Goal: Information Seeking & Learning: Learn about a topic

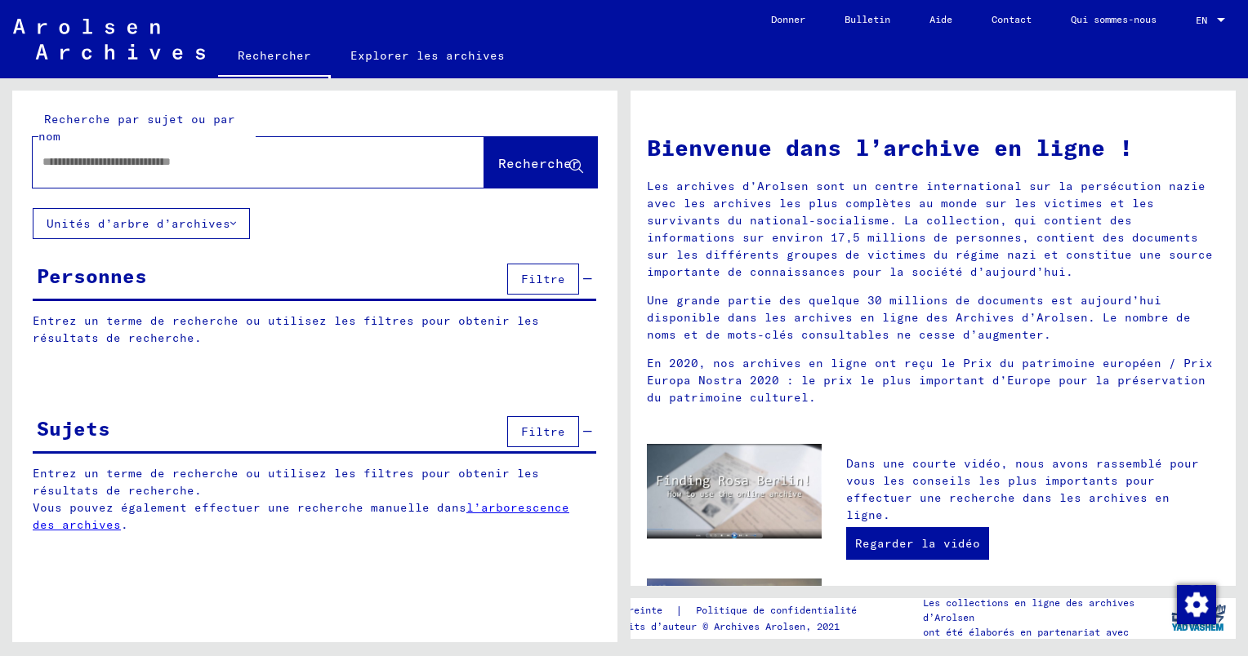
click at [127, 167] on input "text" at bounding box center [238, 162] width 393 height 17
type input "********"
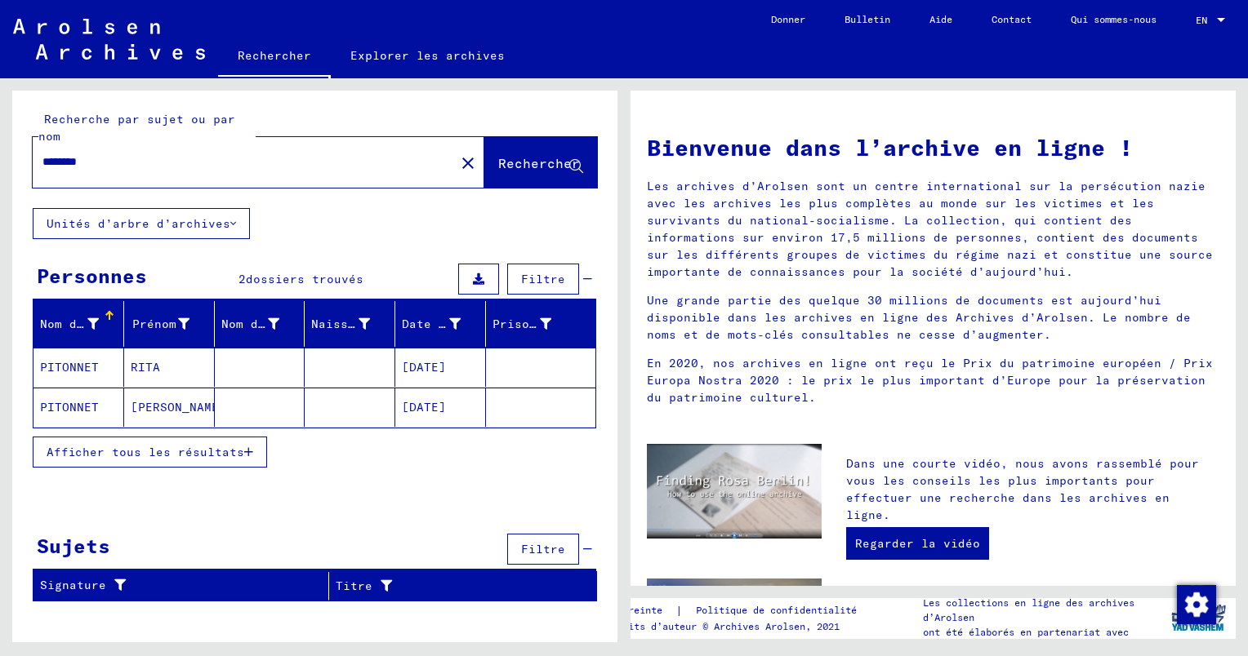
click at [100, 363] on mat-cell "PITONNET" at bounding box center [78, 367] width 91 height 39
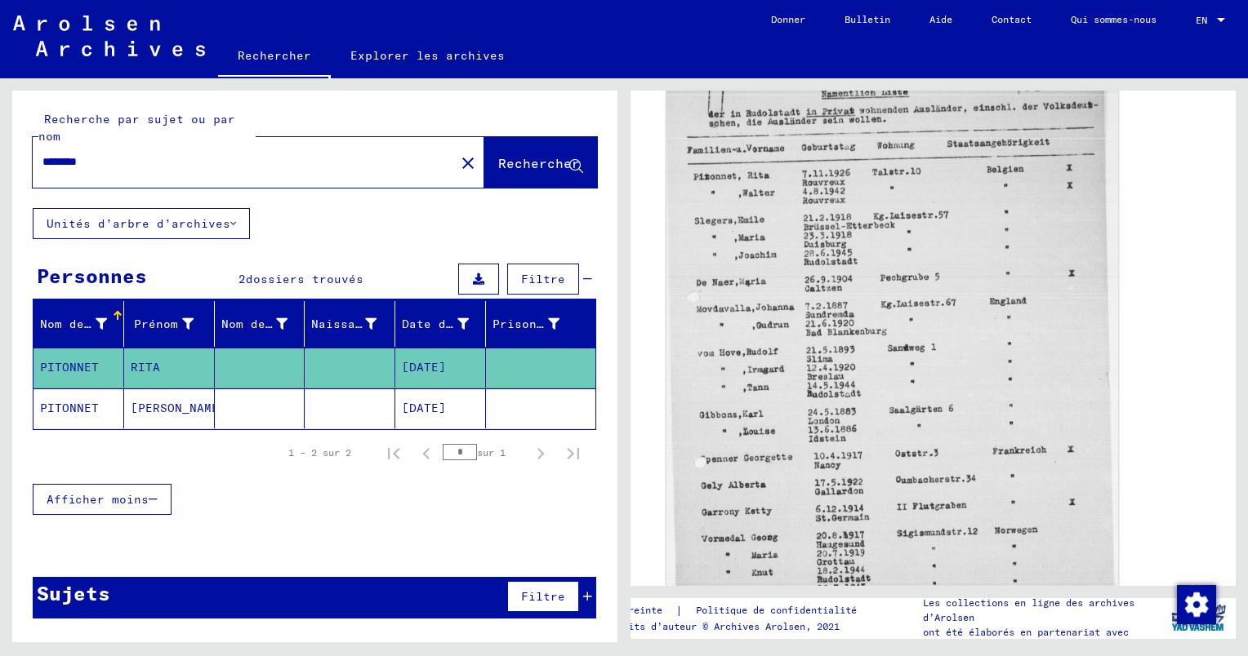
scroll to position [490, 0]
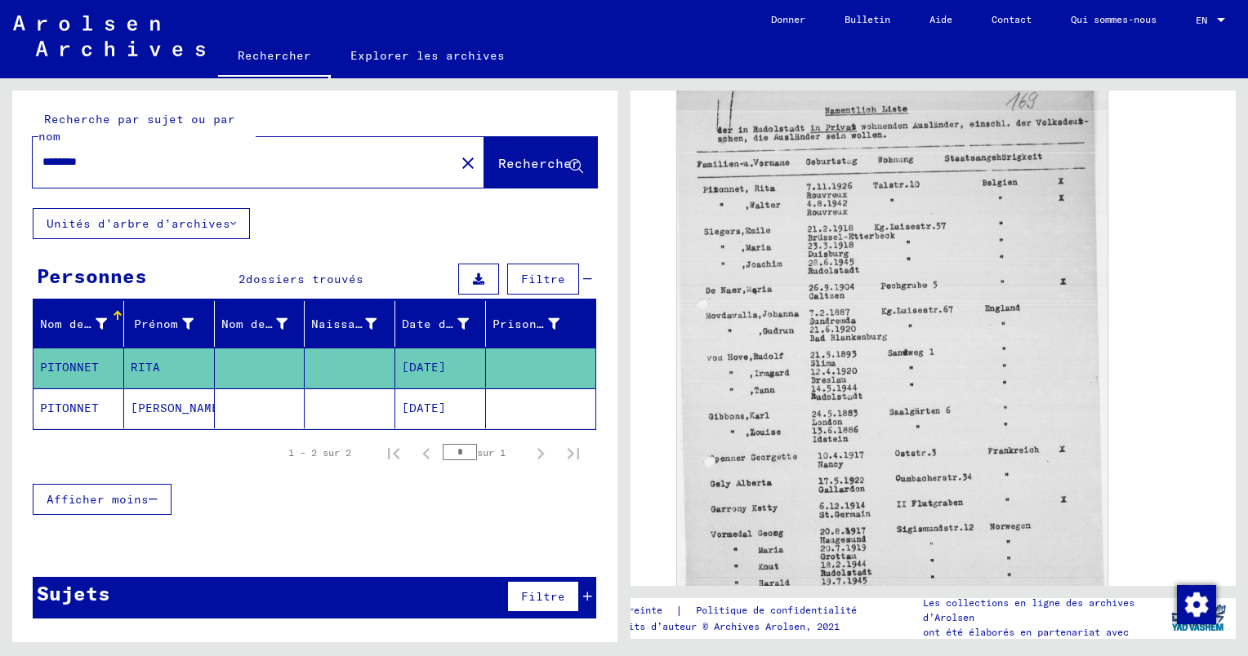
click at [72, 412] on mat-cell "PITONNET" at bounding box center [78, 409] width 91 height 40
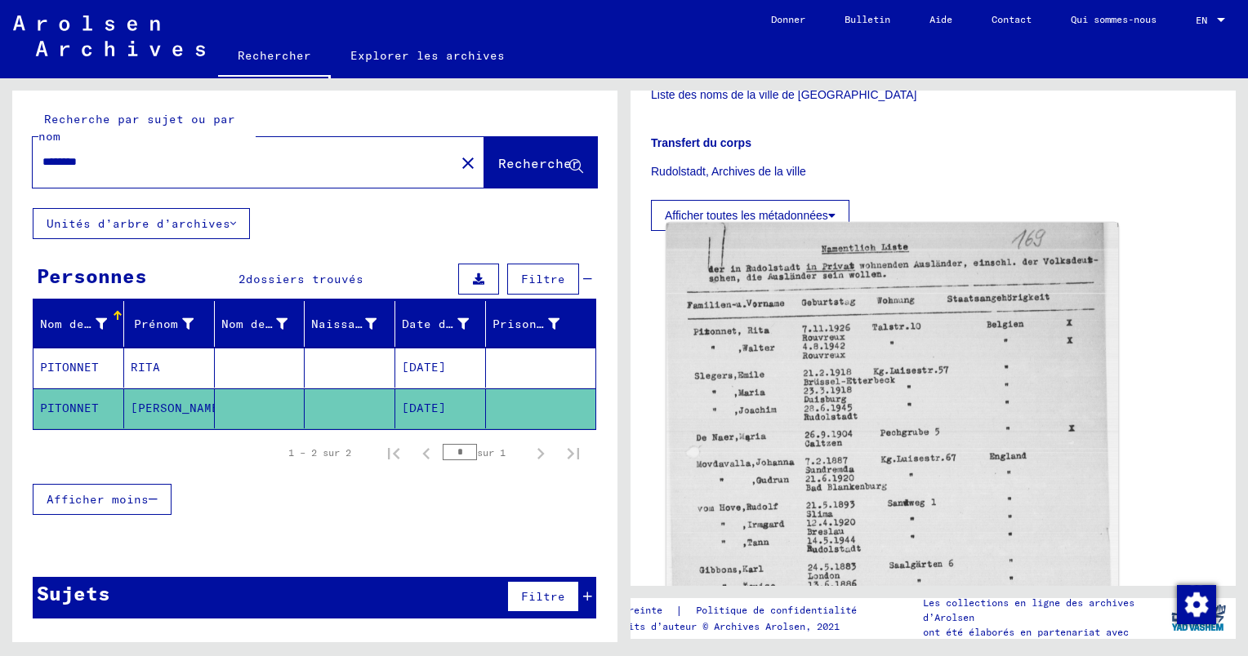
scroll to position [245, 0]
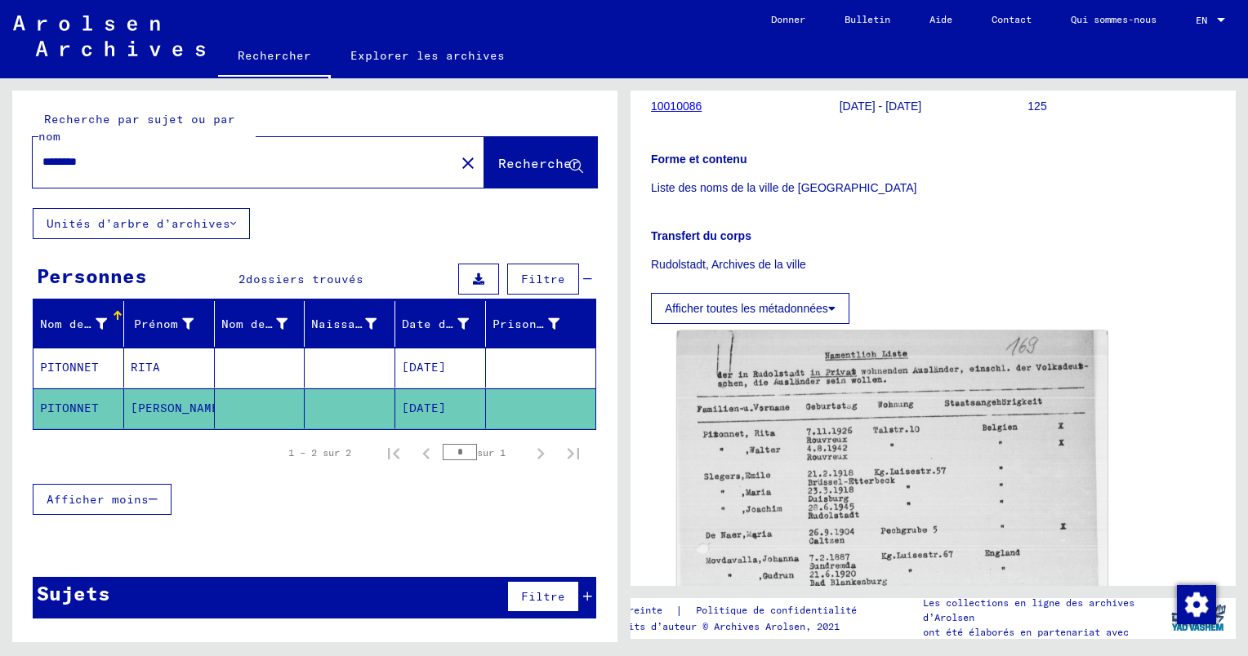
click at [59, 402] on mat-cell "PITONNET" at bounding box center [78, 409] width 91 height 40
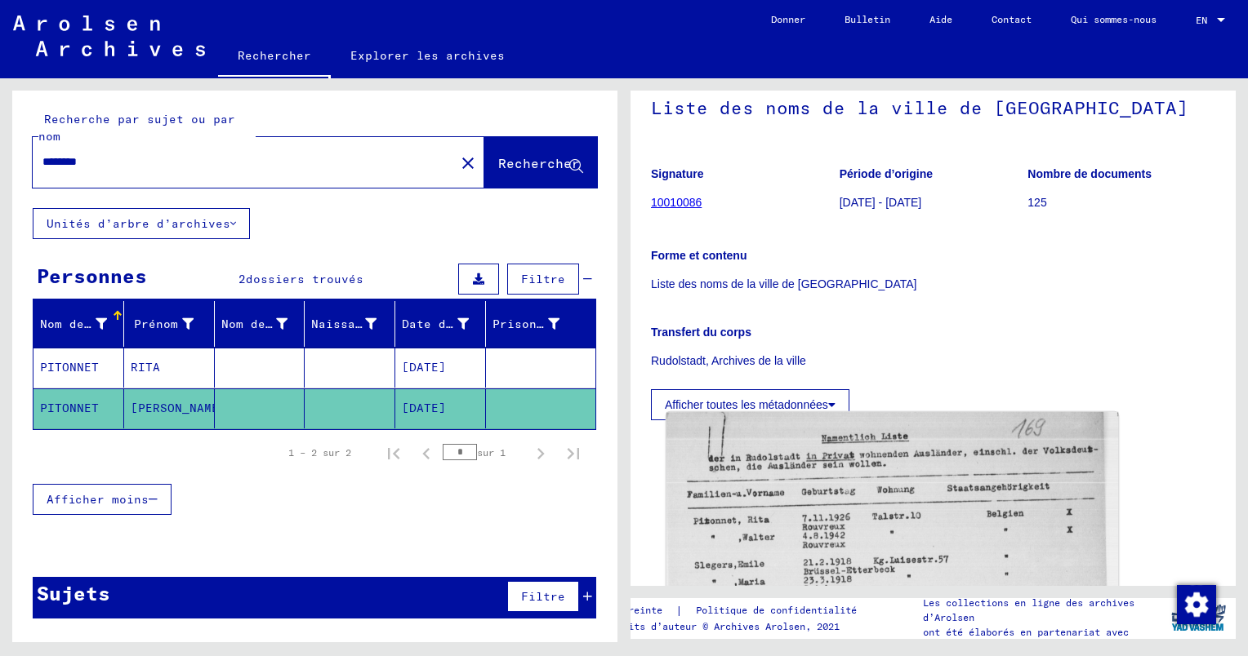
scroll to position [82, 0]
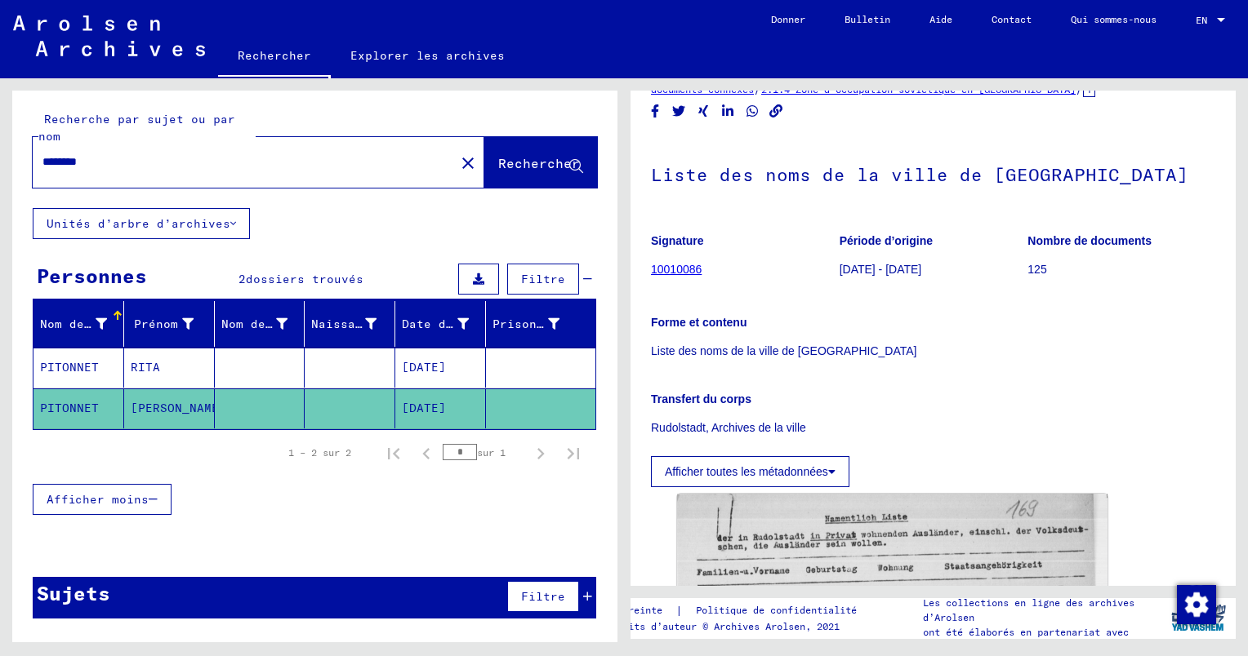
click at [688, 269] on link "10010086" at bounding box center [676, 269] width 51 height 13
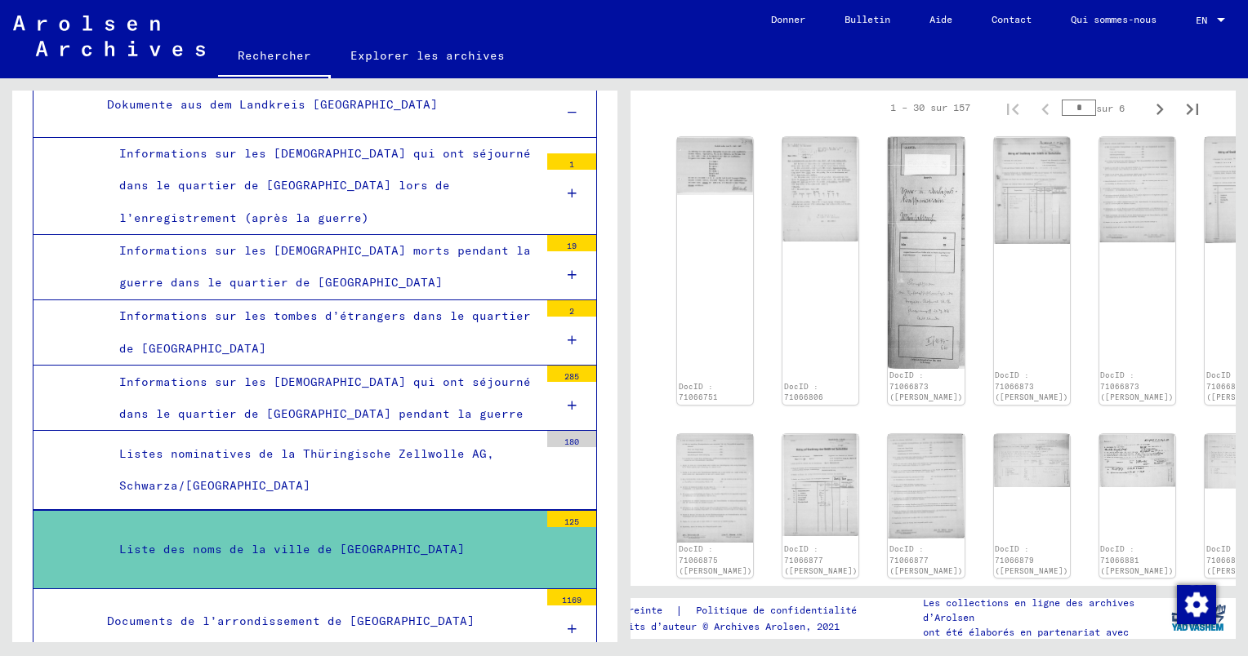
scroll to position [490, 0]
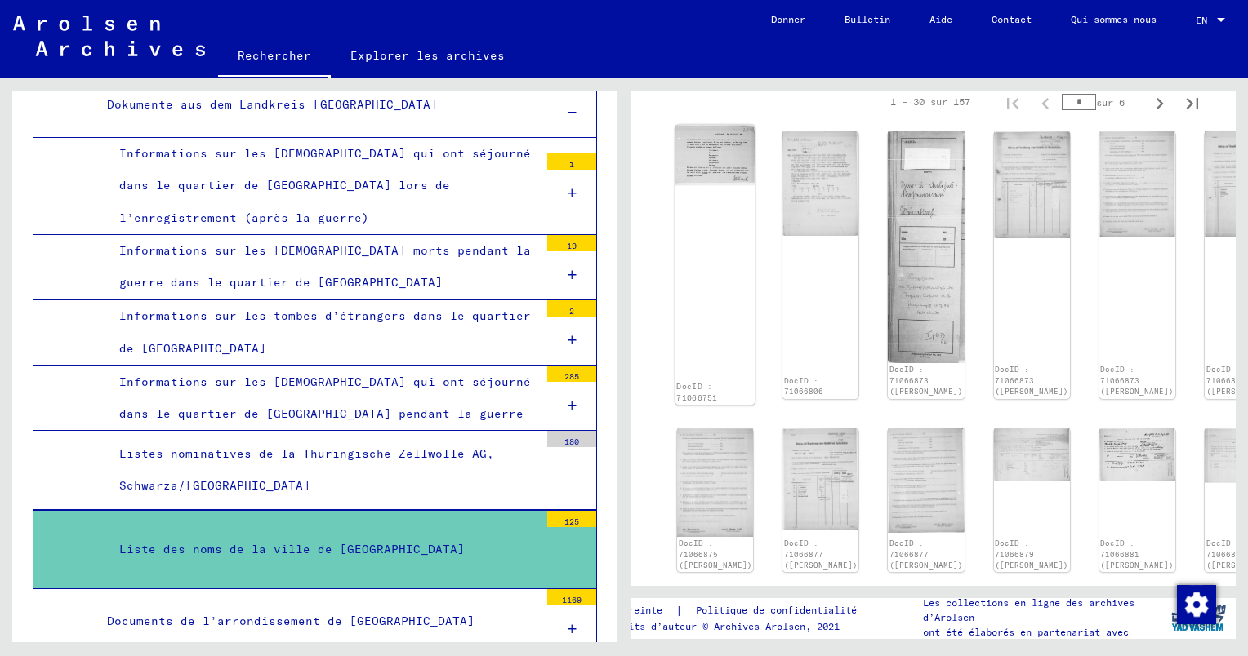
click at [707, 200] on div "DocID : 71066751" at bounding box center [715, 265] width 80 height 281
click at [703, 161] on img at bounding box center [715, 155] width 80 height 60
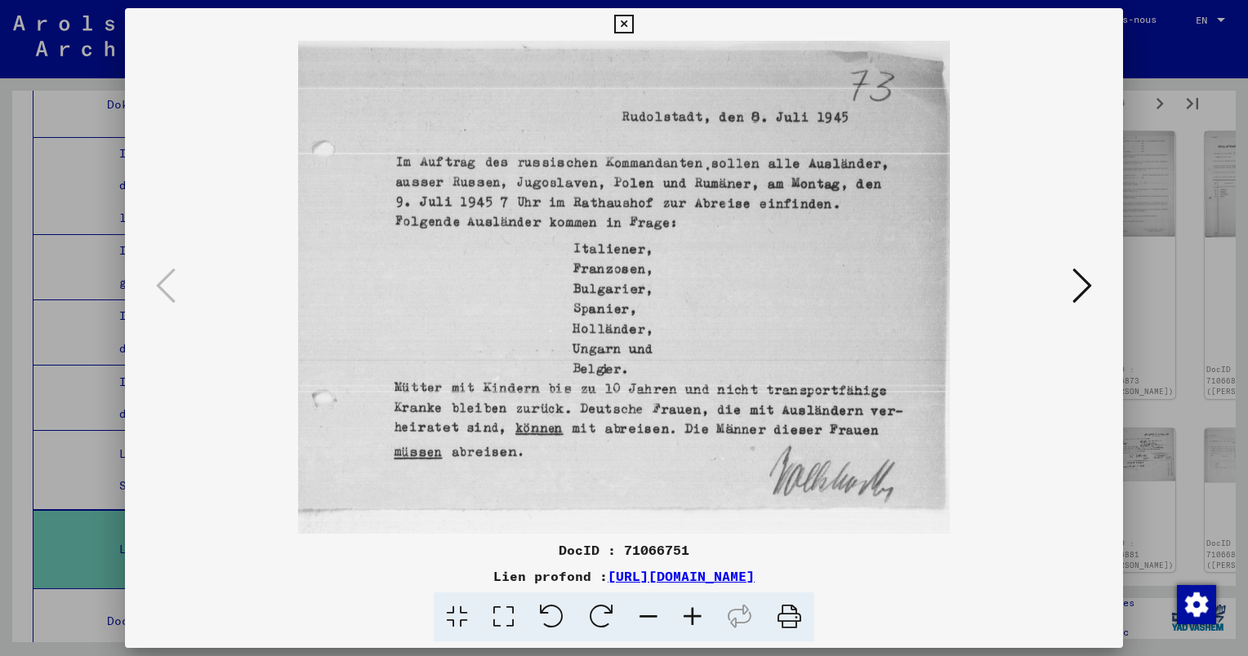
drag, startPoint x: 399, startPoint y: 385, endPoint x: 479, endPoint y: 385, distance: 80.0
click at [479, 385] on img at bounding box center [623, 287] width 887 height 493
drag, startPoint x: 728, startPoint y: 400, endPoint x: 990, endPoint y: 465, distance: 269.9
click at [990, 465] on img at bounding box center [623, 287] width 887 height 493
click at [1078, 284] on icon at bounding box center [1082, 285] width 20 height 39
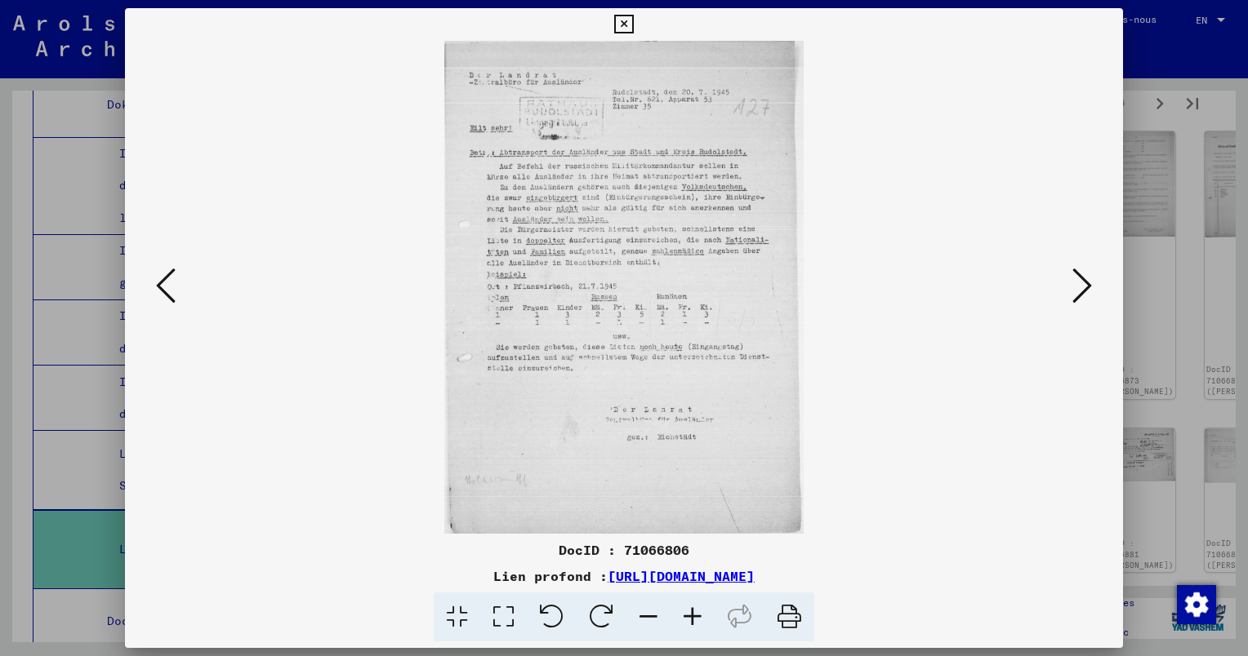
click at [694, 616] on icon at bounding box center [692, 618] width 44 height 50
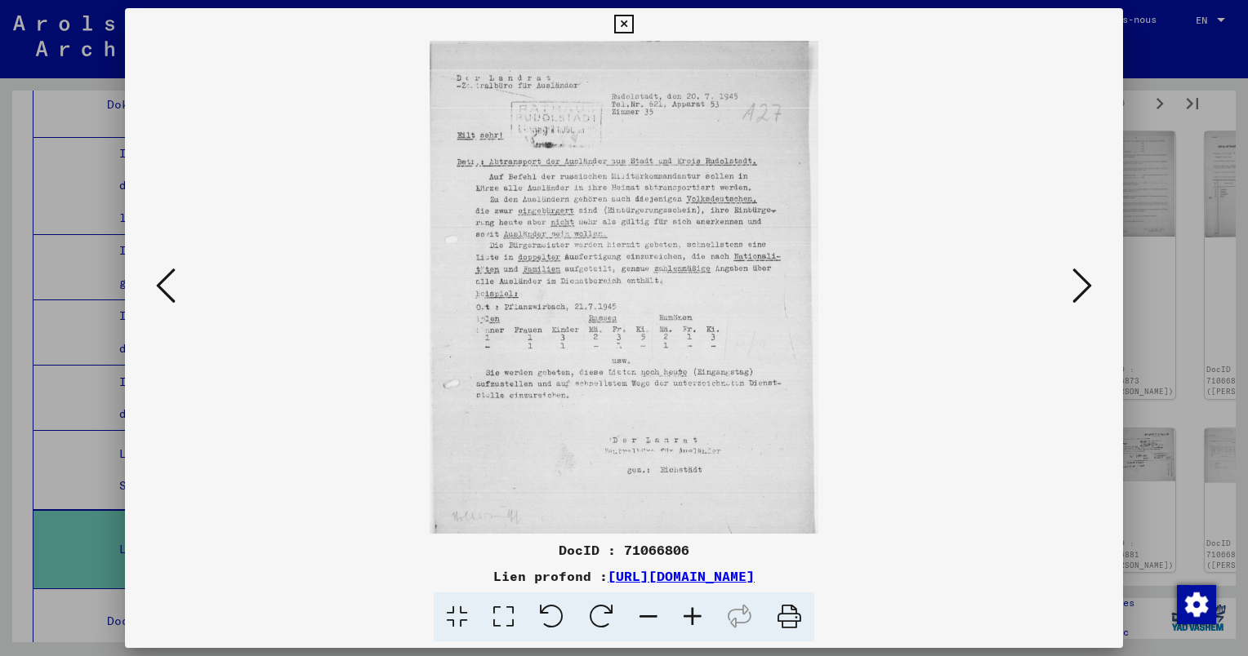
click at [694, 616] on icon at bounding box center [692, 618] width 44 height 50
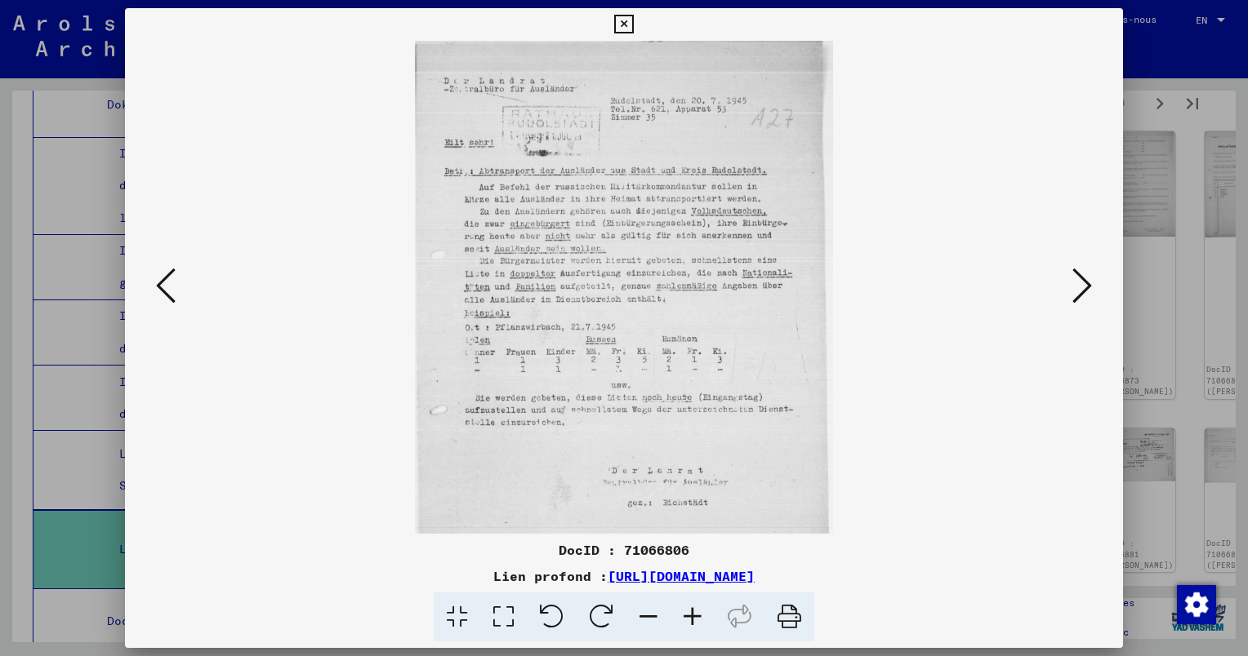
click at [694, 616] on icon at bounding box center [692, 618] width 44 height 50
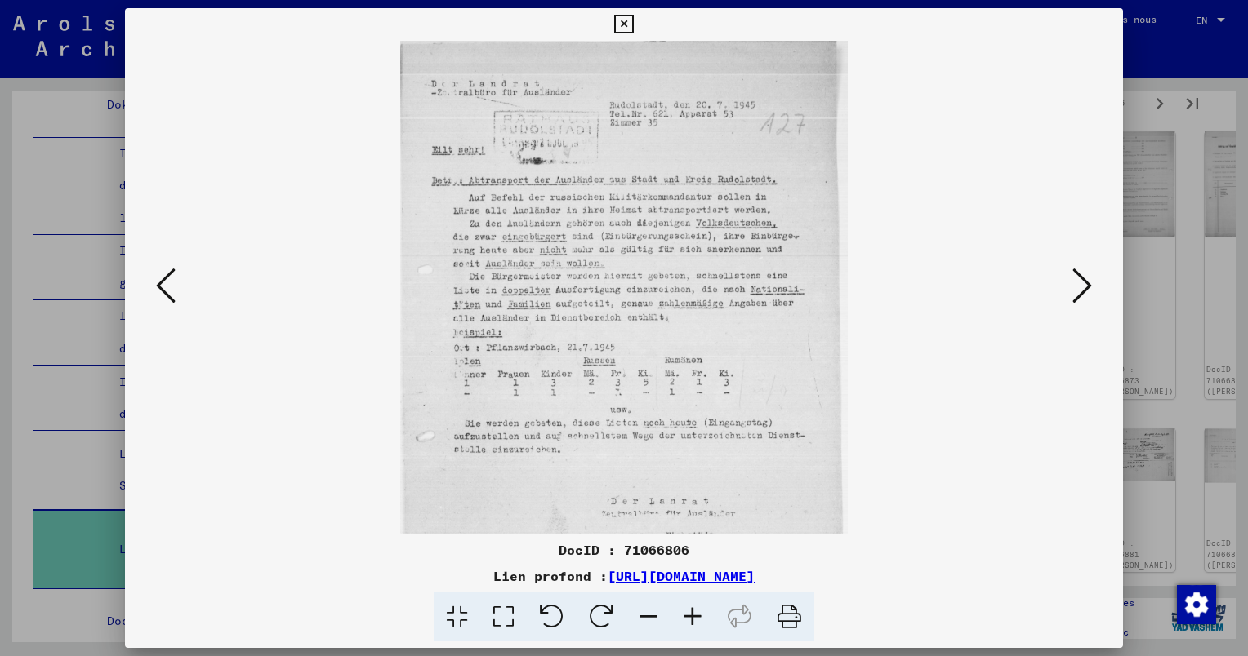
click at [694, 616] on icon at bounding box center [692, 618] width 44 height 50
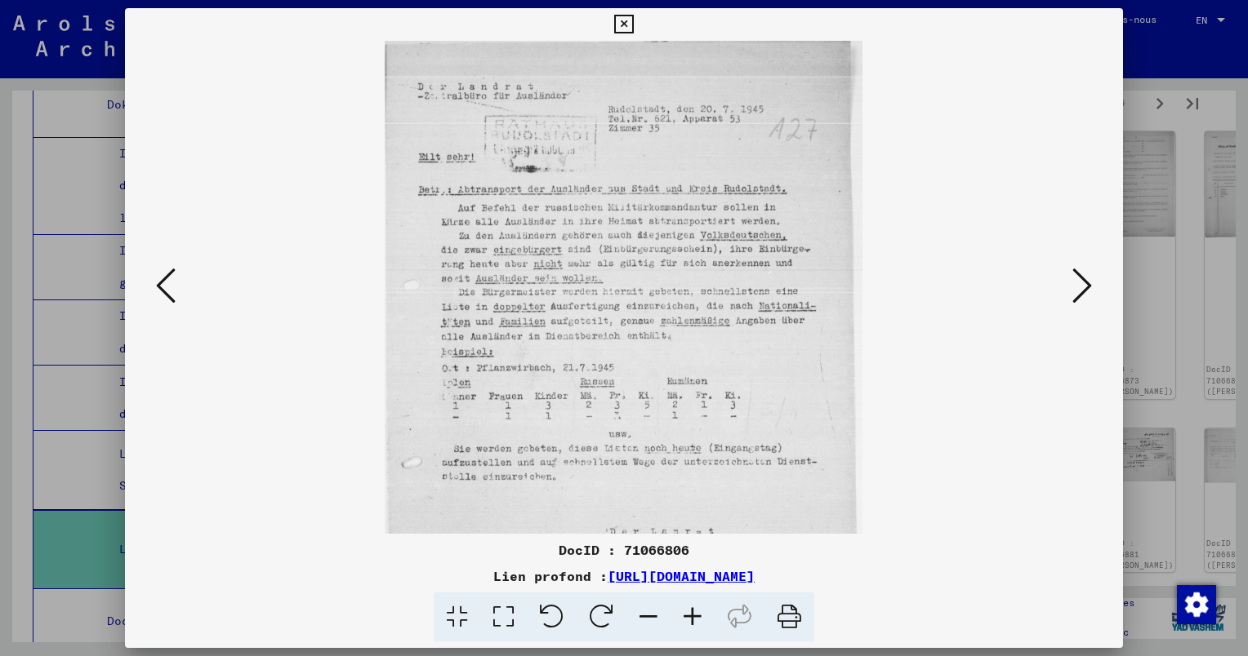
click at [693, 614] on icon at bounding box center [692, 618] width 44 height 50
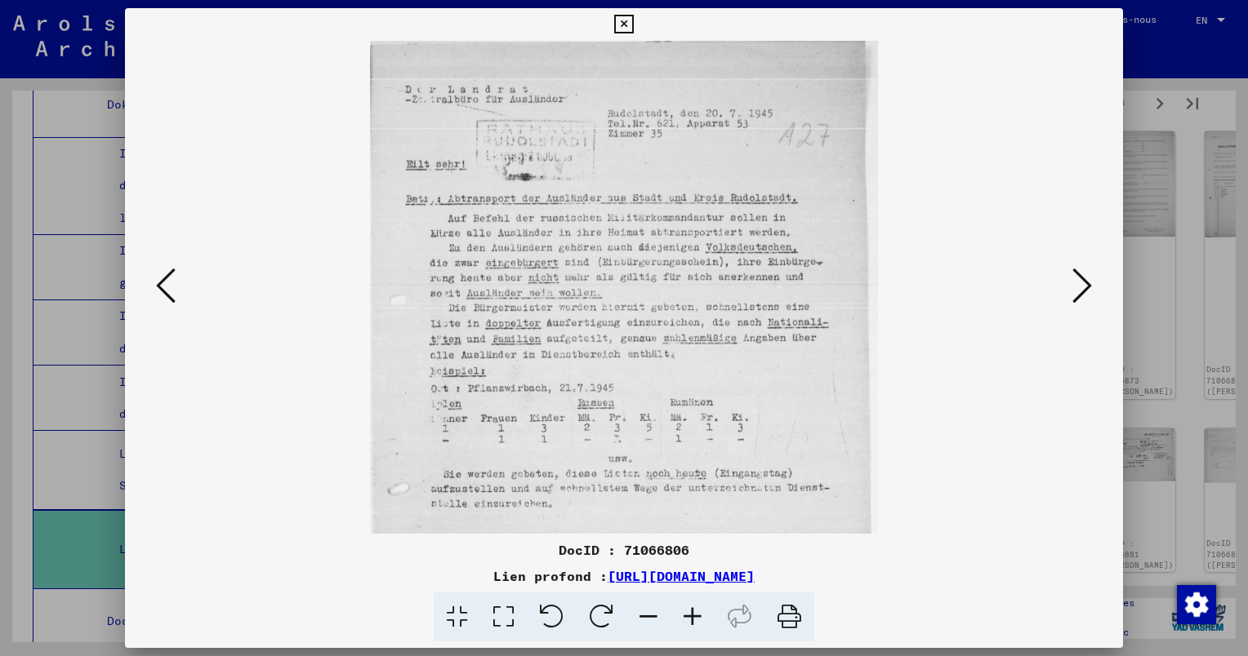
click at [693, 614] on icon at bounding box center [692, 618] width 44 height 50
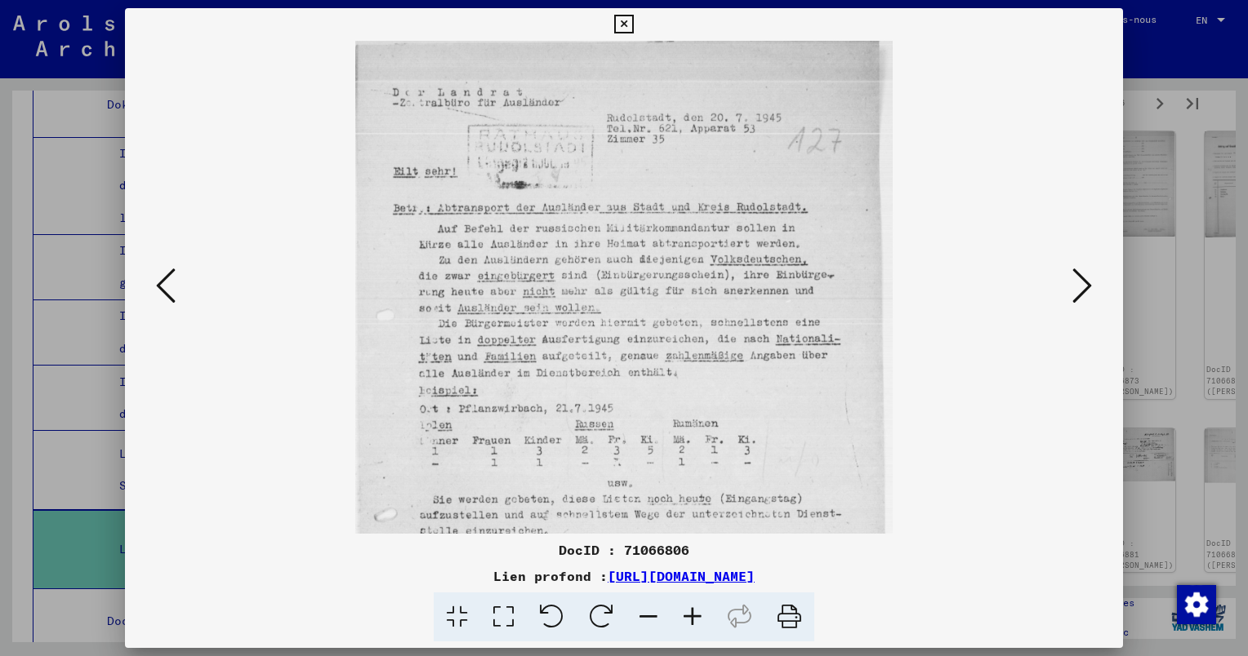
click at [692, 614] on icon at bounding box center [692, 618] width 44 height 50
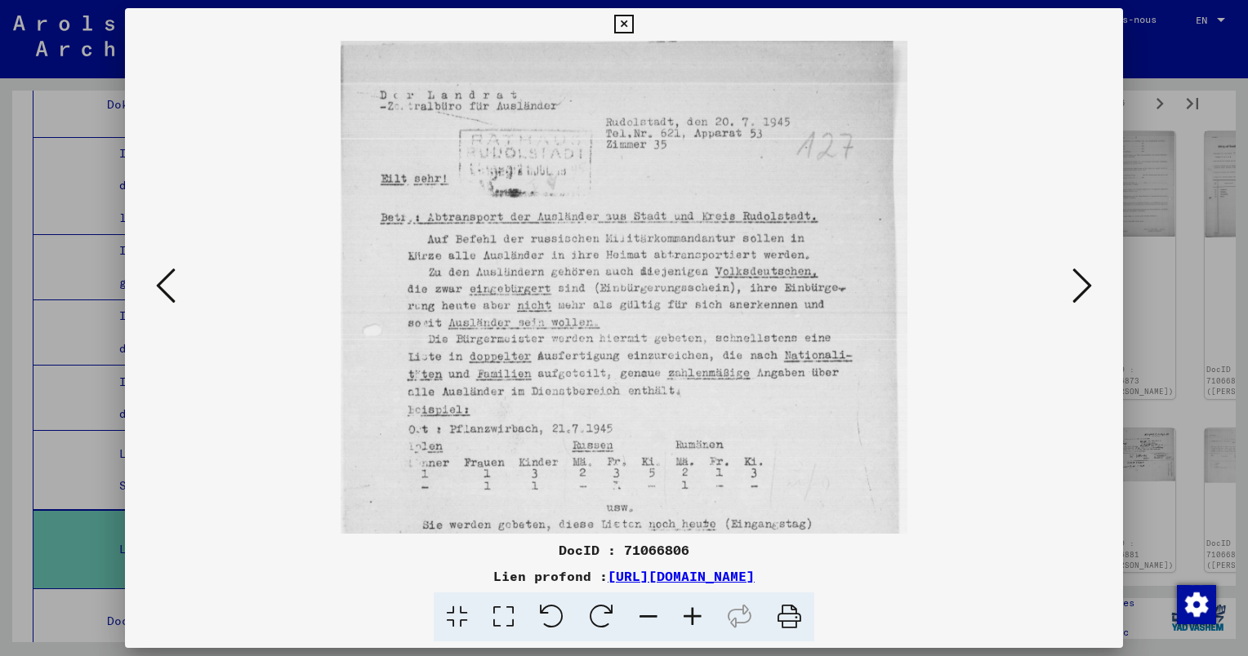
click at [692, 614] on icon at bounding box center [692, 618] width 44 height 50
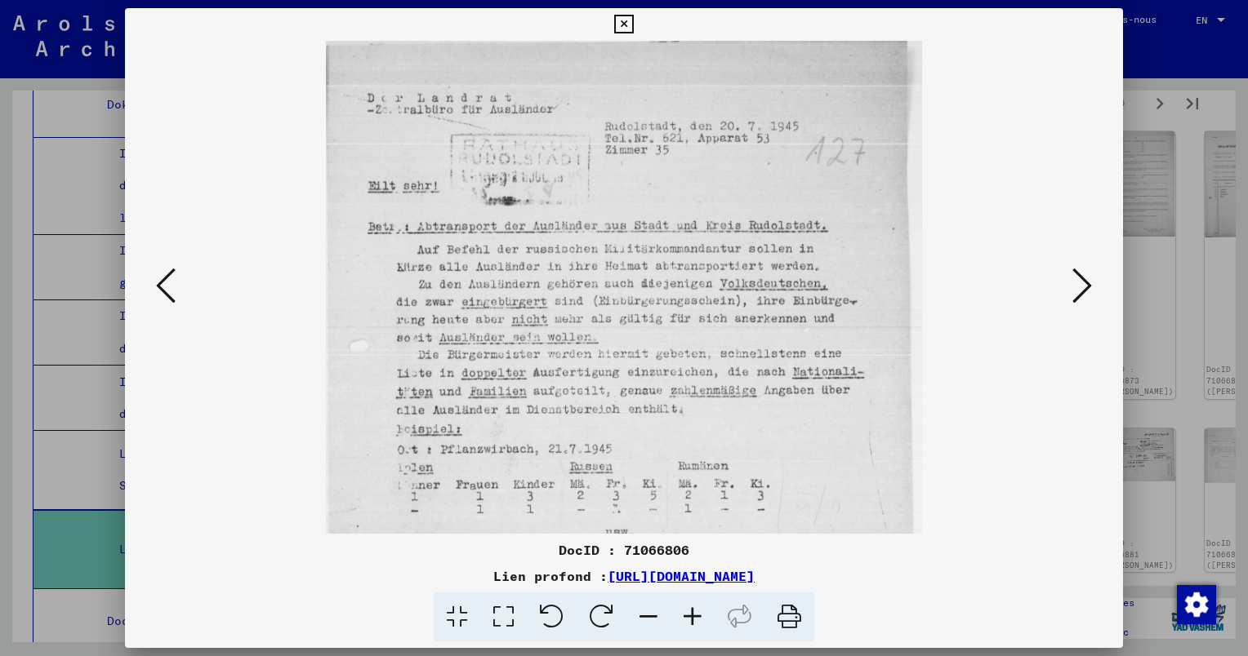
click at [1079, 291] on icon at bounding box center [1082, 285] width 20 height 39
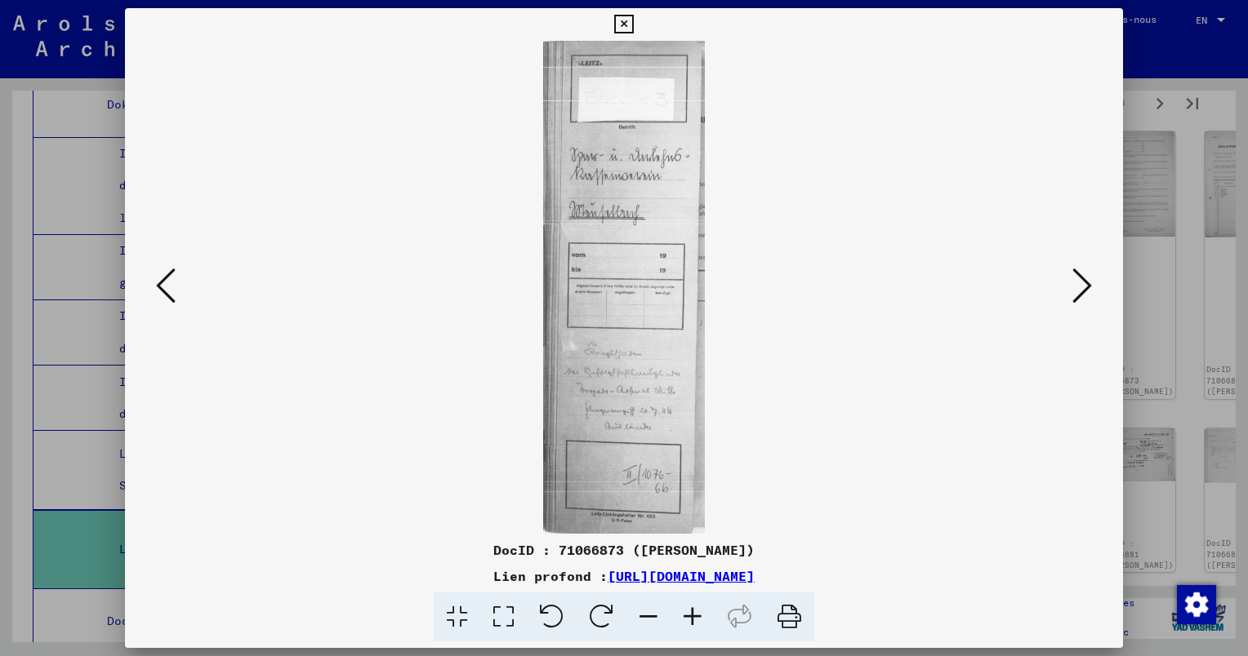
click at [695, 615] on icon at bounding box center [692, 618] width 44 height 50
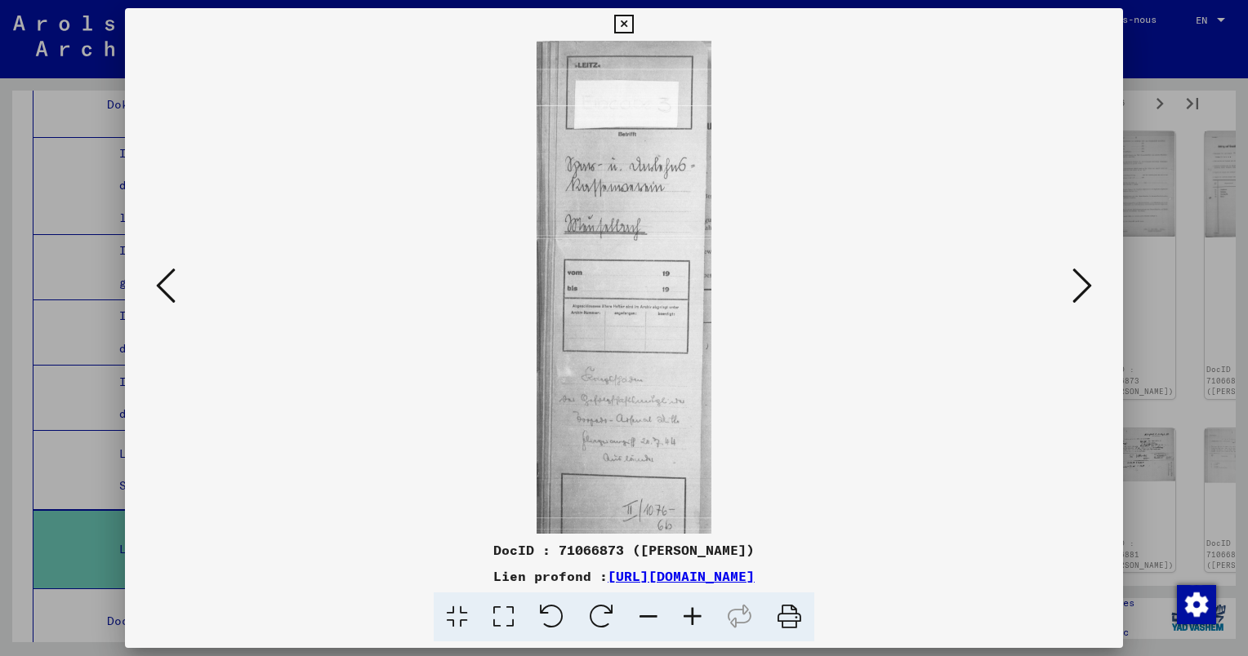
click at [695, 615] on icon at bounding box center [692, 618] width 44 height 50
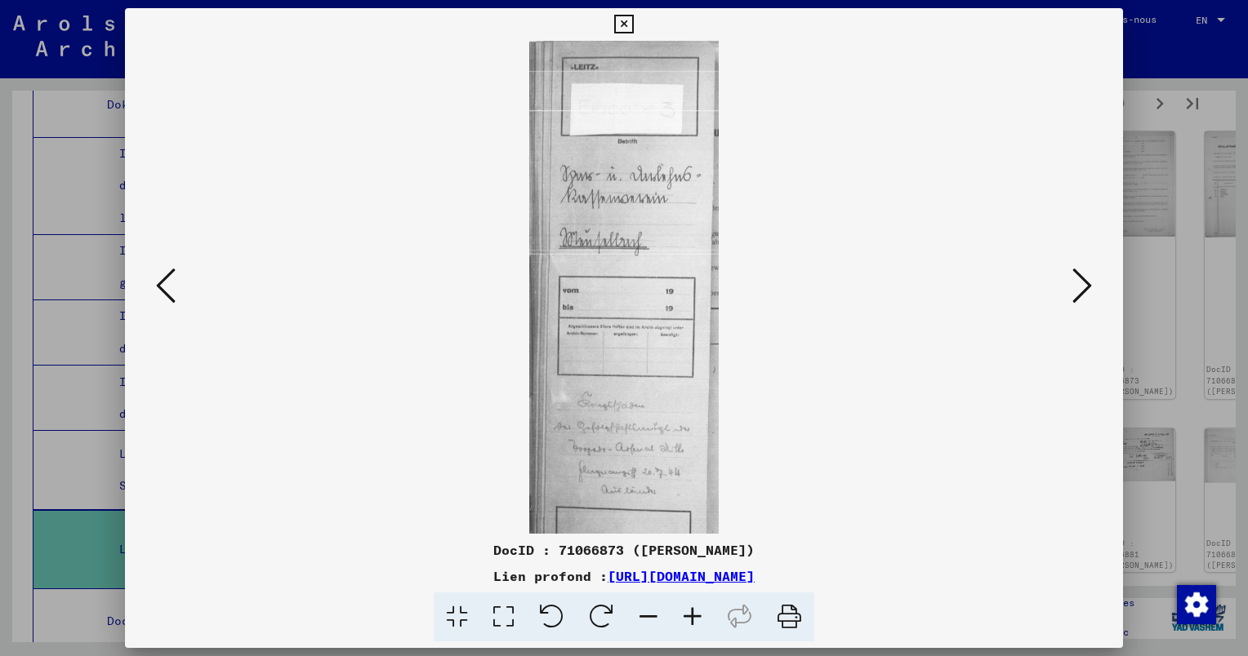
click at [695, 615] on icon at bounding box center [692, 618] width 44 height 50
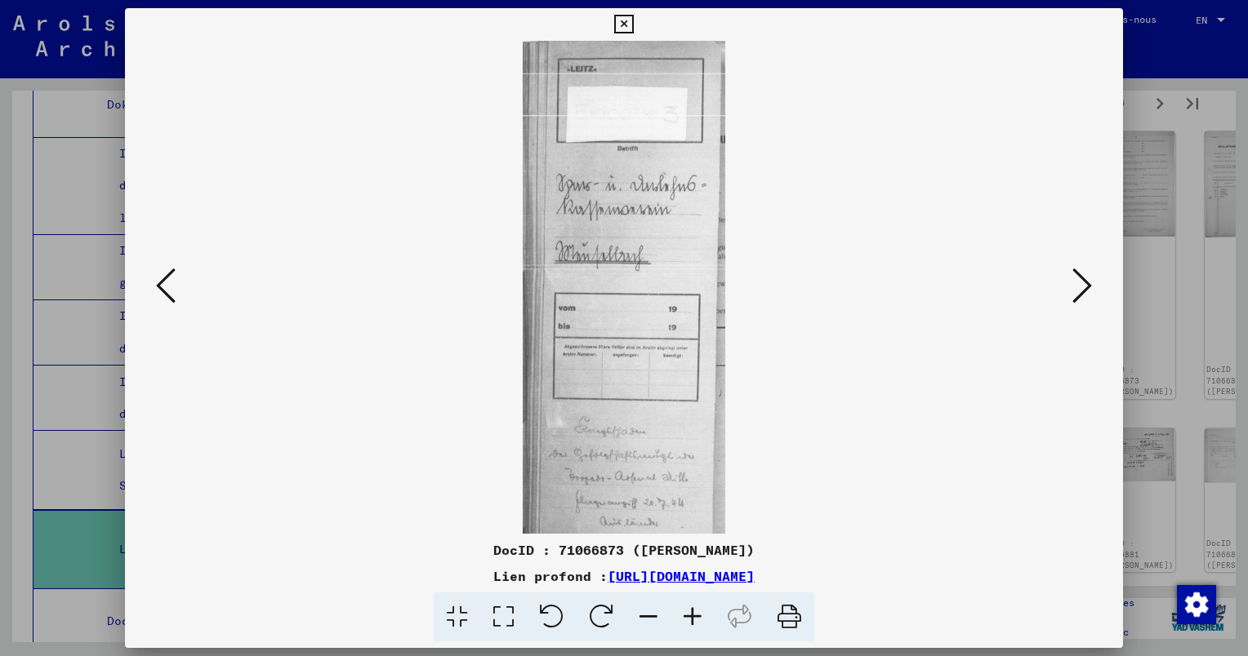
click at [695, 615] on icon at bounding box center [692, 618] width 44 height 50
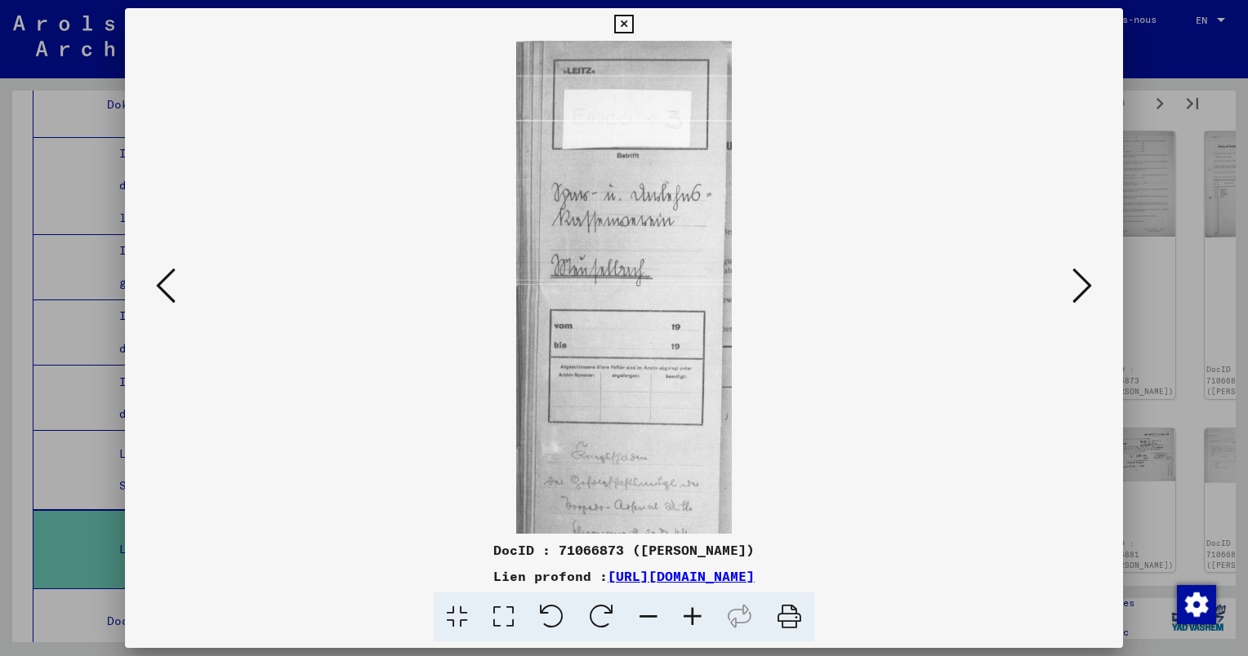
click at [695, 615] on icon at bounding box center [692, 618] width 44 height 50
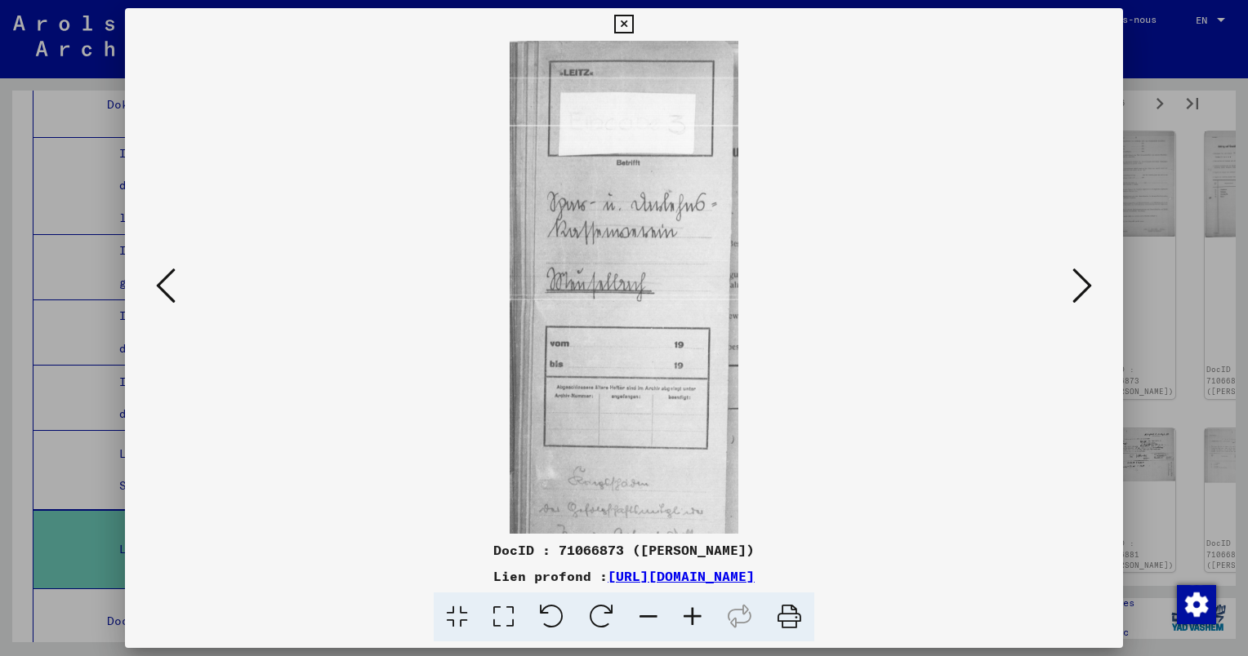
click at [695, 615] on icon at bounding box center [692, 618] width 44 height 50
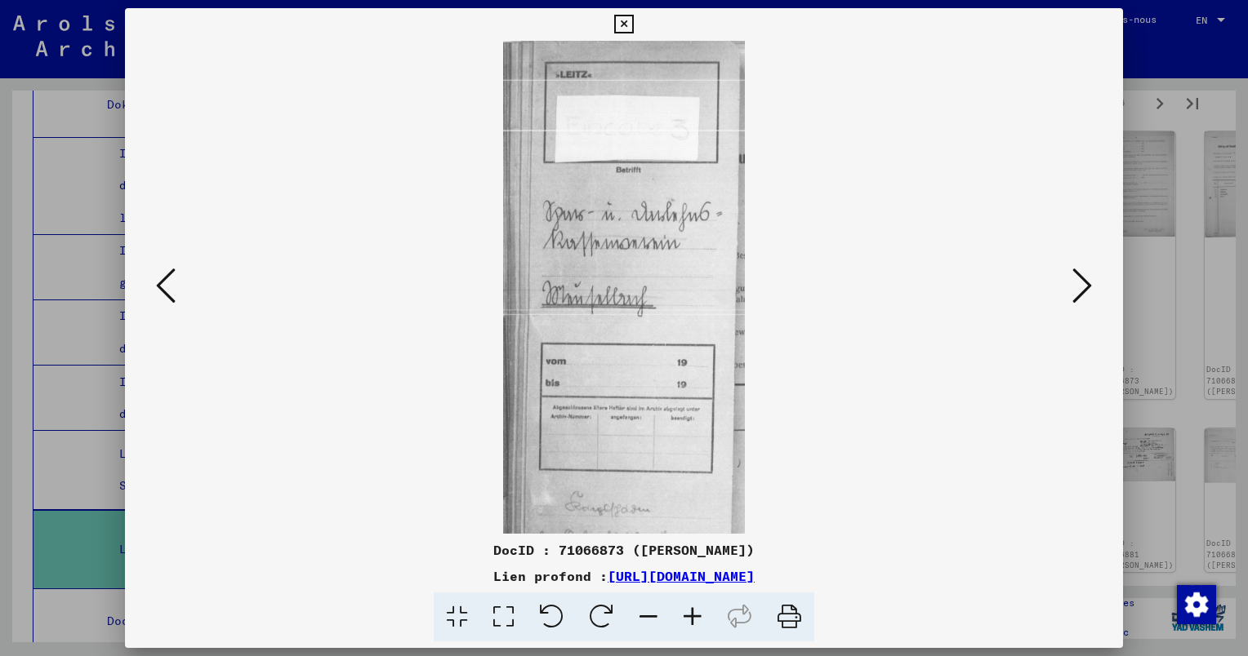
click at [695, 615] on icon at bounding box center [692, 618] width 44 height 50
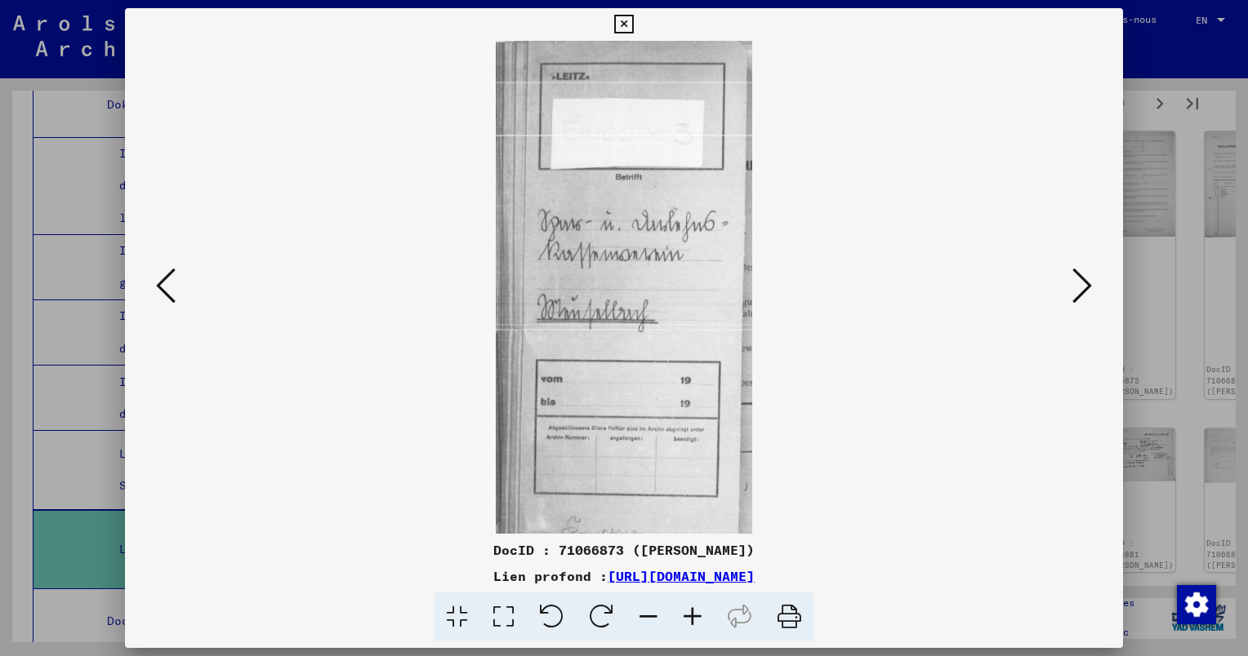
click at [1079, 291] on icon at bounding box center [1082, 285] width 20 height 39
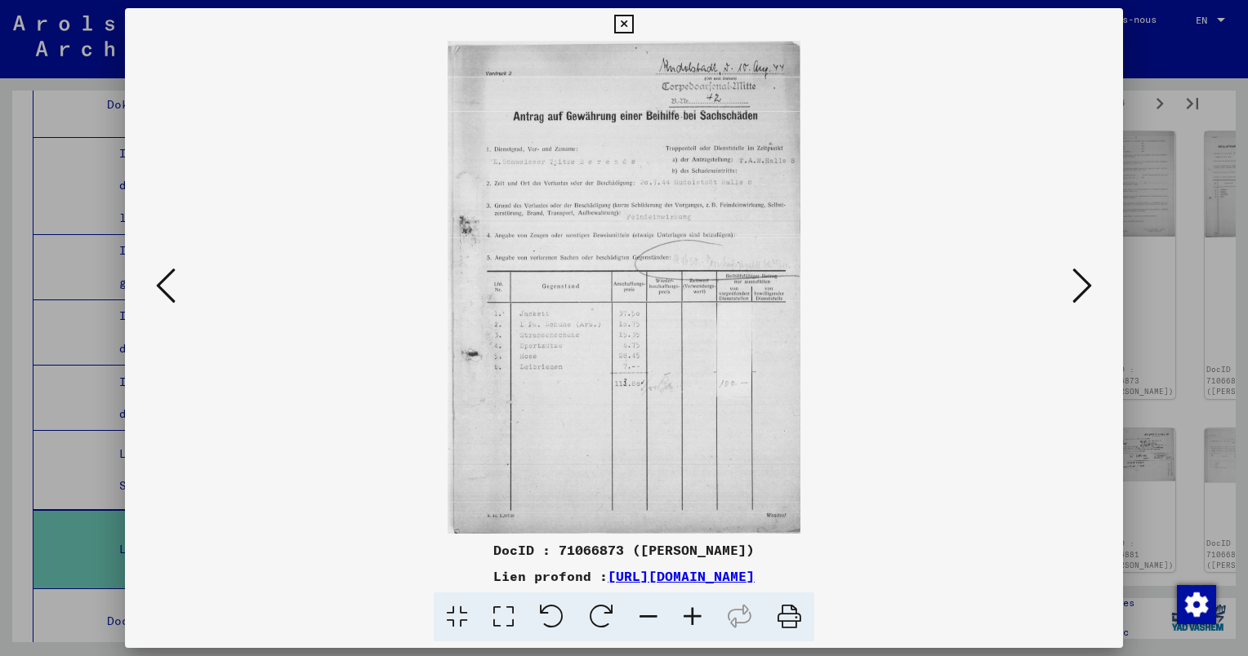
click at [693, 611] on icon at bounding box center [692, 618] width 44 height 50
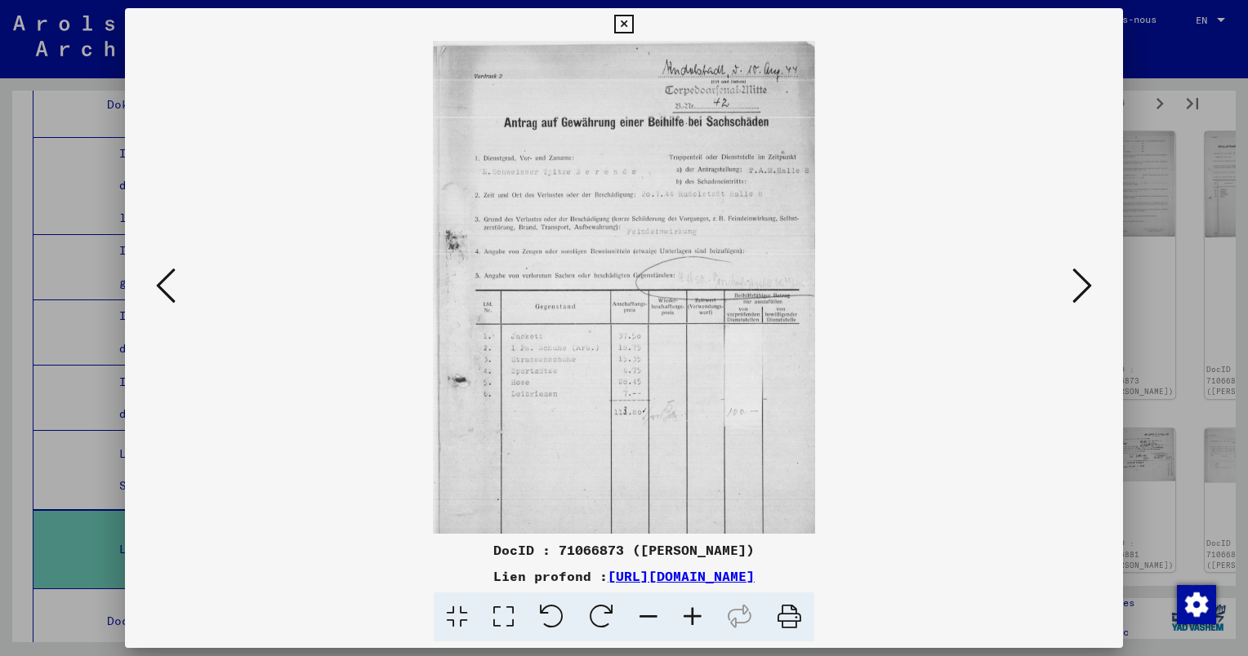
click at [693, 611] on icon at bounding box center [692, 618] width 44 height 50
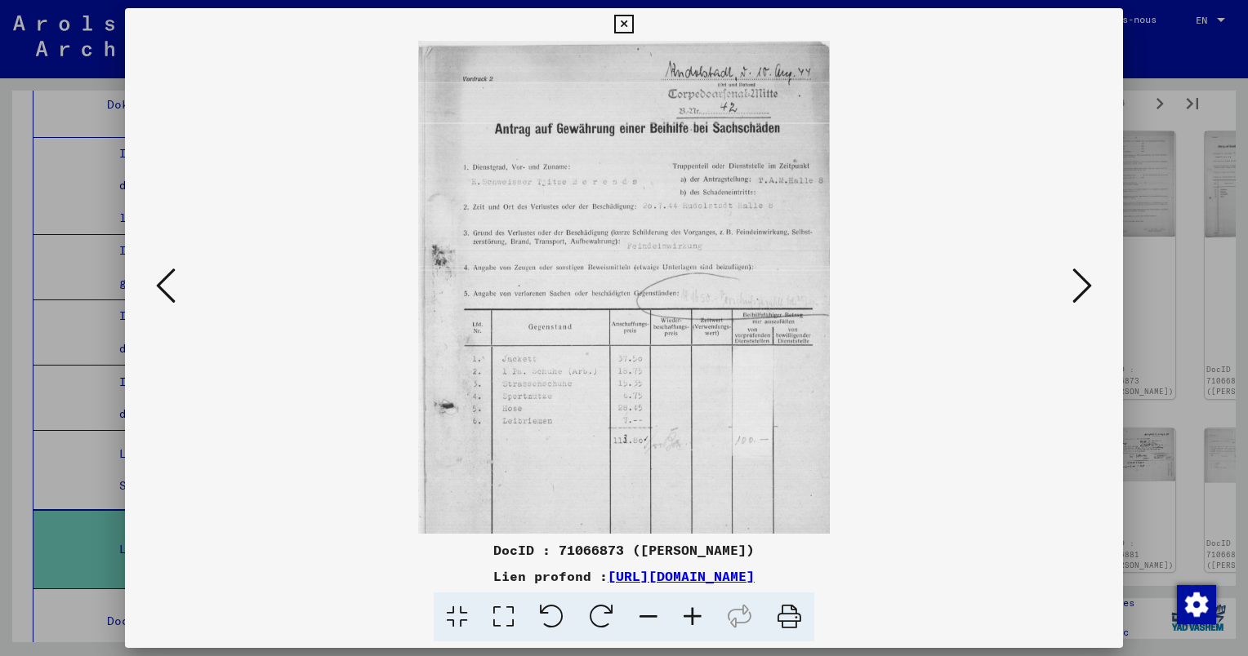
click at [693, 611] on icon at bounding box center [692, 618] width 44 height 50
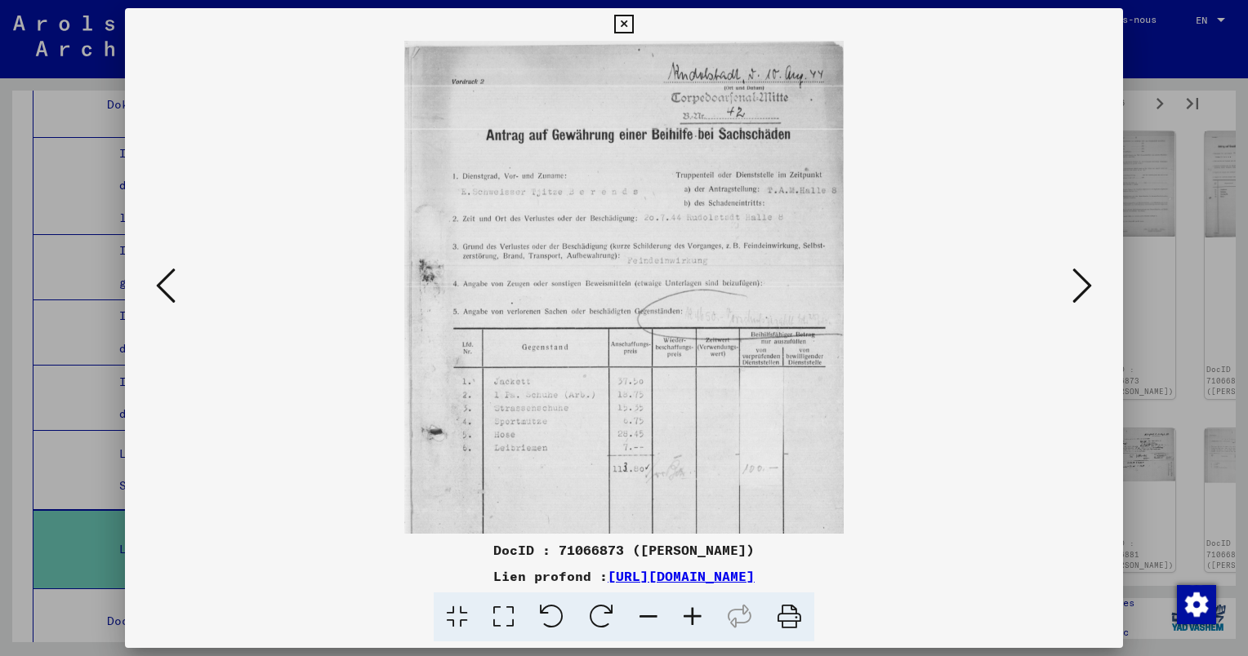
click at [693, 611] on icon at bounding box center [692, 618] width 44 height 50
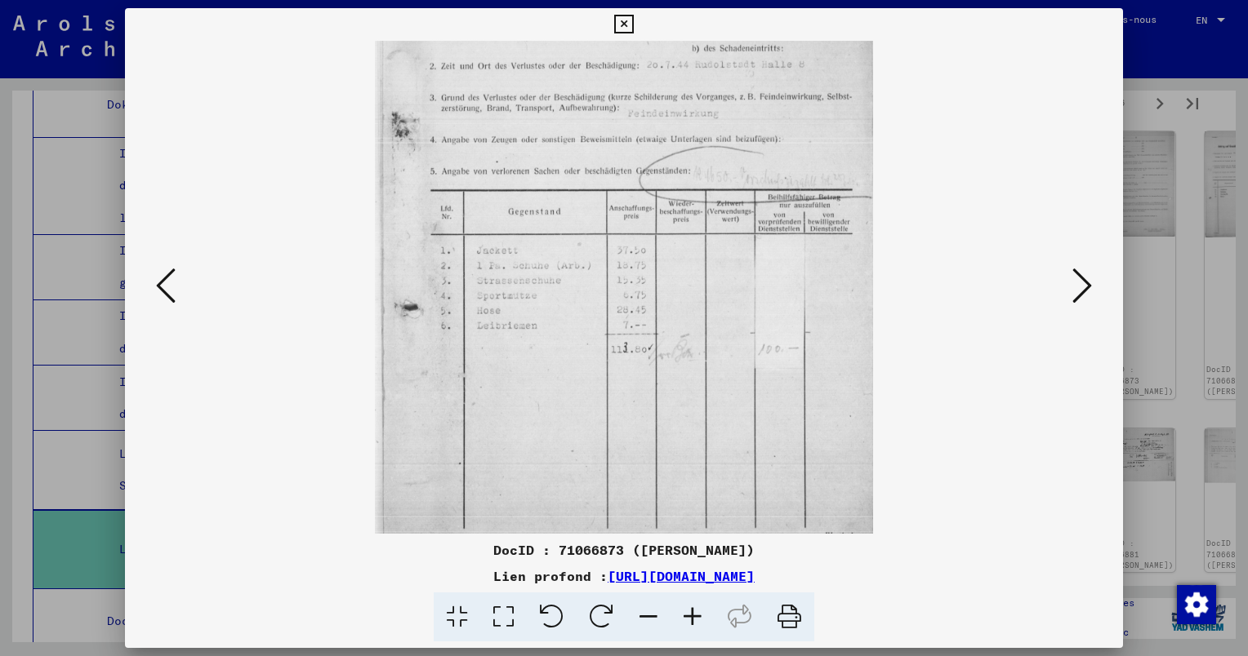
scroll to position [178, 0]
drag, startPoint x: 480, startPoint y: 285, endPoint x: 553, endPoint y: 124, distance: 176.5
click at [553, 124] on img at bounding box center [624, 211] width 498 height 697
click at [1076, 286] on icon at bounding box center [1082, 285] width 20 height 39
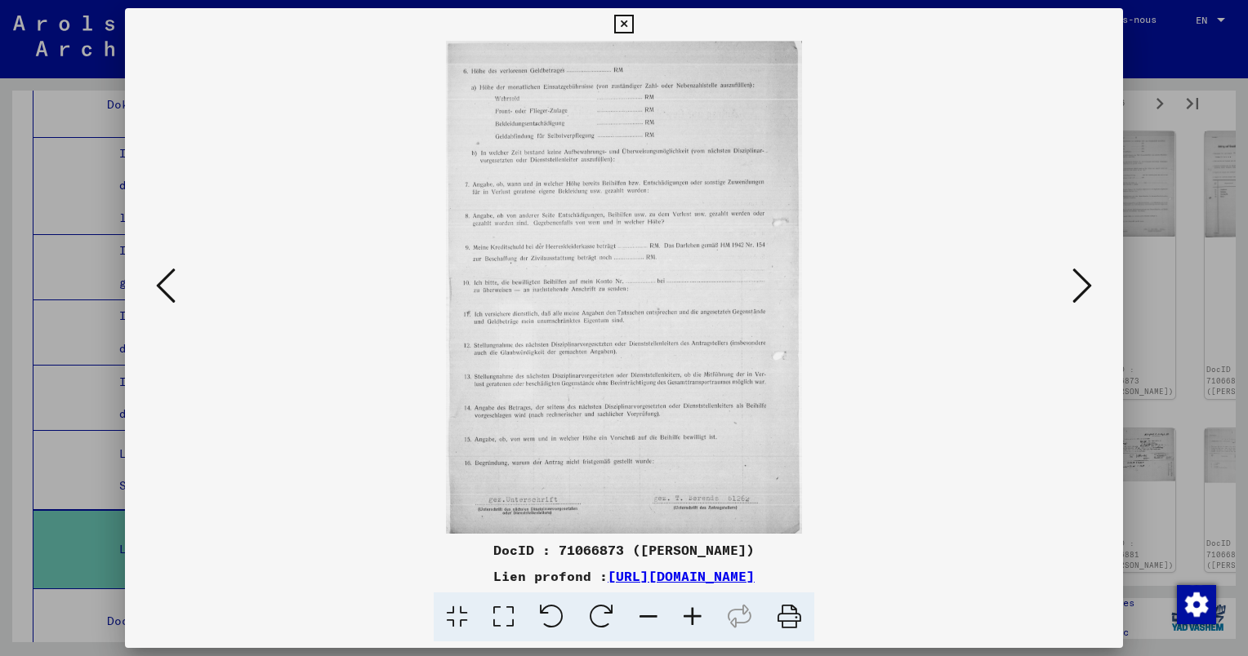
click at [1080, 291] on icon at bounding box center [1082, 285] width 20 height 39
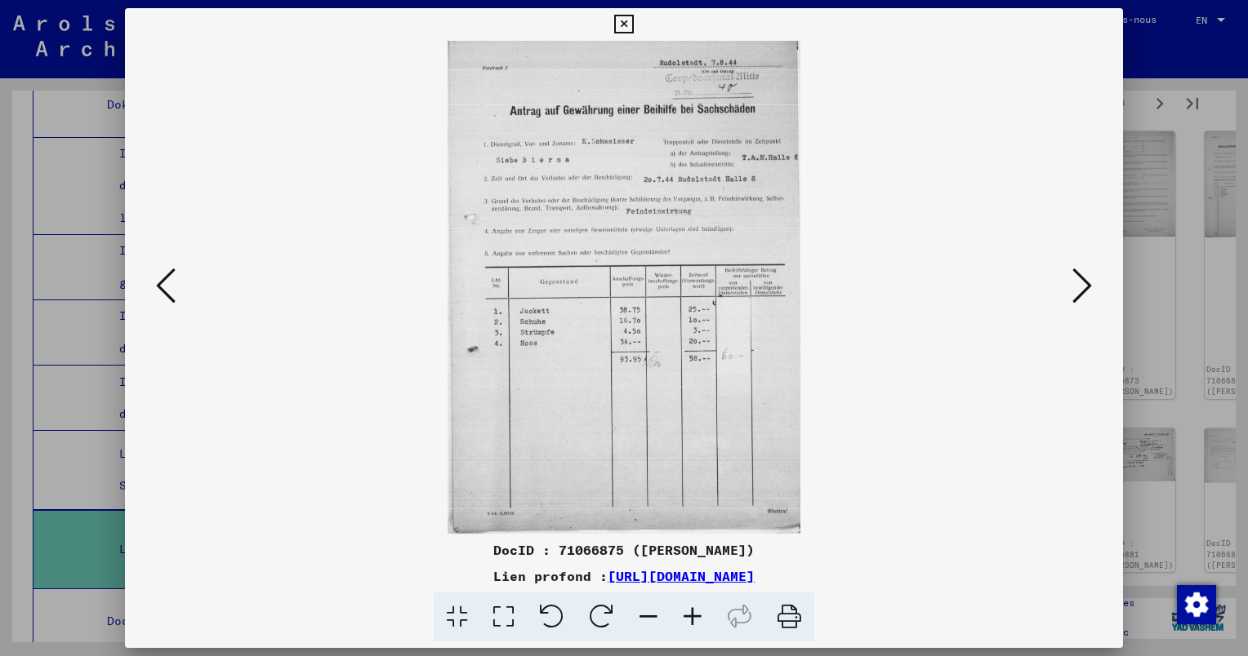
click at [1080, 289] on icon at bounding box center [1082, 285] width 20 height 39
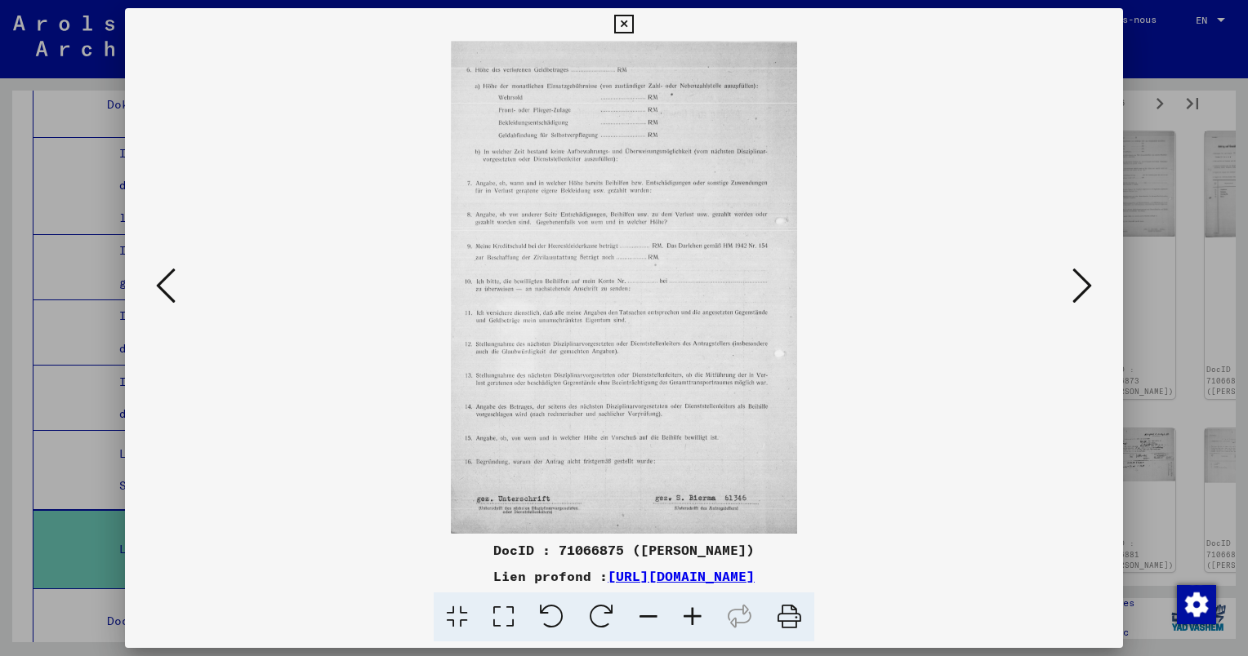
click at [1080, 289] on icon at bounding box center [1082, 285] width 20 height 39
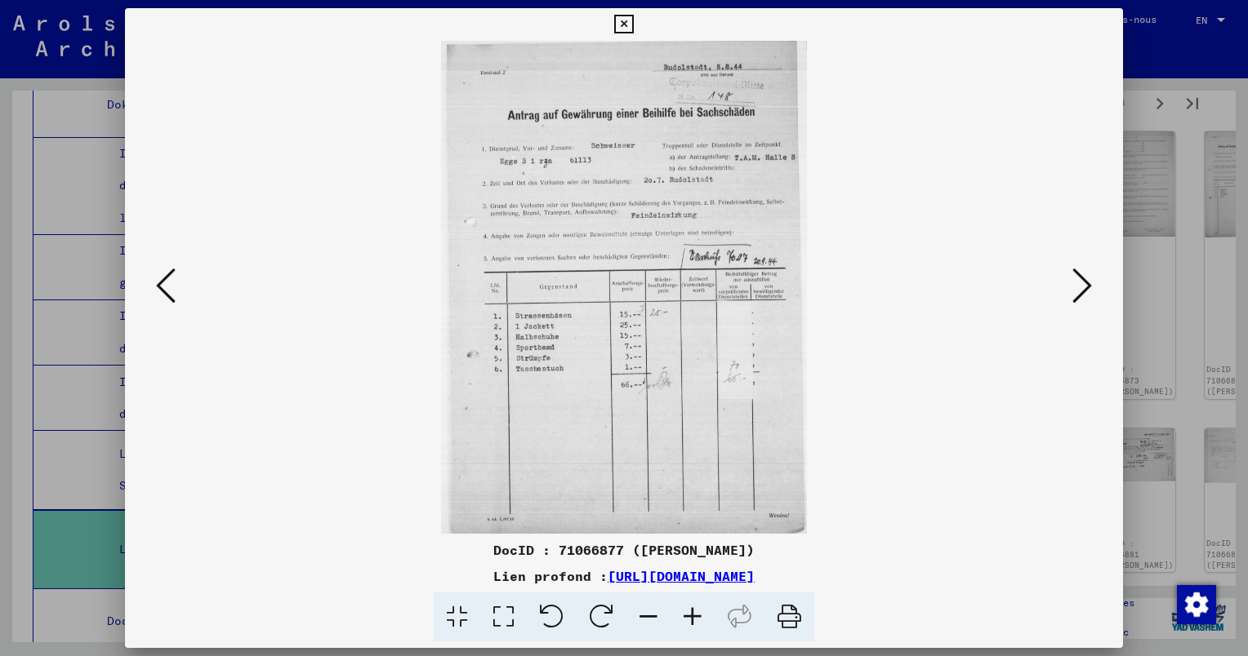
click at [156, 284] on icon at bounding box center [166, 285] width 20 height 39
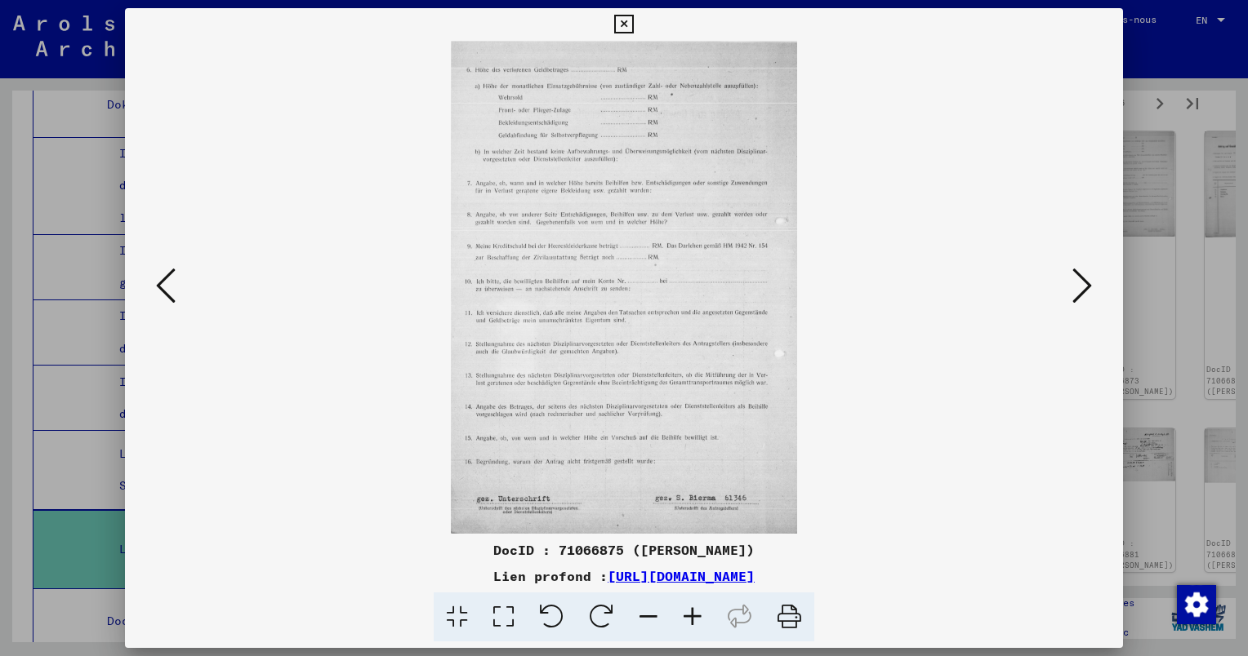
click at [156, 284] on icon at bounding box center [166, 285] width 20 height 39
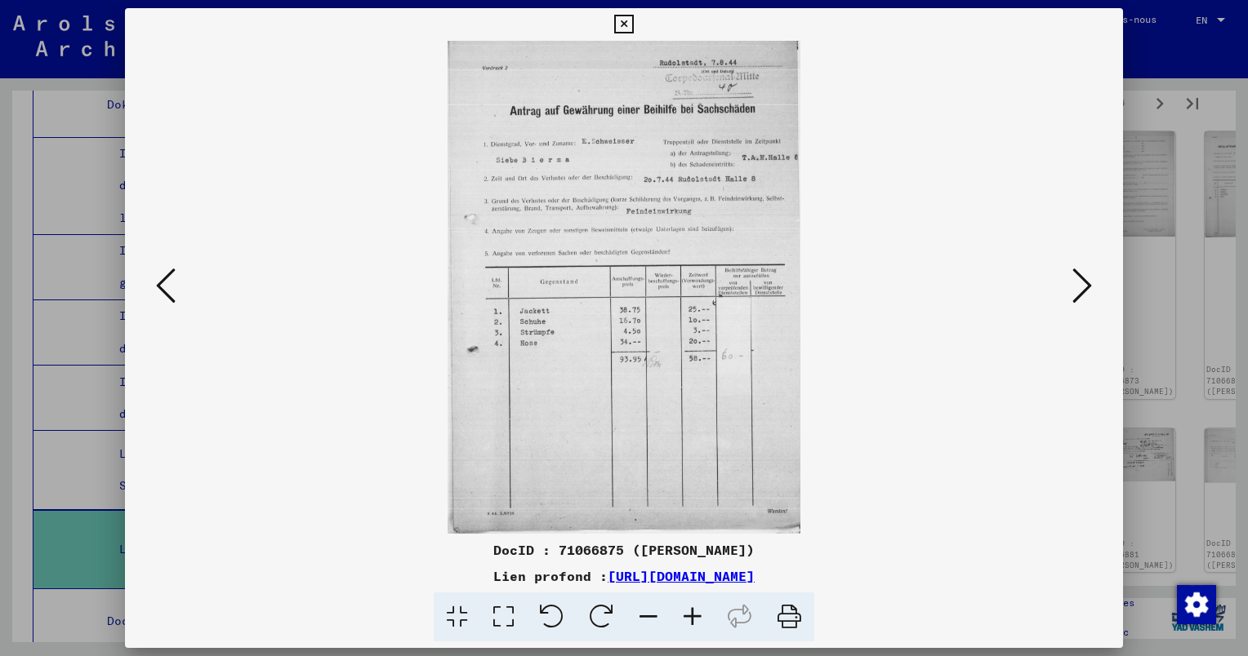
click at [156, 284] on icon at bounding box center [166, 285] width 20 height 39
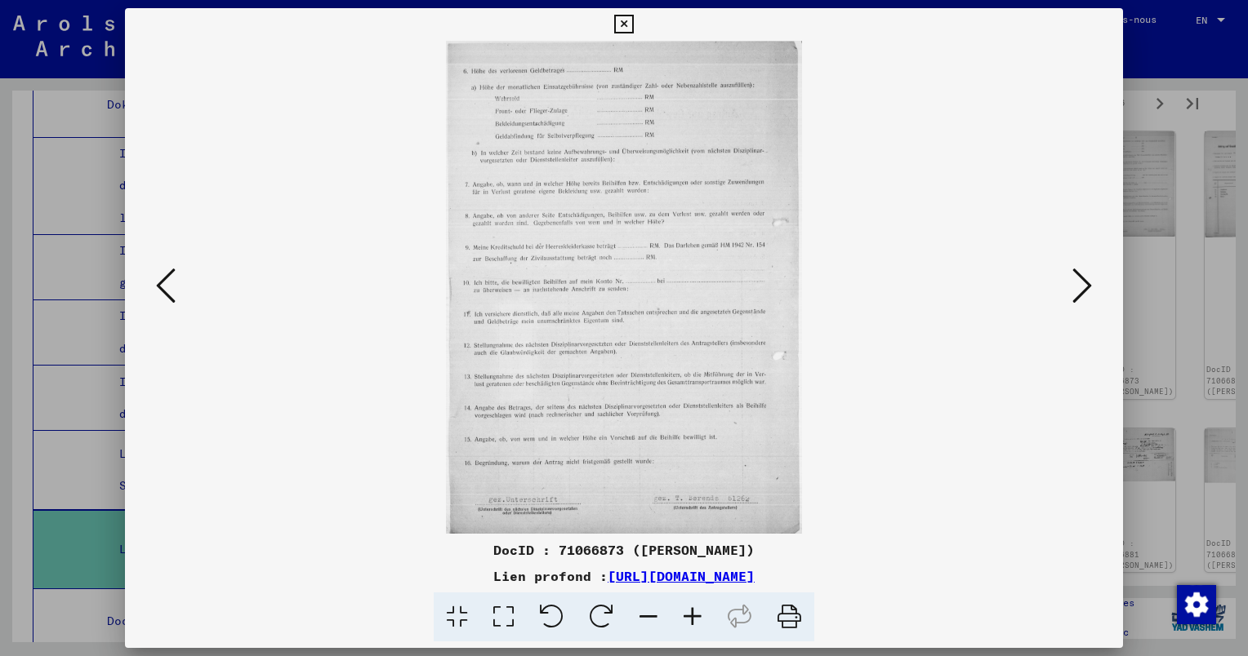
click at [156, 284] on icon at bounding box center [166, 285] width 20 height 39
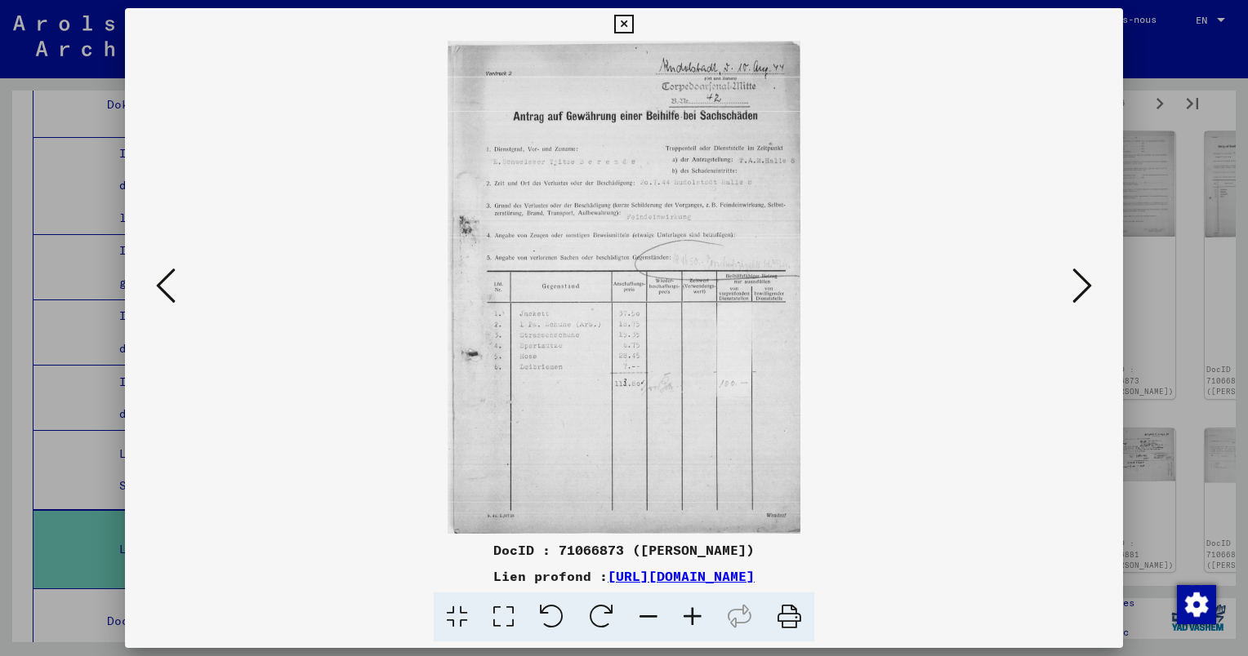
click at [696, 612] on icon at bounding box center [692, 618] width 44 height 50
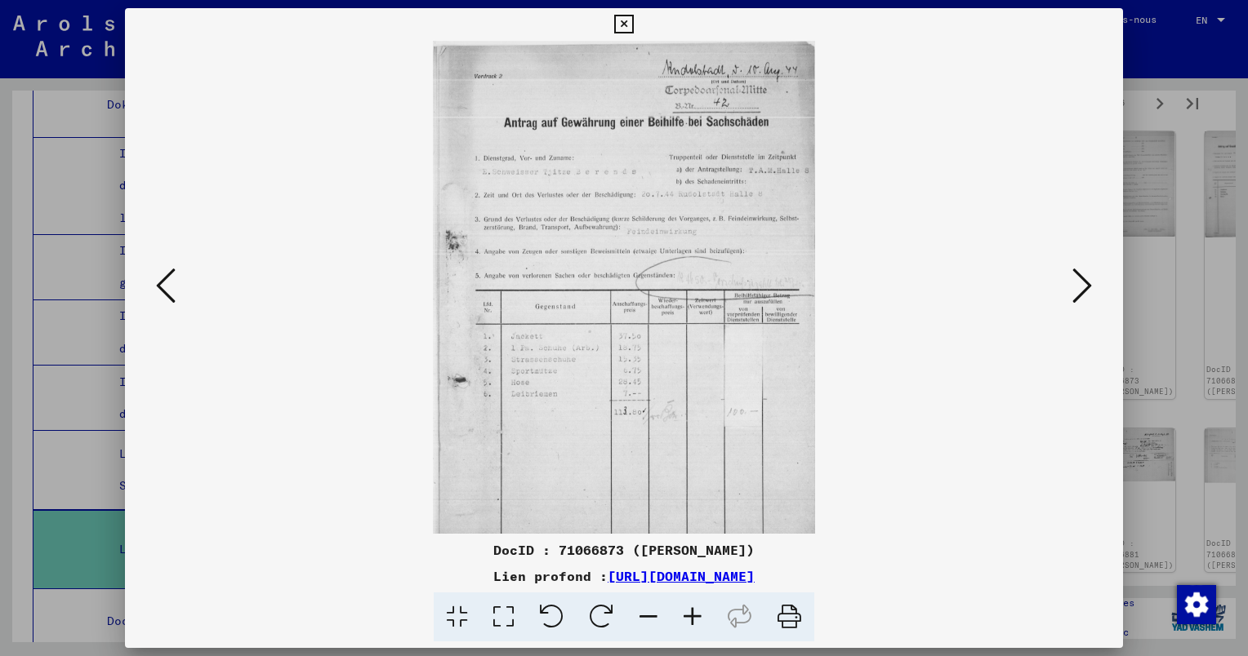
click at [696, 612] on icon at bounding box center [692, 618] width 44 height 50
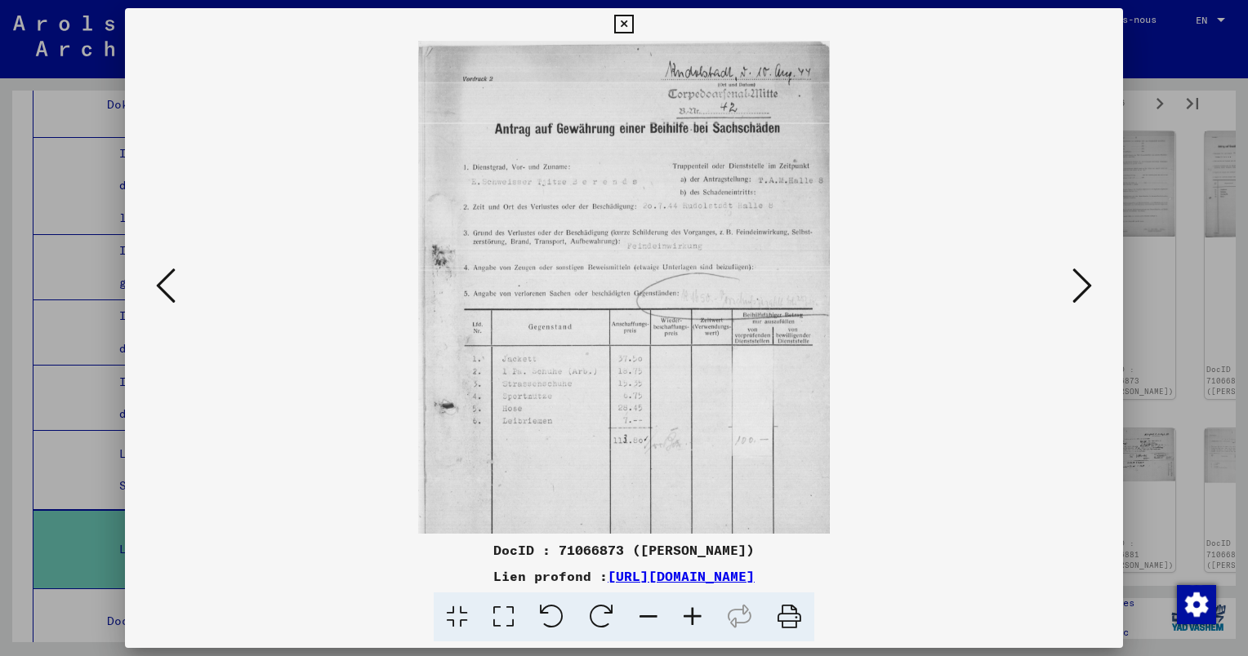
click at [696, 612] on icon at bounding box center [692, 618] width 44 height 50
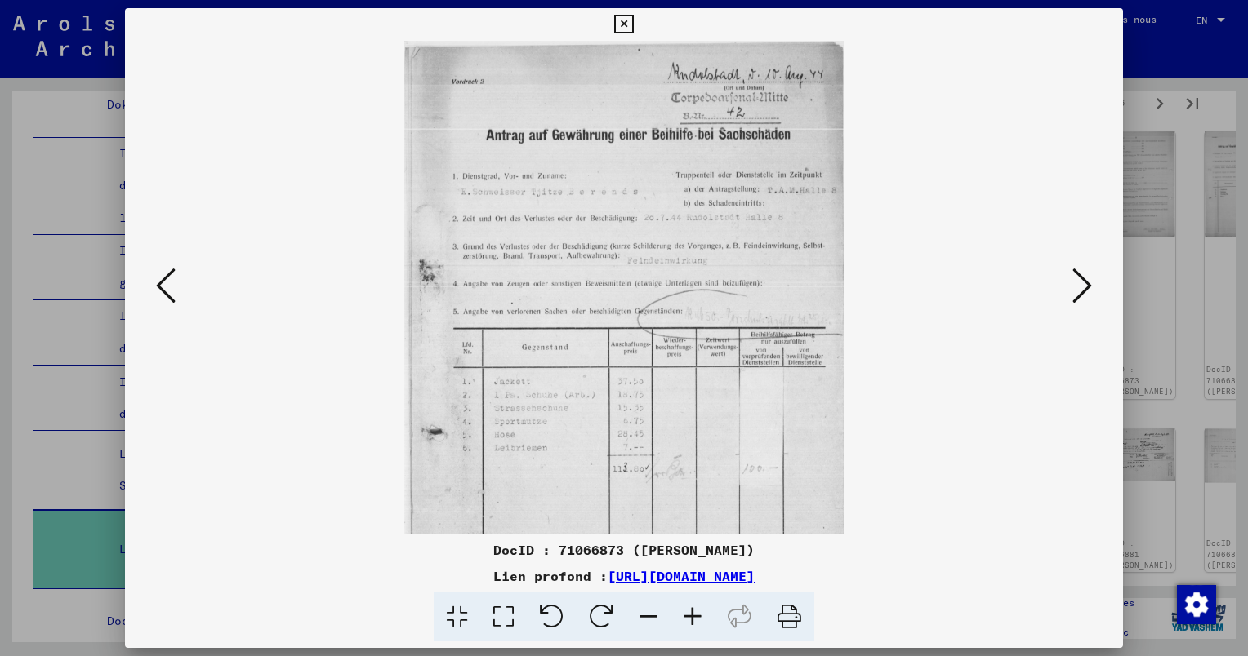
click at [696, 612] on icon at bounding box center [692, 618] width 44 height 50
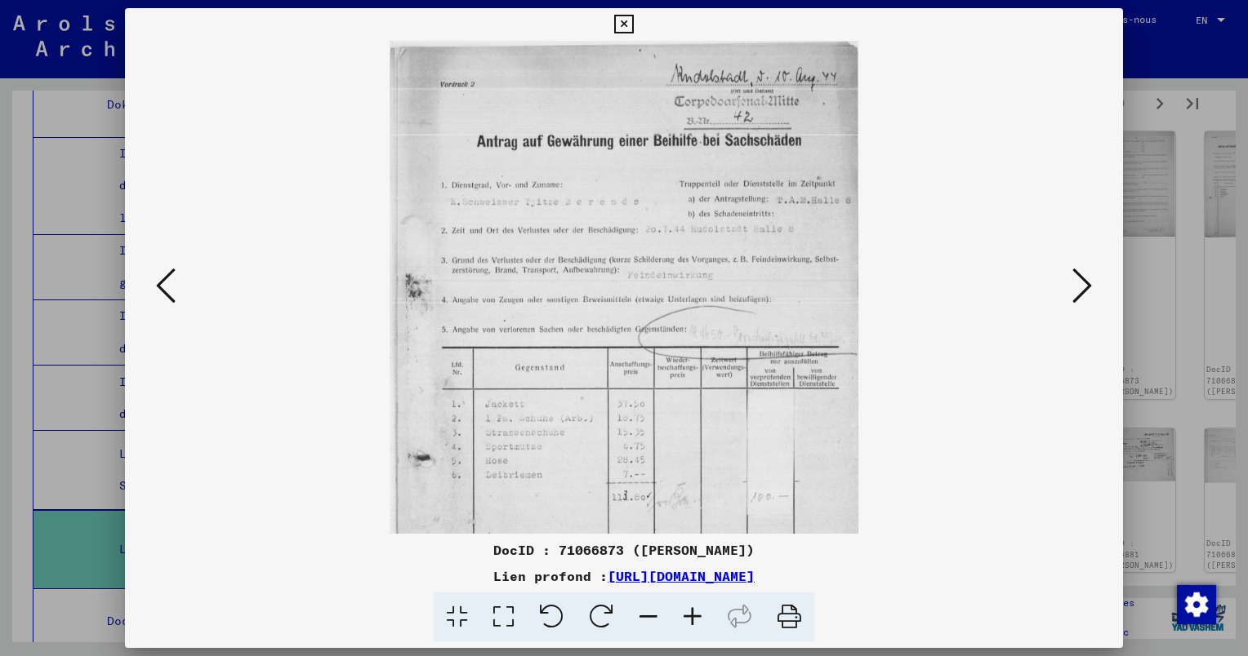
click at [696, 612] on icon at bounding box center [692, 618] width 44 height 50
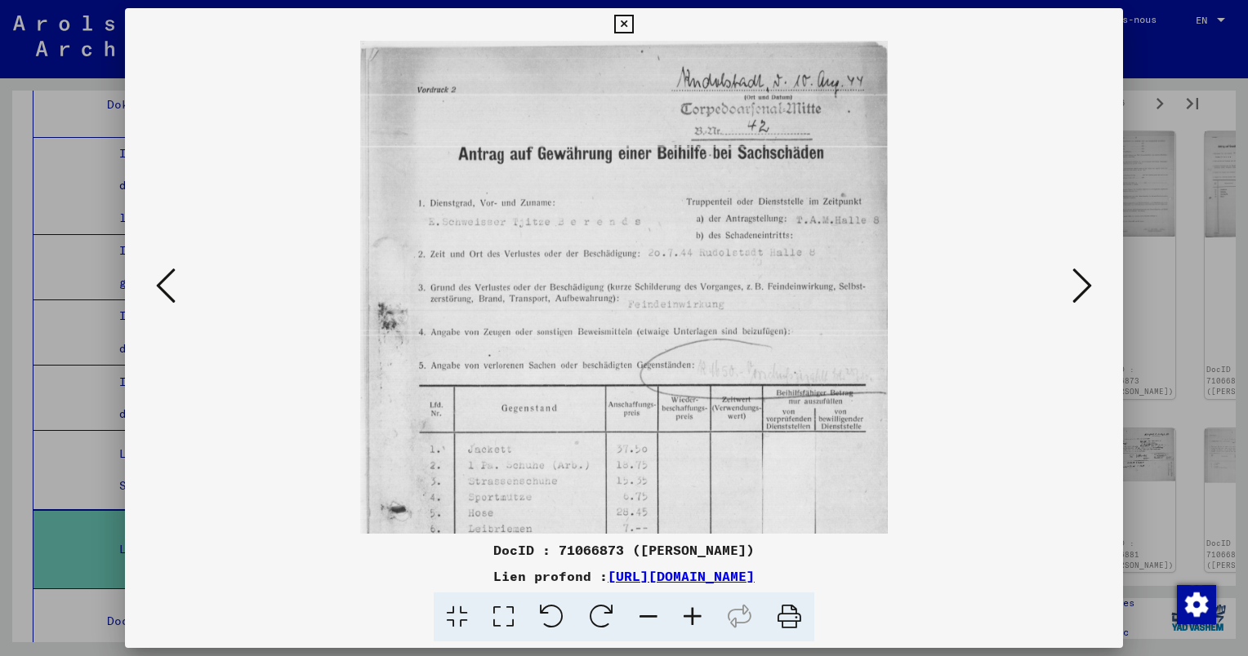
click at [696, 612] on icon at bounding box center [692, 618] width 44 height 50
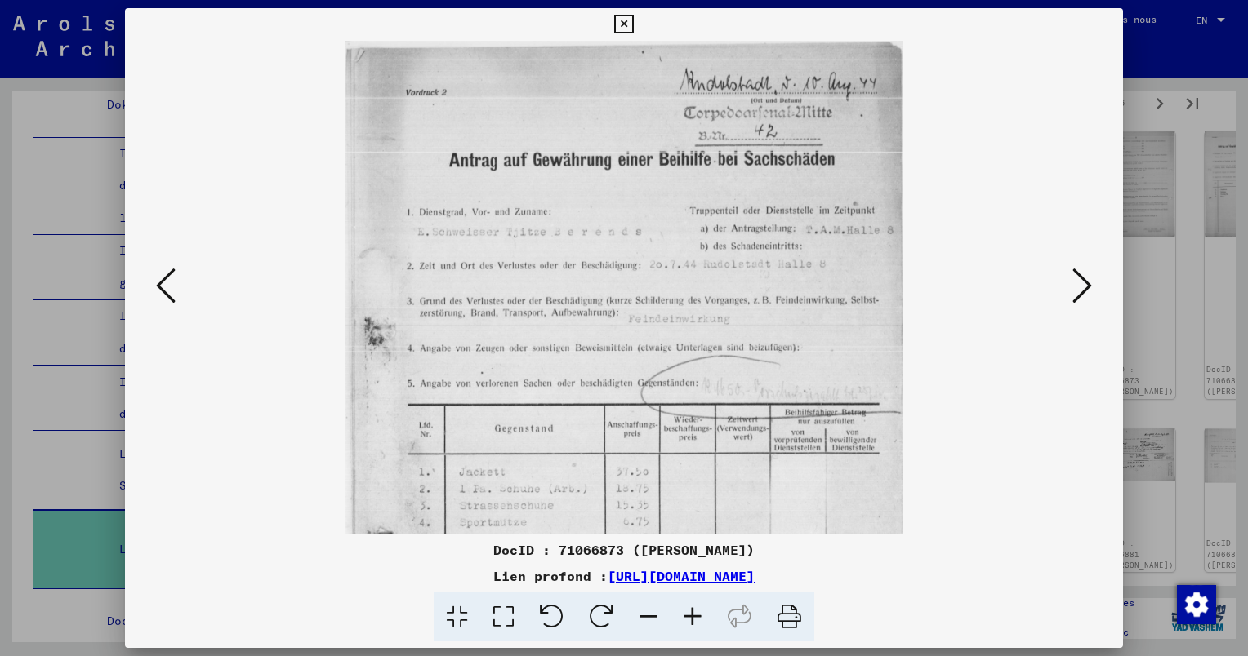
click at [696, 612] on icon at bounding box center [692, 618] width 44 height 50
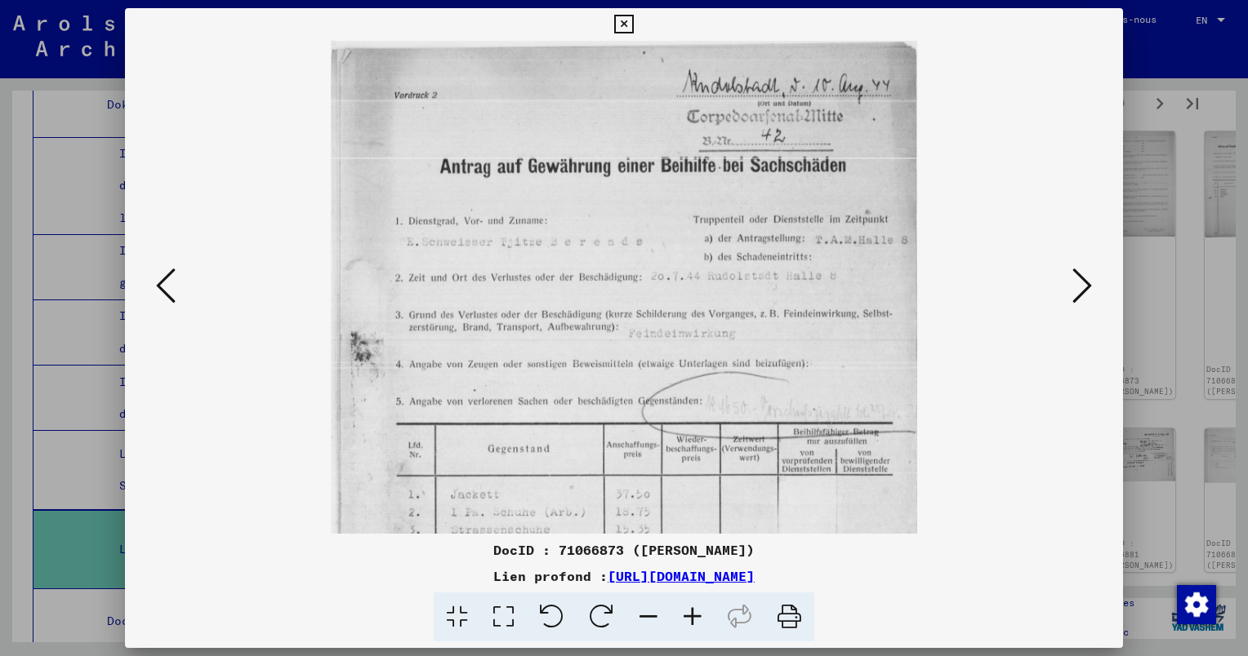
click at [696, 612] on icon at bounding box center [692, 618] width 44 height 50
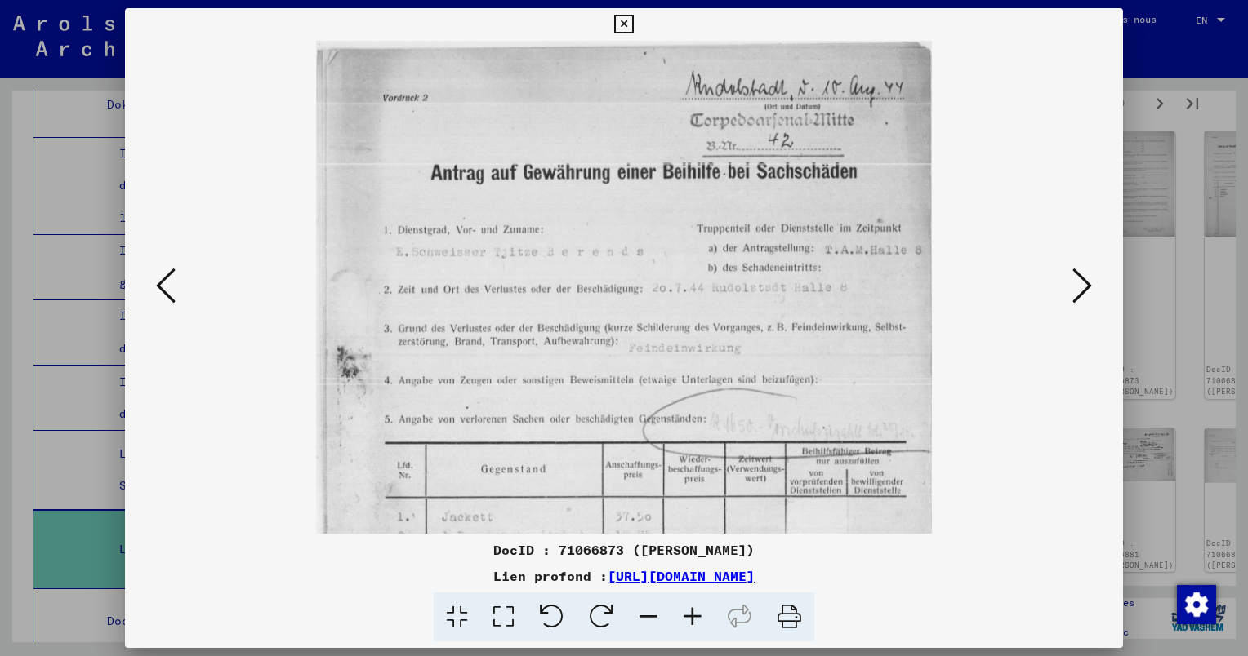
click at [1088, 287] on icon at bounding box center [1082, 285] width 20 height 39
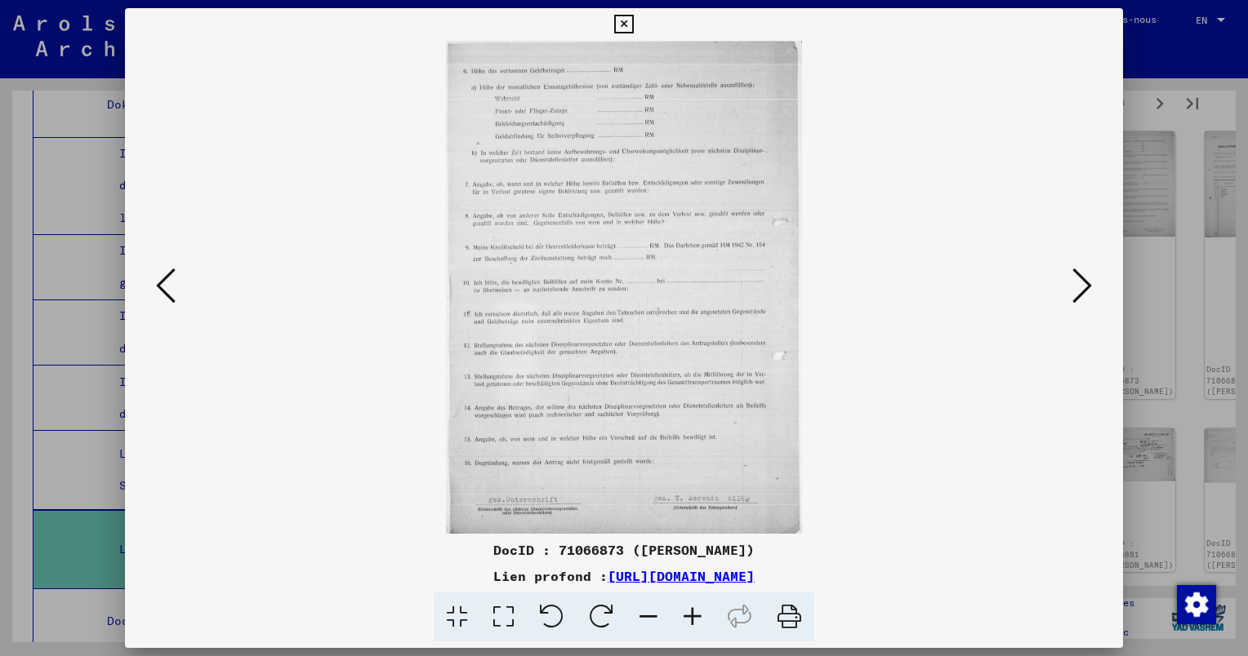
click at [1075, 287] on icon at bounding box center [1082, 285] width 20 height 39
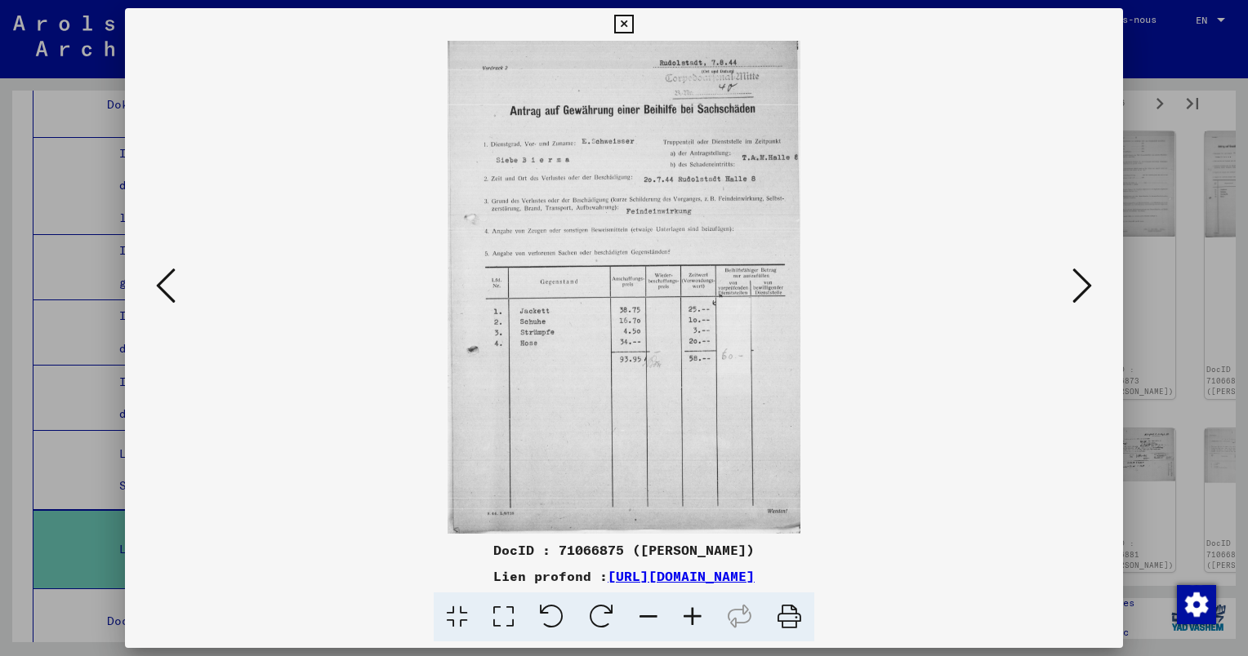
click at [1075, 287] on icon at bounding box center [1082, 285] width 20 height 39
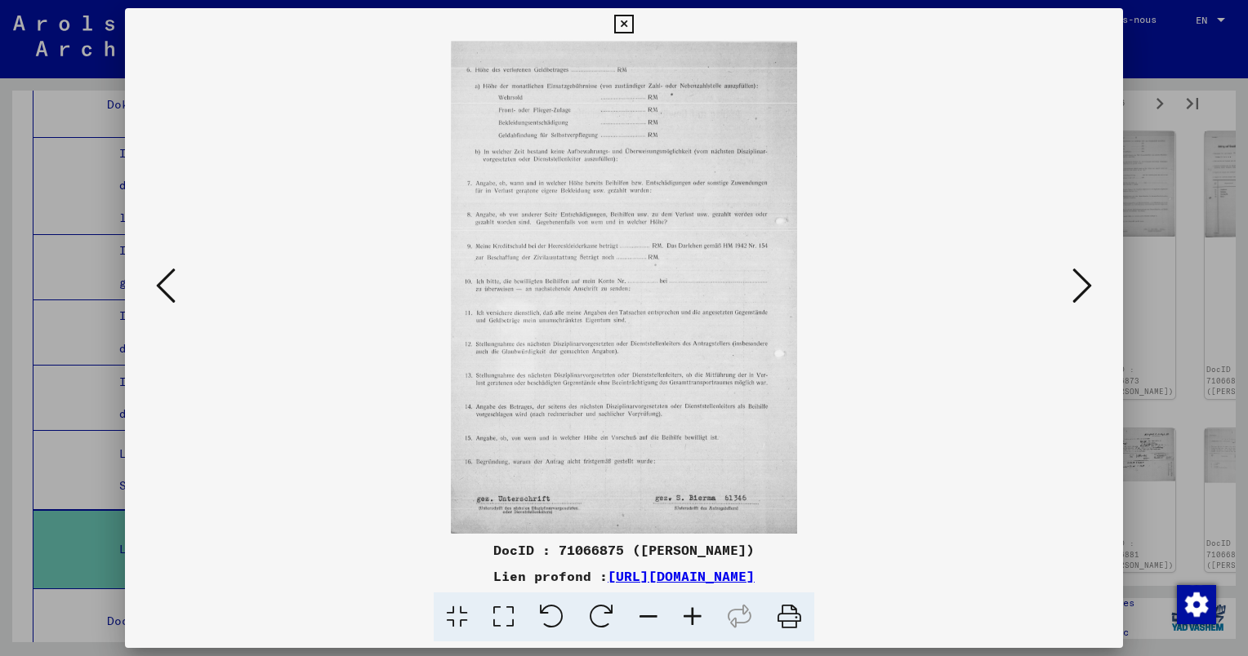
click at [1075, 287] on icon at bounding box center [1082, 285] width 20 height 39
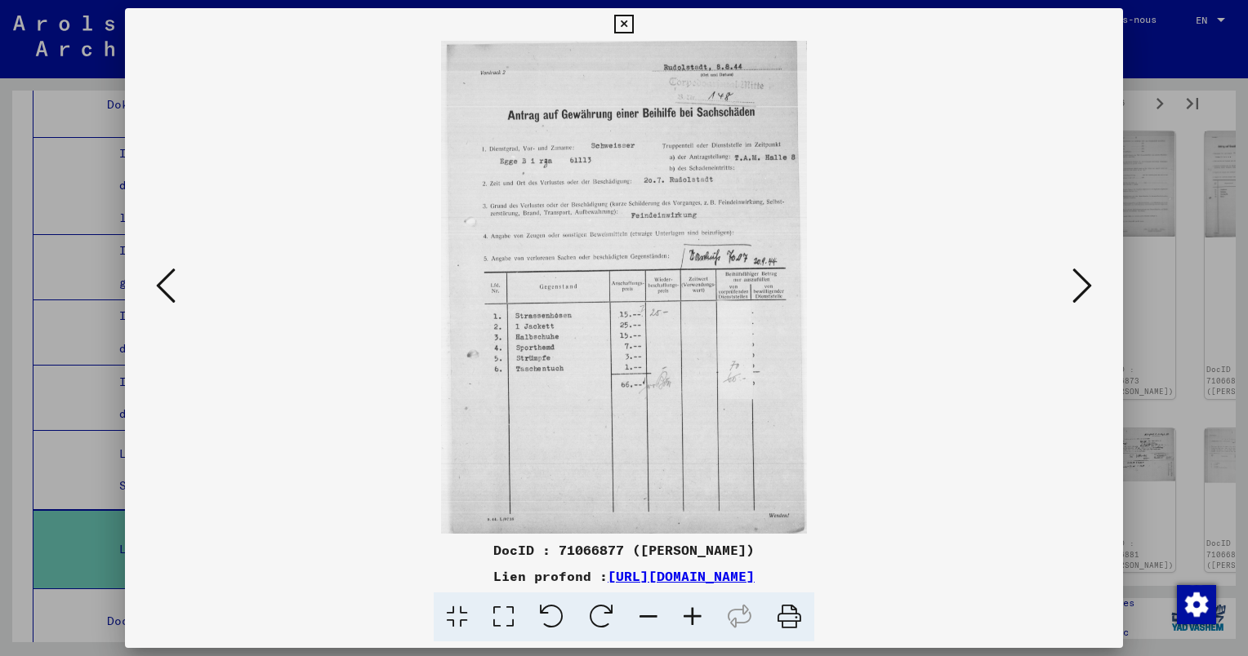
click at [1074, 285] on icon at bounding box center [1082, 285] width 20 height 39
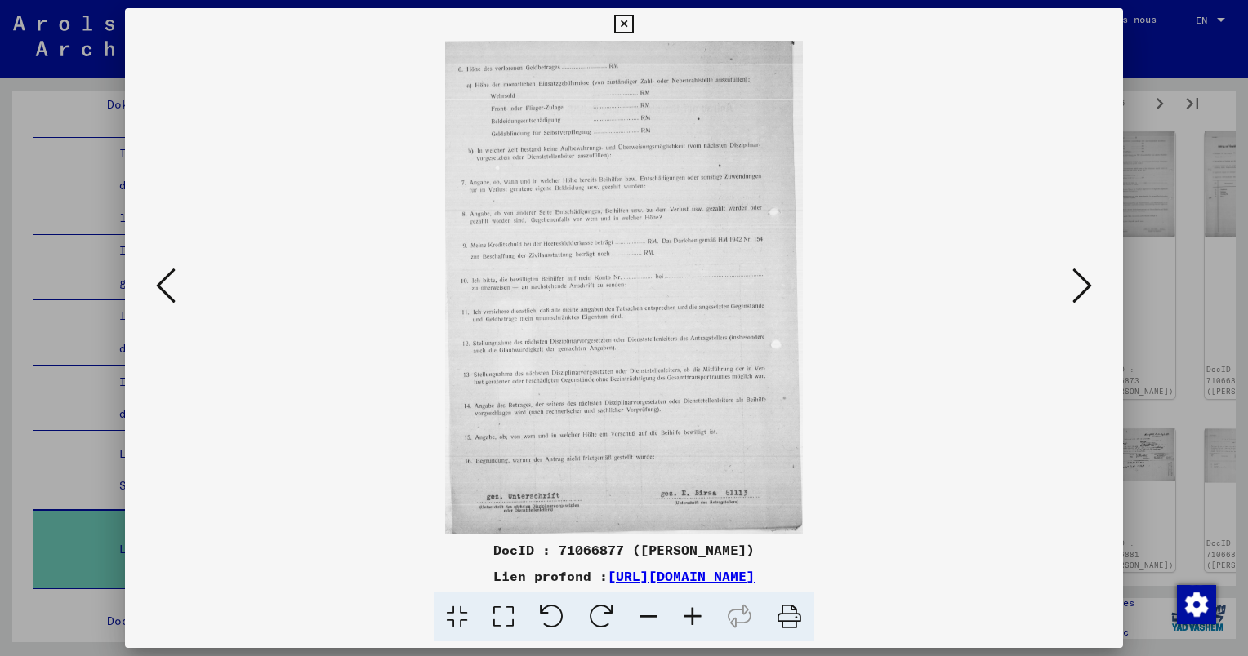
click at [1074, 285] on icon at bounding box center [1082, 285] width 20 height 39
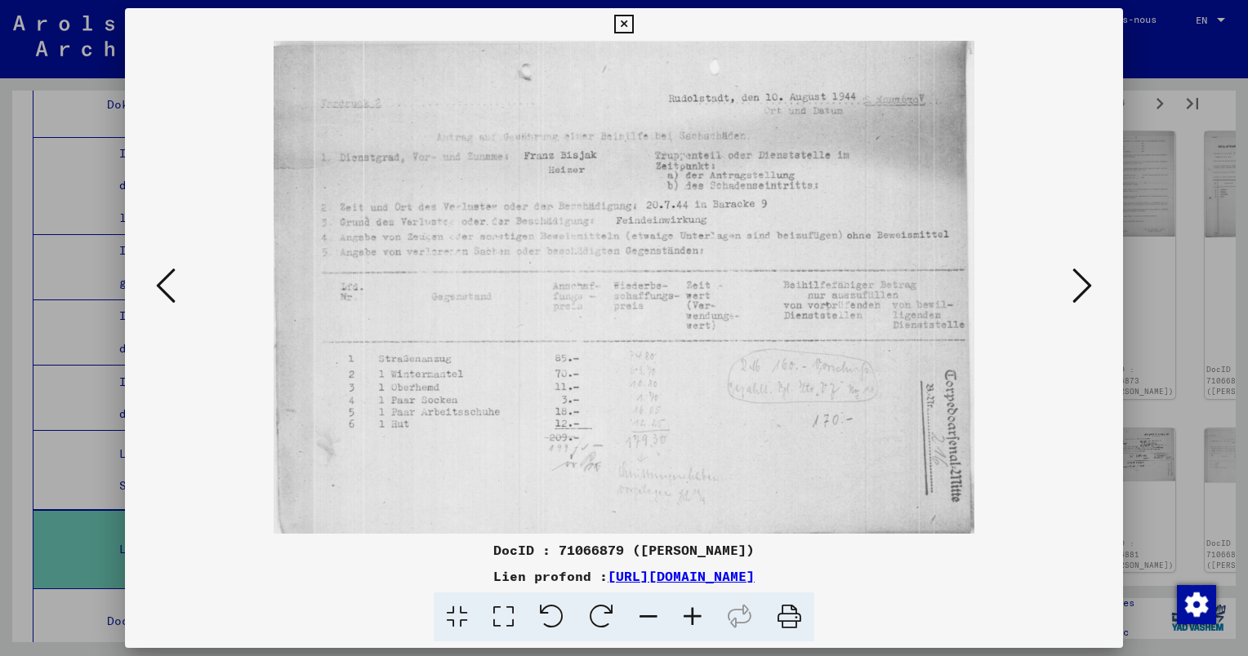
click at [1066, 281] on viewer-one-image at bounding box center [623, 287] width 887 height 493
click at [1080, 282] on icon at bounding box center [1082, 285] width 20 height 39
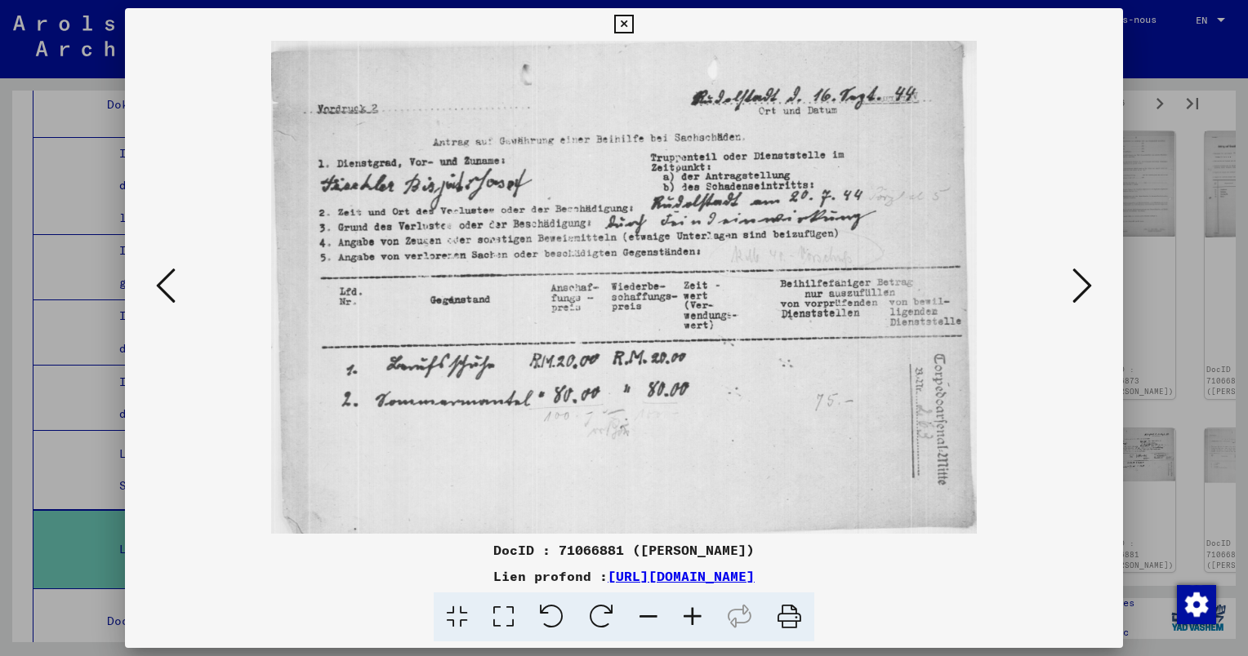
click at [1080, 283] on icon at bounding box center [1082, 285] width 20 height 39
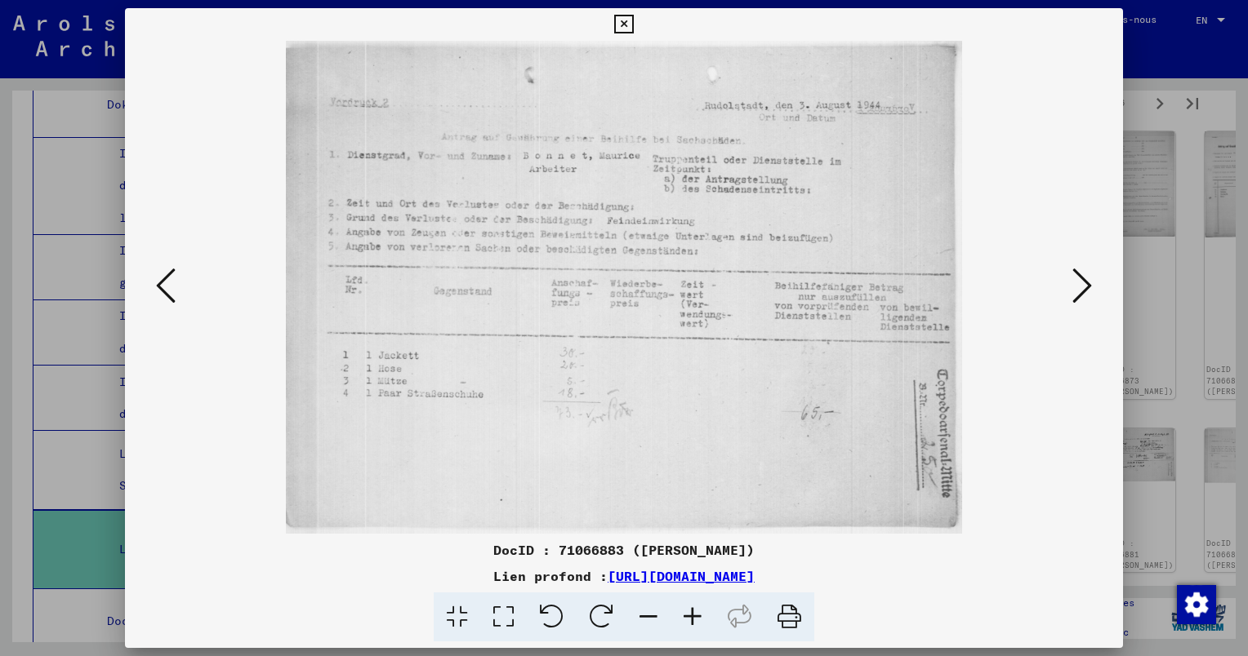
click at [1079, 283] on icon at bounding box center [1082, 285] width 20 height 39
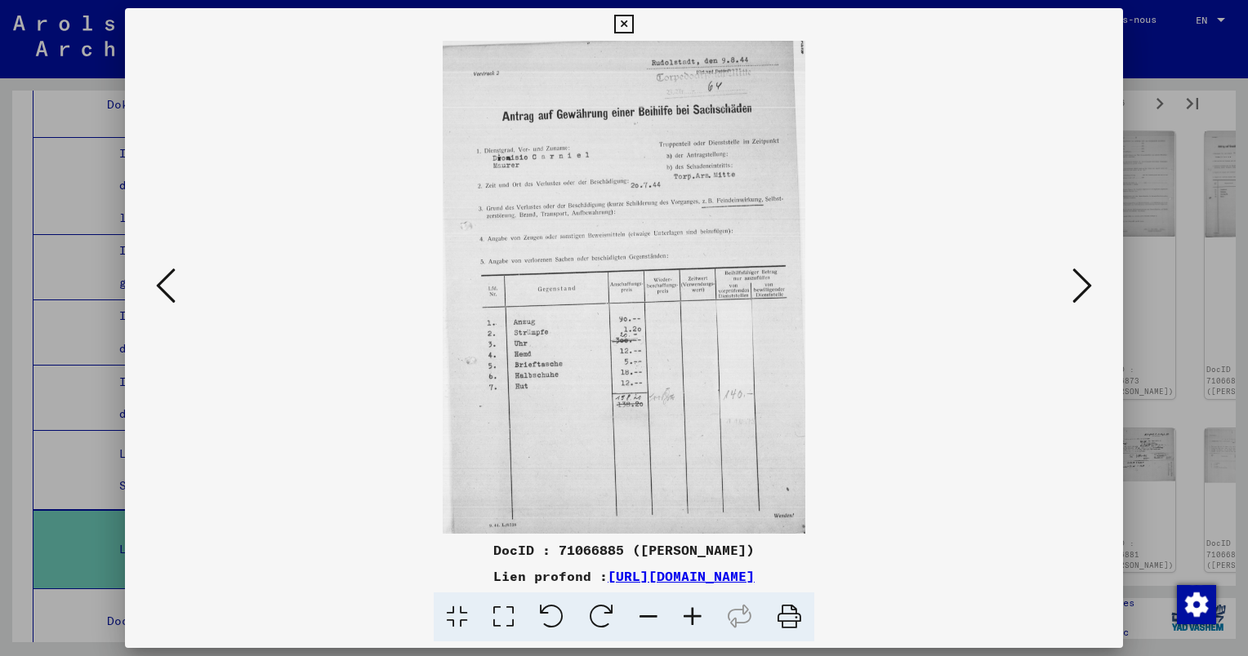
click at [1079, 283] on icon at bounding box center [1082, 285] width 20 height 39
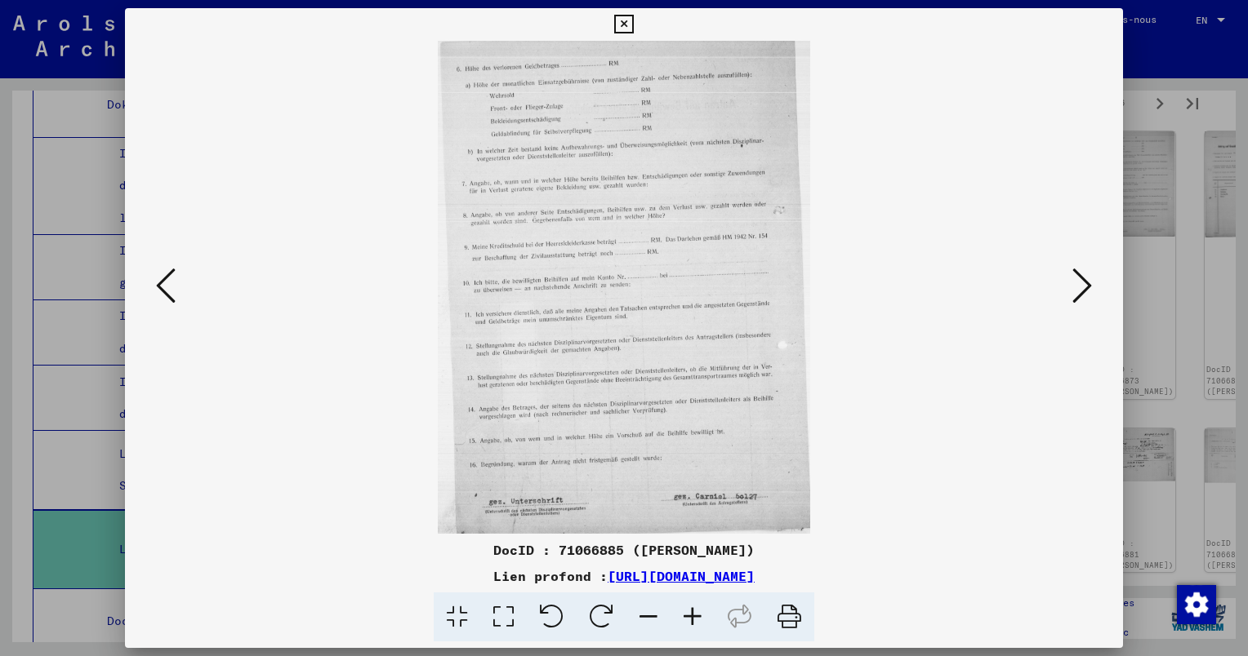
click at [1079, 283] on icon at bounding box center [1082, 285] width 20 height 39
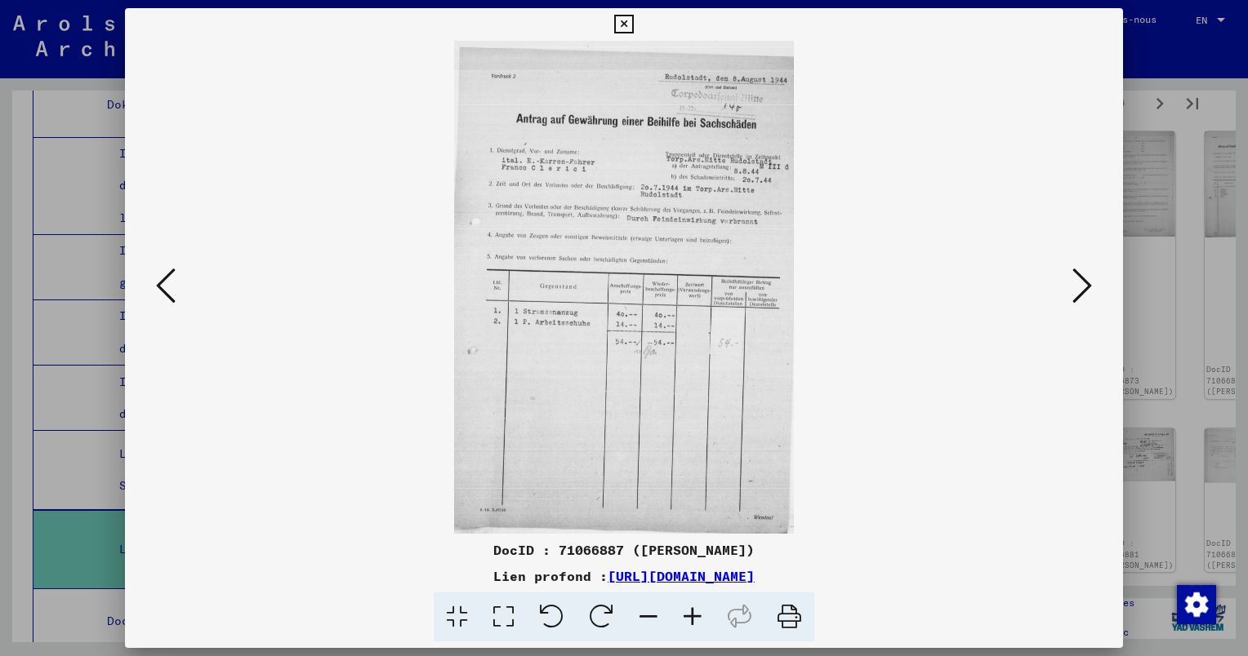
click at [1078, 283] on icon at bounding box center [1082, 285] width 20 height 39
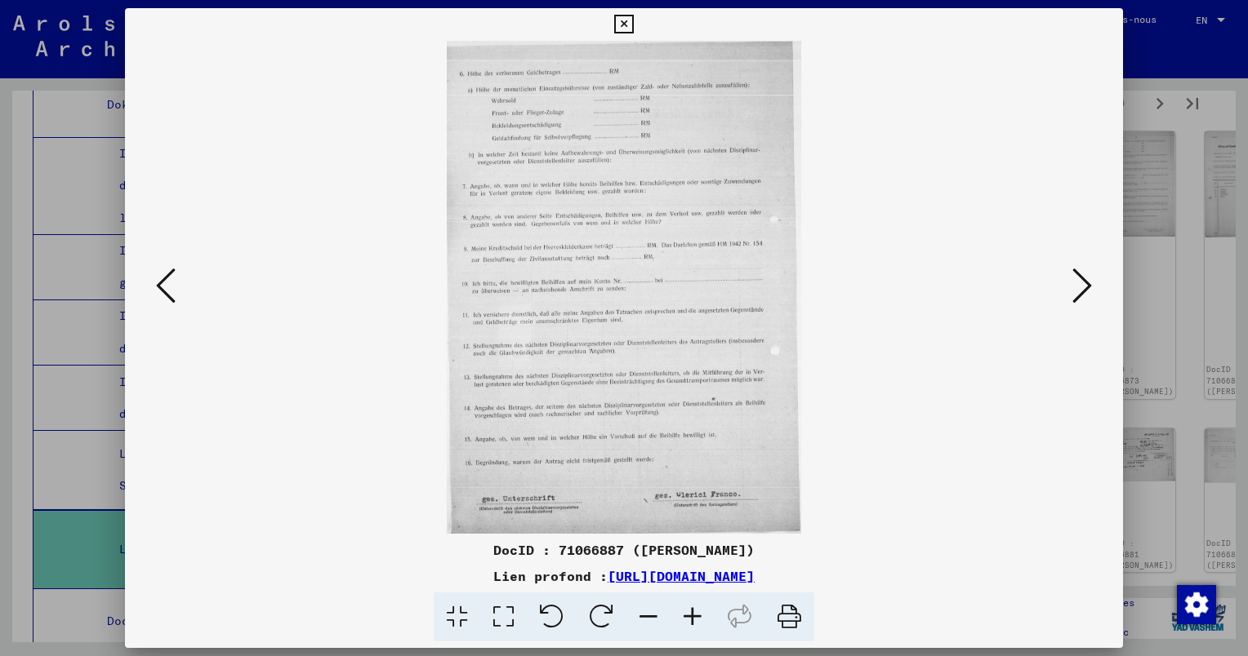
click at [1078, 283] on icon at bounding box center [1082, 285] width 20 height 39
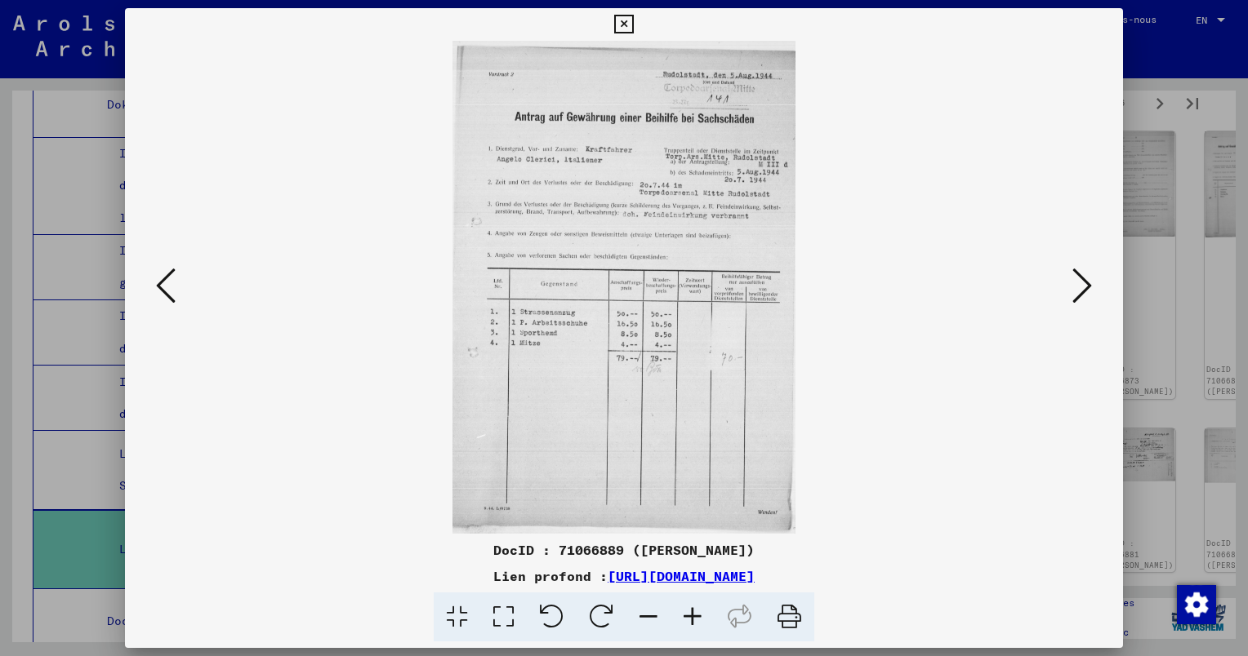
click at [1077, 283] on icon at bounding box center [1082, 285] width 20 height 39
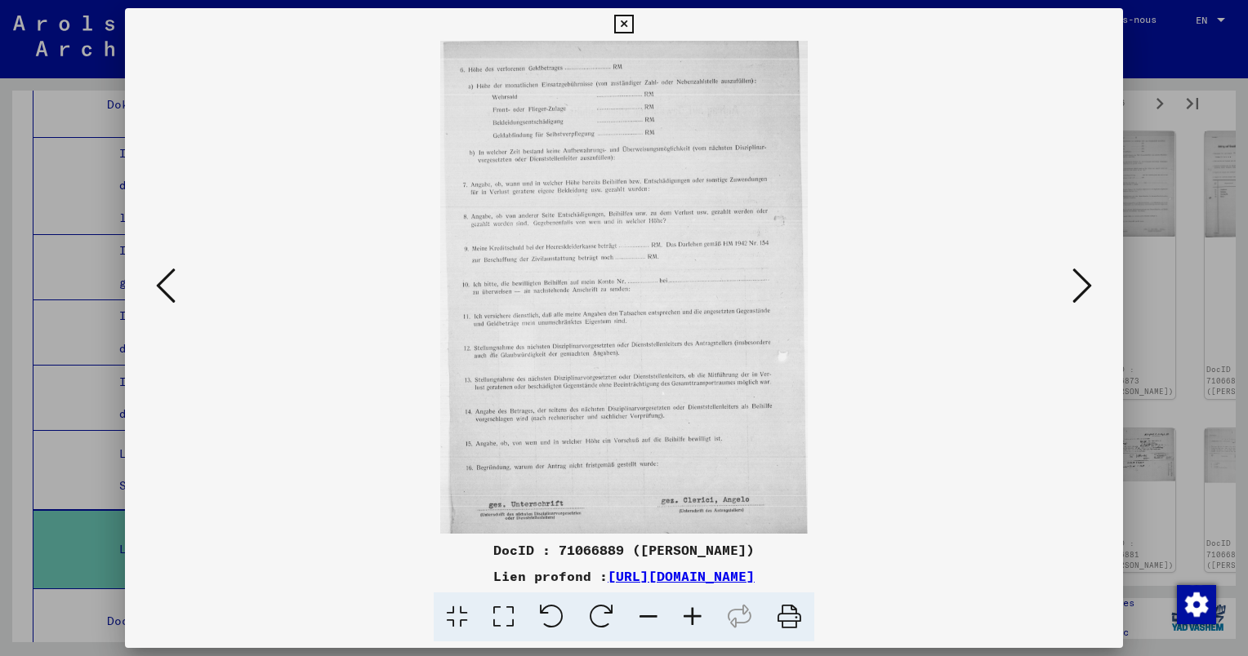
click at [1077, 283] on icon at bounding box center [1082, 285] width 20 height 39
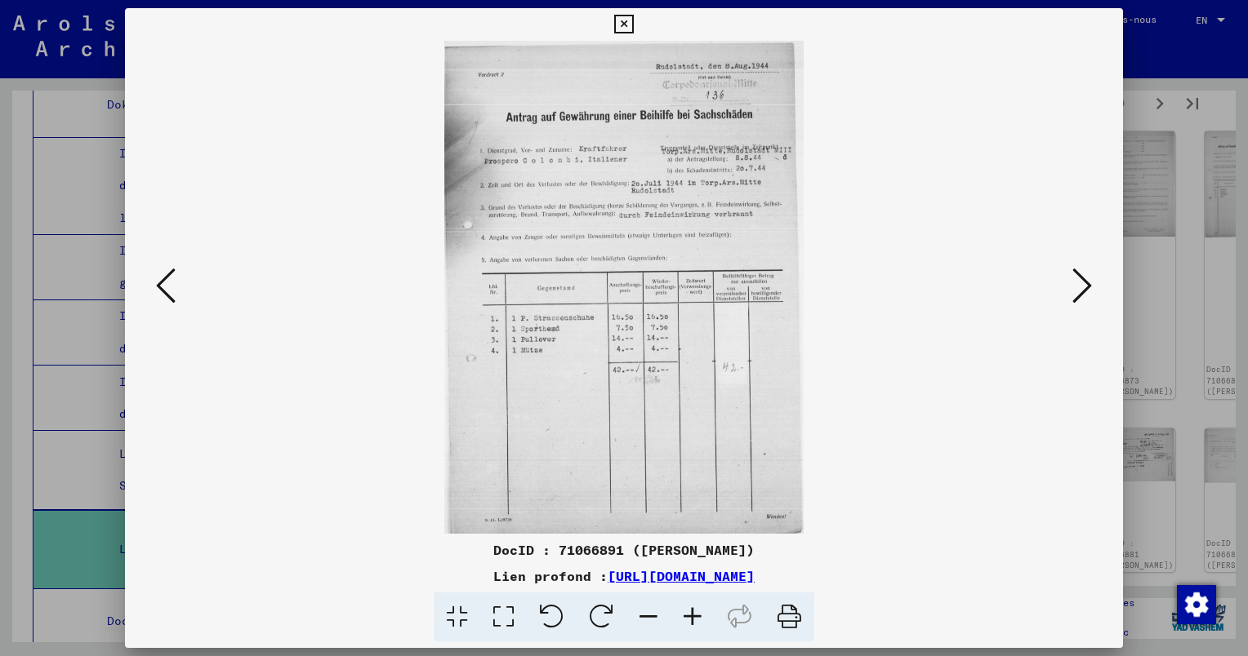
click at [1076, 282] on icon at bounding box center [1082, 285] width 20 height 39
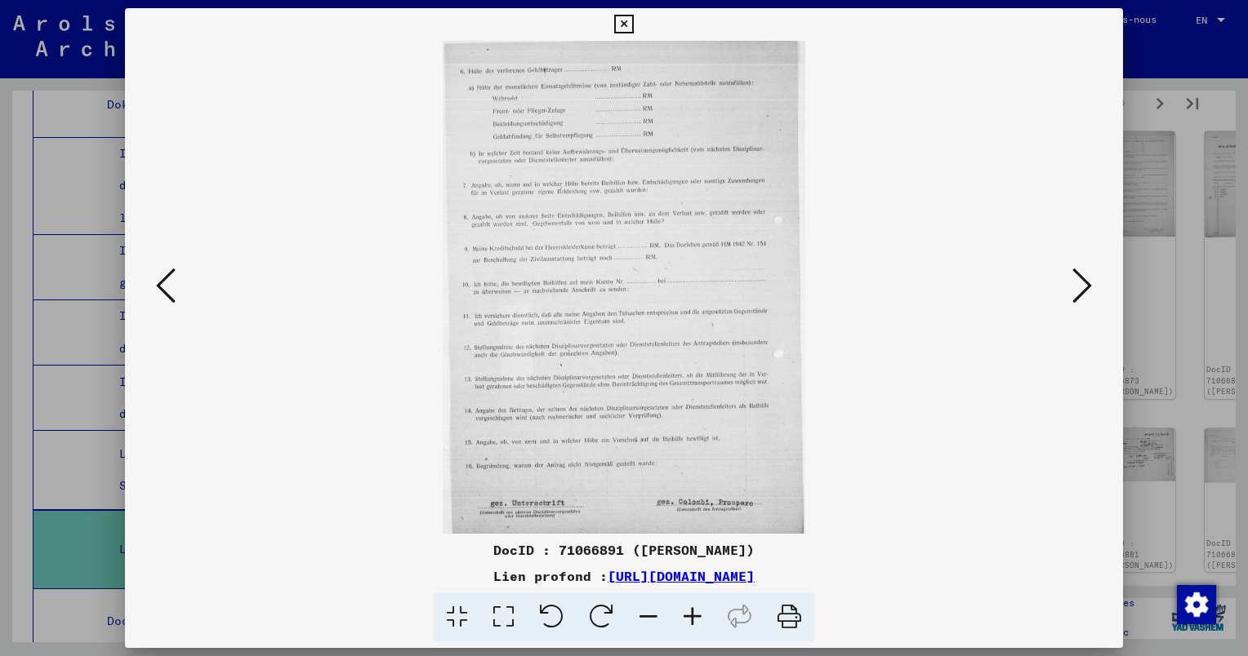
click at [1076, 282] on icon at bounding box center [1082, 285] width 20 height 39
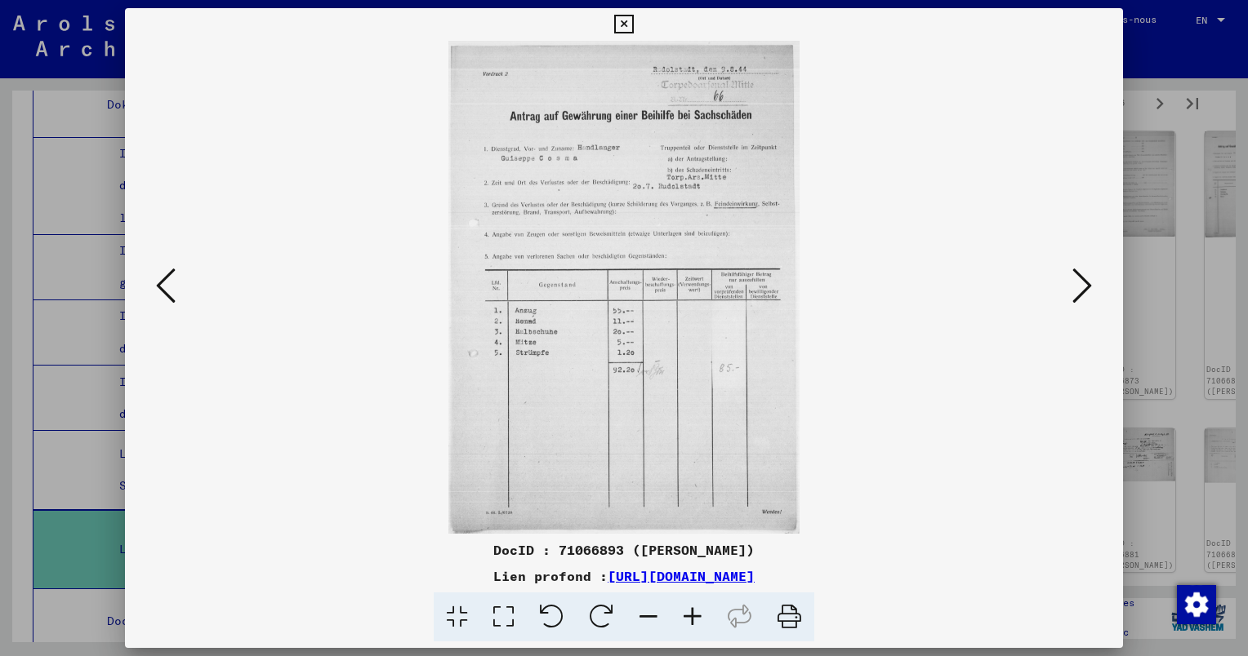
click at [1076, 282] on icon at bounding box center [1082, 285] width 20 height 39
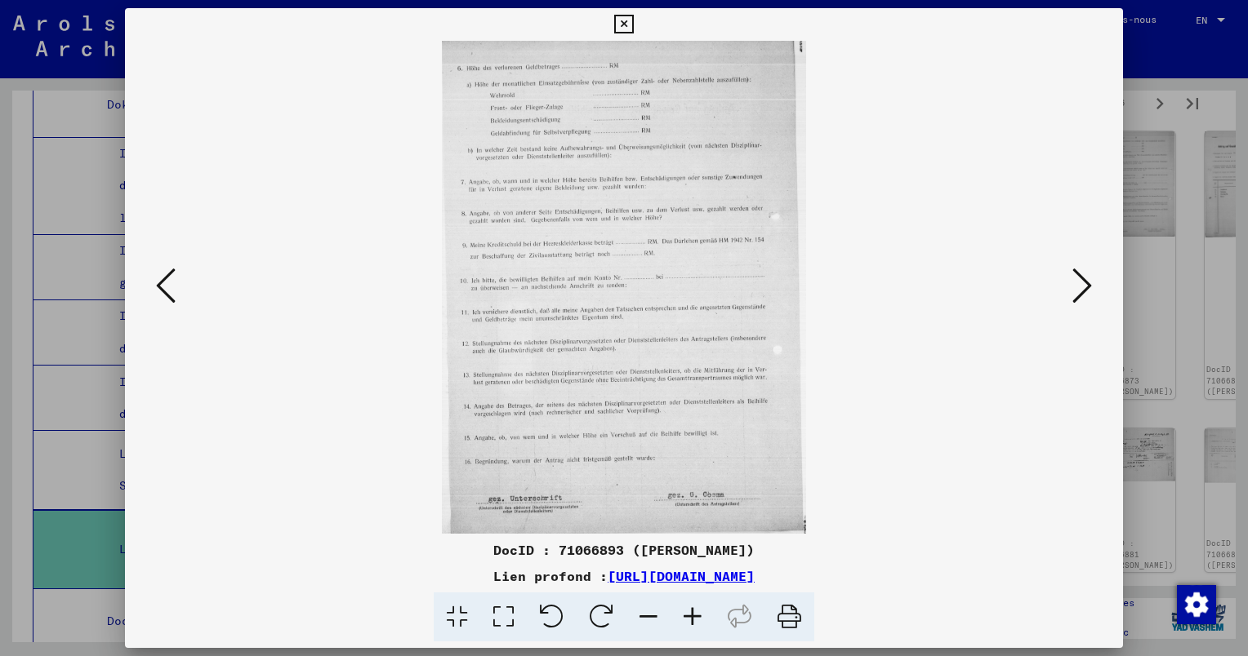
click at [1075, 282] on icon at bounding box center [1082, 285] width 20 height 39
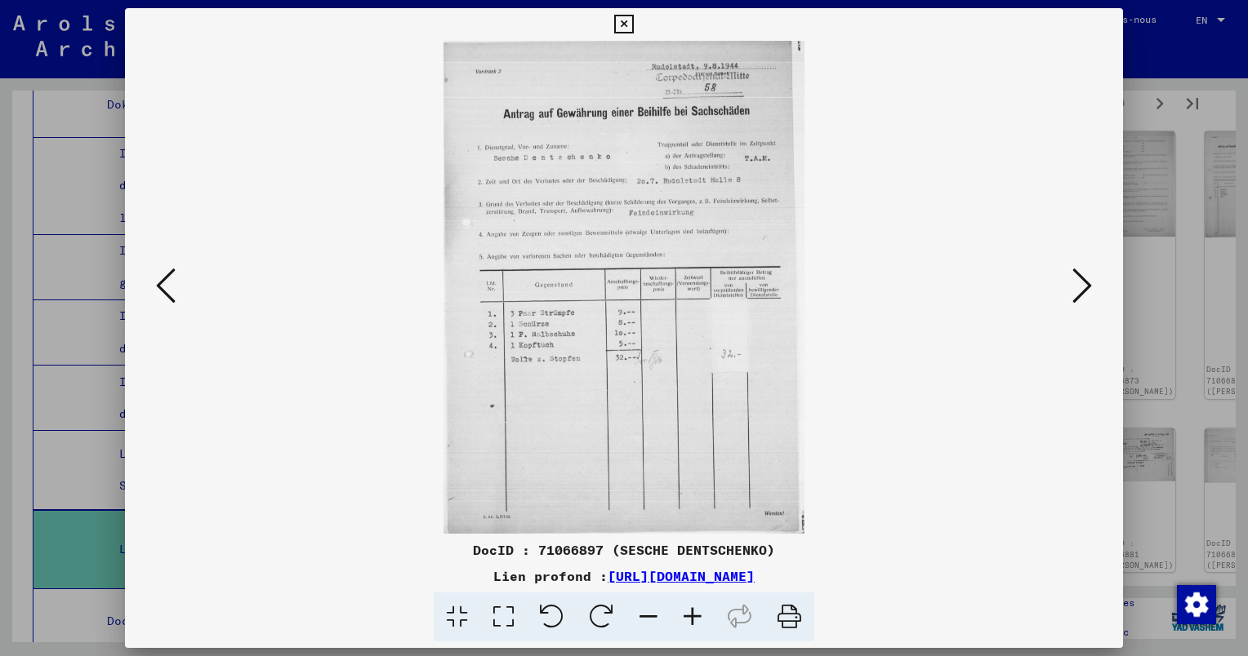
click at [1075, 282] on icon at bounding box center [1082, 285] width 20 height 39
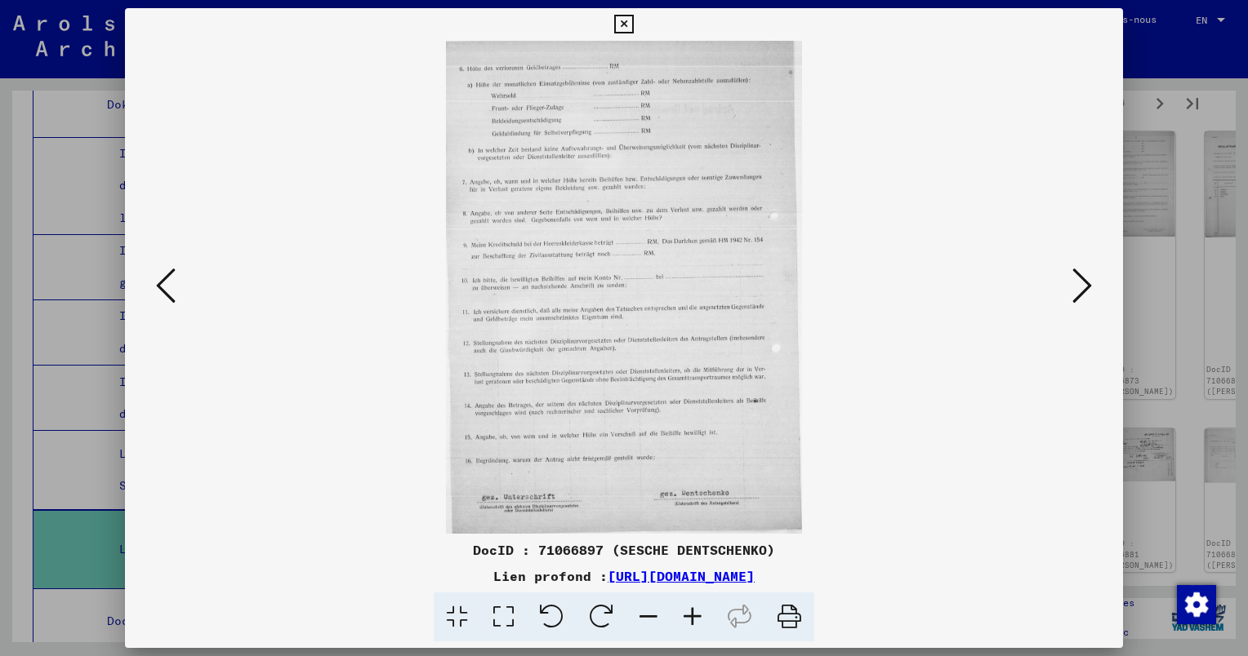
click at [1075, 282] on icon at bounding box center [1082, 285] width 20 height 39
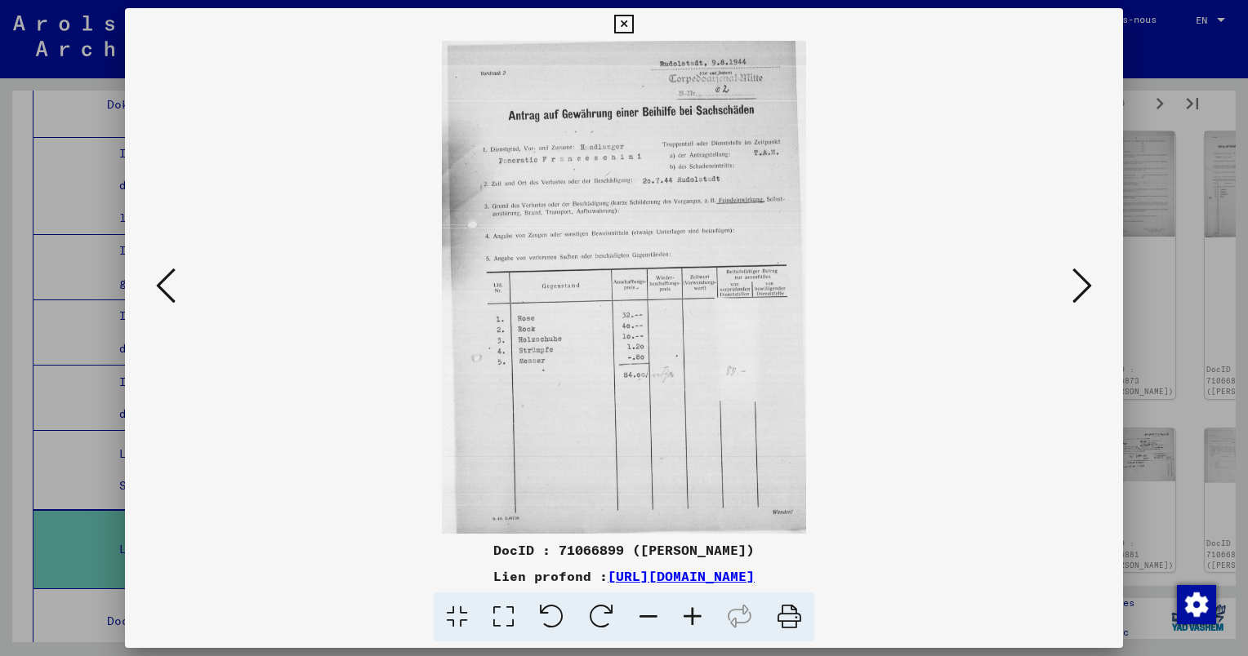
click at [1075, 282] on icon at bounding box center [1082, 285] width 20 height 39
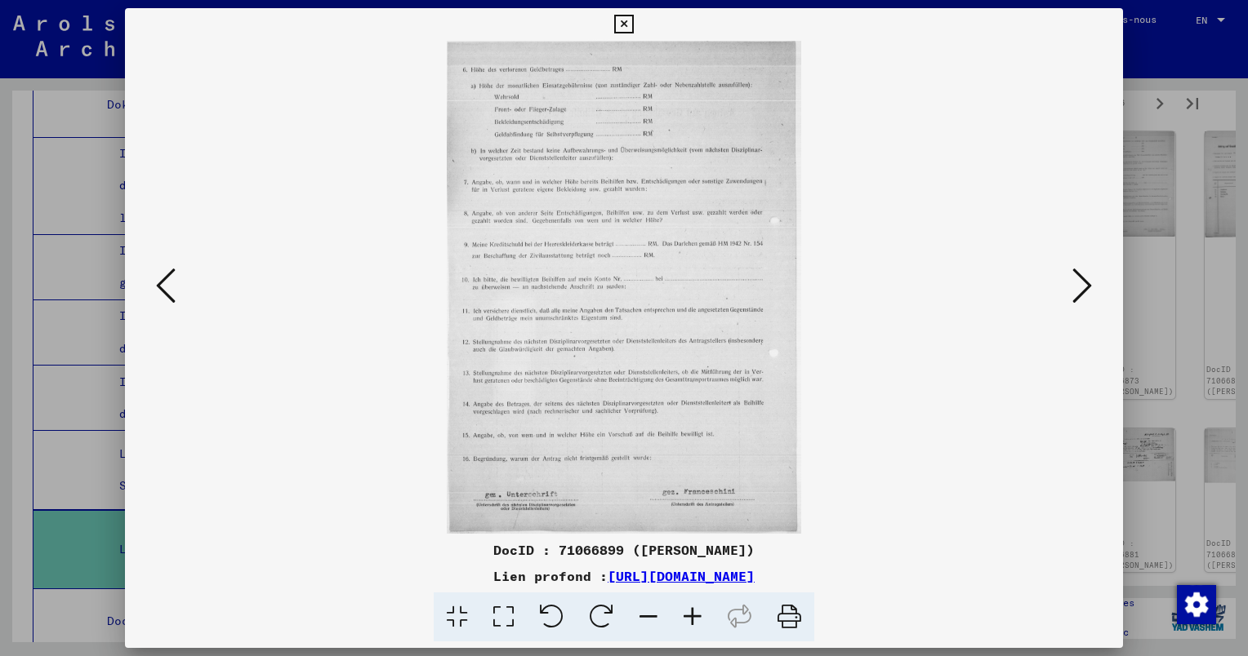
click at [1075, 282] on icon at bounding box center [1082, 285] width 20 height 39
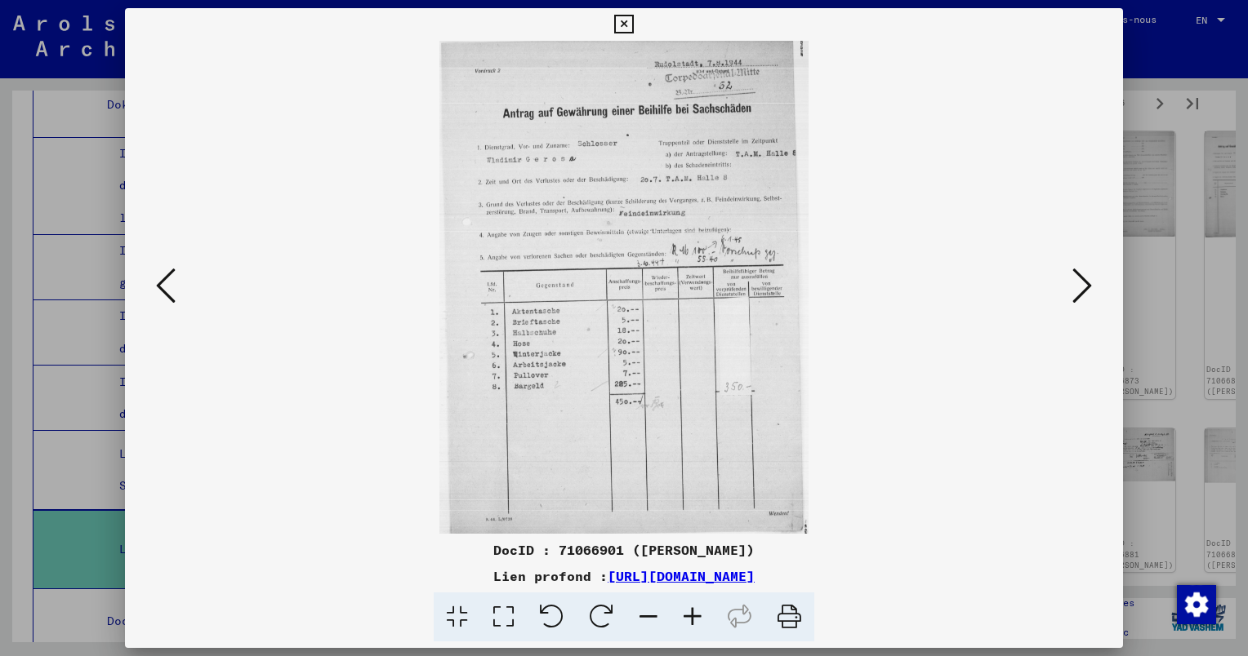
click at [1075, 282] on icon at bounding box center [1082, 285] width 20 height 39
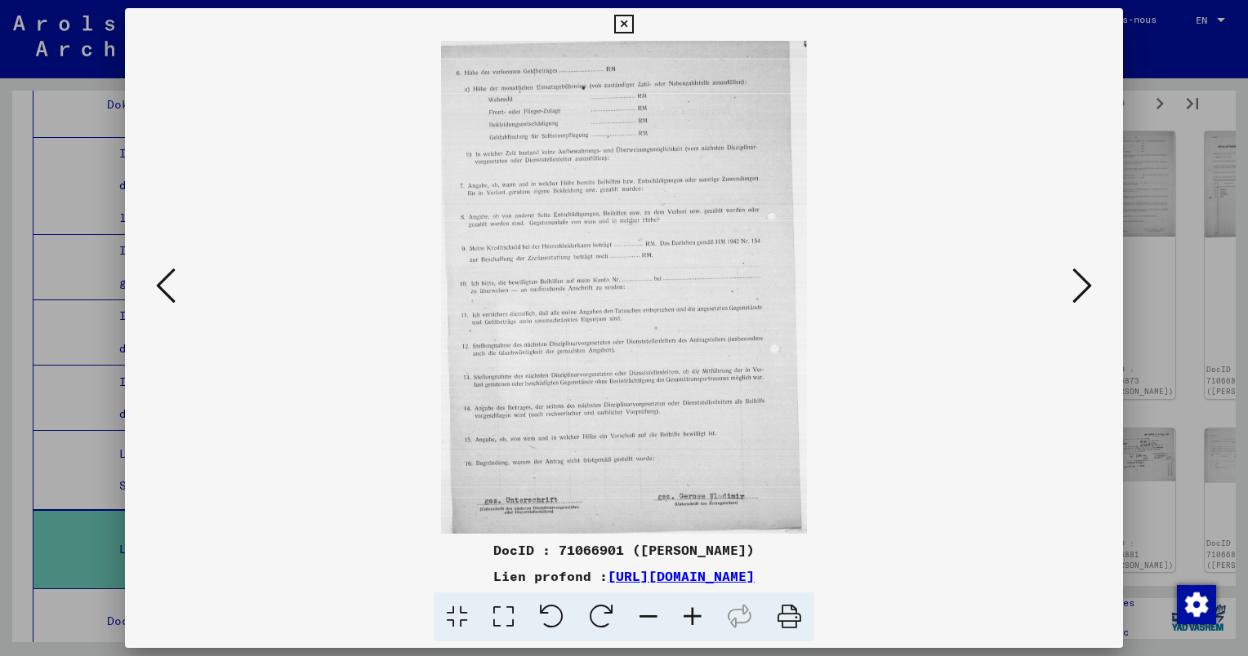
click at [1075, 282] on icon at bounding box center [1082, 285] width 20 height 39
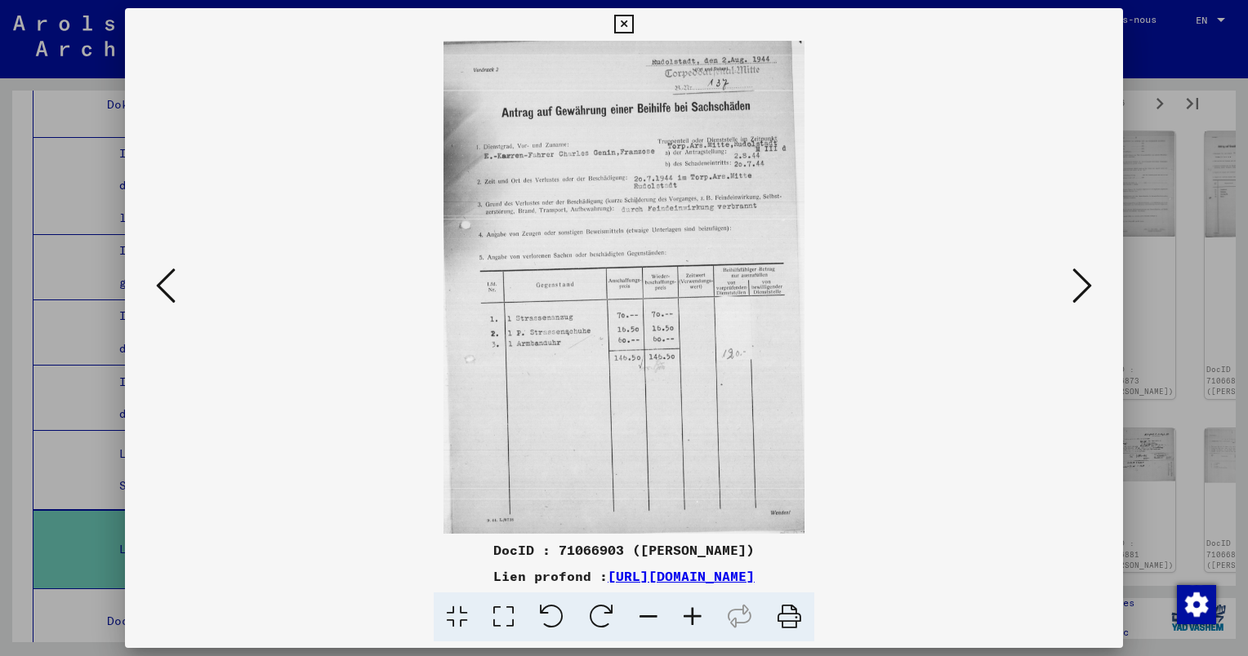
click at [1087, 296] on icon at bounding box center [1082, 285] width 20 height 39
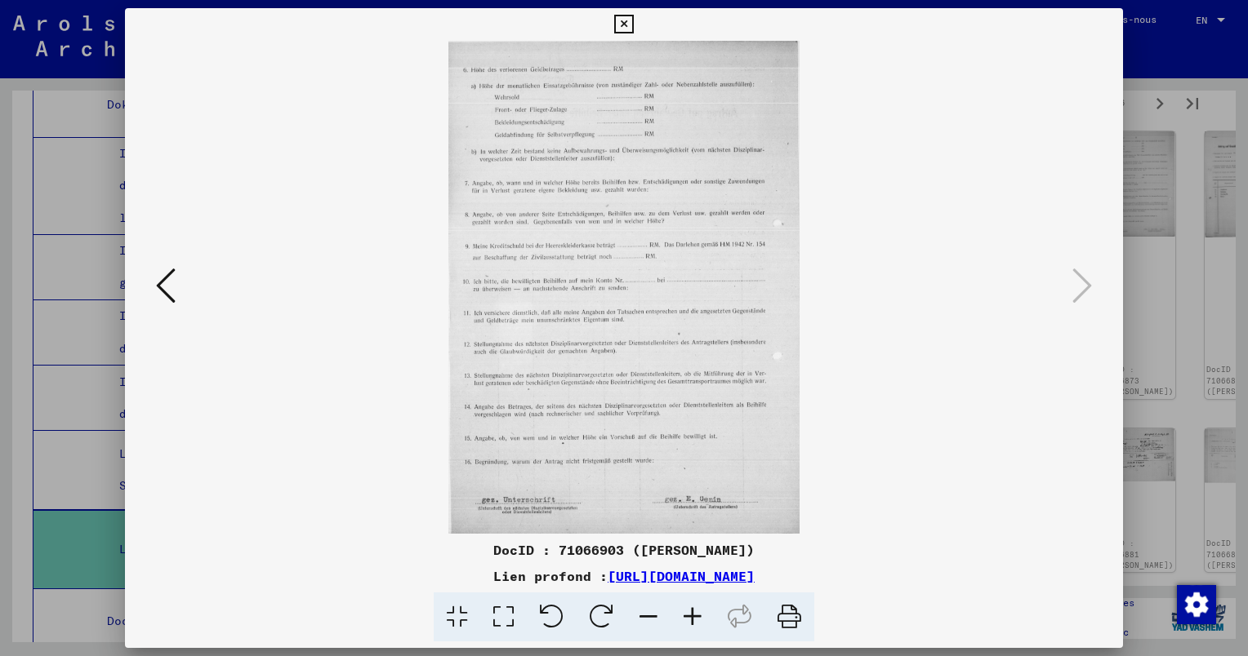
click at [1191, 204] on div at bounding box center [624, 328] width 1248 height 656
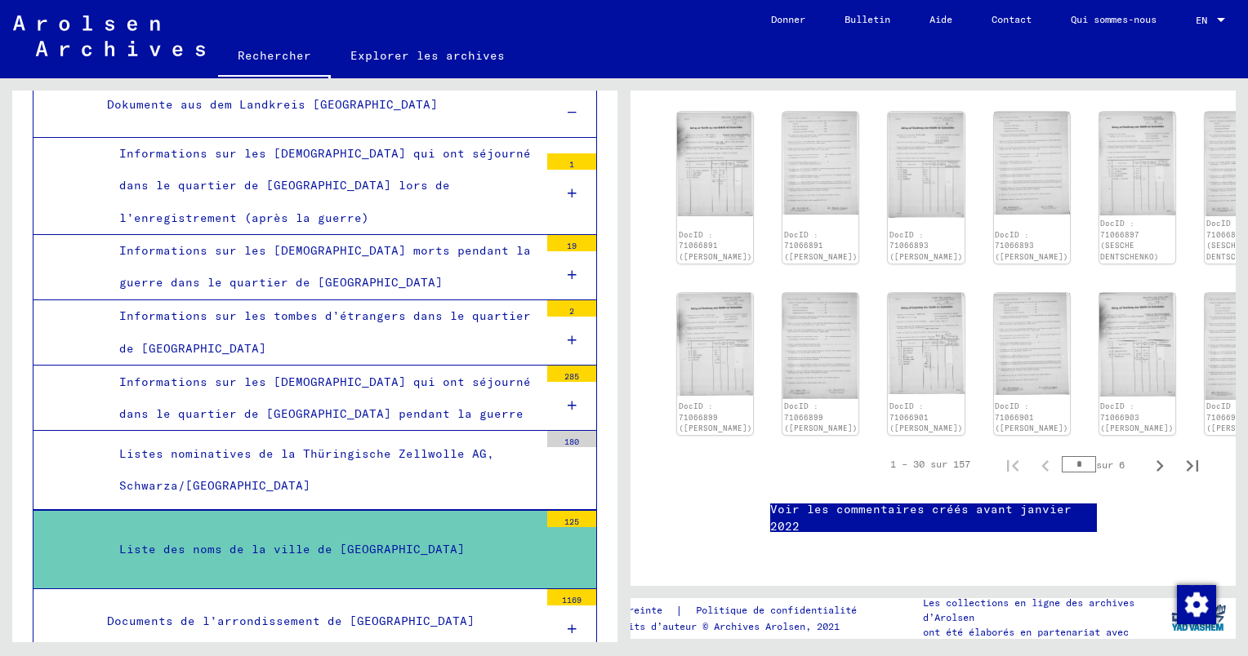
scroll to position [1225, 0]
click at [1148, 455] on icon "Page suivante" at bounding box center [1159, 466] width 23 height 23
type input "*"
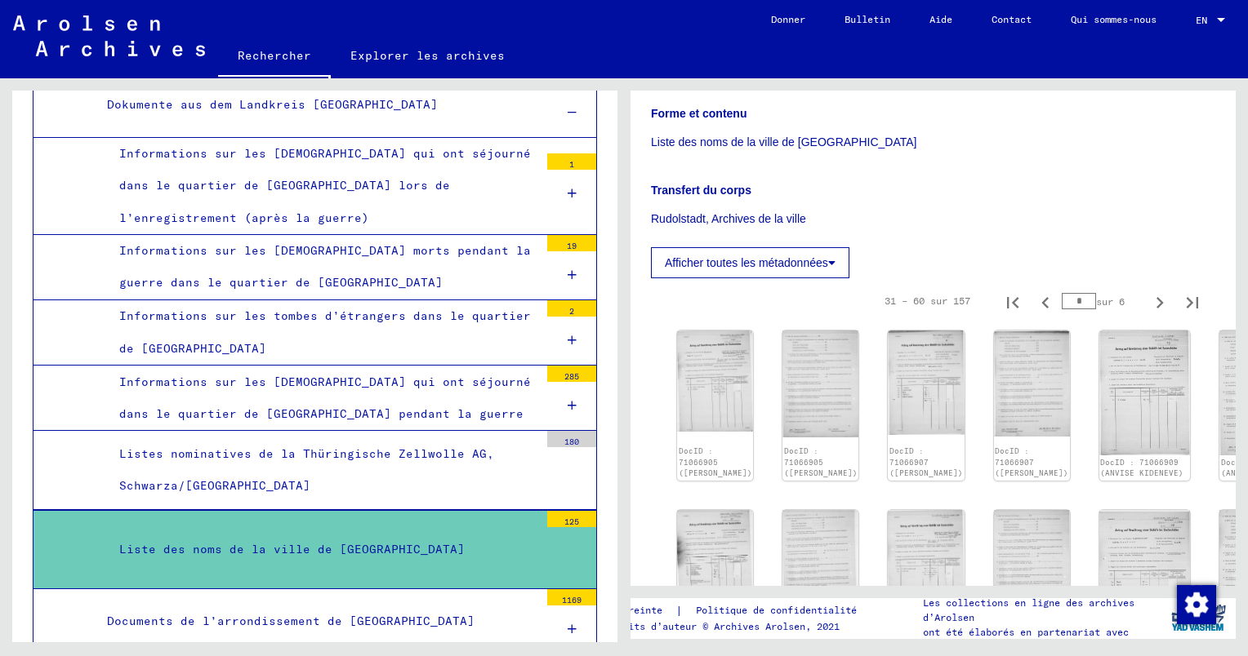
scroll to position [350, 0]
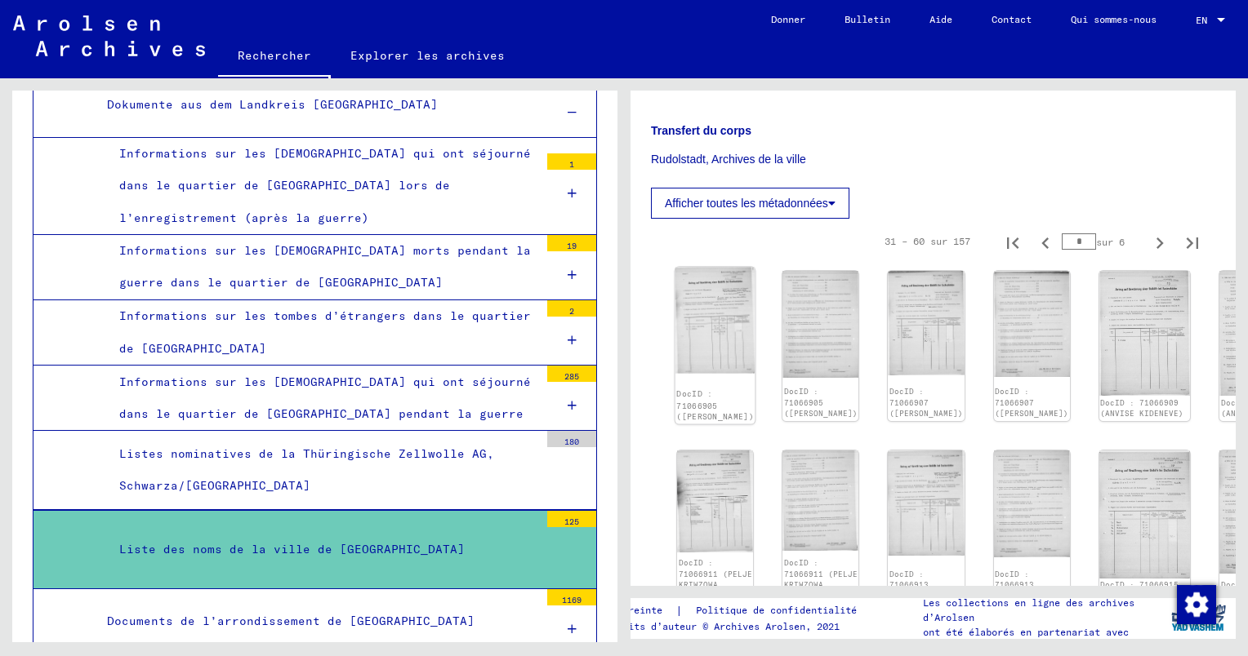
click at [701, 322] on img at bounding box center [715, 321] width 80 height 106
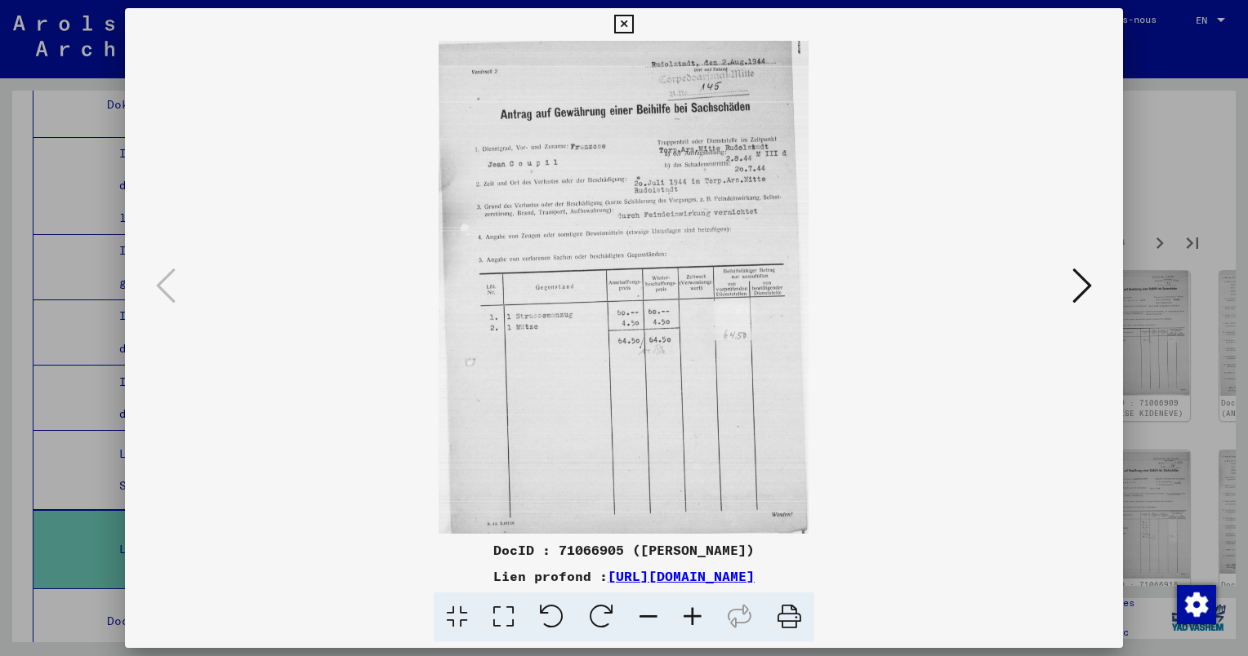
click at [1189, 172] on div at bounding box center [624, 328] width 1248 height 656
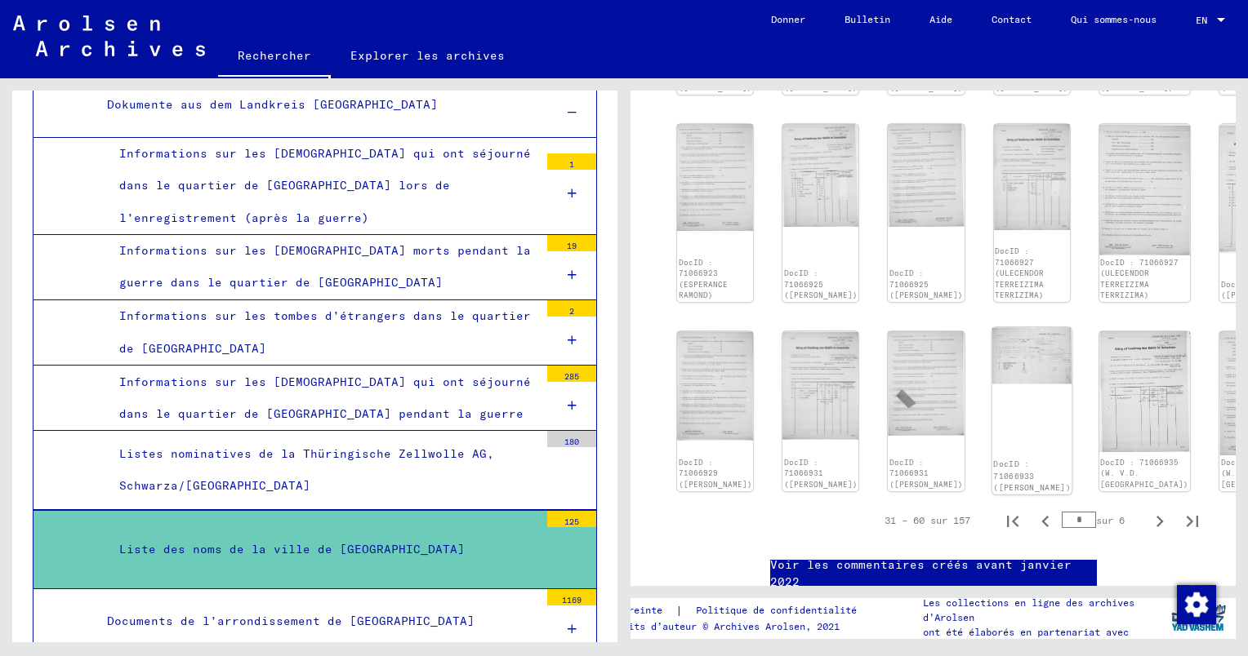
scroll to position [1085, 0]
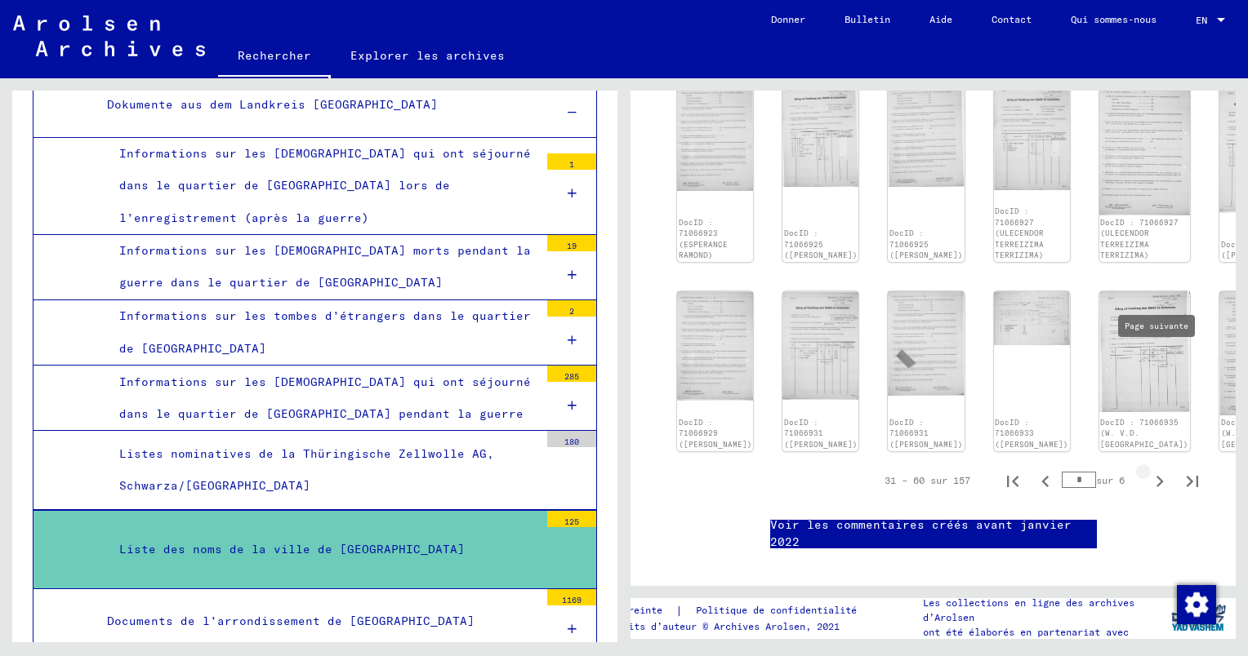
click at [1156, 476] on icon "Page suivante" at bounding box center [1159, 481] width 7 height 11
type input "*"
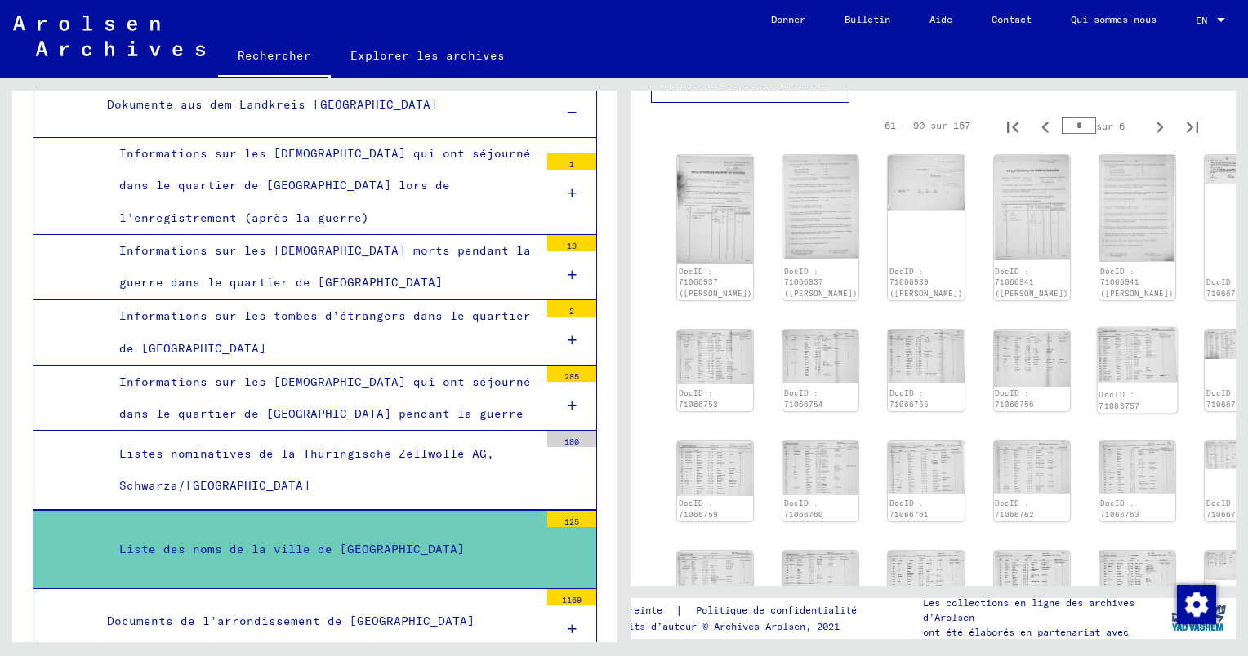
scroll to position [460, 0]
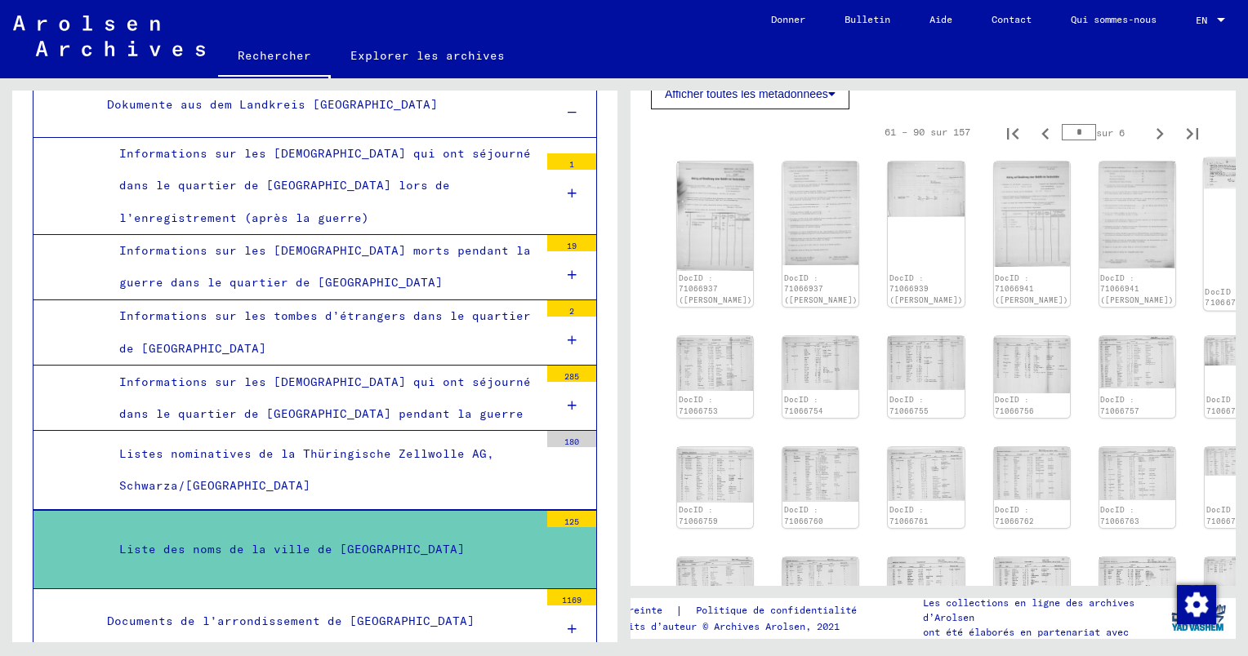
click at [1204, 225] on div "DocID : 71066749" at bounding box center [1226, 234] width 44 height 152
click at [1204, 180] on img at bounding box center [1226, 173] width 44 height 31
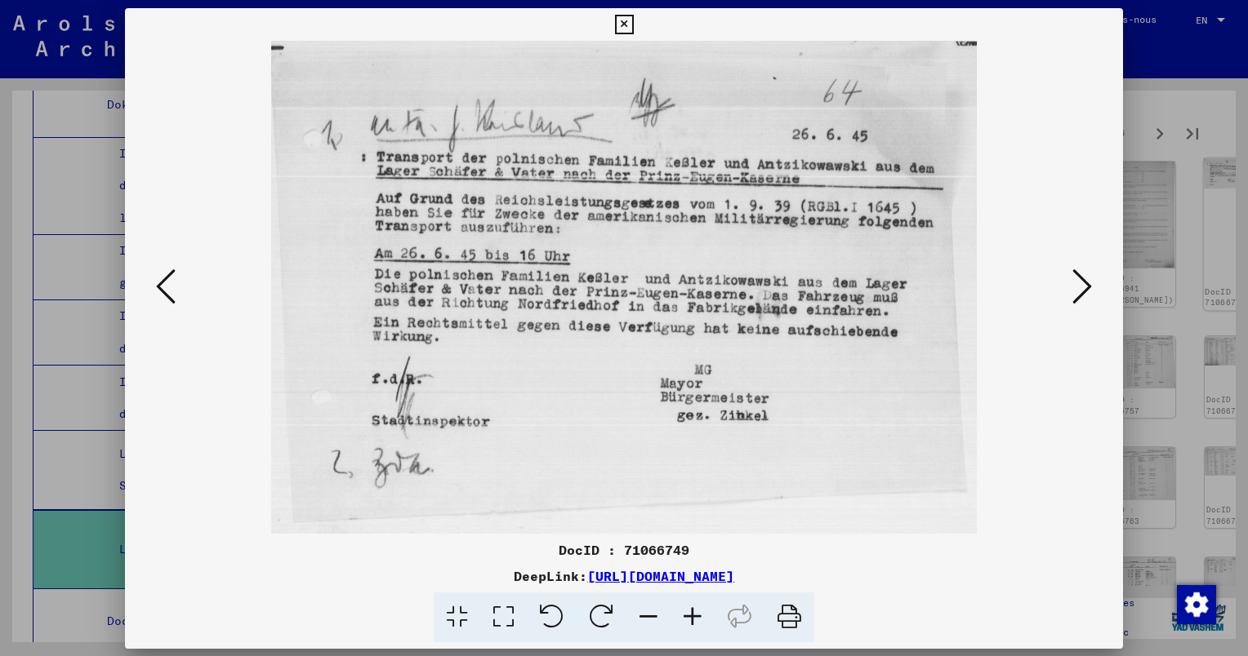
click at [1147, 180] on div at bounding box center [624, 328] width 1248 height 656
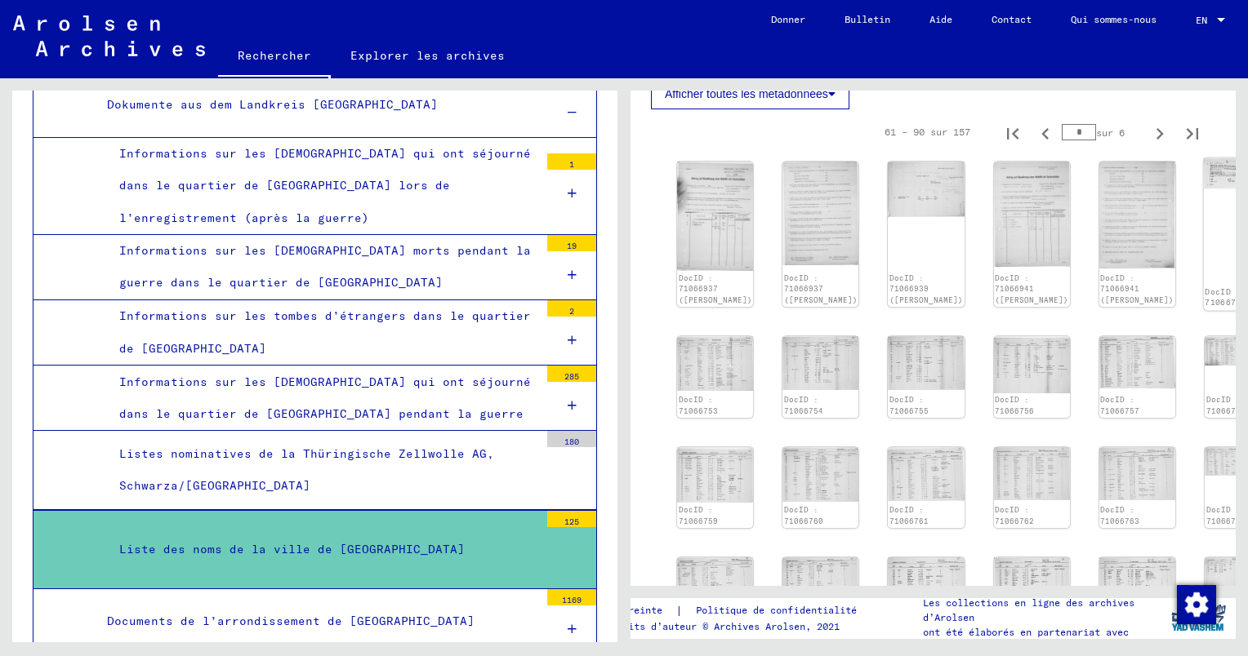
click at [1204, 180] on img at bounding box center [1226, 173] width 44 height 31
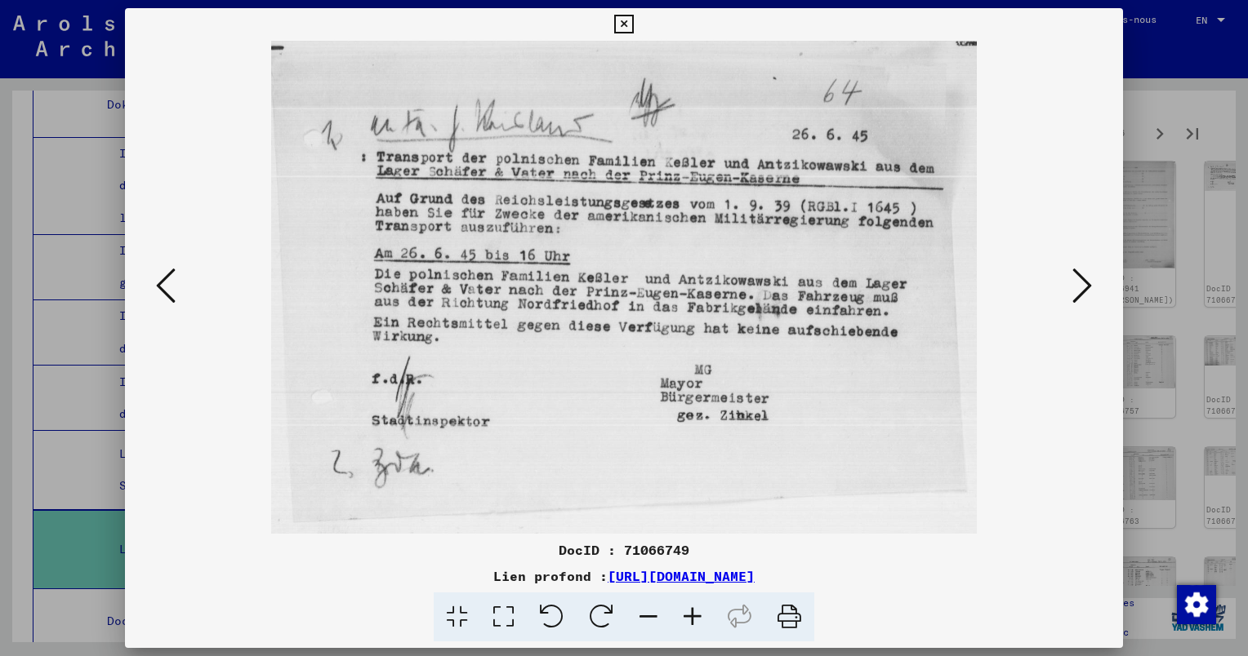
click at [1079, 291] on icon at bounding box center [1082, 285] width 20 height 39
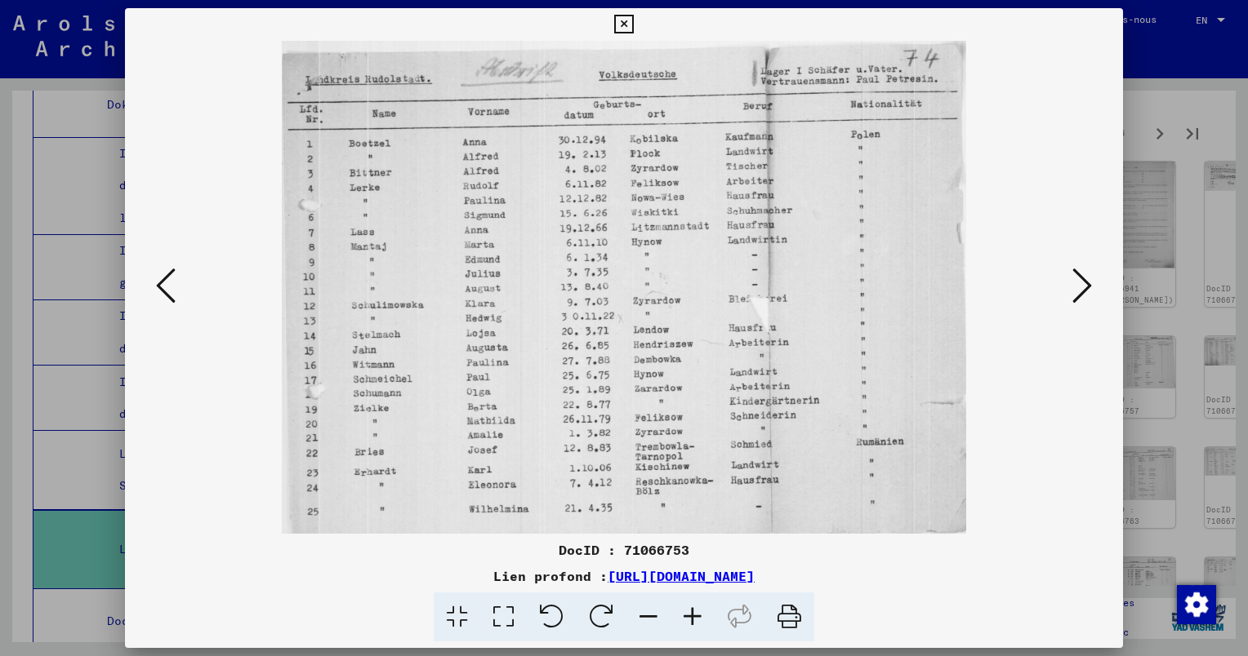
click at [1078, 269] on icon at bounding box center [1082, 285] width 20 height 39
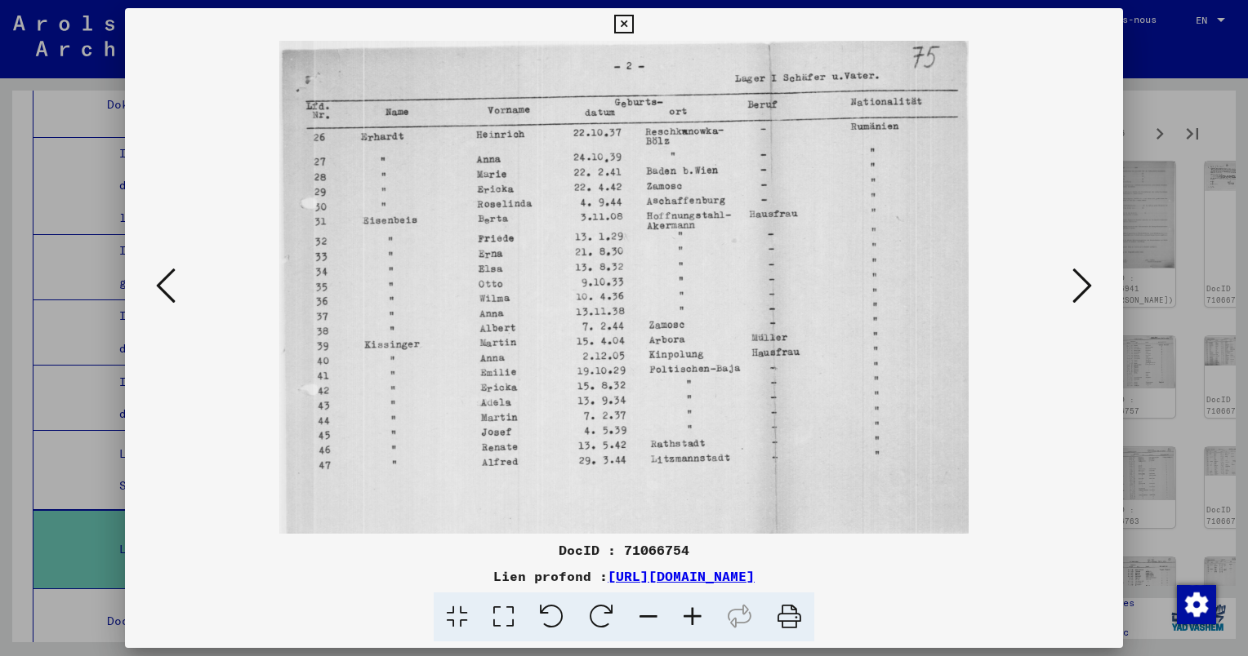
click at [1081, 277] on icon at bounding box center [1082, 285] width 20 height 39
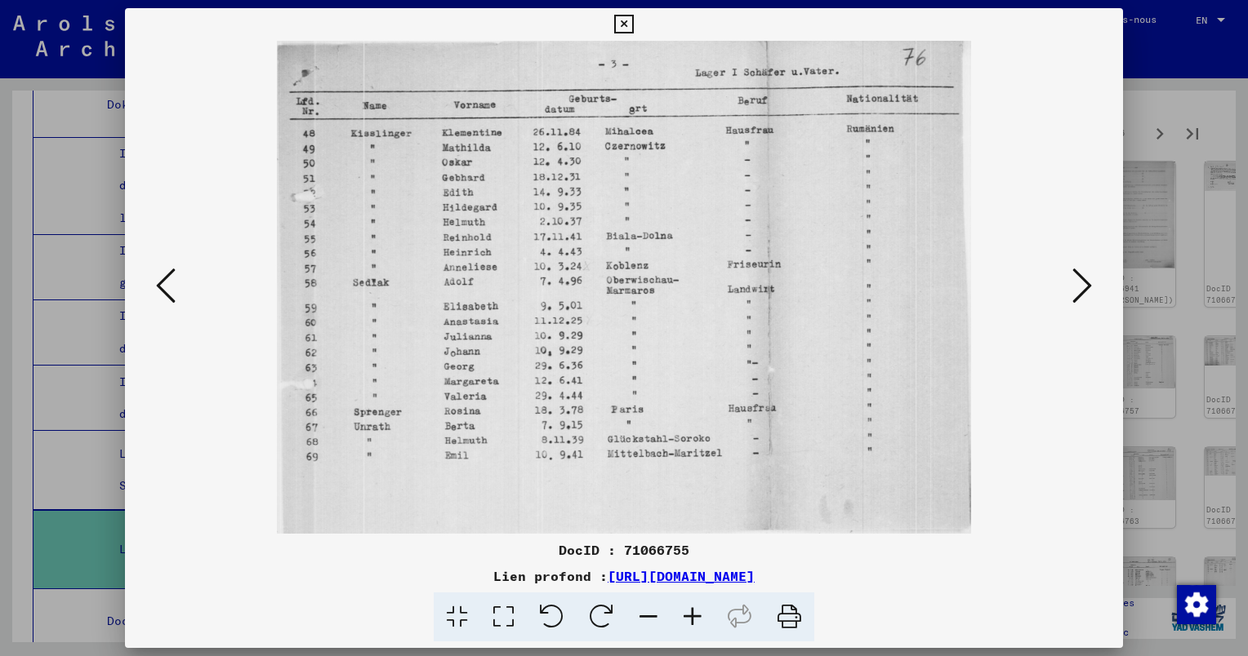
click at [1081, 277] on icon at bounding box center [1082, 285] width 20 height 39
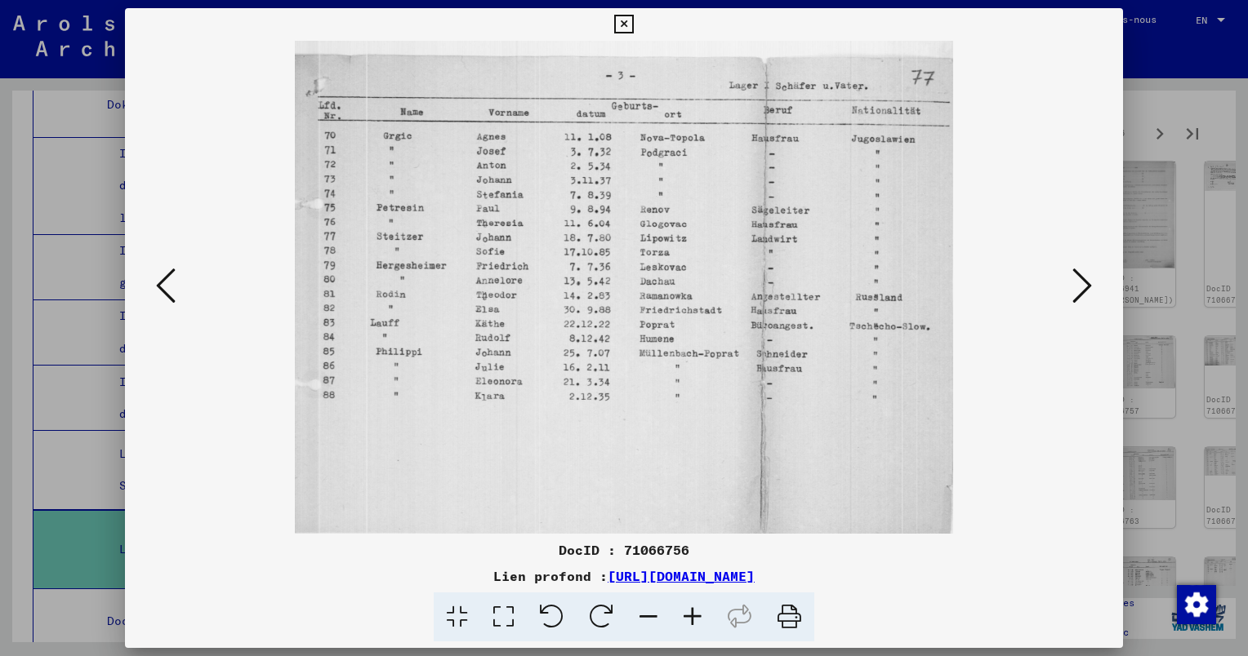
click at [1081, 277] on icon at bounding box center [1082, 285] width 20 height 39
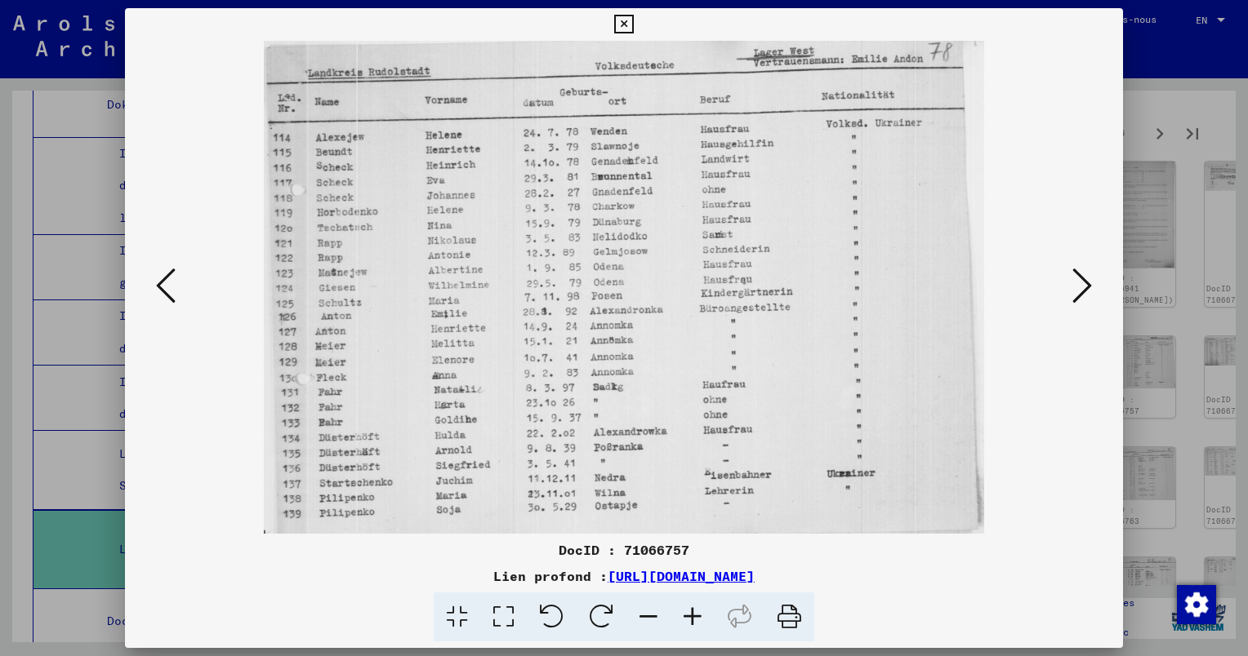
click at [1085, 286] on icon at bounding box center [1082, 285] width 20 height 39
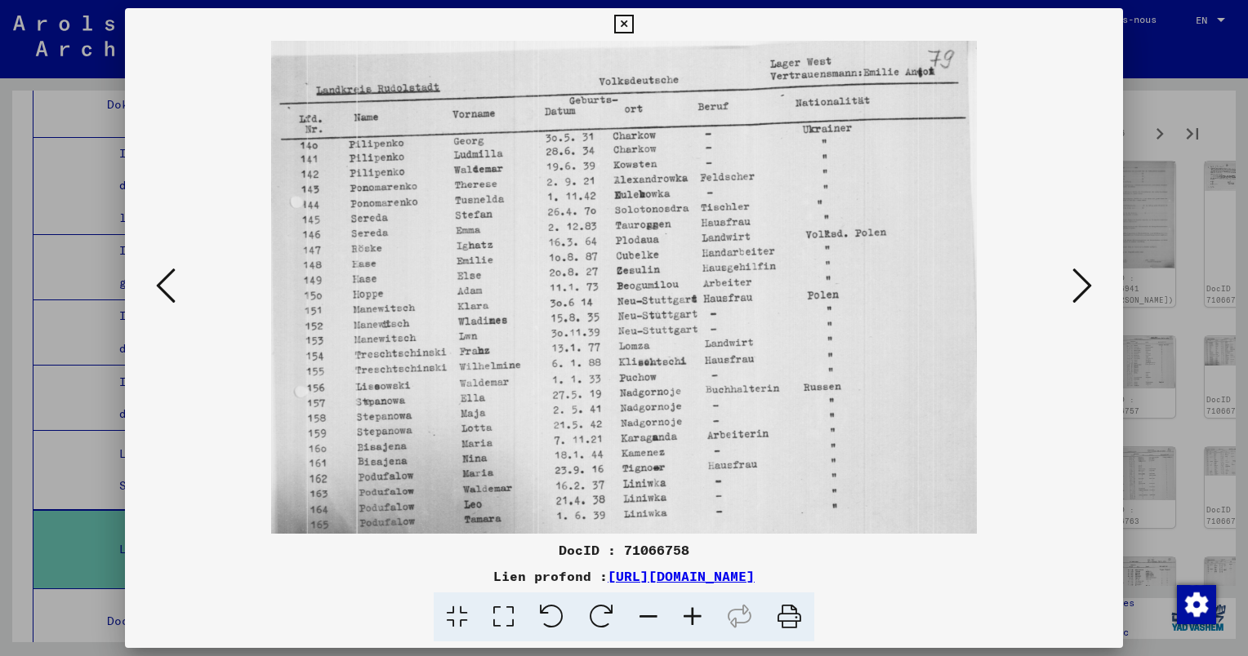
click at [1091, 280] on icon at bounding box center [1082, 285] width 20 height 39
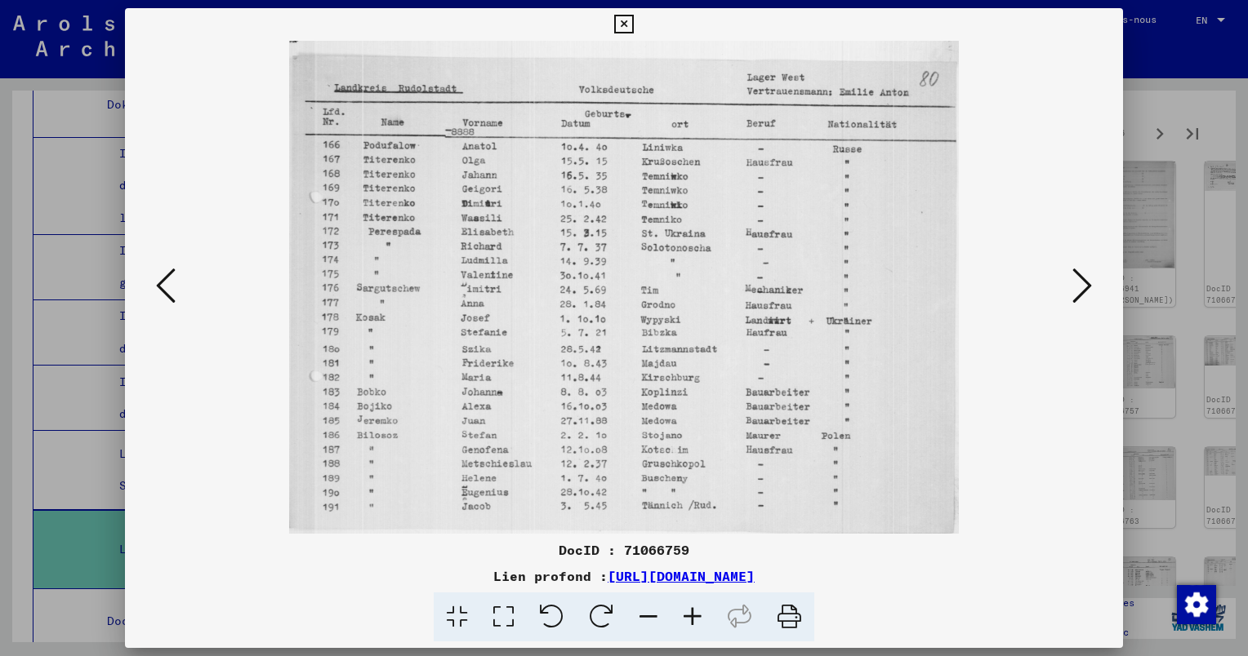
click at [1082, 285] on icon at bounding box center [1082, 285] width 20 height 39
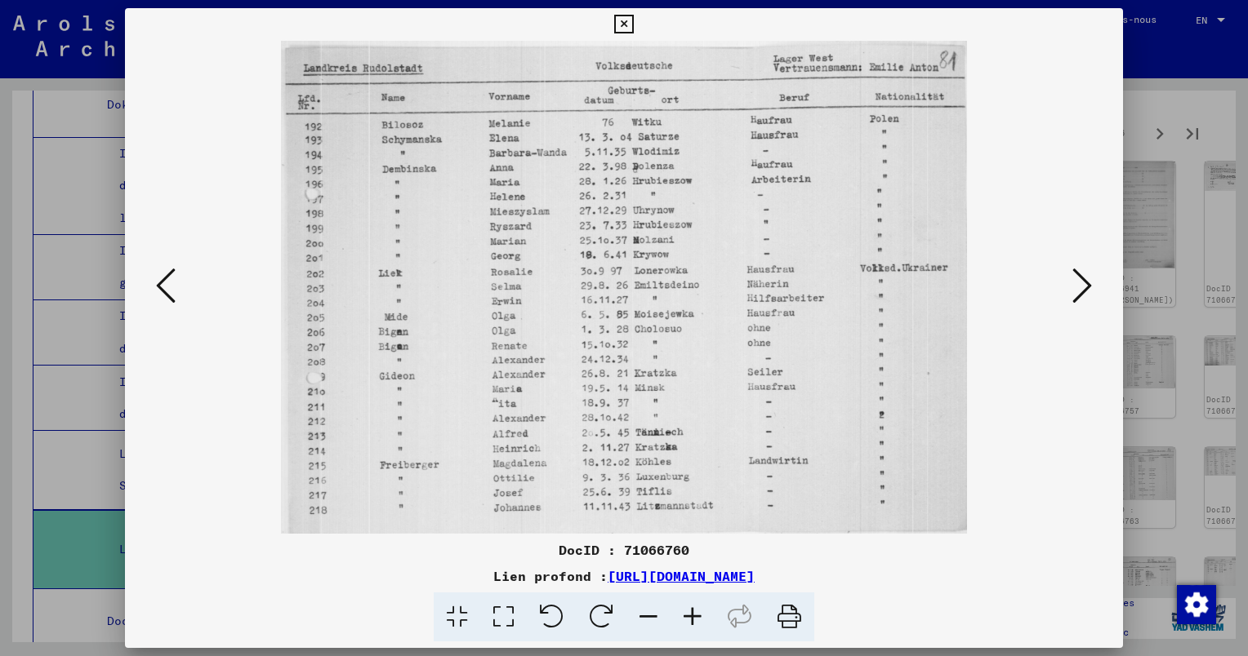
click at [1075, 291] on icon at bounding box center [1082, 285] width 20 height 39
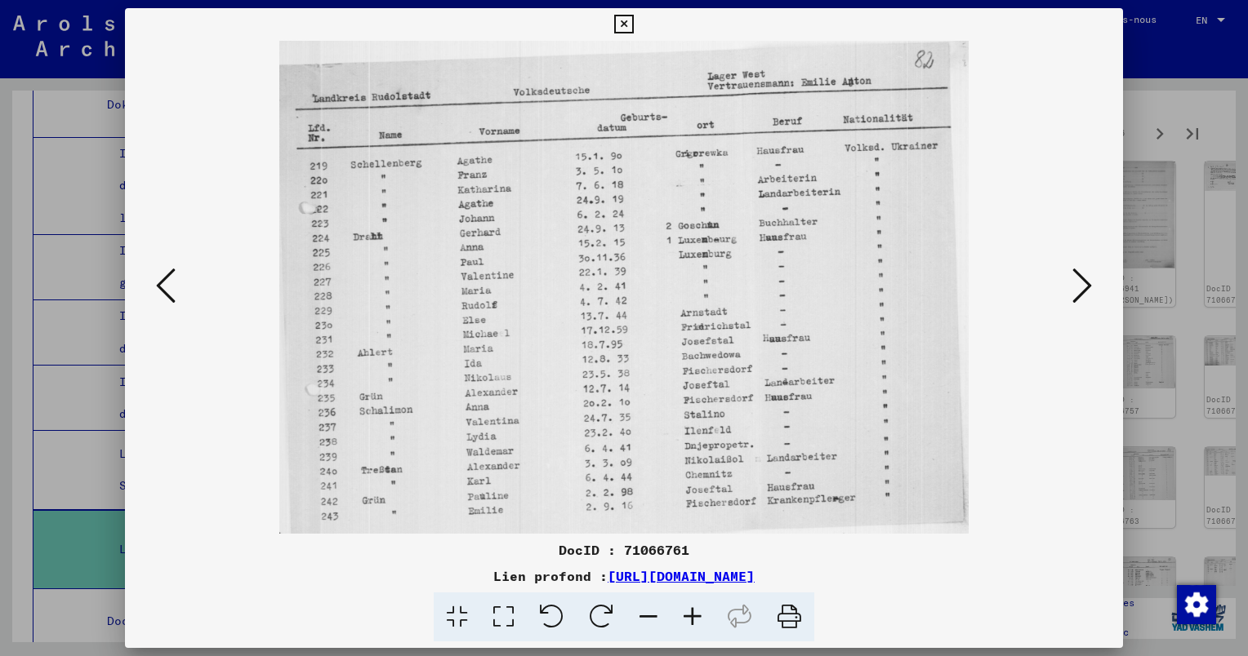
click at [1075, 289] on icon at bounding box center [1082, 285] width 20 height 39
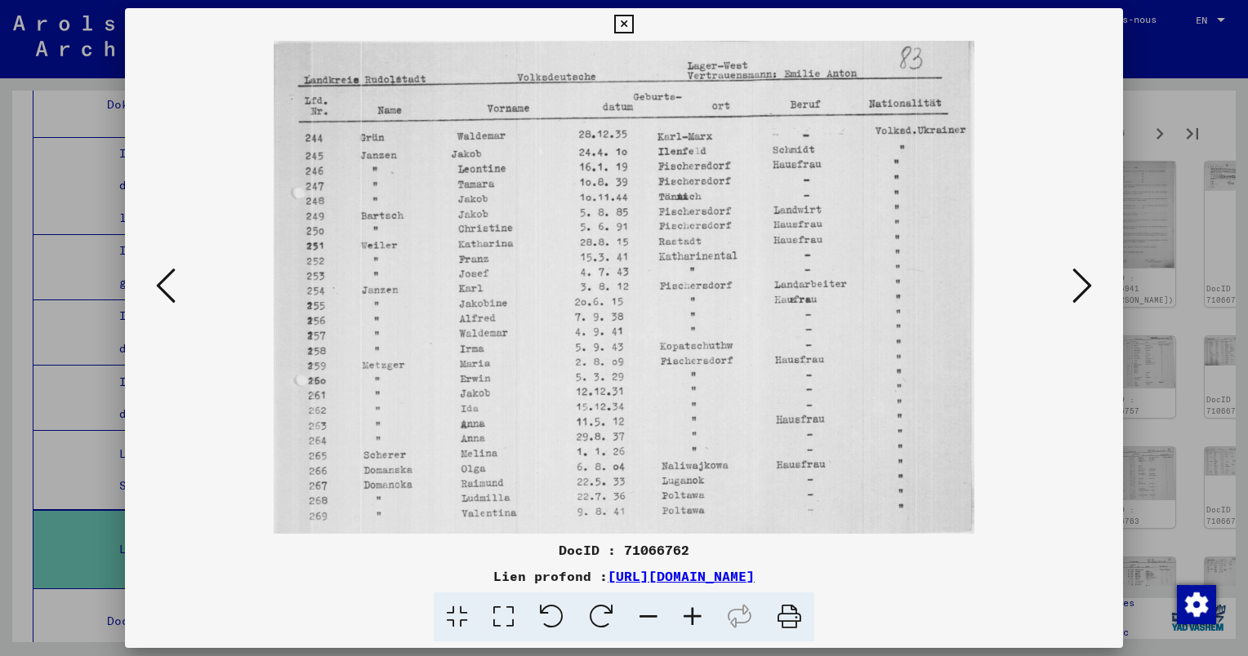
click at [1073, 289] on icon at bounding box center [1082, 285] width 20 height 39
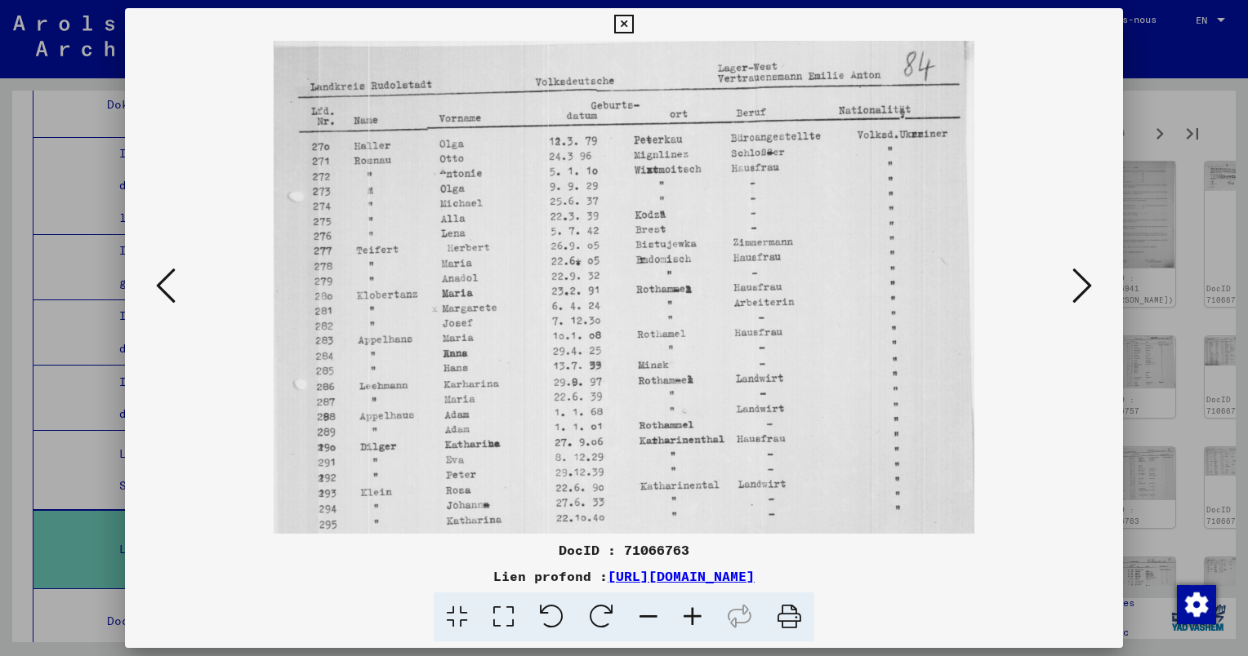
click at [1073, 289] on icon at bounding box center [1082, 285] width 20 height 39
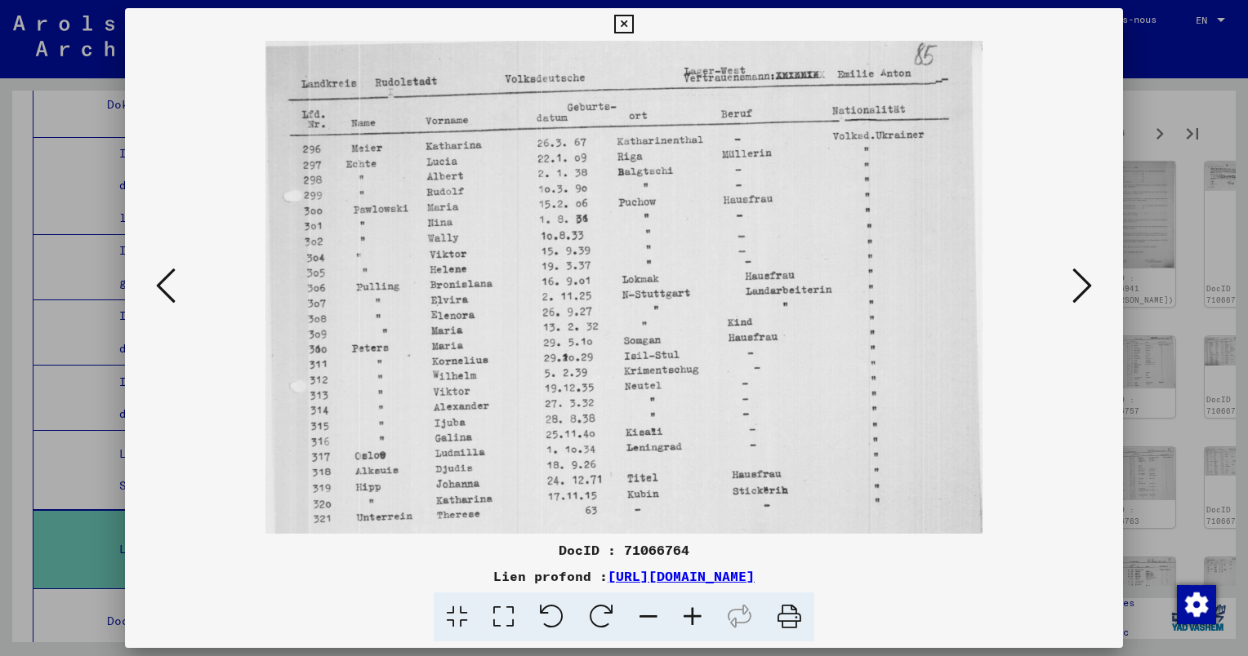
click at [1078, 287] on icon at bounding box center [1082, 285] width 20 height 39
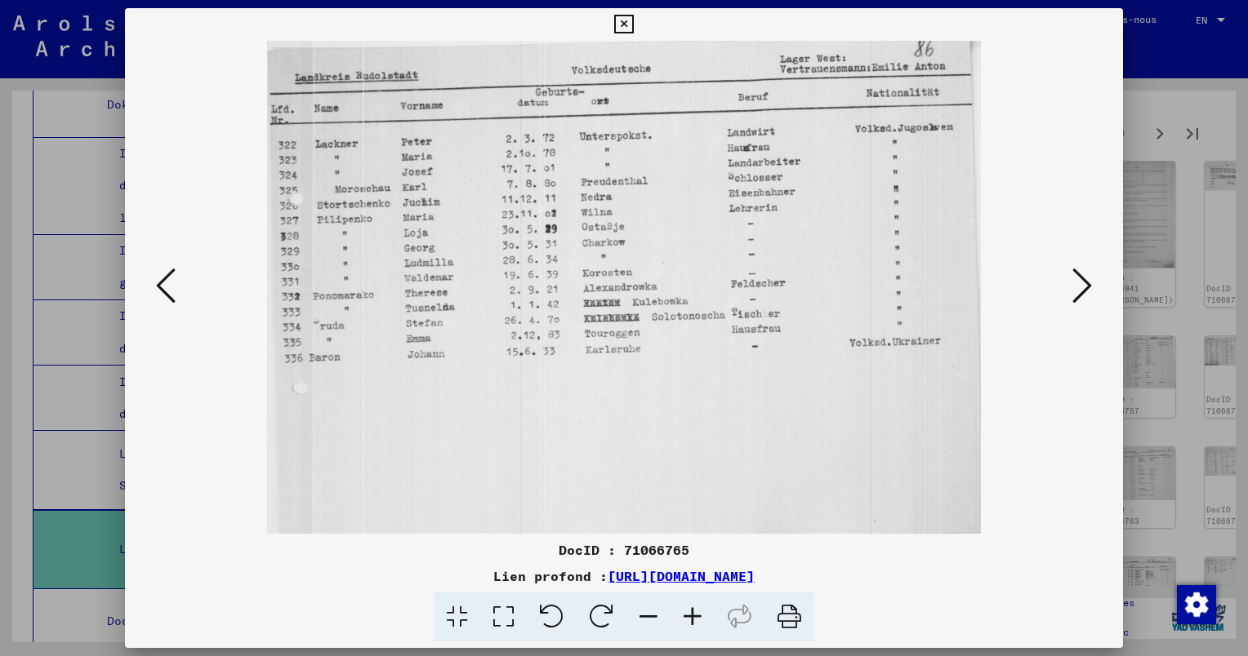
click at [1075, 286] on icon at bounding box center [1082, 285] width 20 height 39
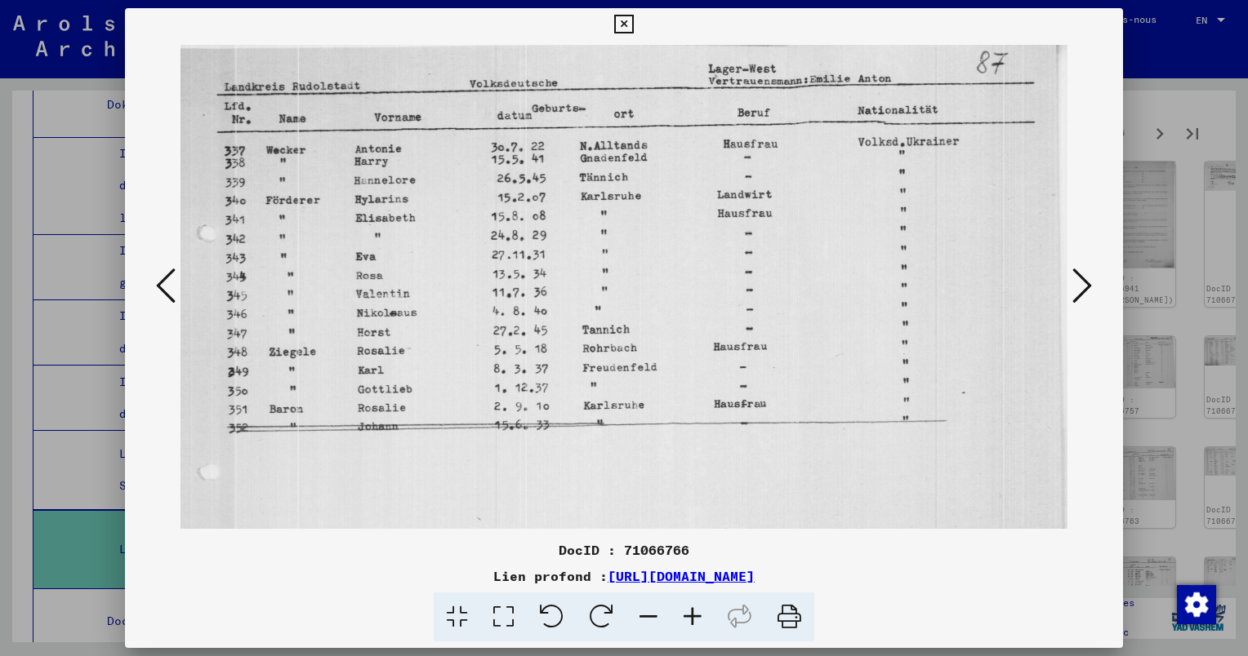
click at [1074, 286] on icon at bounding box center [1082, 285] width 20 height 39
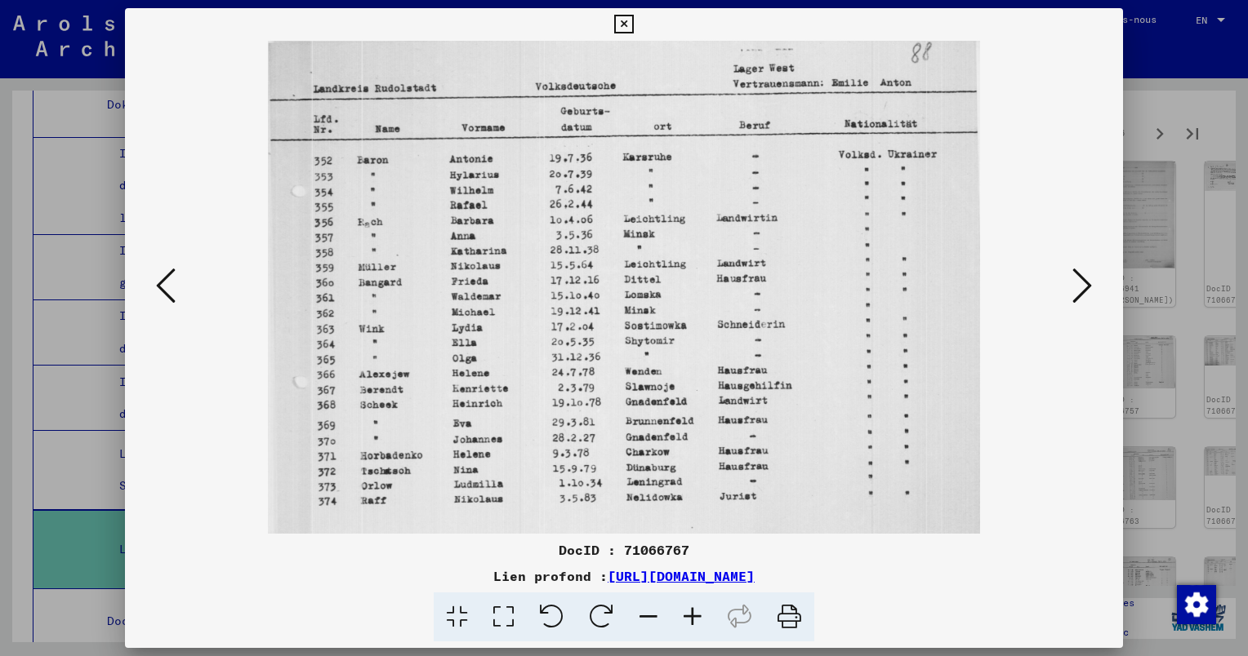
click at [1073, 285] on icon at bounding box center [1082, 285] width 20 height 39
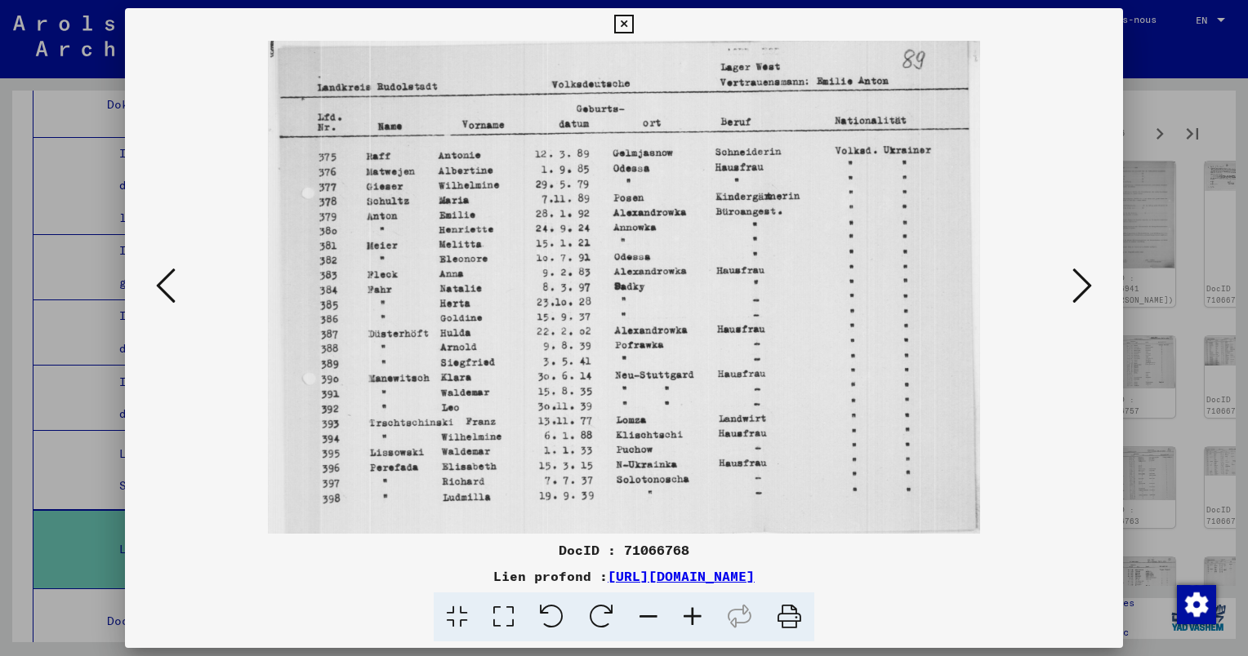
click at [1073, 285] on icon at bounding box center [1082, 285] width 20 height 39
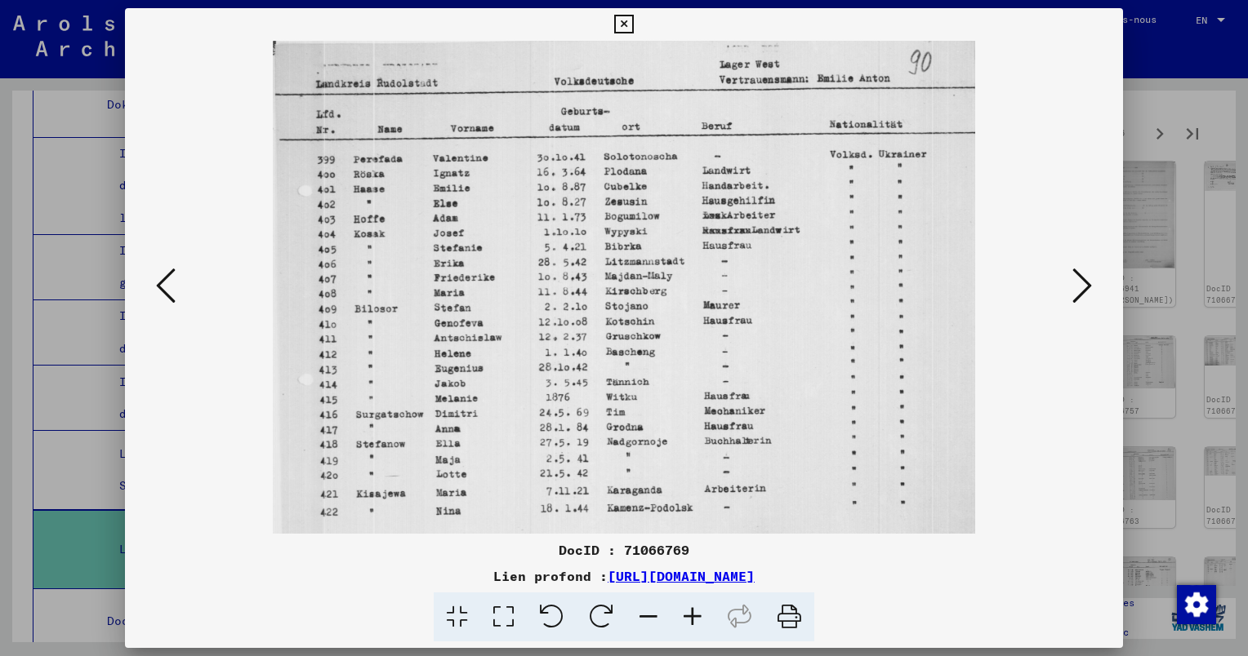
click at [1069, 285] on button at bounding box center [1081, 287] width 29 height 47
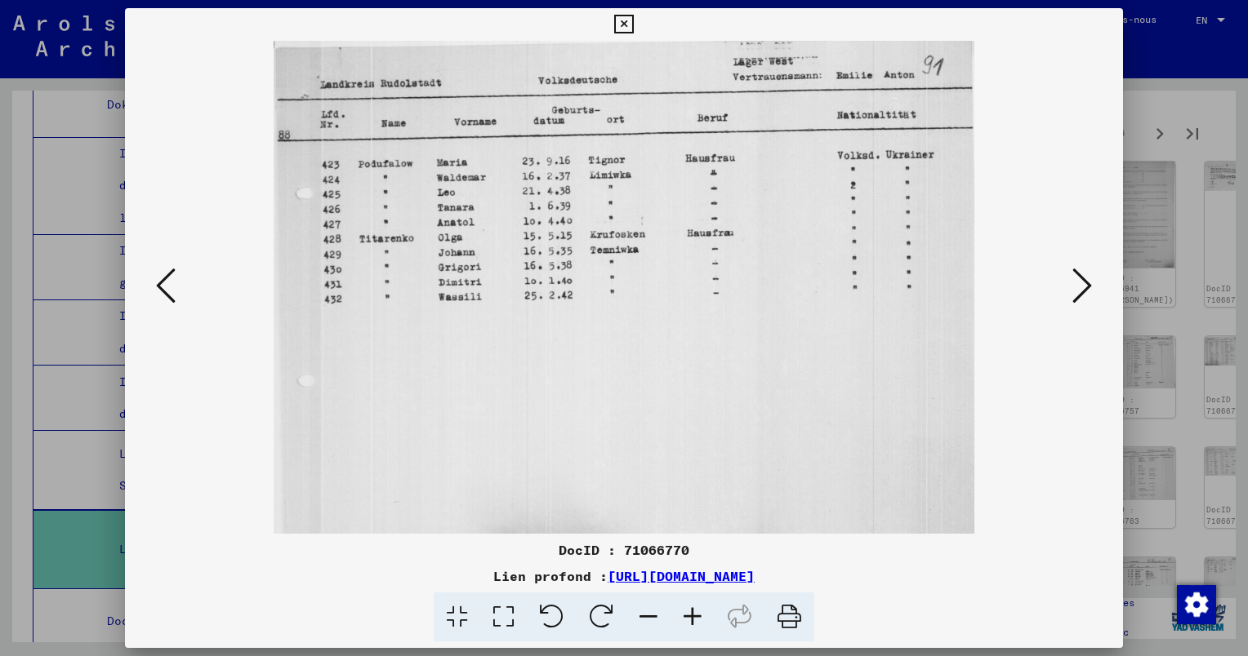
click at [1068, 279] on button at bounding box center [1081, 287] width 29 height 47
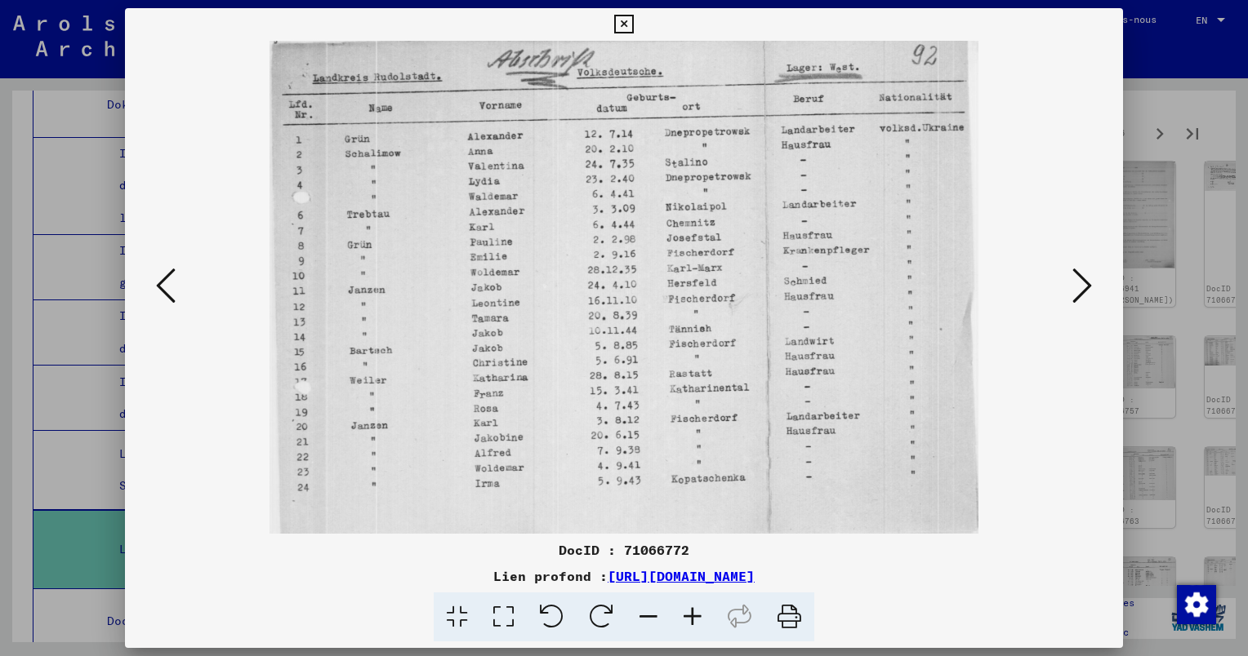
click at [1067, 274] on button at bounding box center [1081, 287] width 29 height 47
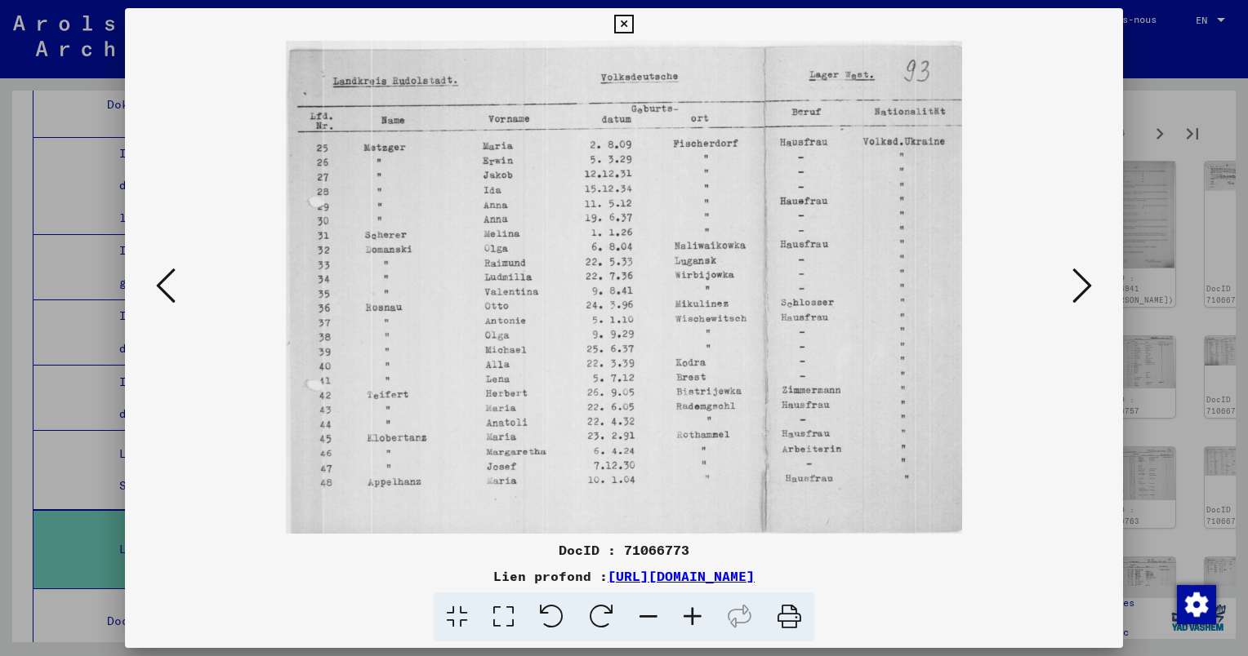
click at [171, 277] on icon at bounding box center [166, 285] width 20 height 39
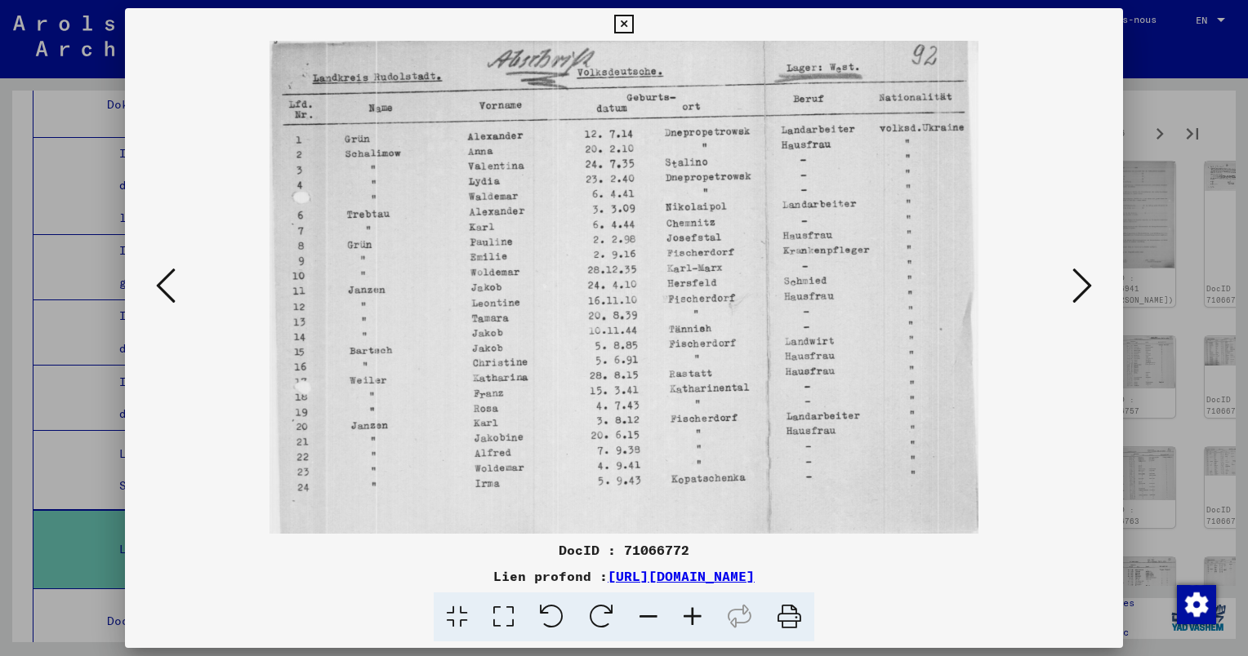
click at [1088, 290] on icon at bounding box center [1082, 285] width 20 height 39
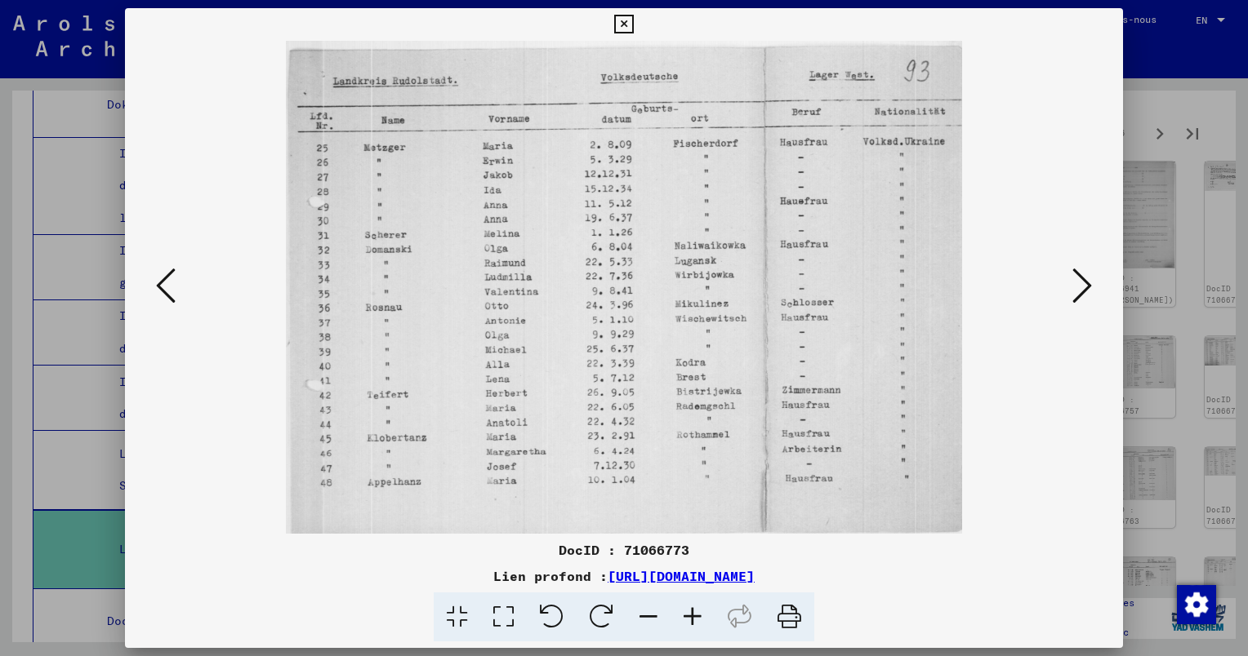
click at [1088, 290] on icon at bounding box center [1082, 285] width 20 height 39
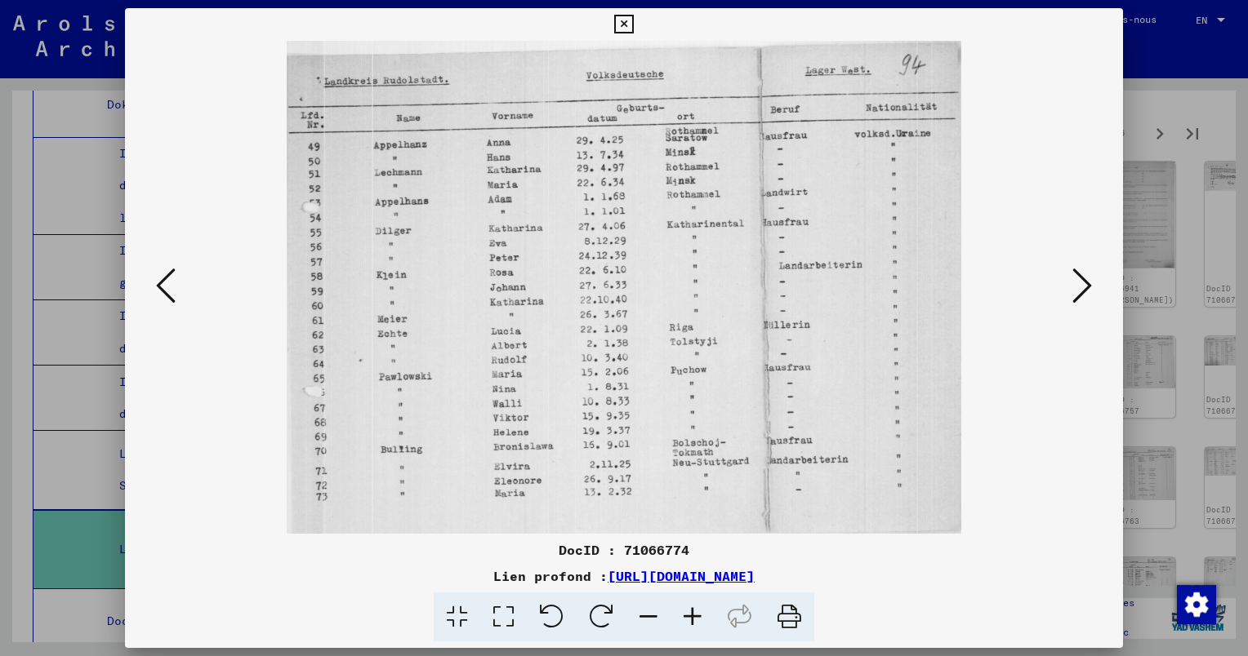
click at [1088, 290] on icon at bounding box center [1082, 285] width 20 height 39
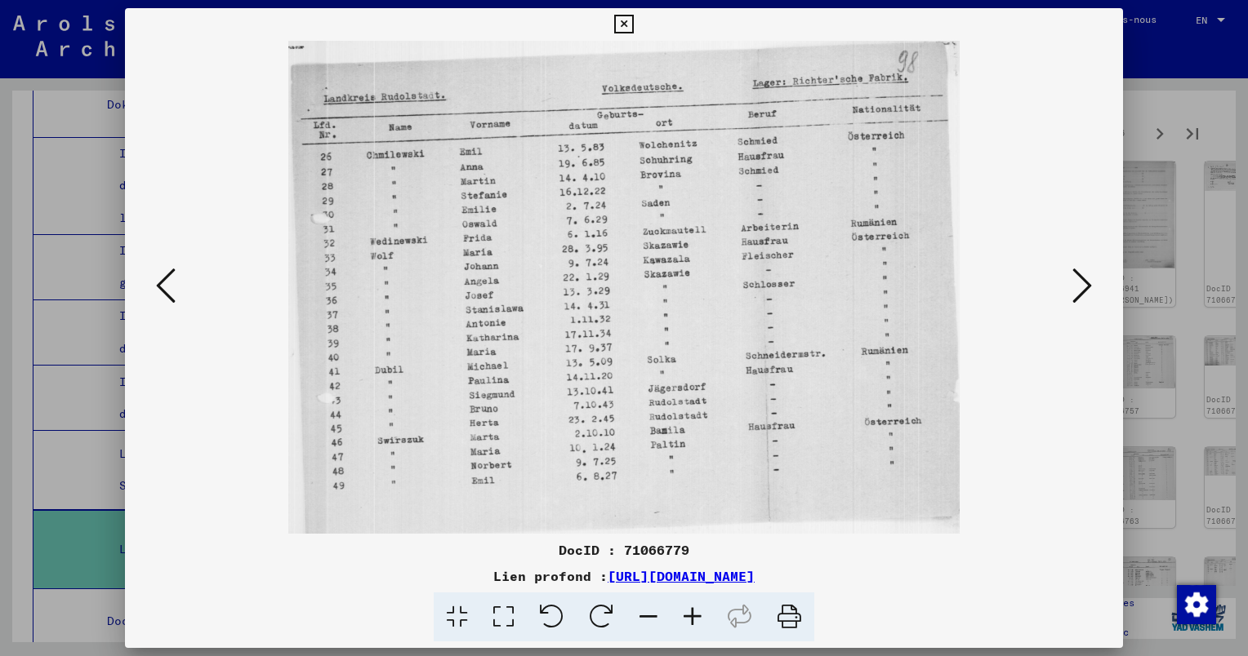
click at [1088, 290] on icon at bounding box center [1082, 285] width 20 height 39
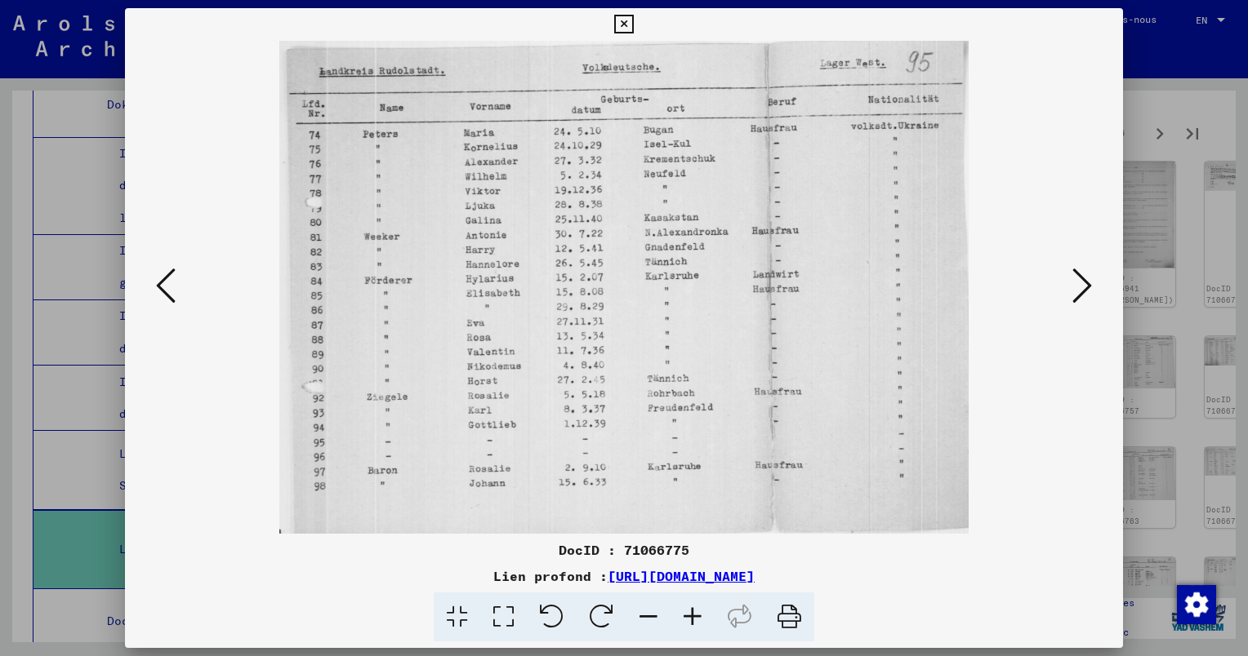
click at [1088, 289] on icon at bounding box center [1082, 285] width 20 height 39
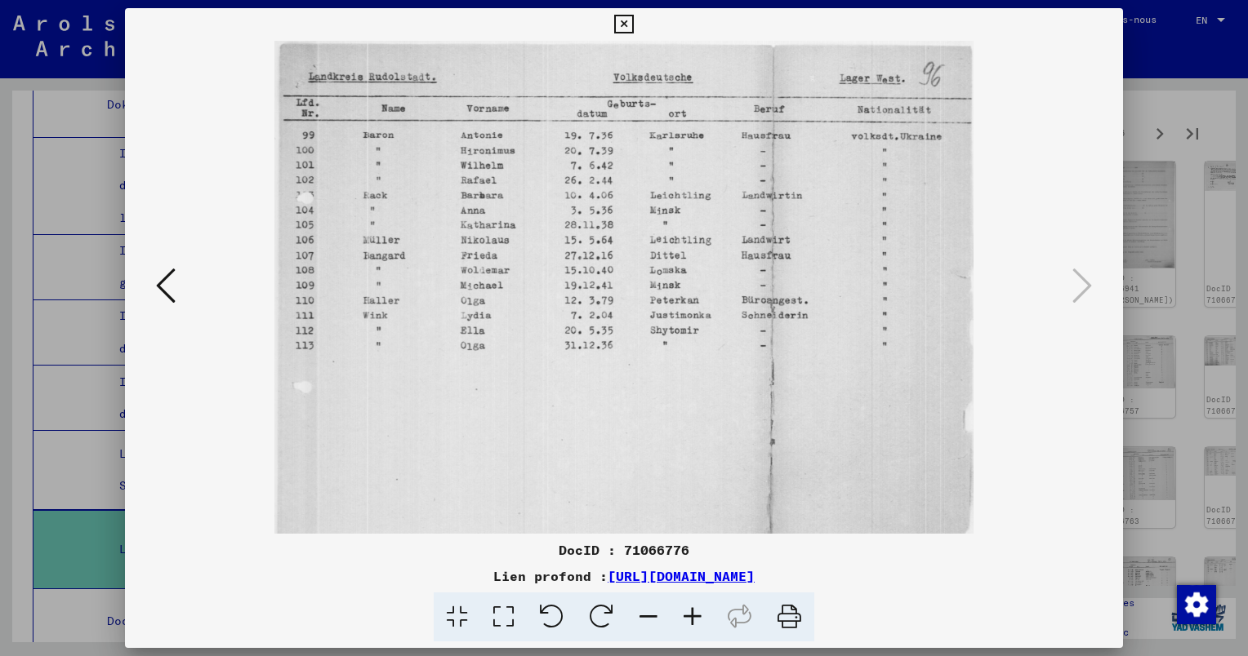
click at [1199, 229] on div at bounding box center [624, 328] width 1248 height 656
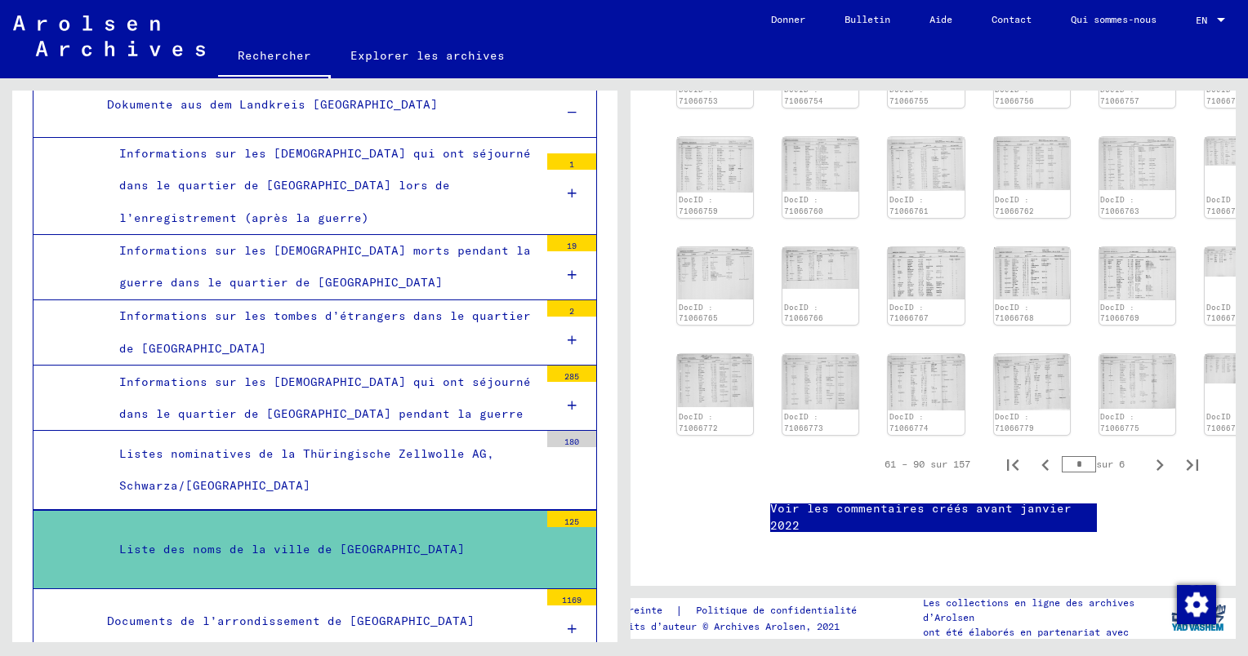
scroll to position [868, 0]
click at [1148, 454] on icon "Page suivante" at bounding box center [1159, 465] width 23 height 23
type input "*"
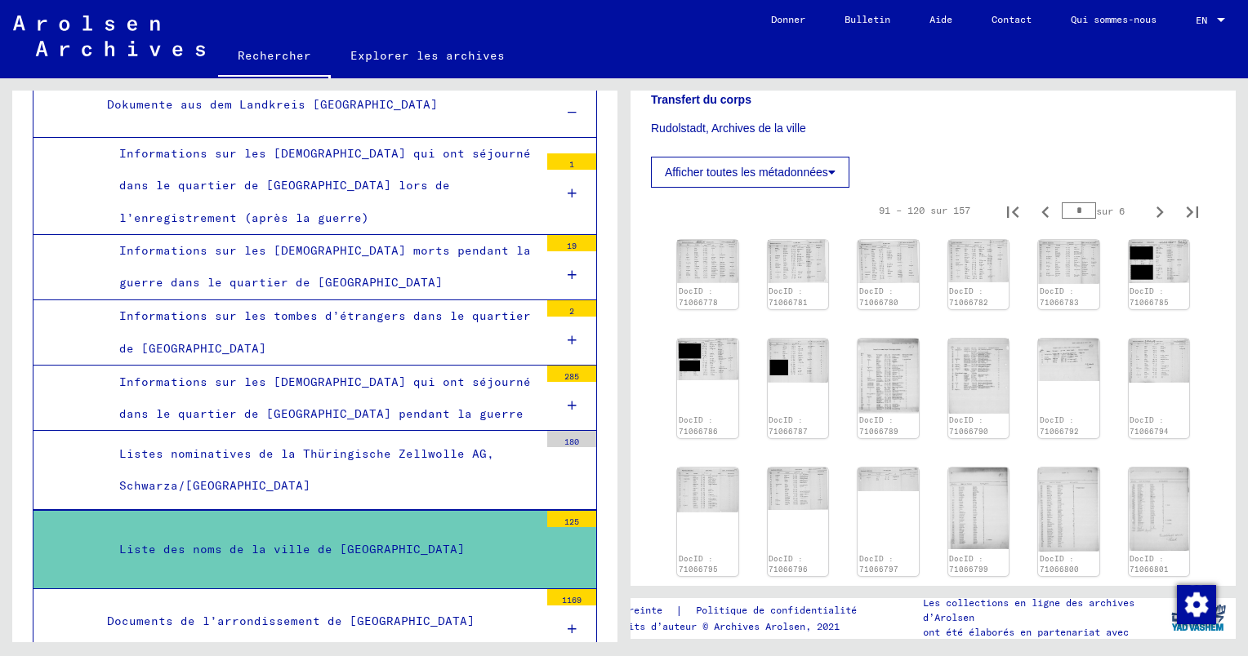
scroll to position [408, 0]
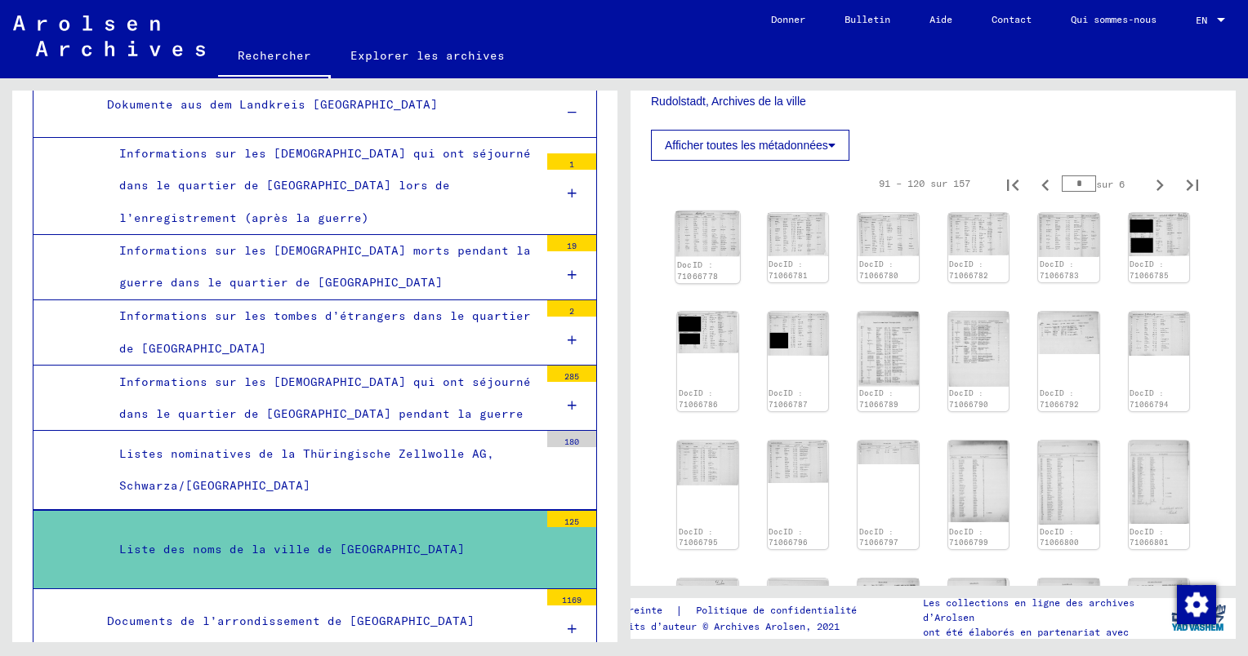
click at [713, 238] on img at bounding box center [707, 234] width 64 height 46
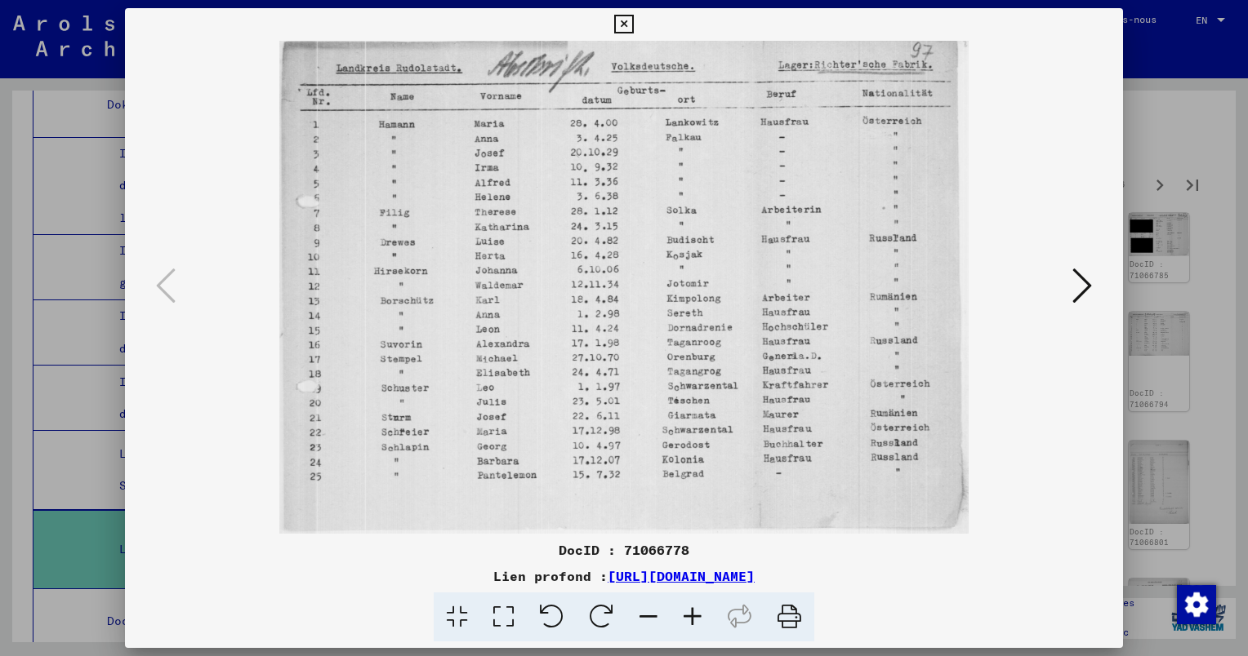
click at [1088, 291] on icon at bounding box center [1082, 285] width 20 height 39
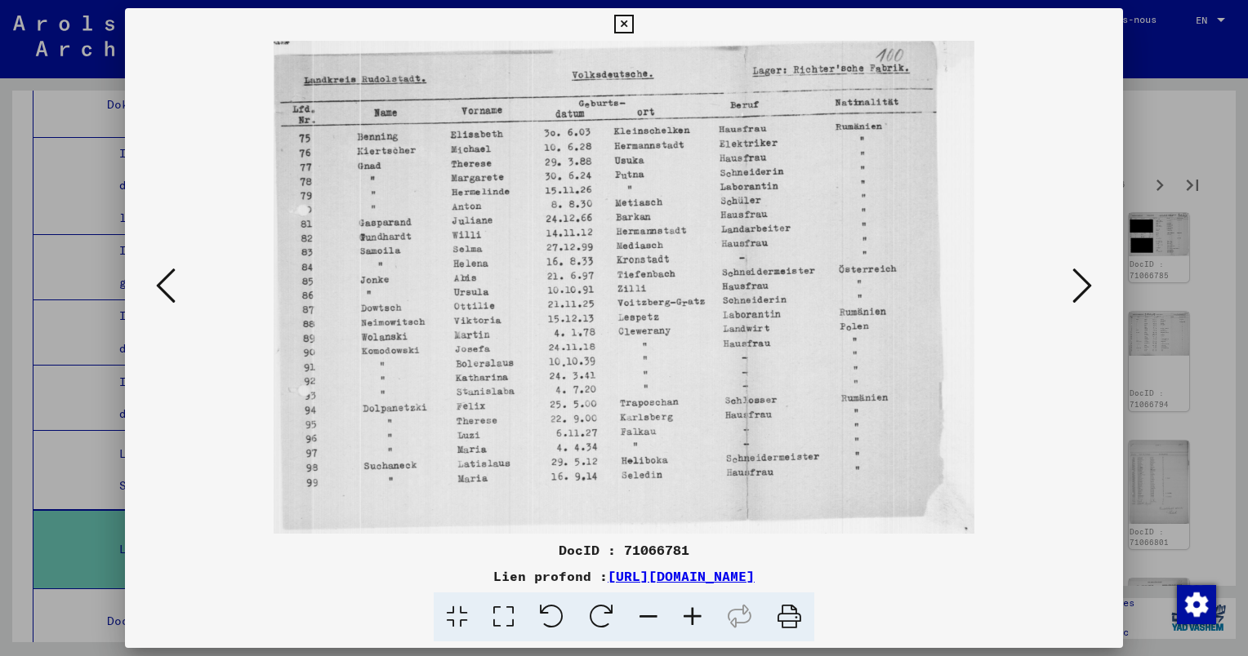
click at [1074, 287] on icon at bounding box center [1082, 285] width 20 height 39
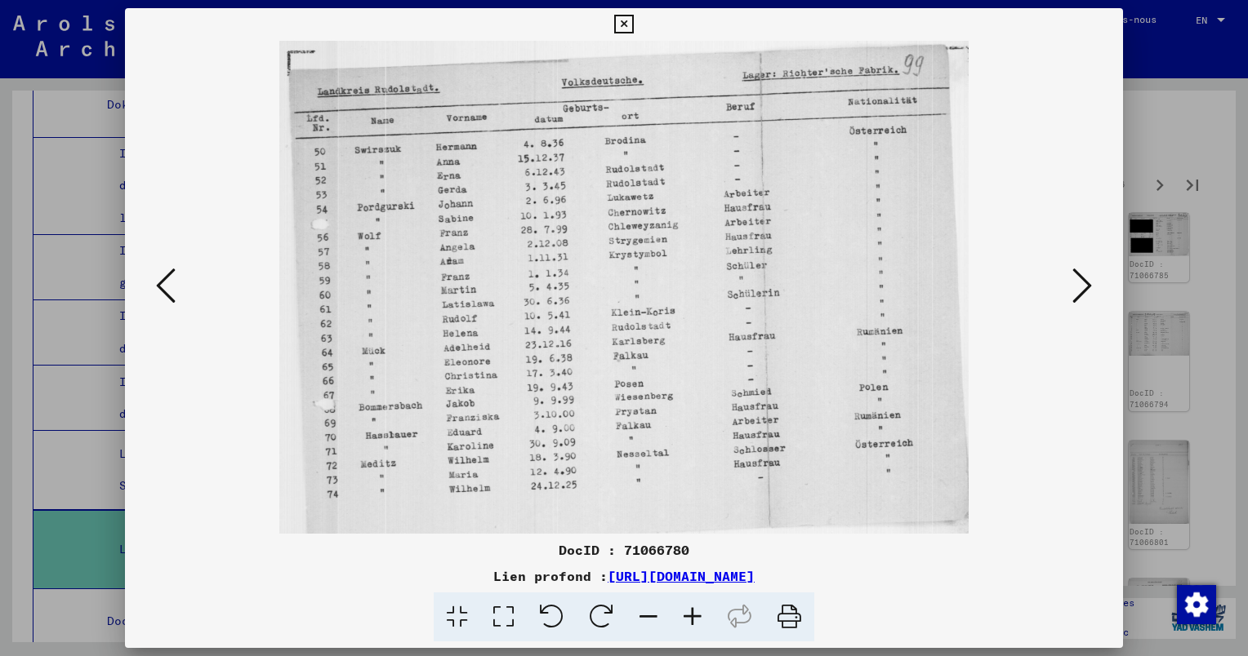
click at [1069, 282] on button at bounding box center [1081, 287] width 29 height 47
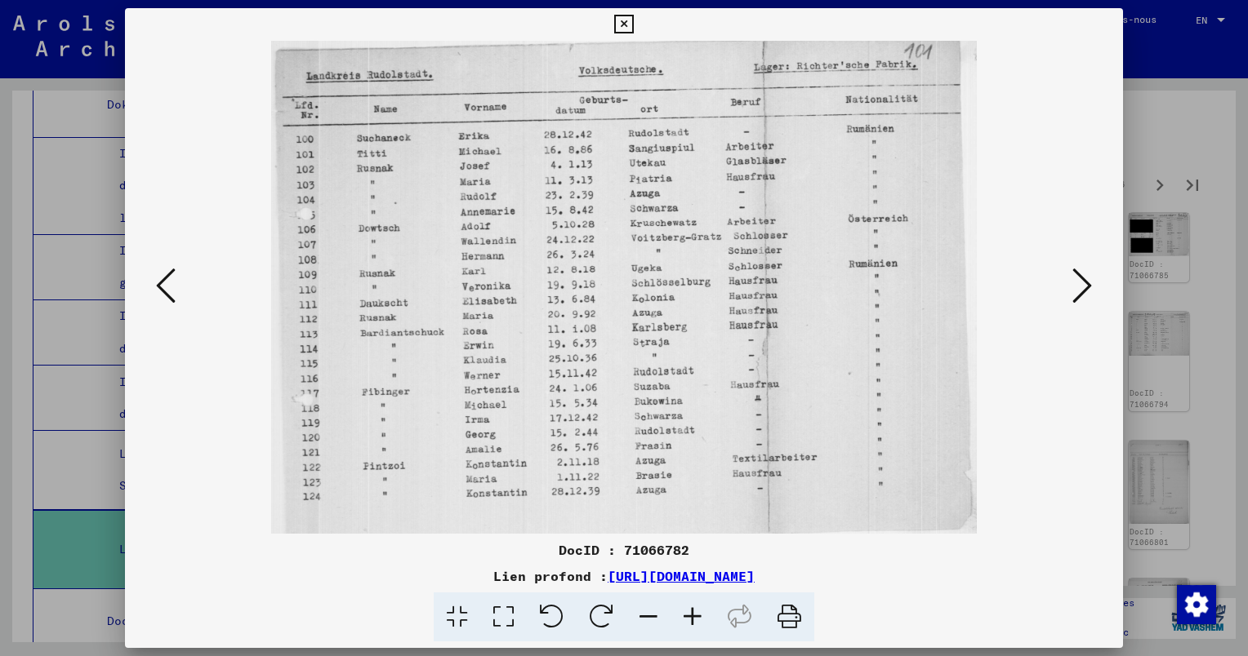
click at [1063, 280] on img at bounding box center [623, 287] width 887 height 493
click at [1080, 287] on icon at bounding box center [1082, 285] width 20 height 39
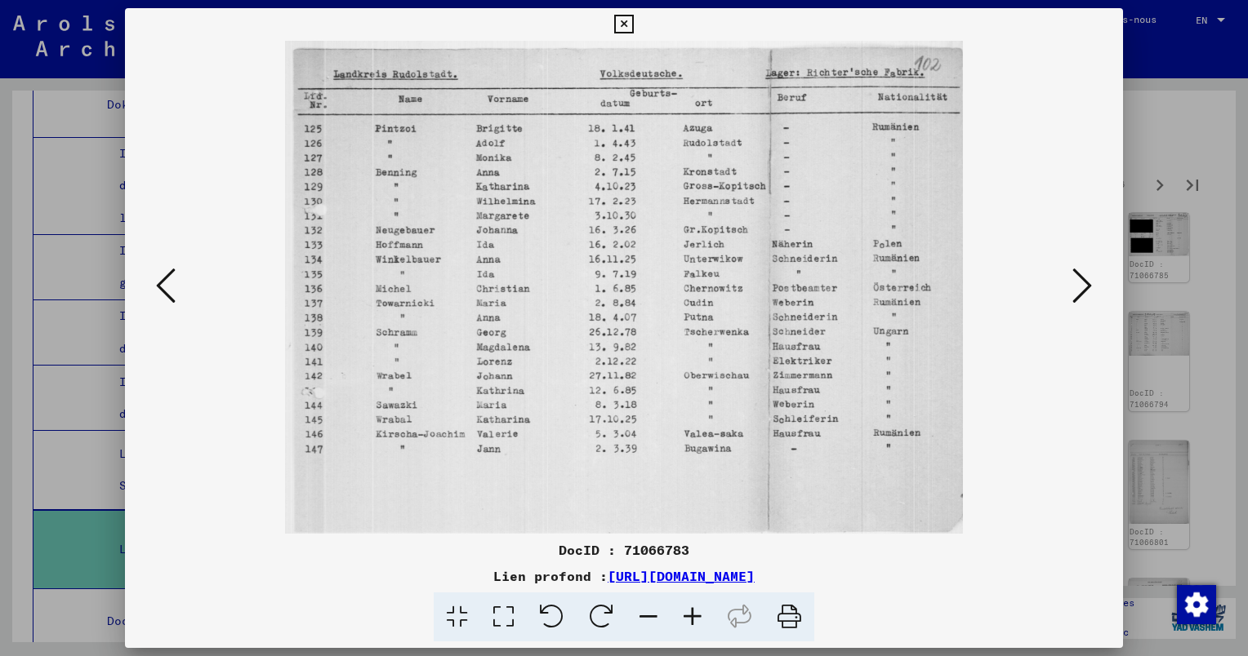
click at [1077, 280] on icon at bounding box center [1082, 285] width 20 height 39
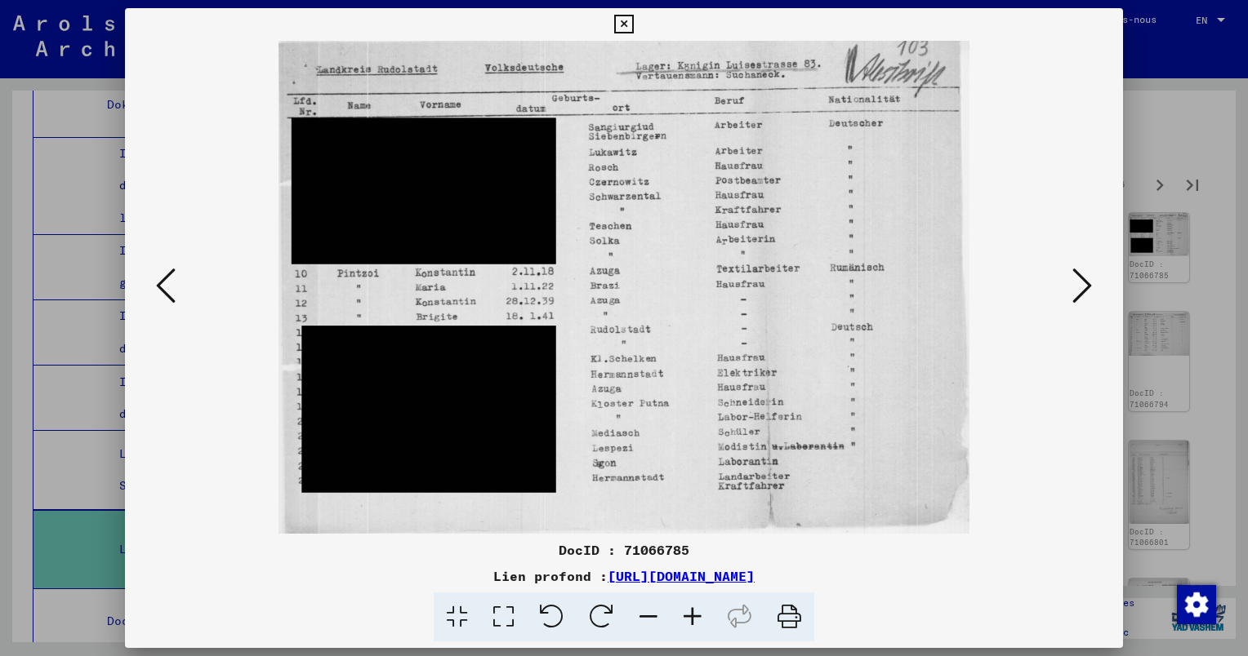
click at [1085, 286] on icon at bounding box center [1082, 285] width 20 height 39
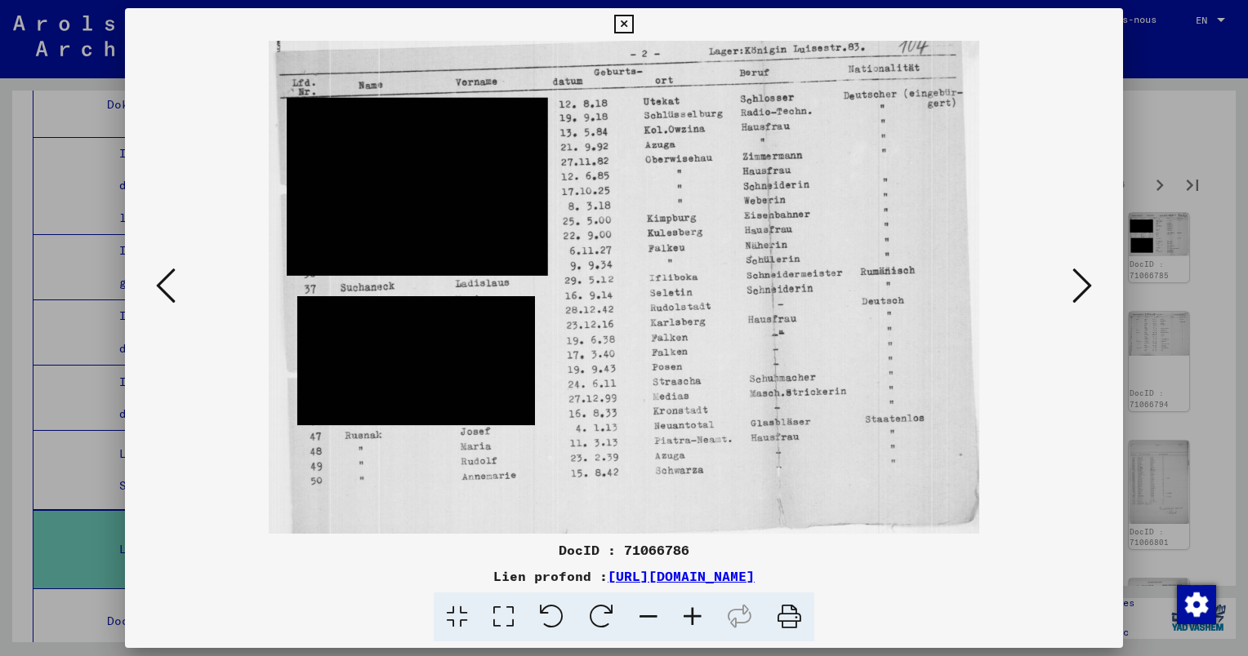
click at [1084, 282] on icon at bounding box center [1082, 285] width 20 height 39
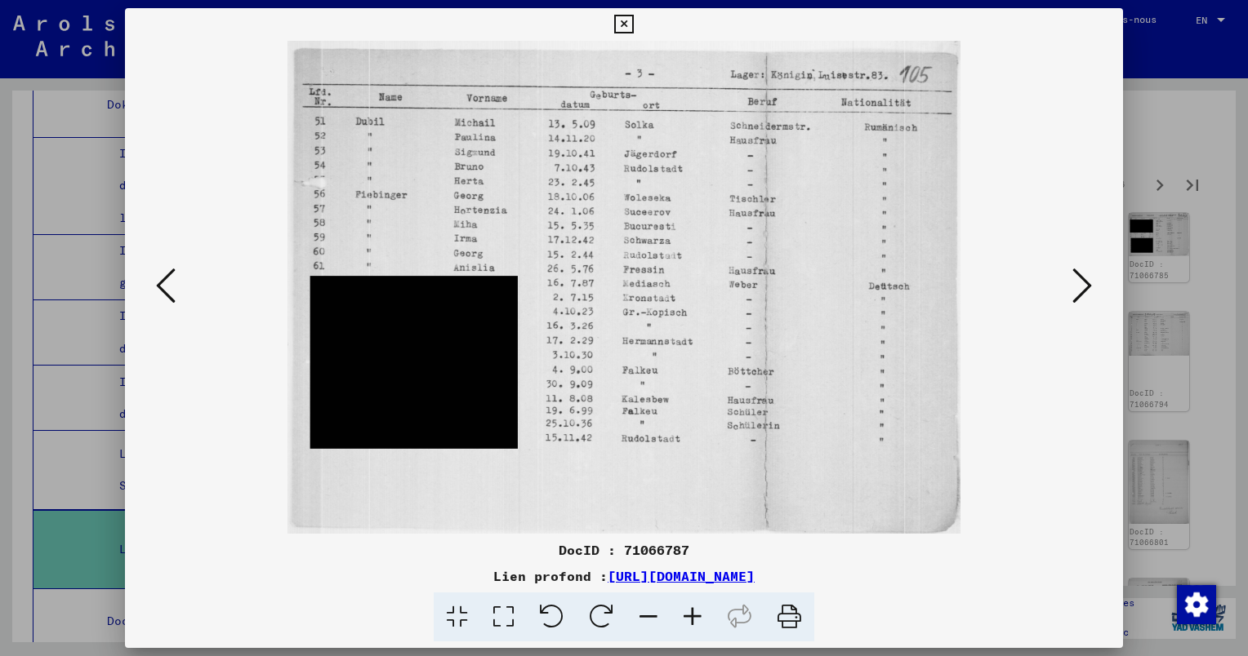
click at [1084, 282] on icon at bounding box center [1082, 285] width 20 height 39
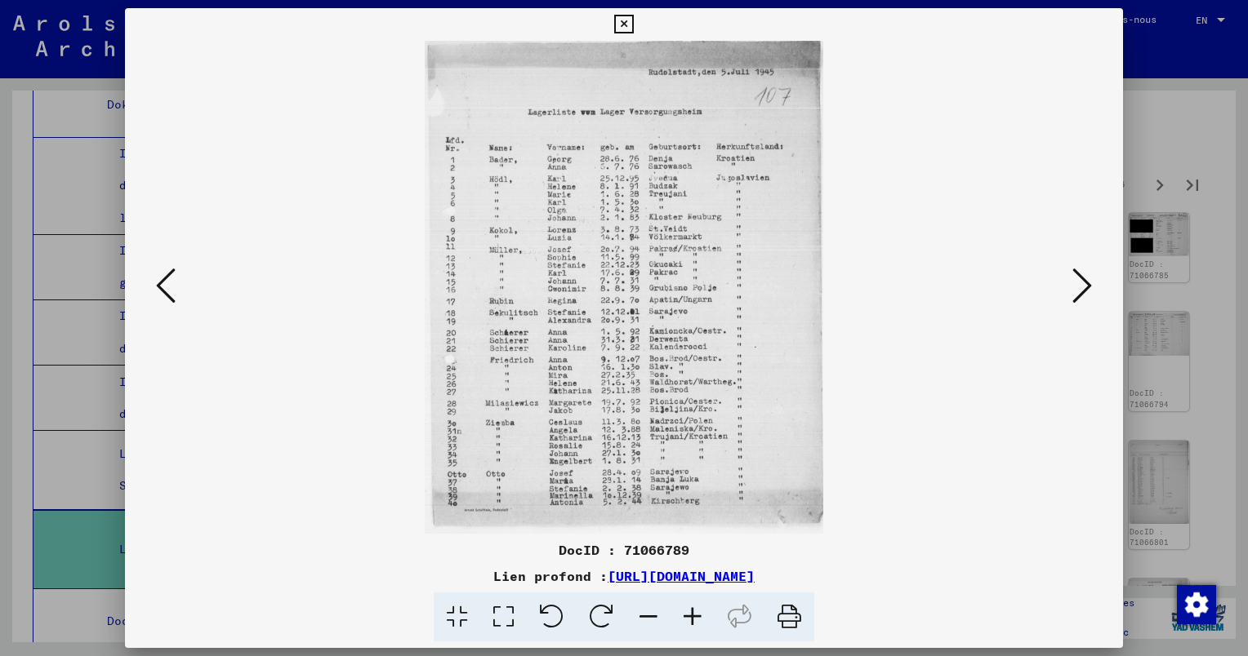
click at [697, 617] on icon at bounding box center [692, 618] width 44 height 50
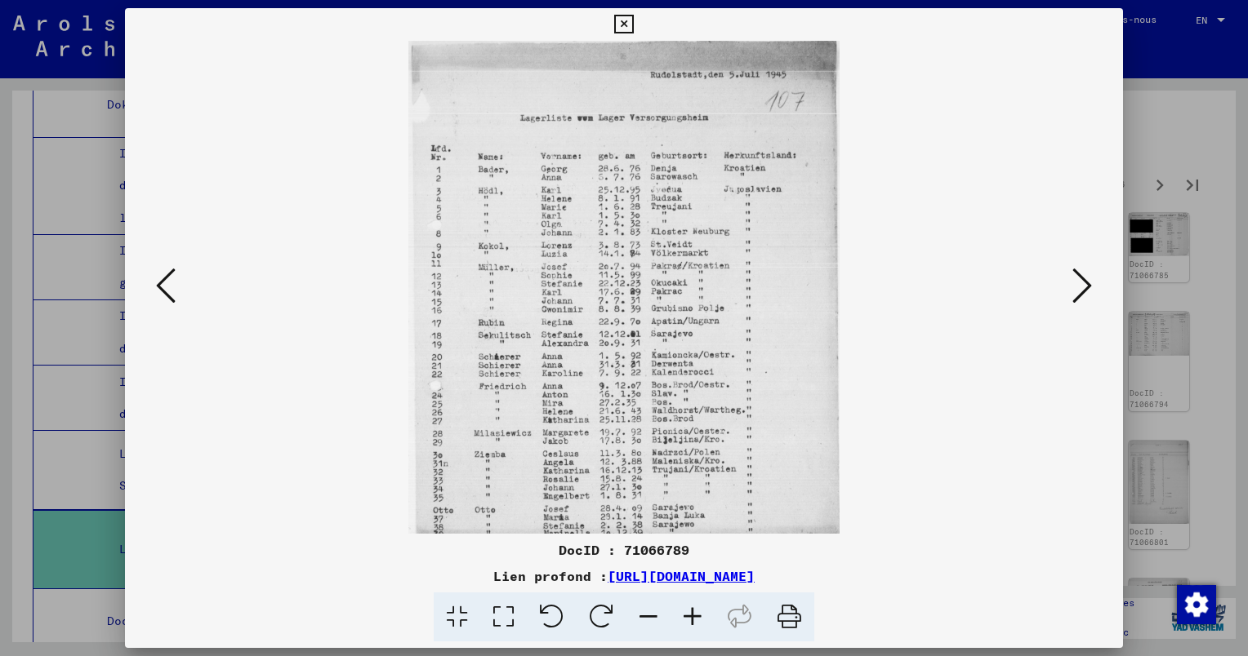
click at [697, 617] on icon at bounding box center [692, 618] width 44 height 50
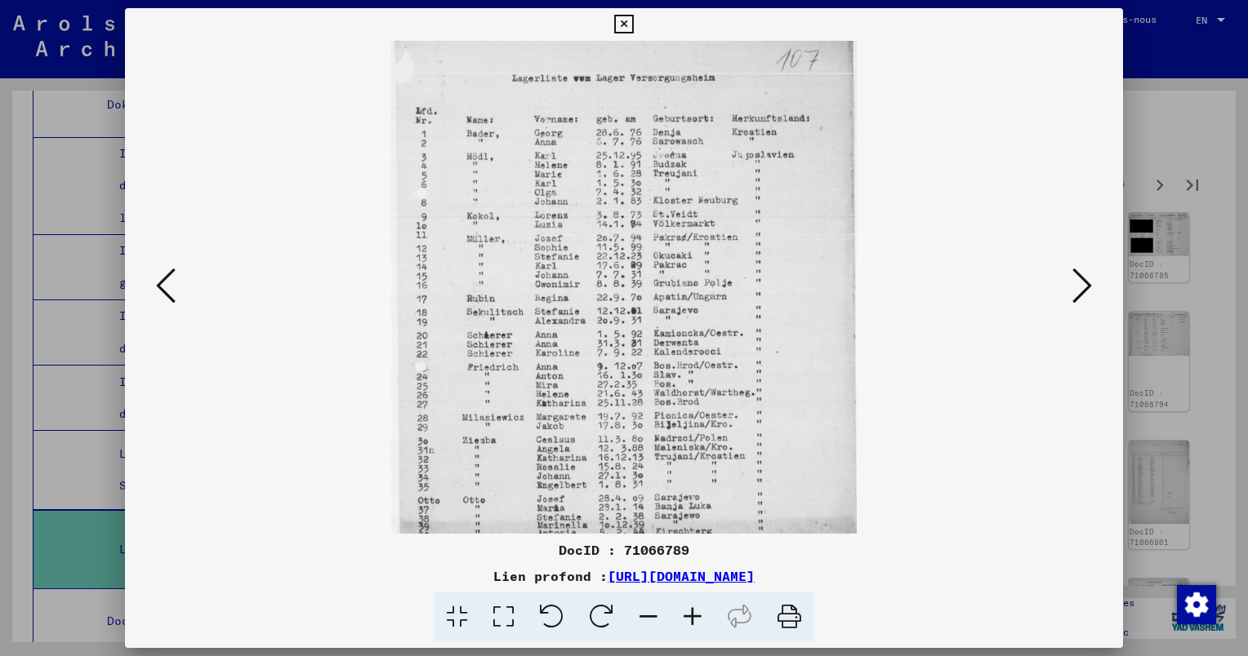
scroll to position [82, 0]
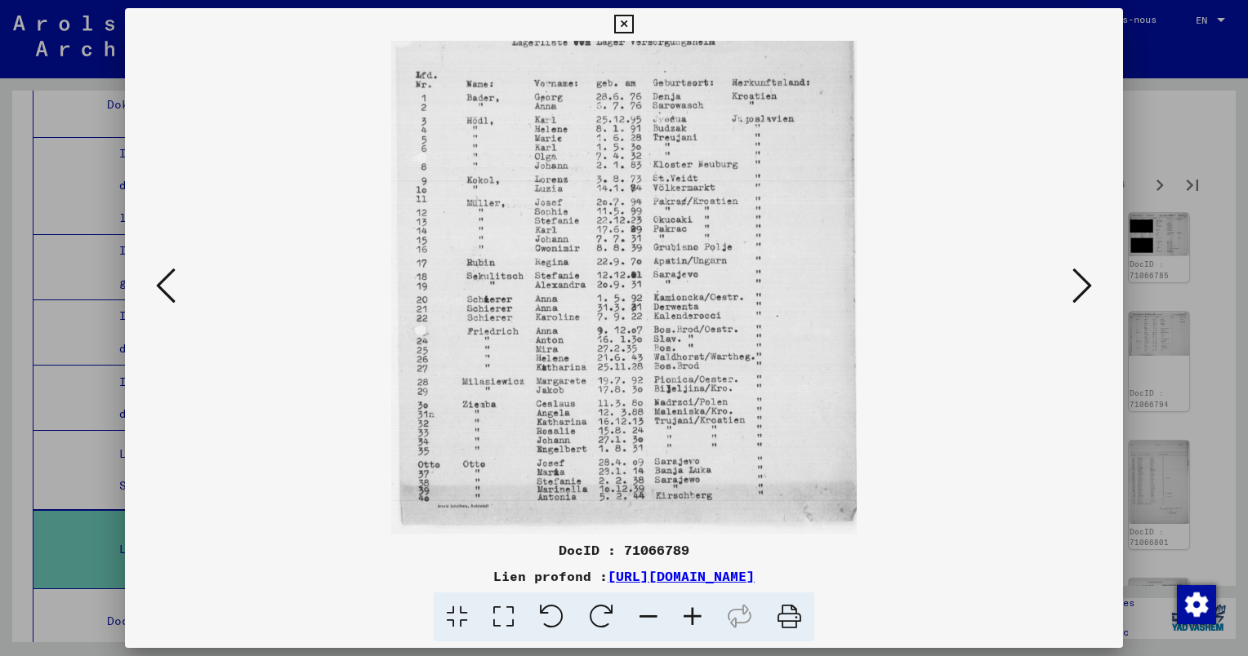
drag, startPoint x: 702, startPoint y: 374, endPoint x: 678, endPoint y: 199, distance: 176.4
click at [678, 199] on img at bounding box center [623, 246] width 465 height 575
click at [1089, 288] on icon at bounding box center [1082, 285] width 20 height 39
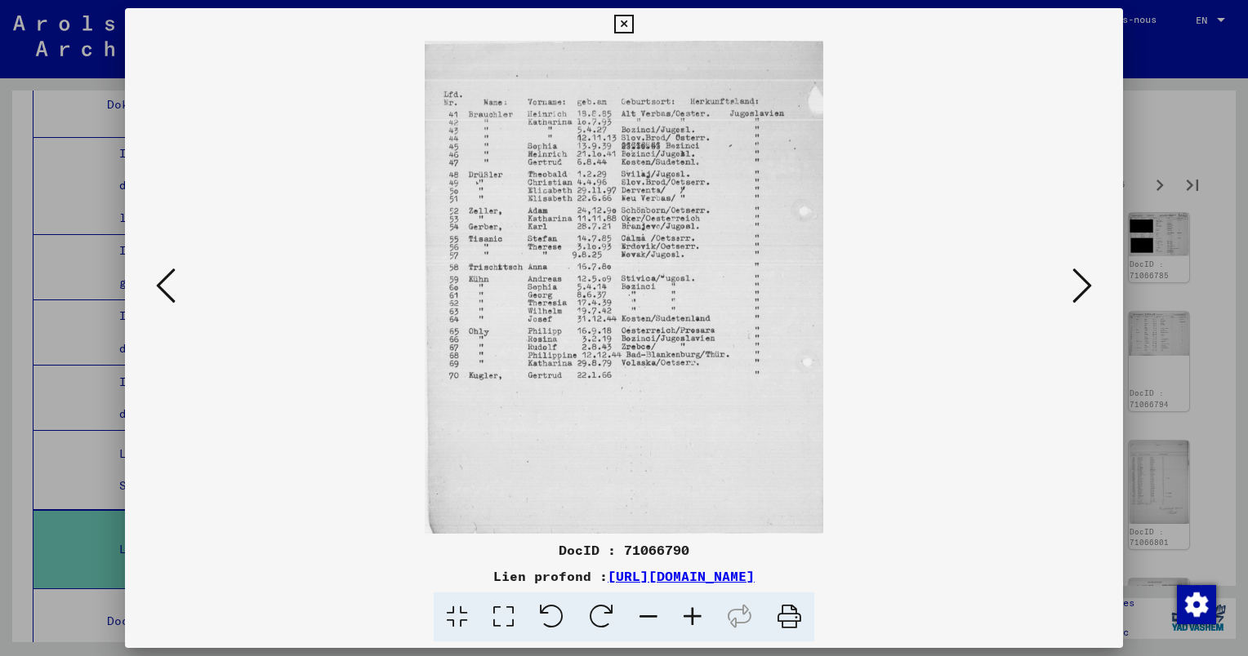
scroll to position [0, 0]
click at [178, 282] on button at bounding box center [165, 287] width 29 height 47
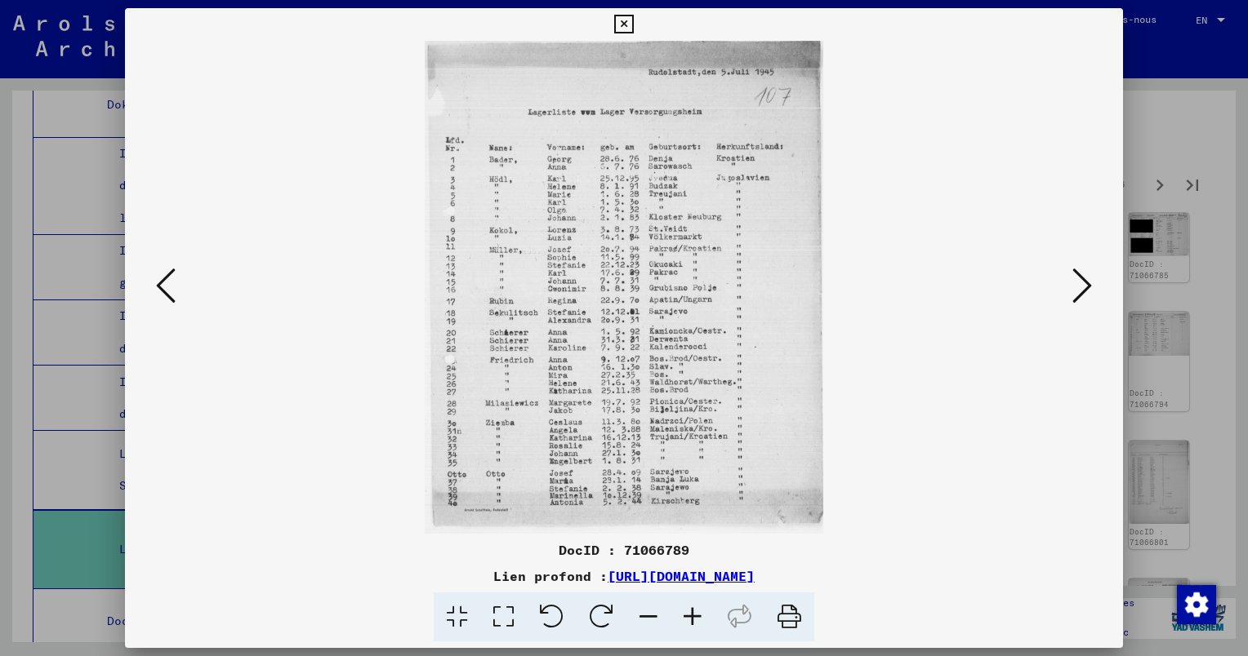
click at [176, 277] on button at bounding box center [165, 287] width 29 height 47
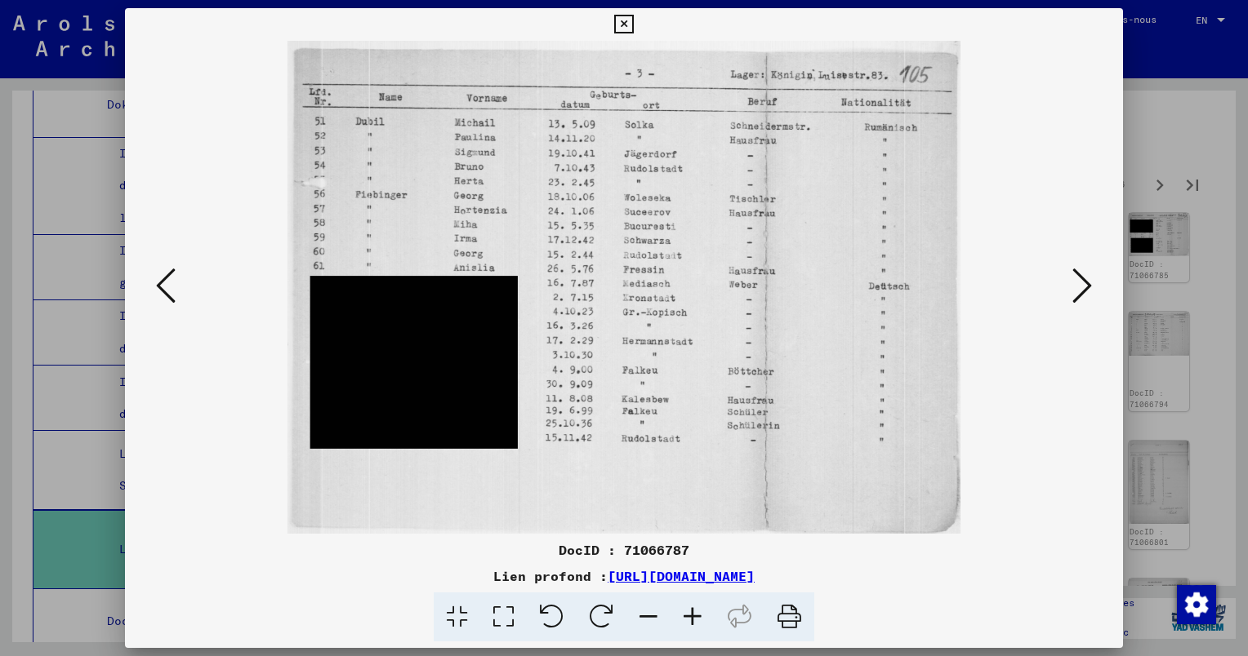
click at [1080, 282] on icon at bounding box center [1082, 285] width 20 height 39
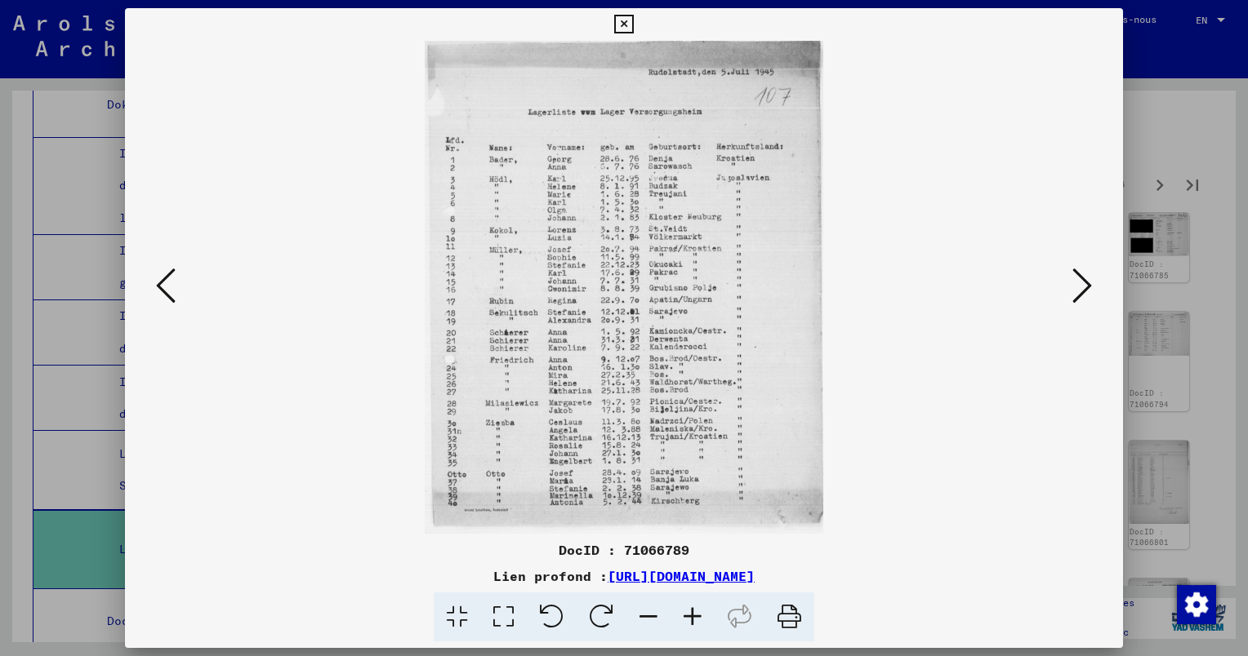
click at [1080, 282] on icon at bounding box center [1082, 285] width 20 height 39
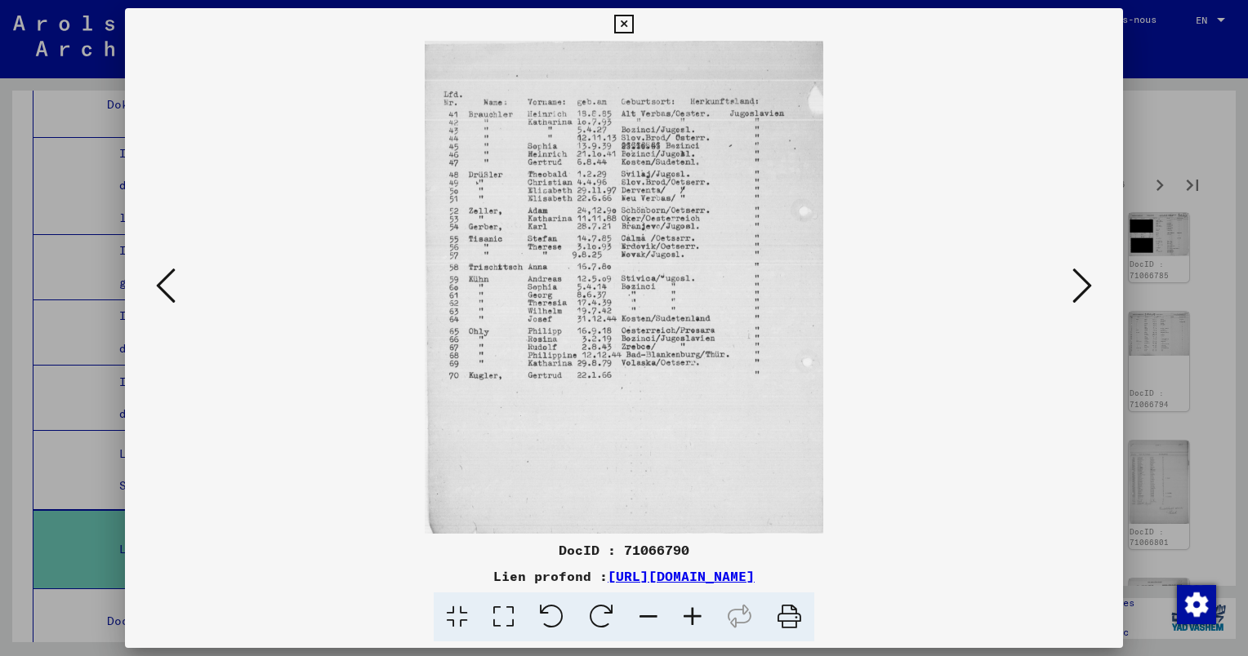
click at [1080, 282] on icon at bounding box center [1082, 285] width 20 height 39
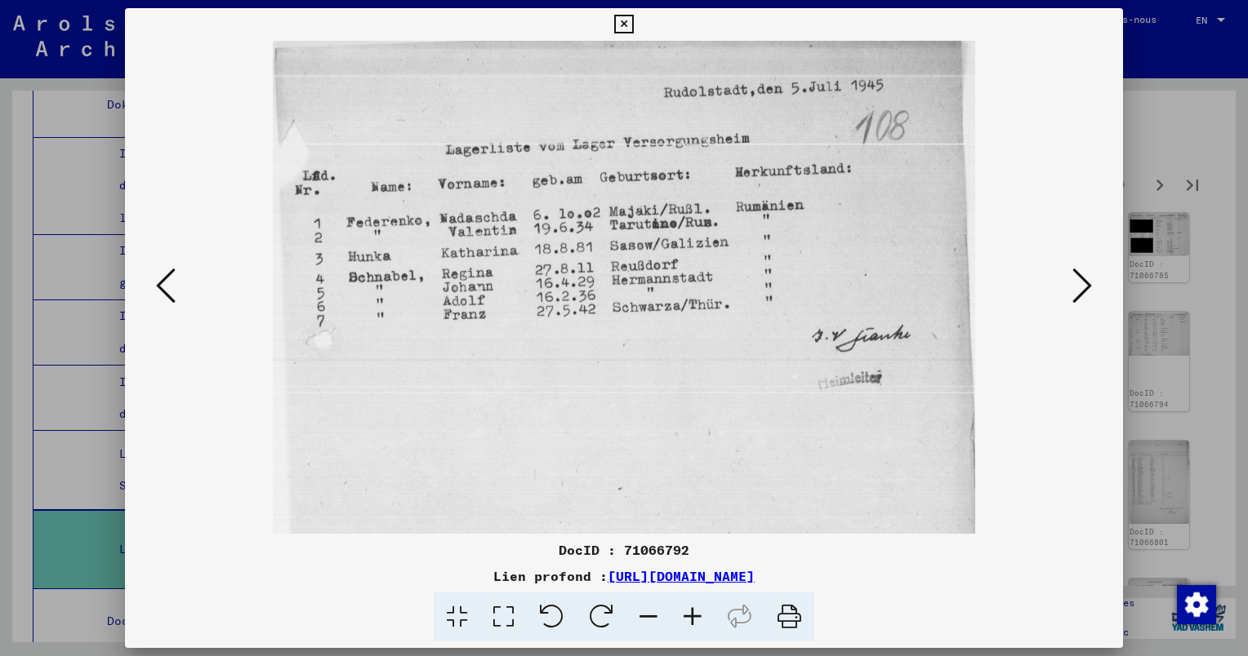
click at [1080, 282] on icon at bounding box center [1082, 285] width 20 height 39
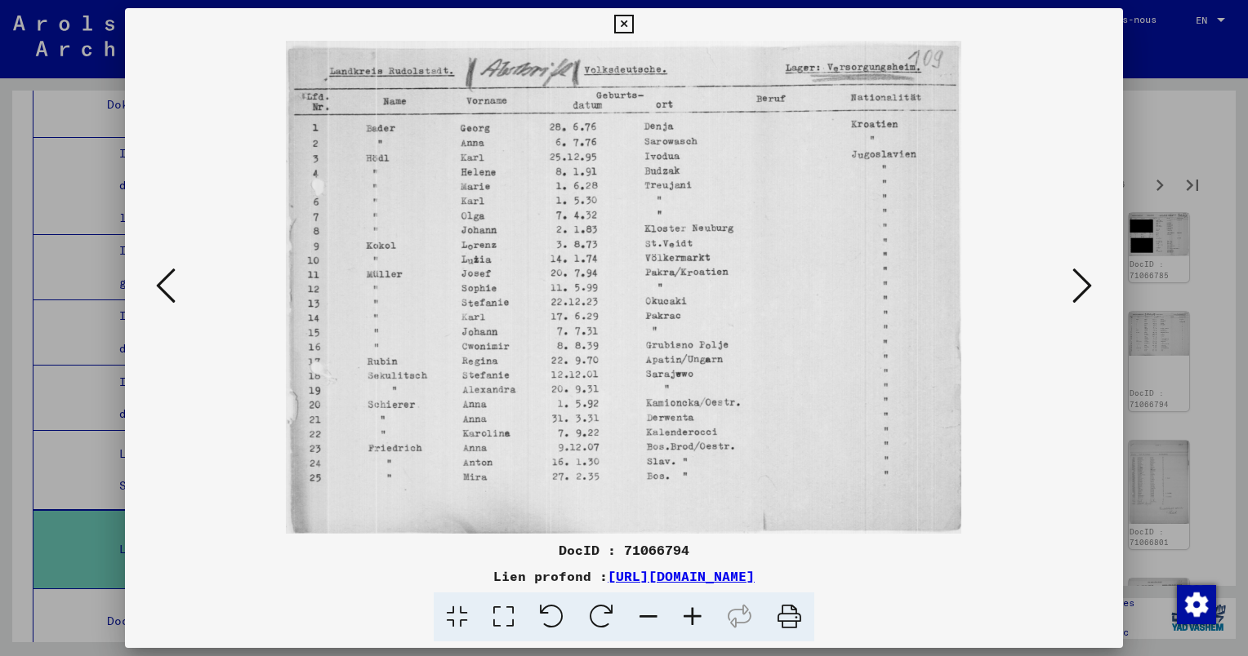
click at [1085, 283] on icon at bounding box center [1082, 285] width 20 height 39
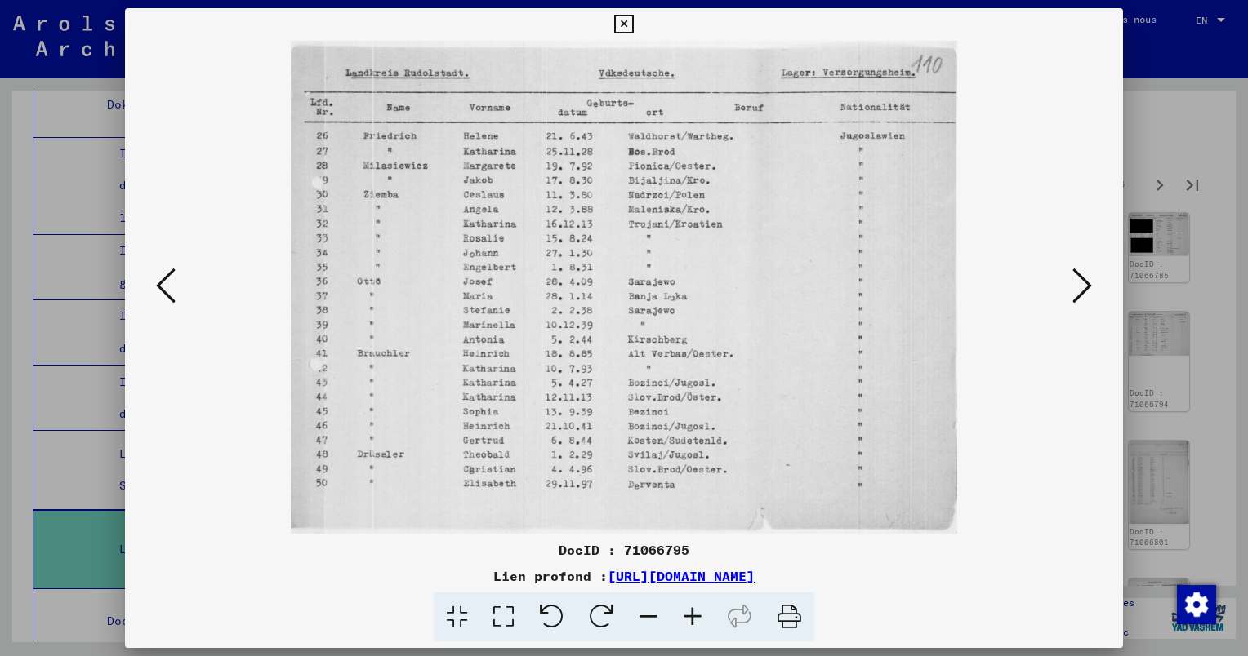
click at [1085, 283] on icon at bounding box center [1082, 285] width 20 height 39
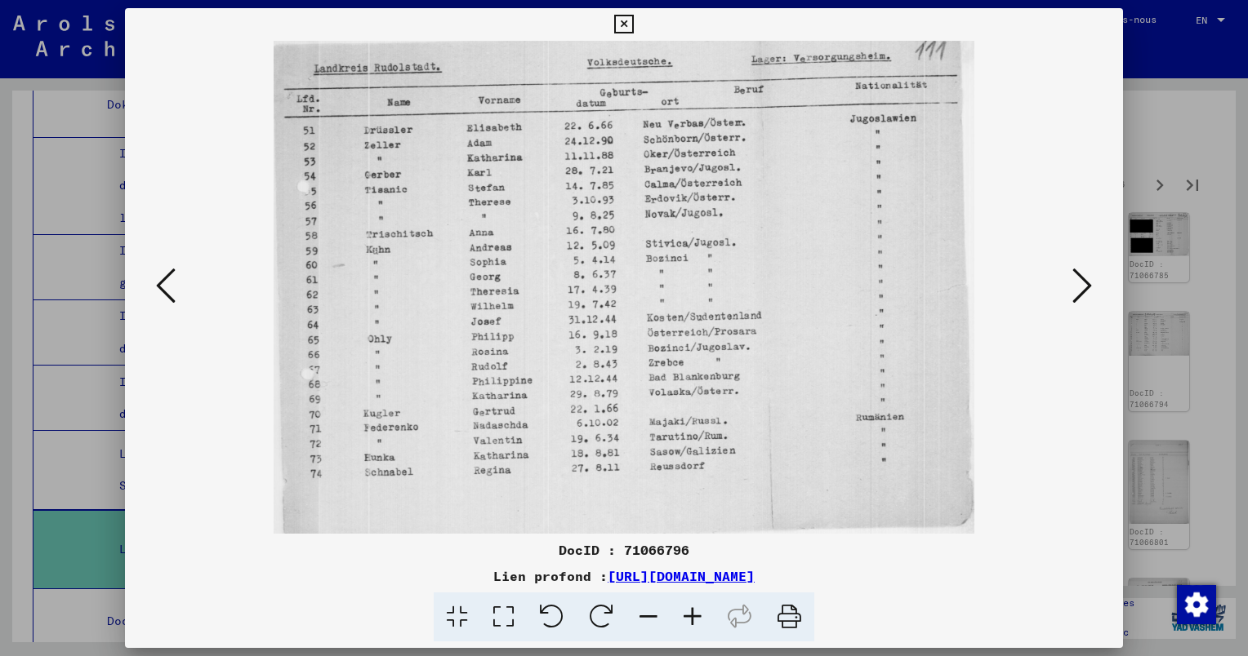
click at [1086, 283] on icon at bounding box center [1082, 285] width 20 height 39
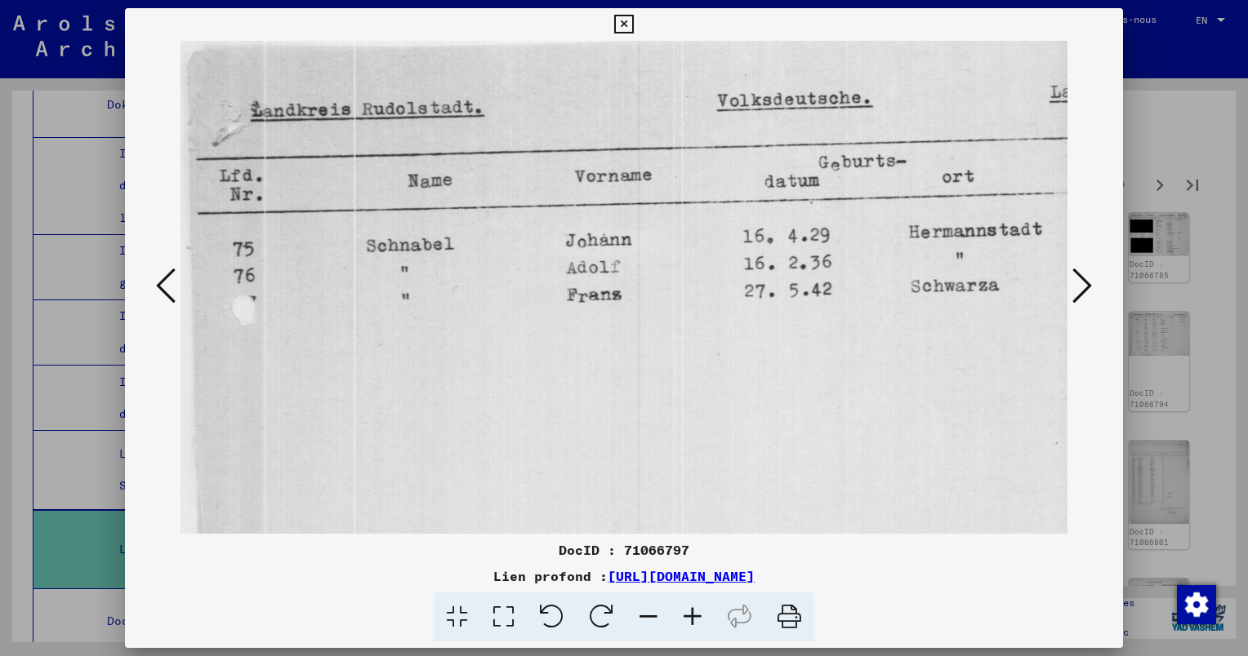
click at [1086, 283] on icon at bounding box center [1082, 285] width 20 height 39
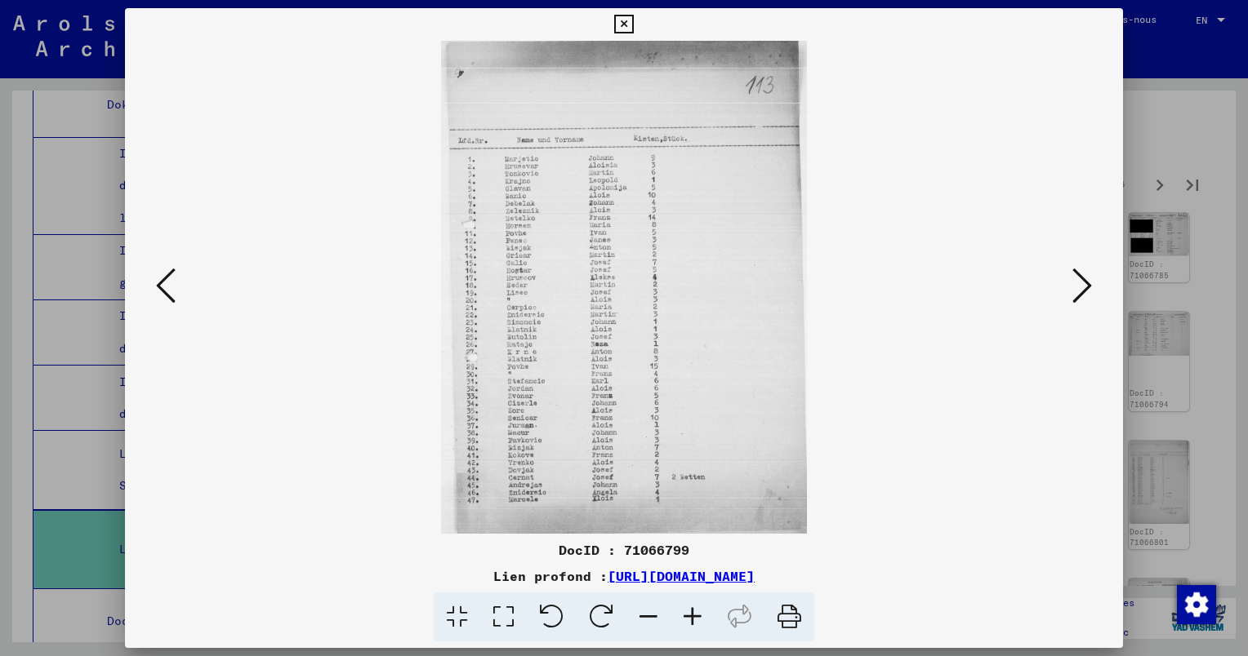
click at [698, 616] on icon at bounding box center [692, 618] width 44 height 50
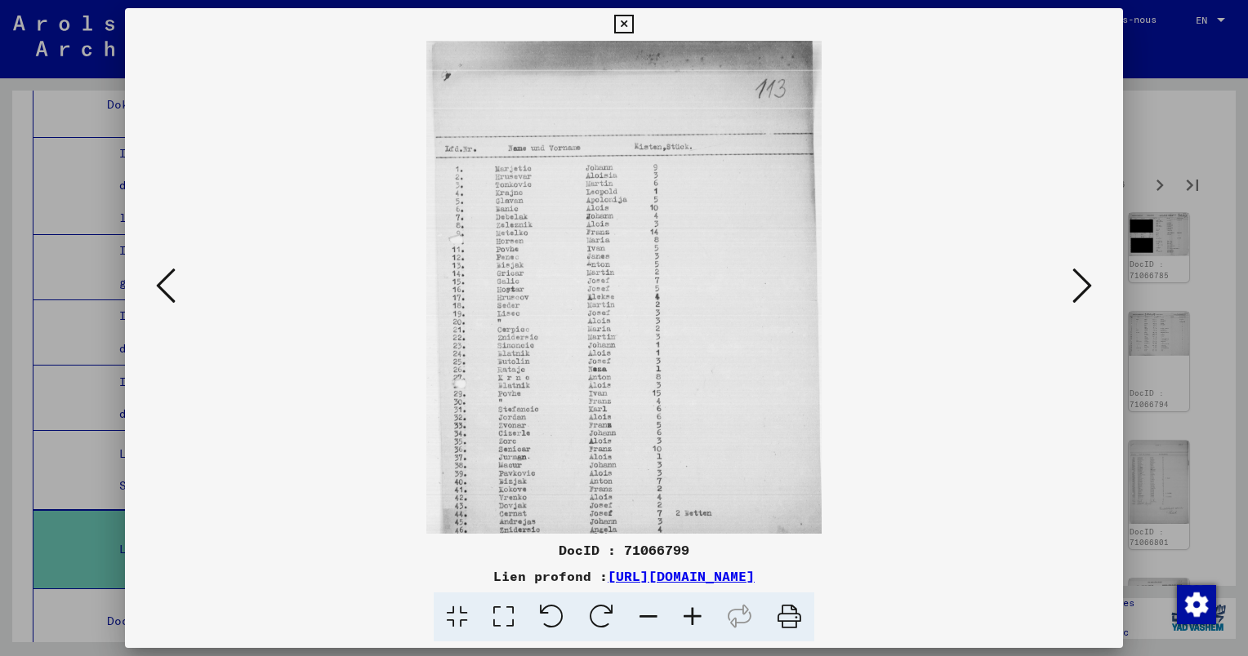
click at [697, 616] on icon at bounding box center [692, 618] width 44 height 50
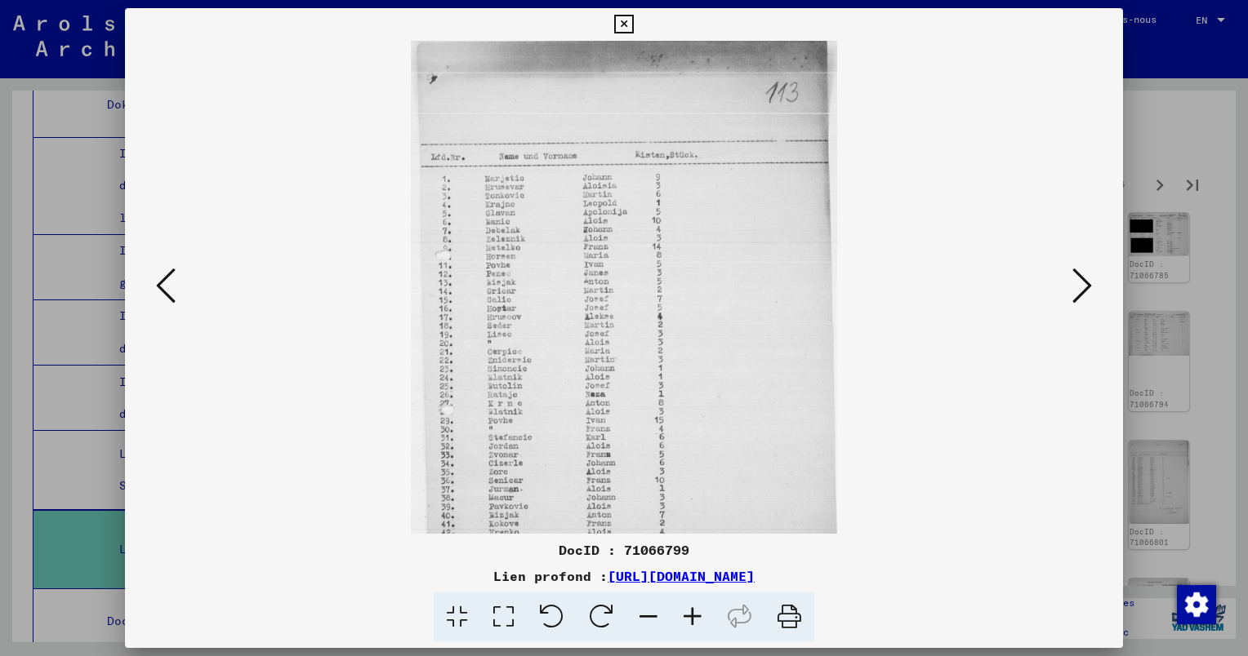
click at [697, 614] on icon at bounding box center [692, 618] width 44 height 50
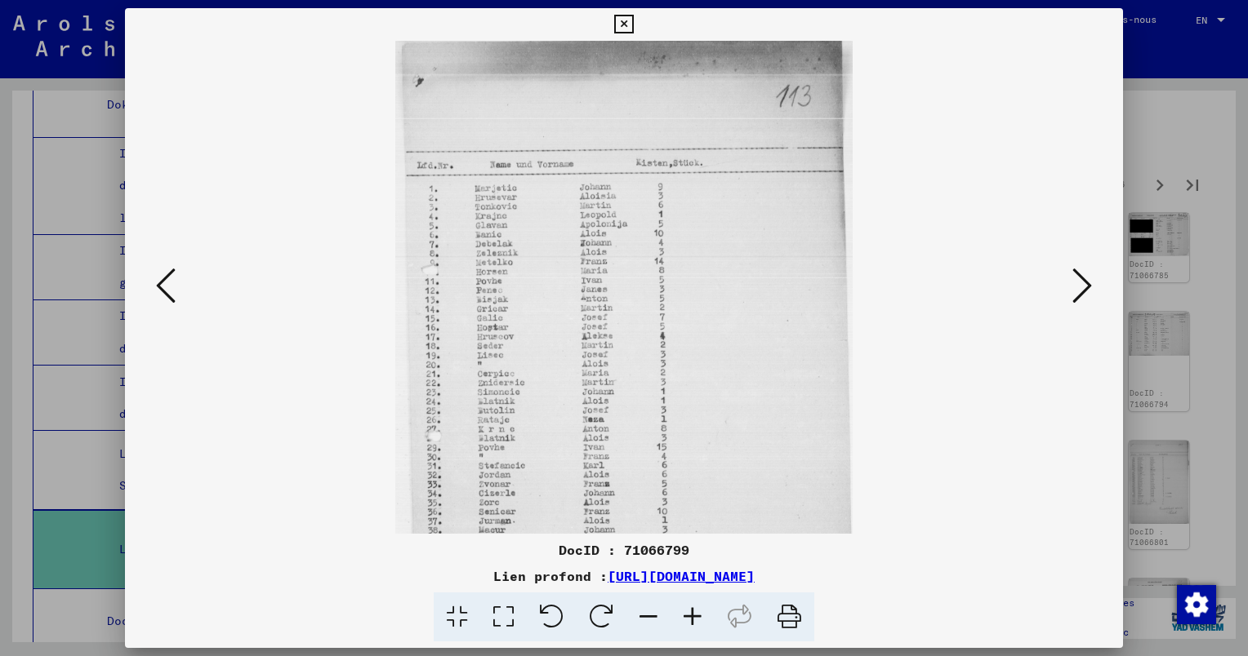
click at [697, 614] on icon at bounding box center [692, 618] width 44 height 50
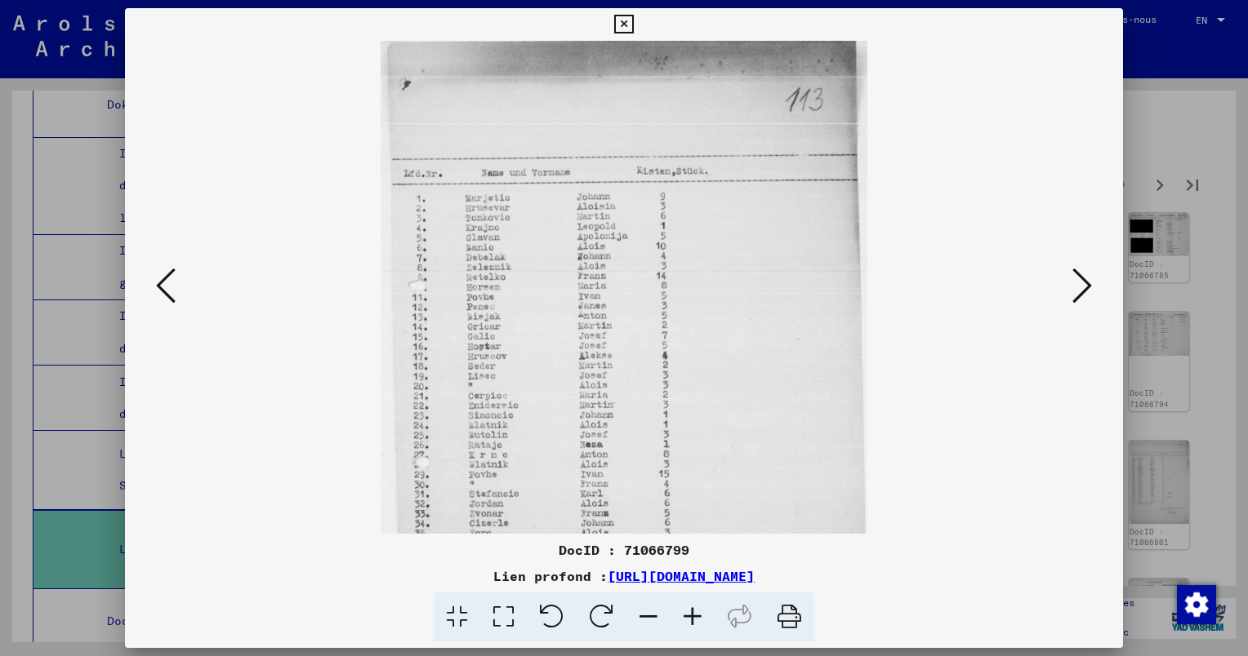
click at [698, 612] on icon at bounding box center [692, 618] width 44 height 50
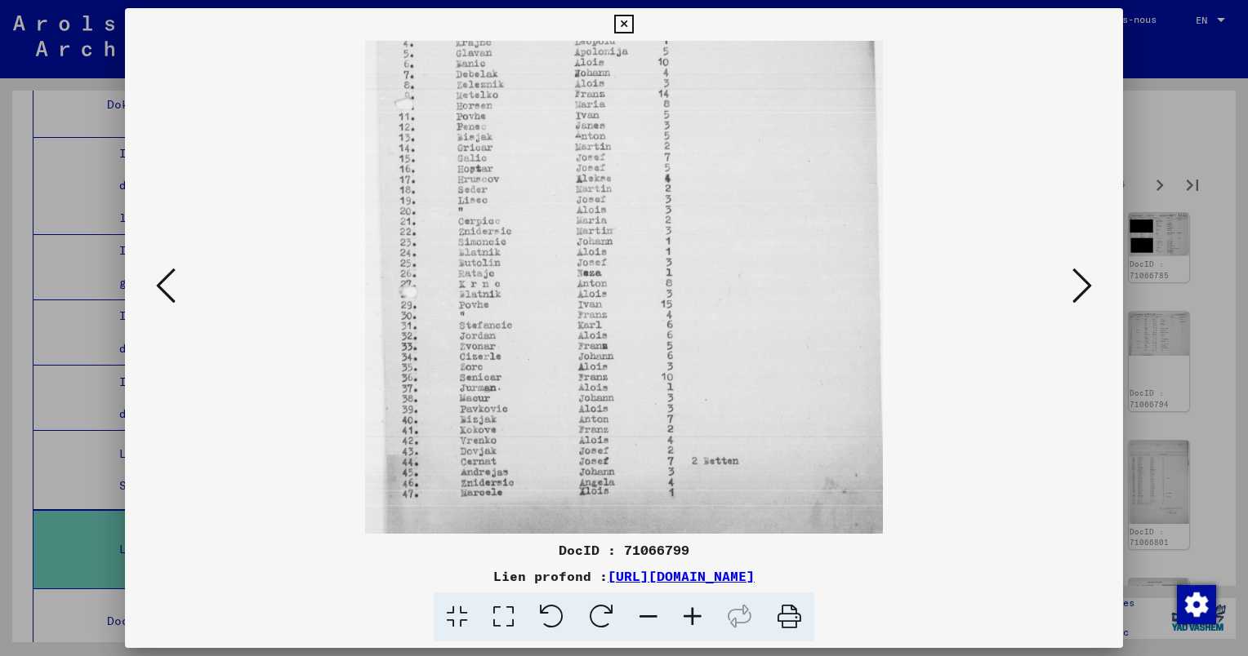
scroll to position [204, 0]
drag, startPoint x: 666, startPoint y: 398, endPoint x: 692, endPoint y: 198, distance: 201.6
click at [692, 198] on img at bounding box center [623, 185] width 517 height 697
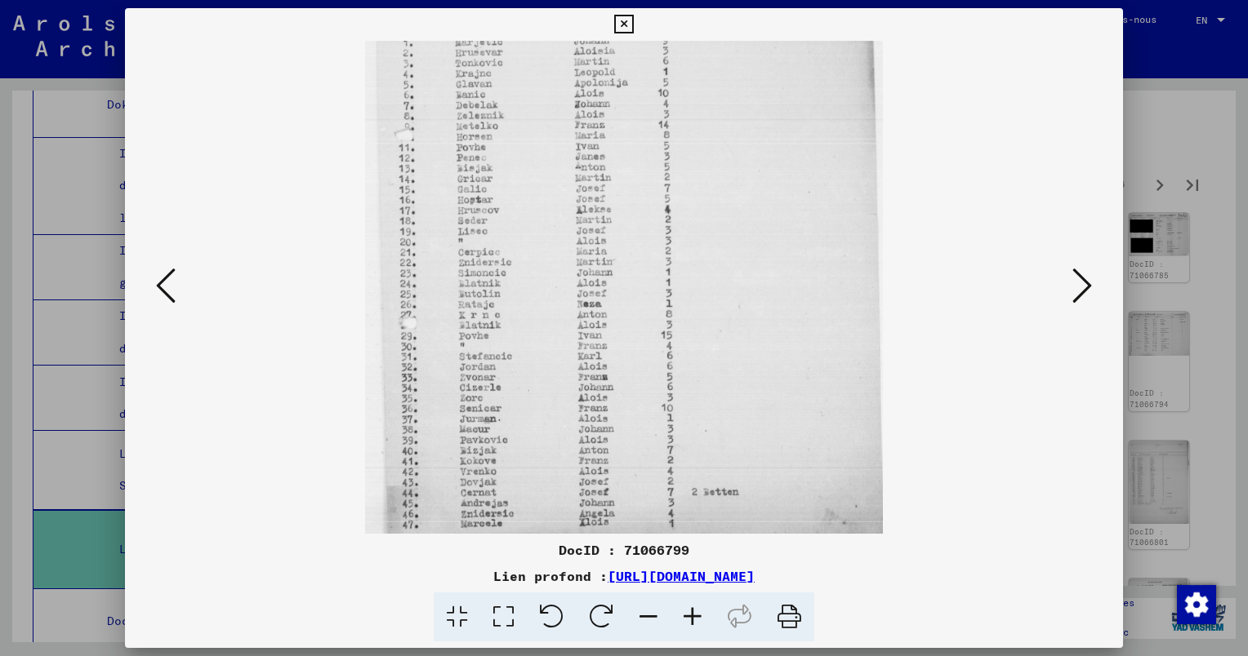
scroll to position [168, 0]
drag, startPoint x: 630, startPoint y: 180, endPoint x: 655, endPoint y: 216, distance: 44.2
click at [655, 216] on img at bounding box center [623, 221] width 517 height 697
click at [1081, 296] on icon at bounding box center [1082, 285] width 20 height 39
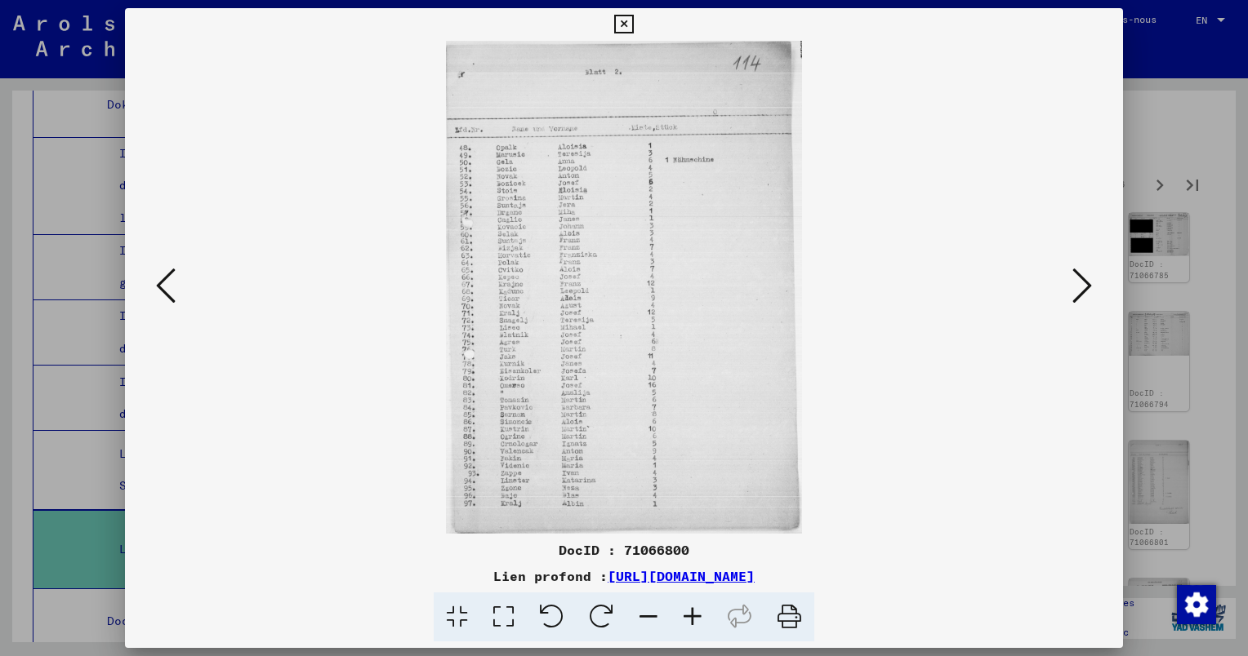
click at [1072, 302] on icon at bounding box center [1082, 285] width 20 height 39
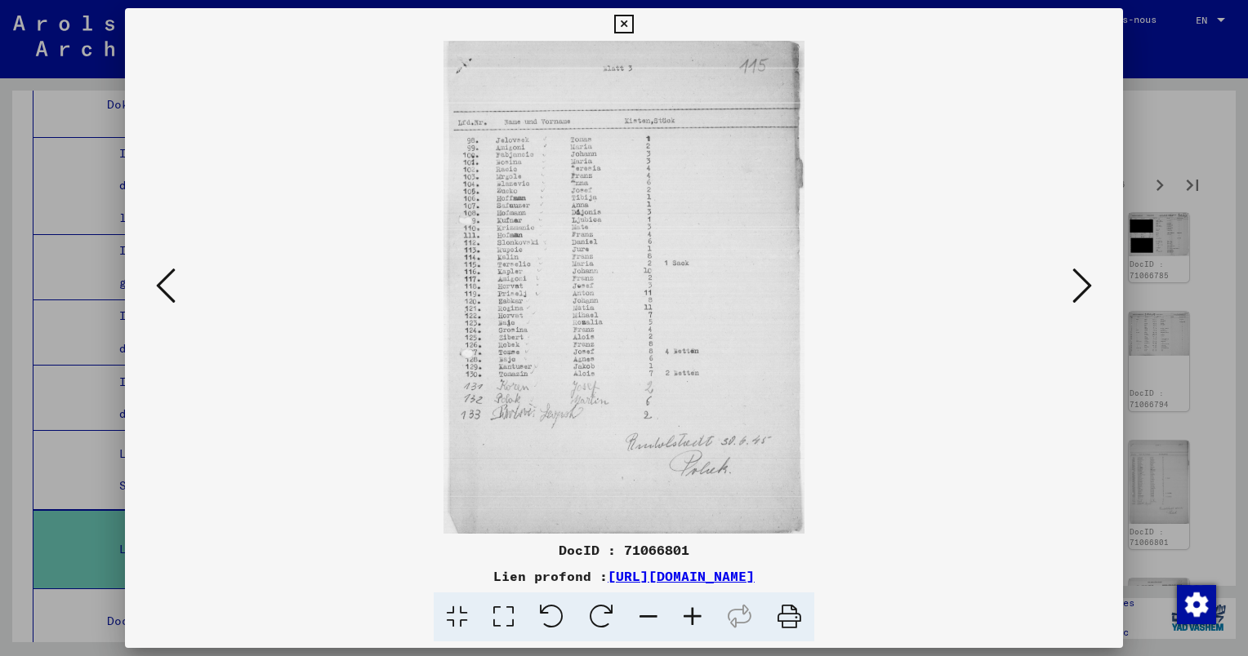
click at [687, 614] on icon at bounding box center [692, 618] width 44 height 50
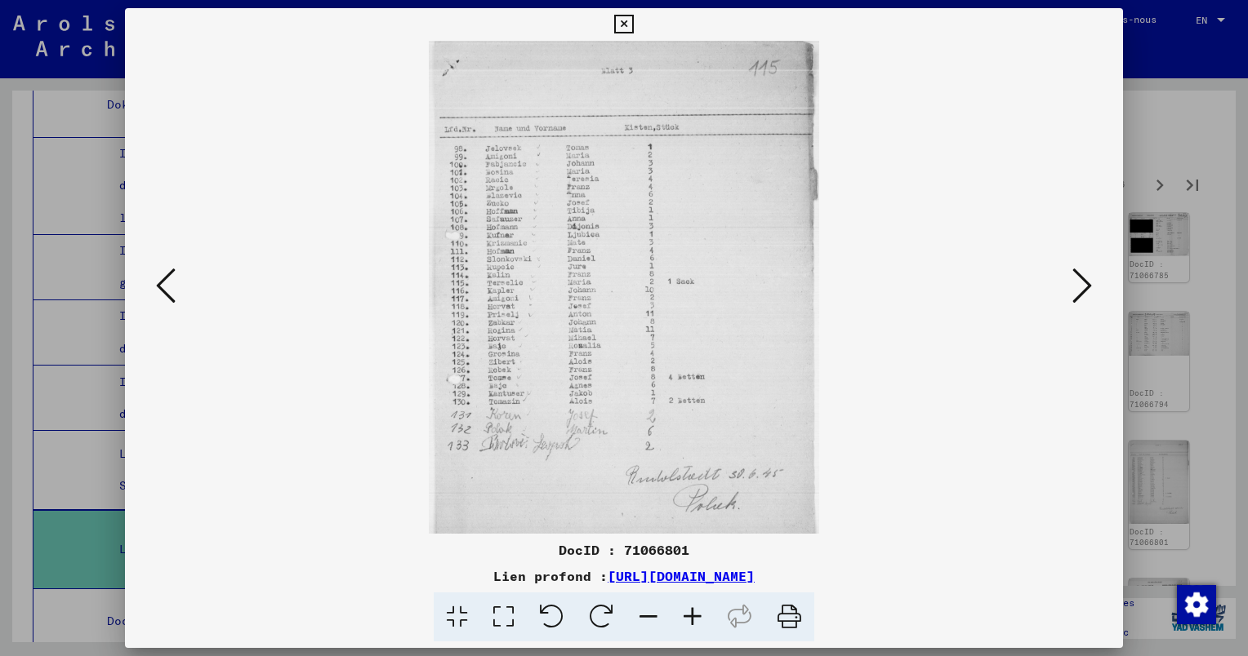
click at [688, 614] on icon at bounding box center [692, 618] width 44 height 50
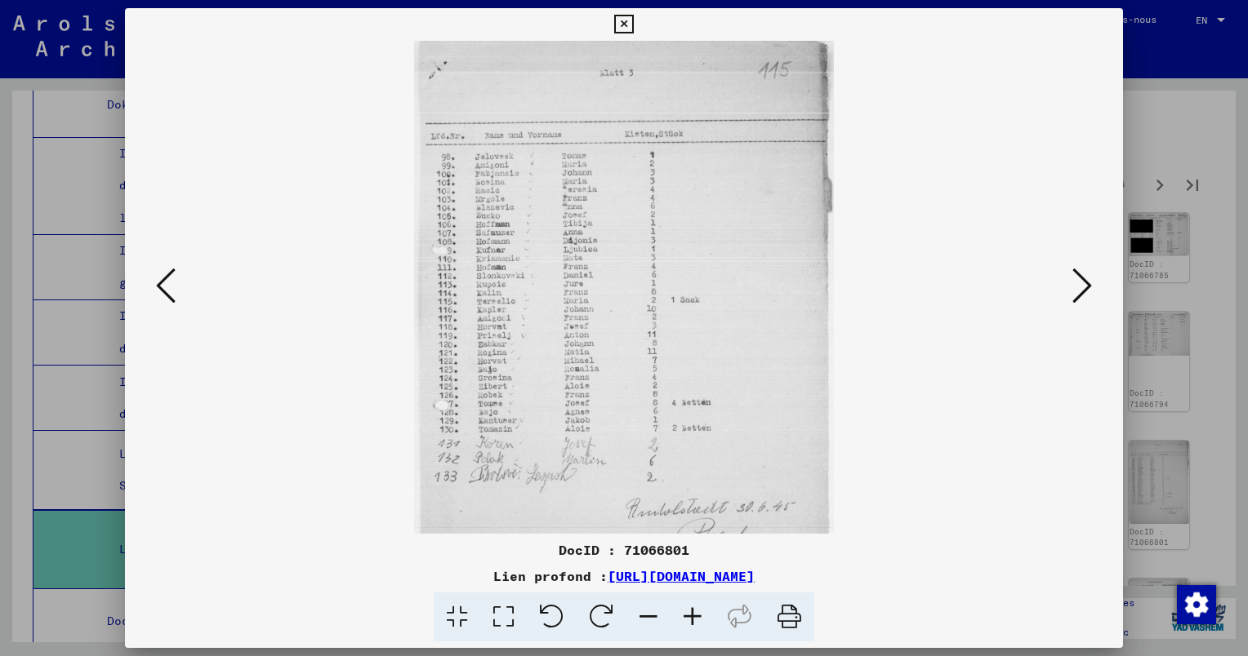
click at [688, 614] on icon at bounding box center [692, 618] width 44 height 50
click at [689, 613] on icon at bounding box center [692, 618] width 44 height 50
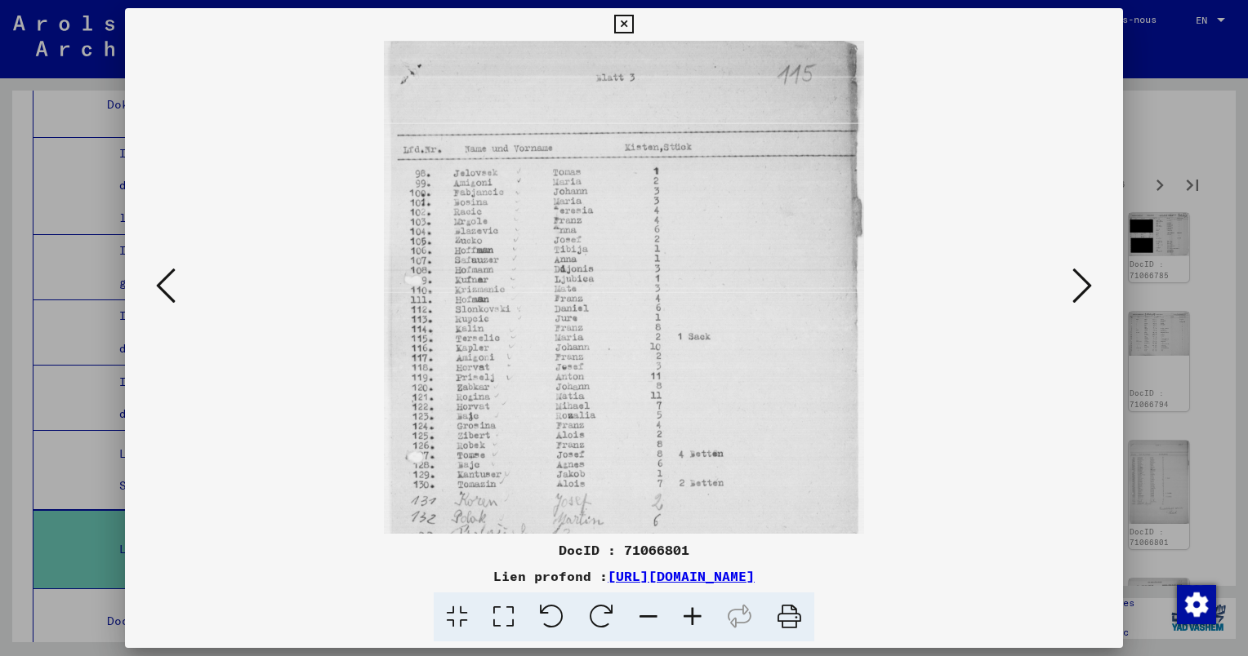
click at [689, 612] on icon at bounding box center [692, 618] width 44 height 50
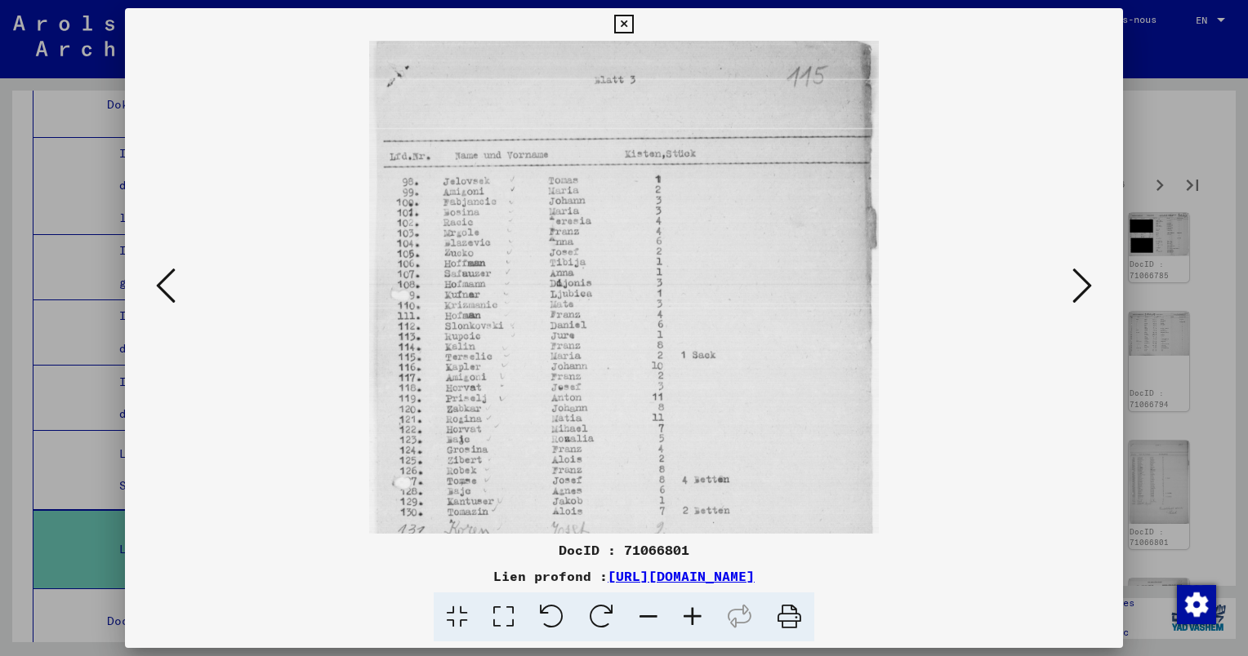
click at [689, 612] on icon at bounding box center [692, 618] width 44 height 50
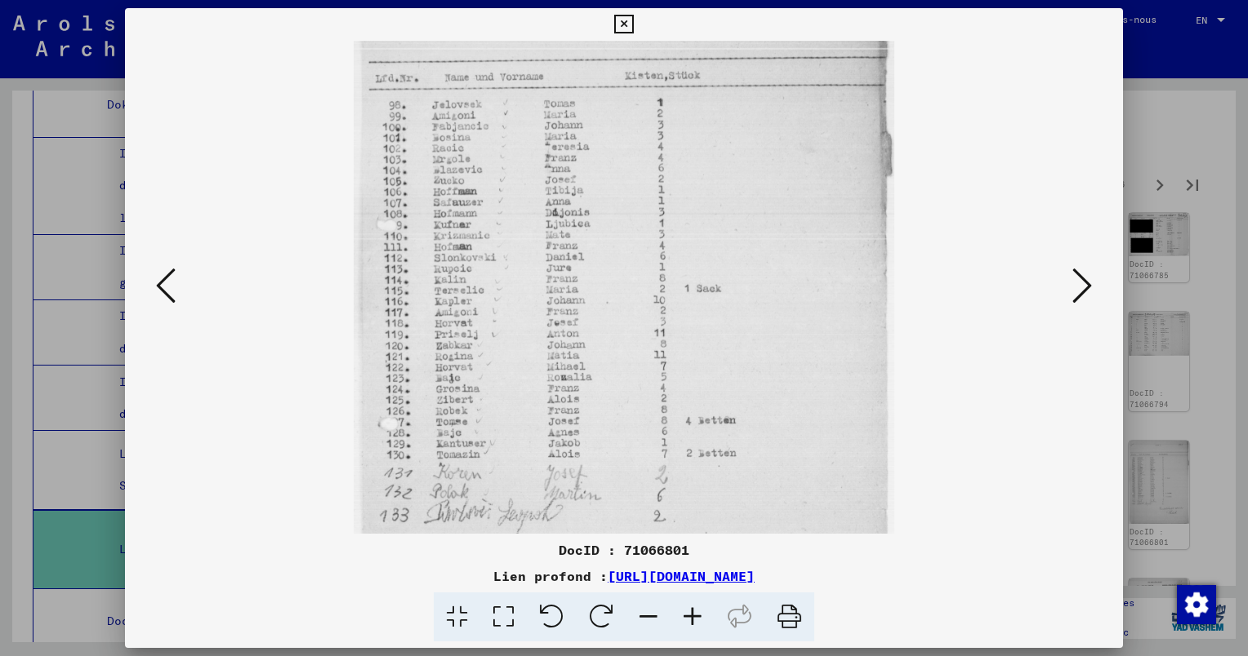
drag, startPoint x: 518, startPoint y: 335, endPoint x: 521, endPoint y: 274, distance: 61.3
click at [523, 279] on img at bounding box center [624, 325] width 540 height 738
click at [1088, 295] on icon at bounding box center [1082, 285] width 20 height 39
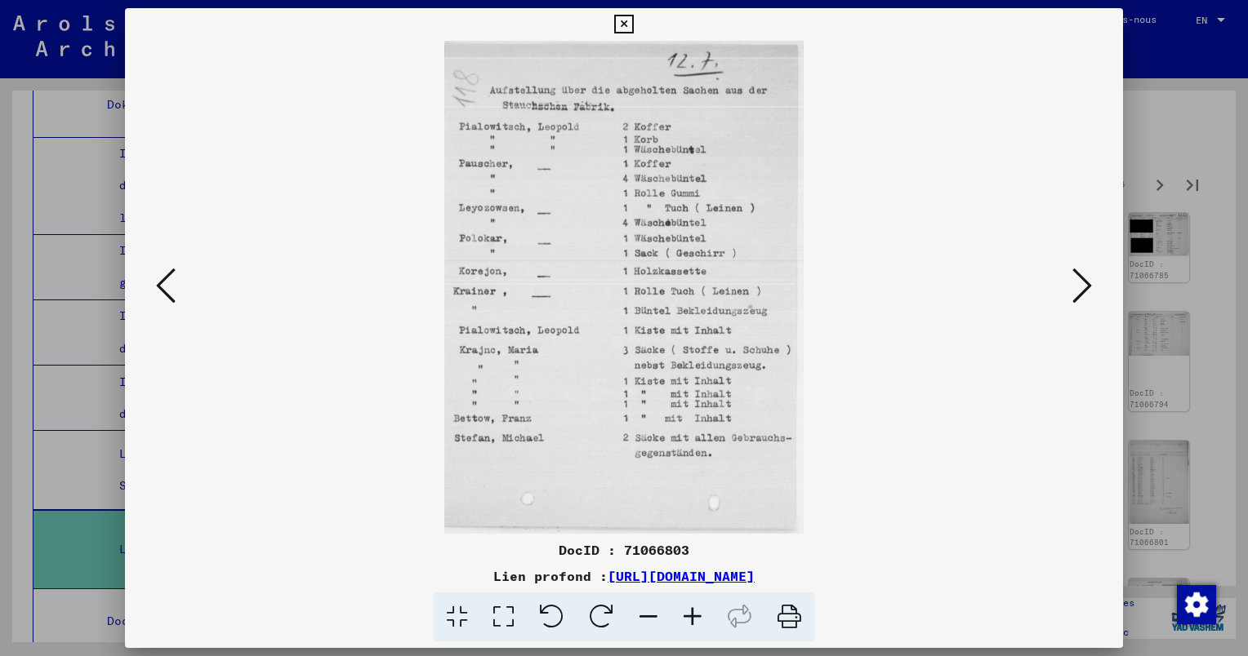
click at [1078, 296] on icon at bounding box center [1082, 285] width 20 height 39
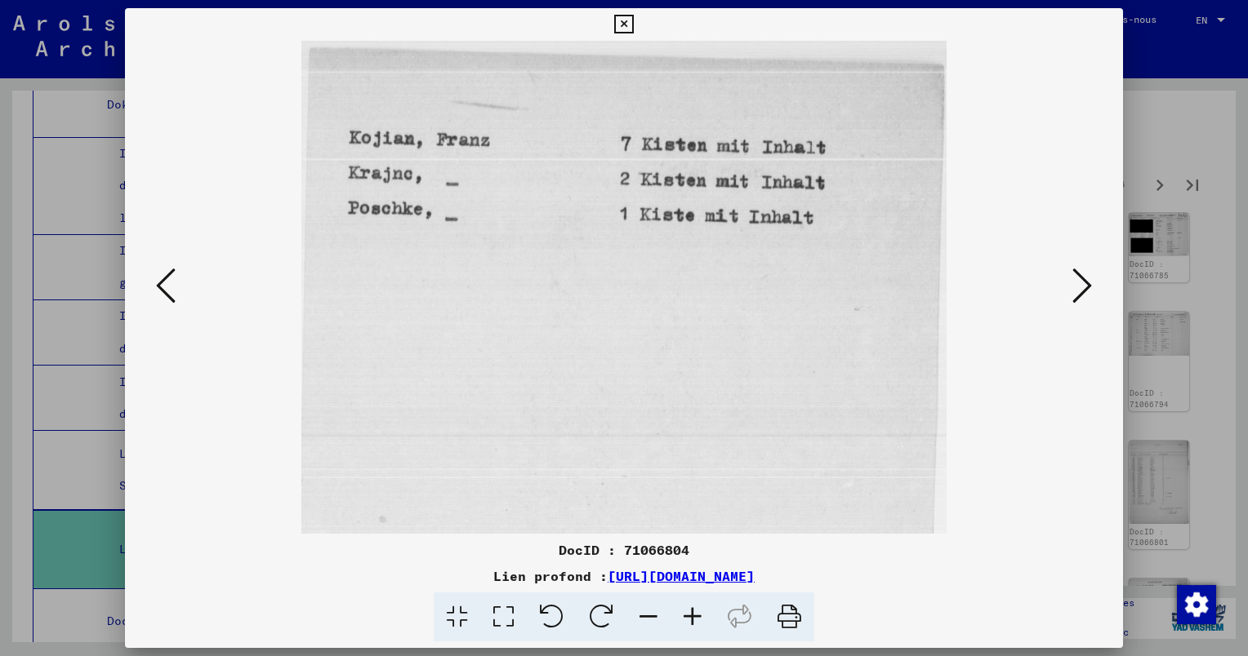
click at [1075, 283] on icon at bounding box center [1082, 285] width 20 height 39
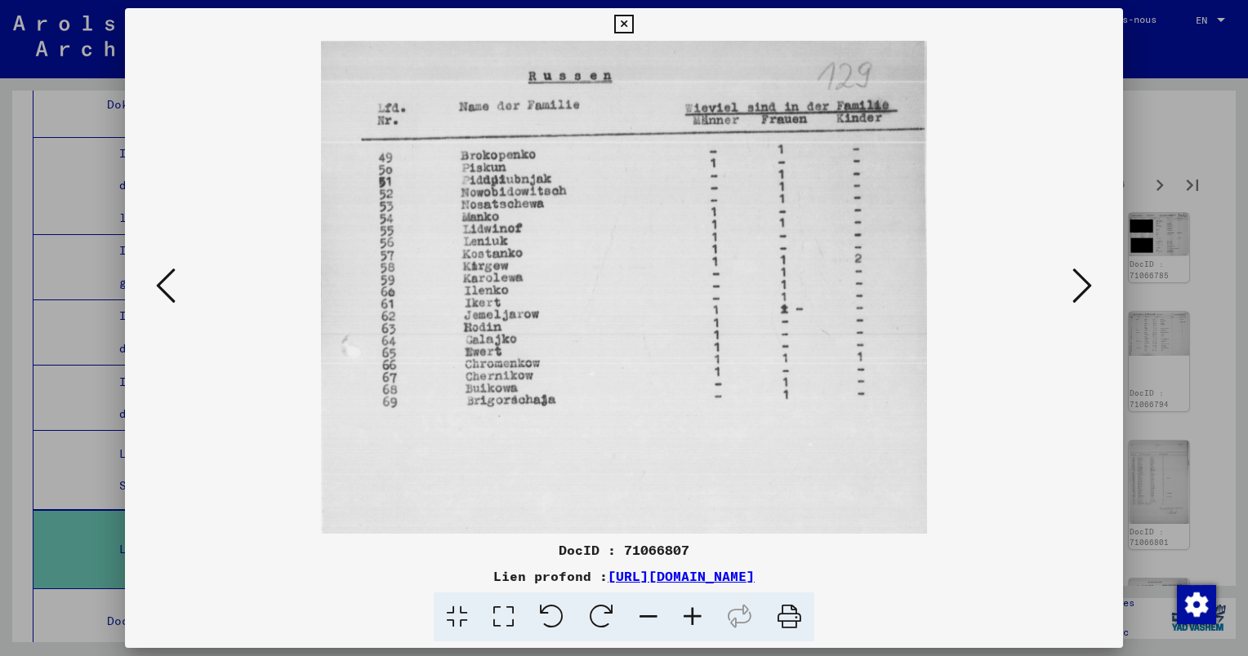
click at [1081, 286] on icon at bounding box center [1082, 285] width 20 height 39
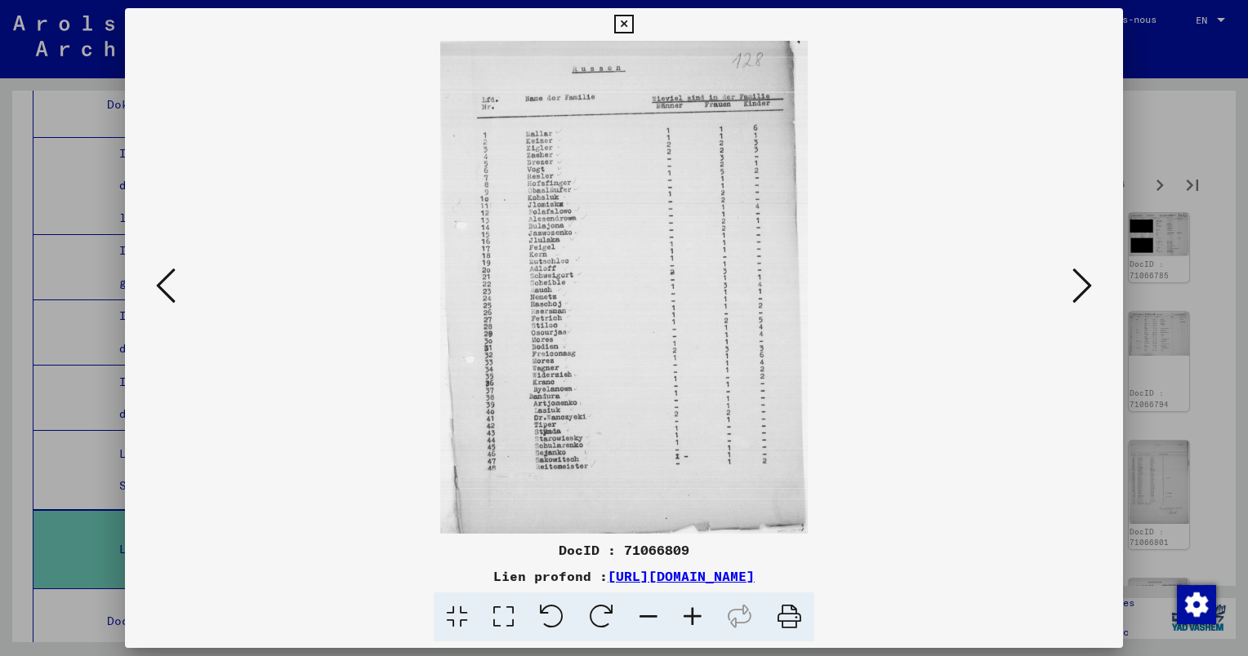
click at [692, 617] on icon at bounding box center [692, 618] width 44 height 50
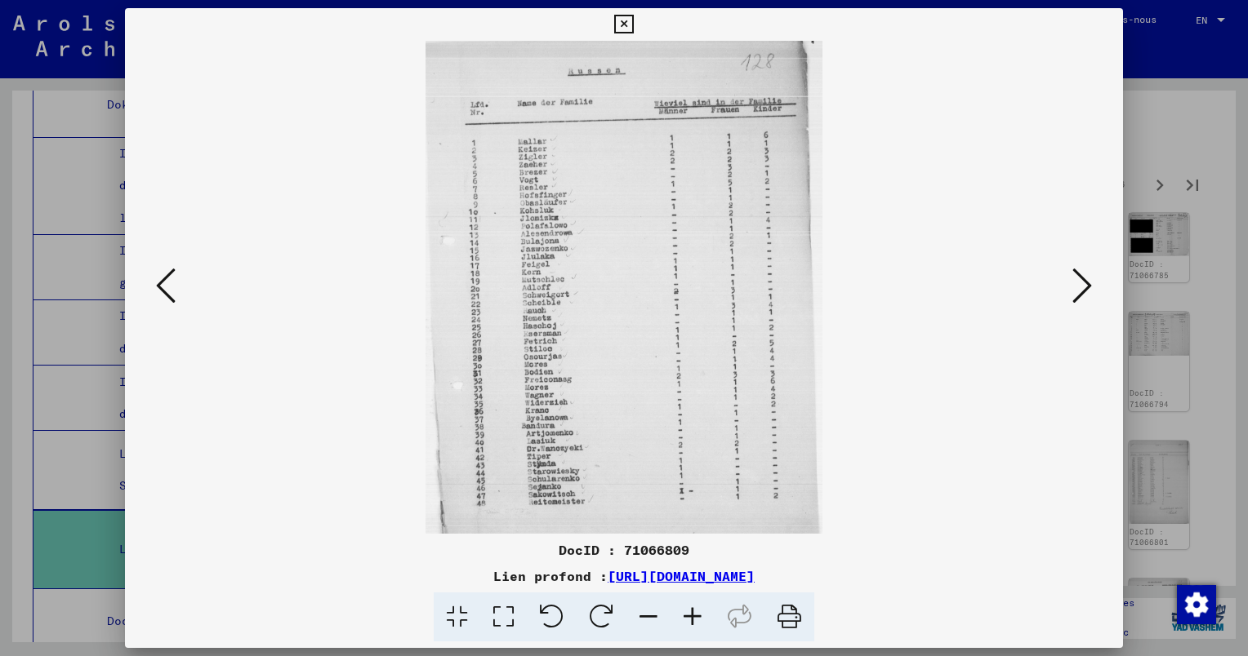
click at [692, 617] on icon at bounding box center [692, 618] width 44 height 50
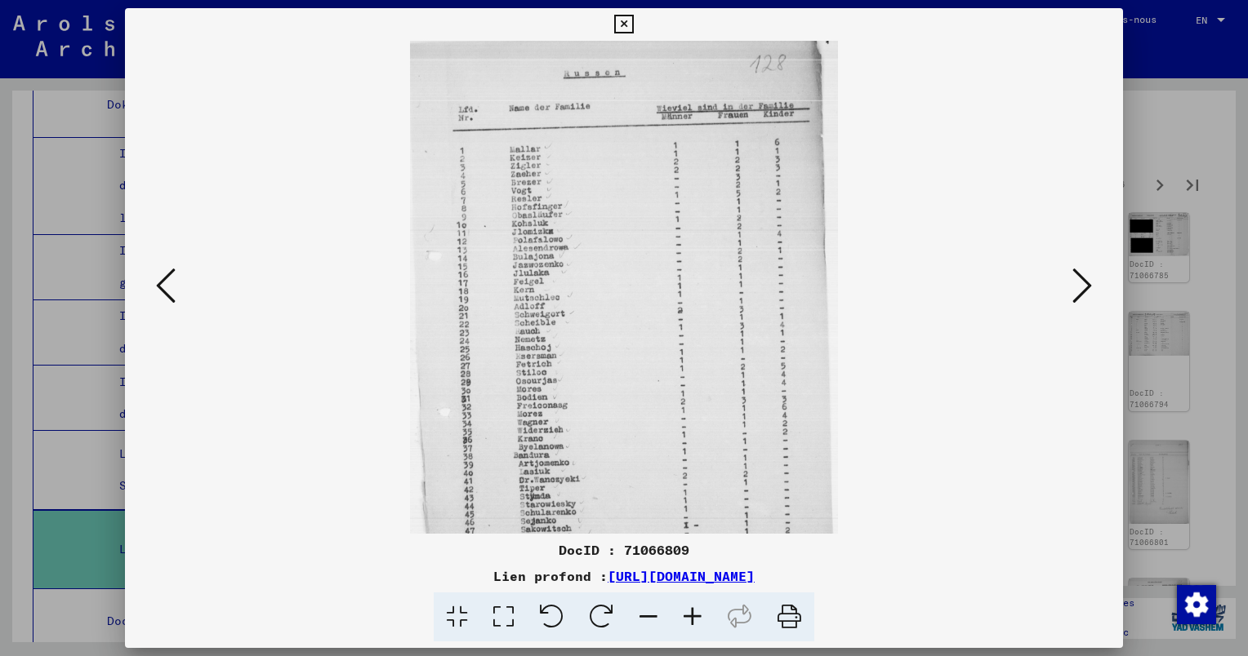
click at [692, 617] on icon at bounding box center [692, 618] width 44 height 50
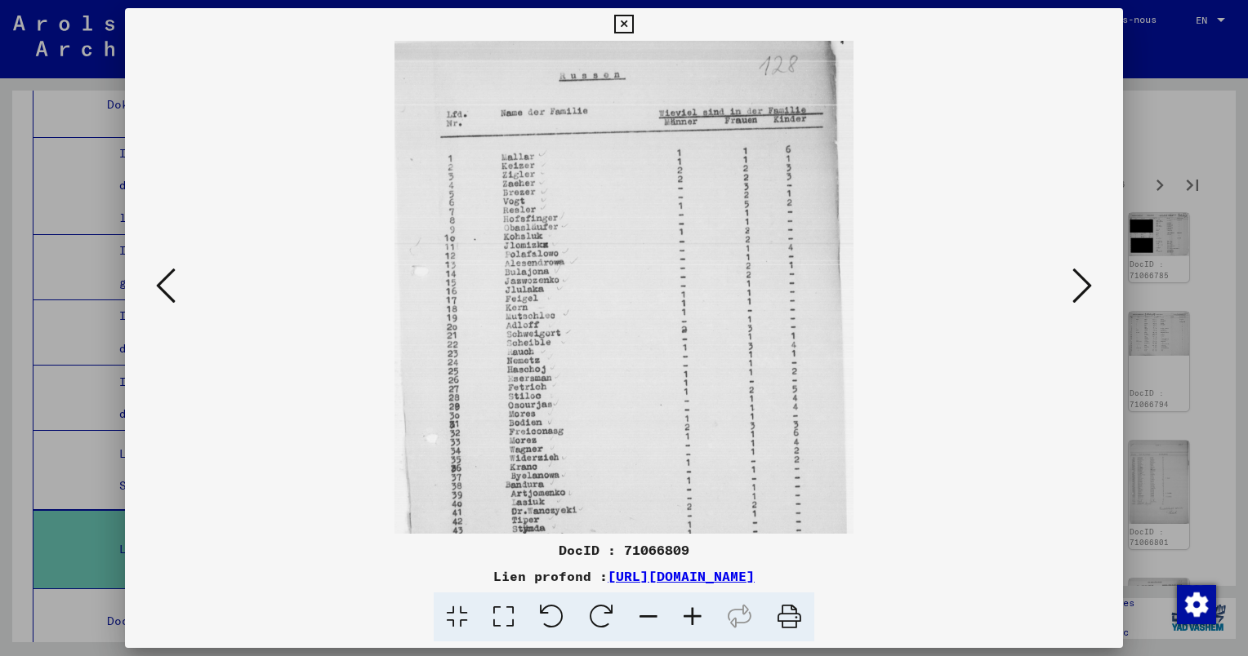
click at [692, 617] on icon at bounding box center [692, 618] width 44 height 50
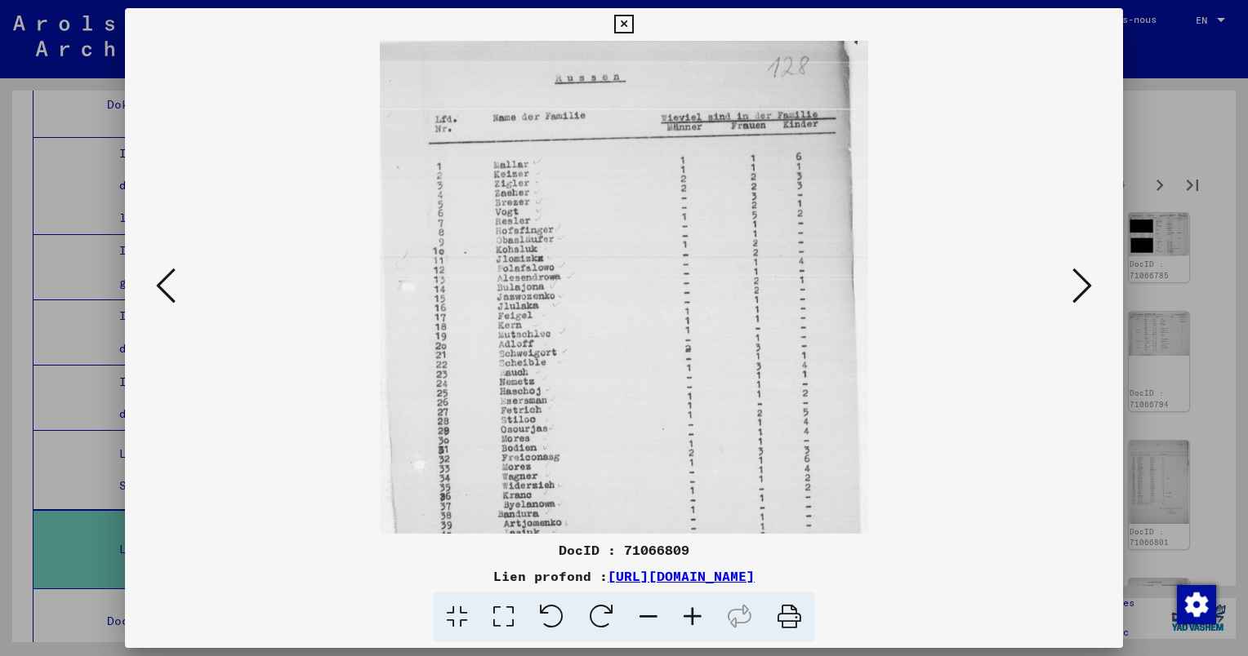
click at [692, 617] on icon at bounding box center [692, 618] width 44 height 50
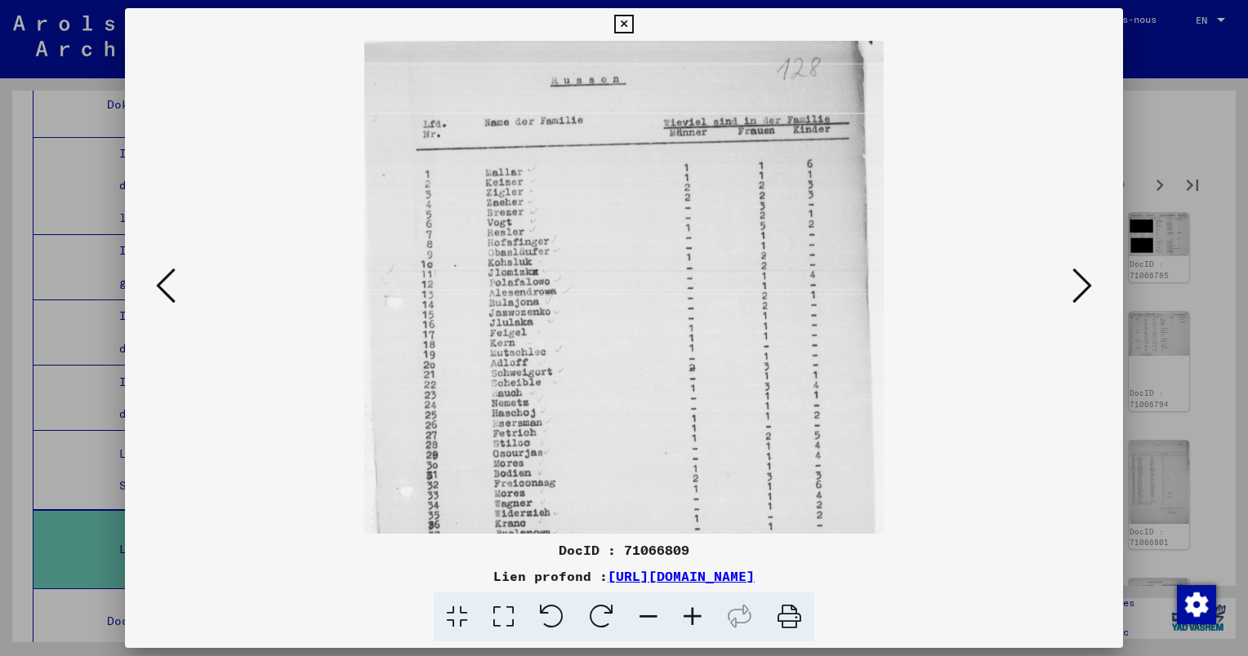
click at [692, 617] on icon at bounding box center [692, 618] width 44 height 50
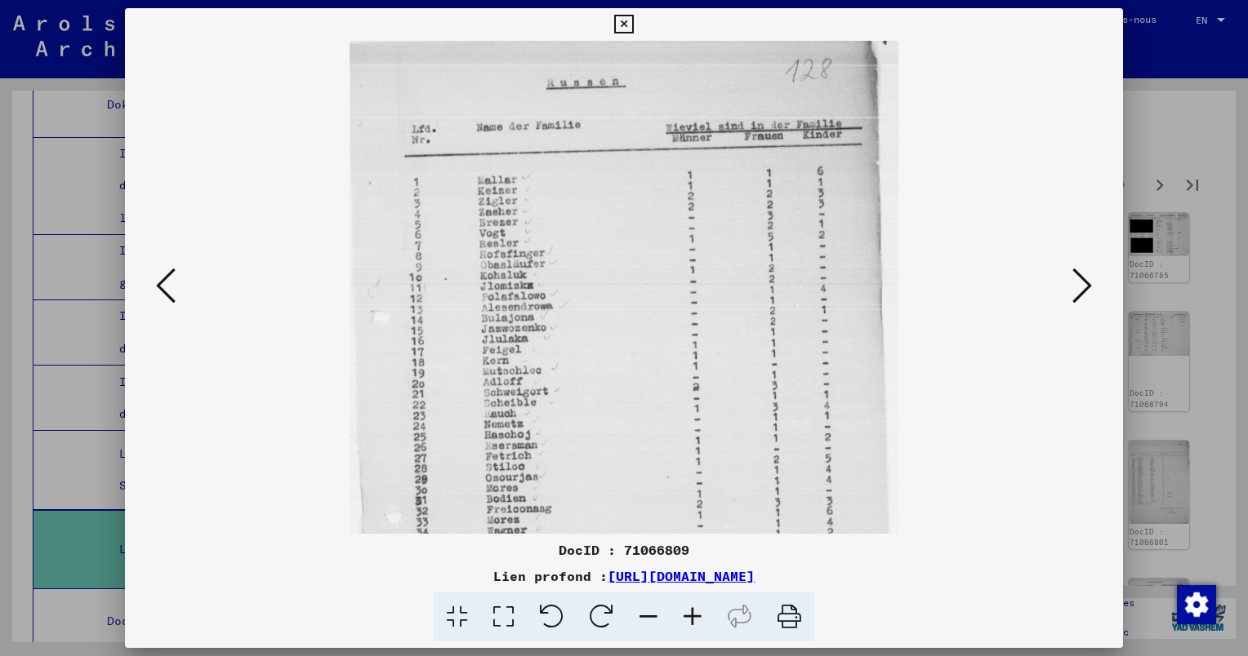
click at [692, 617] on icon at bounding box center [692, 618] width 44 height 50
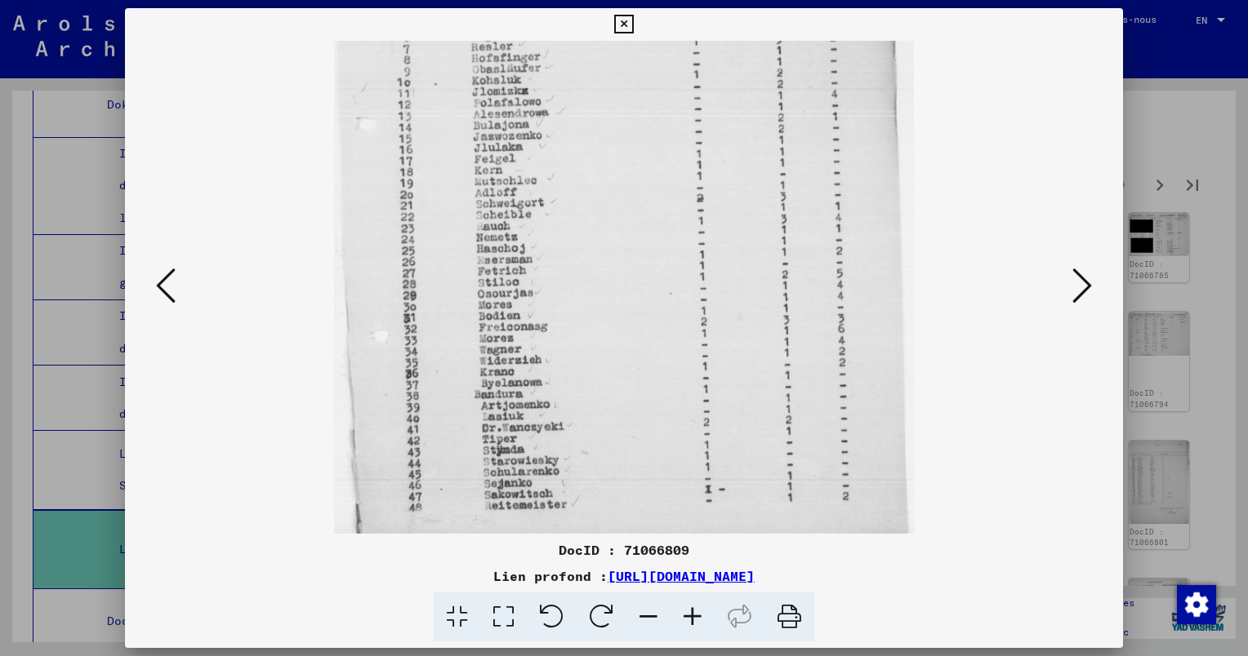
scroll to position [210, 0]
drag, startPoint x: 652, startPoint y: 385, endPoint x: 614, endPoint y: 173, distance: 215.7
click at [614, 173] on img at bounding box center [624, 220] width 580 height 779
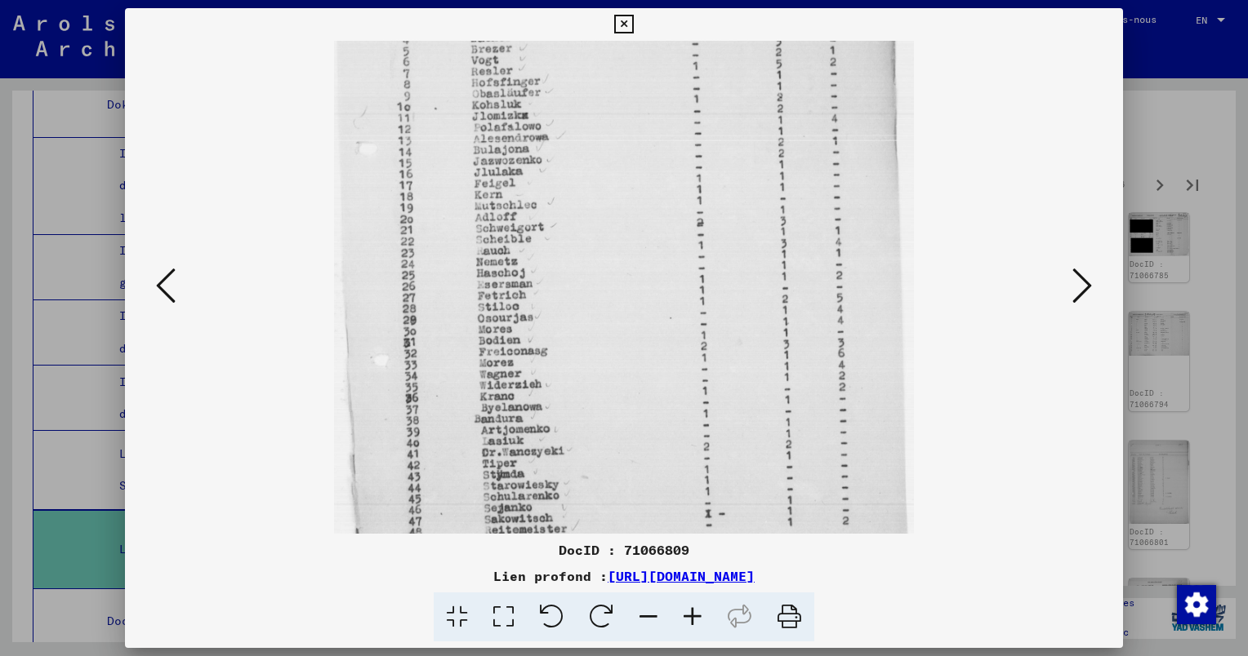
drag, startPoint x: 638, startPoint y: 446, endPoint x: 632, endPoint y: 471, distance: 25.9
click at [632, 471] on img at bounding box center [624, 246] width 580 height 779
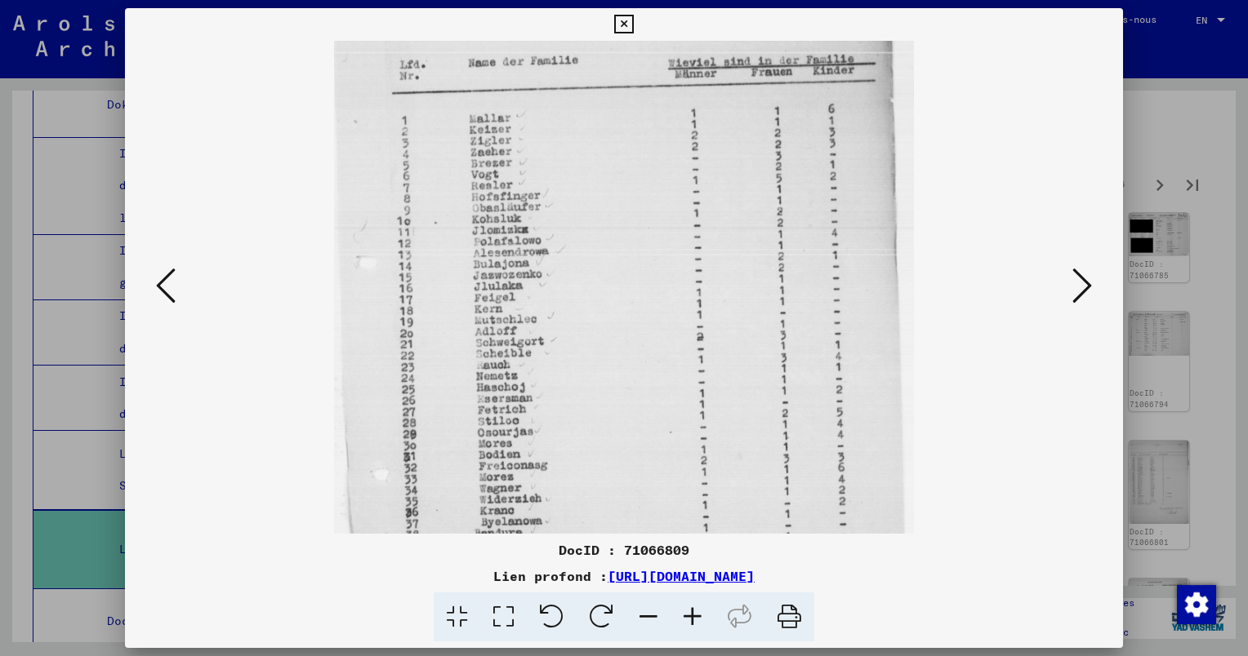
drag, startPoint x: 621, startPoint y: 267, endPoint x: 623, endPoint y: 297, distance: 30.3
click at [627, 304] on img at bounding box center [624, 360] width 580 height 779
click at [1086, 291] on icon at bounding box center [1082, 285] width 20 height 39
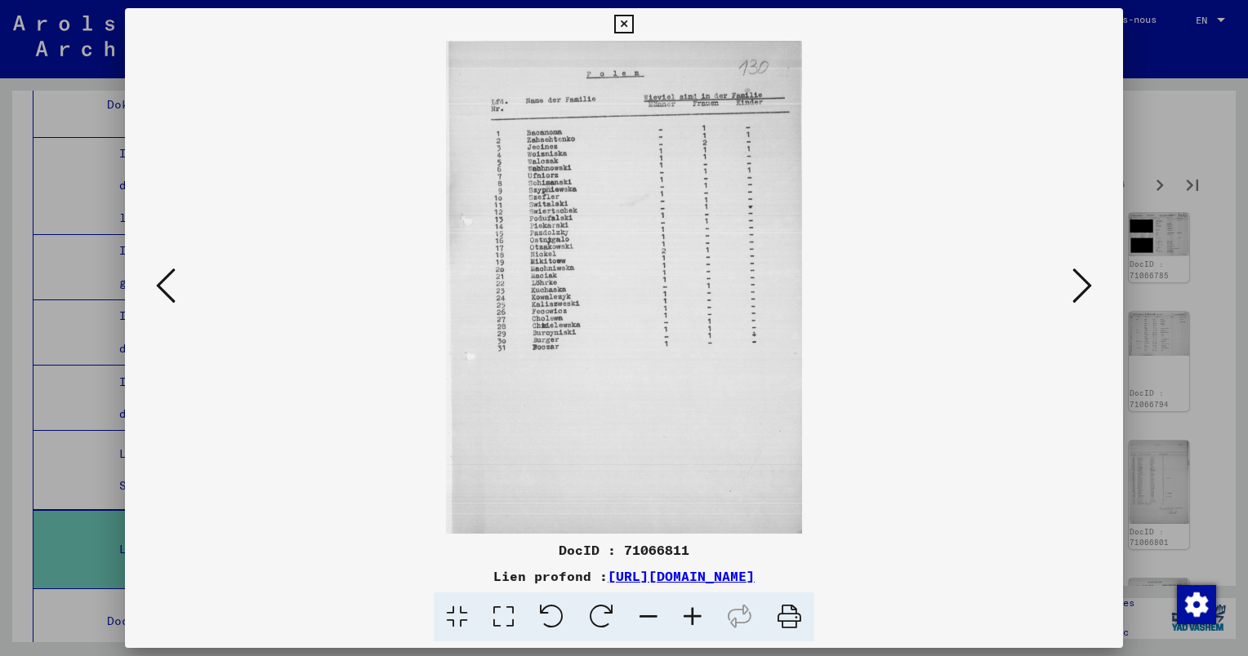
scroll to position [0, 0]
click at [690, 620] on icon at bounding box center [692, 618] width 44 height 50
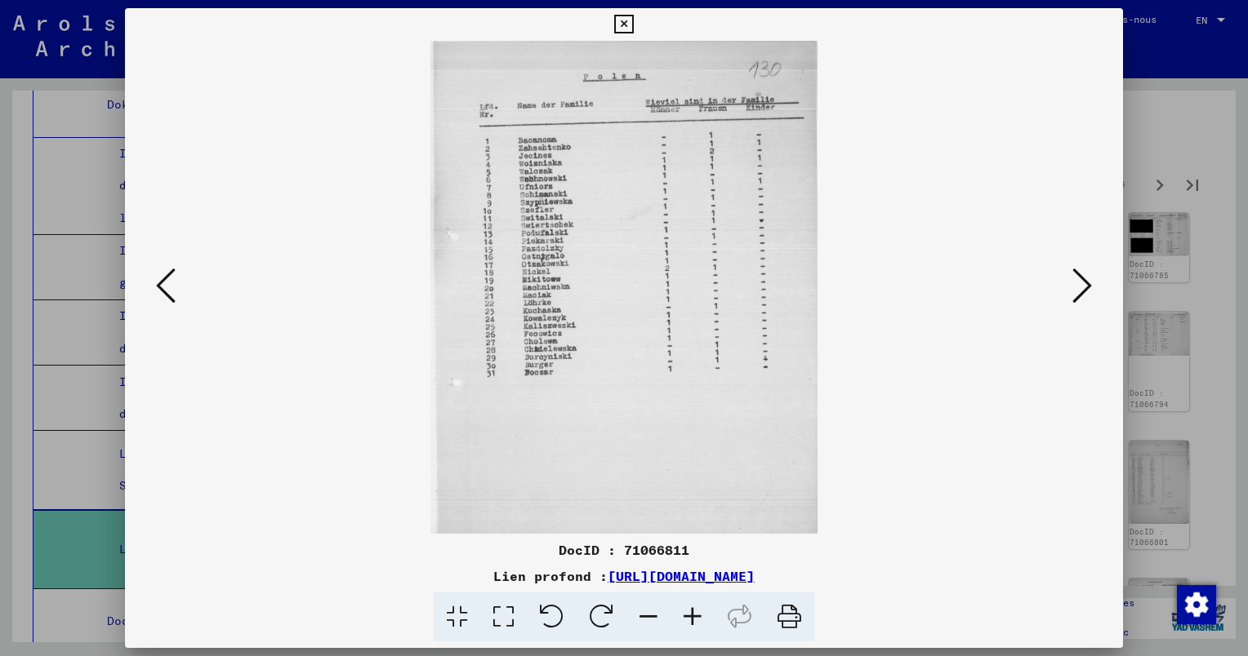
click at [690, 617] on icon at bounding box center [692, 618] width 44 height 50
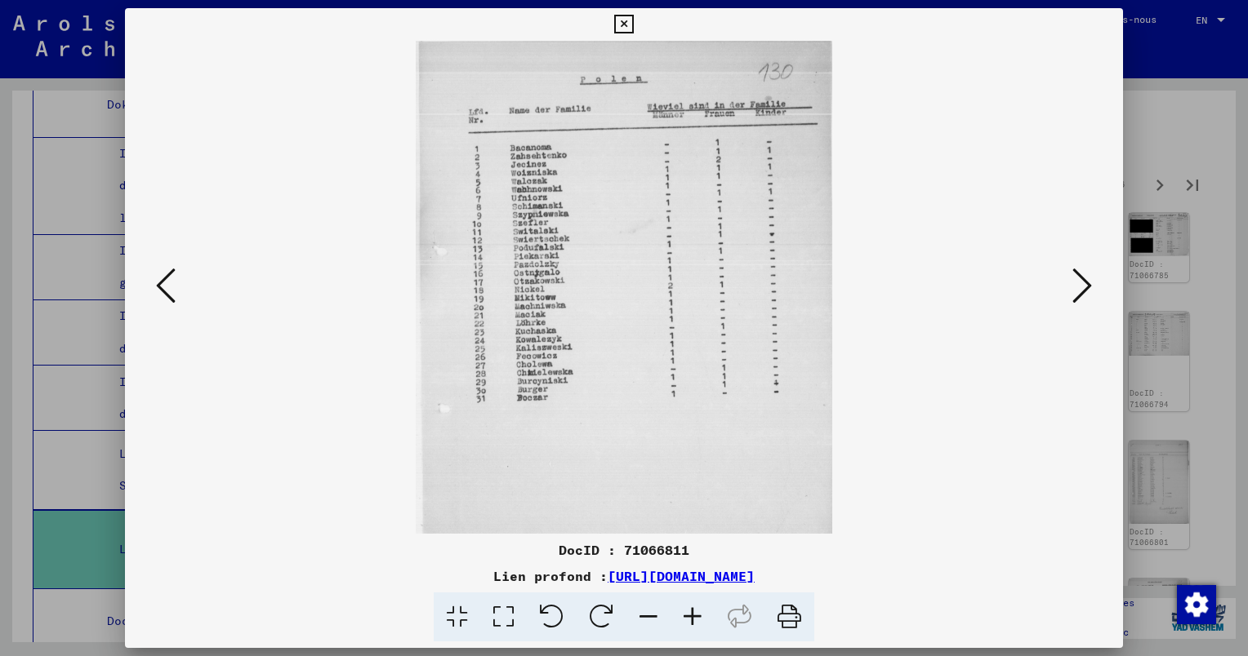
click at [690, 617] on icon at bounding box center [692, 618] width 44 height 50
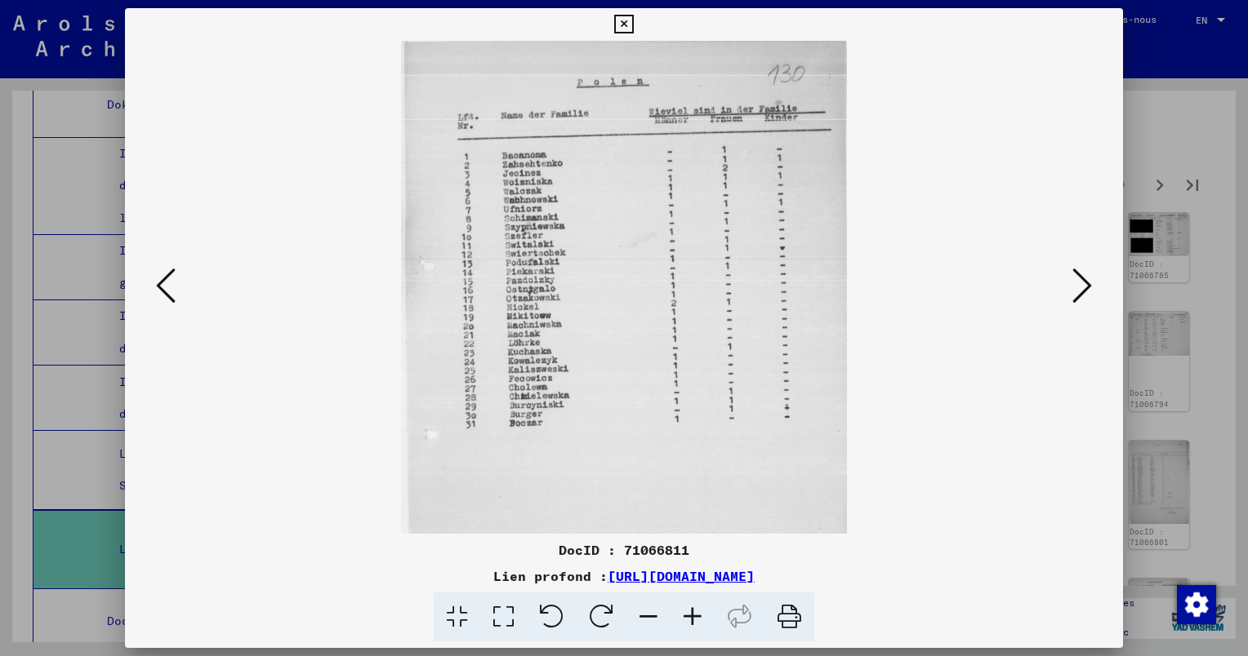
click at [690, 617] on icon at bounding box center [692, 618] width 44 height 50
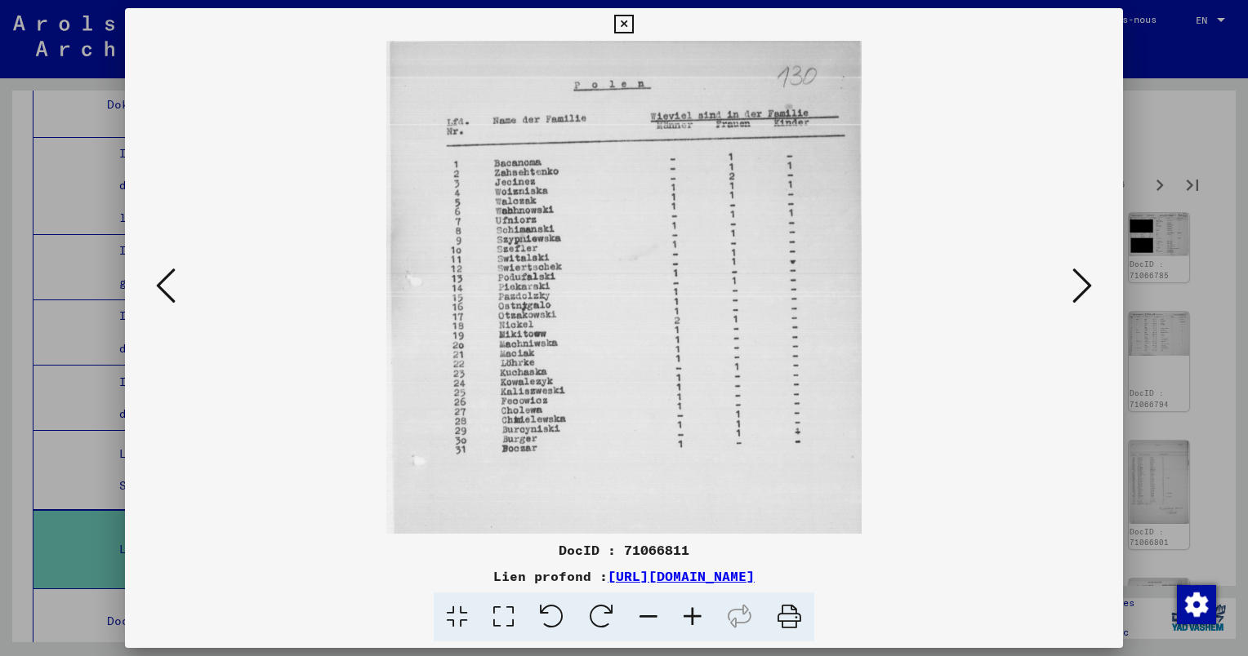
click at [690, 616] on icon at bounding box center [692, 618] width 44 height 50
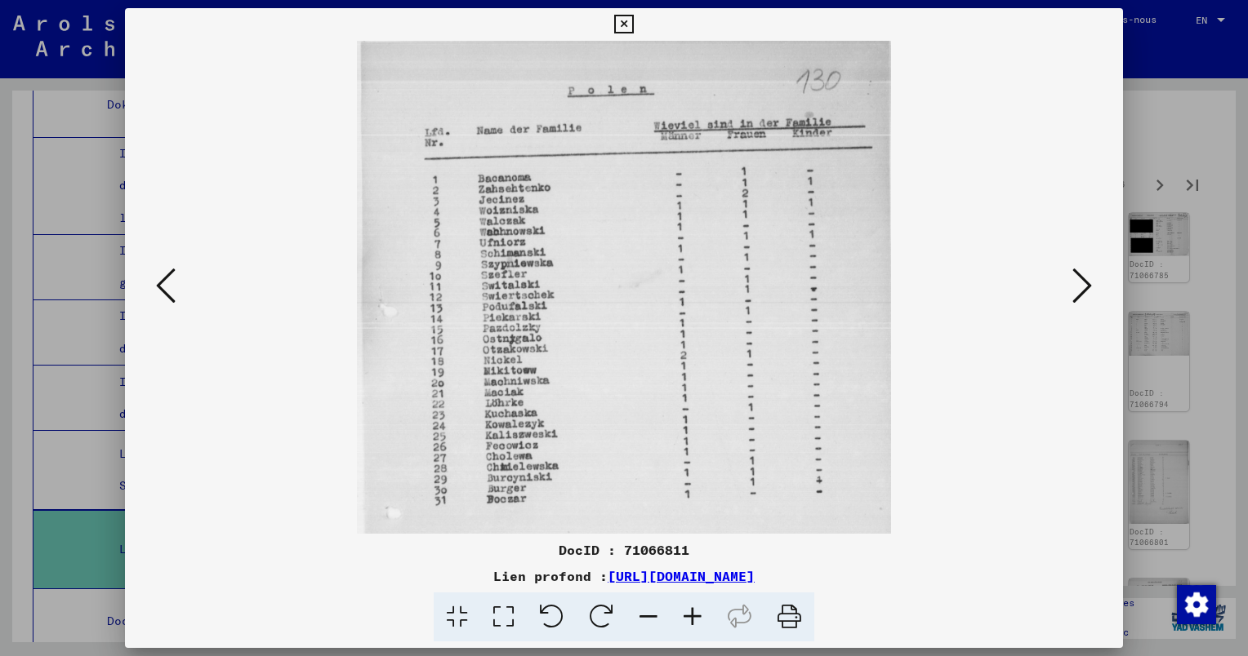
click at [690, 616] on icon at bounding box center [692, 618] width 44 height 50
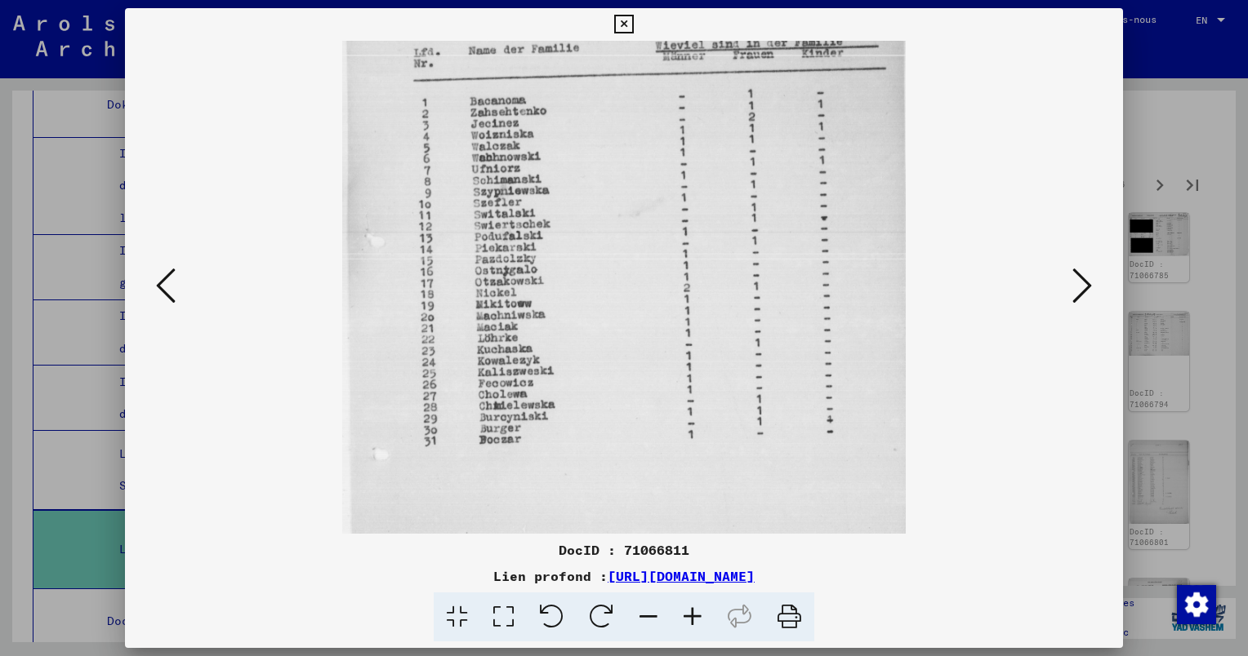
scroll to position [87, 0]
drag, startPoint x: 600, startPoint y: 376, endPoint x: 593, endPoint y: 293, distance: 82.8
click at [593, 293] on img at bounding box center [623, 343] width 563 height 779
click at [1088, 288] on icon at bounding box center [1082, 285] width 20 height 39
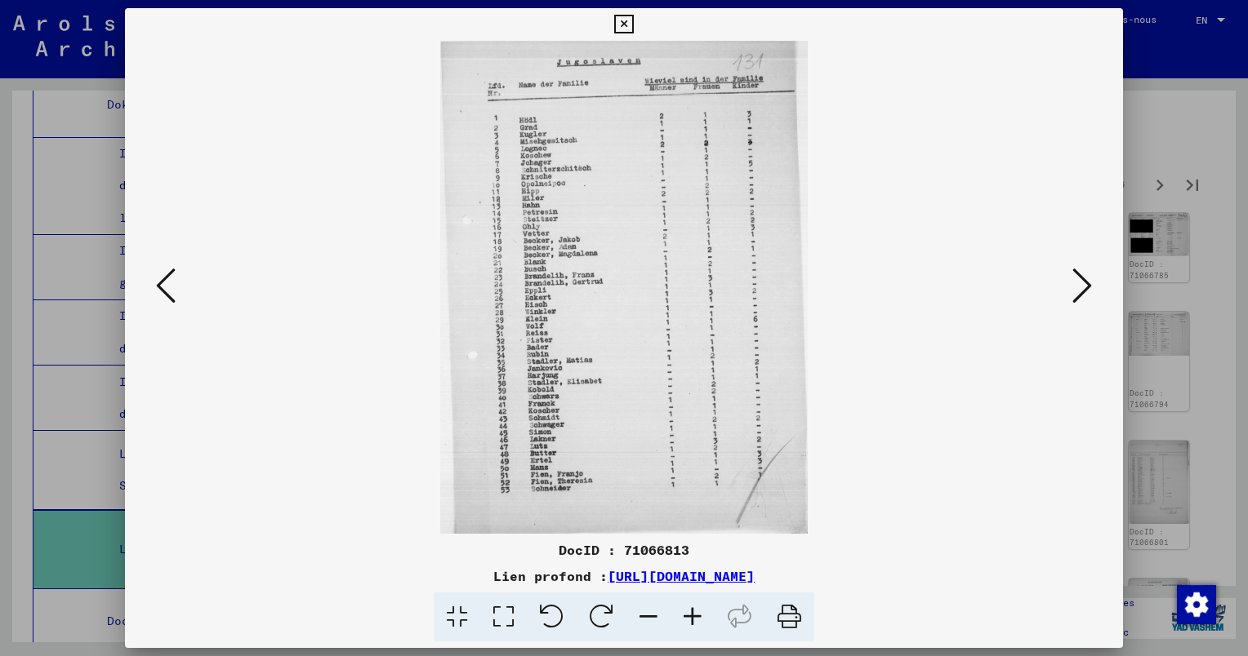
click at [686, 614] on icon at bounding box center [692, 618] width 44 height 50
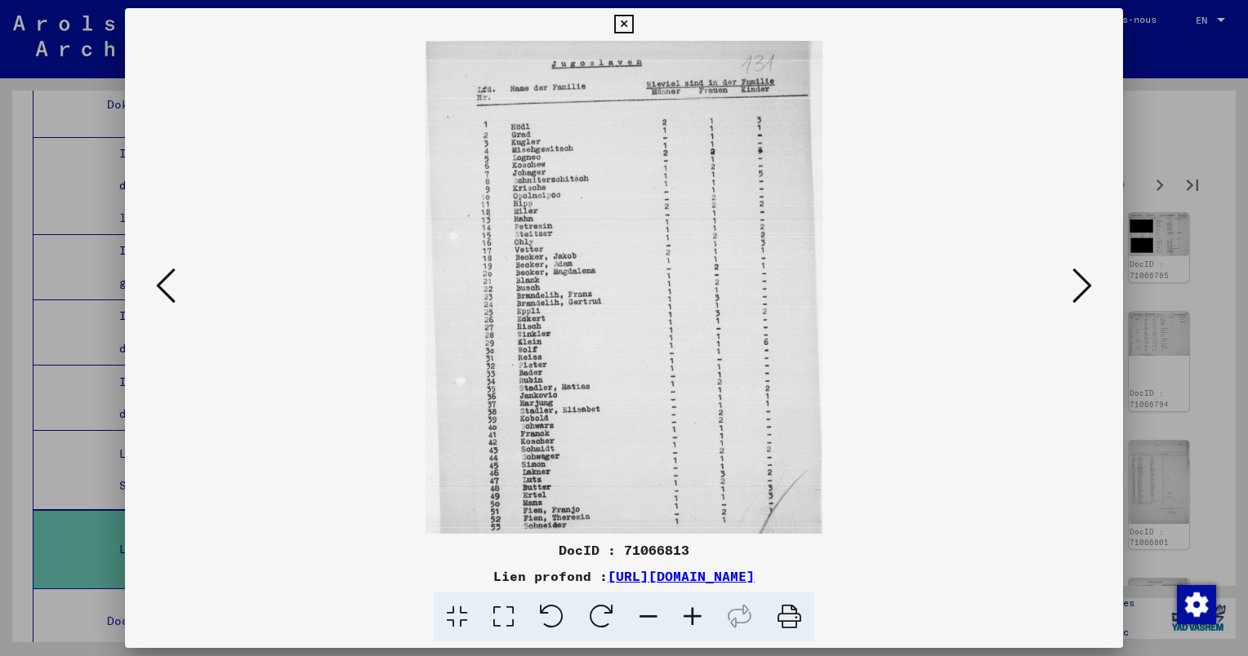
click at [686, 614] on icon at bounding box center [692, 618] width 44 height 50
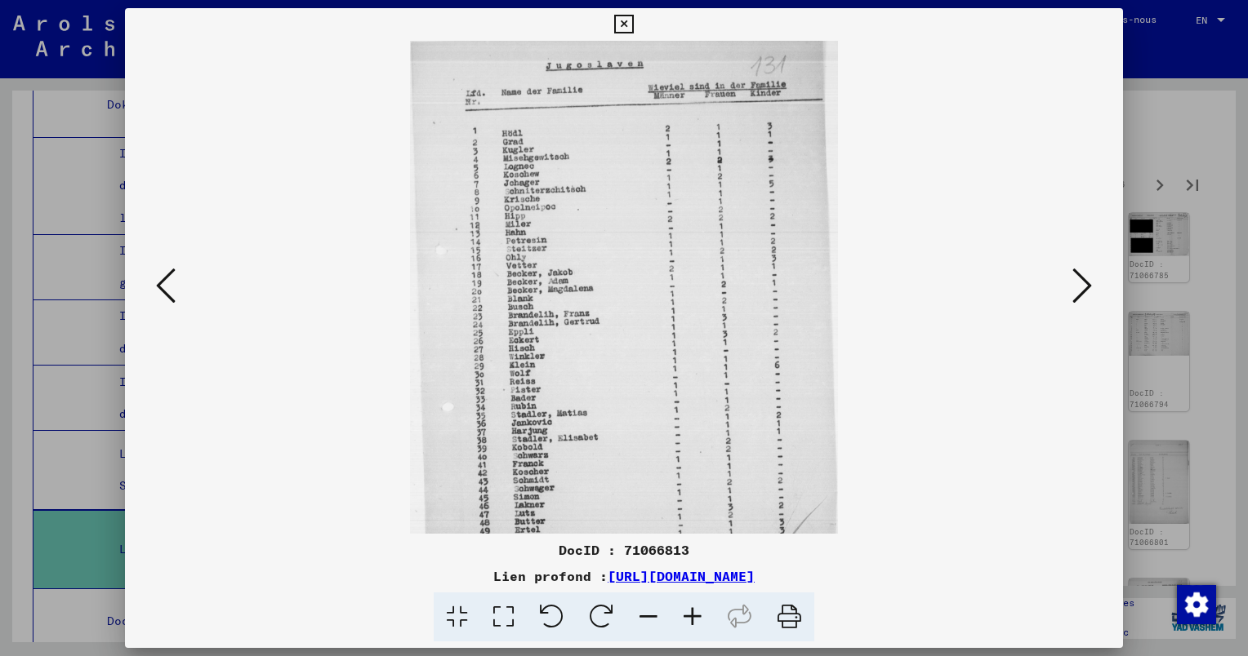
click at [686, 614] on icon at bounding box center [692, 618] width 44 height 50
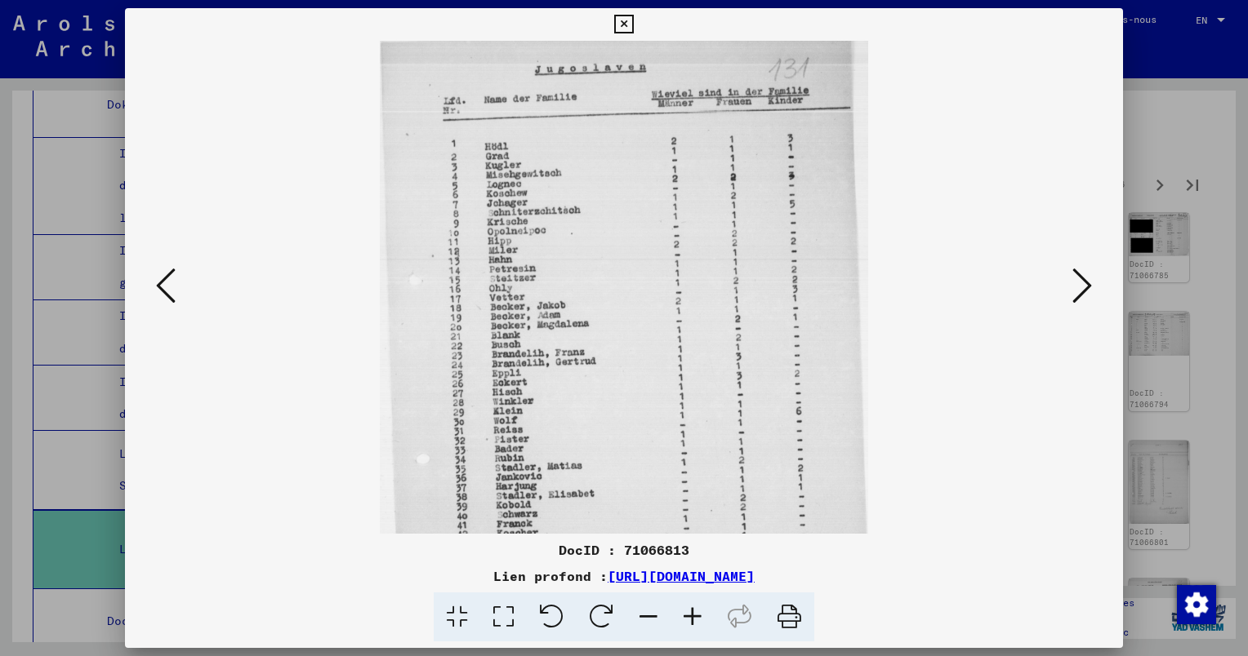
click at [686, 614] on icon at bounding box center [692, 618] width 44 height 50
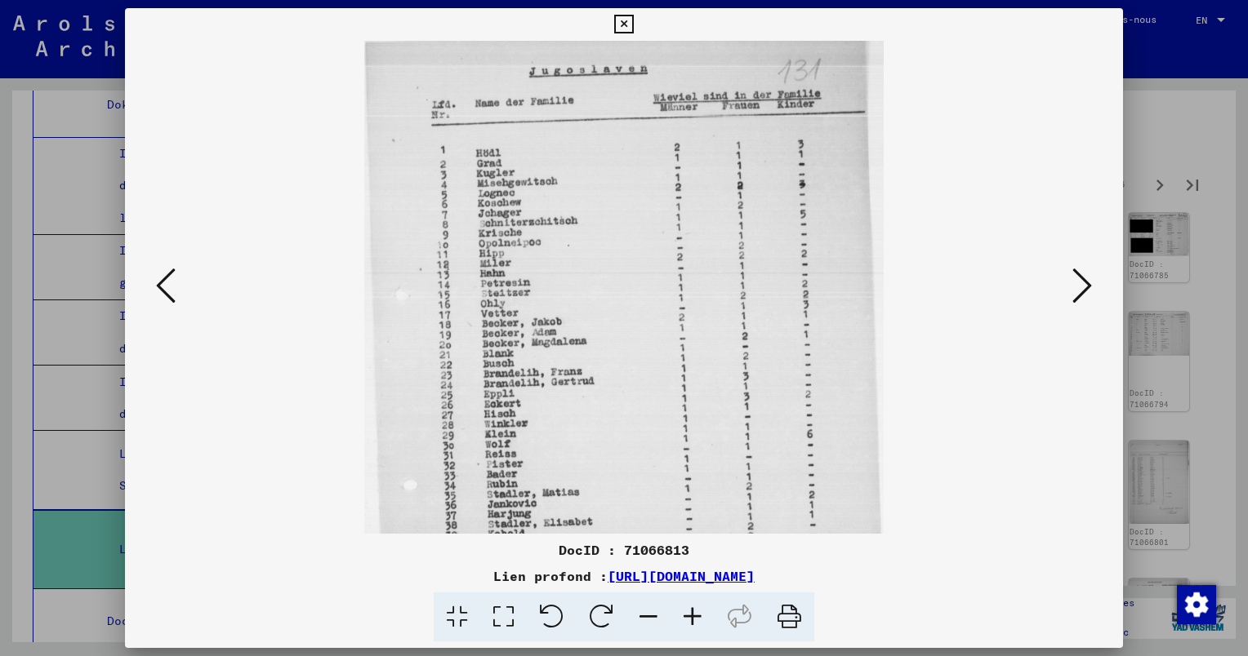
click at [686, 614] on icon at bounding box center [692, 618] width 44 height 50
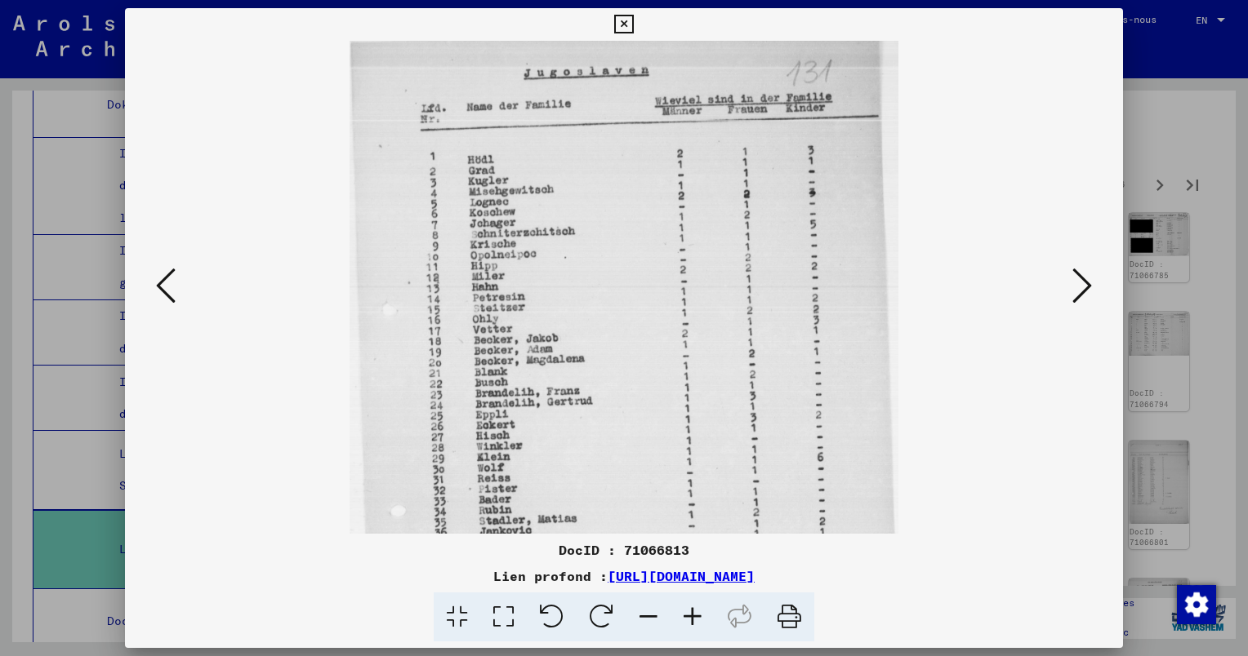
click at [686, 614] on icon at bounding box center [692, 618] width 44 height 50
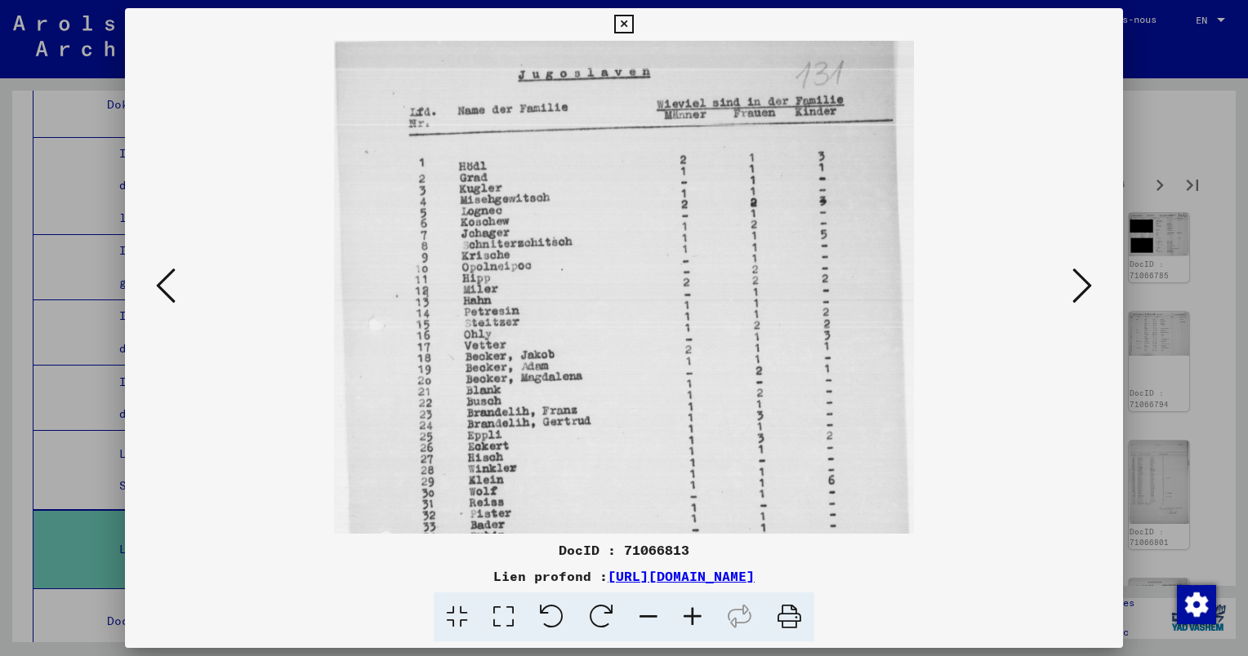
click at [686, 614] on icon at bounding box center [692, 618] width 44 height 50
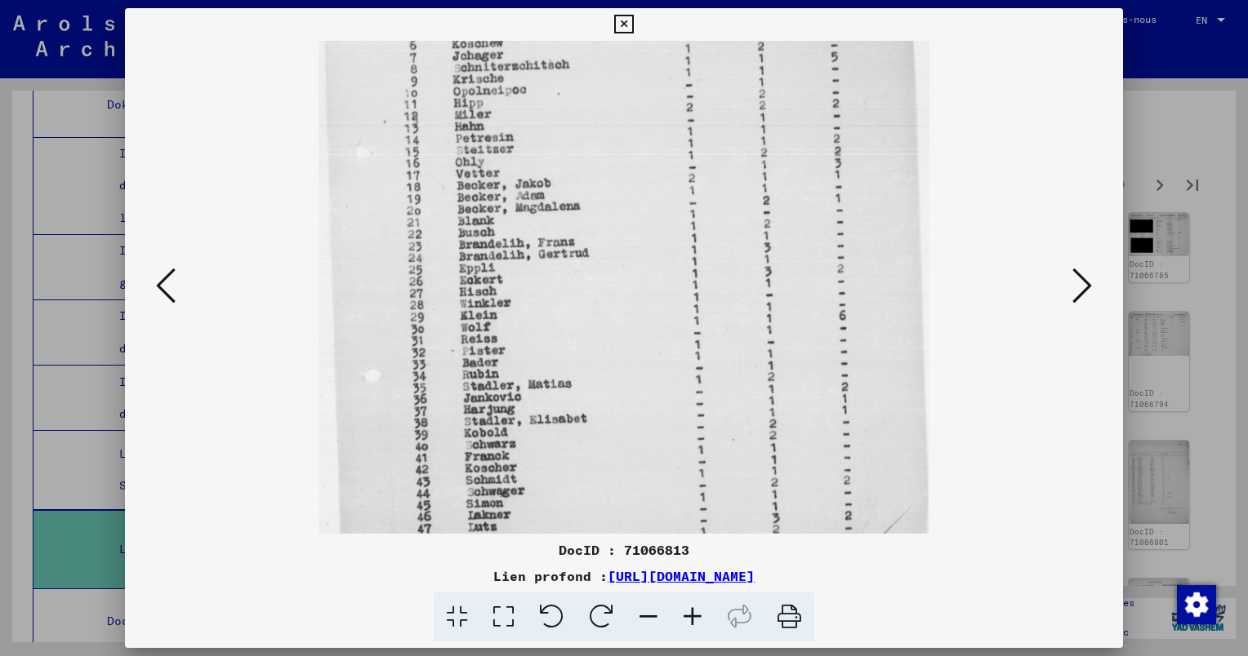
scroll to position [190, 0]
drag, startPoint x: 598, startPoint y: 403, endPoint x: 578, endPoint y: 199, distance: 204.3
click at [578, 199] on img at bounding box center [623, 261] width 610 height 820
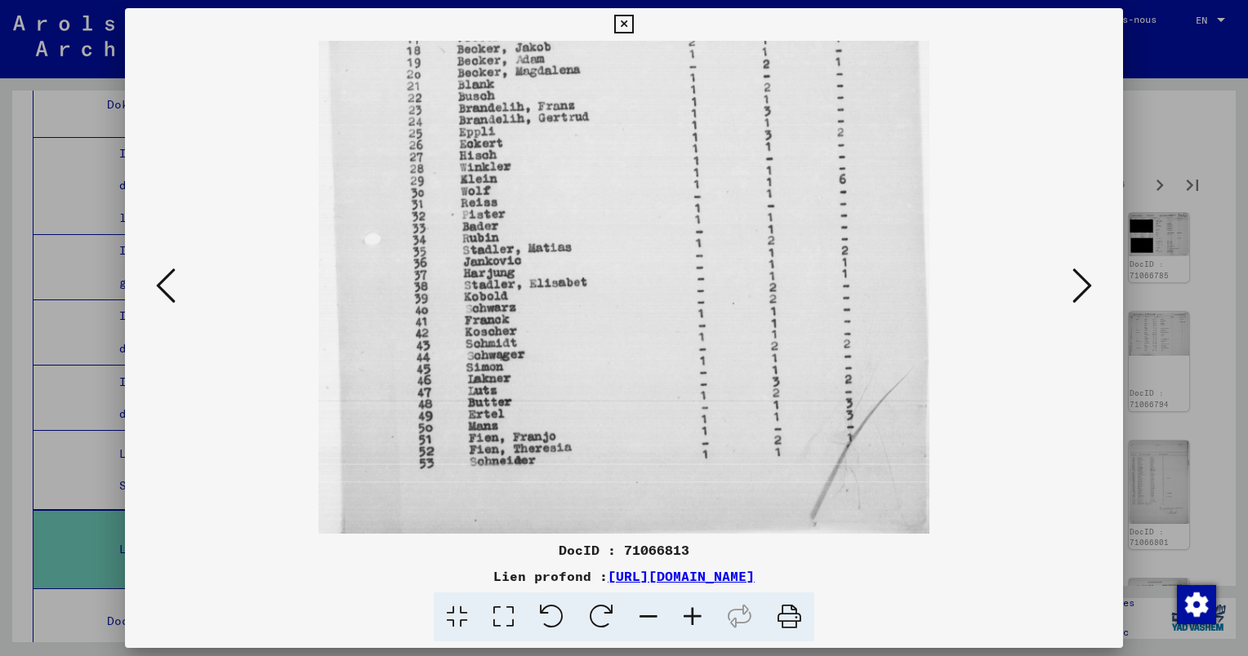
scroll to position [327, 0]
drag, startPoint x: 617, startPoint y: 429, endPoint x: 584, endPoint y: 284, distance: 148.3
click at [584, 284] on img at bounding box center [623, 124] width 610 height 820
click at [1074, 284] on icon at bounding box center [1082, 285] width 20 height 39
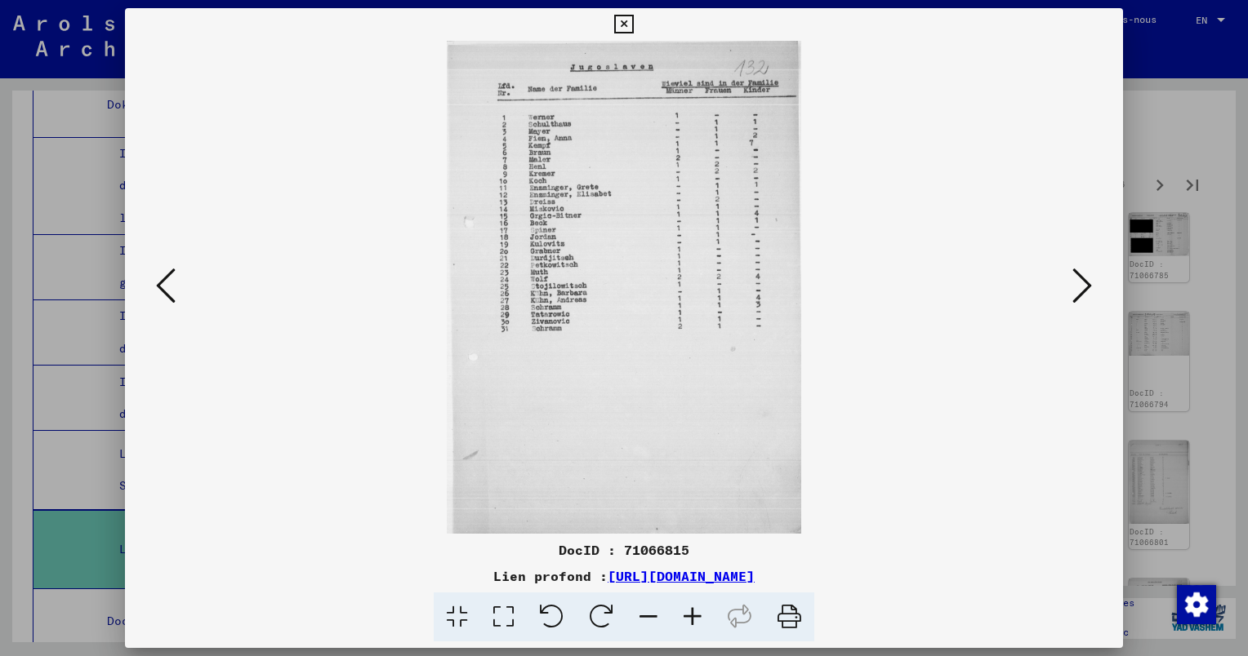
click at [696, 612] on icon at bounding box center [692, 618] width 44 height 50
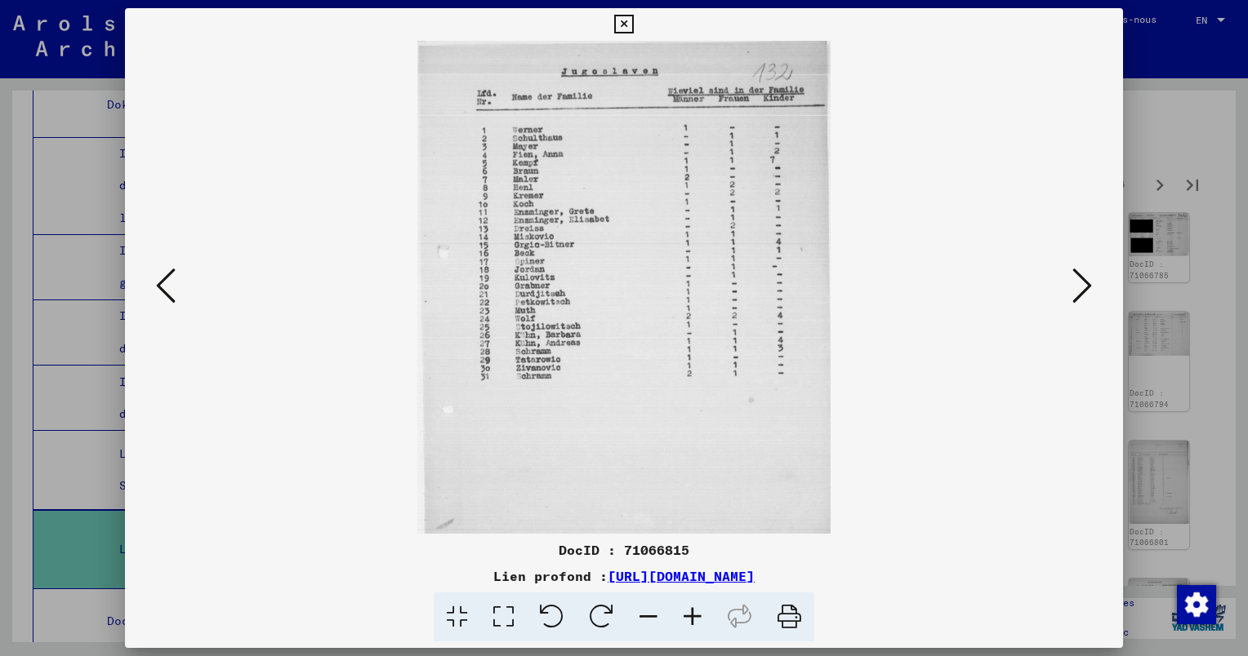
click at [696, 612] on icon at bounding box center [692, 618] width 44 height 50
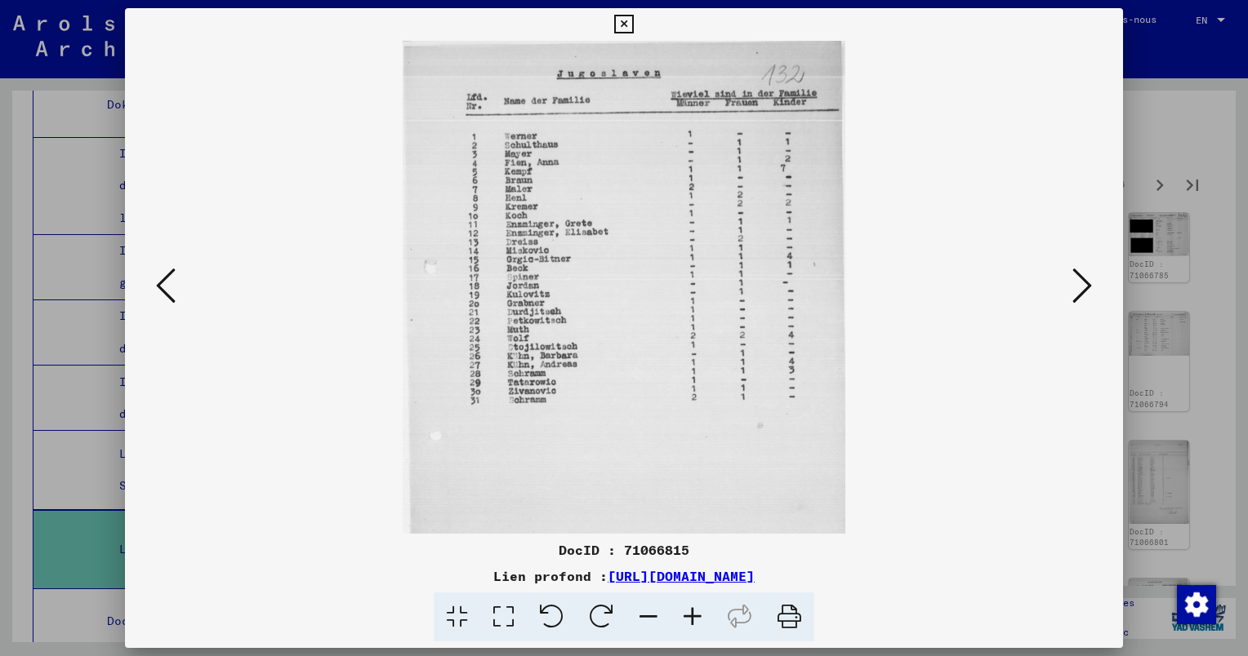
click at [696, 612] on icon at bounding box center [692, 618] width 44 height 50
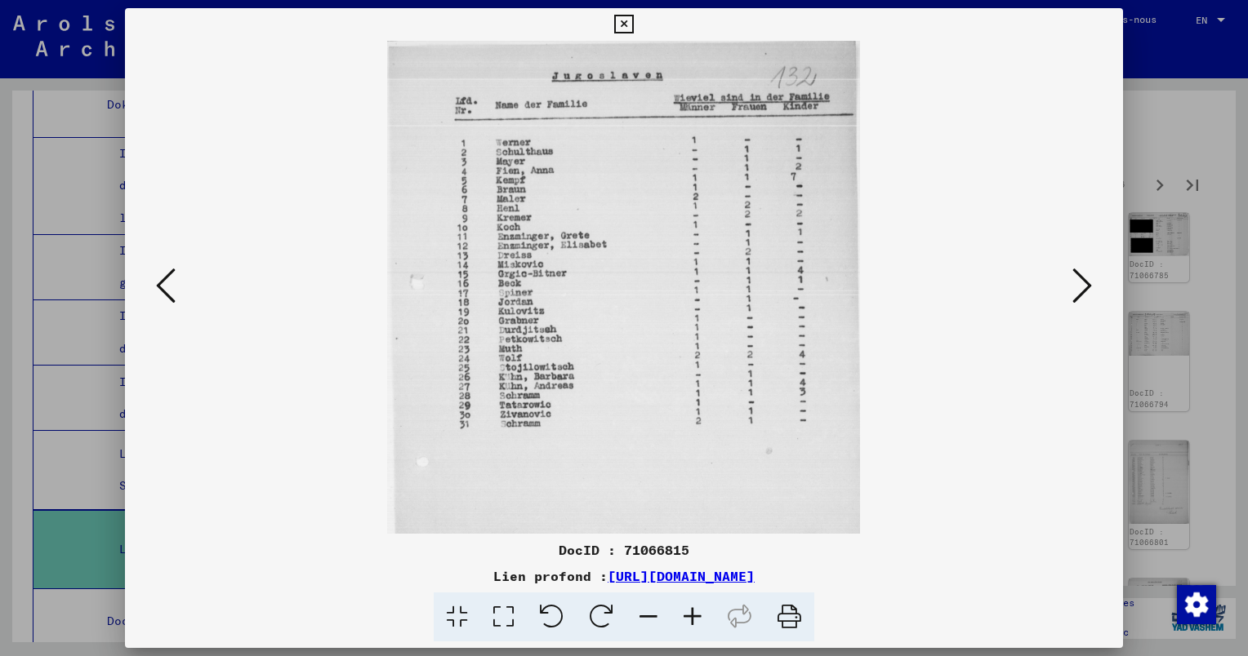
click at [696, 612] on icon at bounding box center [692, 618] width 44 height 50
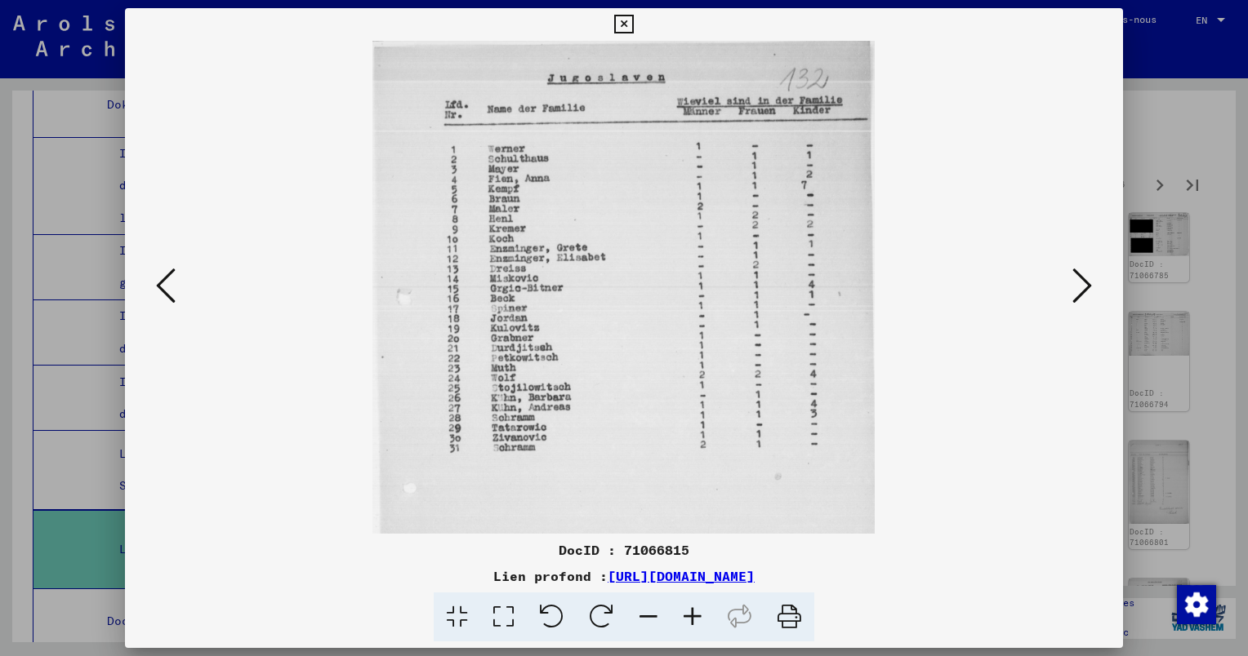
click at [1069, 287] on button at bounding box center [1081, 287] width 29 height 47
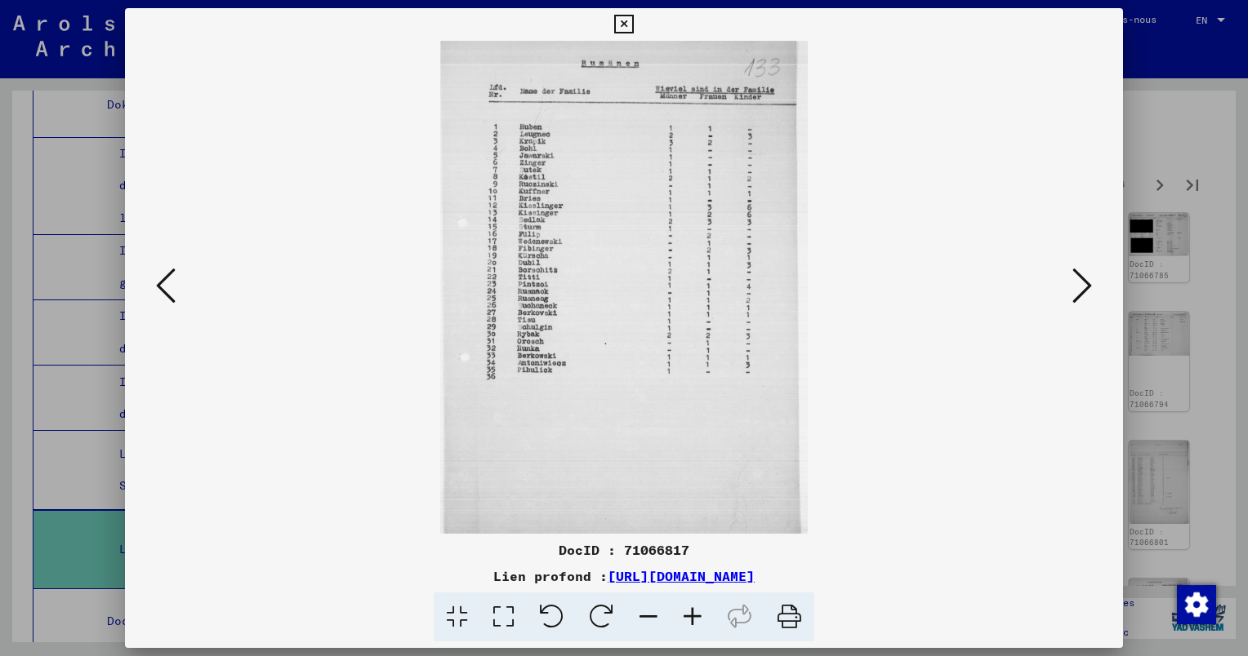
click at [692, 612] on icon at bounding box center [692, 618] width 44 height 50
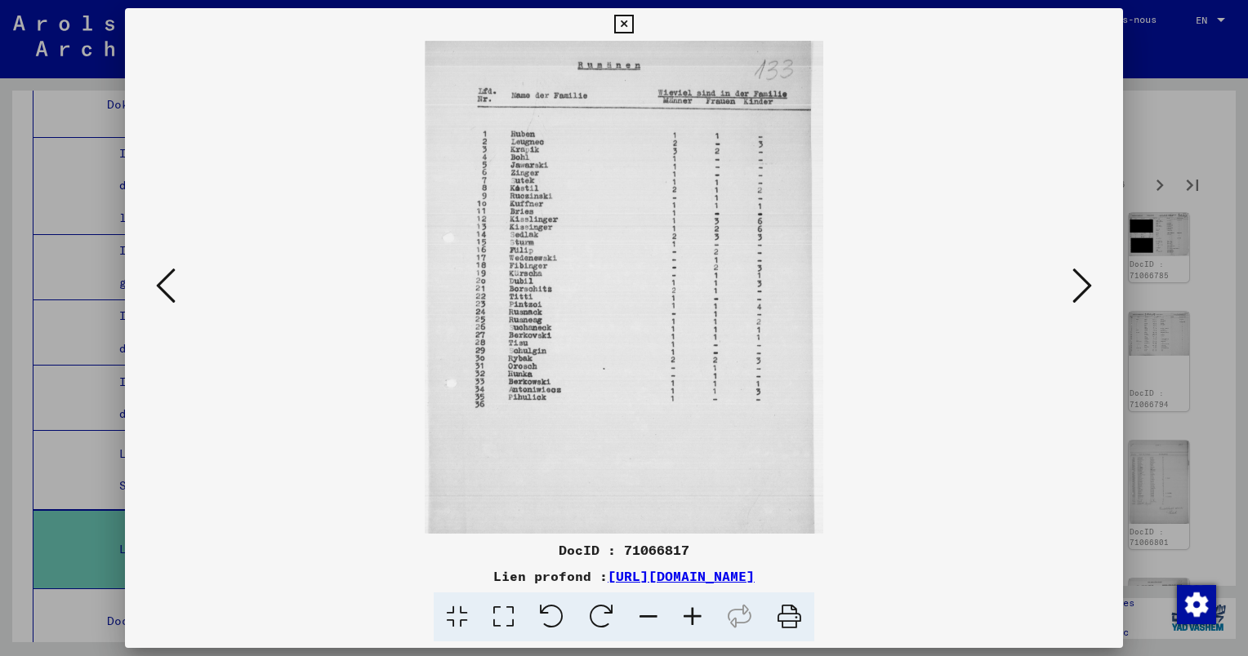
click at [692, 612] on icon at bounding box center [692, 618] width 44 height 50
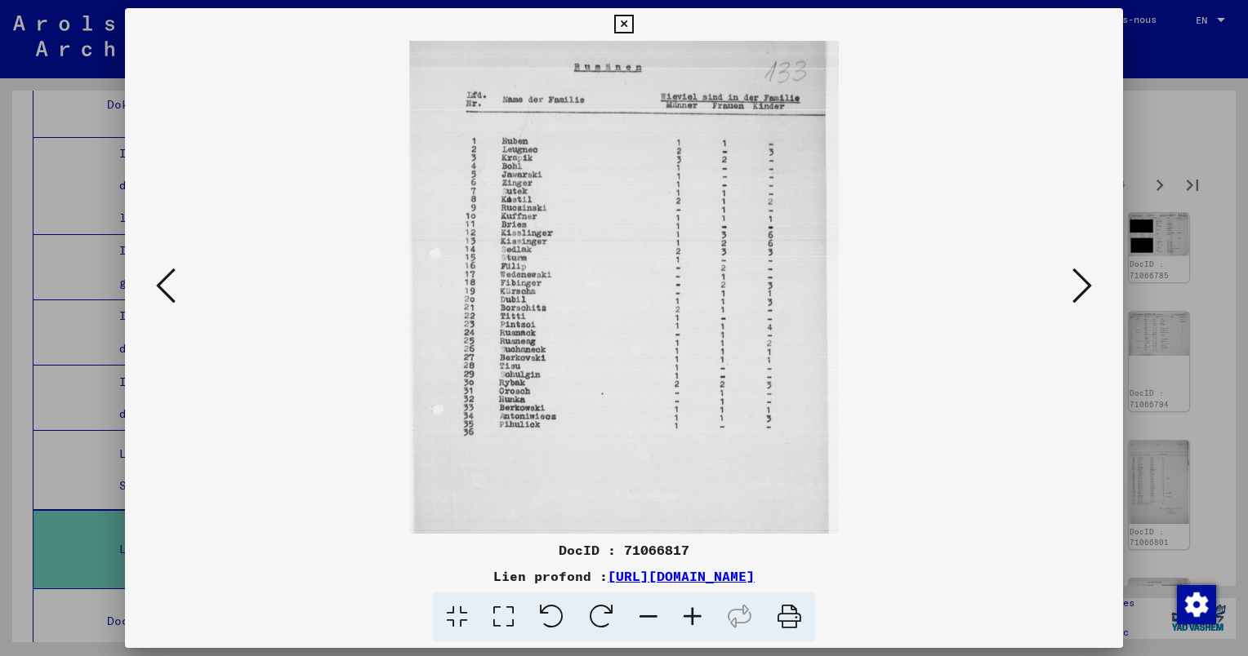
click at [692, 612] on icon at bounding box center [692, 618] width 44 height 50
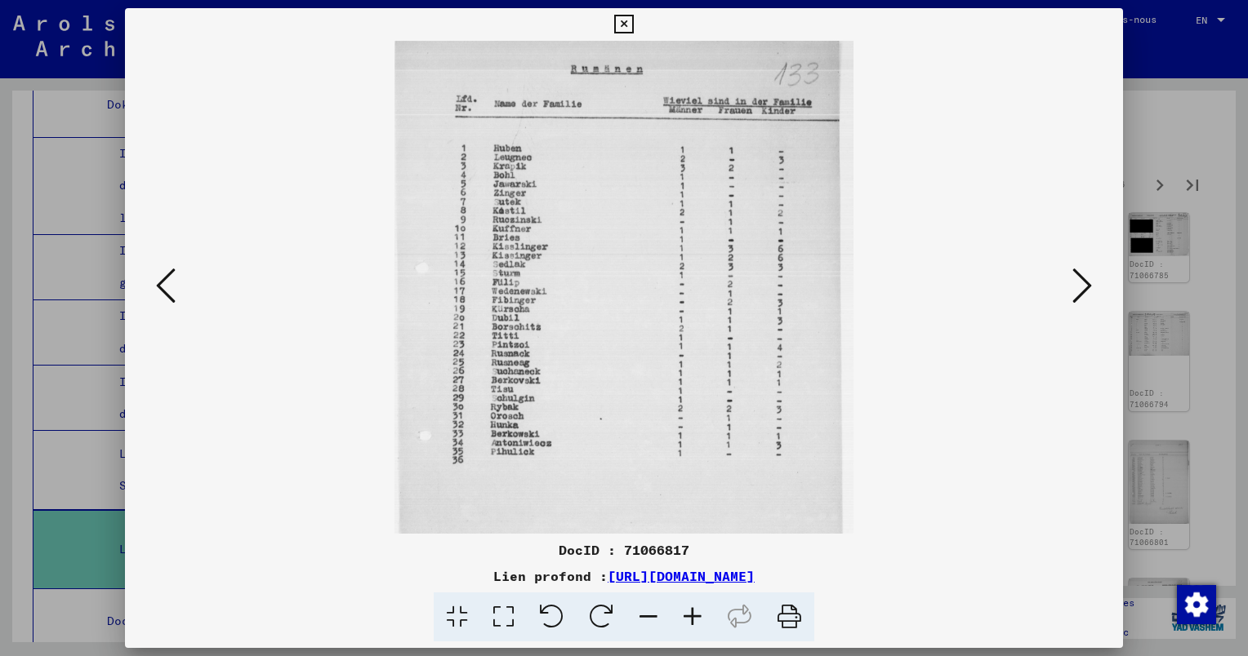
click at [691, 612] on icon at bounding box center [692, 618] width 44 height 50
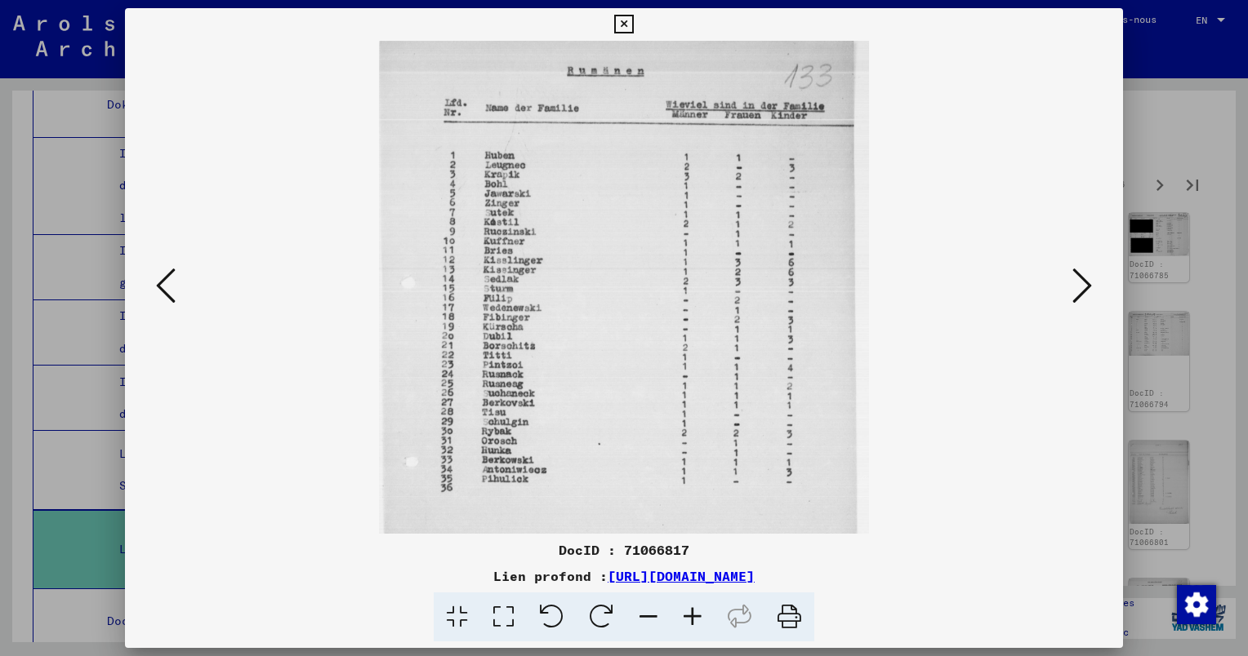
click at [689, 612] on icon at bounding box center [692, 618] width 44 height 50
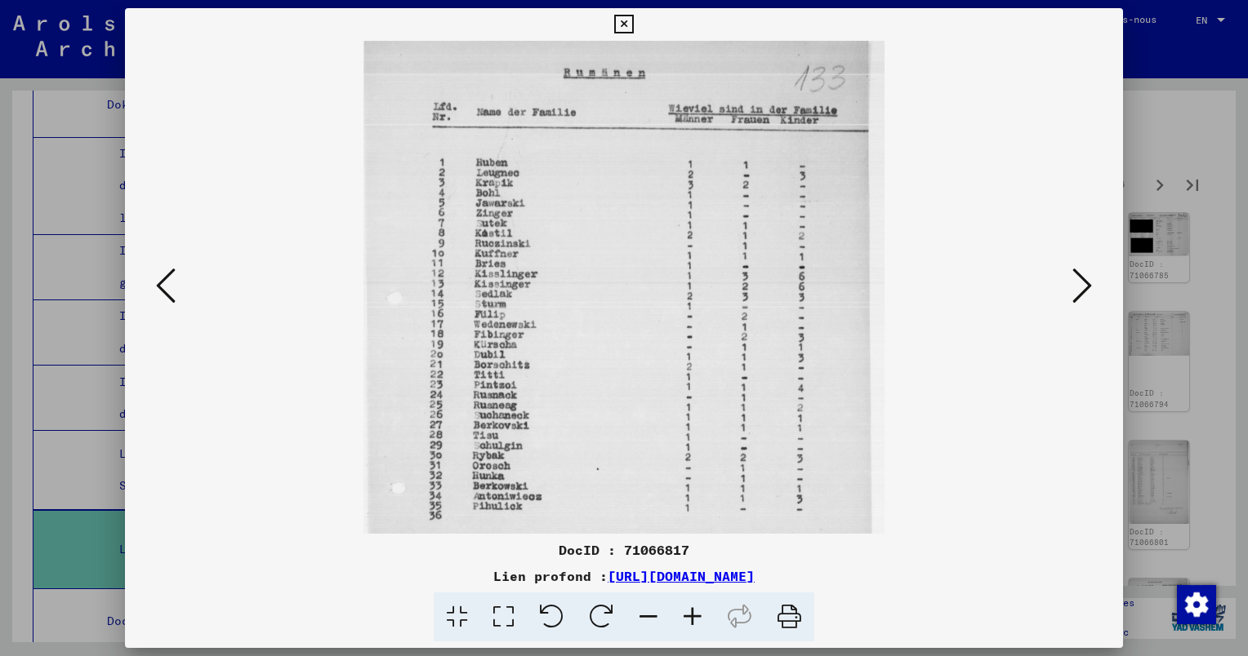
click at [689, 612] on icon at bounding box center [692, 618] width 44 height 50
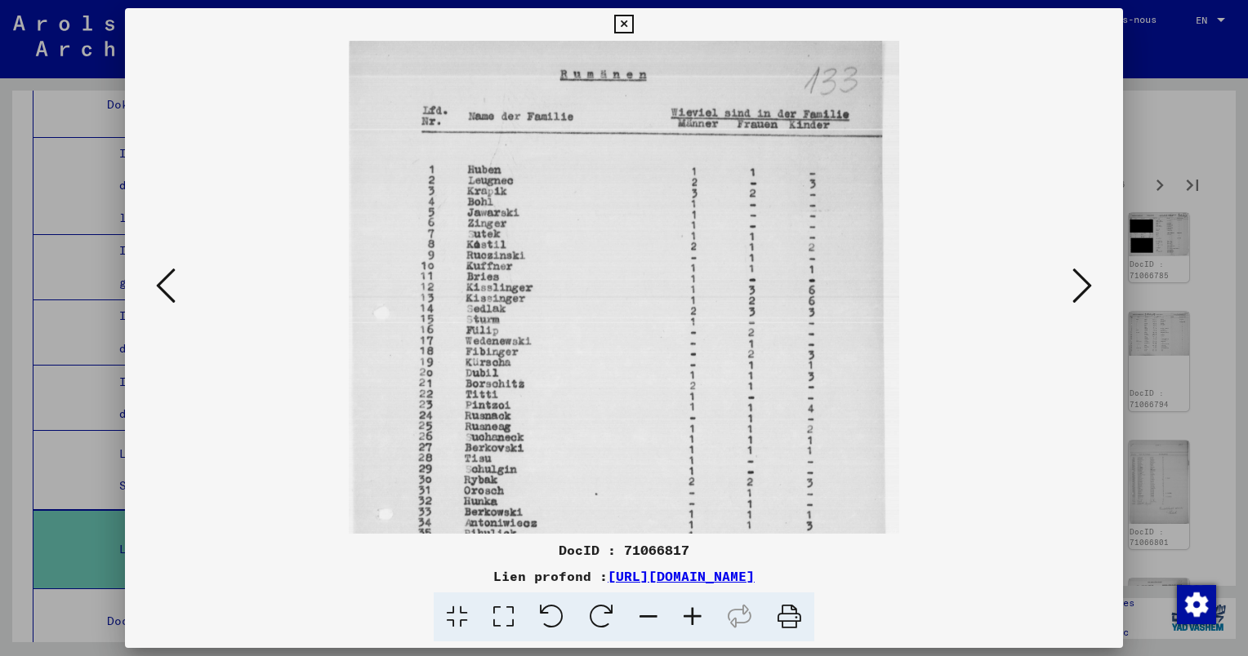
click at [689, 612] on icon at bounding box center [692, 618] width 44 height 50
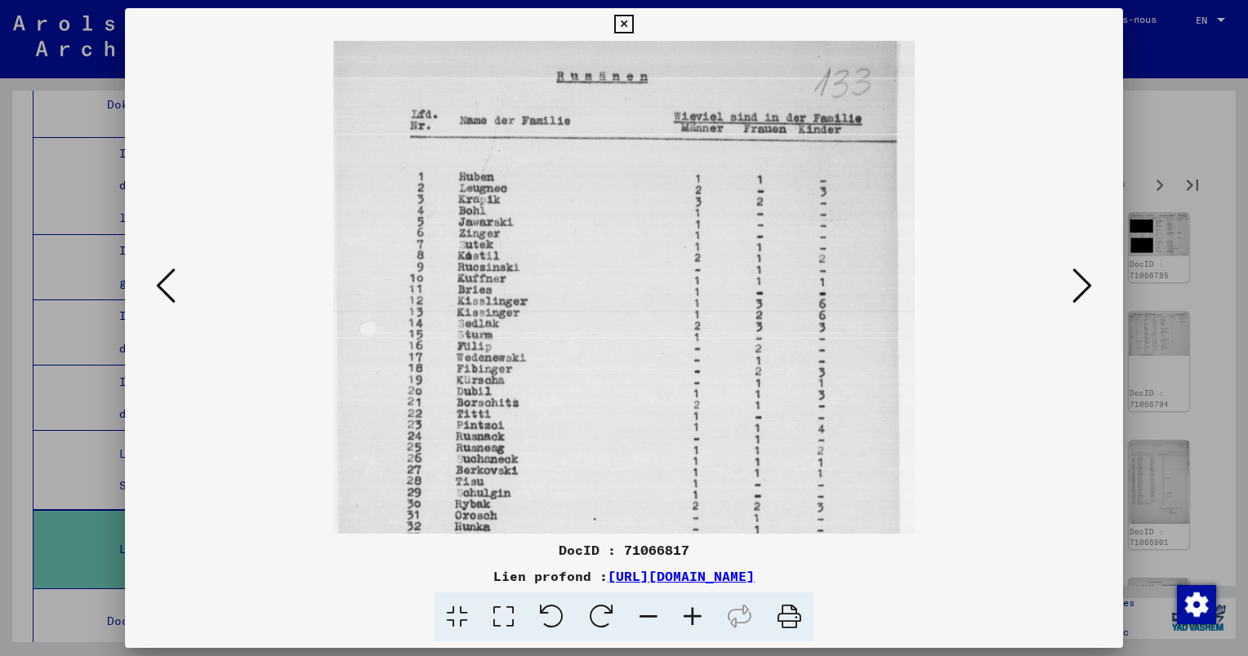
click at [689, 612] on icon at bounding box center [692, 618] width 44 height 50
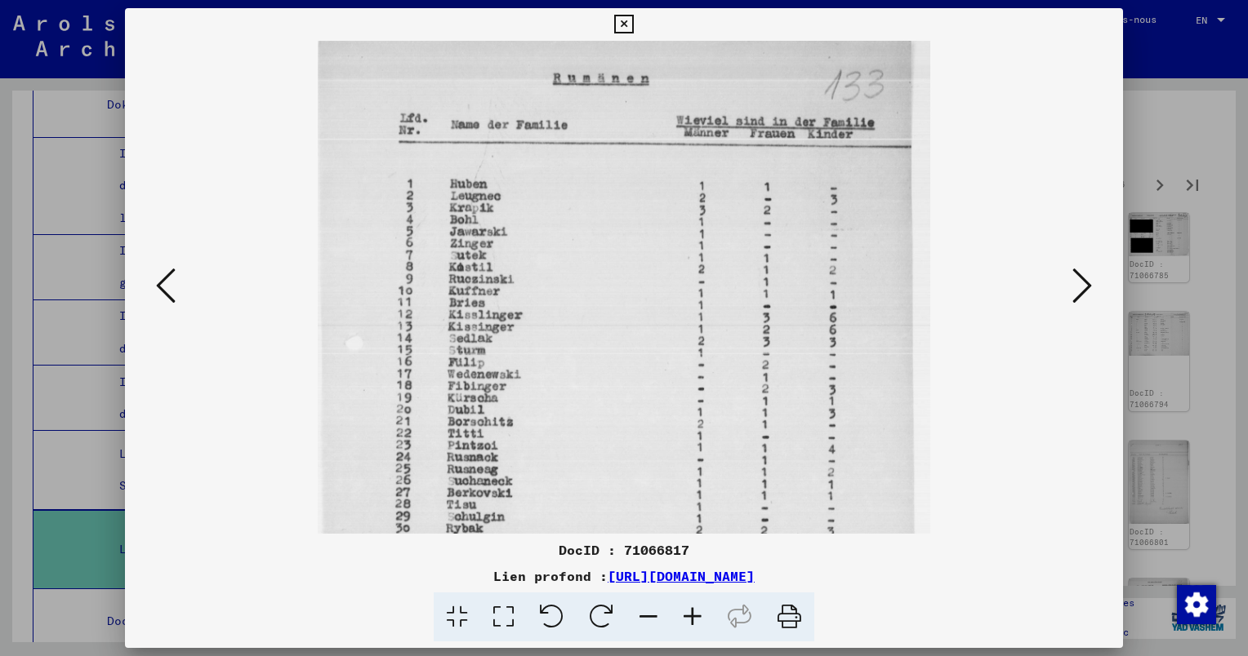
click at [688, 612] on icon at bounding box center [692, 618] width 44 height 50
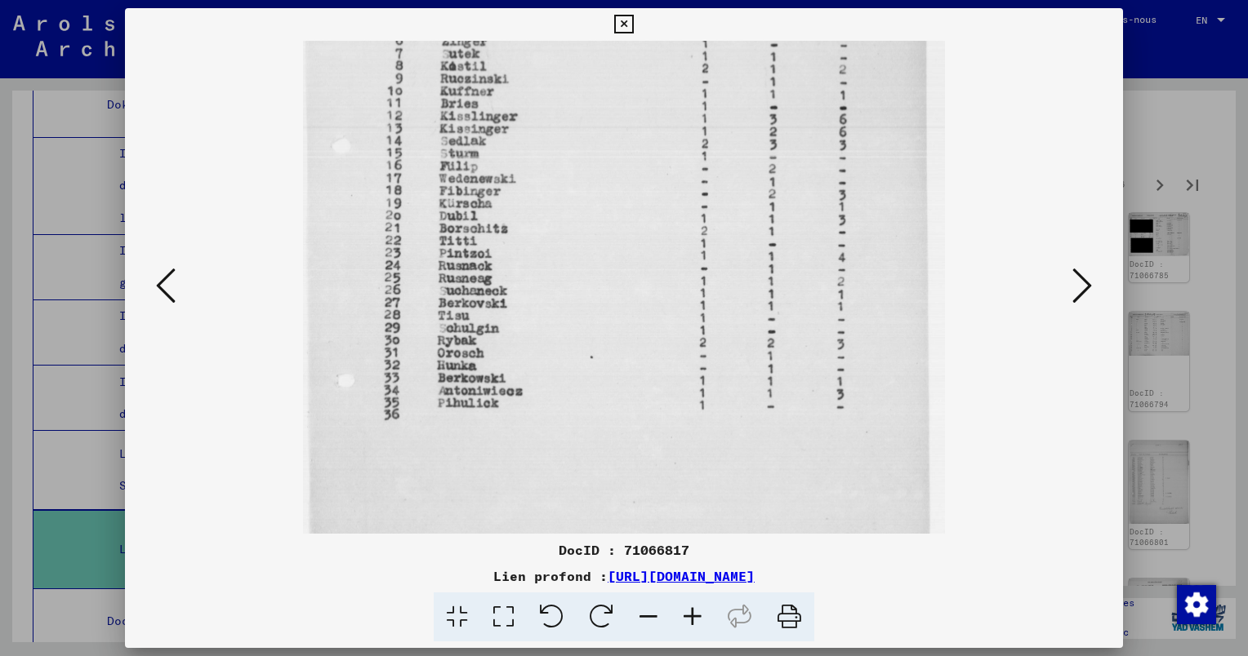
scroll to position [212, 0]
drag, startPoint x: 581, startPoint y: 441, endPoint x: 561, endPoint y: 232, distance: 210.0
click at [561, 232] on img at bounding box center [624, 259] width 643 height 861
click at [1074, 282] on icon at bounding box center [1082, 285] width 20 height 39
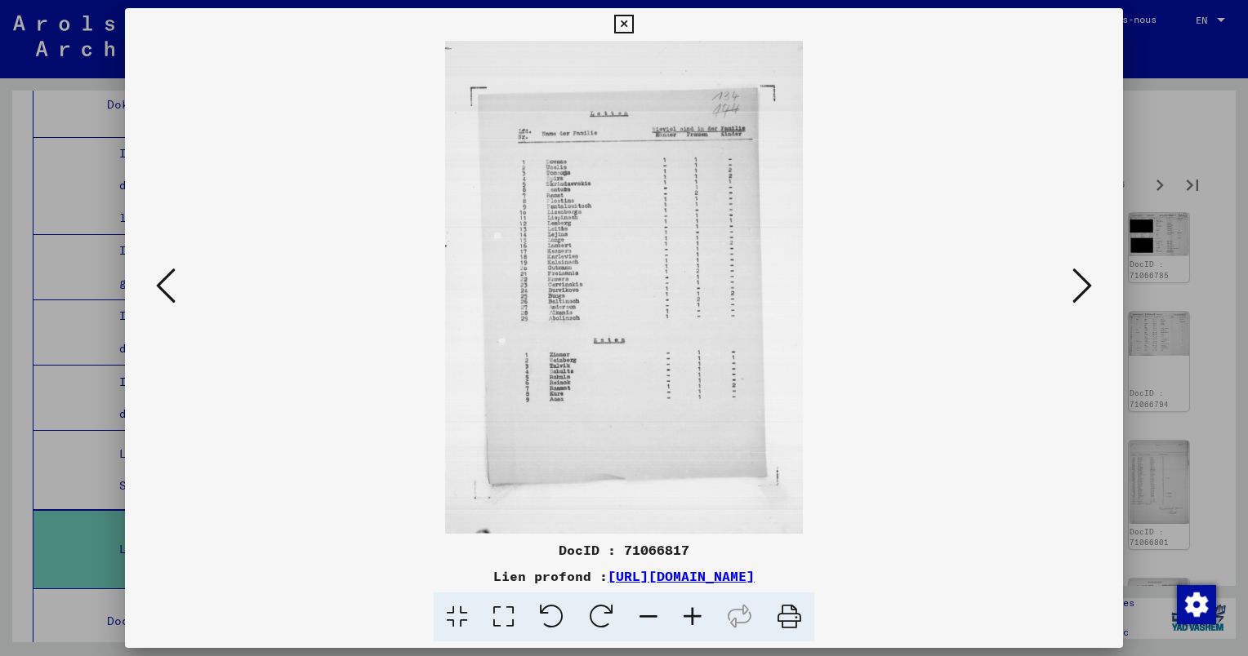
click at [696, 619] on icon at bounding box center [692, 618] width 44 height 50
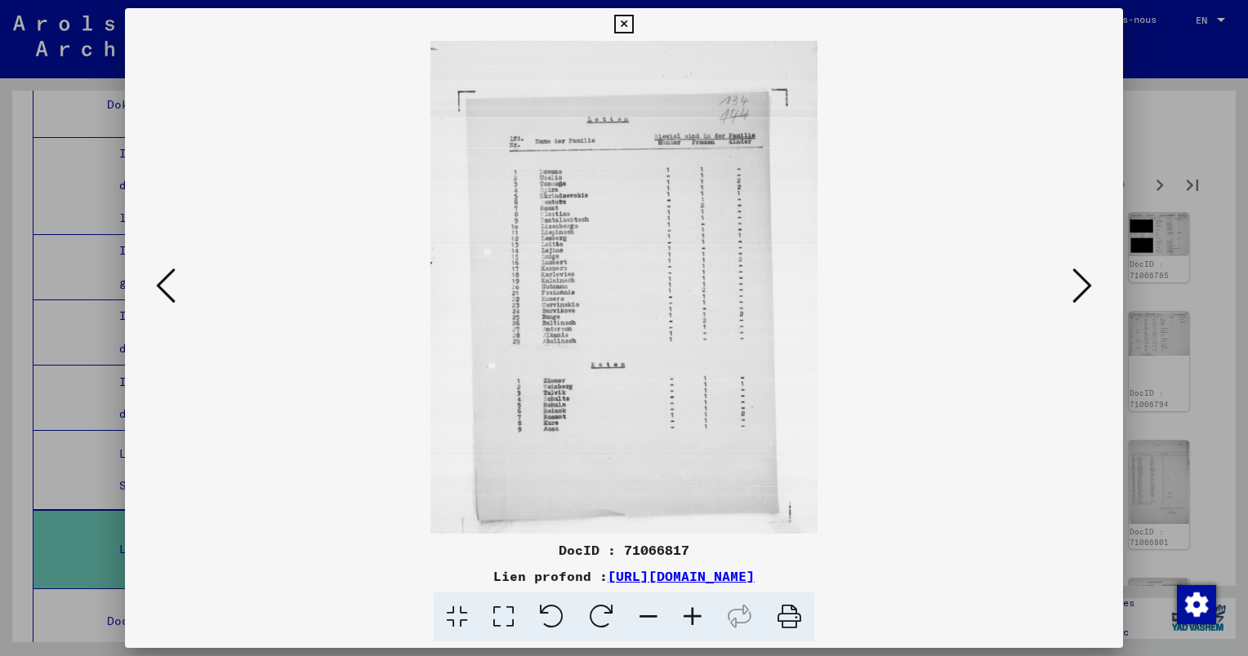
click at [695, 619] on icon at bounding box center [692, 618] width 44 height 50
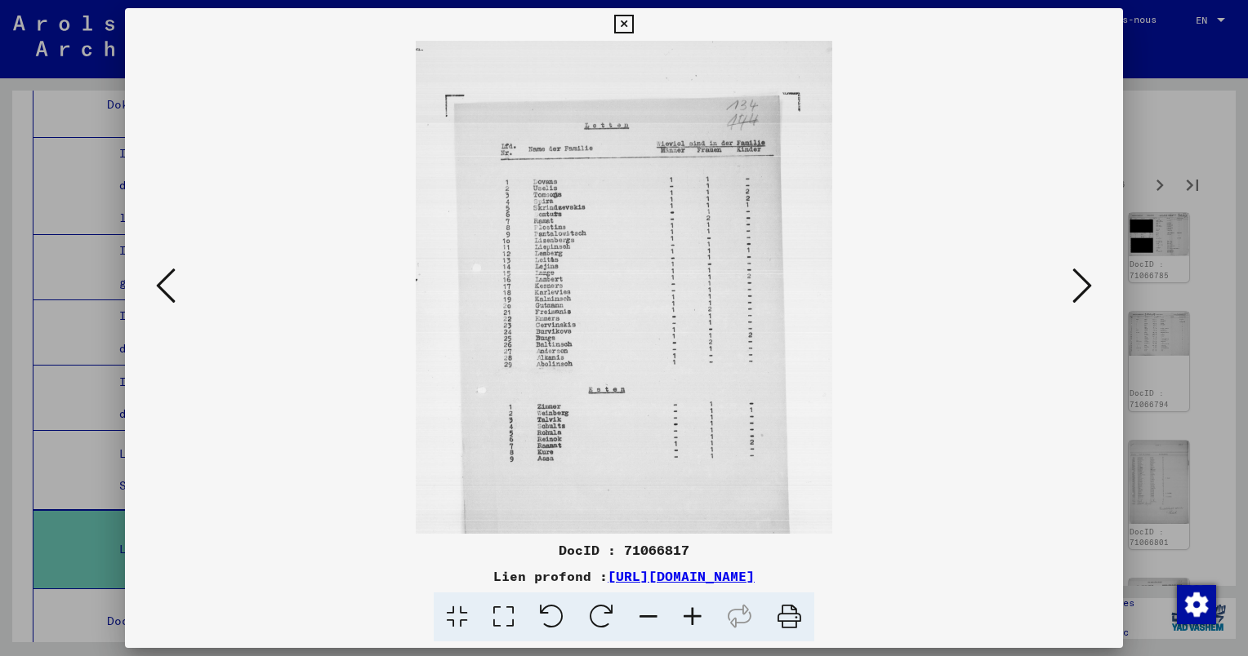
click at [694, 618] on icon at bounding box center [692, 618] width 44 height 50
click at [692, 617] on icon at bounding box center [692, 618] width 44 height 50
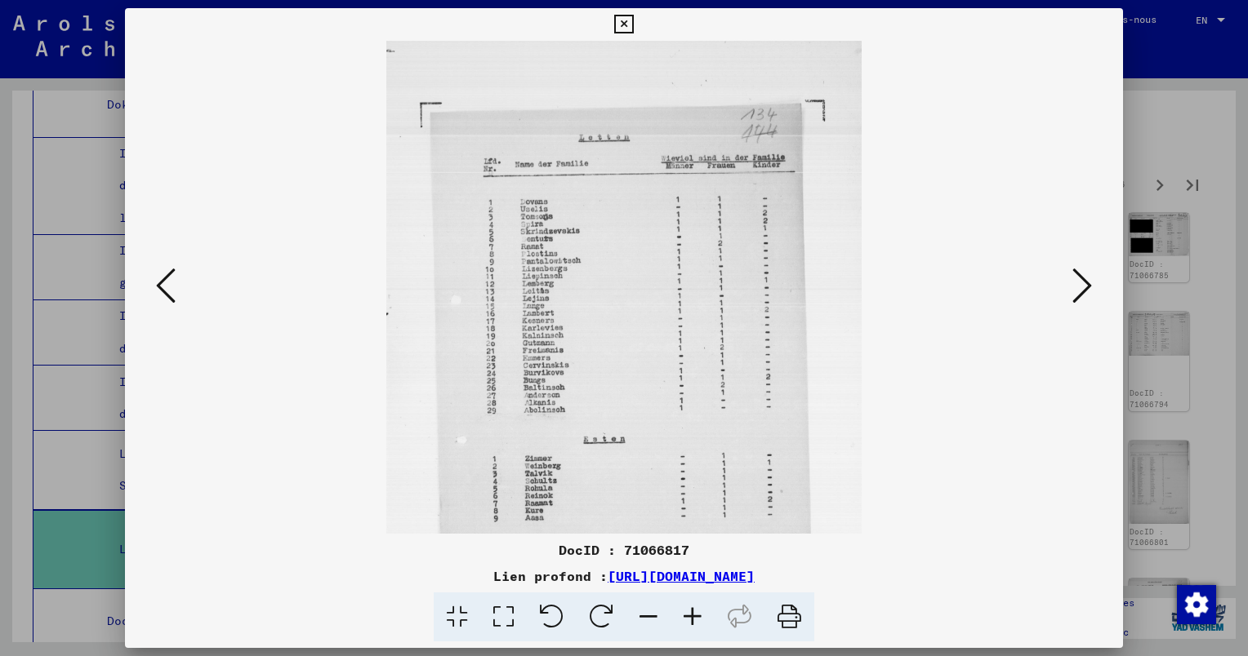
click at [691, 616] on icon at bounding box center [692, 618] width 44 height 50
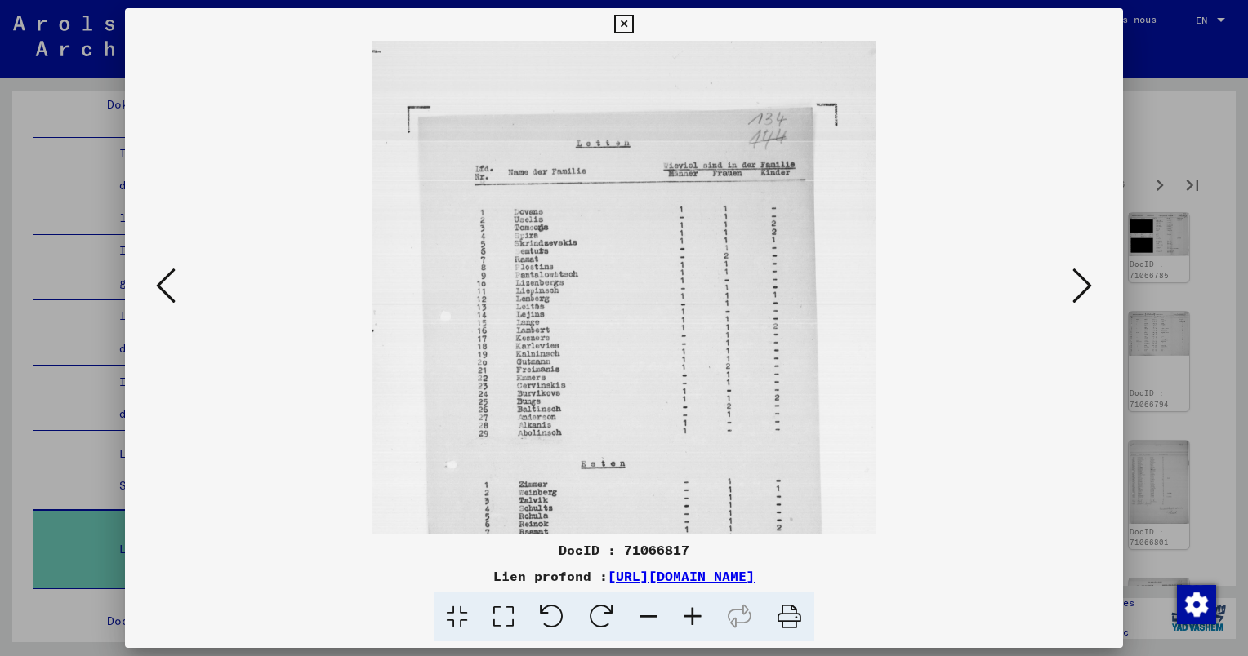
click at [690, 616] on icon at bounding box center [692, 618] width 44 height 50
click at [689, 616] on icon at bounding box center [692, 618] width 44 height 50
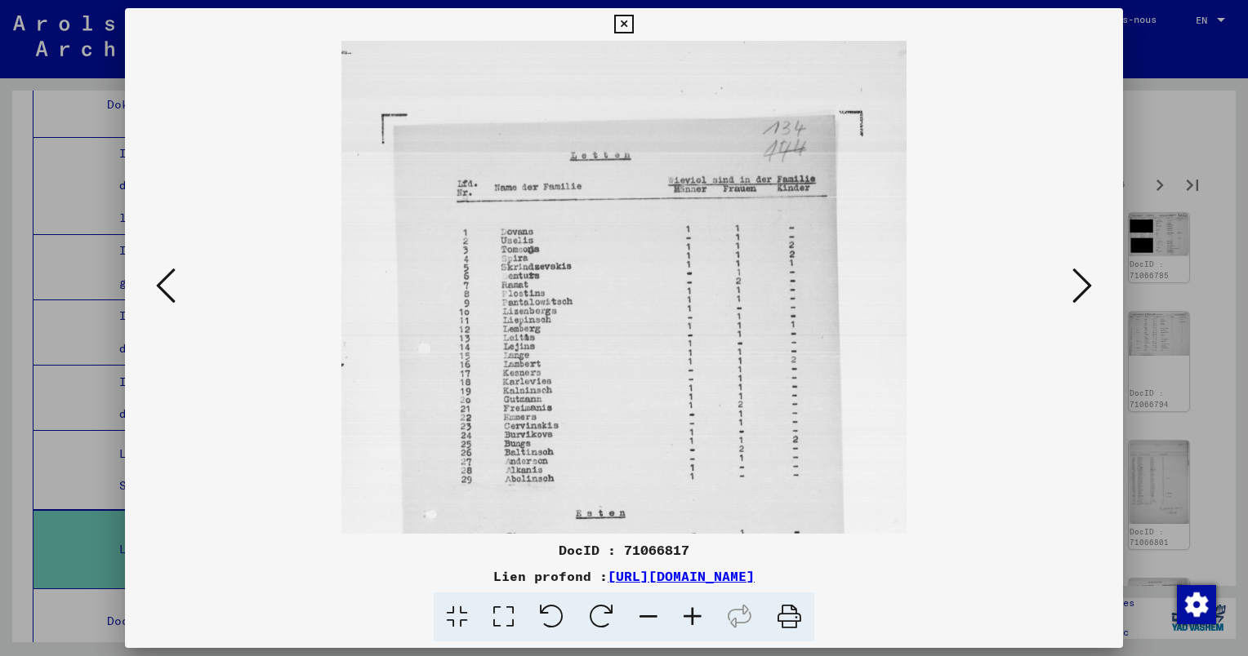
click at [689, 615] on icon at bounding box center [692, 618] width 44 height 50
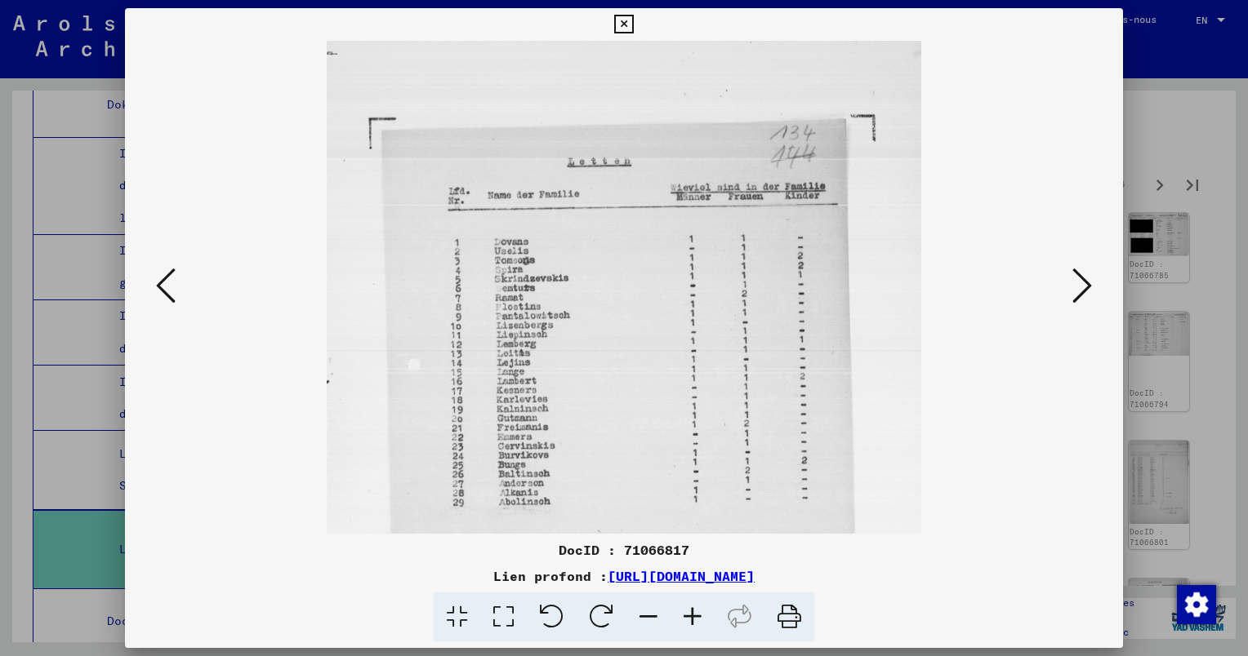
click at [688, 614] on icon at bounding box center [692, 618] width 44 height 50
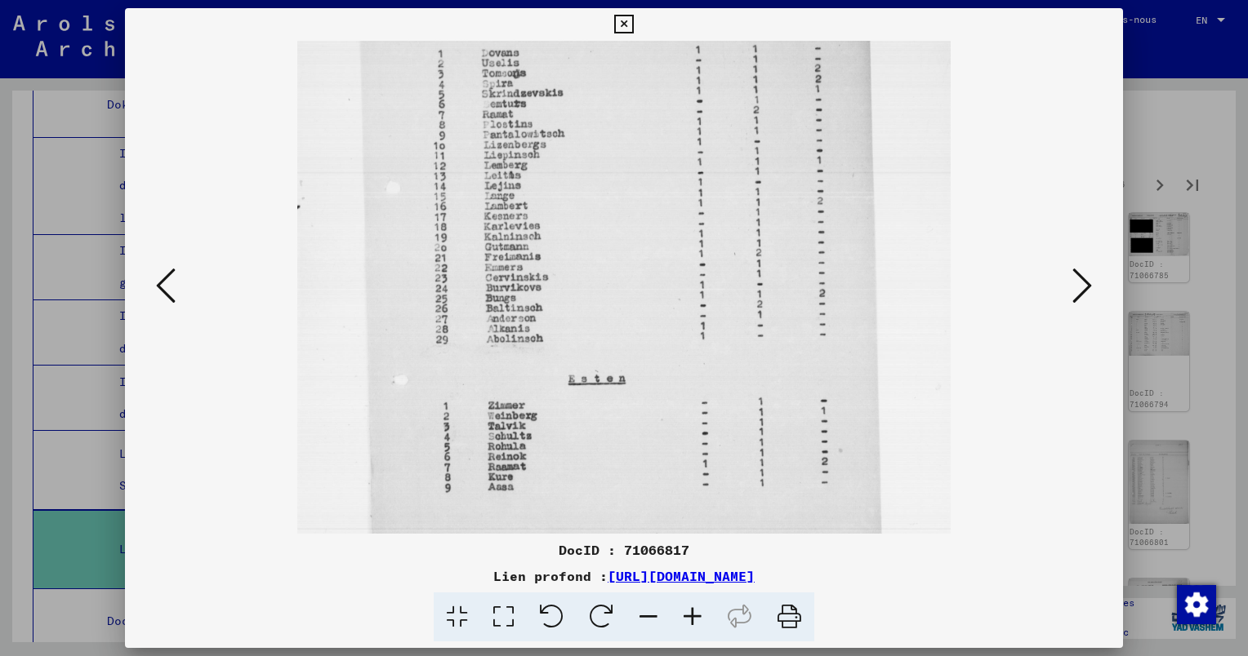
scroll to position [213, 0]
drag, startPoint x: 614, startPoint y: 393, endPoint x: 607, endPoint y: 185, distance: 207.5
click at [607, 184] on img at bounding box center [623, 279] width 653 height 901
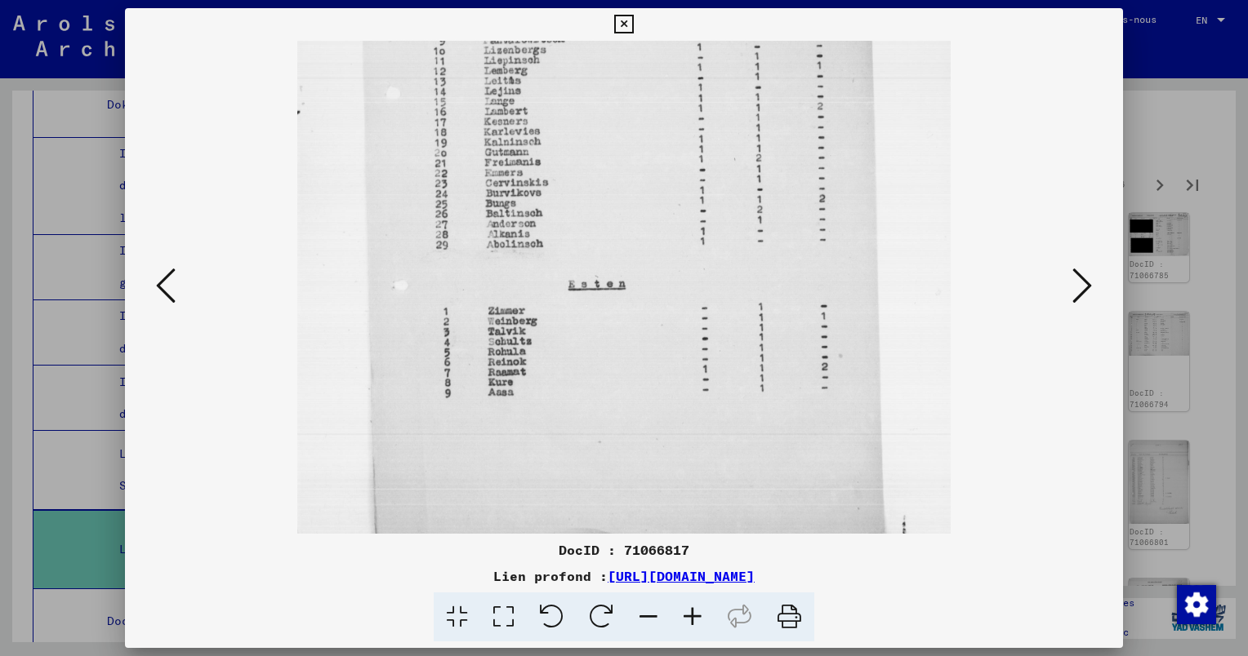
scroll to position [305, 0]
drag, startPoint x: 618, startPoint y: 401, endPoint x: 617, endPoint y: 314, distance: 87.4
click at [617, 314] on img at bounding box center [623, 186] width 653 height 901
click at [1080, 281] on icon at bounding box center [1082, 285] width 20 height 39
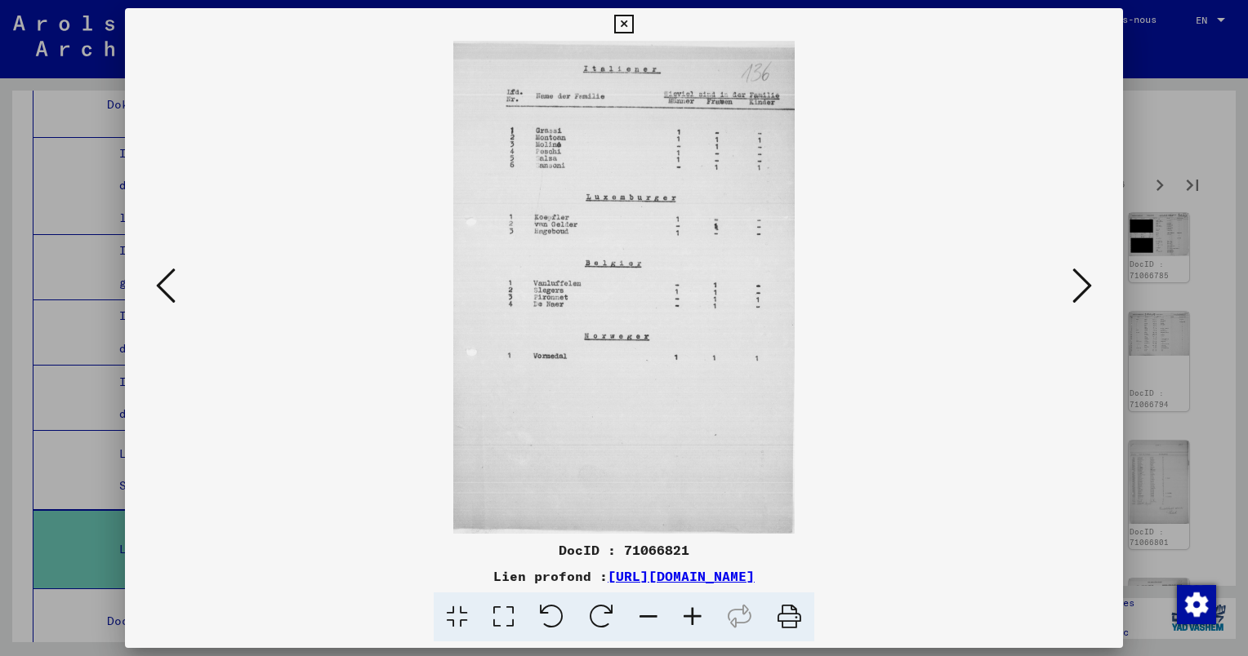
click at [686, 614] on icon at bounding box center [692, 618] width 44 height 50
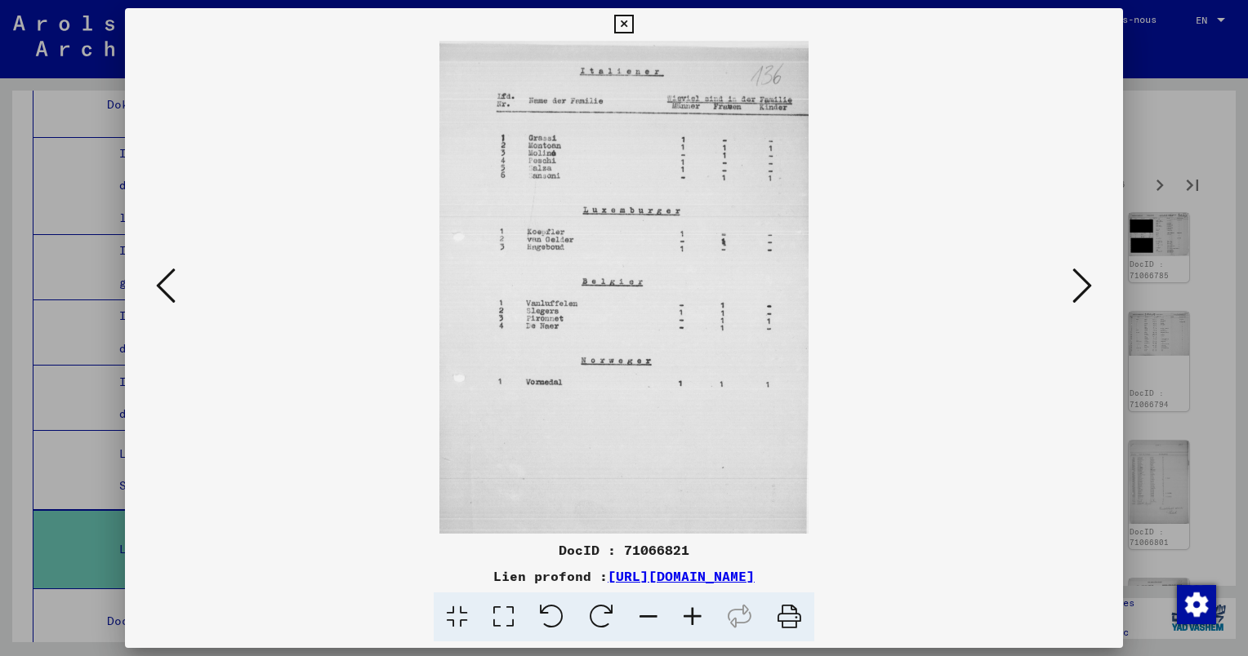
click at [686, 614] on icon at bounding box center [692, 618] width 44 height 50
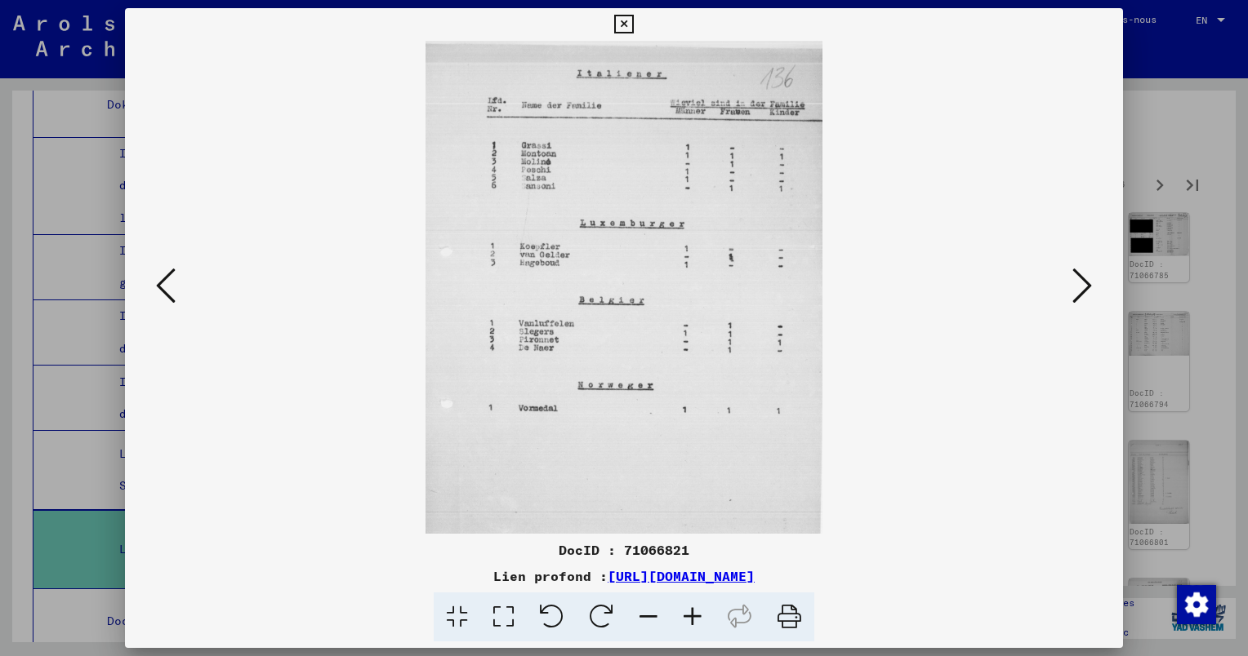
click at [686, 614] on icon at bounding box center [692, 618] width 44 height 50
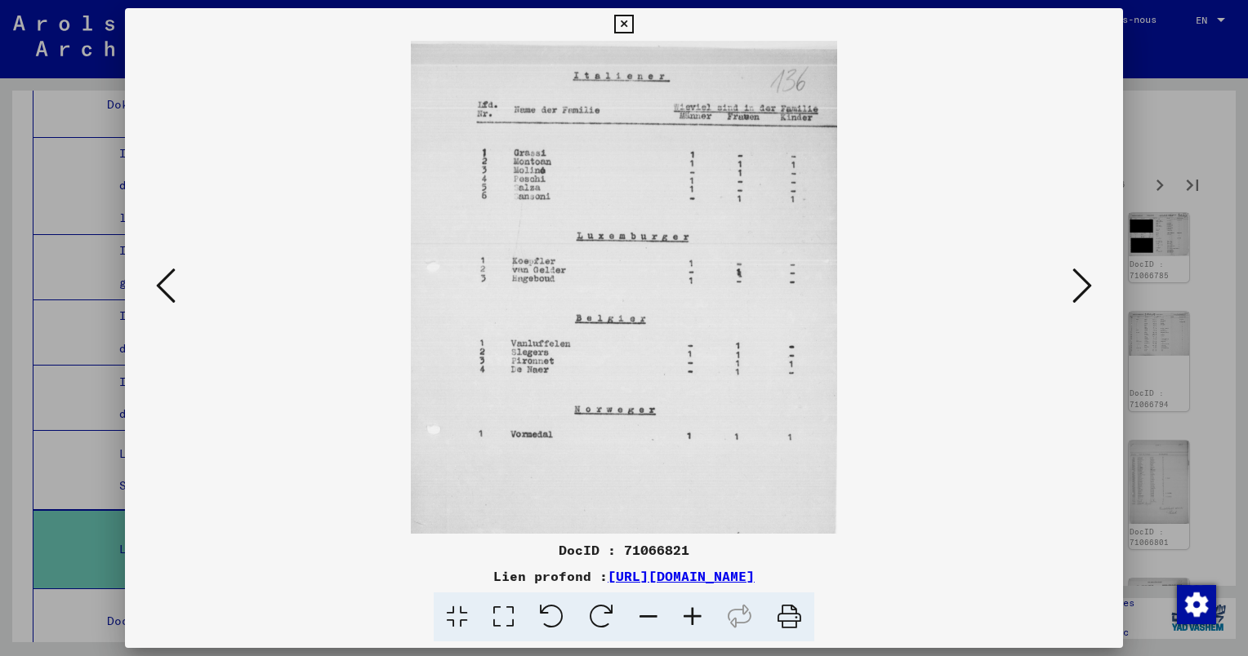
click at [686, 614] on icon at bounding box center [692, 618] width 44 height 50
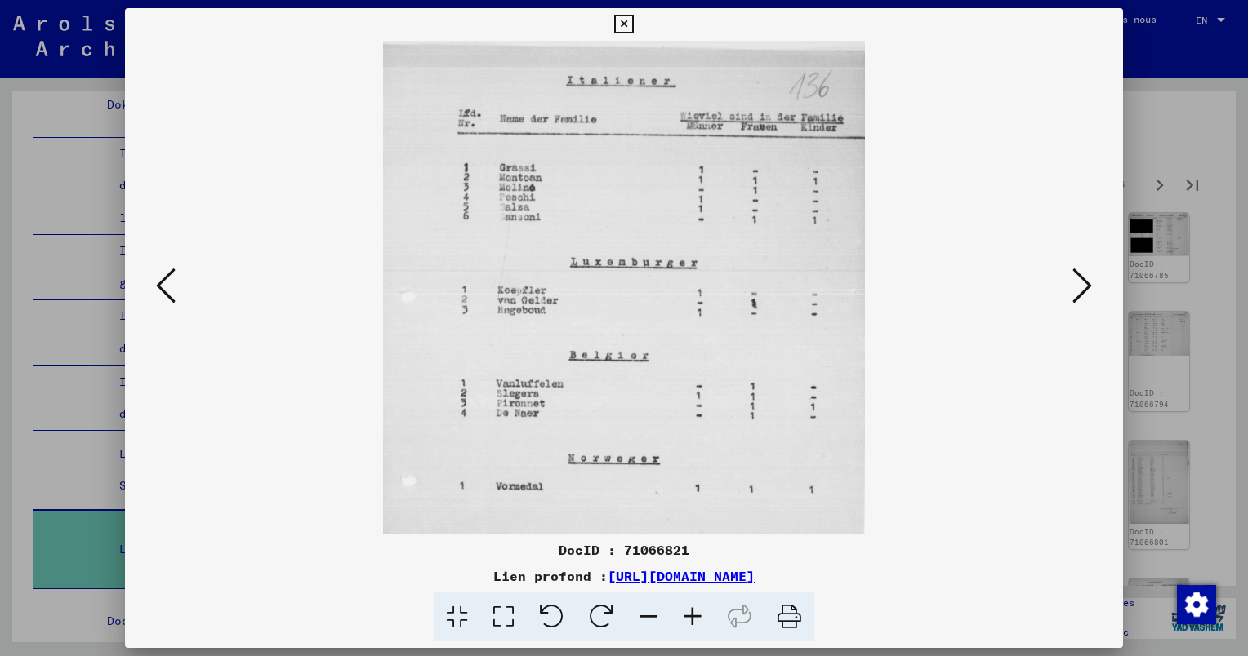
click at [686, 614] on icon at bounding box center [692, 618] width 44 height 50
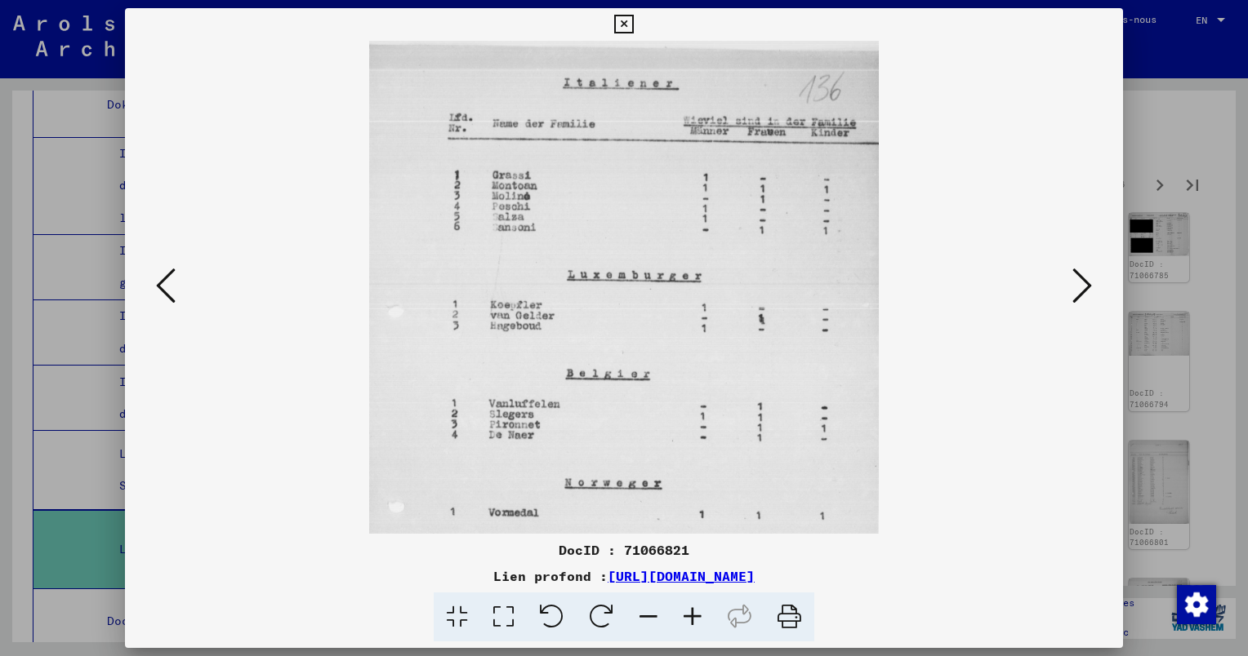
click at [686, 614] on icon at bounding box center [692, 618] width 44 height 50
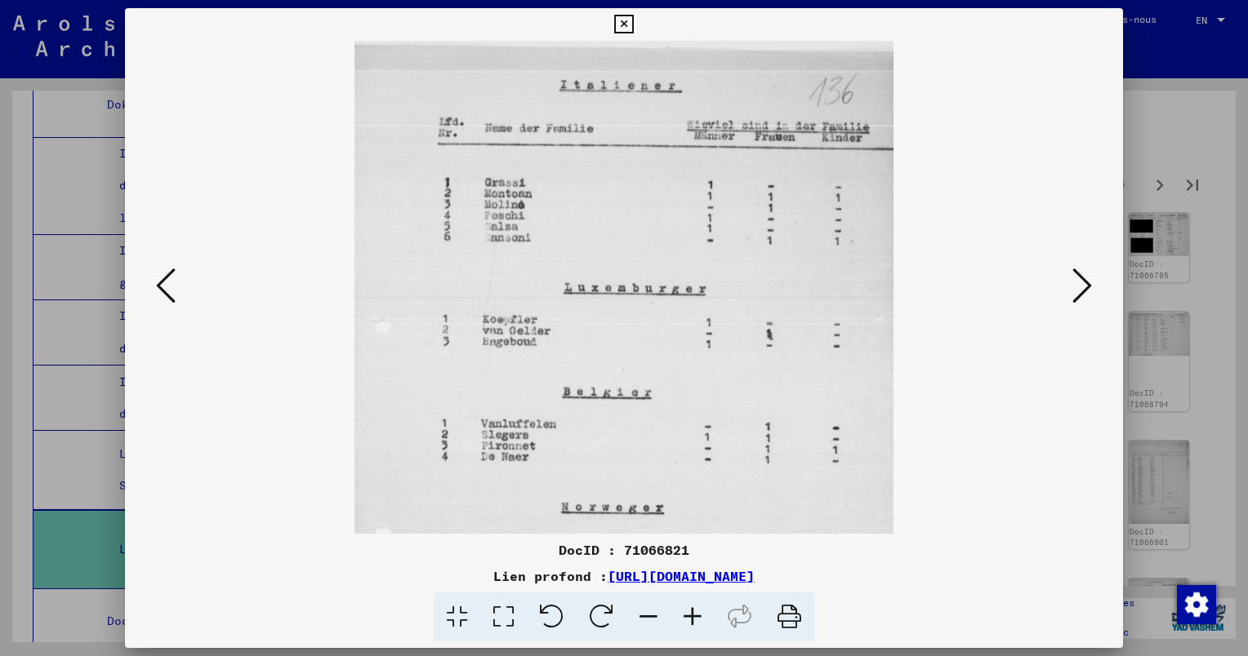
click at [686, 614] on icon at bounding box center [692, 618] width 44 height 50
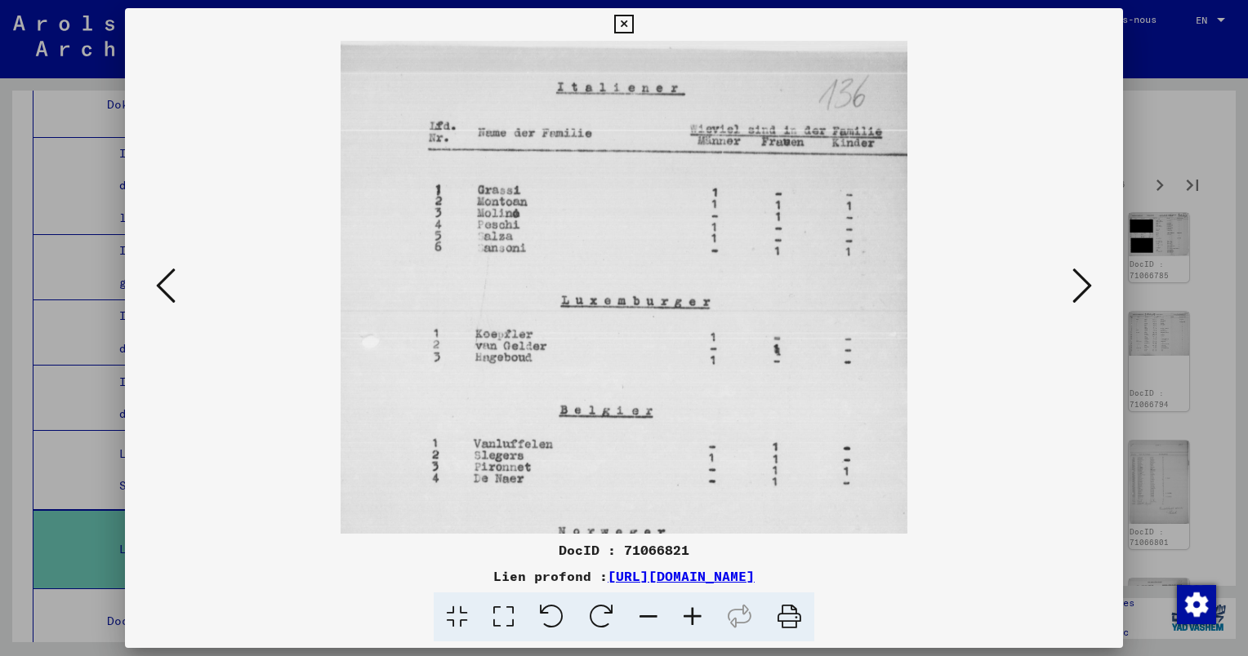
click at [686, 614] on icon at bounding box center [692, 618] width 44 height 50
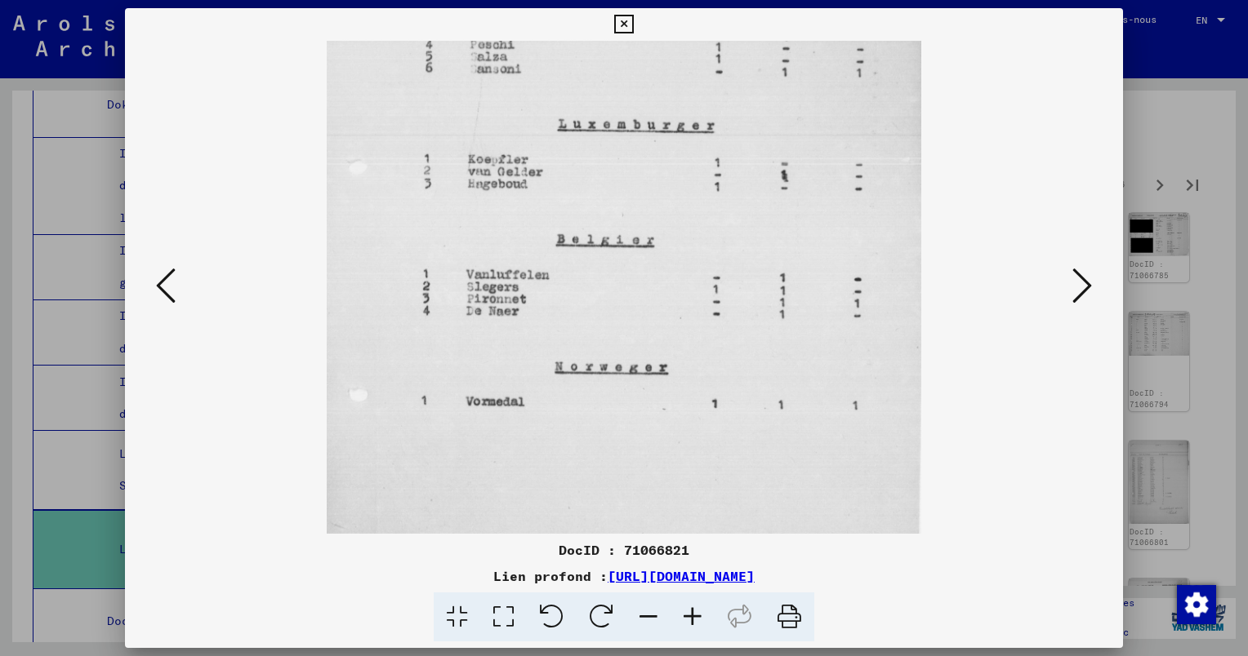
scroll to position [190, 0]
drag, startPoint x: 683, startPoint y: 416, endPoint x: 670, endPoint y: 229, distance: 188.3
click at [670, 229] on img at bounding box center [624, 281] width 595 height 861
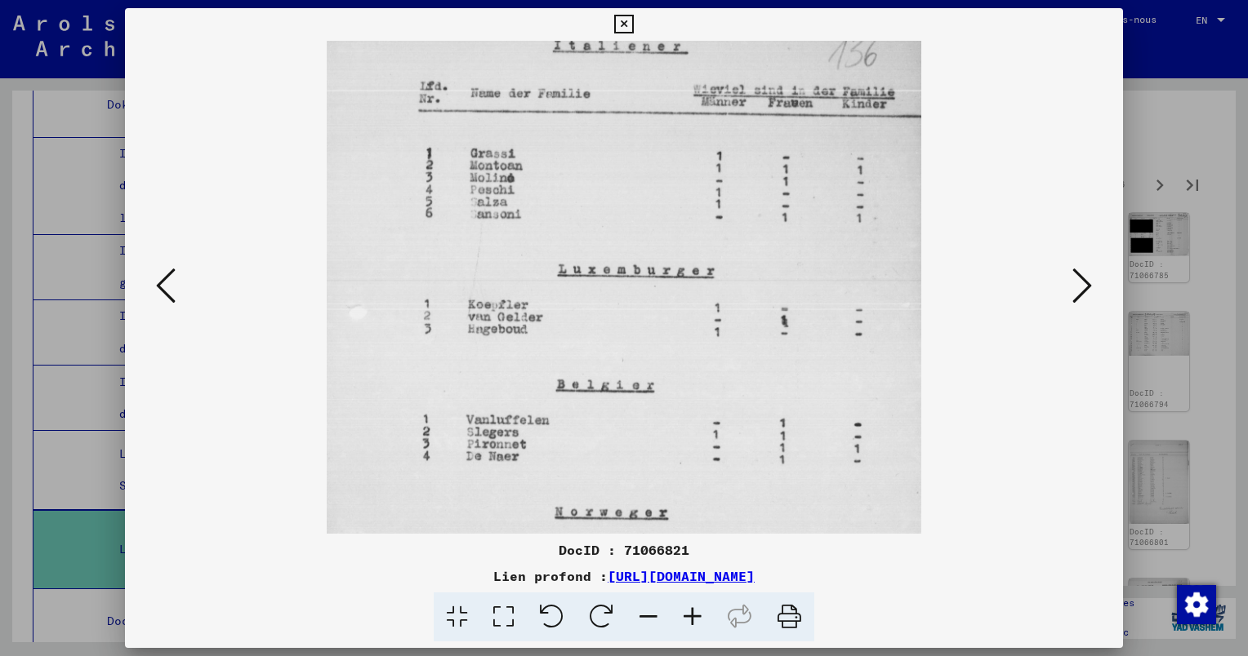
scroll to position [0, 0]
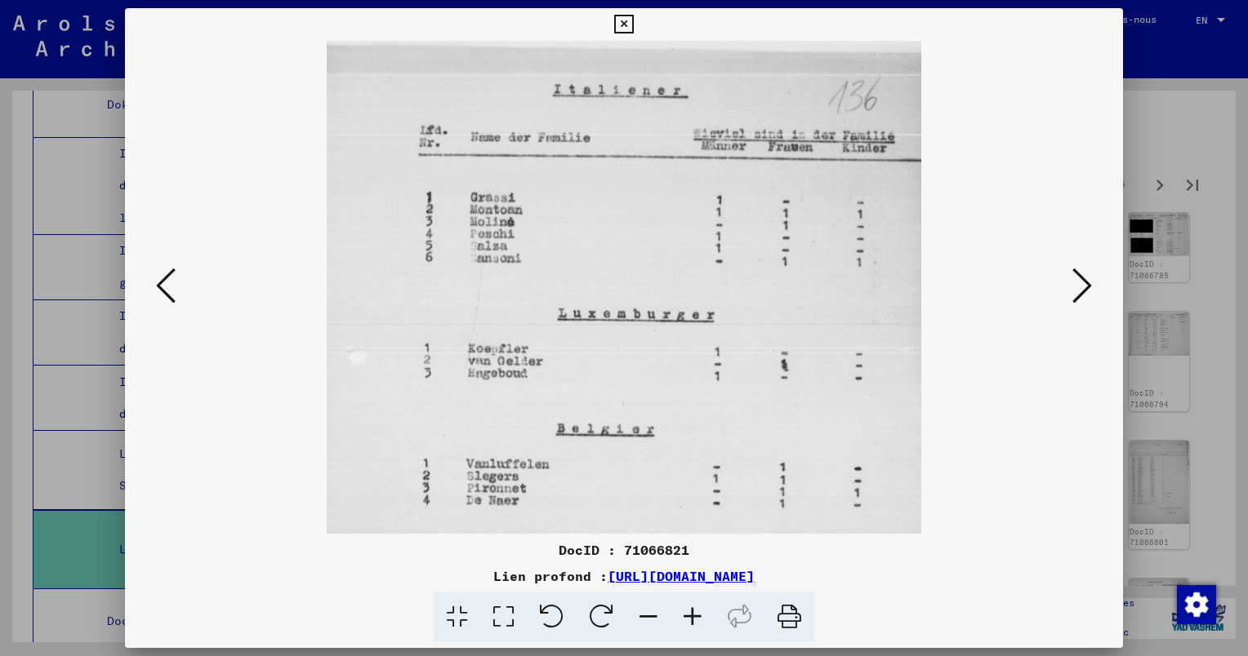
drag, startPoint x: 752, startPoint y: 216, endPoint x: 748, endPoint y: 391, distance: 174.8
click at [751, 411] on img at bounding box center [624, 471] width 595 height 861
click at [1079, 287] on icon at bounding box center [1082, 285] width 20 height 39
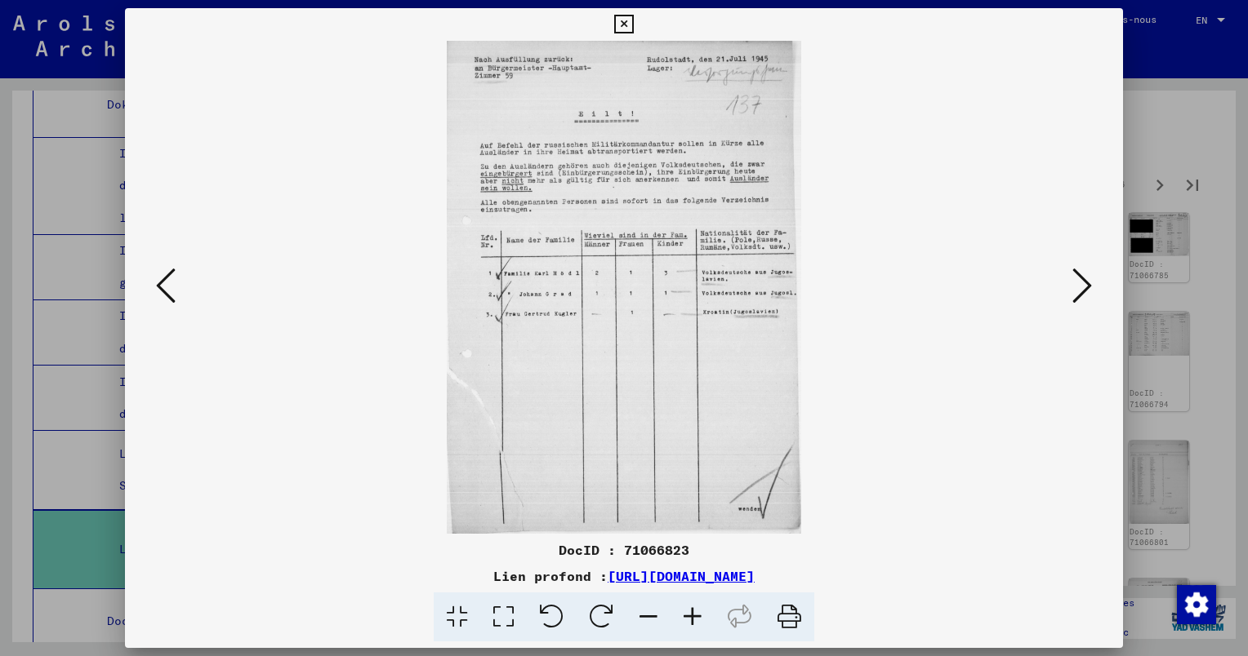
click at [689, 615] on icon at bounding box center [692, 618] width 44 height 50
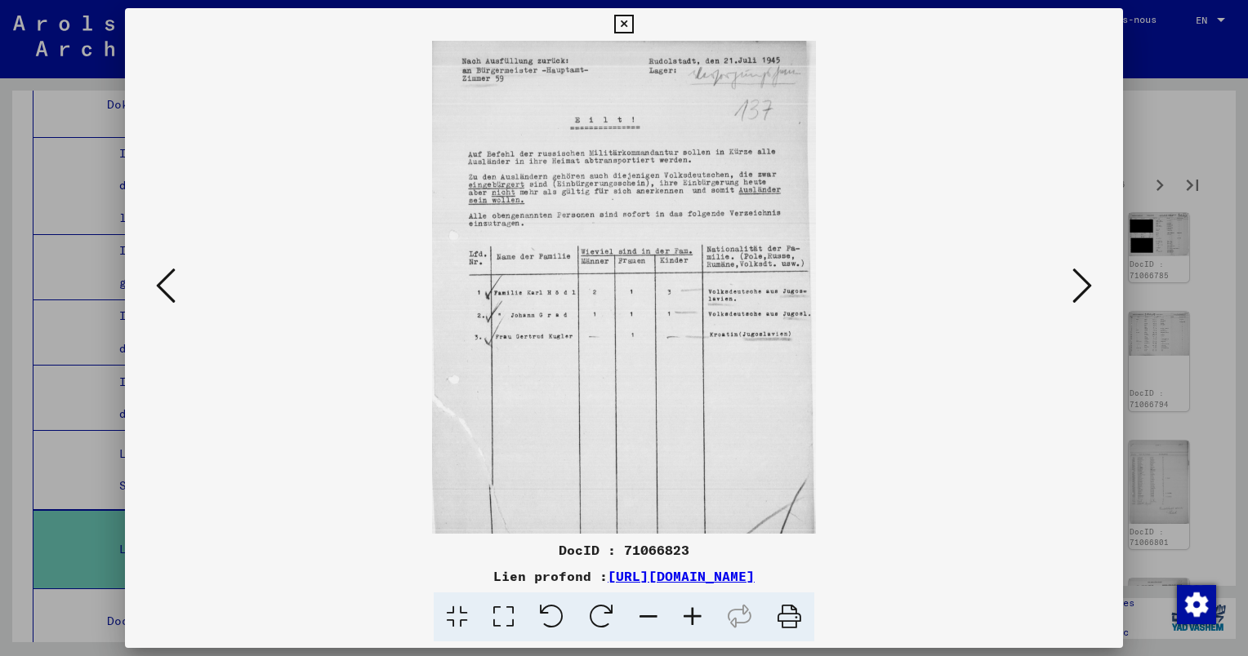
click at [689, 615] on icon at bounding box center [692, 618] width 44 height 50
click at [689, 614] on icon at bounding box center [692, 618] width 44 height 50
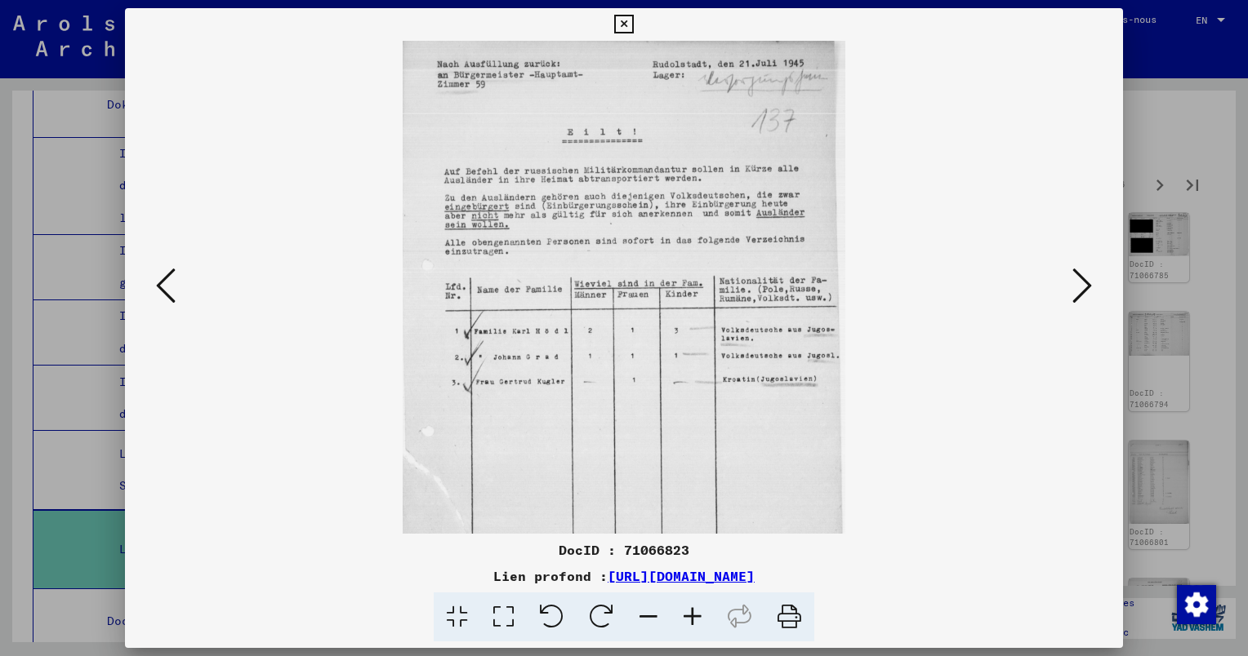
click at [689, 614] on icon at bounding box center [692, 618] width 44 height 50
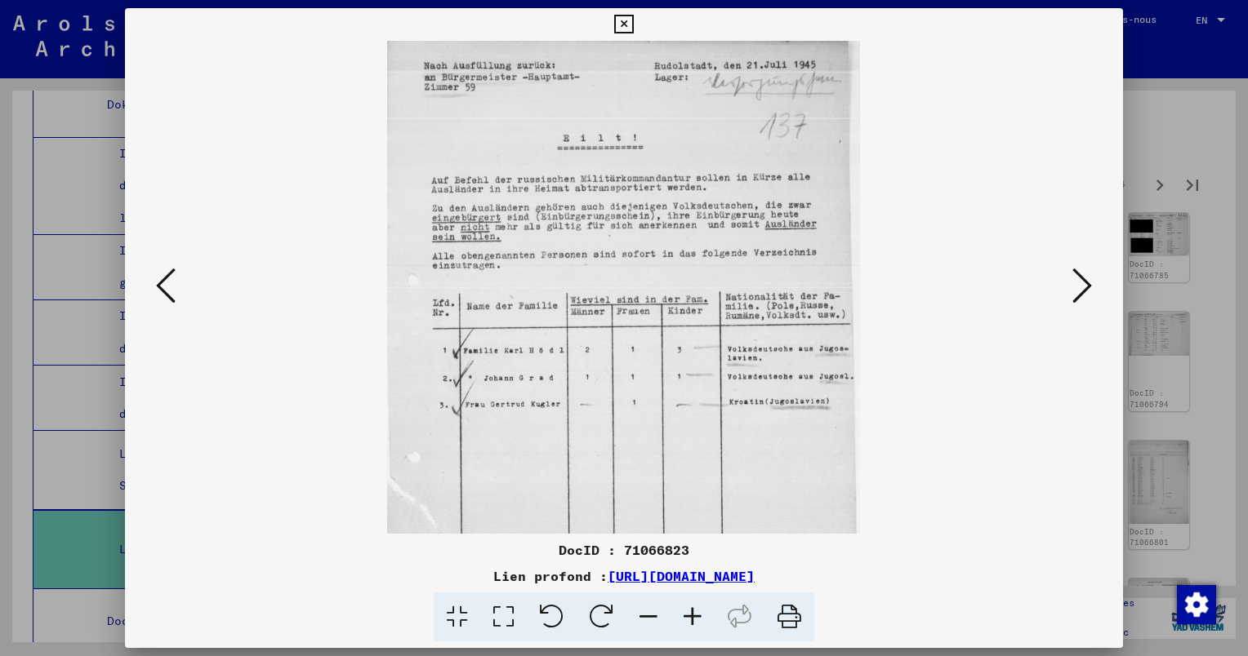
click at [689, 614] on icon at bounding box center [692, 618] width 44 height 50
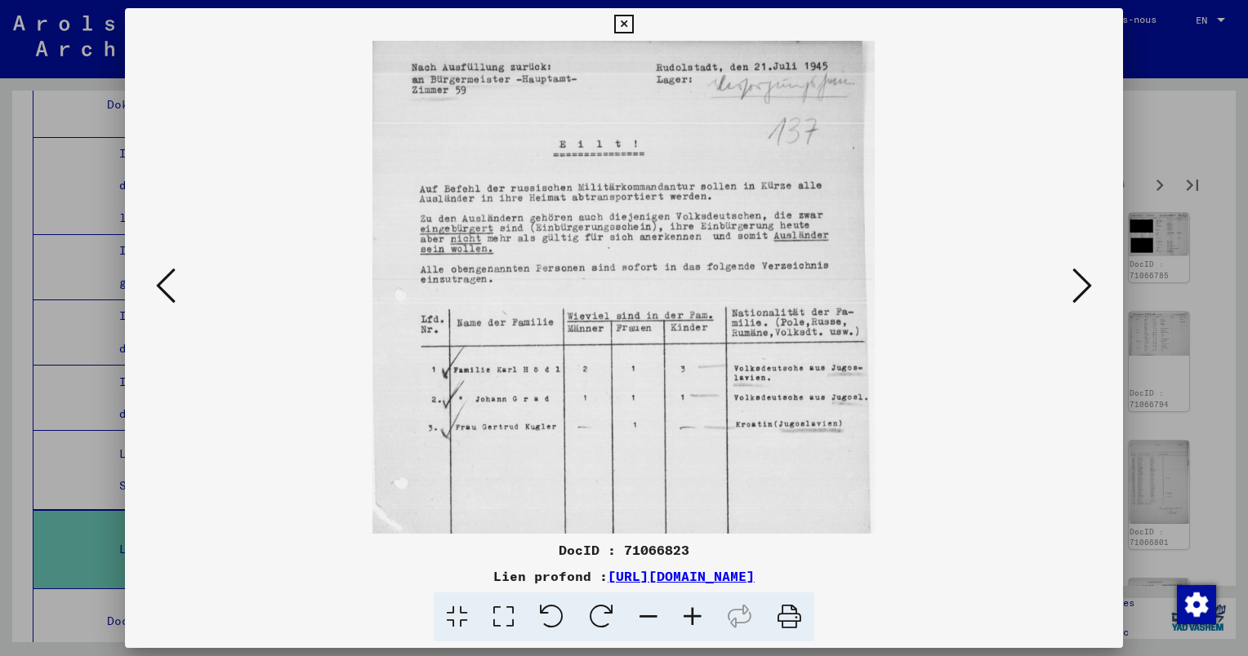
click at [689, 614] on icon at bounding box center [692, 618] width 44 height 50
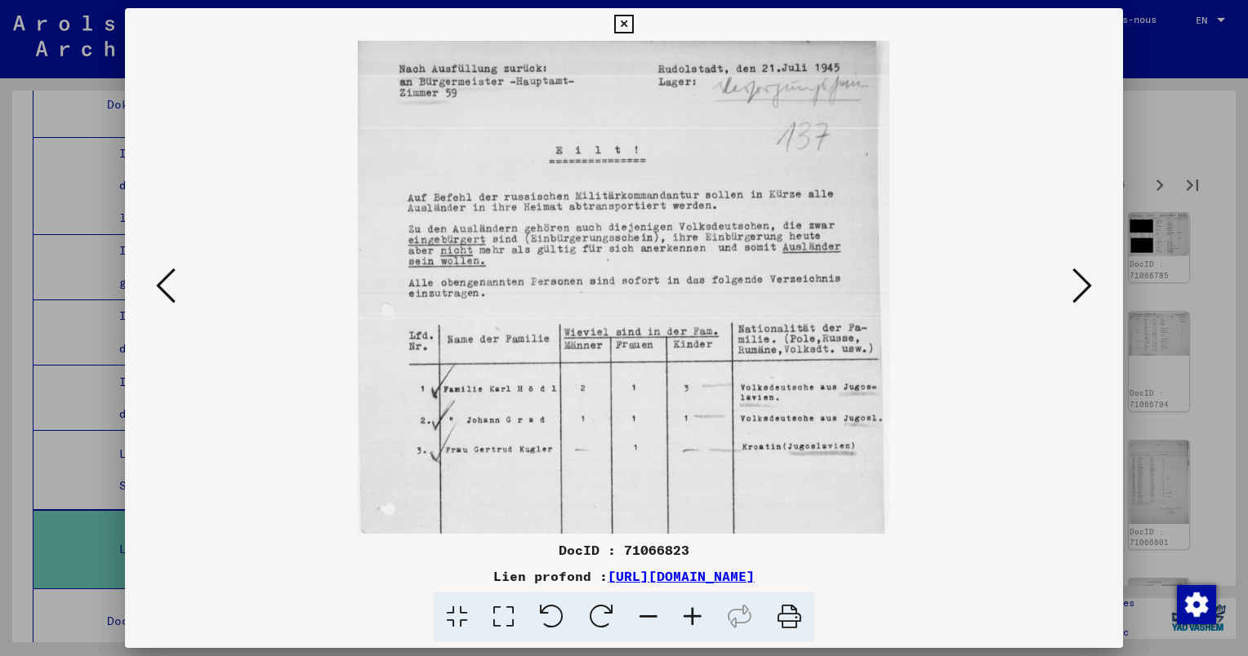
click at [689, 614] on icon at bounding box center [692, 618] width 44 height 50
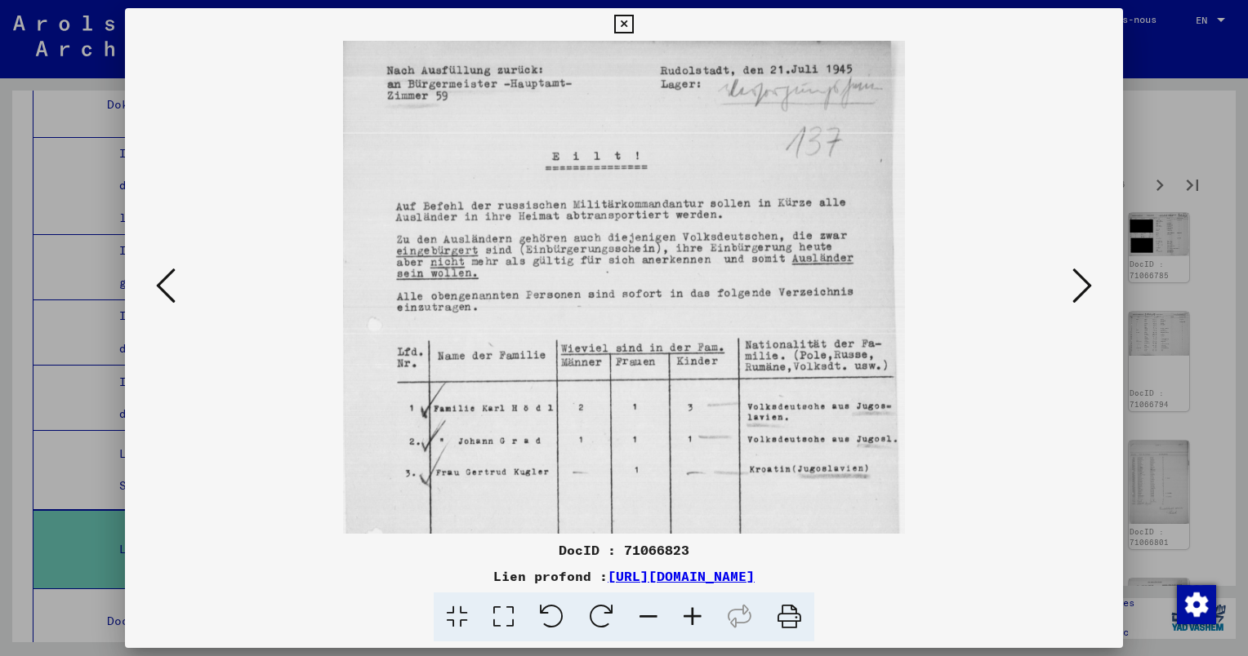
click at [1089, 283] on icon at bounding box center [1082, 285] width 20 height 39
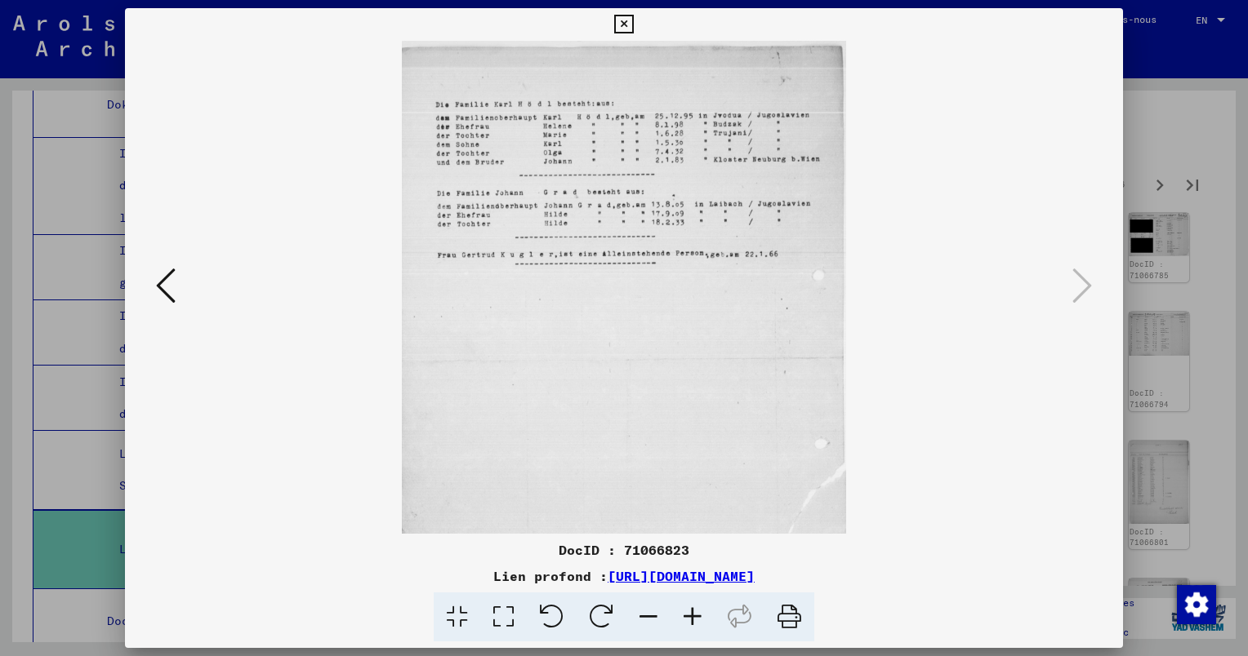
click at [1196, 353] on div at bounding box center [624, 328] width 1248 height 656
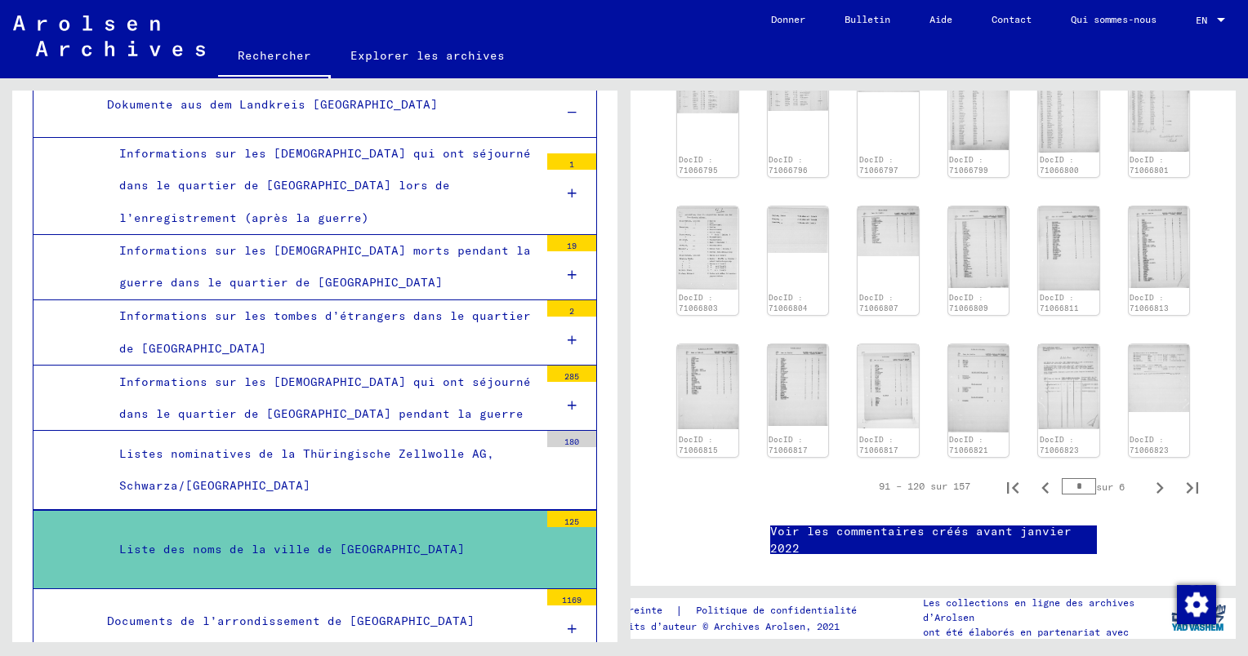
scroll to position [817, 0]
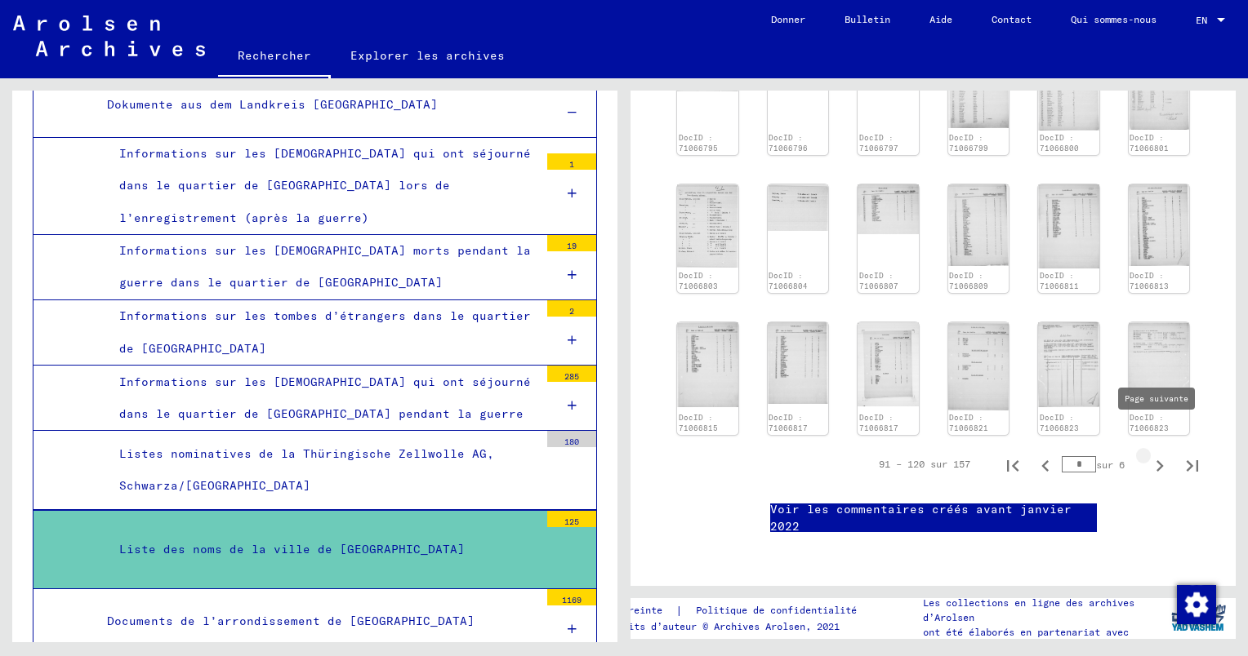
click at [1149, 455] on icon "Page suivante" at bounding box center [1159, 466] width 23 height 23
type input "*"
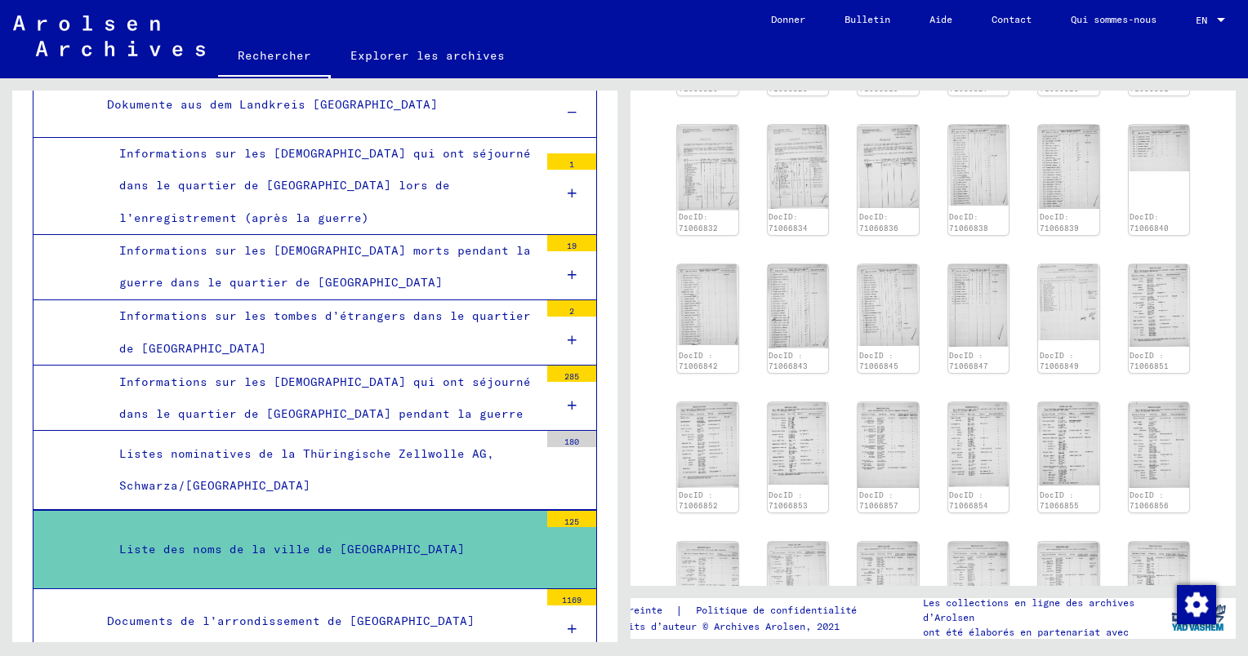
scroll to position [406, 0]
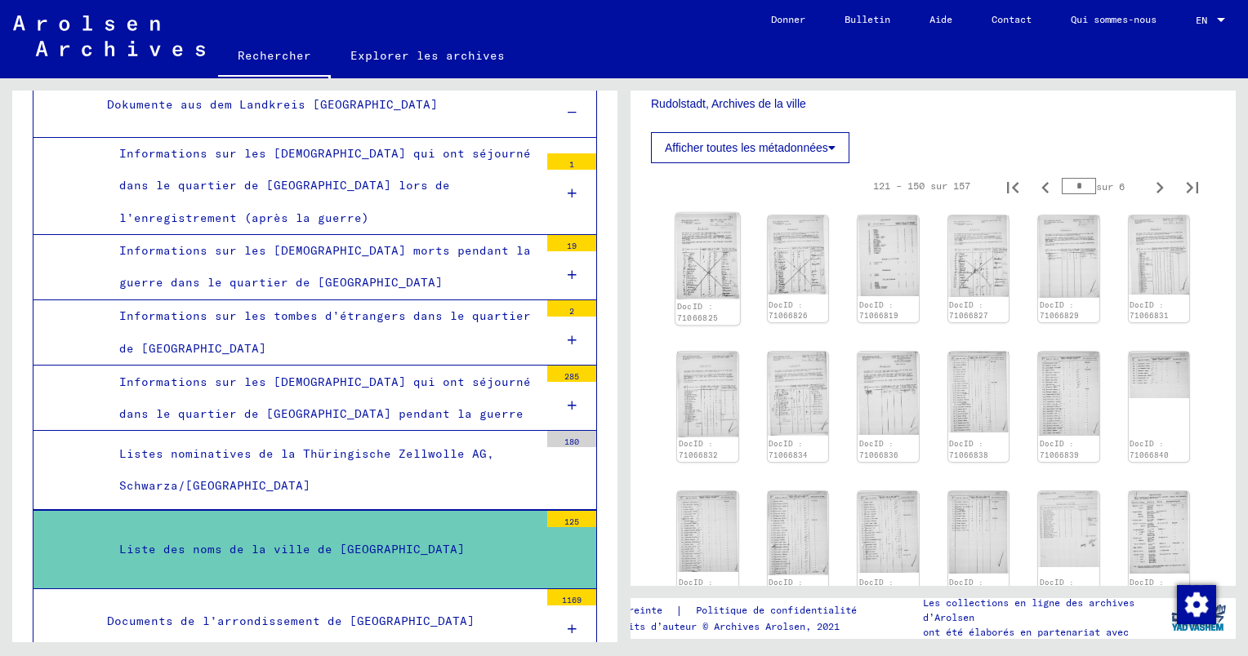
click at [701, 260] on img at bounding box center [707, 256] width 64 height 87
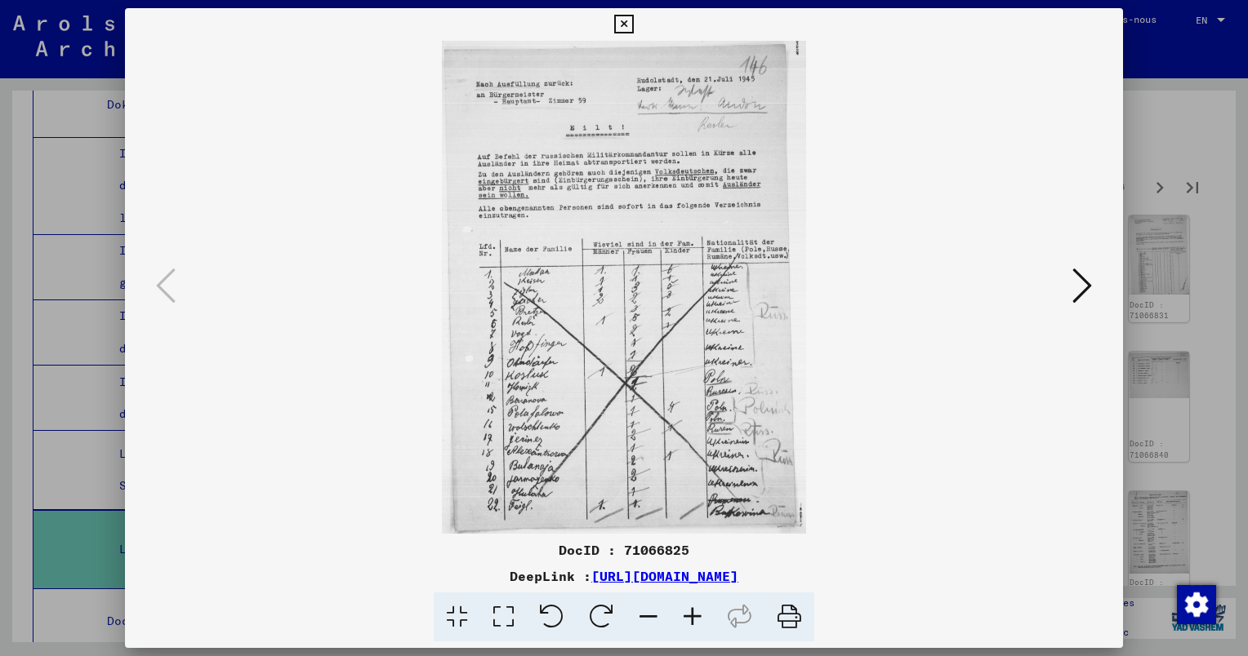
click at [696, 612] on icon at bounding box center [692, 618] width 44 height 50
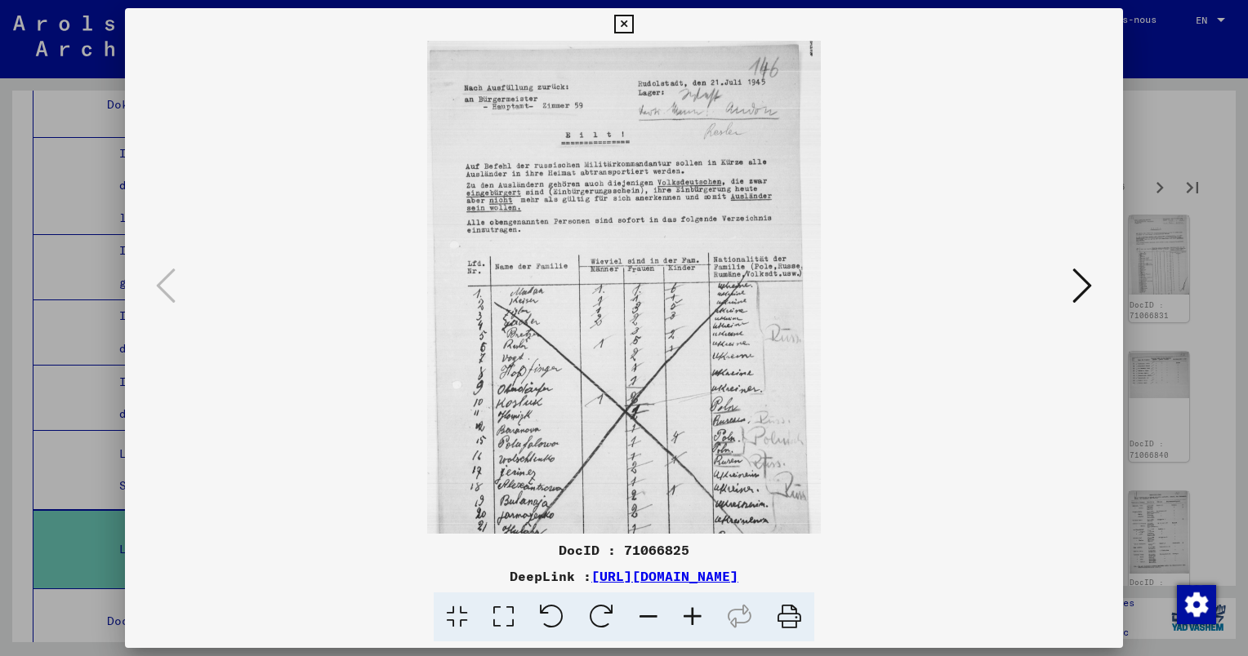
click at [696, 612] on icon at bounding box center [692, 618] width 44 height 50
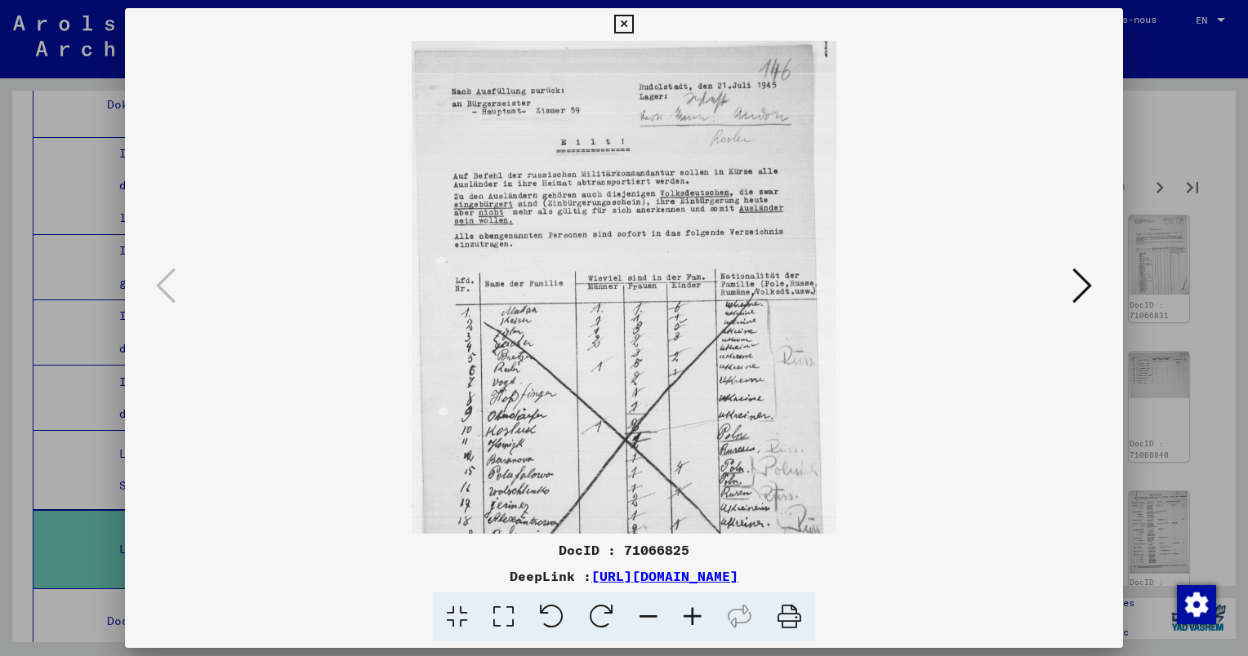
click at [696, 612] on icon at bounding box center [692, 618] width 44 height 50
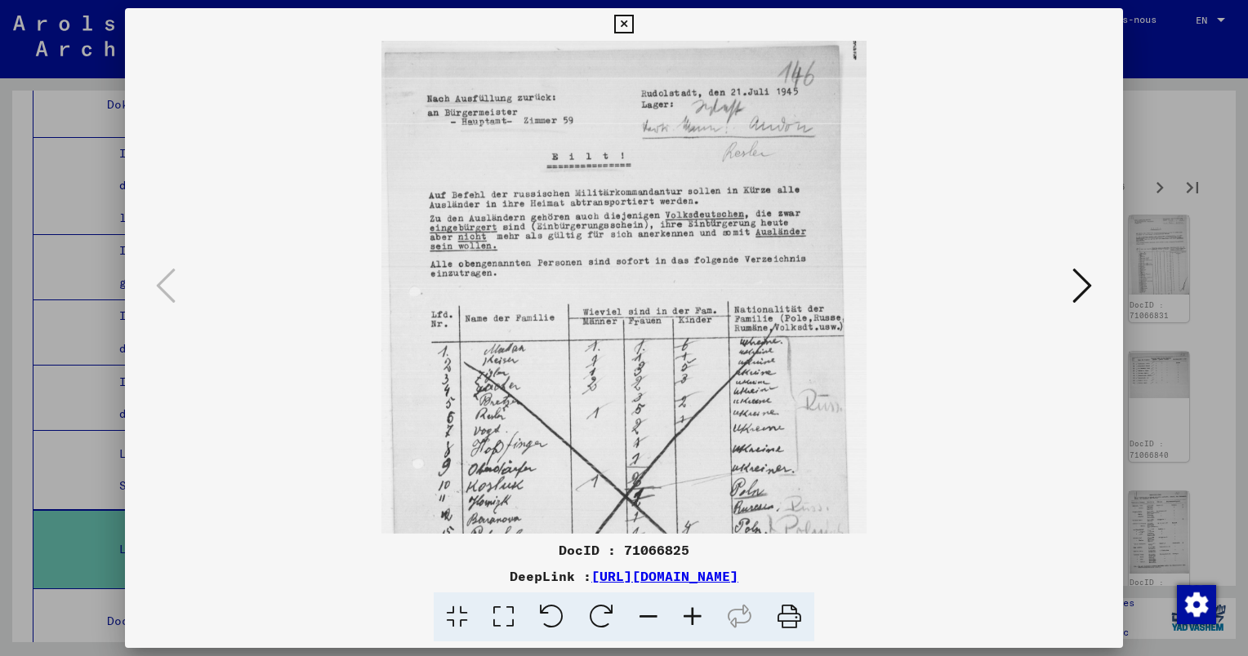
click at [696, 612] on icon at bounding box center [692, 618] width 44 height 50
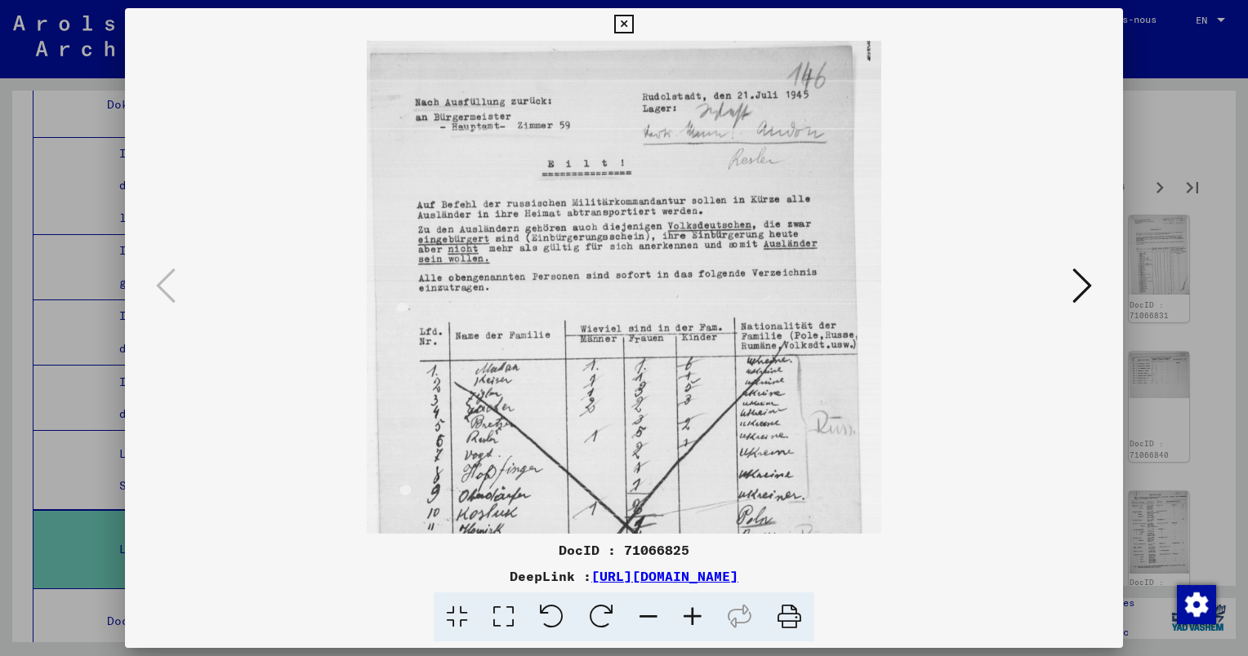
click at [696, 612] on icon at bounding box center [692, 618] width 44 height 50
click at [696, 611] on icon at bounding box center [692, 618] width 44 height 50
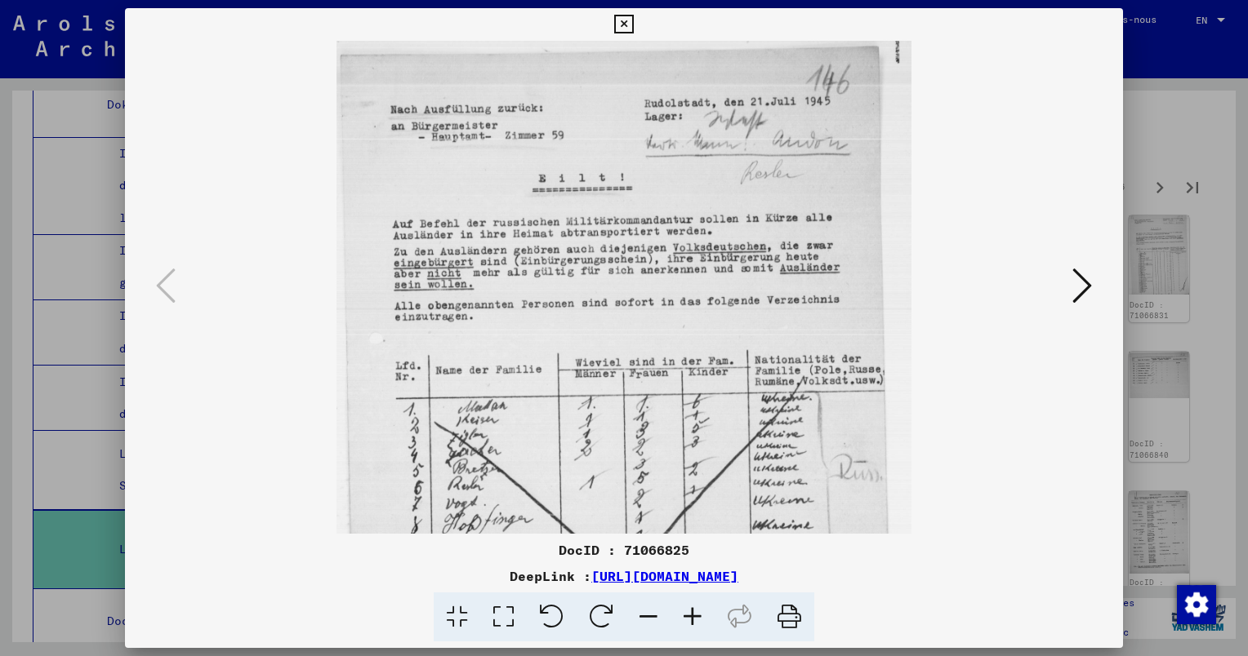
click at [696, 611] on icon at bounding box center [692, 618] width 44 height 50
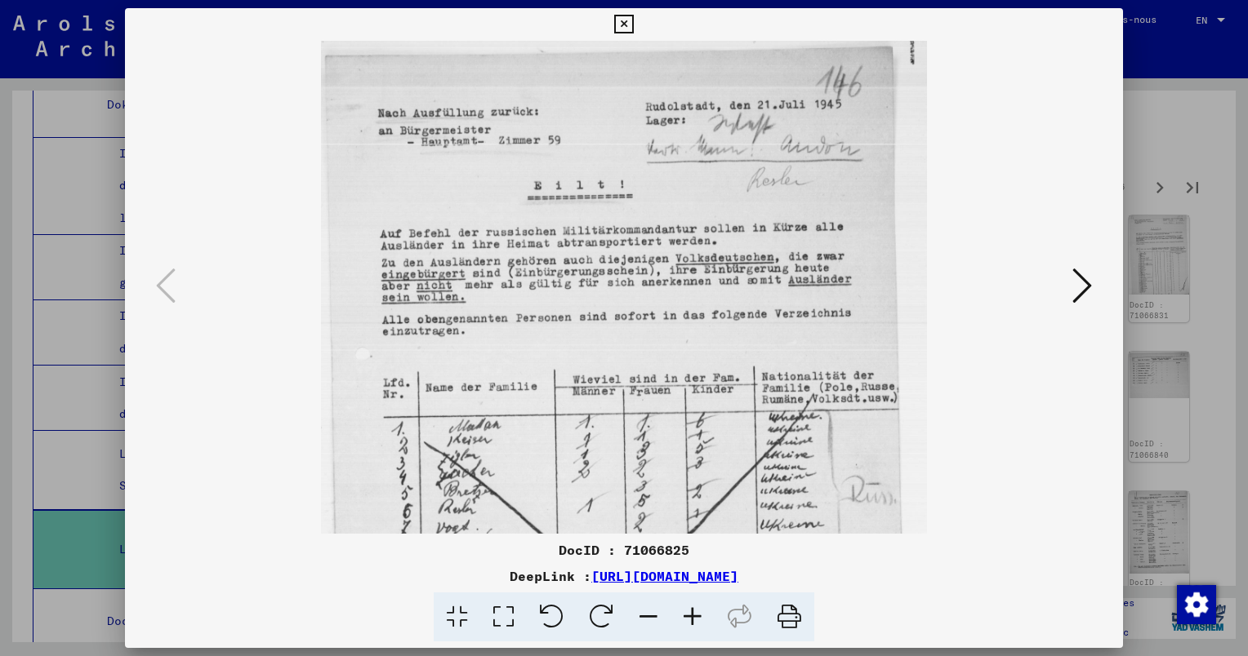
click at [696, 611] on icon at bounding box center [692, 618] width 44 height 50
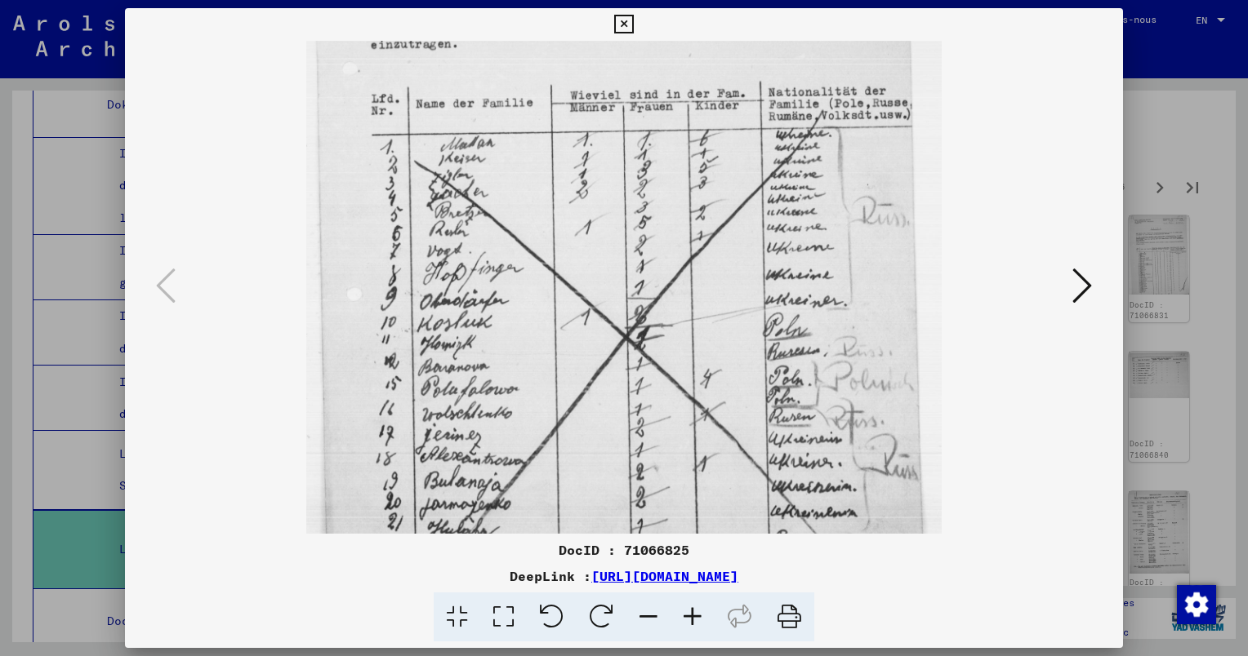
drag, startPoint x: 824, startPoint y: 385, endPoint x: 772, endPoint y: 95, distance: 295.2
click at [772, 95] on img at bounding box center [623, 170] width 635 height 861
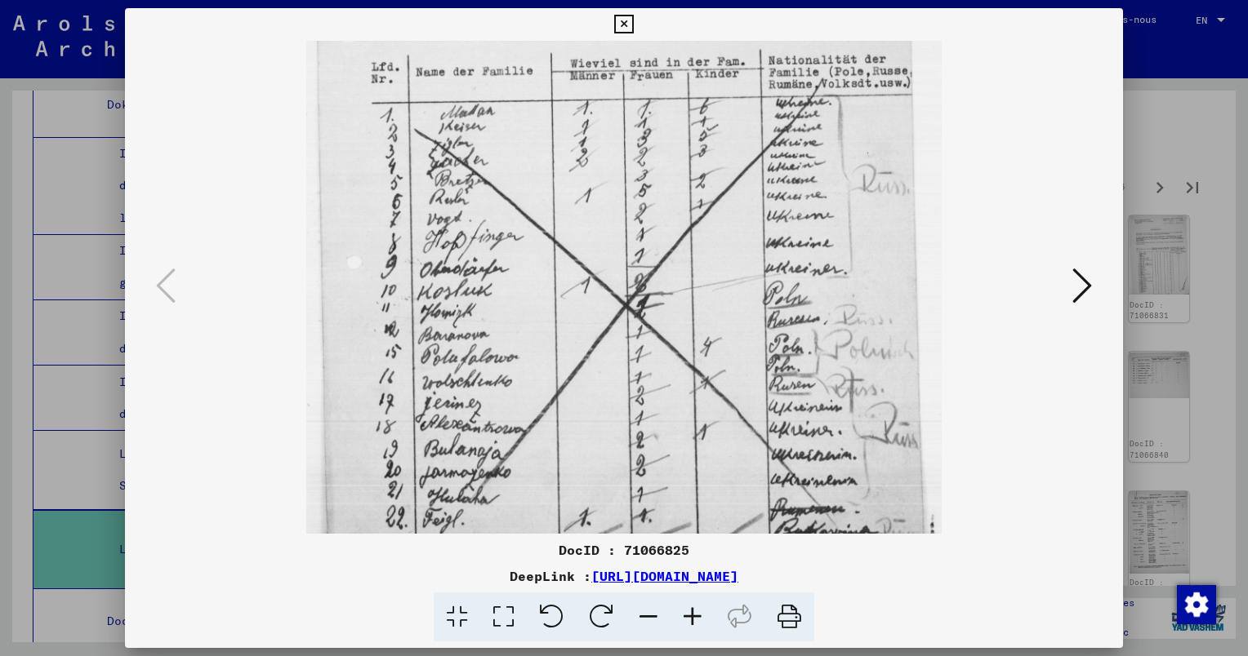
scroll to position [367, 0]
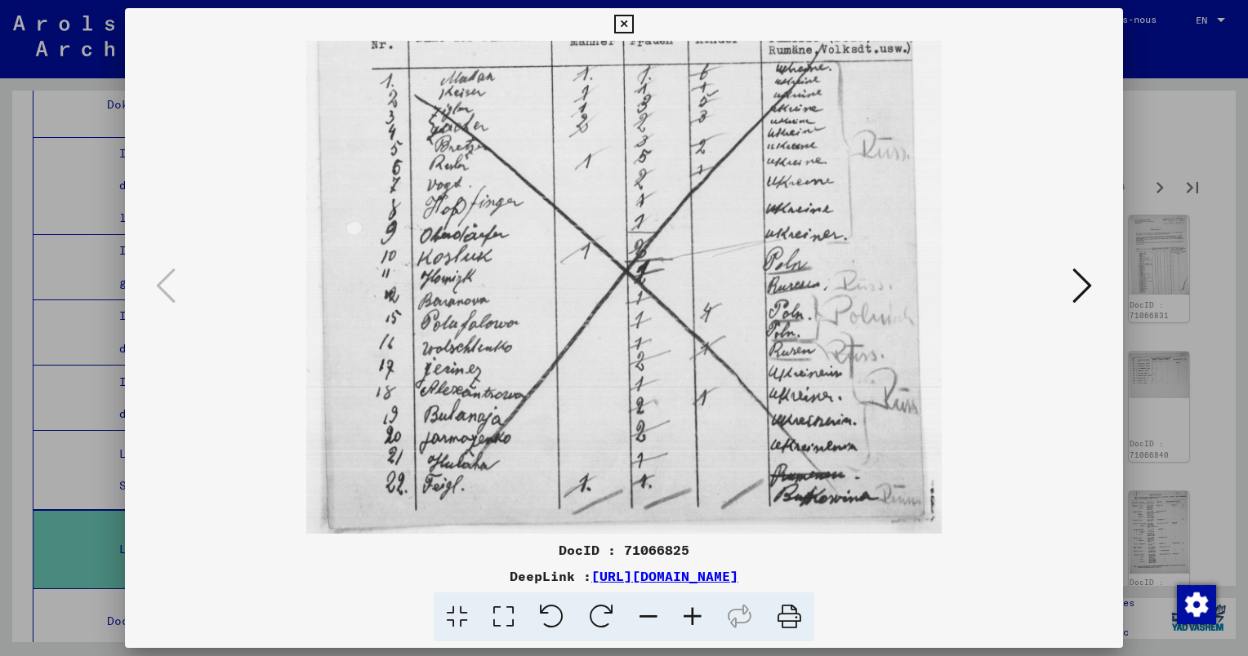
drag, startPoint x: 709, startPoint y: 352, endPoint x: 692, endPoint y: 176, distance: 176.3
click at [692, 176] on img at bounding box center [623, 103] width 635 height 861
drag, startPoint x: 647, startPoint y: 154, endPoint x: 684, endPoint y: 174, distance: 42.0
click at [684, 174] on img at bounding box center [623, 103] width 635 height 861
click at [1084, 288] on icon at bounding box center [1082, 285] width 20 height 39
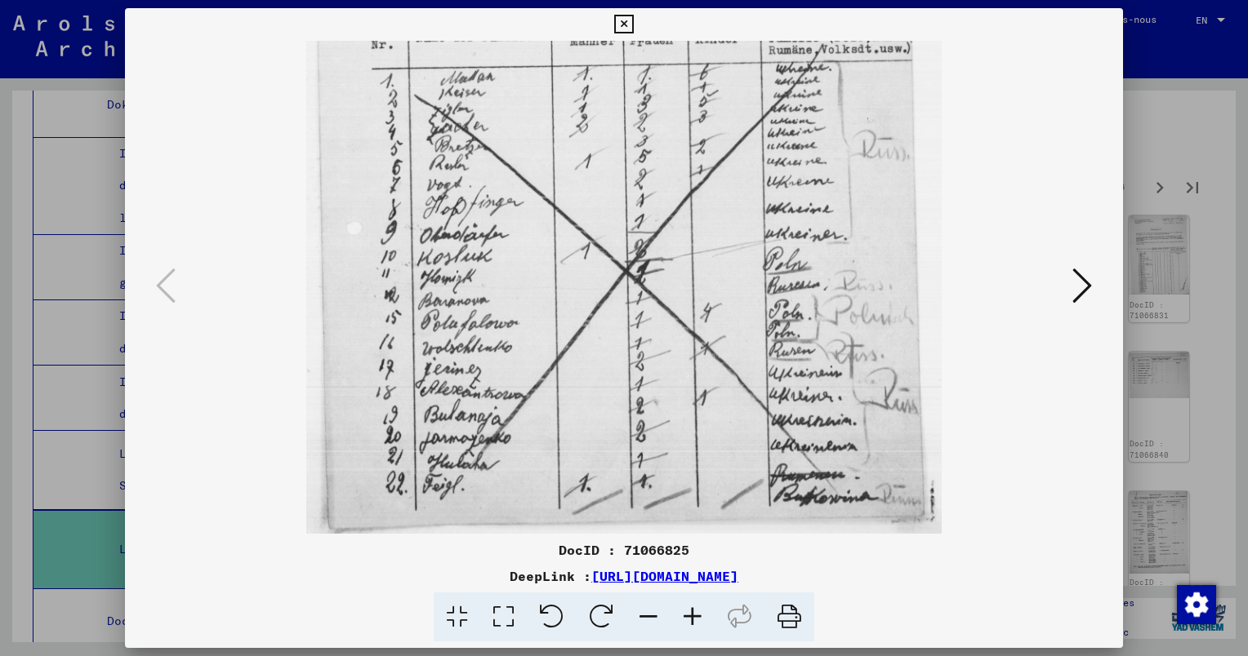
scroll to position [0, 0]
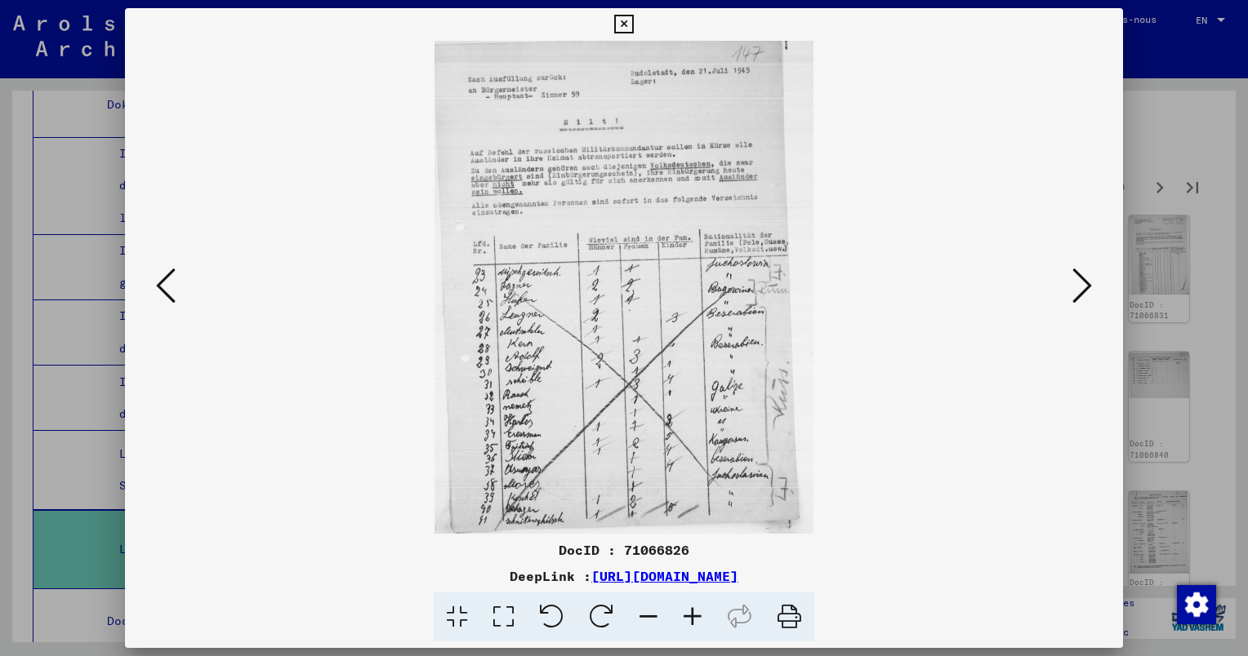
click at [1088, 287] on icon at bounding box center [1082, 285] width 20 height 39
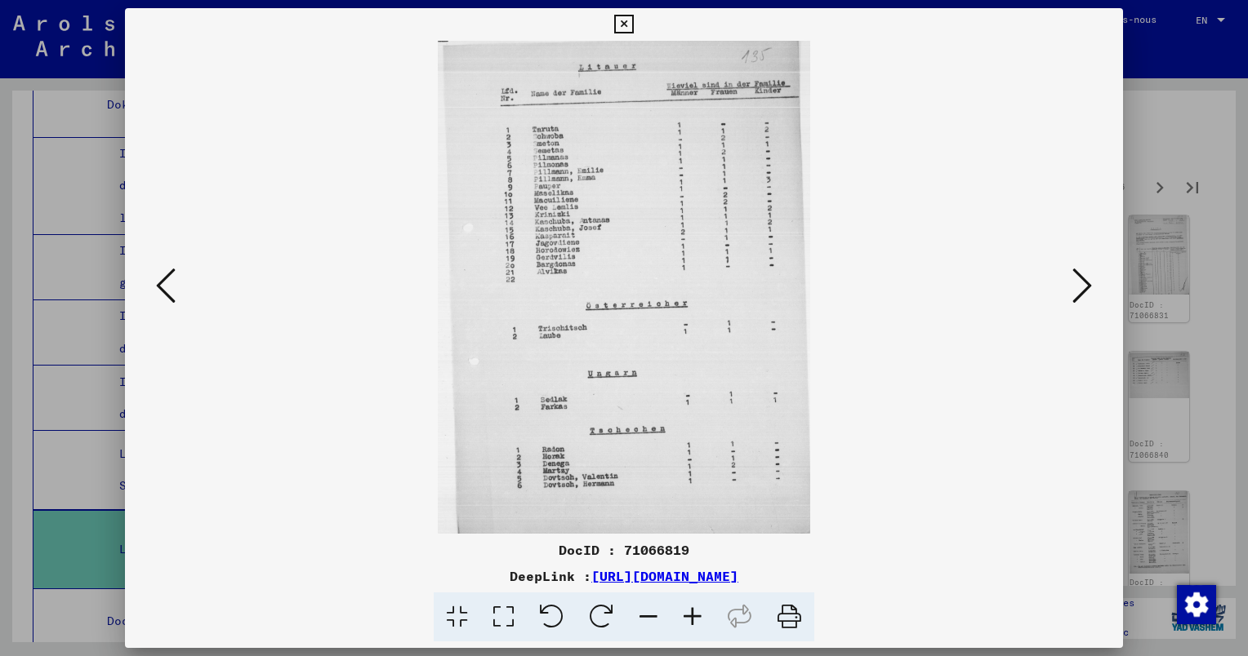
click at [696, 614] on icon at bounding box center [692, 618] width 44 height 50
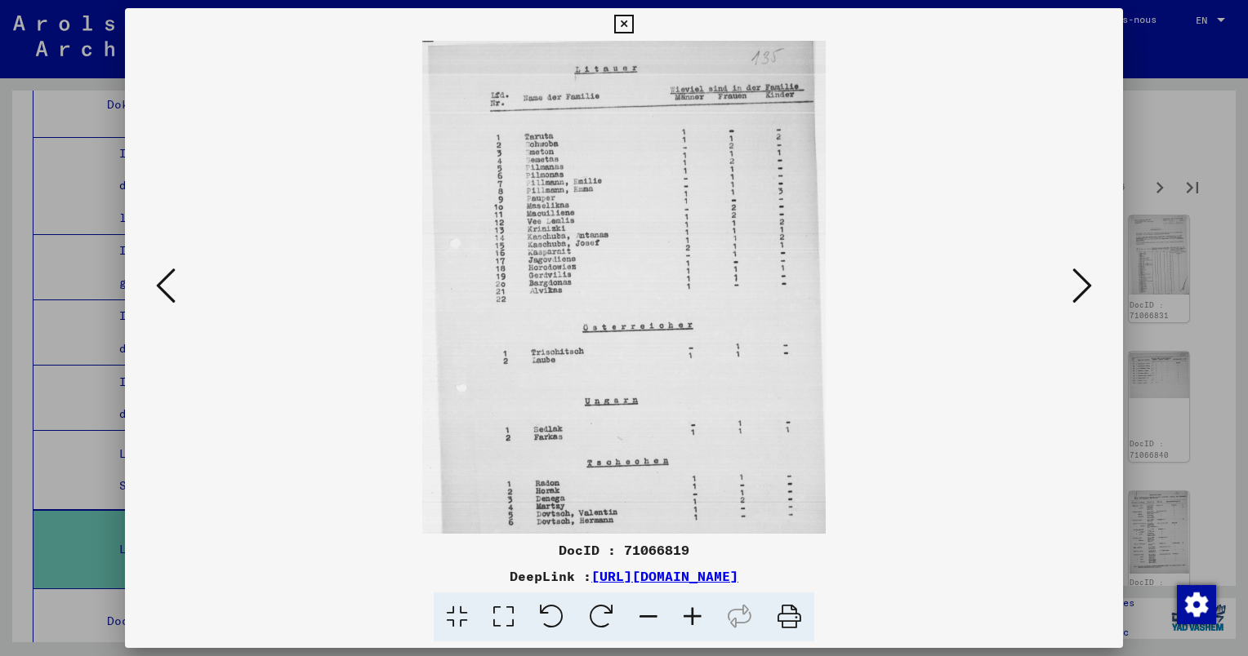
click at [696, 614] on icon at bounding box center [692, 618] width 44 height 50
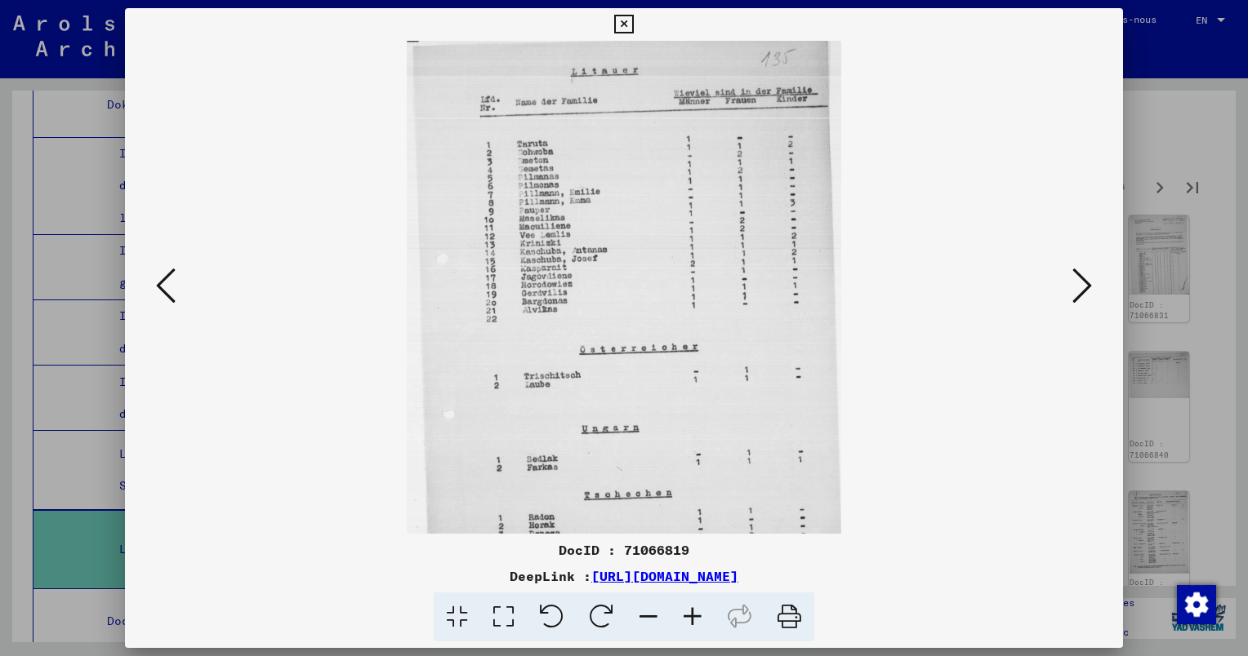
click at [696, 614] on icon at bounding box center [692, 618] width 44 height 50
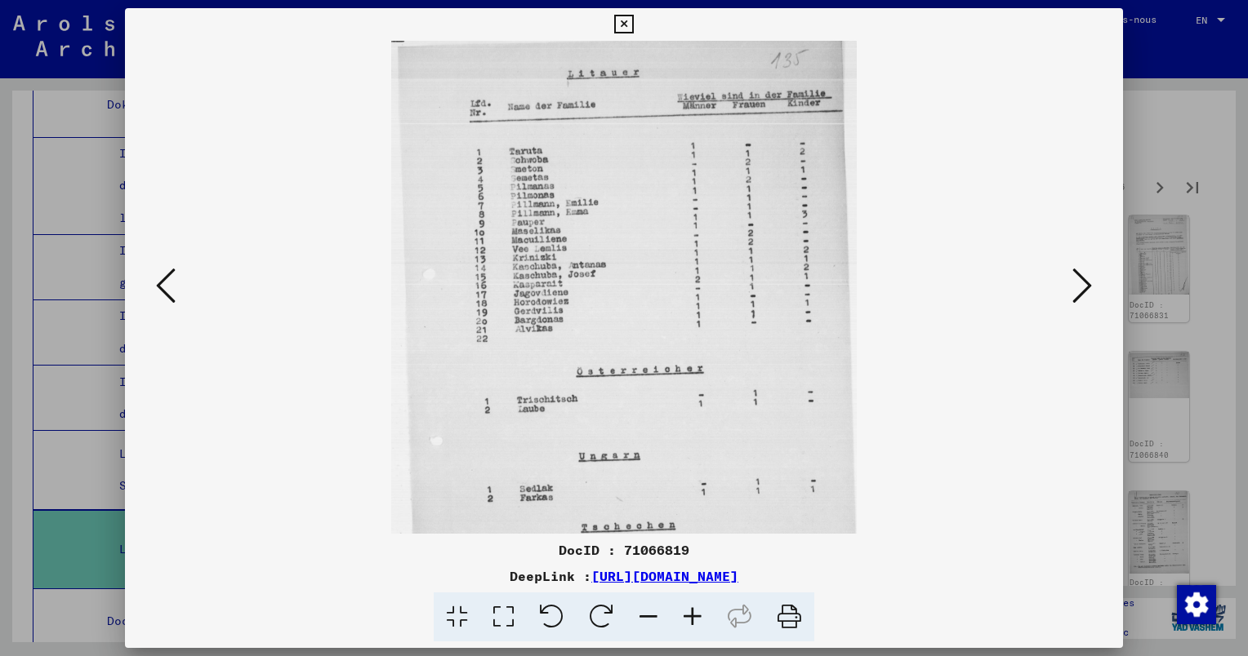
click at [696, 614] on icon at bounding box center [692, 618] width 44 height 50
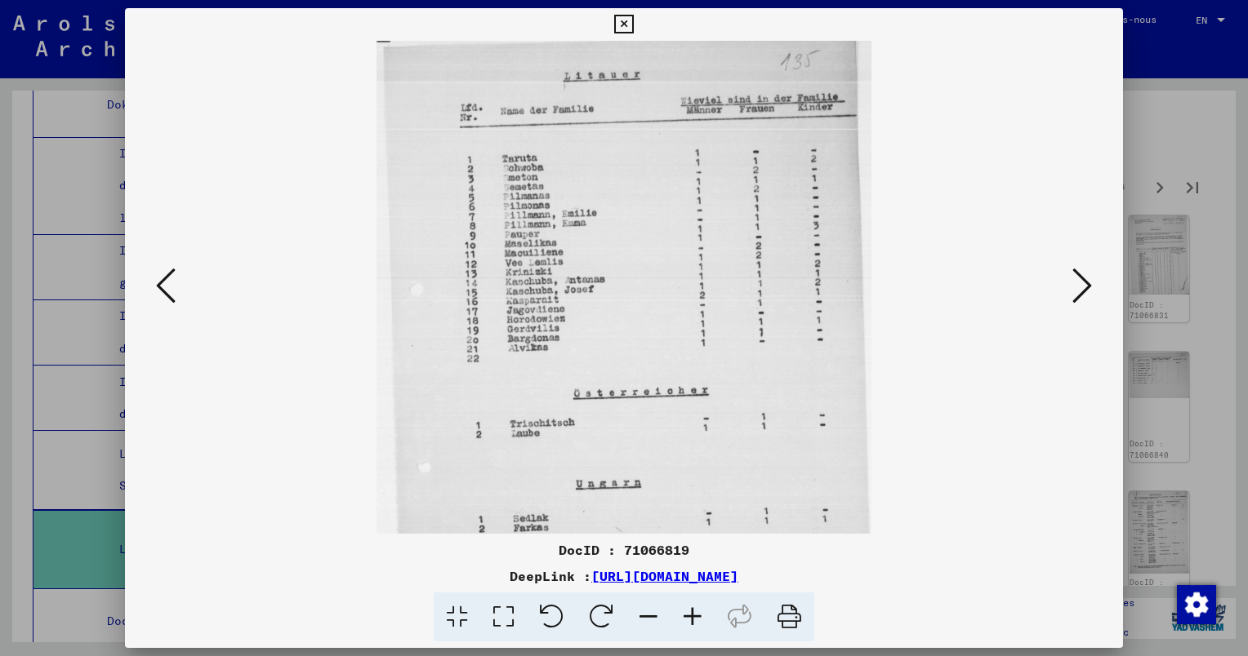
click at [697, 614] on icon at bounding box center [692, 618] width 44 height 50
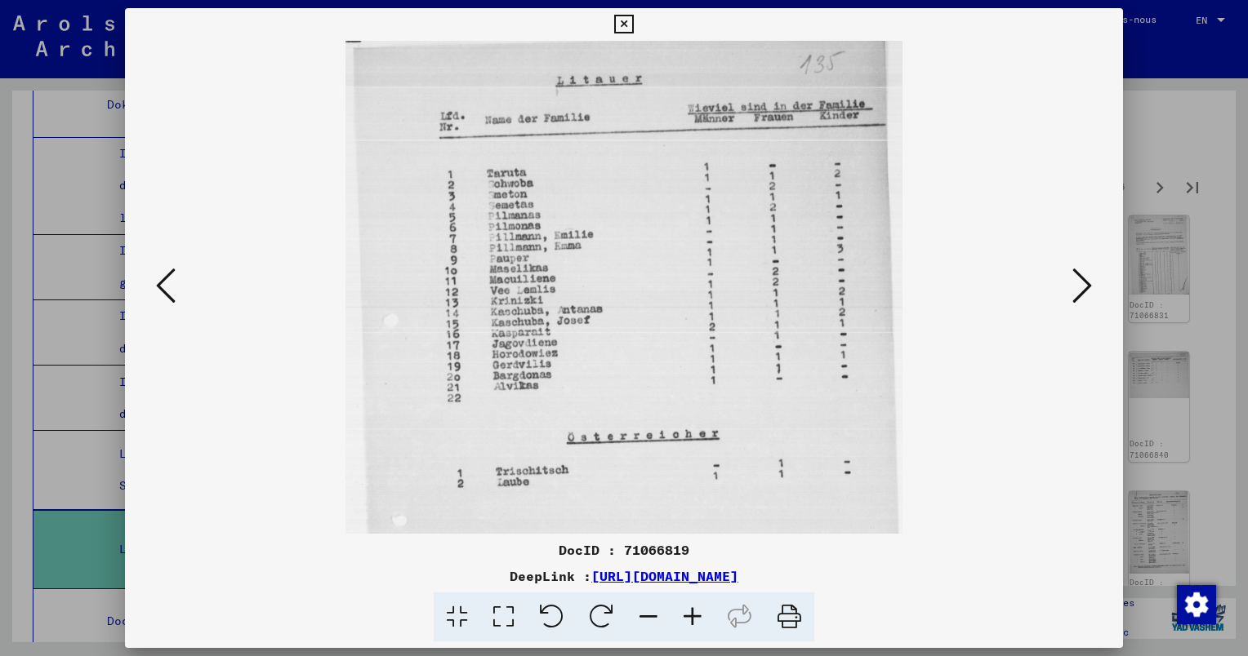
click at [697, 614] on icon at bounding box center [692, 618] width 44 height 50
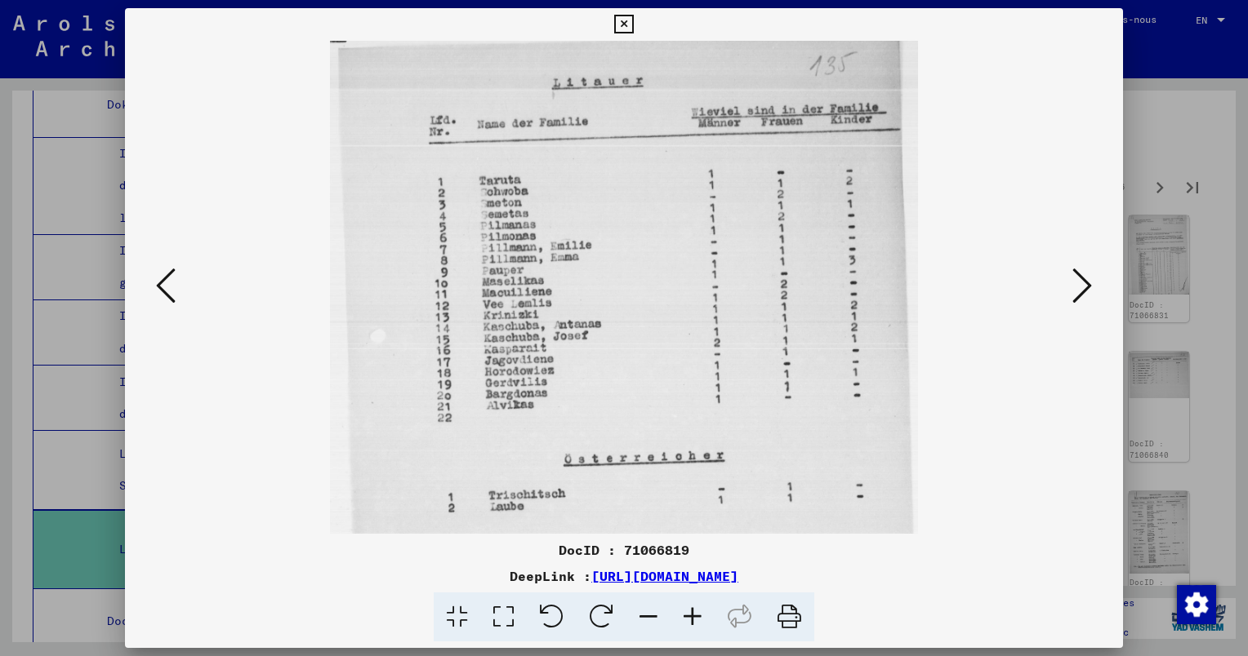
click at [697, 614] on icon at bounding box center [692, 618] width 44 height 50
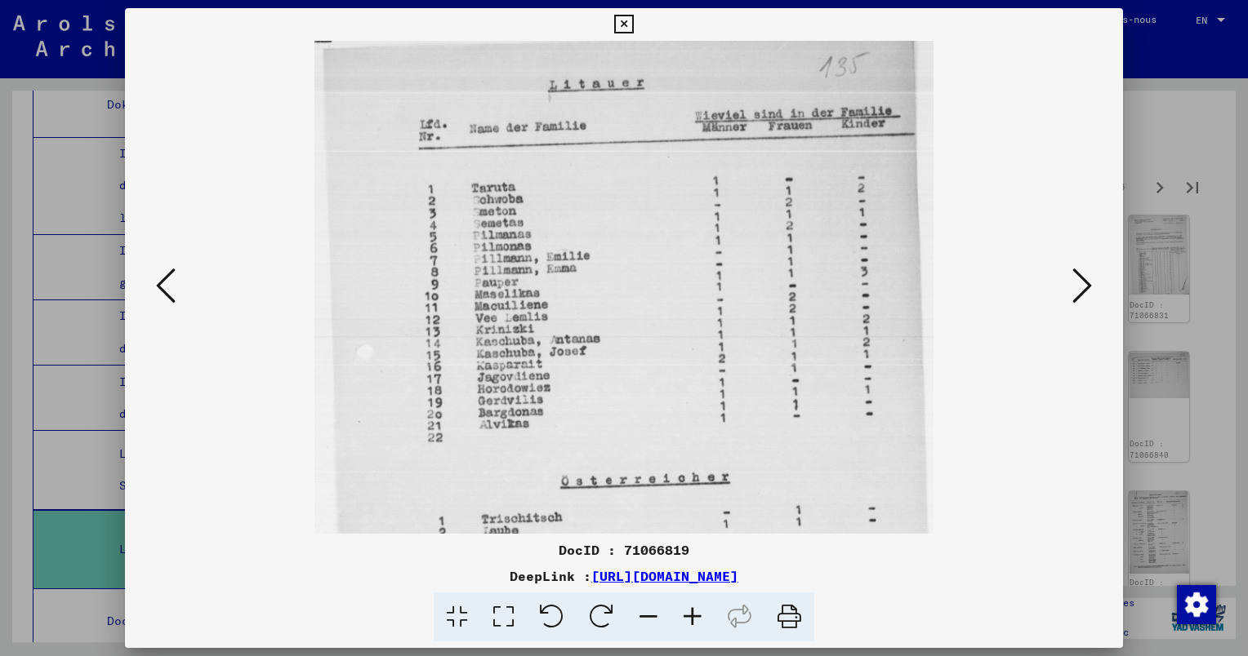
click at [697, 613] on icon at bounding box center [692, 618] width 44 height 50
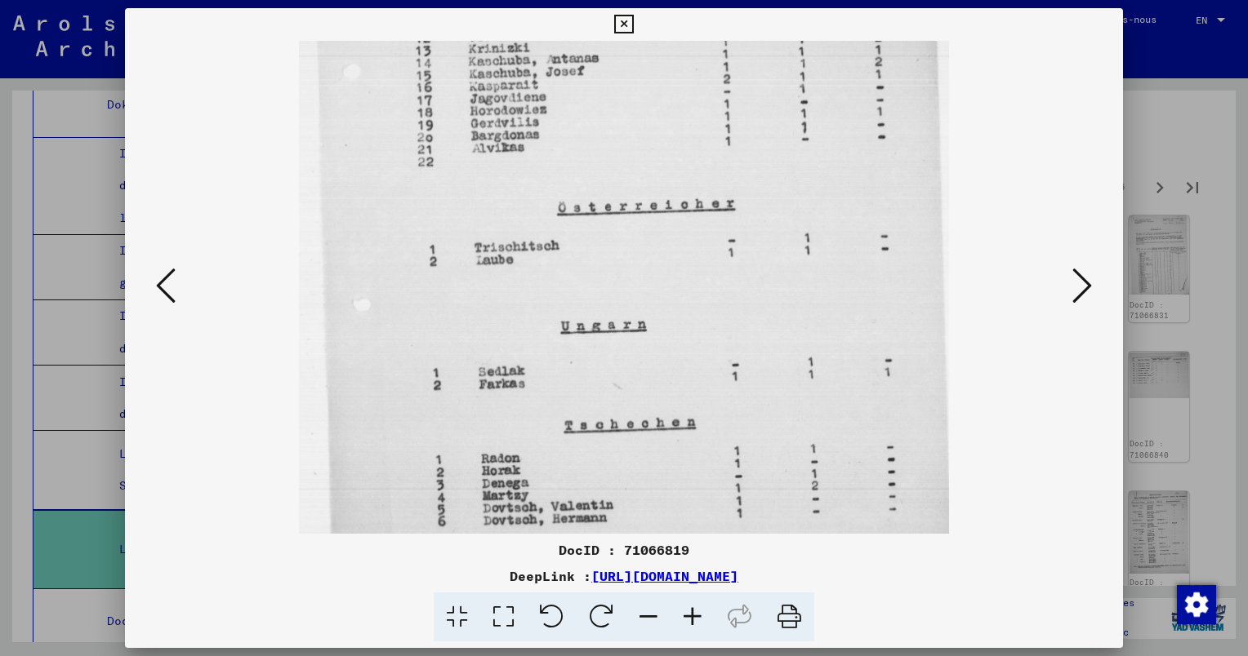
scroll to position [297, 0]
drag, startPoint x: 630, startPoint y: 407, endPoint x: 613, endPoint y: 118, distance: 289.6
click at [613, 118] on img at bounding box center [623, 174] width 649 height 861
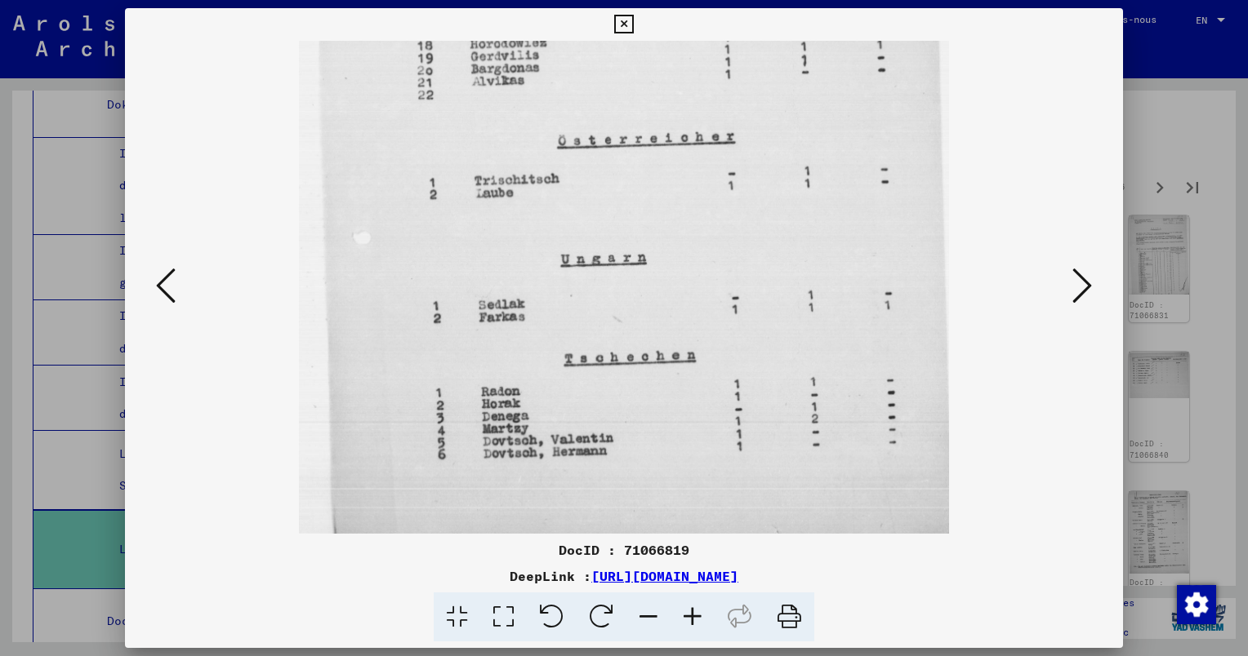
scroll to position [366, 0]
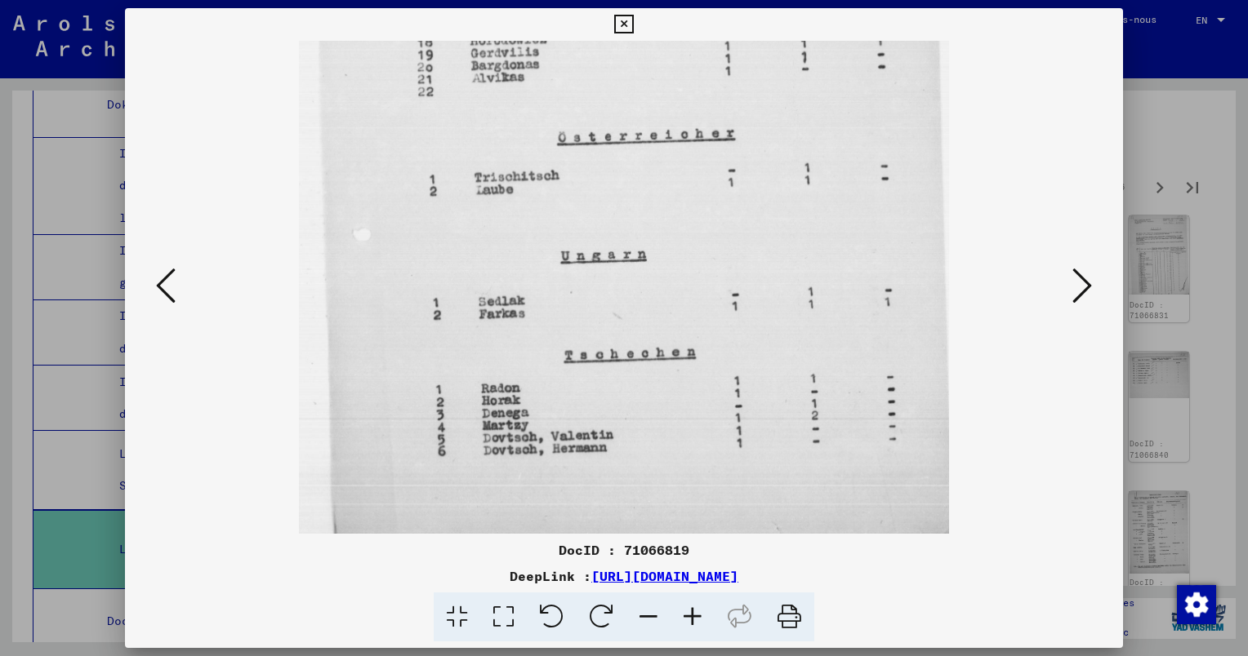
drag, startPoint x: 677, startPoint y: 270, endPoint x: 676, endPoint y: 127, distance: 142.9
click at [676, 127] on img at bounding box center [623, 105] width 649 height 861
click at [1078, 287] on icon at bounding box center [1082, 285] width 20 height 39
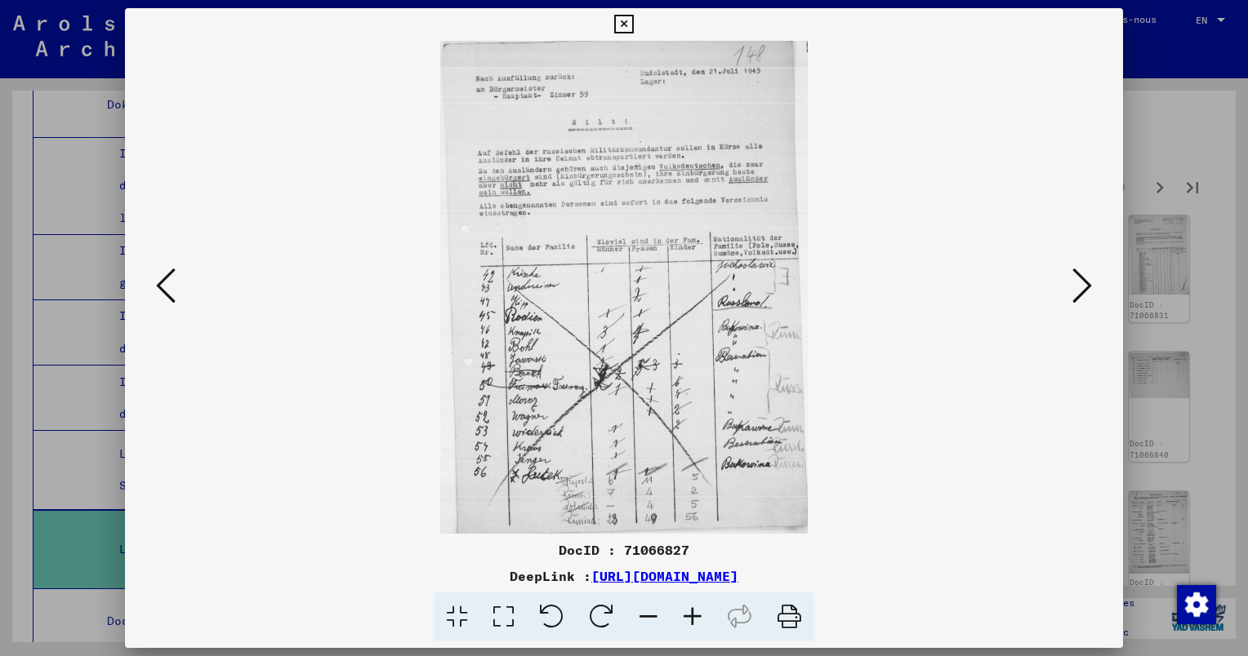
scroll to position [0, 0]
click at [1076, 291] on icon at bounding box center [1082, 285] width 20 height 39
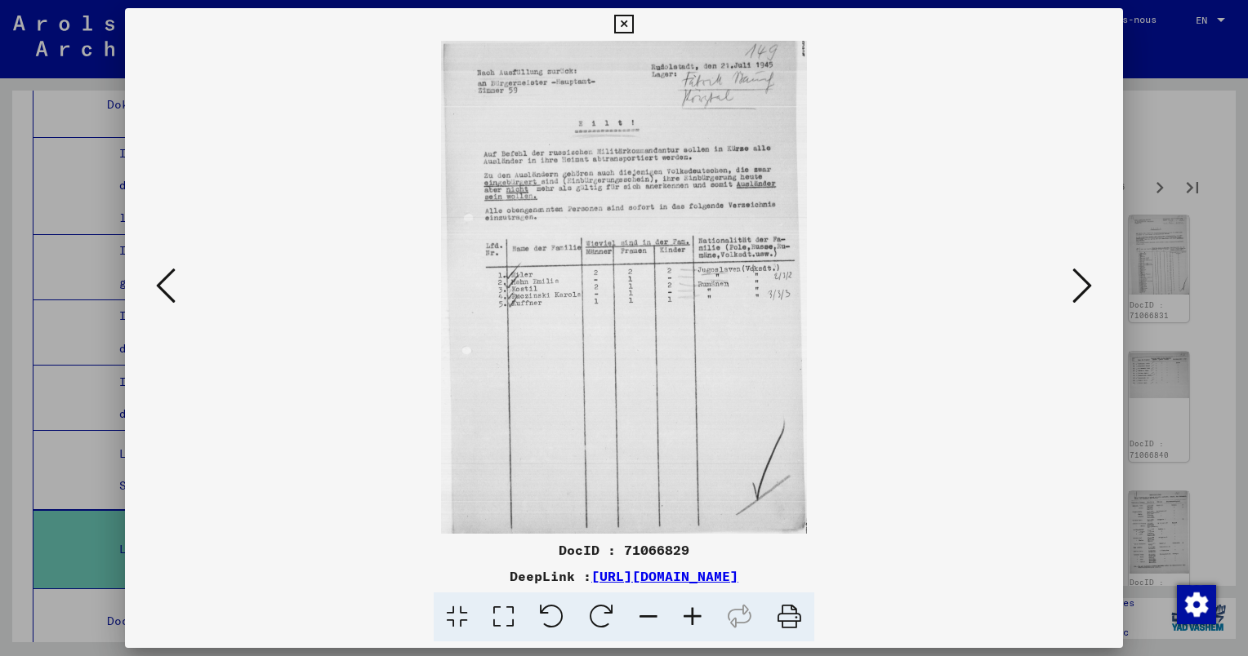
click at [689, 615] on icon at bounding box center [692, 618] width 44 height 50
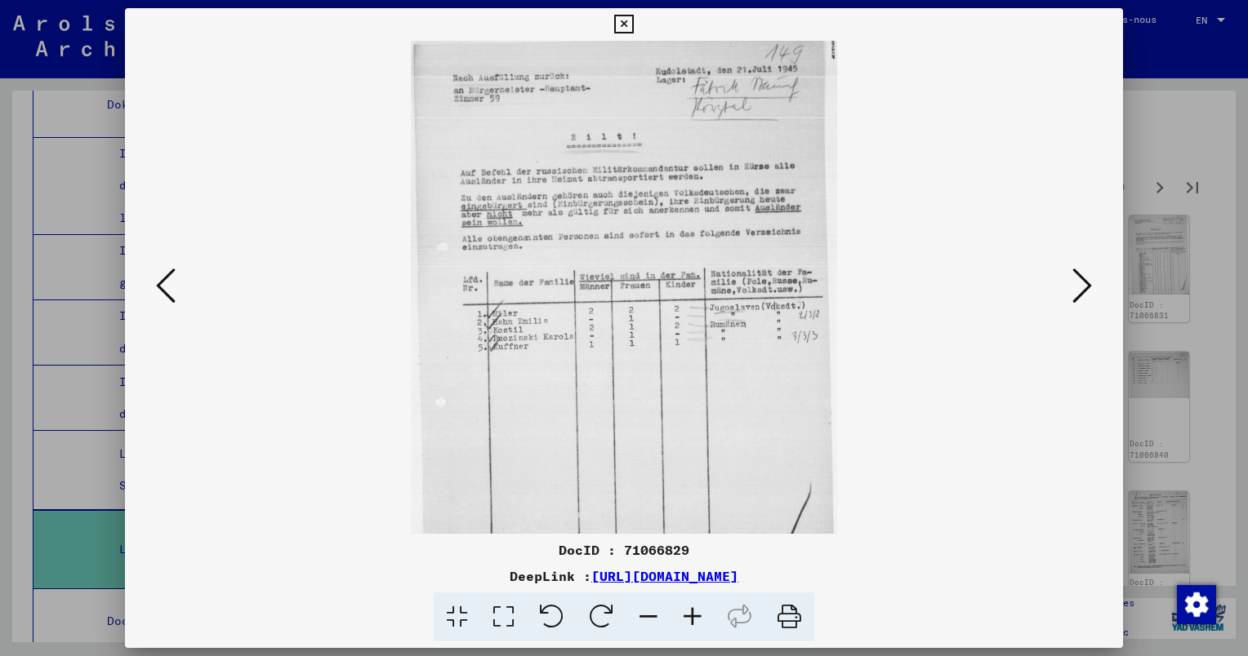
click at [689, 615] on icon at bounding box center [692, 618] width 44 height 50
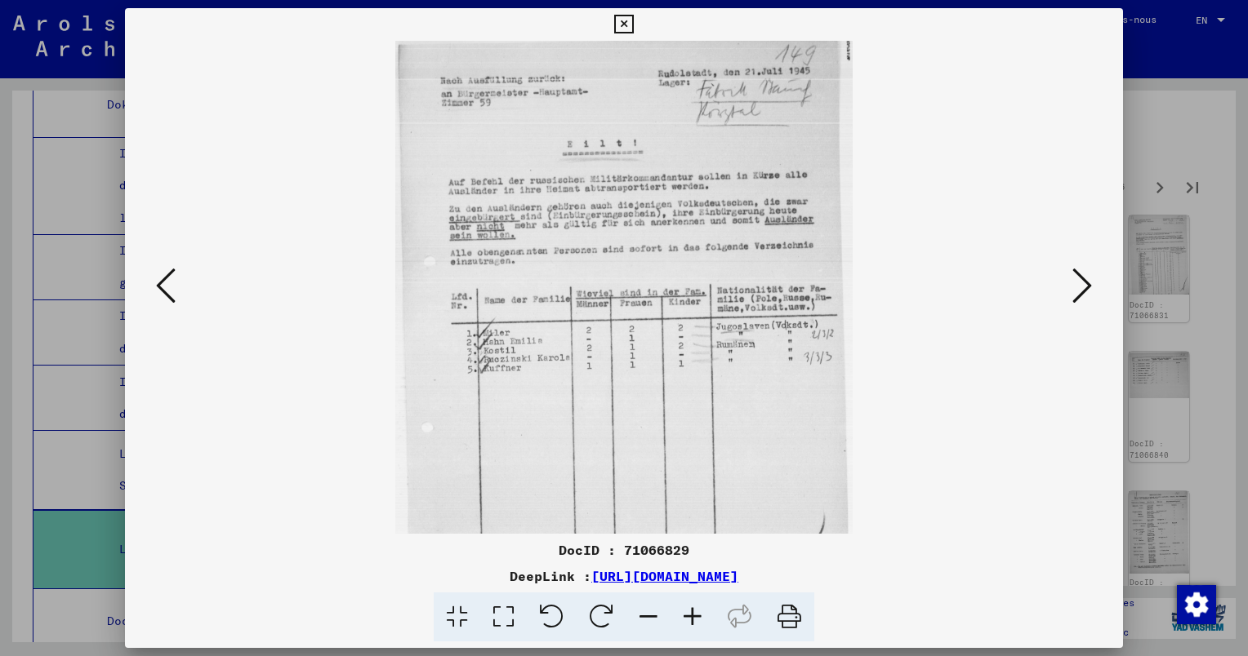
click at [689, 615] on icon at bounding box center [692, 618] width 44 height 50
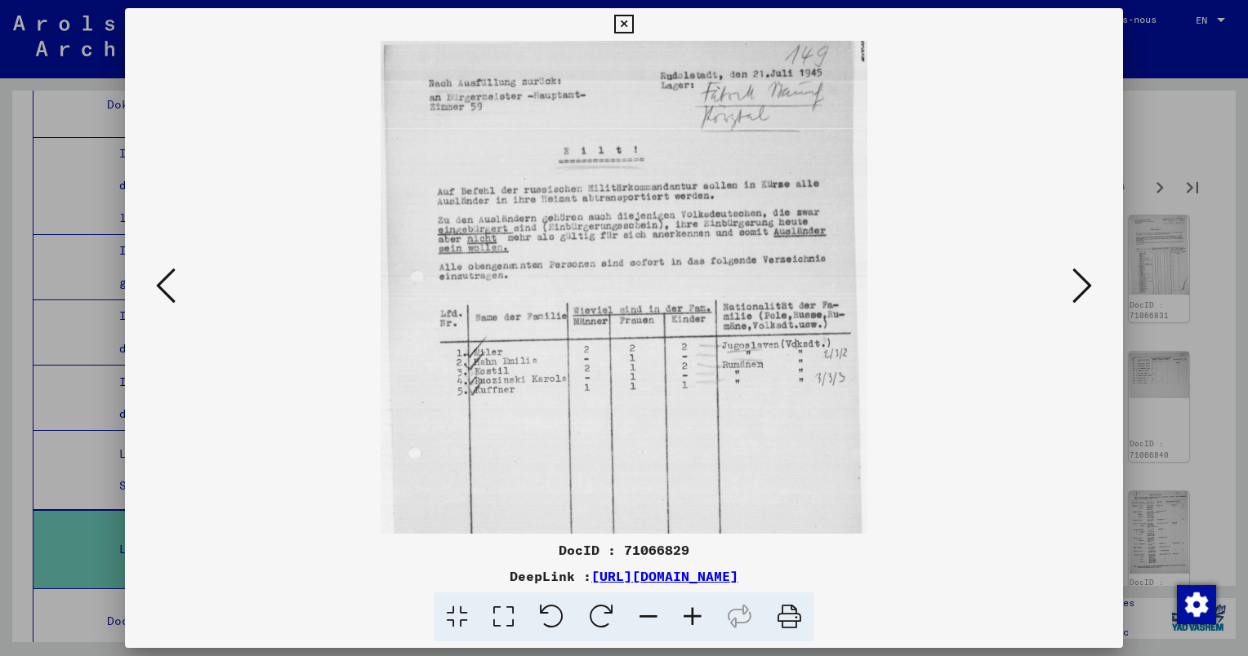
click at [689, 615] on icon at bounding box center [692, 618] width 44 height 50
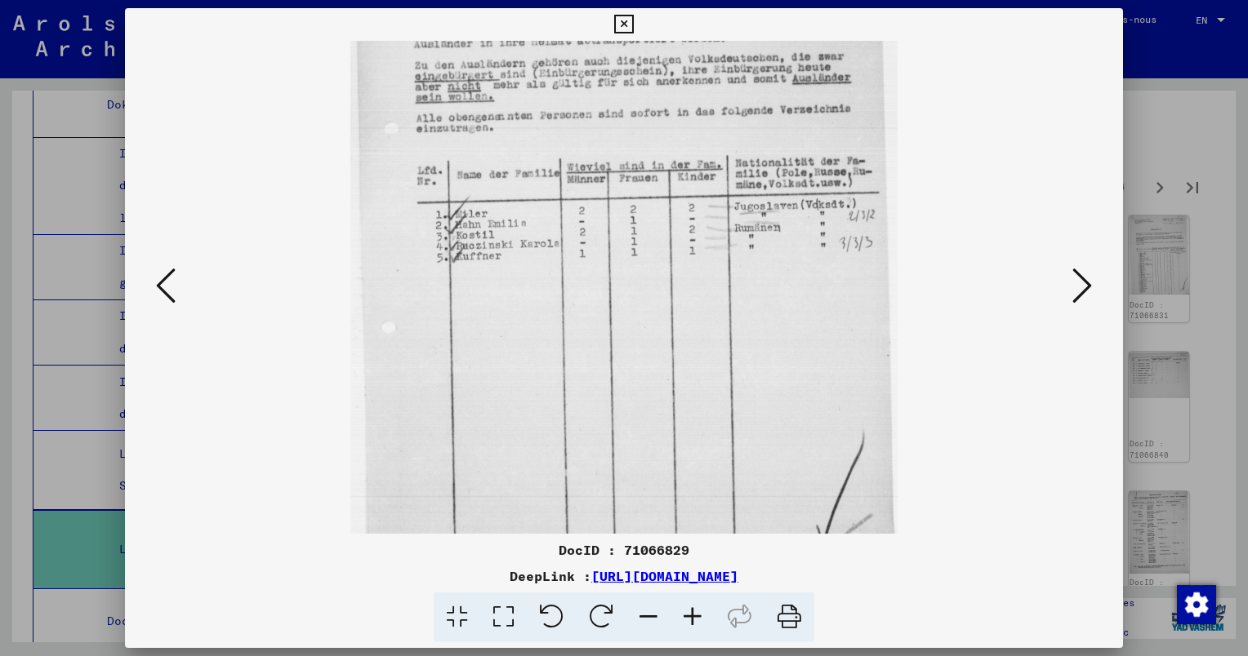
scroll to position [181, 0]
drag, startPoint x: 625, startPoint y: 409, endPoint x: 616, endPoint y: 275, distance: 134.2
click at [616, 275] on img at bounding box center [623, 229] width 547 height 738
click at [1079, 297] on icon at bounding box center [1082, 285] width 20 height 39
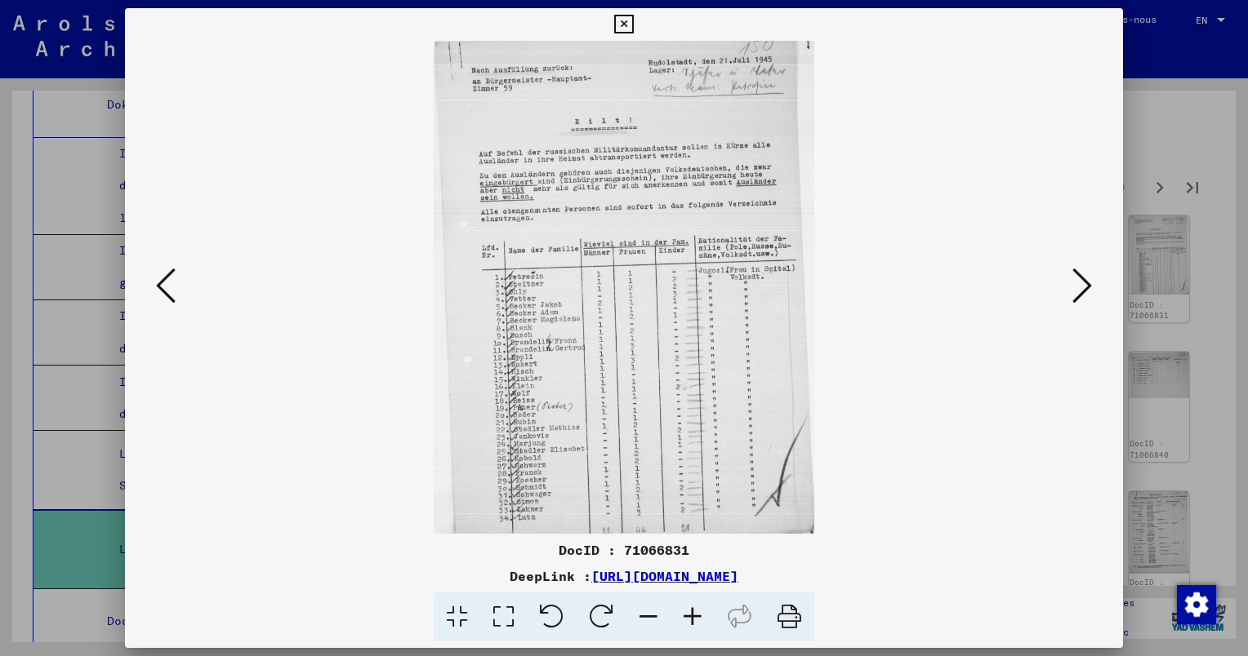
scroll to position [0, 0]
click at [691, 620] on icon at bounding box center [692, 618] width 44 height 50
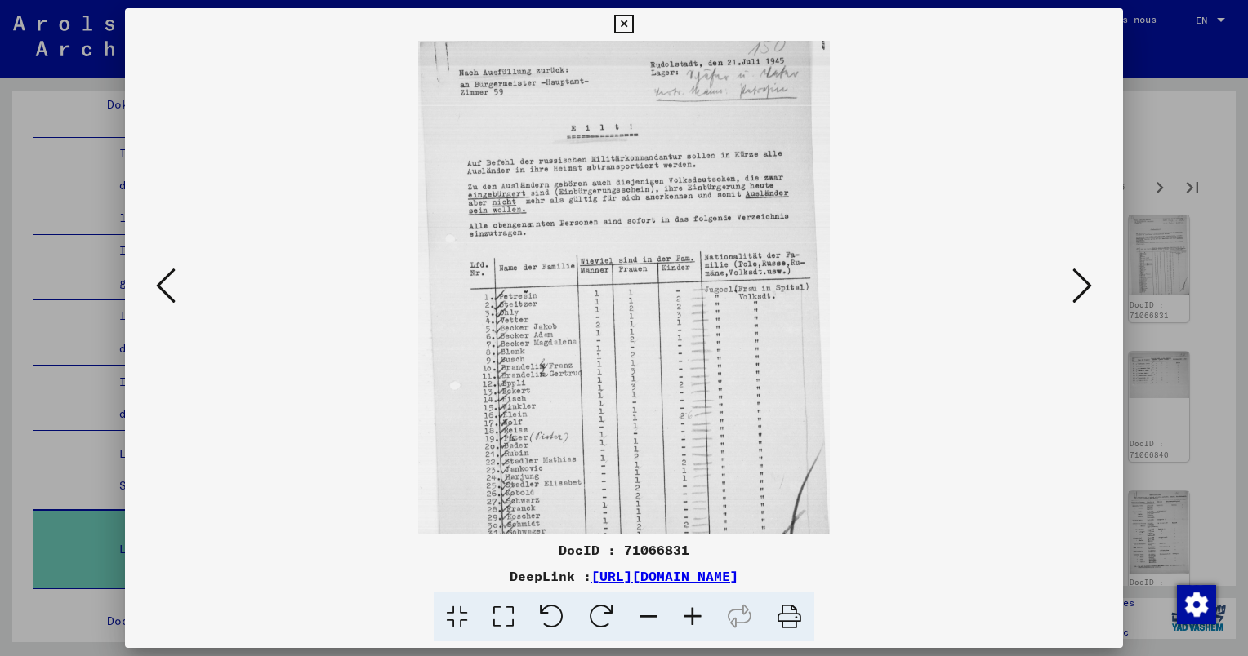
click at [691, 617] on icon at bounding box center [692, 618] width 44 height 50
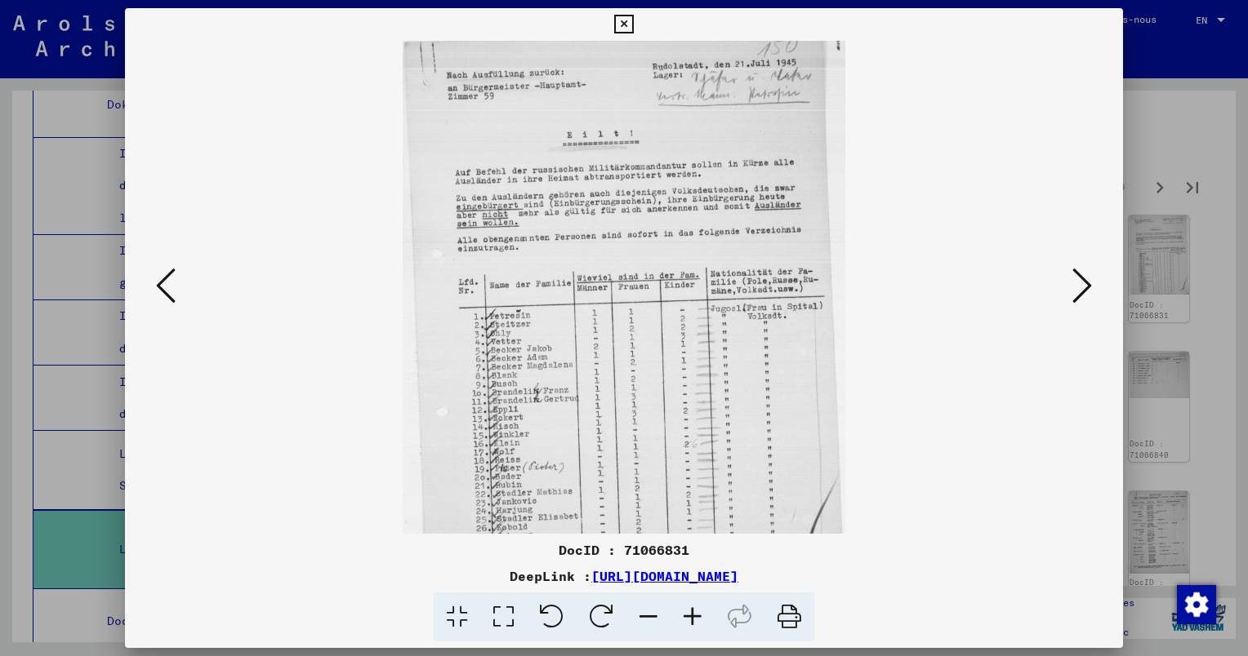
click at [692, 617] on icon at bounding box center [692, 618] width 44 height 50
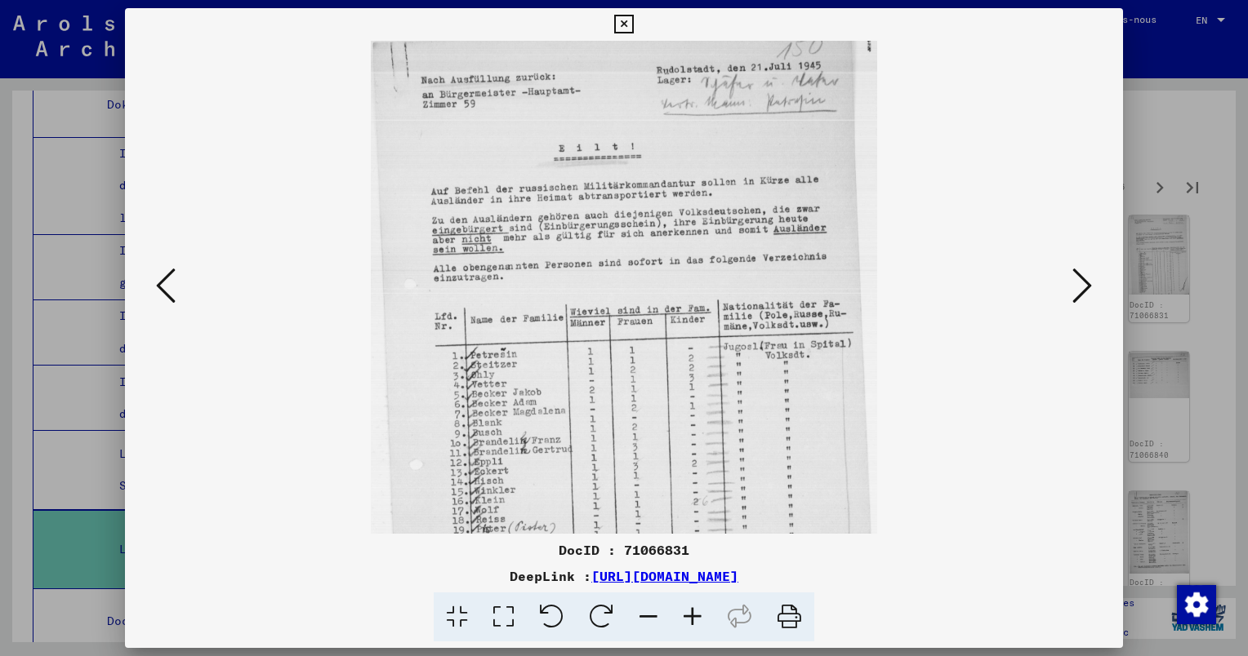
click at [692, 617] on icon at bounding box center [692, 618] width 44 height 50
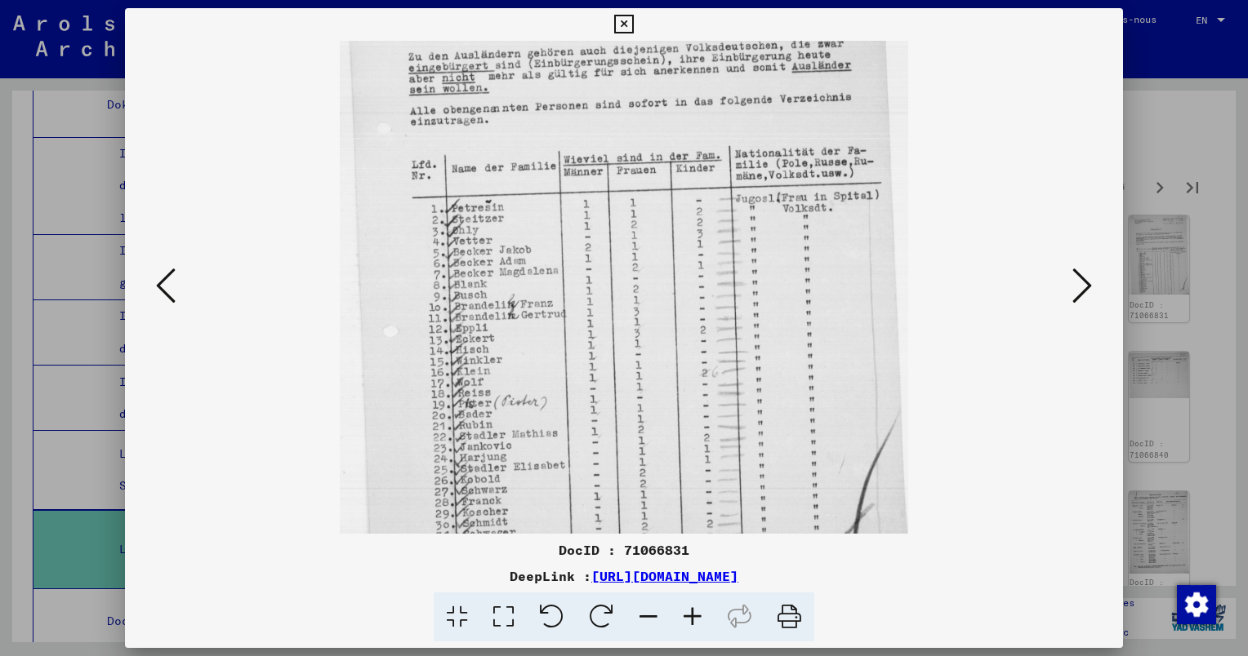
scroll to position [245, 0]
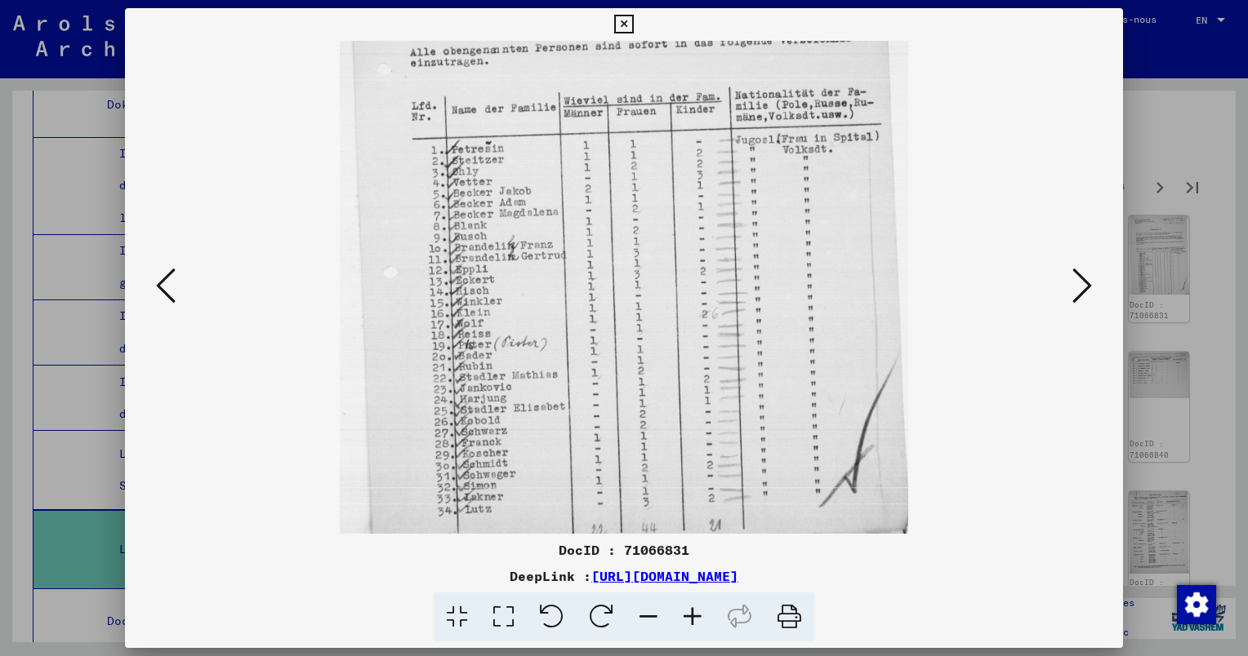
drag, startPoint x: 718, startPoint y: 425, endPoint x: 681, endPoint y: 173, distance: 255.0
click at [681, 173] on img at bounding box center [624, 165] width 569 height 738
click at [1086, 281] on icon at bounding box center [1082, 285] width 20 height 39
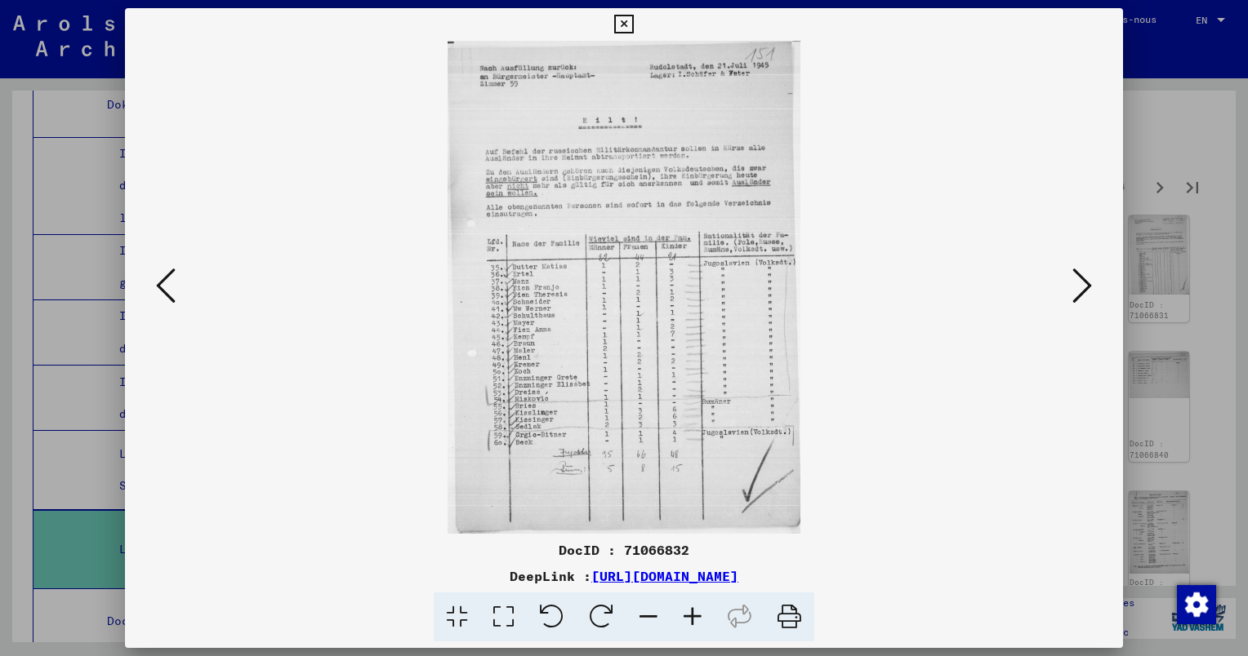
drag, startPoint x: 577, startPoint y: 372, endPoint x: 581, endPoint y: 314, distance: 58.9
click at [581, 314] on img at bounding box center [623, 287] width 352 height 493
click at [692, 610] on icon at bounding box center [692, 618] width 44 height 50
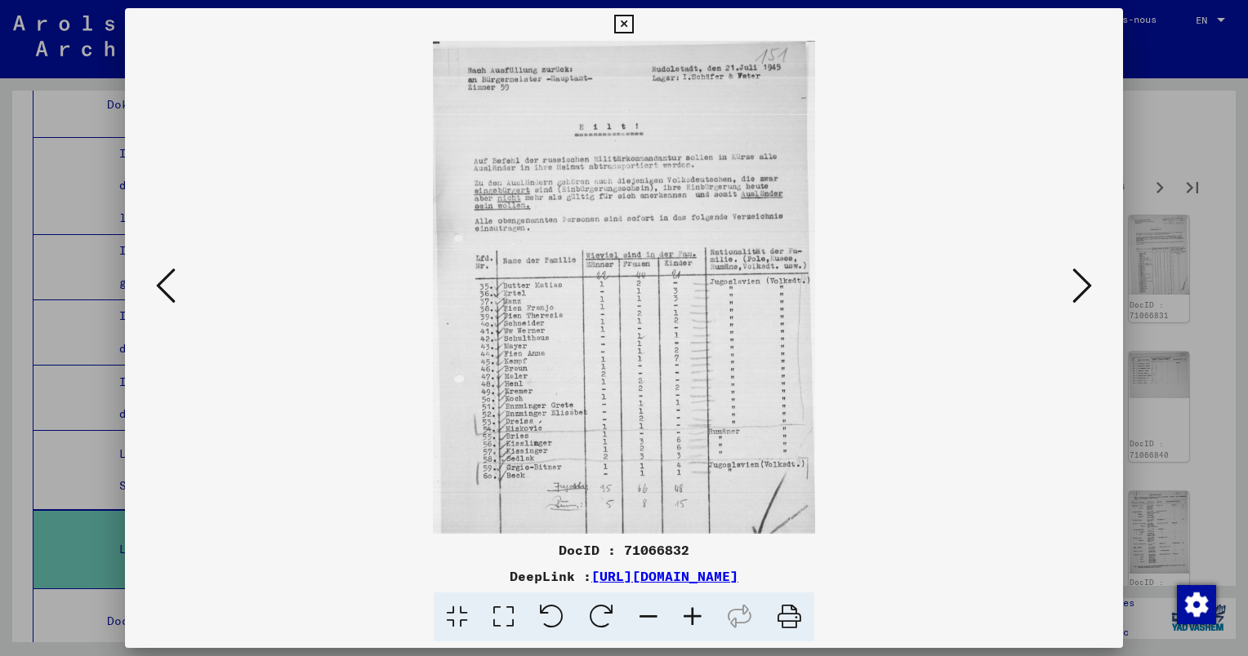
click at [692, 611] on icon at bounding box center [692, 618] width 44 height 50
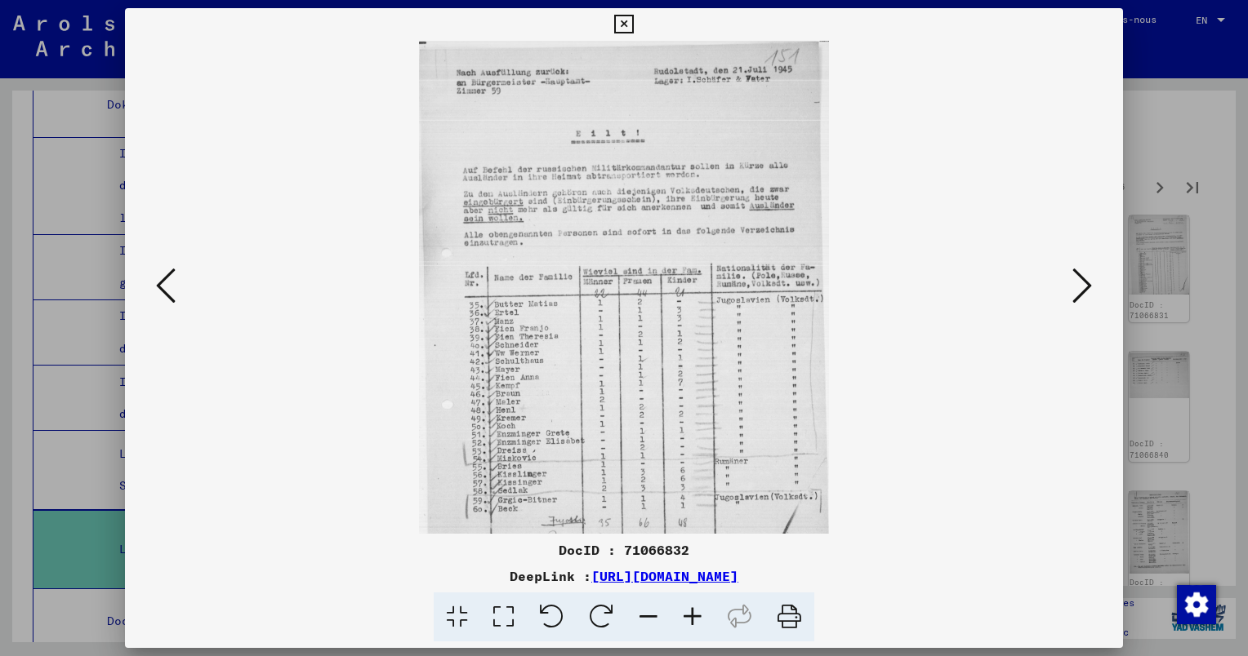
click at [692, 611] on icon at bounding box center [692, 618] width 44 height 50
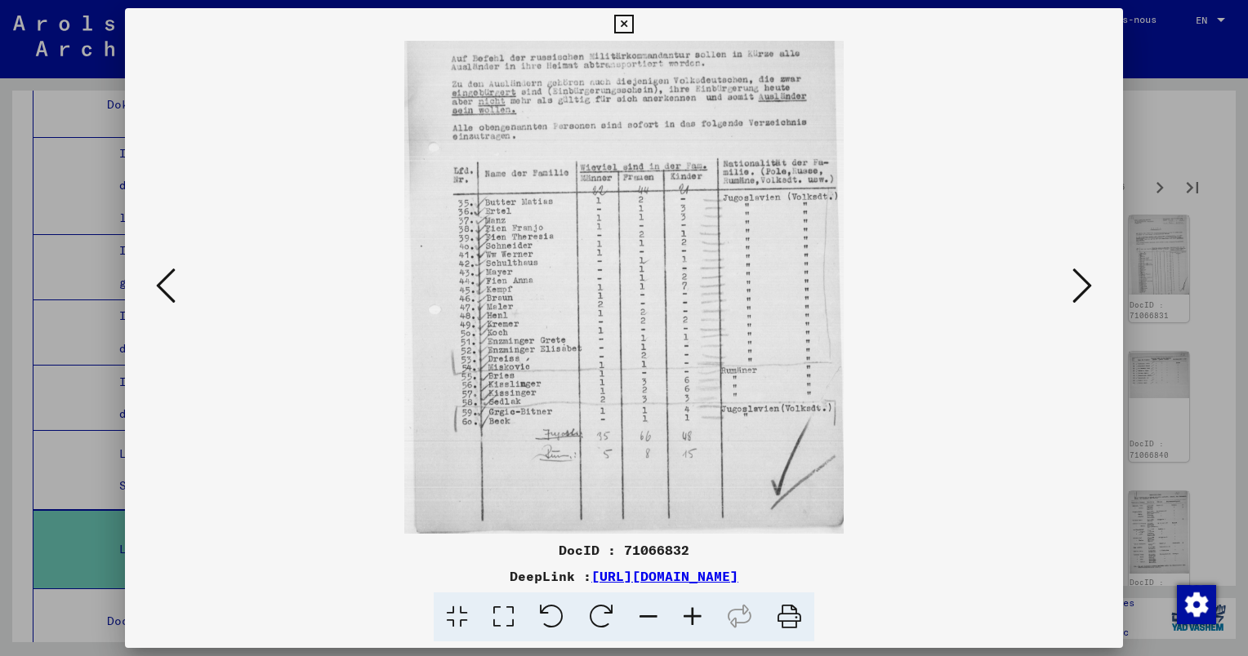
scroll to position [122, 0]
drag, startPoint x: 623, startPoint y: 425, endPoint x: 628, endPoint y: 290, distance: 134.8
click at [628, 290] on img at bounding box center [624, 226] width 440 height 616
click at [1082, 292] on icon at bounding box center [1082, 285] width 20 height 39
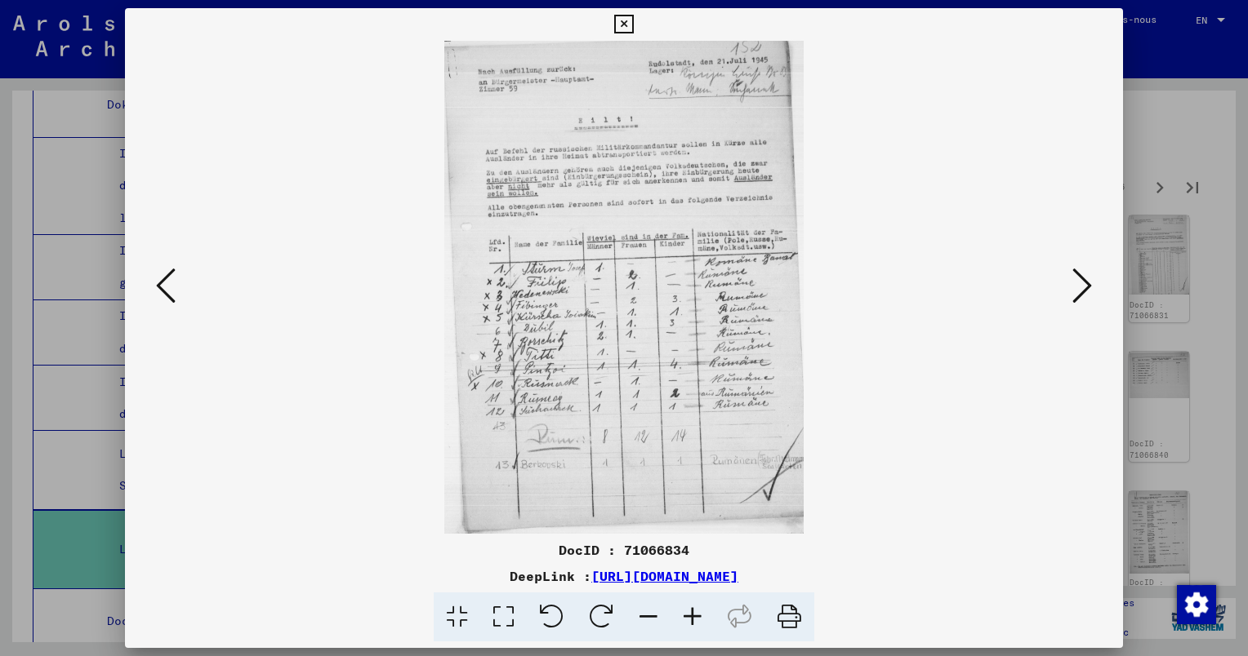
scroll to position [0, 0]
click at [1081, 290] on icon at bounding box center [1082, 285] width 20 height 39
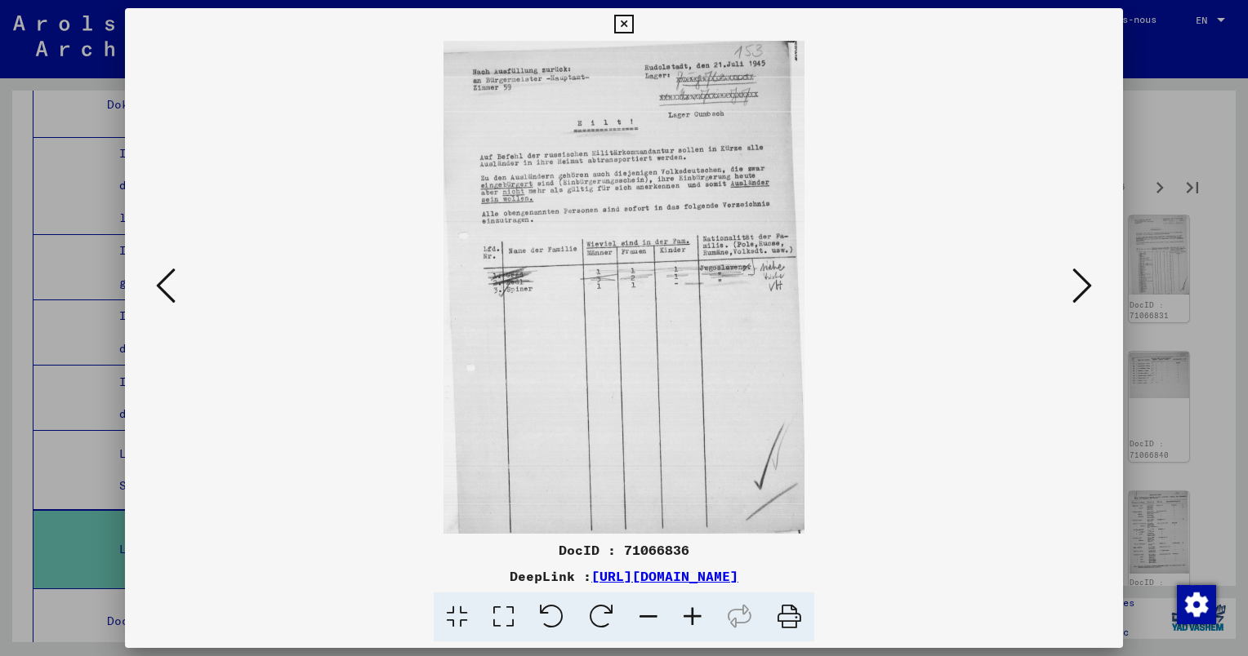
click at [1078, 287] on icon at bounding box center [1082, 285] width 20 height 39
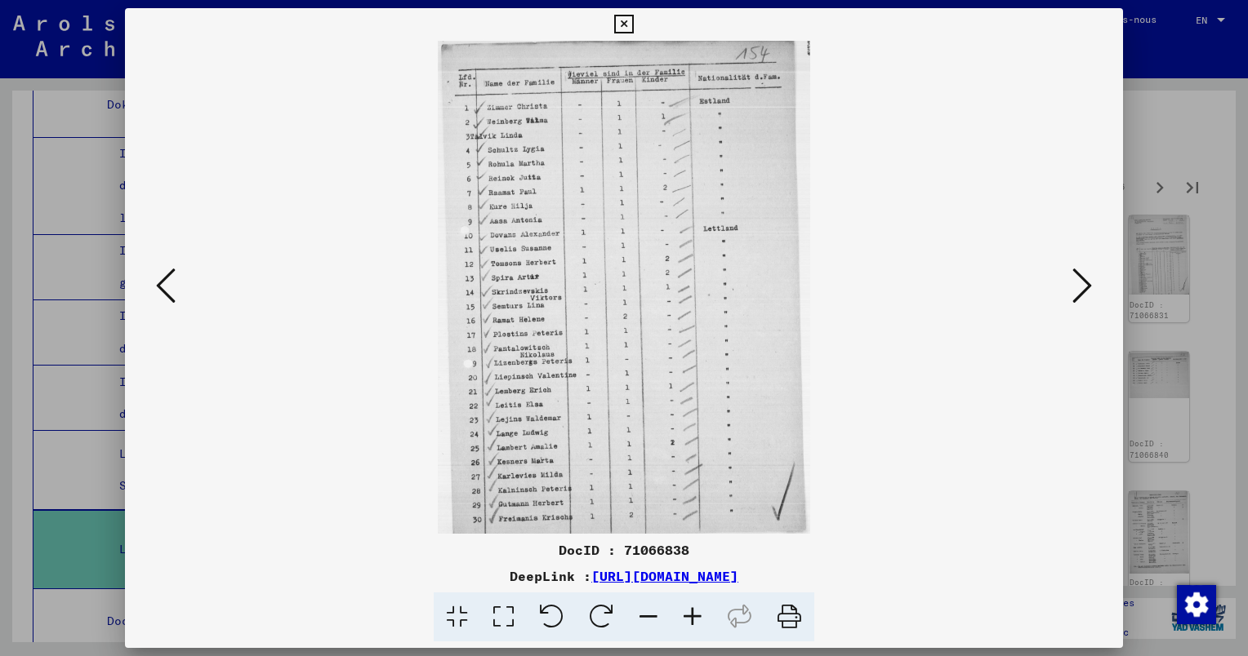
click at [692, 616] on icon at bounding box center [692, 618] width 44 height 50
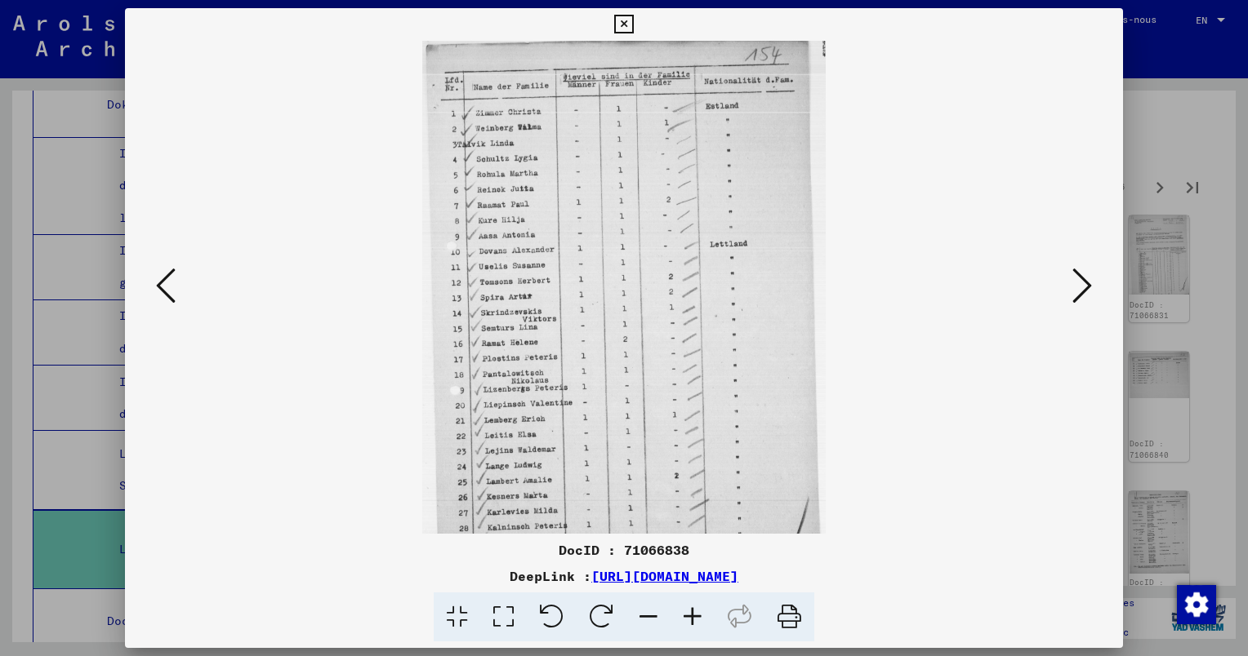
click at [692, 616] on icon at bounding box center [692, 618] width 44 height 50
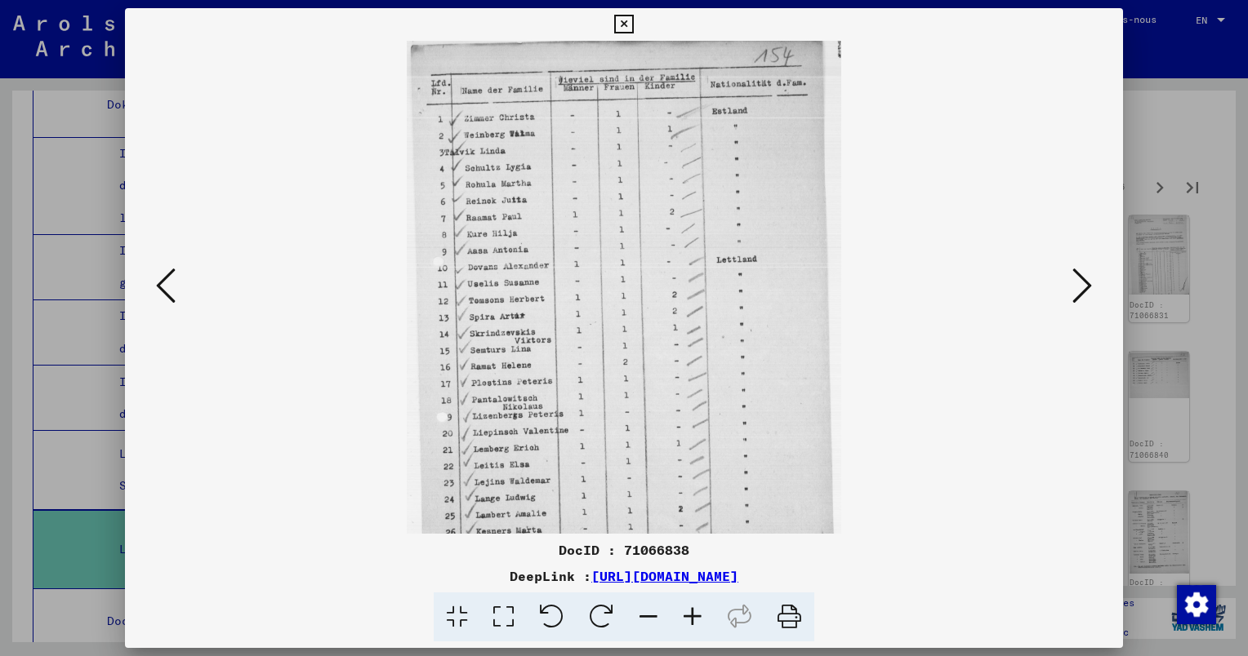
click at [692, 616] on icon at bounding box center [692, 618] width 44 height 50
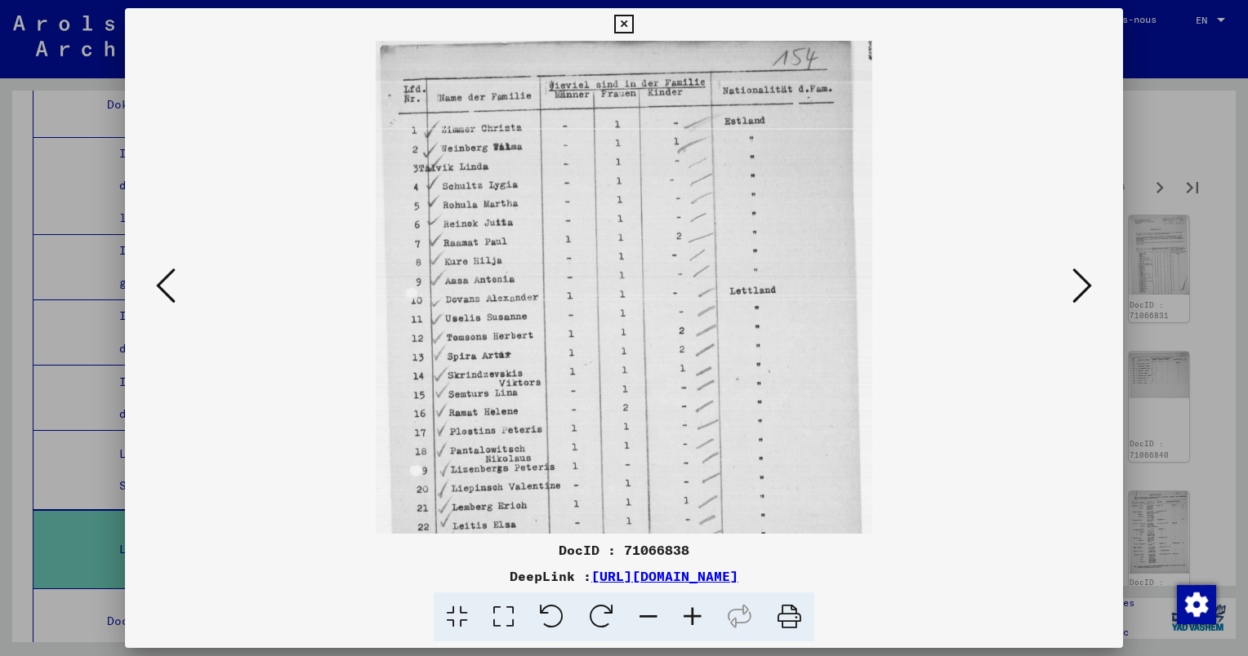
click at [692, 616] on icon at bounding box center [692, 618] width 44 height 50
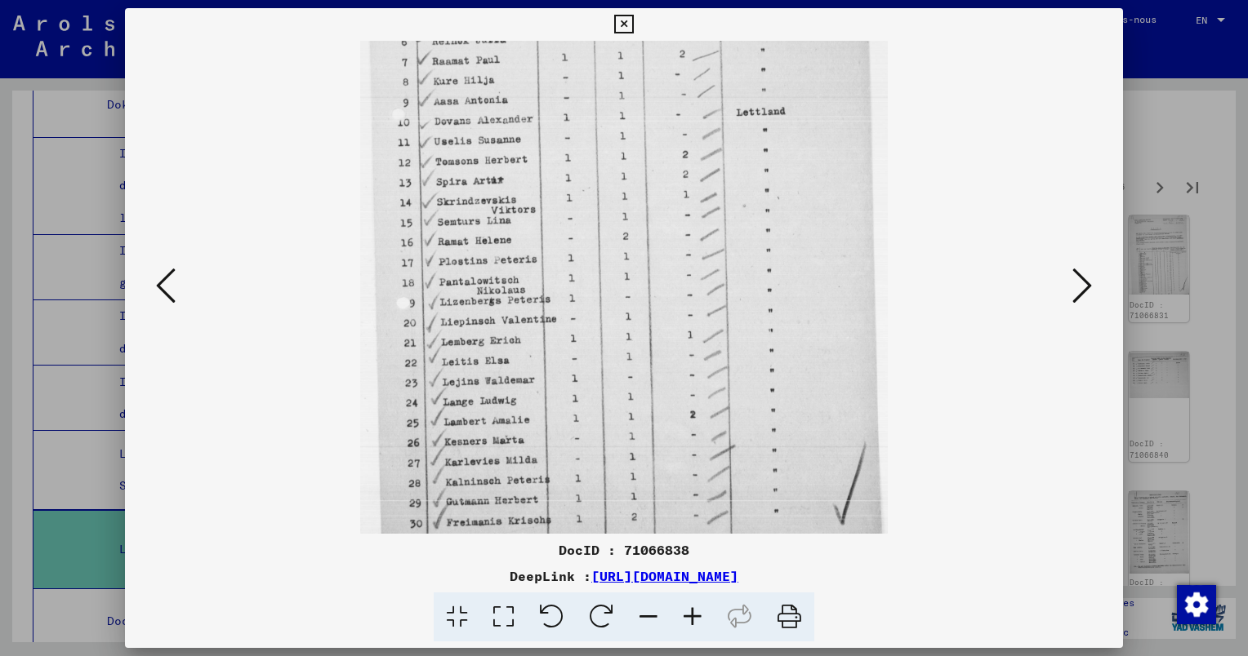
drag, startPoint x: 552, startPoint y: 431, endPoint x: 553, endPoint y: 230, distance: 200.9
click at [553, 232] on img at bounding box center [623, 194] width 527 height 697
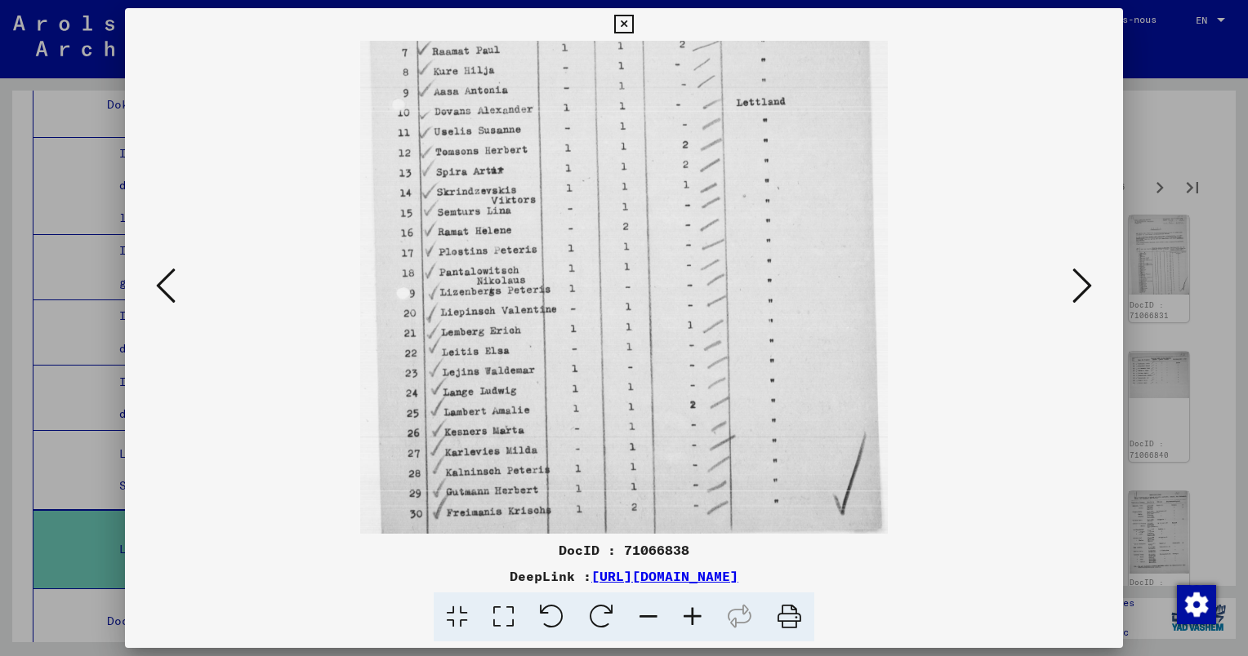
drag, startPoint x: 581, startPoint y: 428, endPoint x: 569, endPoint y: 332, distance: 97.1
click at [569, 336] on img at bounding box center [623, 185] width 527 height 697
click at [1090, 281] on icon at bounding box center [1082, 285] width 20 height 39
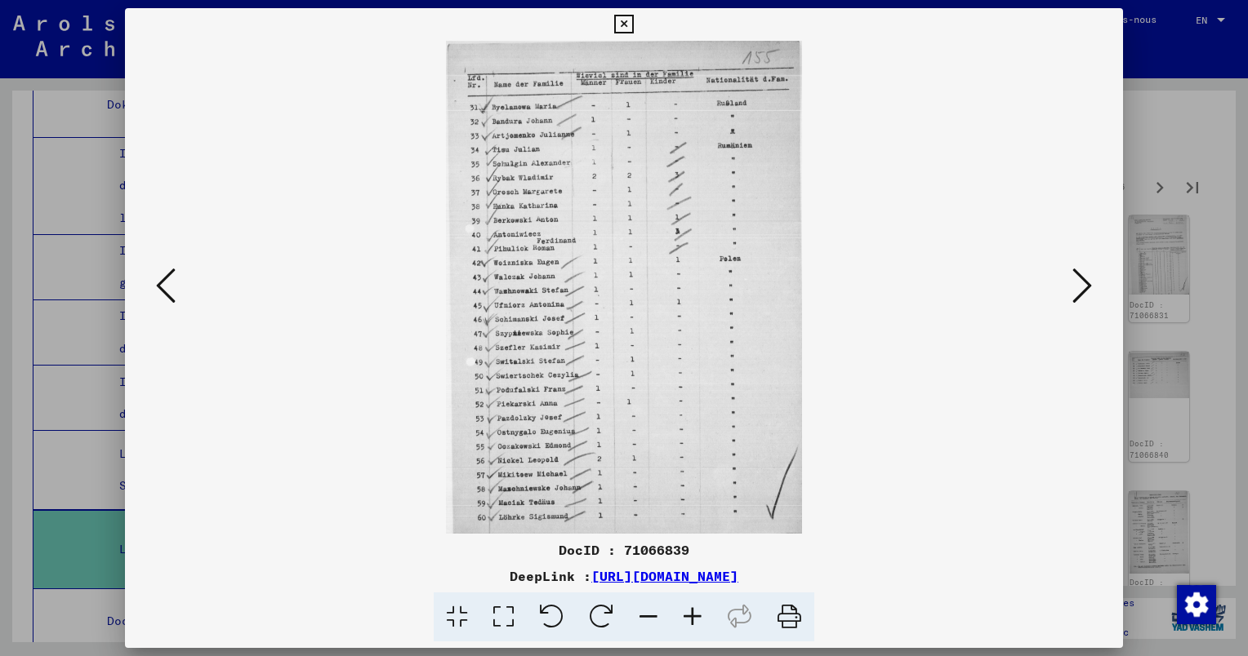
click at [697, 615] on icon at bounding box center [692, 618] width 44 height 50
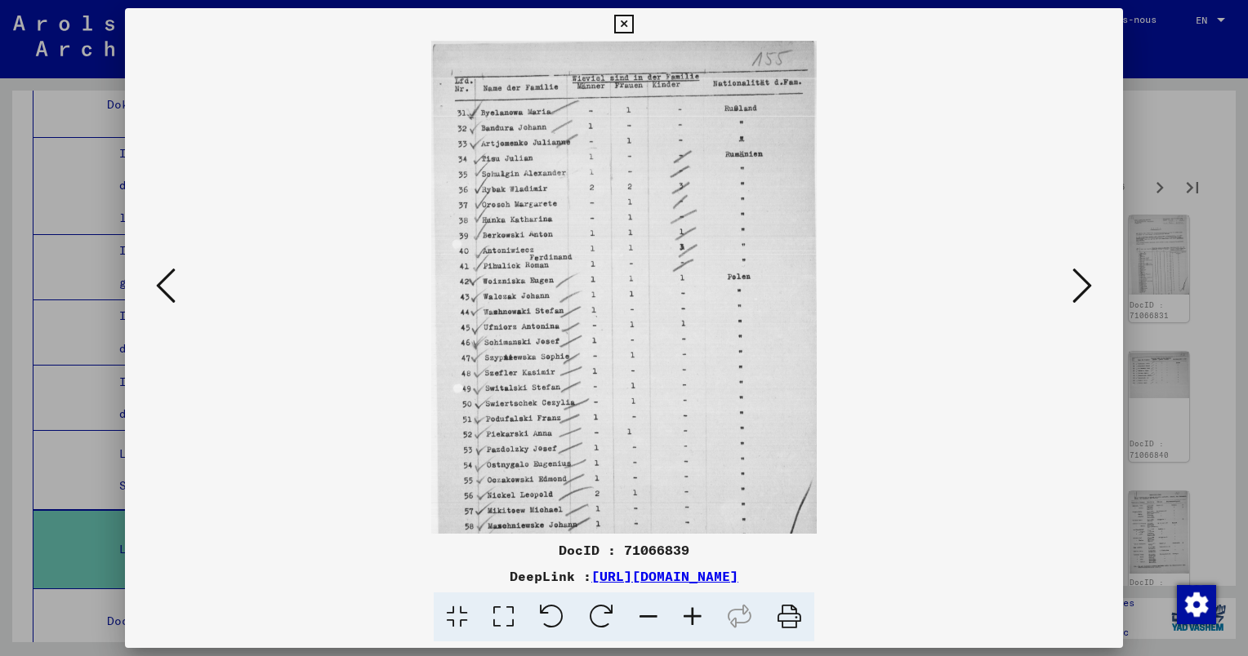
click at [697, 615] on icon at bounding box center [692, 618] width 44 height 50
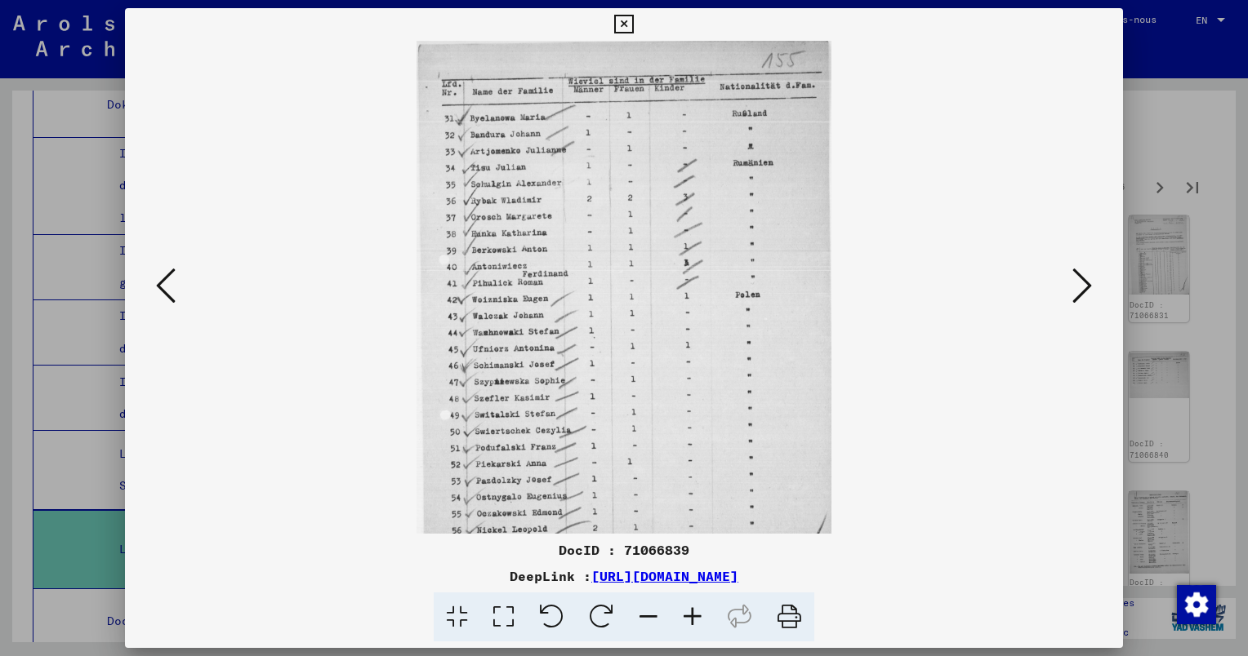
click at [697, 615] on icon at bounding box center [692, 618] width 44 height 50
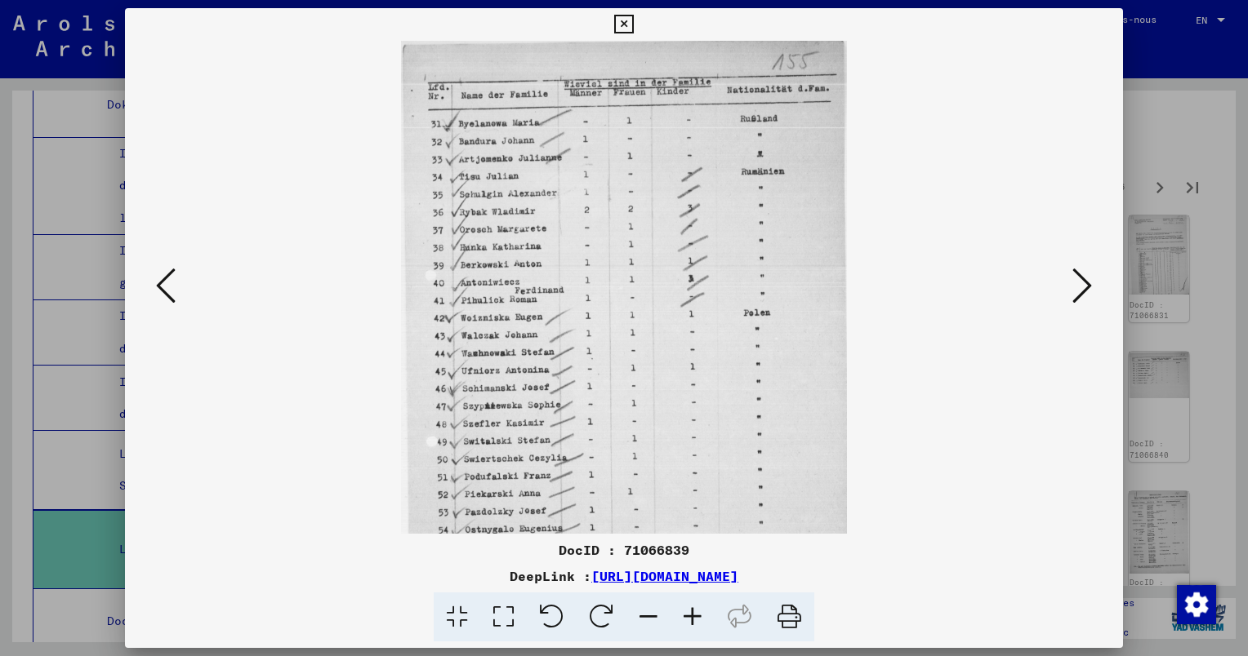
click at [697, 615] on icon at bounding box center [692, 618] width 44 height 50
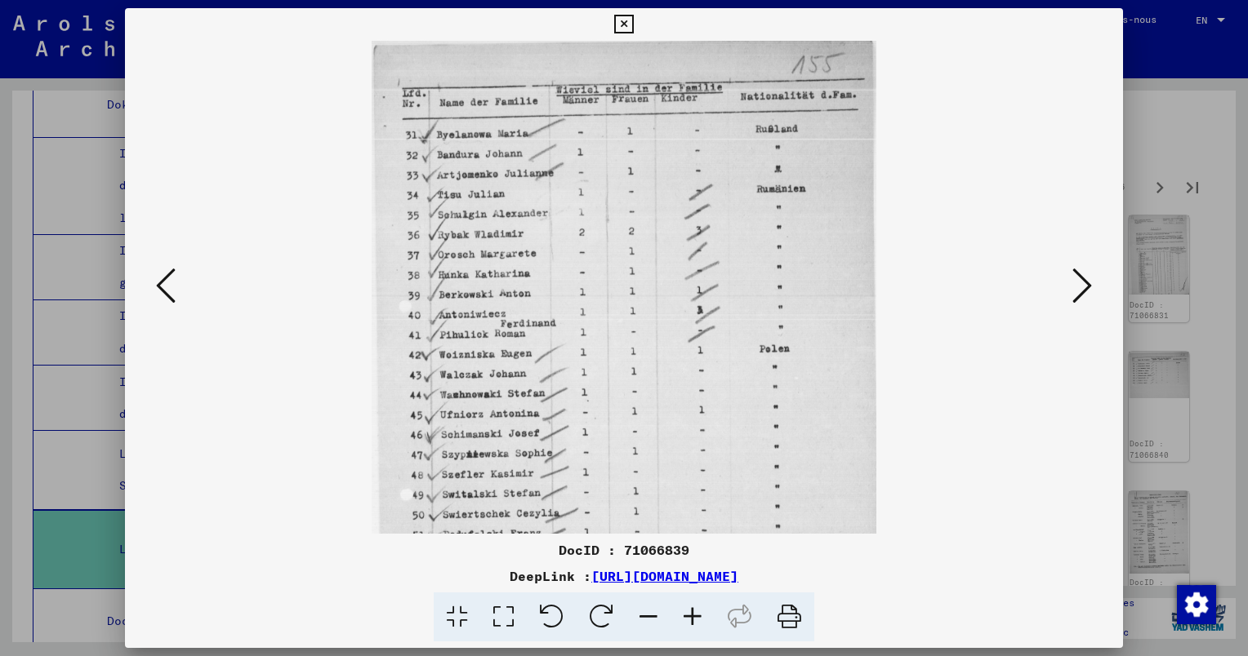
click at [697, 615] on icon at bounding box center [692, 618] width 44 height 50
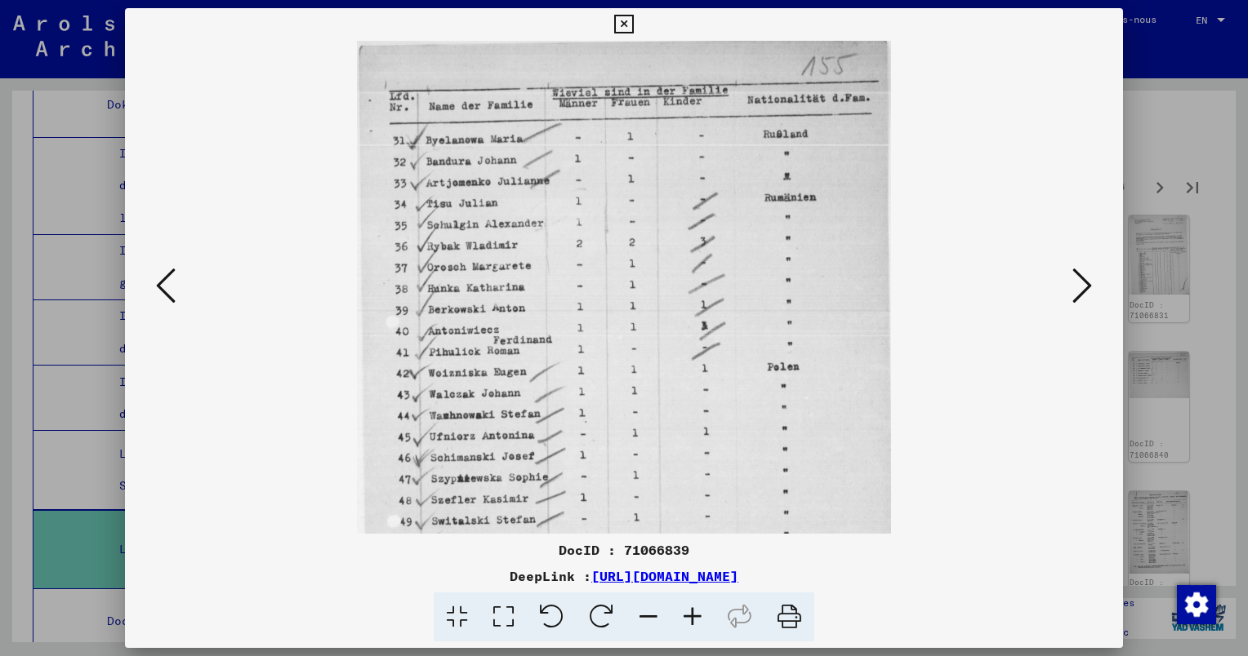
click at [698, 615] on icon at bounding box center [692, 618] width 44 height 50
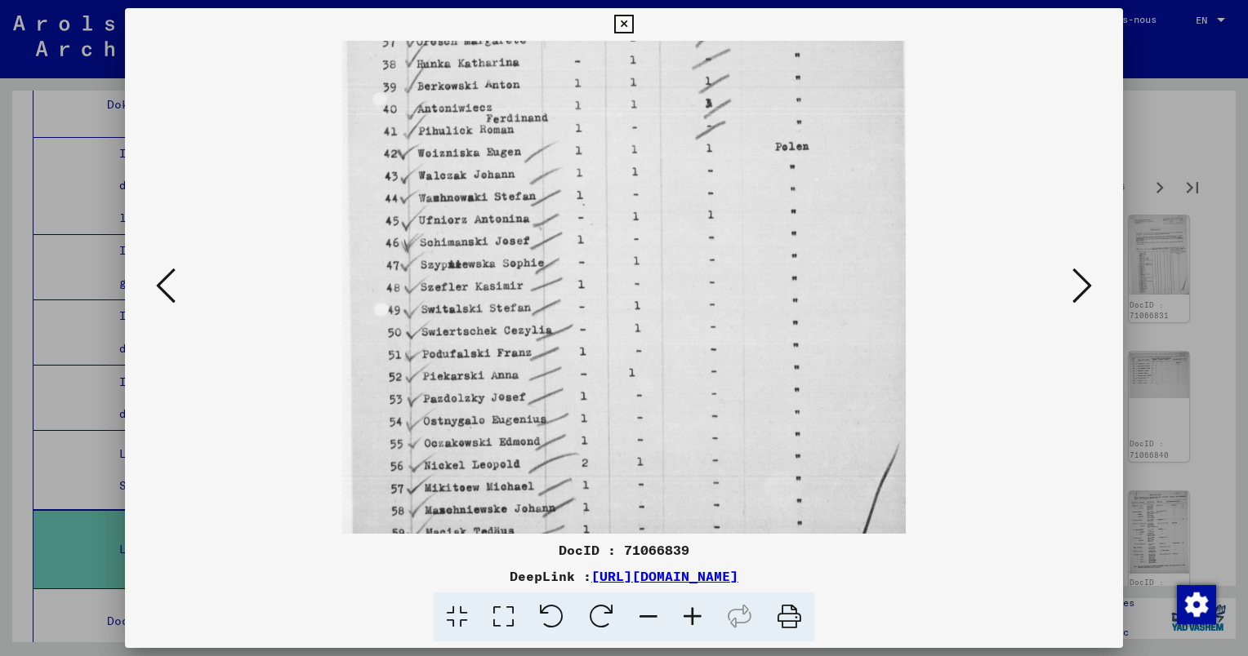
scroll to position [241, 0]
drag, startPoint x: 607, startPoint y: 379, endPoint x: 617, endPoint y: 135, distance: 244.3
click at [617, 135] on img at bounding box center [623, 189] width 563 height 779
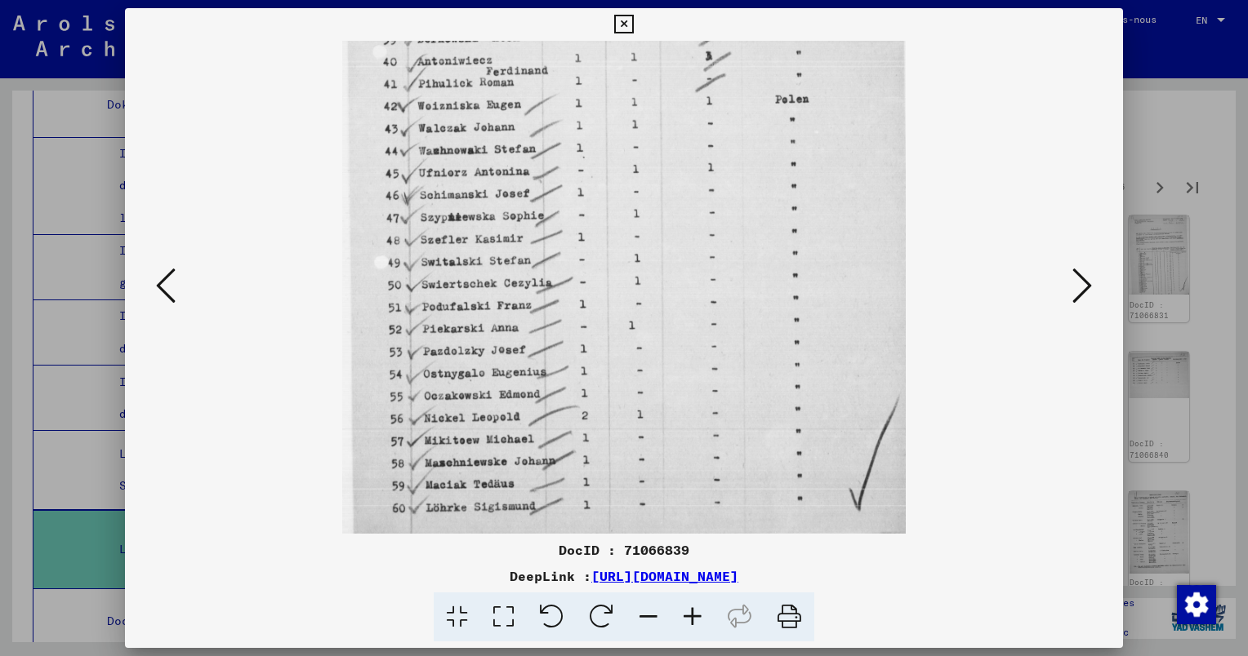
drag, startPoint x: 619, startPoint y: 398, endPoint x: 630, endPoint y: 284, distance: 114.9
click at [619, 297] on img at bounding box center [623, 144] width 563 height 779
click at [1076, 278] on icon at bounding box center [1082, 285] width 20 height 39
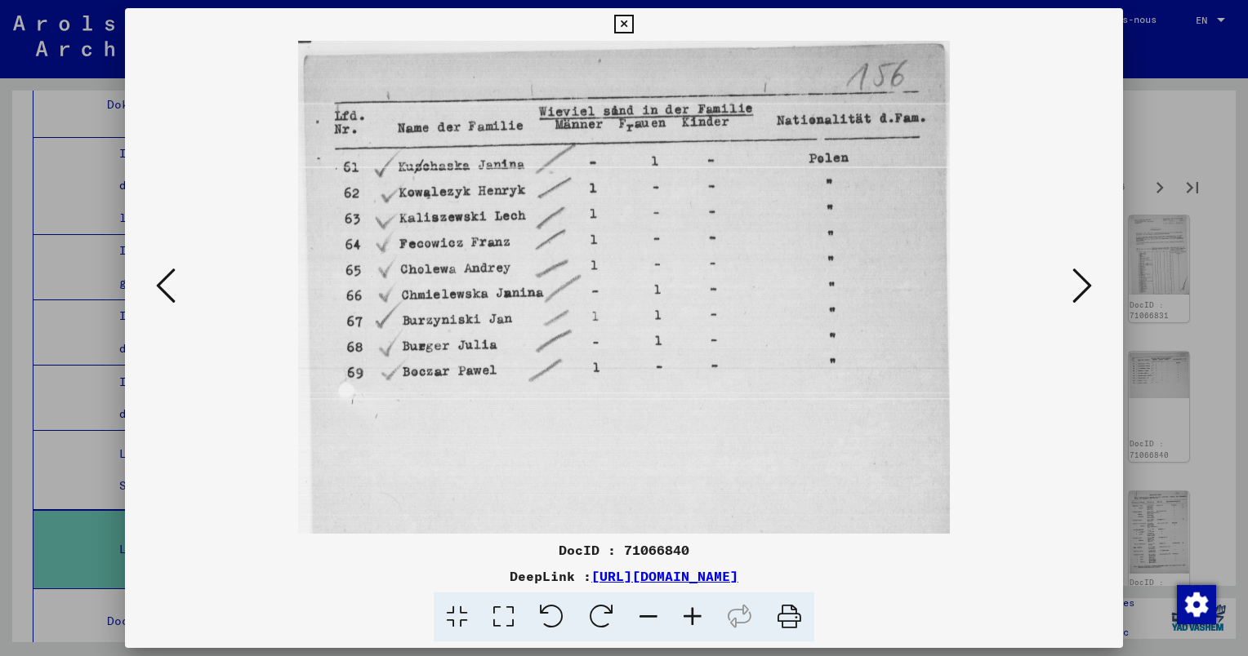
click at [1085, 287] on icon at bounding box center [1082, 285] width 20 height 39
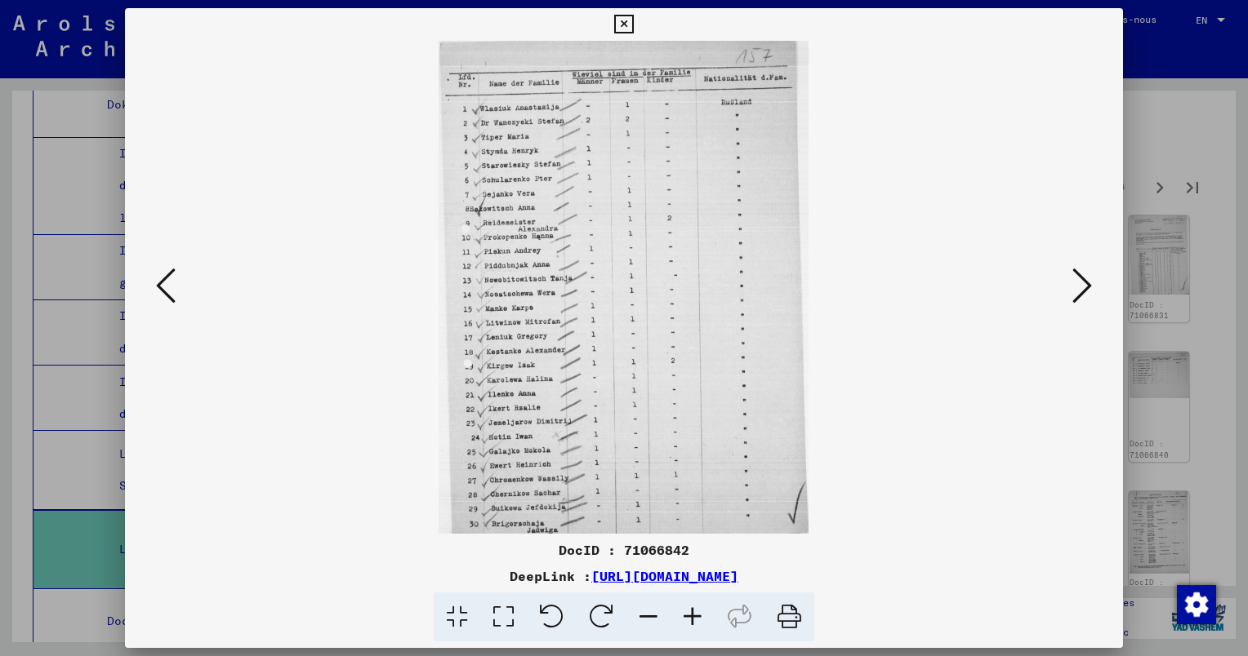
click at [688, 616] on icon at bounding box center [692, 618] width 44 height 50
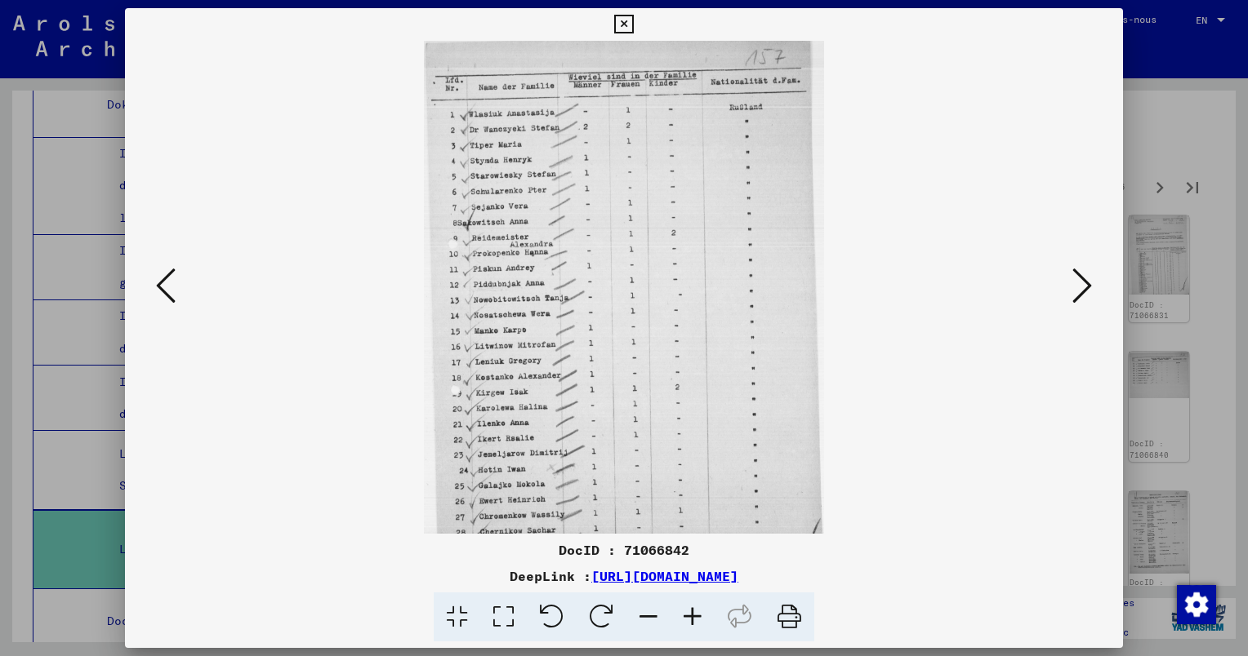
click at [688, 616] on icon at bounding box center [692, 618] width 44 height 50
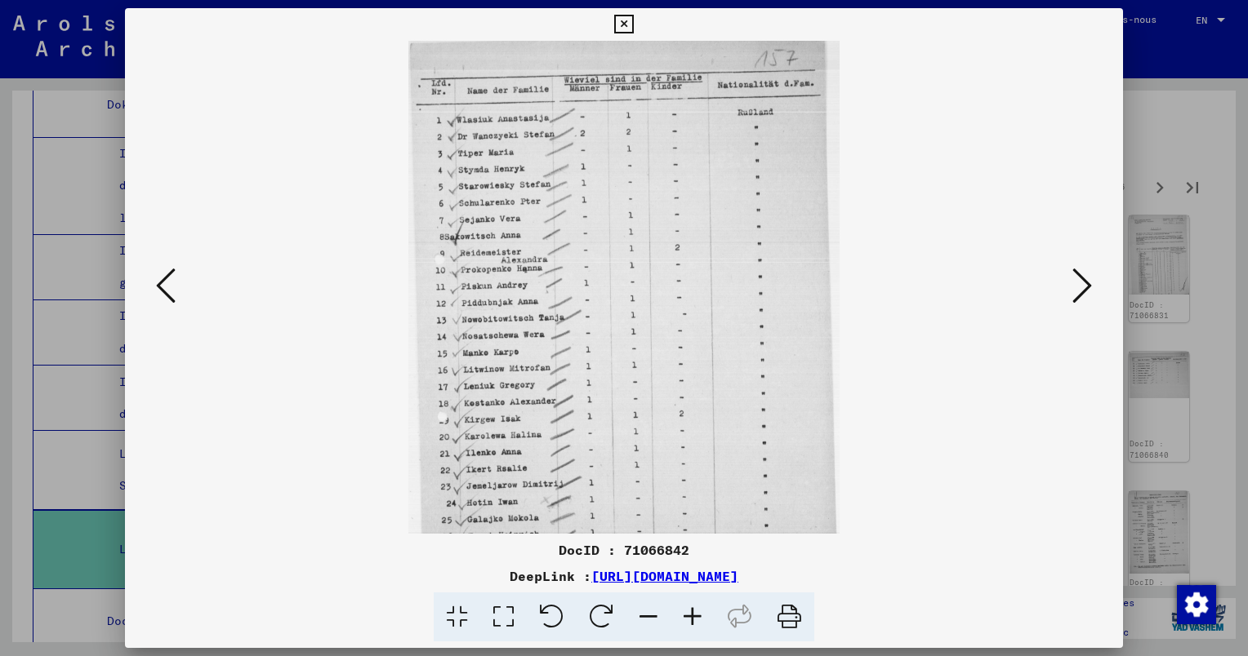
click at [688, 616] on icon at bounding box center [692, 618] width 44 height 50
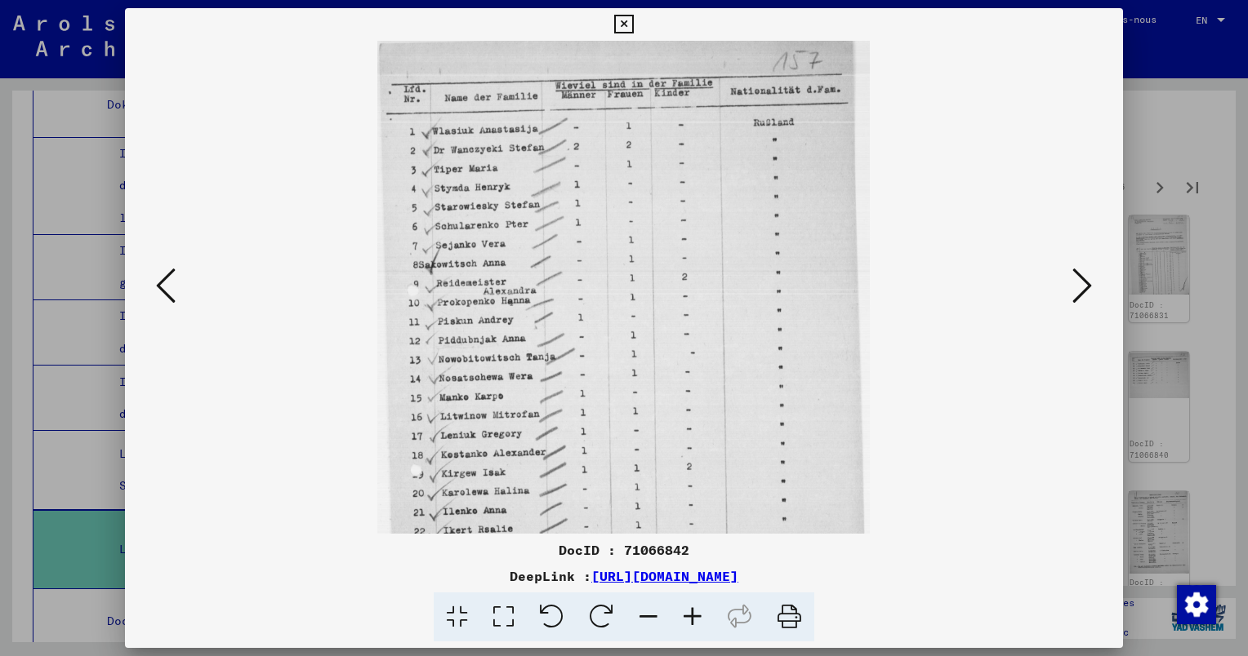
click at [688, 616] on icon at bounding box center [692, 618] width 44 height 50
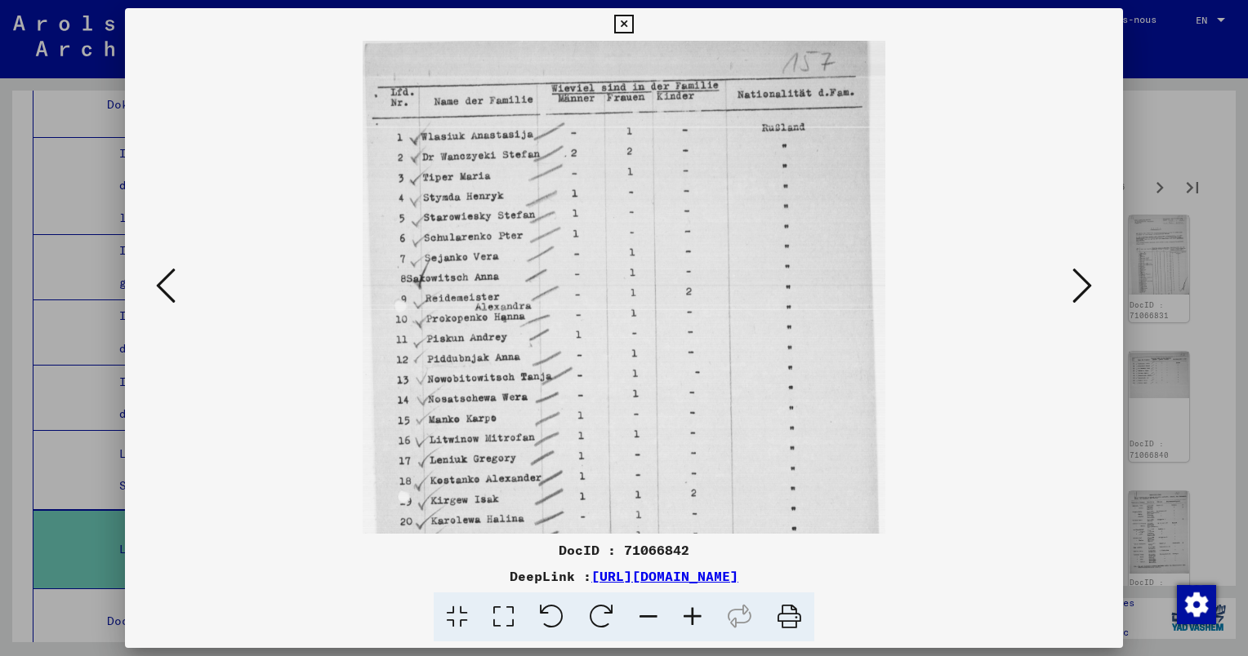
click at [688, 616] on icon at bounding box center [692, 618] width 44 height 50
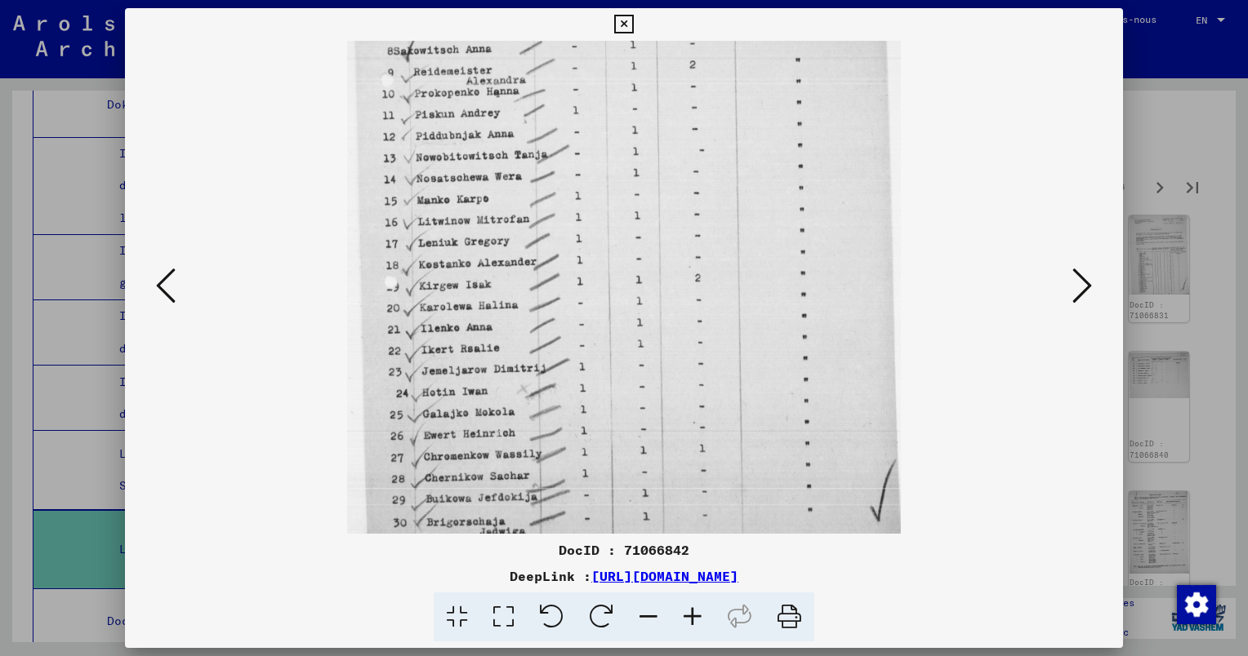
scroll to position [245, 0]
drag, startPoint x: 637, startPoint y: 409, endPoint x: 611, endPoint y: 128, distance: 282.1
click at [611, 128] on img at bounding box center [624, 165] width 554 height 738
drag, startPoint x: 628, startPoint y: 395, endPoint x: 618, endPoint y: 297, distance: 98.5
click at [614, 302] on img at bounding box center [624, 165] width 554 height 738
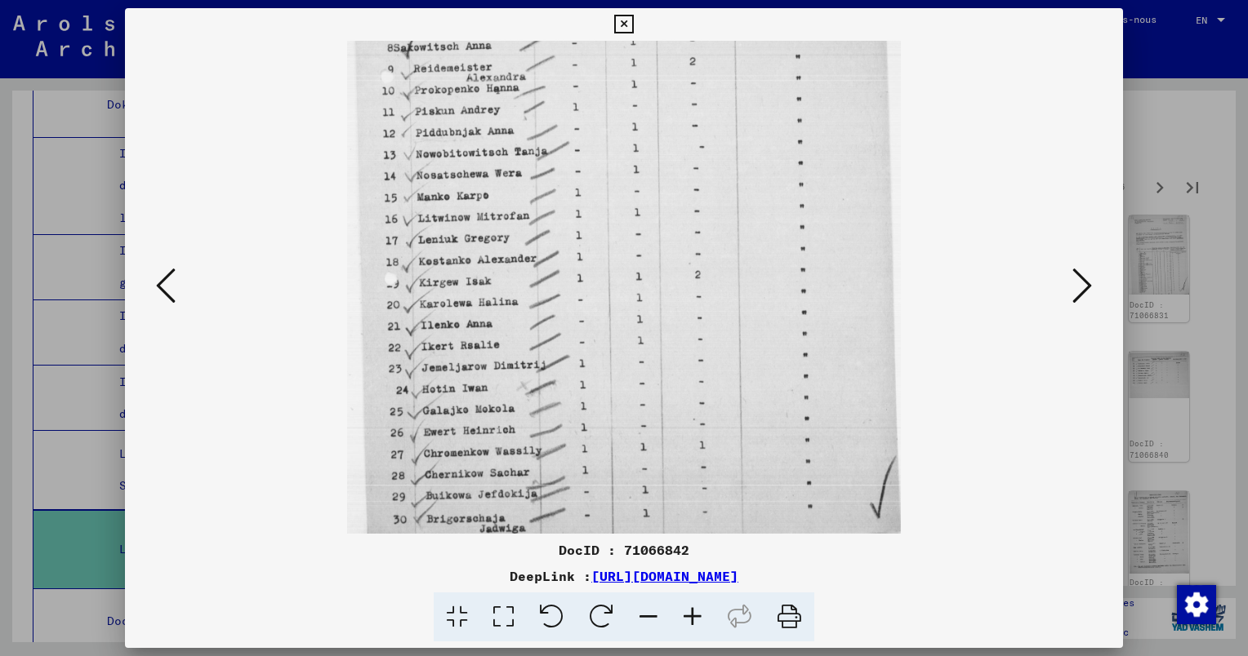
click at [1084, 285] on icon at bounding box center [1082, 285] width 20 height 39
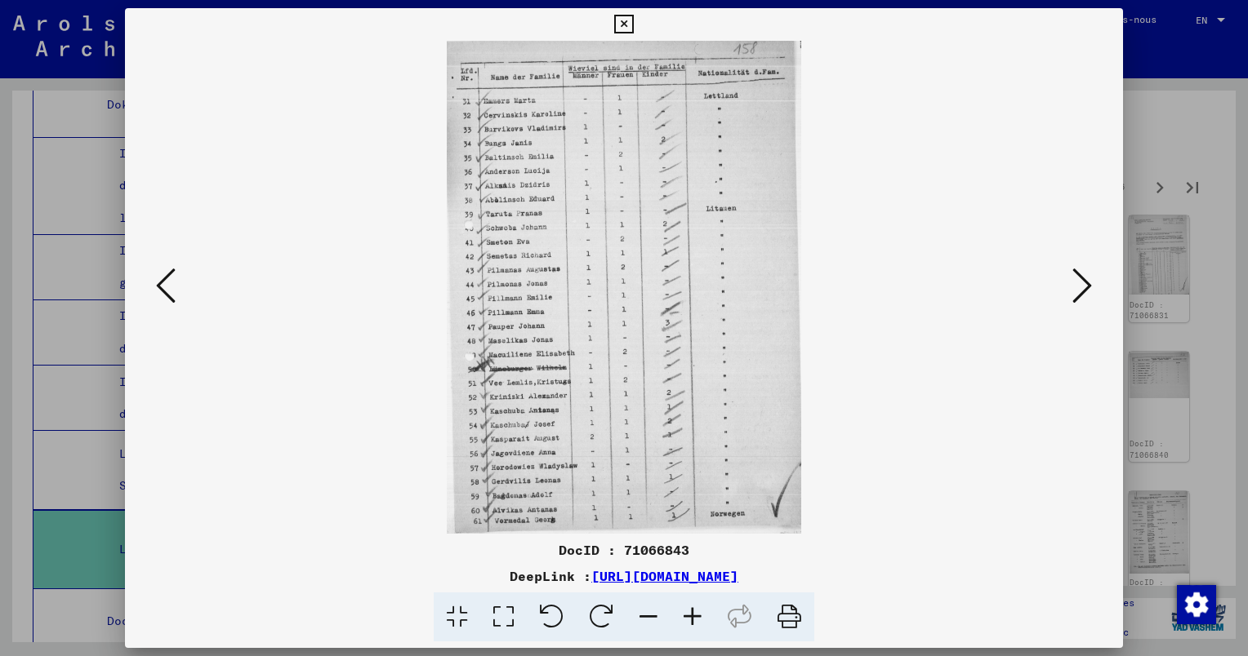
click at [1088, 291] on icon at bounding box center [1082, 285] width 20 height 39
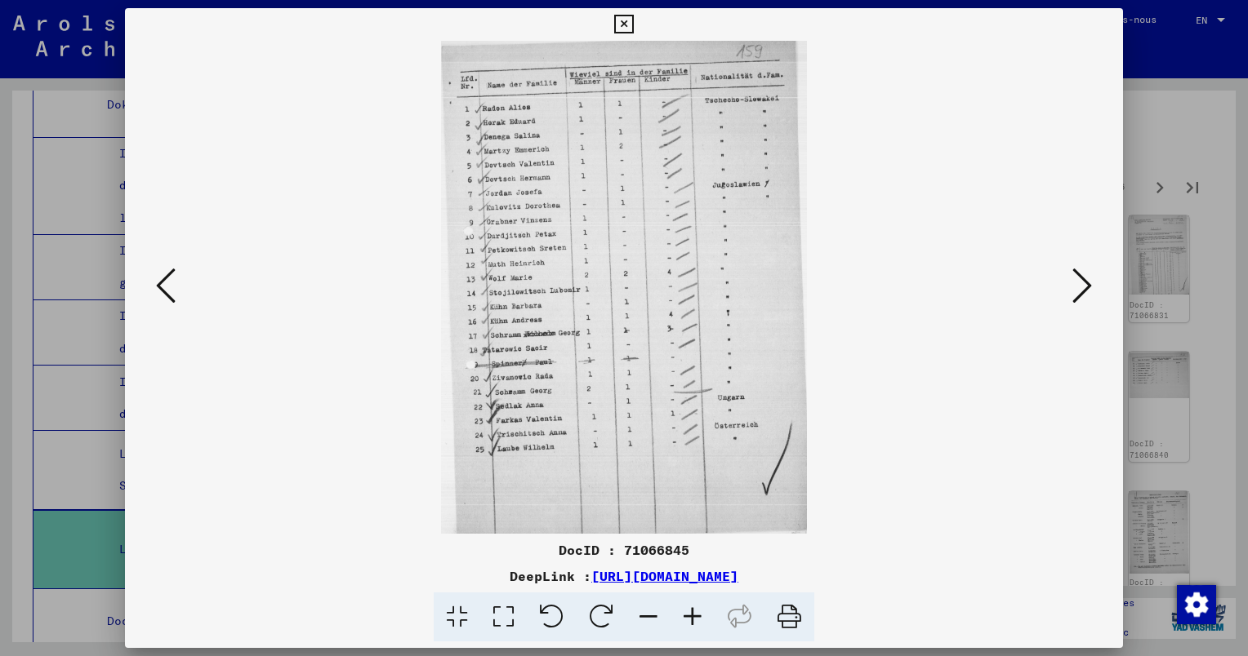
click at [1079, 296] on icon at bounding box center [1082, 285] width 20 height 39
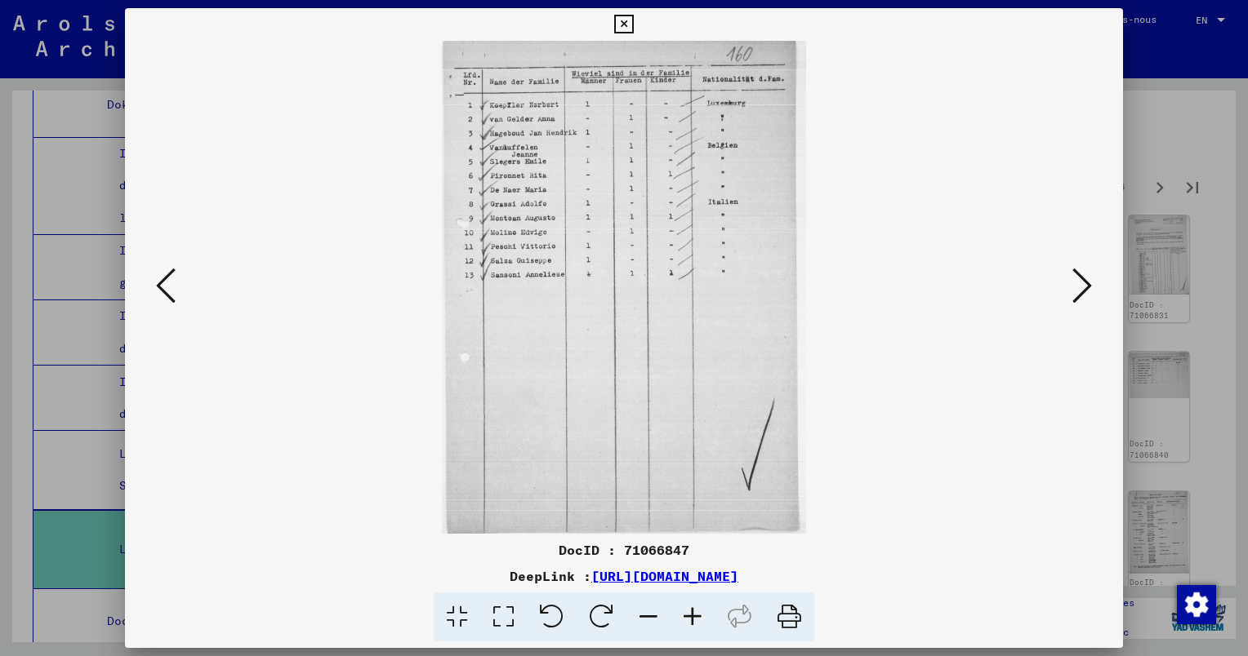
click at [692, 617] on icon at bounding box center [692, 618] width 44 height 50
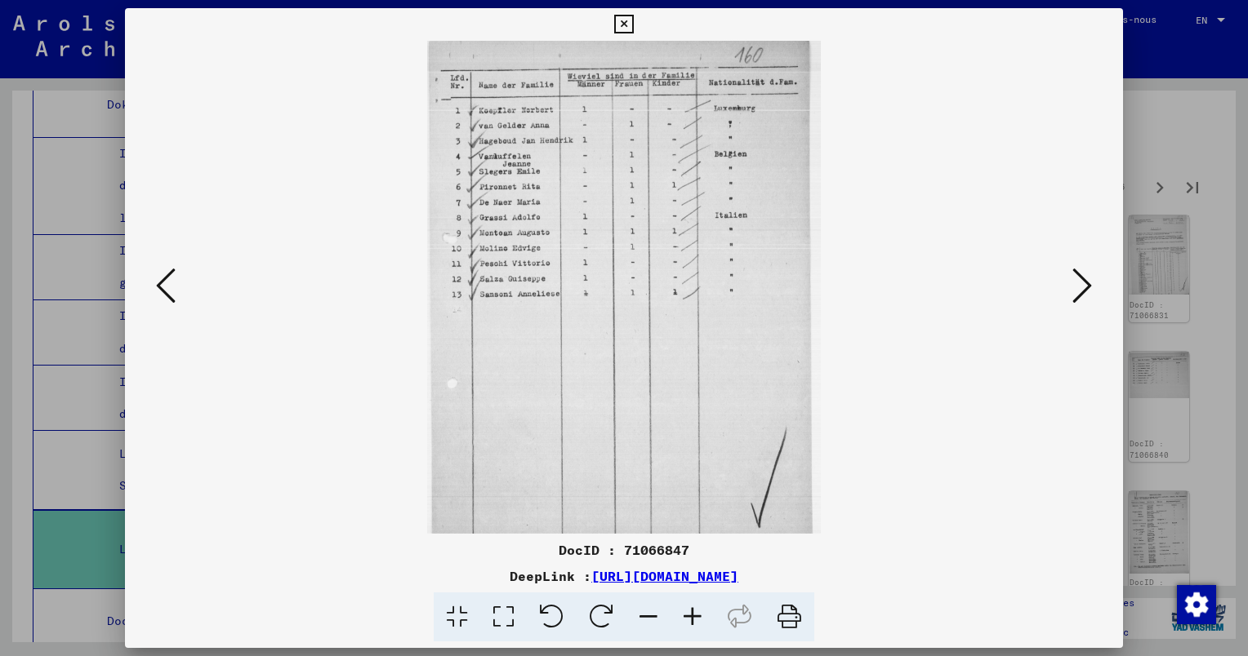
click at [692, 617] on icon at bounding box center [692, 618] width 44 height 50
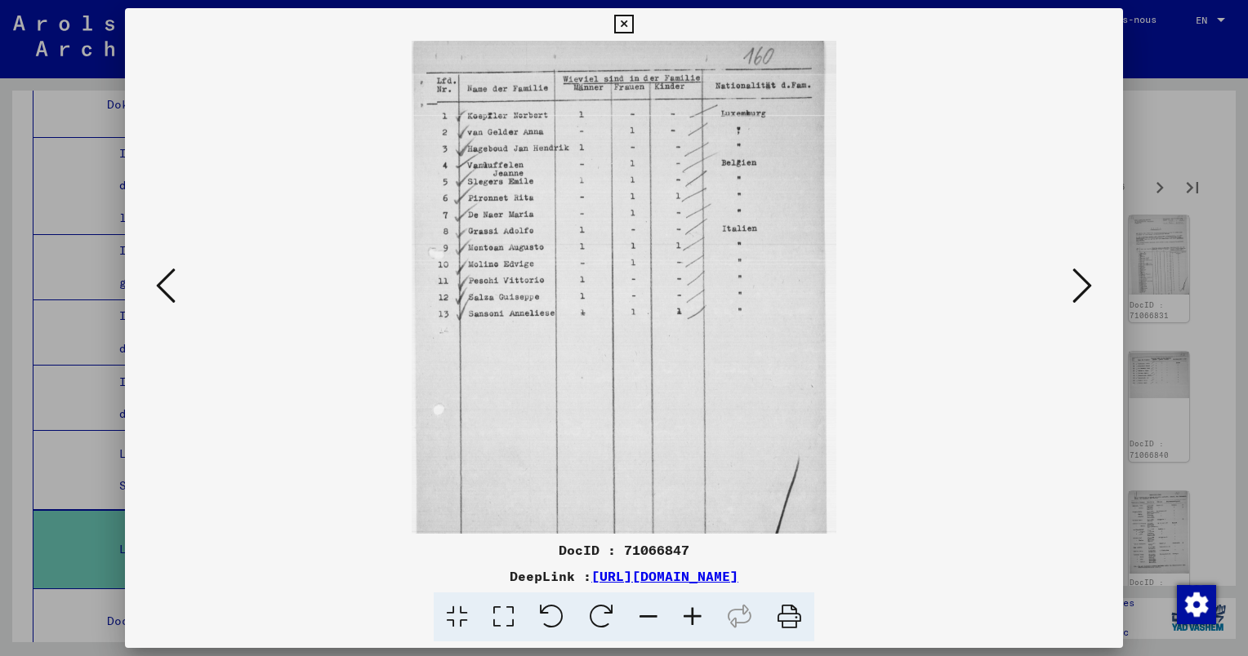
click at [692, 617] on icon at bounding box center [692, 618] width 44 height 50
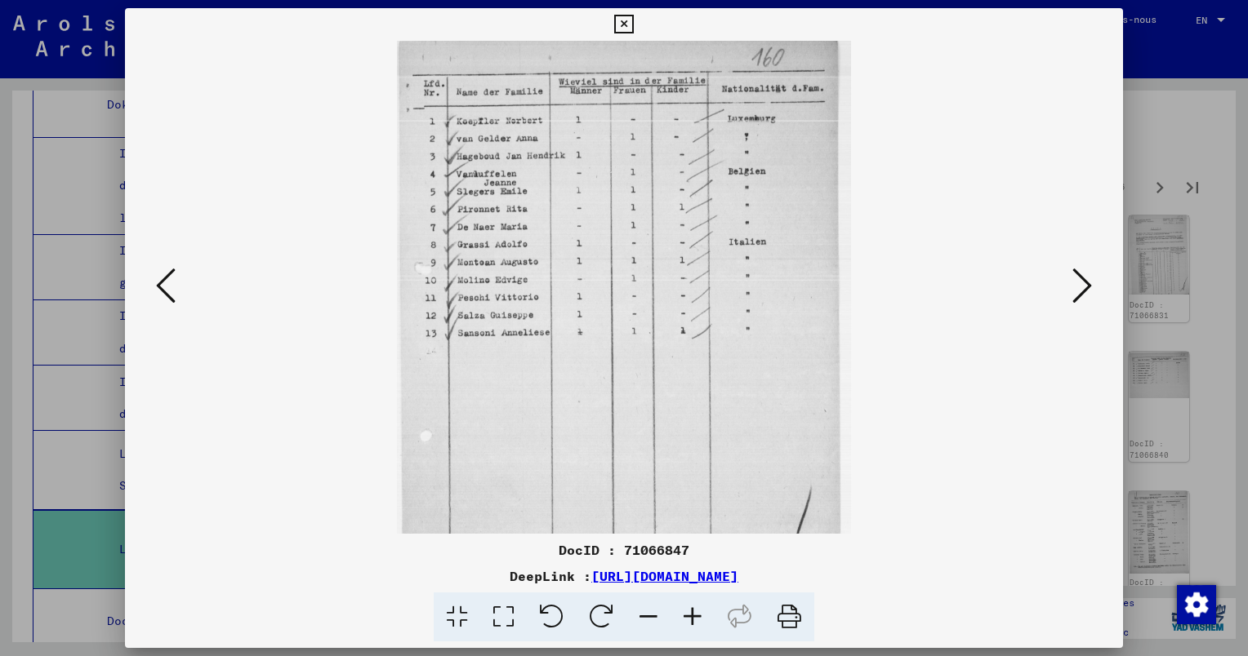
click at [692, 616] on icon at bounding box center [692, 618] width 44 height 50
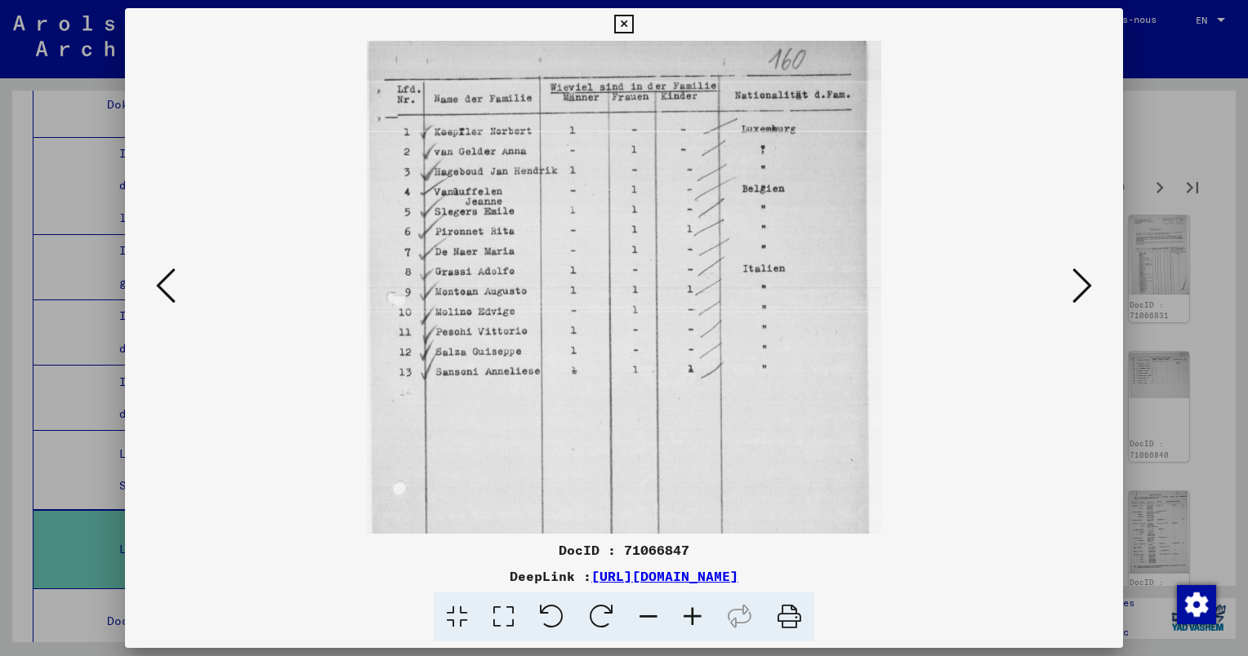
click at [690, 615] on icon at bounding box center [692, 618] width 44 height 50
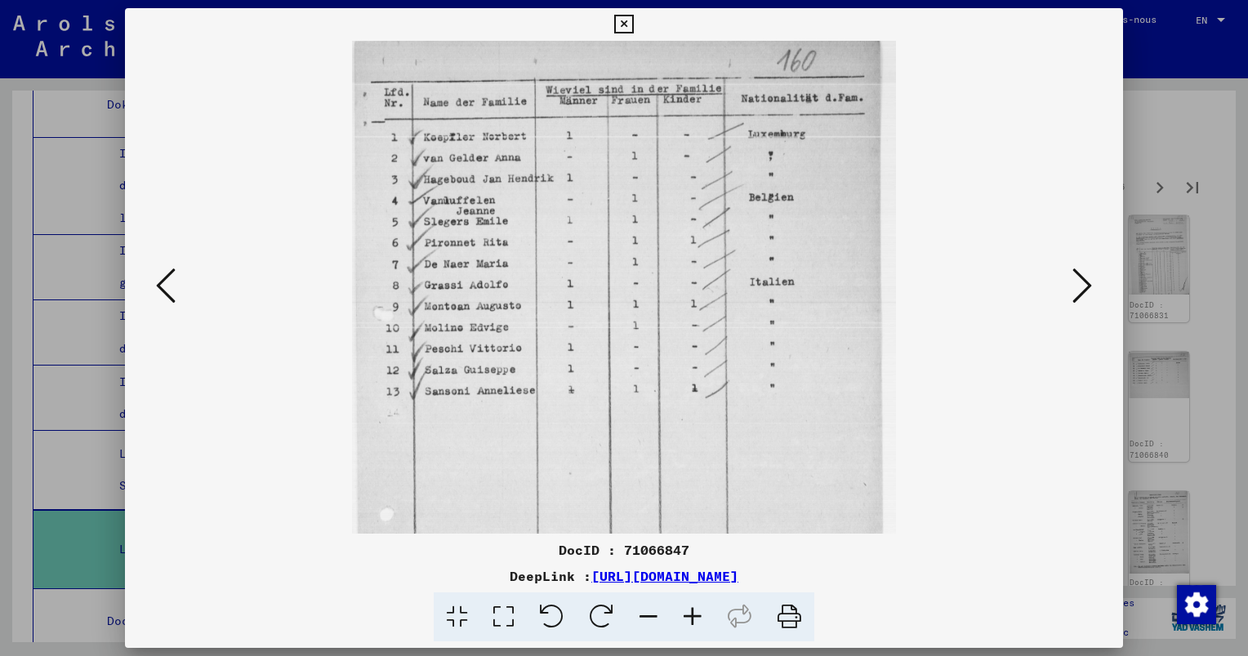
click at [688, 612] on icon at bounding box center [692, 618] width 44 height 50
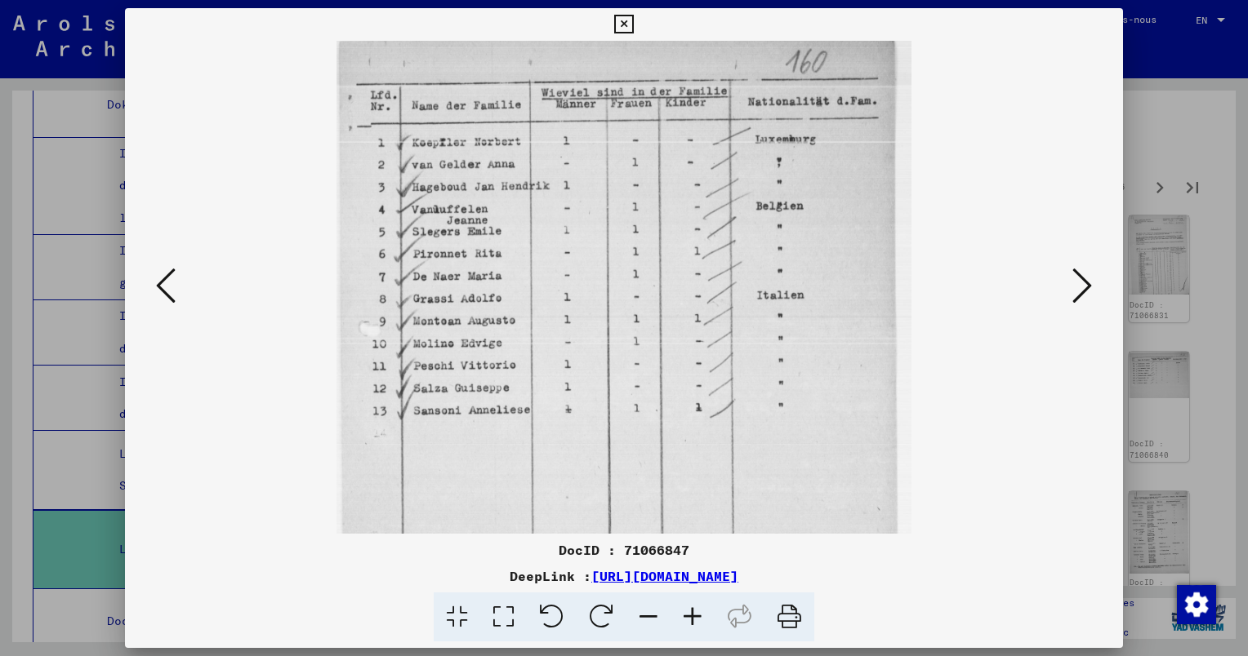
click at [1084, 287] on icon at bounding box center [1082, 285] width 20 height 39
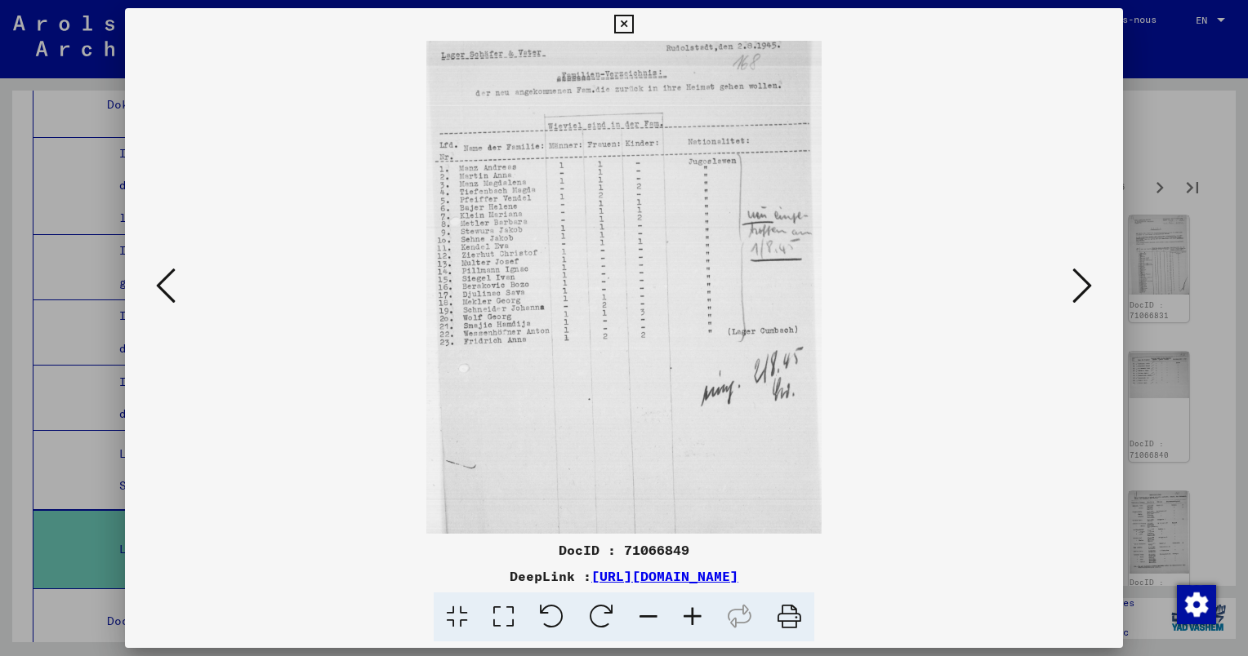
click at [1090, 290] on icon at bounding box center [1082, 285] width 20 height 39
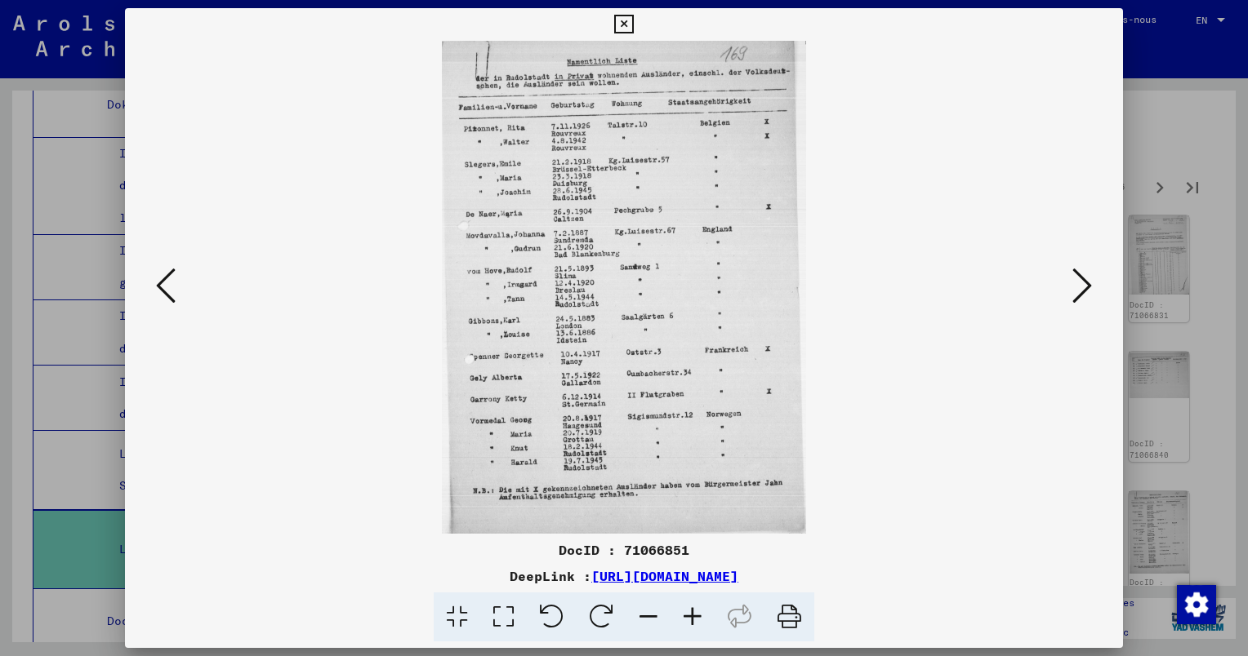
click at [1088, 291] on icon at bounding box center [1082, 285] width 20 height 39
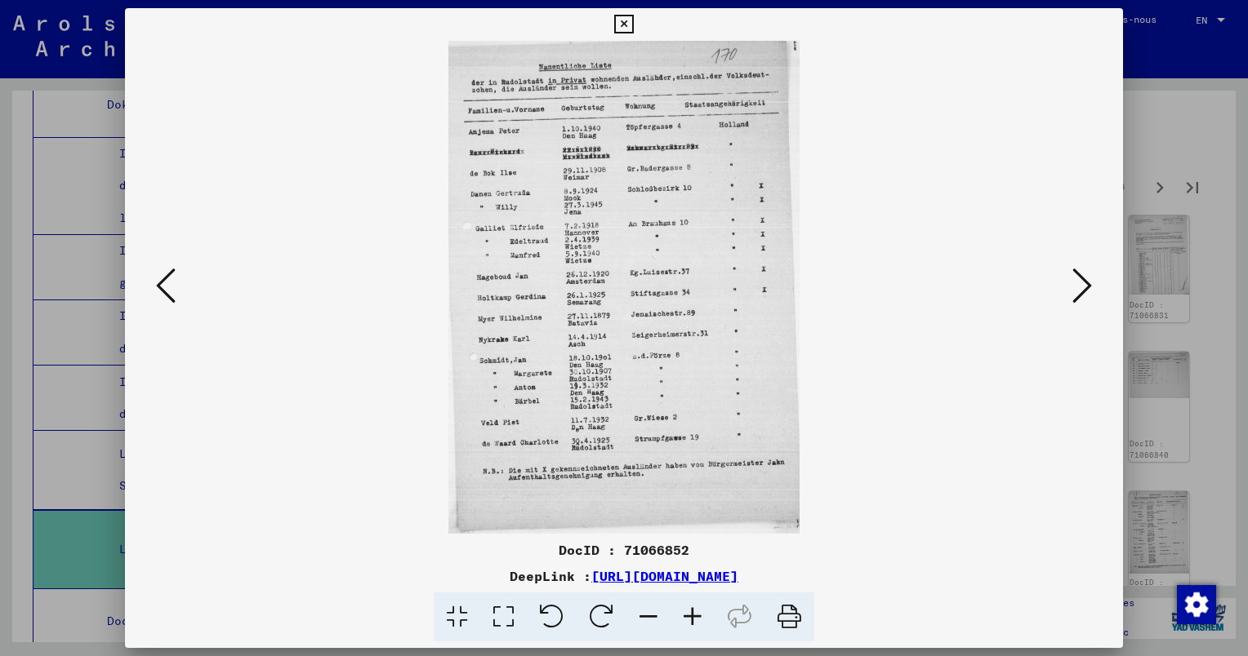
click at [692, 617] on icon at bounding box center [692, 618] width 44 height 50
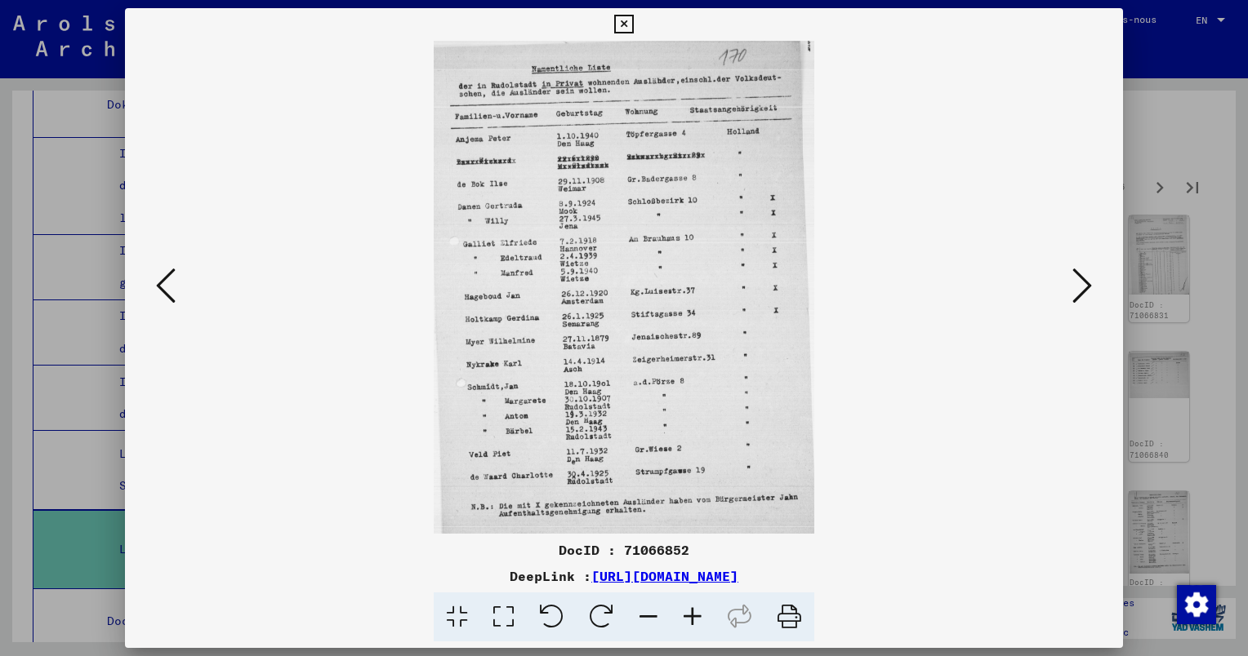
click at [692, 616] on icon at bounding box center [692, 618] width 44 height 50
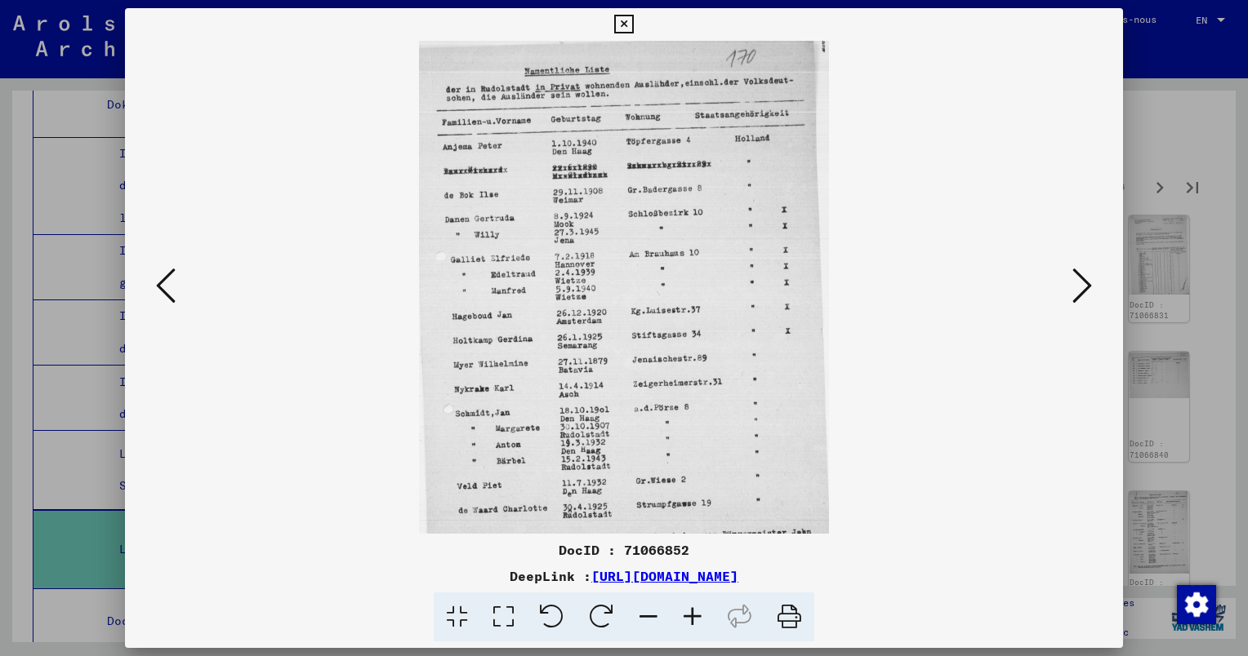
click at [692, 616] on icon at bounding box center [692, 618] width 44 height 50
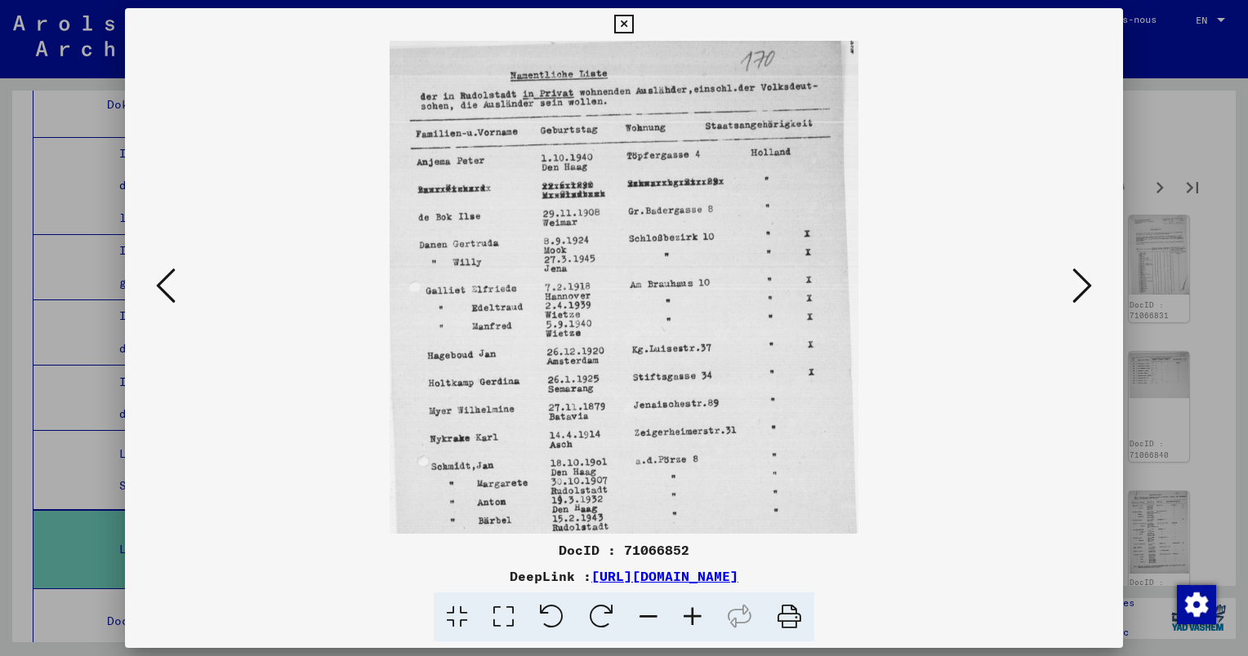
click at [692, 614] on icon at bounding box center [692, 618] width 44 height 50
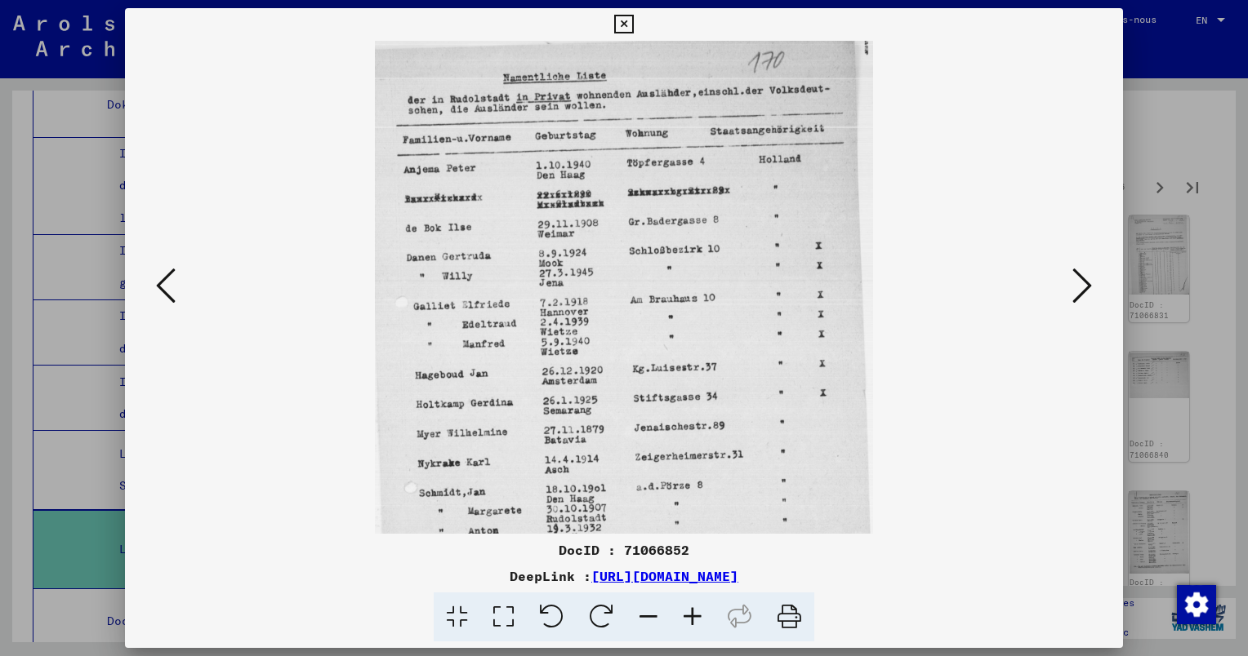
click at [692, 614] on icon at bounding box center [692, 618] width 44 height 50
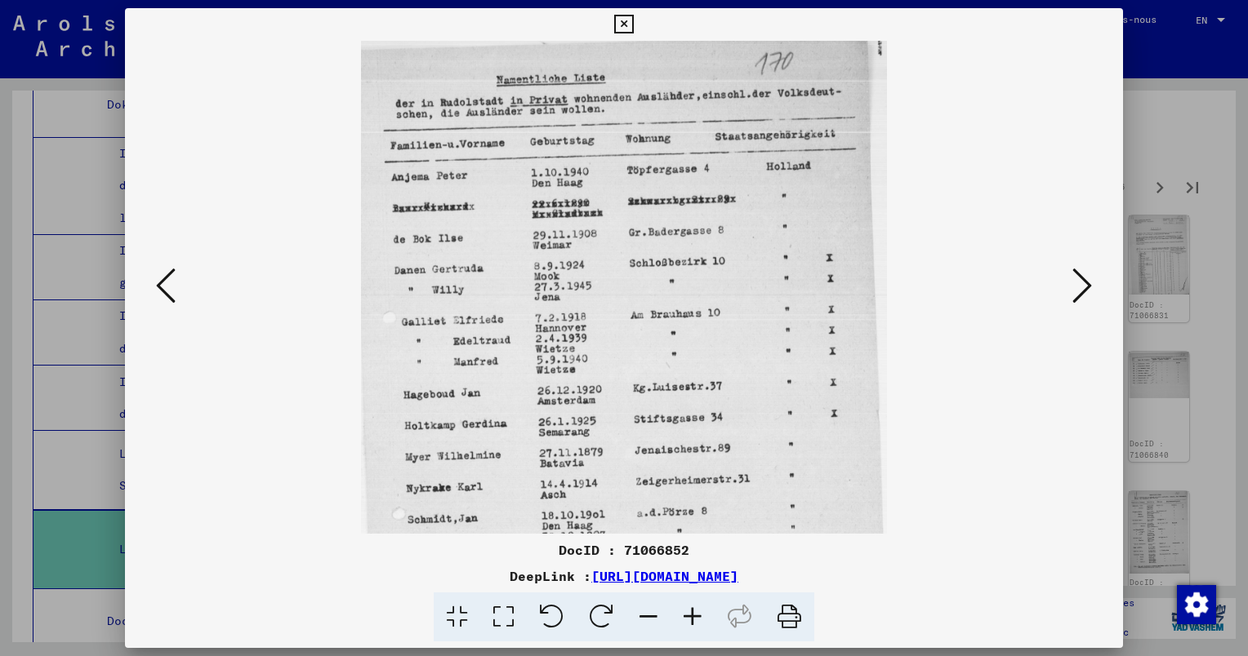
click at [692, 614] on icon at bounding box center [692, 618] width 44 height 50
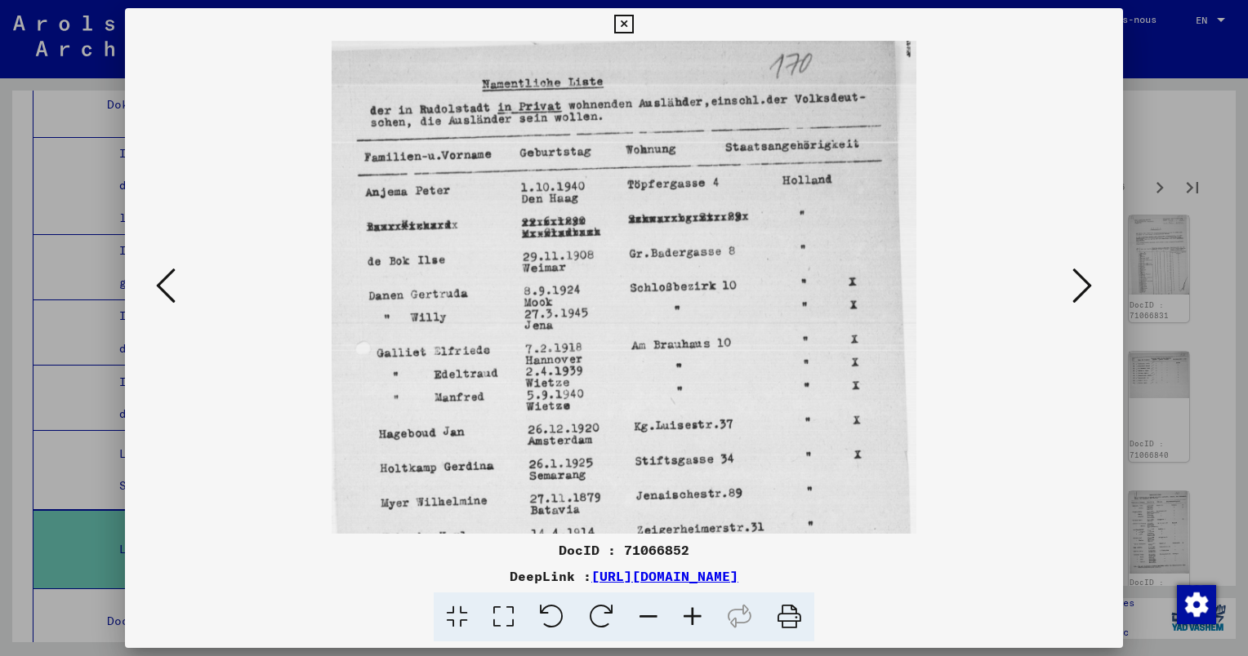
click at [691, 614] on icon at bounding box center [692, 618] width 44 height 50
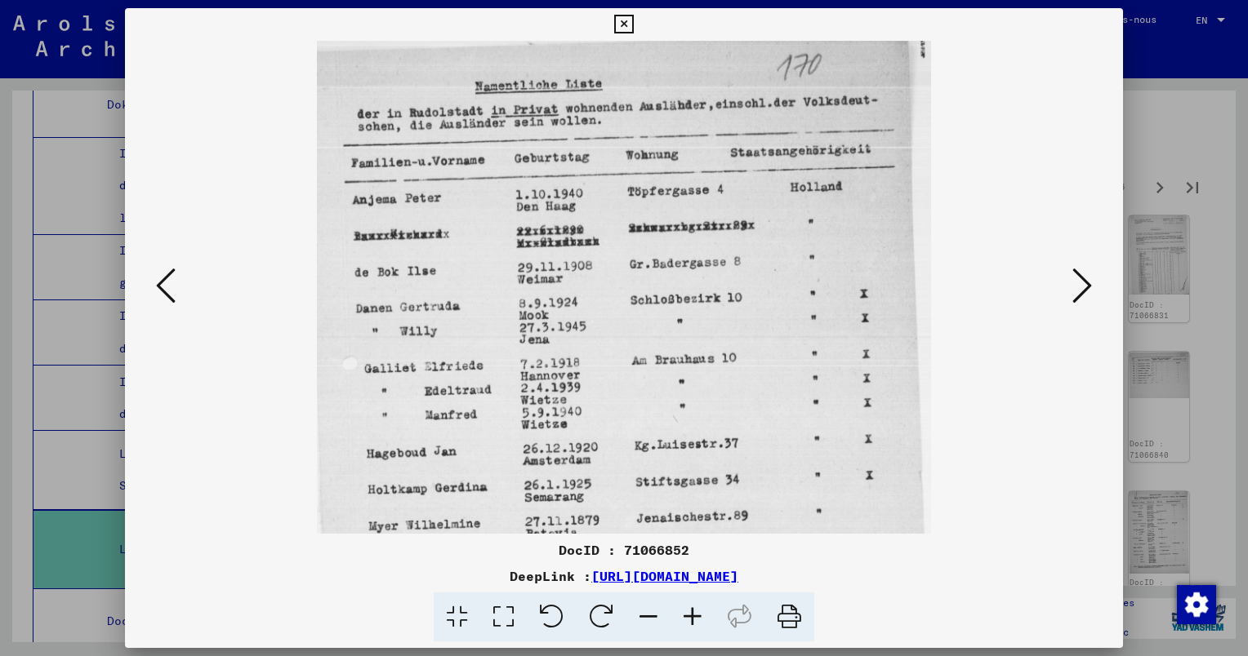
click at [691, 612] on icon at bounding box center [692, 618] width 44 height 50
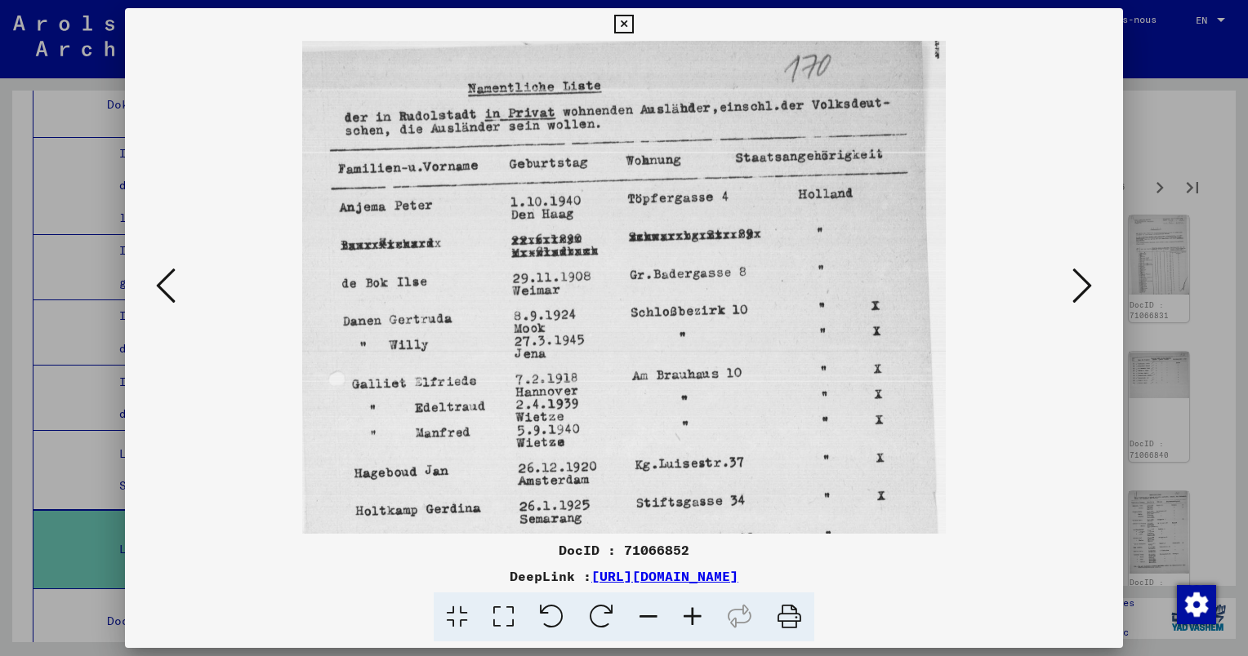
click at [696, 622] on icon at bounding box center [692, 618] width 44 height 50
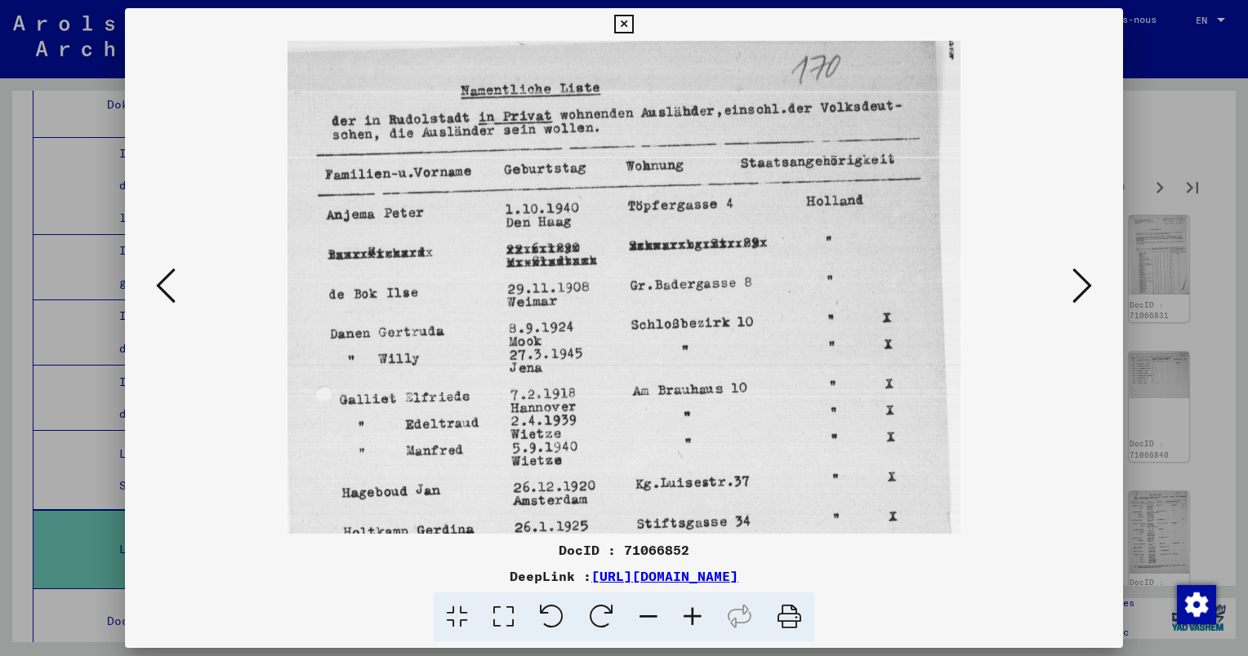
click at [696, 622] on icon at bounding box center [692, 618] width 44 height 50
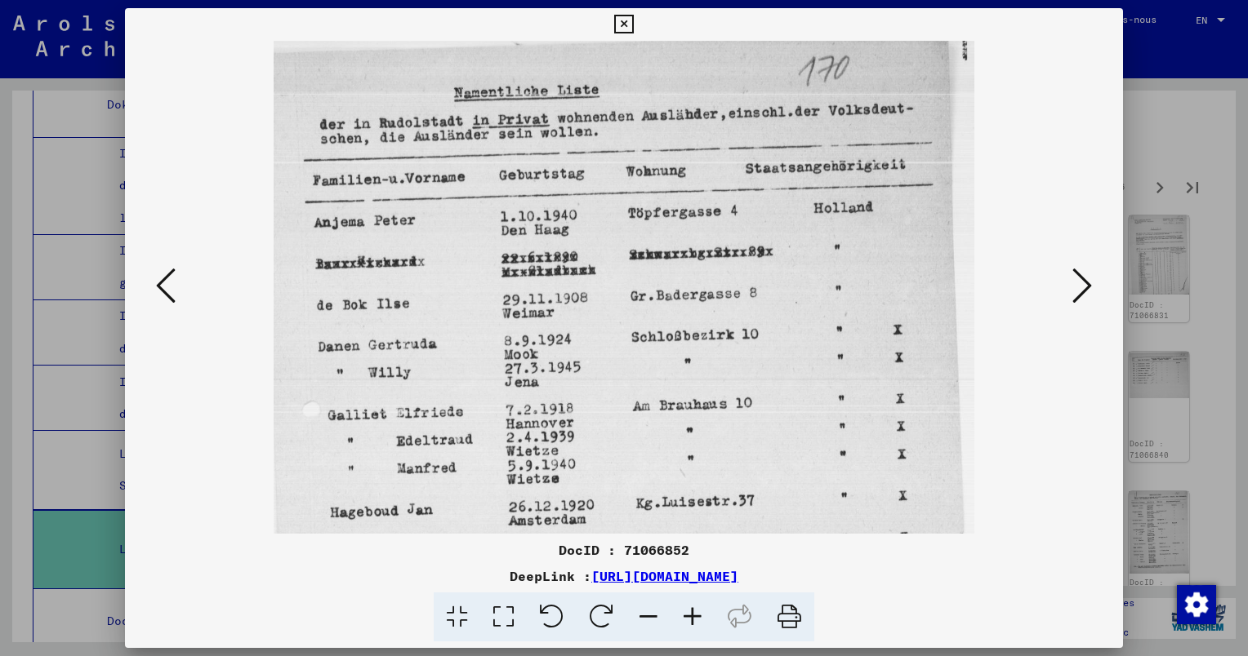
click at [696, 622] on icon at bounding box center [692, 618] width 44 height 50
click at [695, 620] on icon at bounding box center [692, 618] width 44 height 50
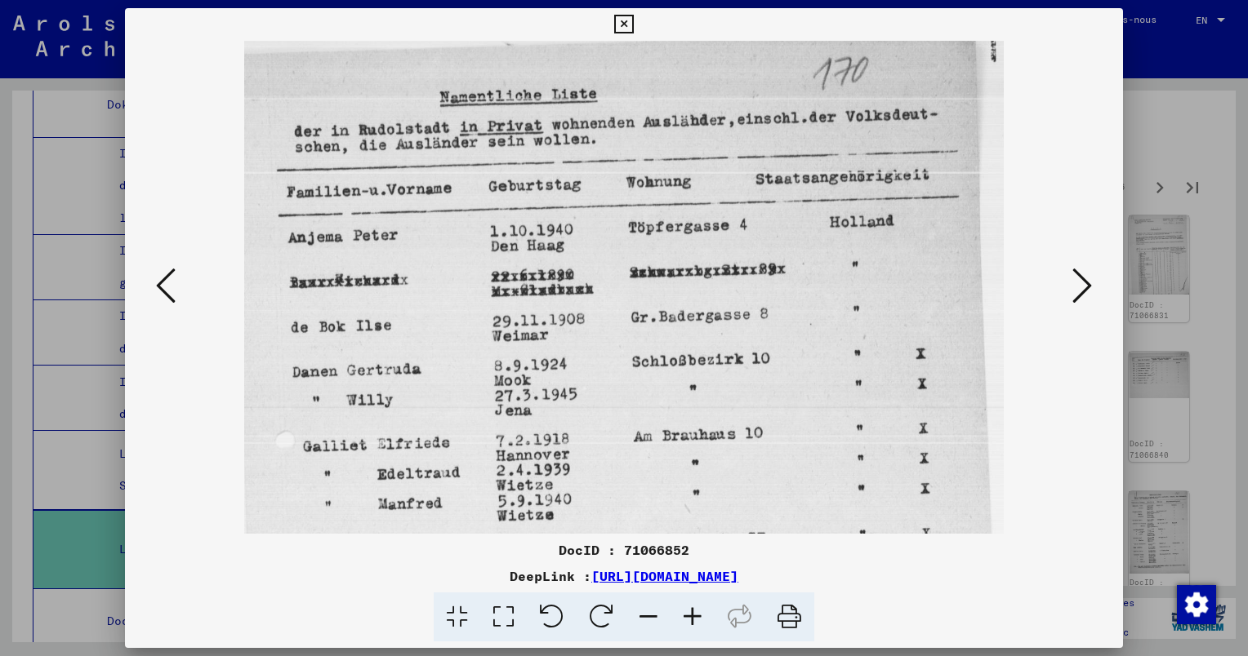
click at [695, 620] on icon at bounding box center [692, 618] width 44 height 50
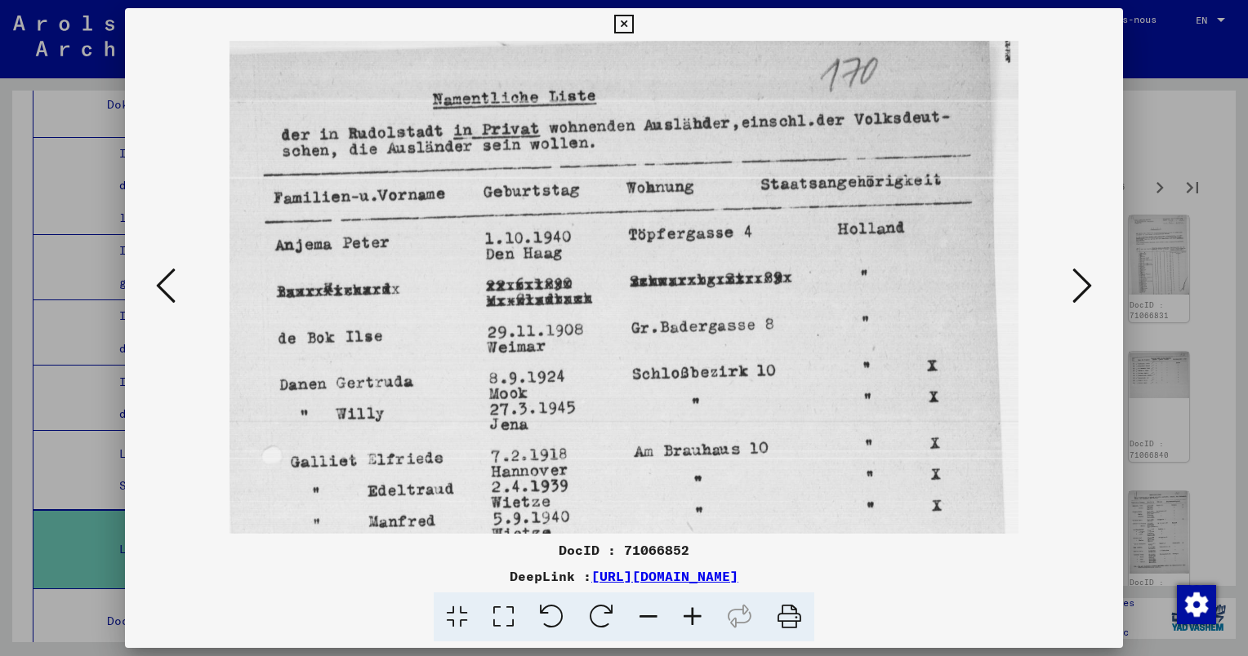
click at [695, 620] on icon at bounding box center [692, 618] width 44 height 50
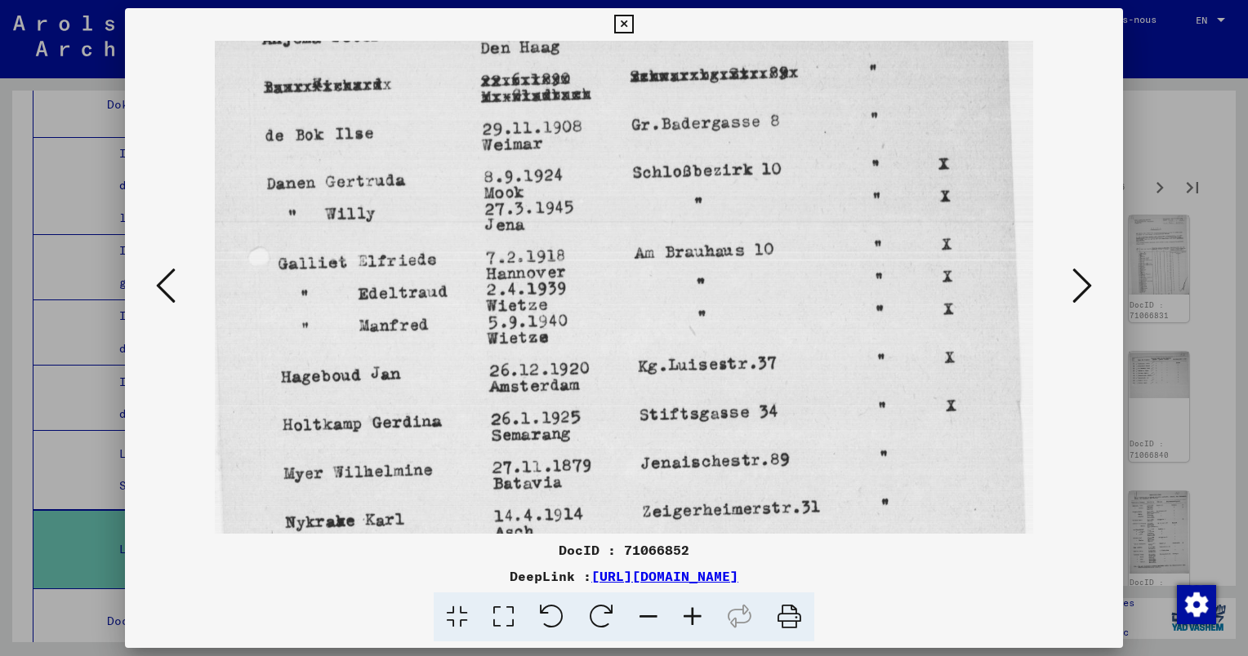
scroll to position [220, 0]
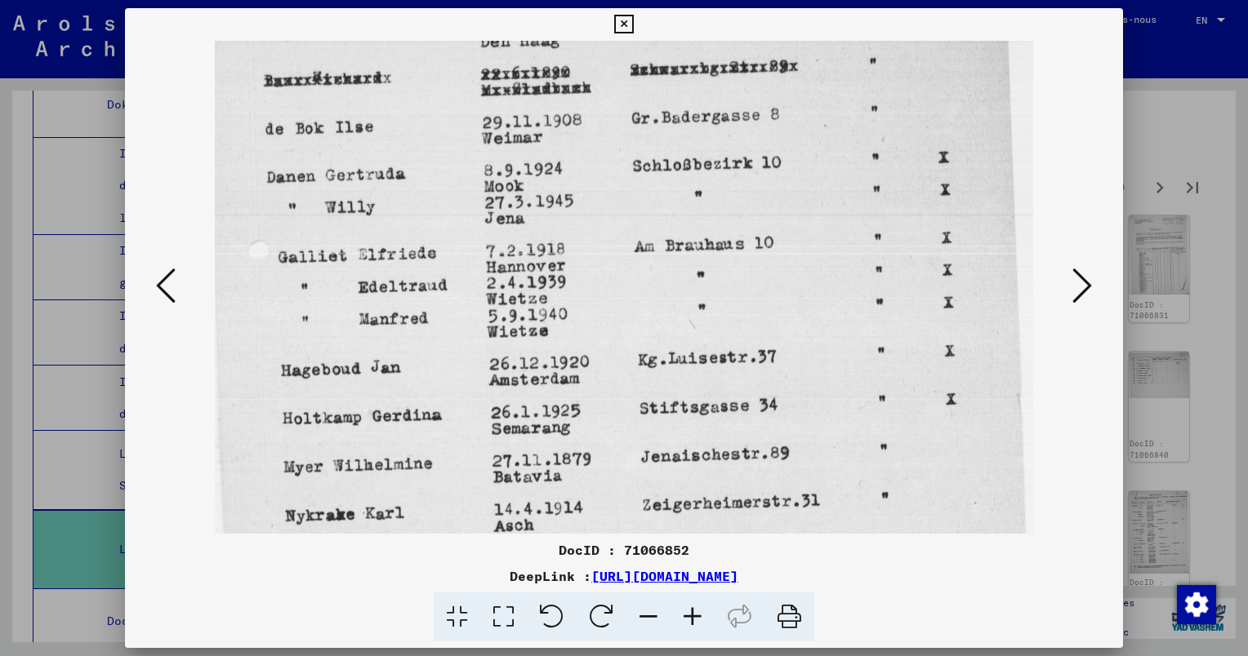
drag, startPoint x: 597, startPoint y: 434, endPoint x: 590, endPoint y: 203, distance: 230.3
click at [590, 203] on img at bounding box center [623, 393] width 817 height 1146
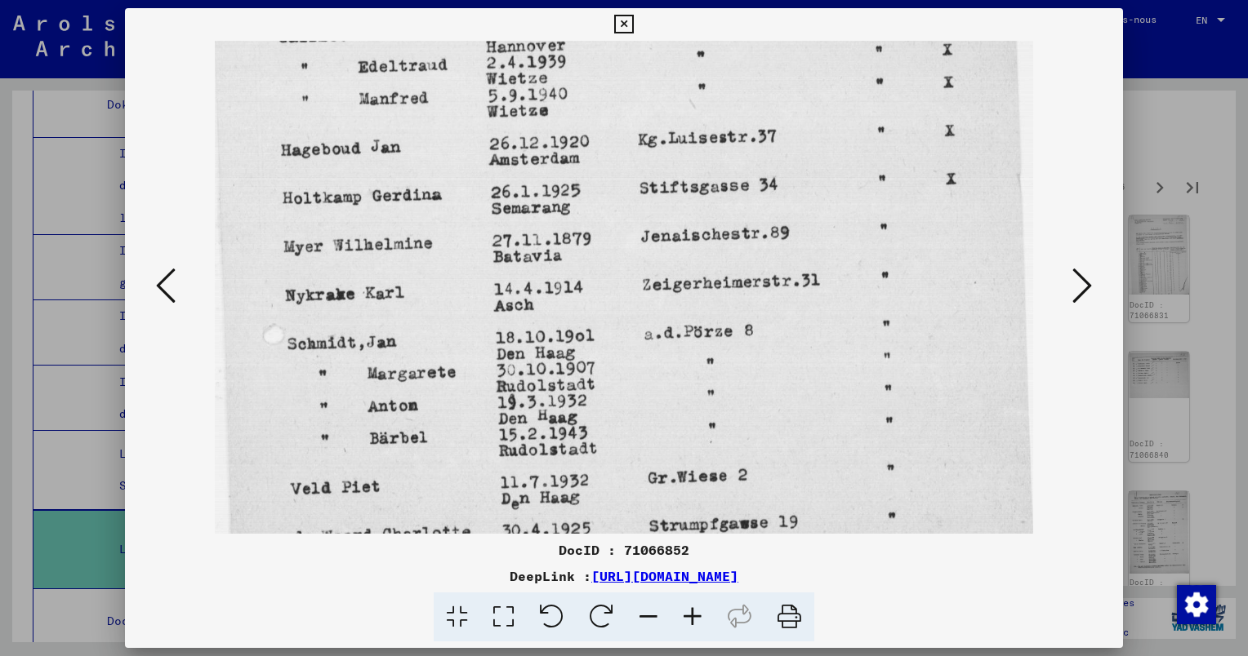
drag, startPoint x: 643, startPoint y: 467, endPoint x: 615, endPoint y: 247, distance: 221.4
click at [618, 248] on img at bounding box center [623, 173] width 817 height 1146
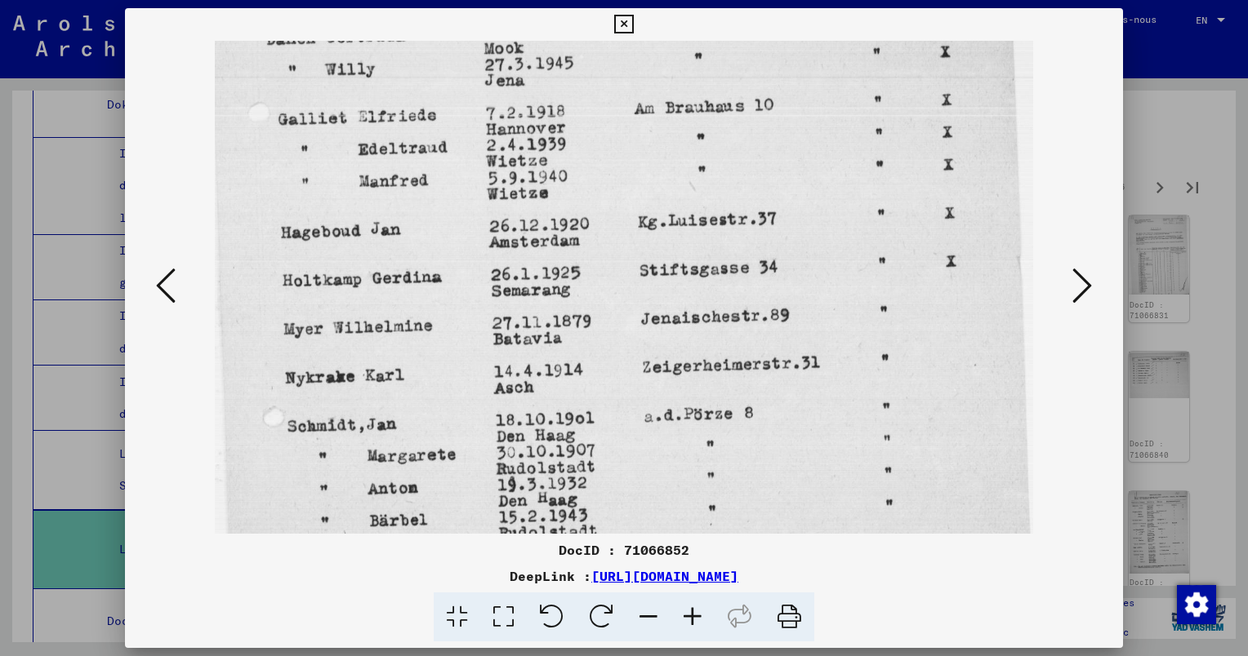
scroll to position [359, 0]
drag, startPoint x: 555, startPoint y: 121, endPoint x: 624, endPoint y: 203, distance: 107.3
click at [624, 203] on img at bounding box center [623, 255] width 817 height 1146
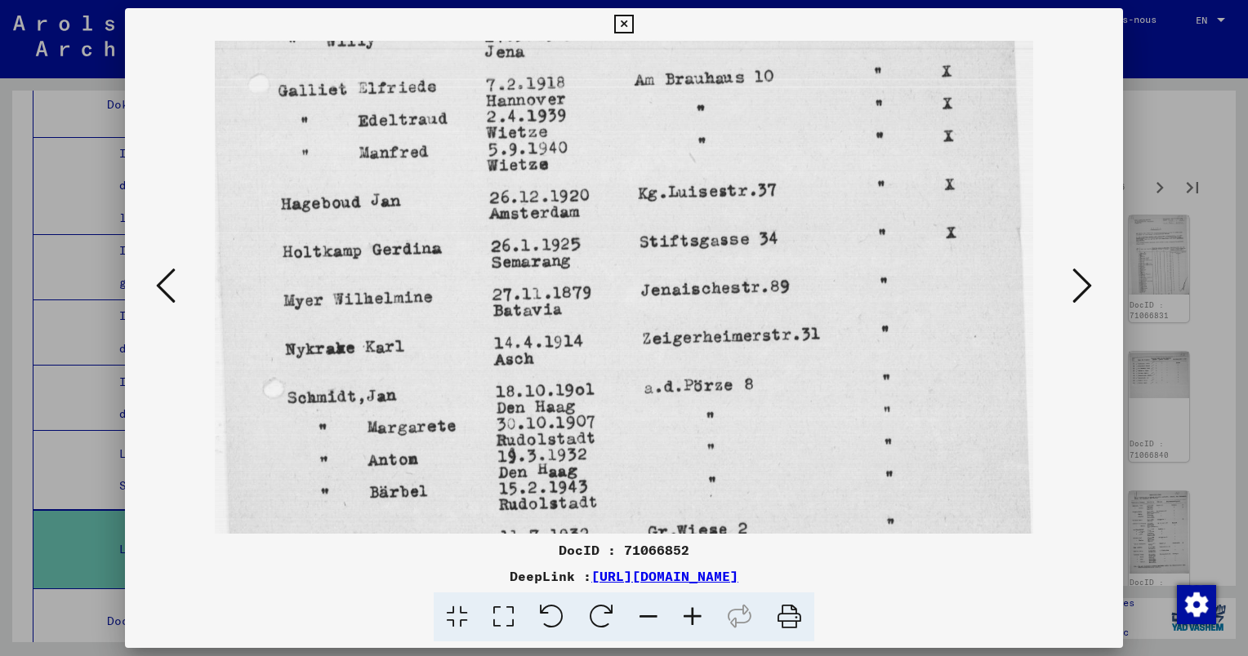
scroll to position [383, 0]
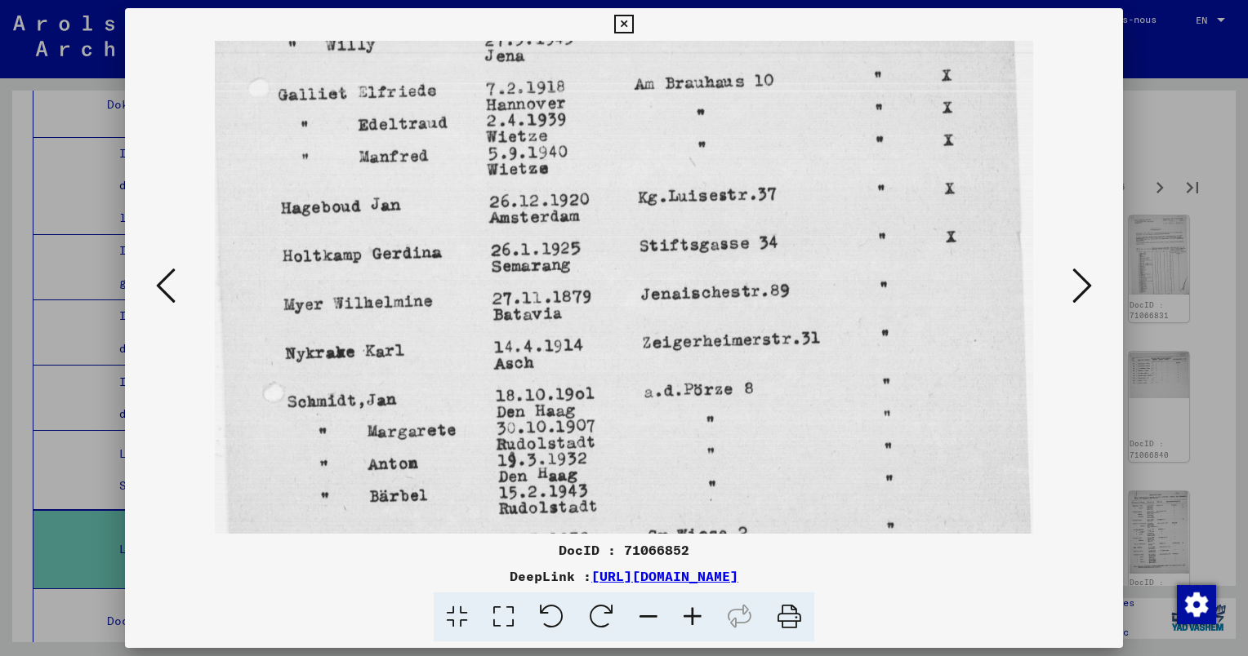
drag, startPoint x: 631, startPoint y: 443, endPoint x: 621, endPoint y: 418, distance: 27.4
click at [621, 418] on img at bounding box center [623, 231] width 817 height 1146
click at [1082, 287] on icon at bounding box center [1082, 285] width 20 height 39
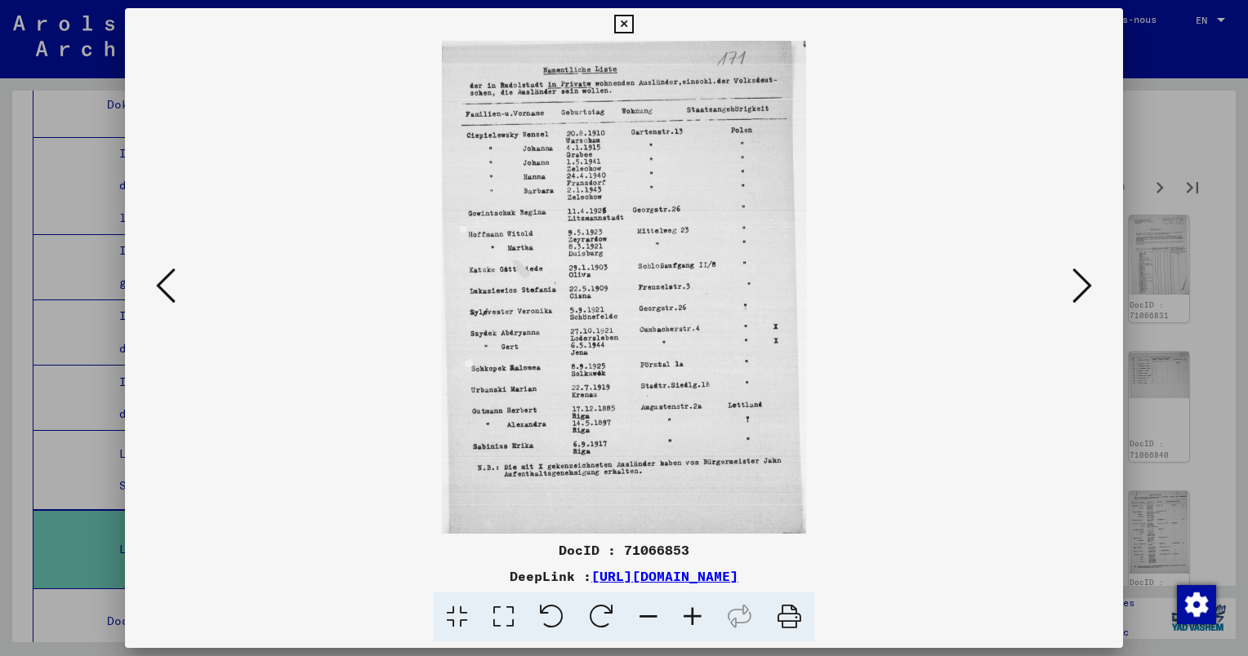
click at [1075, 292] on icon at bounding box center [1082, 285] width 20 height 39
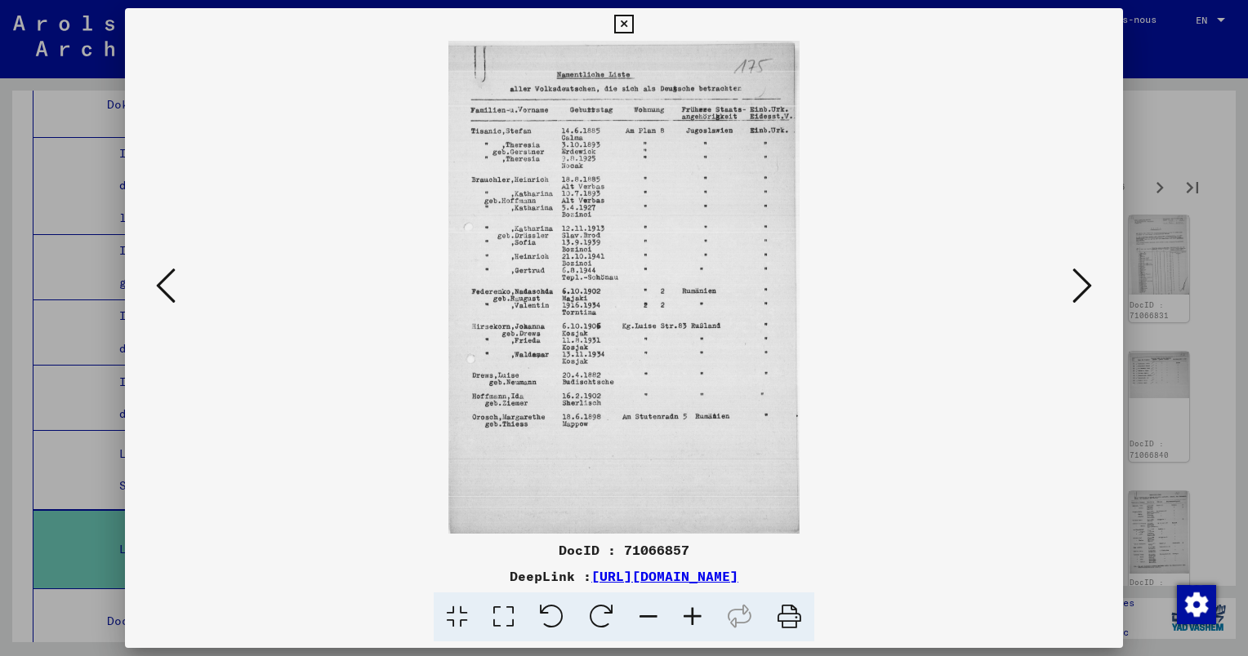
click at [1075, 291] on icon at bounding box center [1082, 285] width 20 height 39
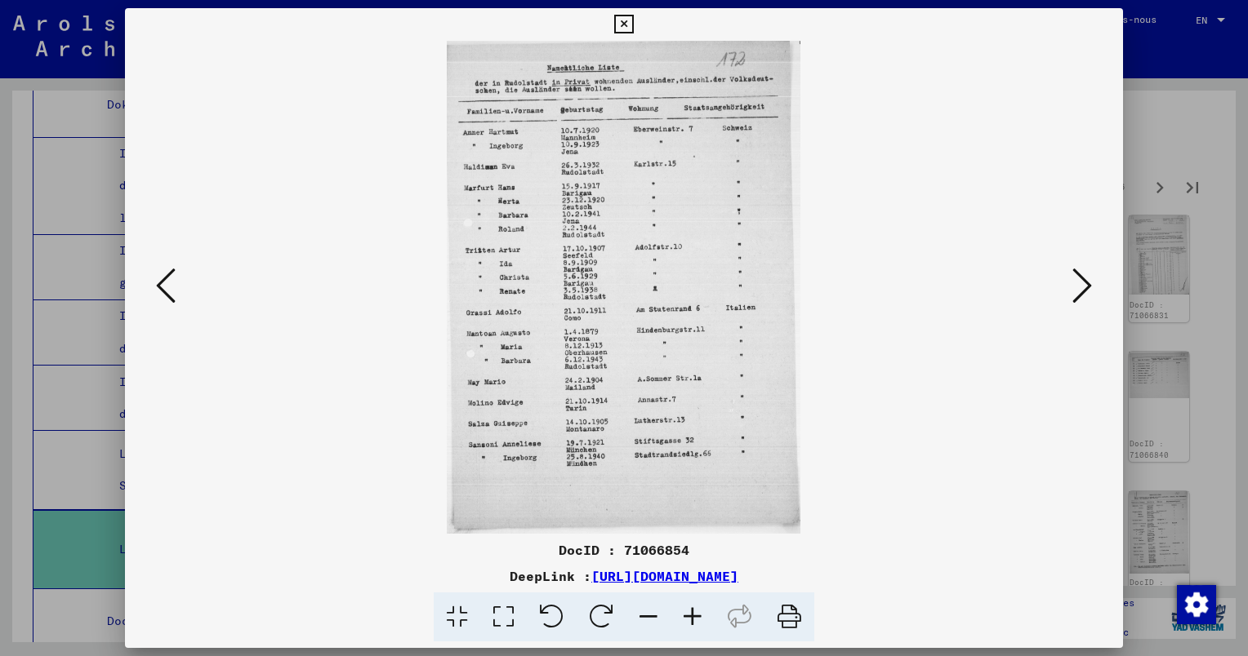
click at [1079, 293] on icon at bounding box center [1082, 285] width 20 height 39
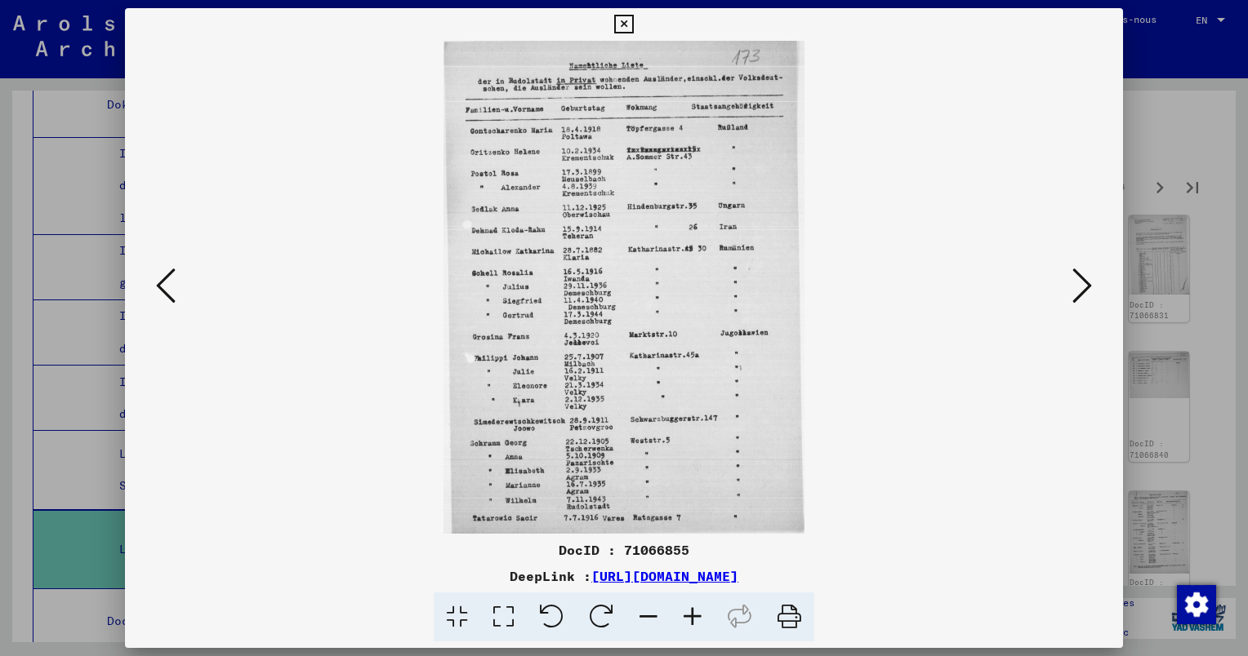
click at [1078, 284] on icon at bounding box center [1082, 285] width 20 height 39
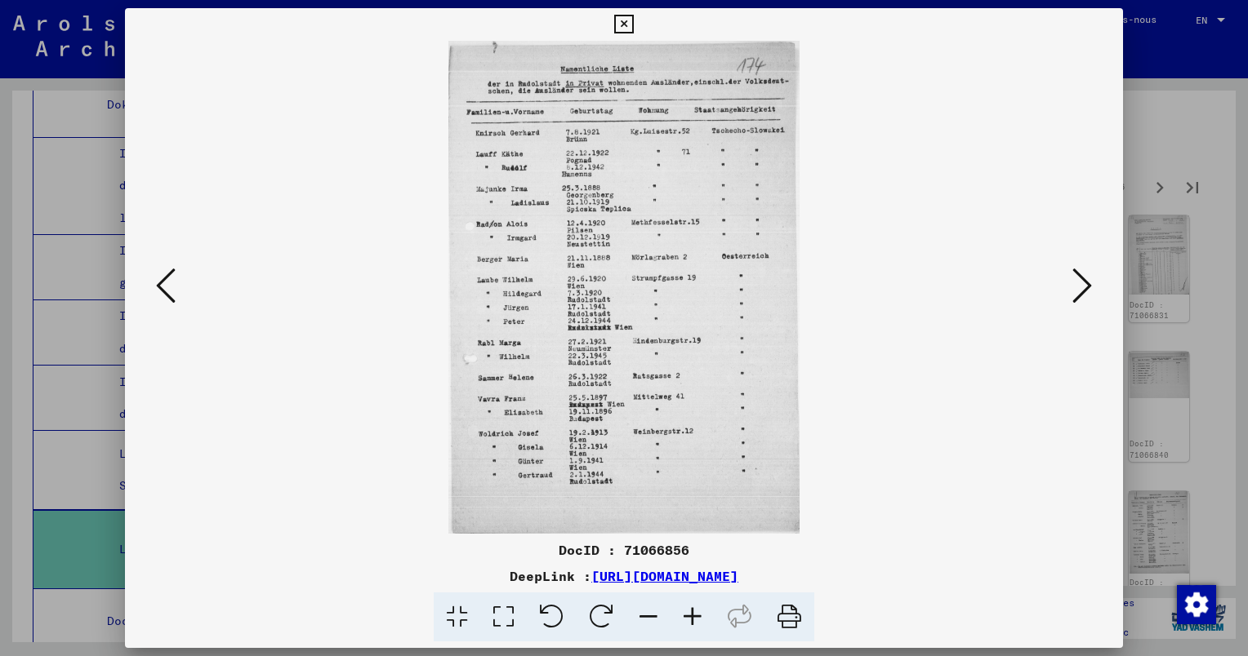
click at [1075, 284] on icon at bounding box center [1082, 285] width 20 height 39
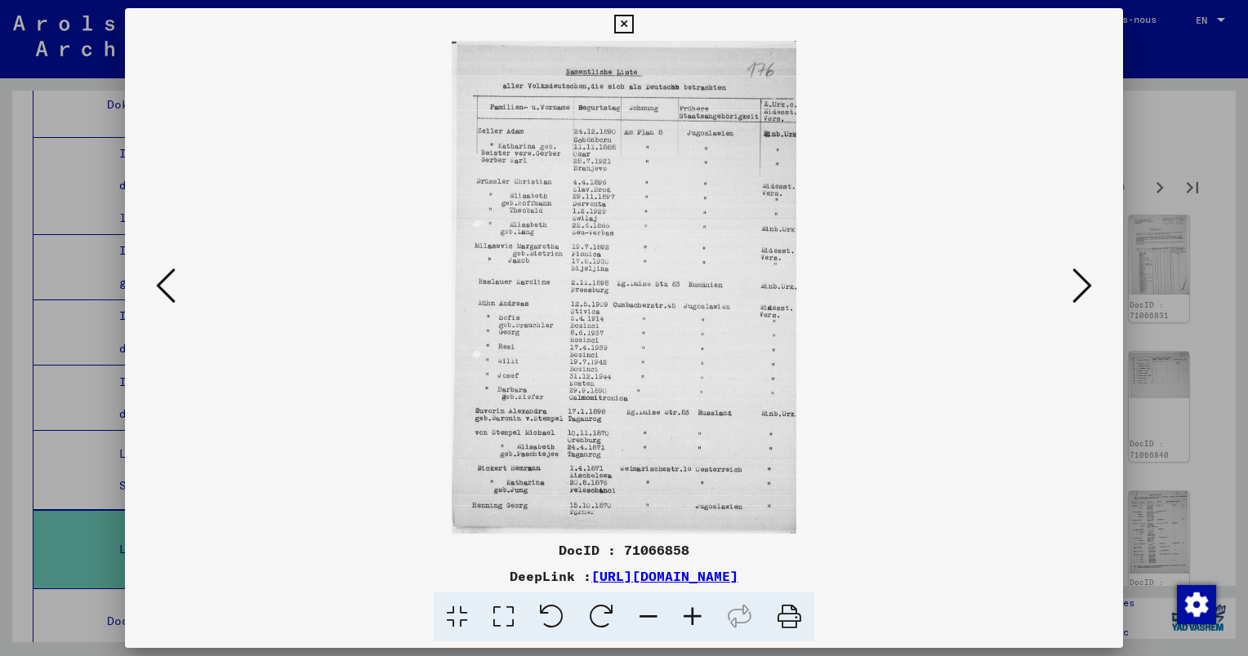
click at [1081, 274] on icon at bounding box center [1082, 285] width 20 height 39
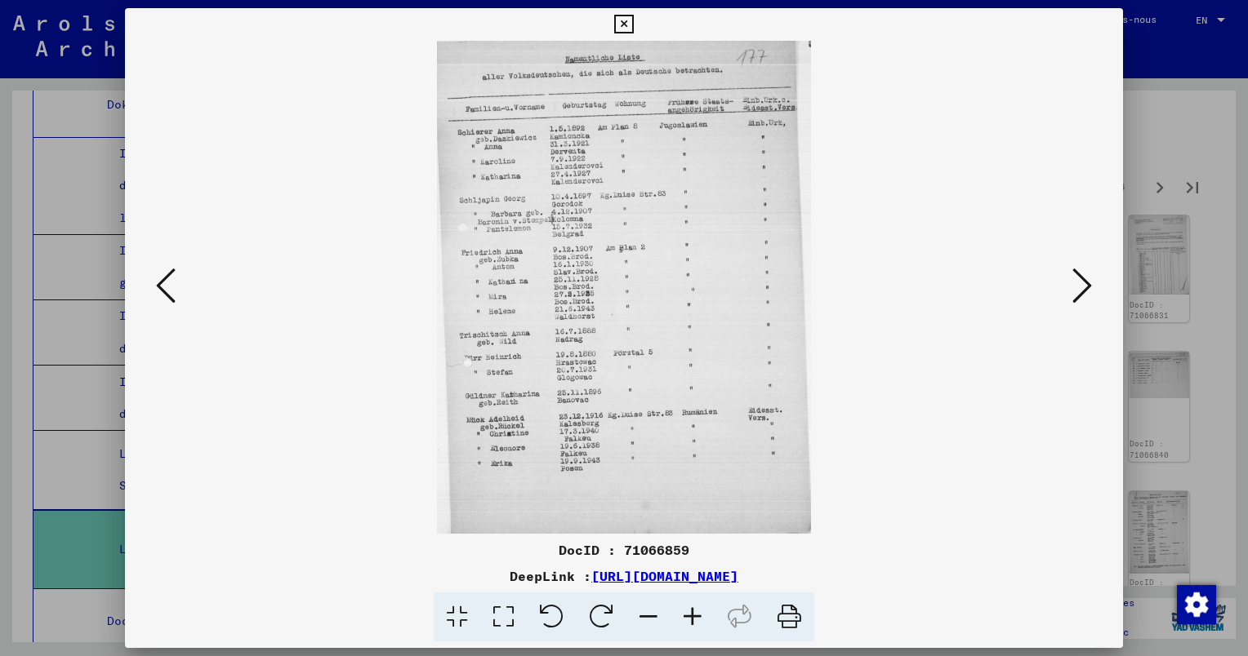
click at [1074, 291] on icon at bounding box center [1082, 285] width 20 height 39
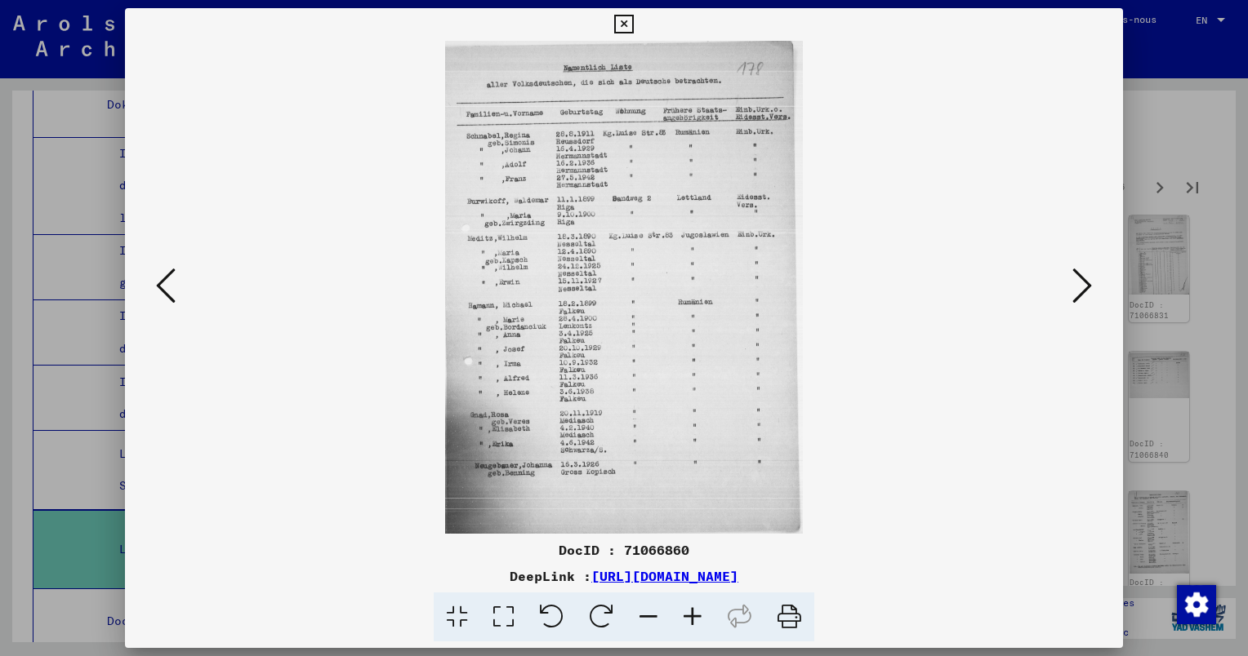
click at [694, 613] on icon at bounding box center [692, 618] width 44 height 50
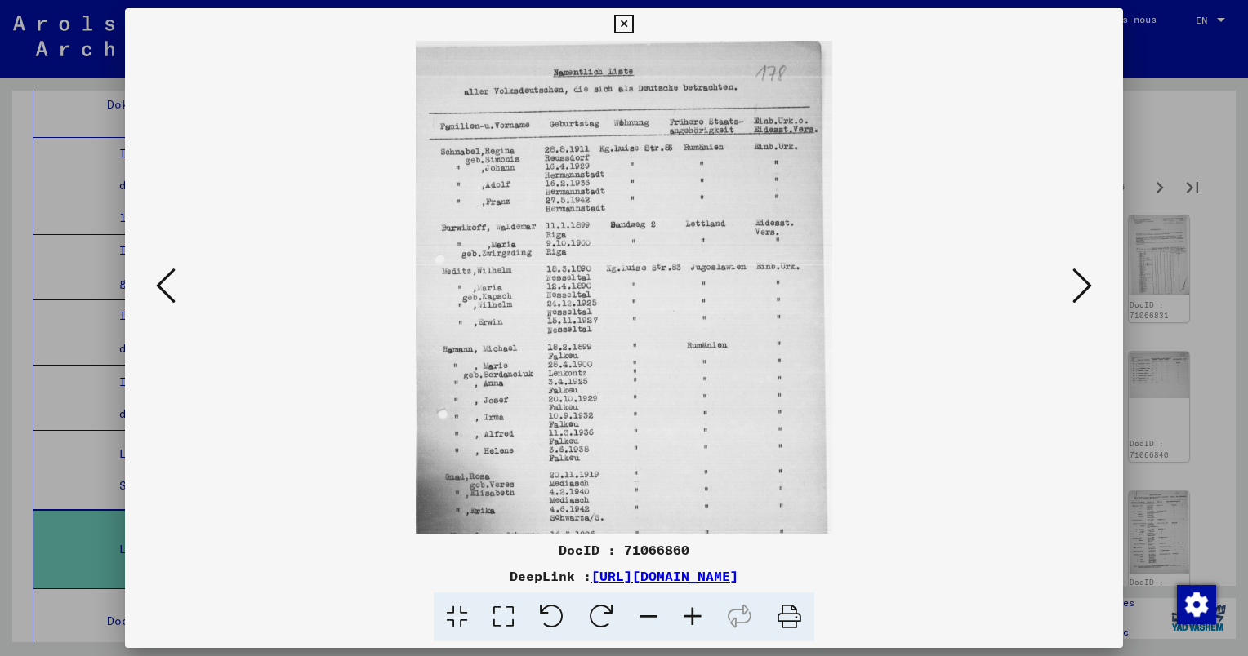
click at [694, 613] on icon at bounding box center [692, 618] width 44 height 50
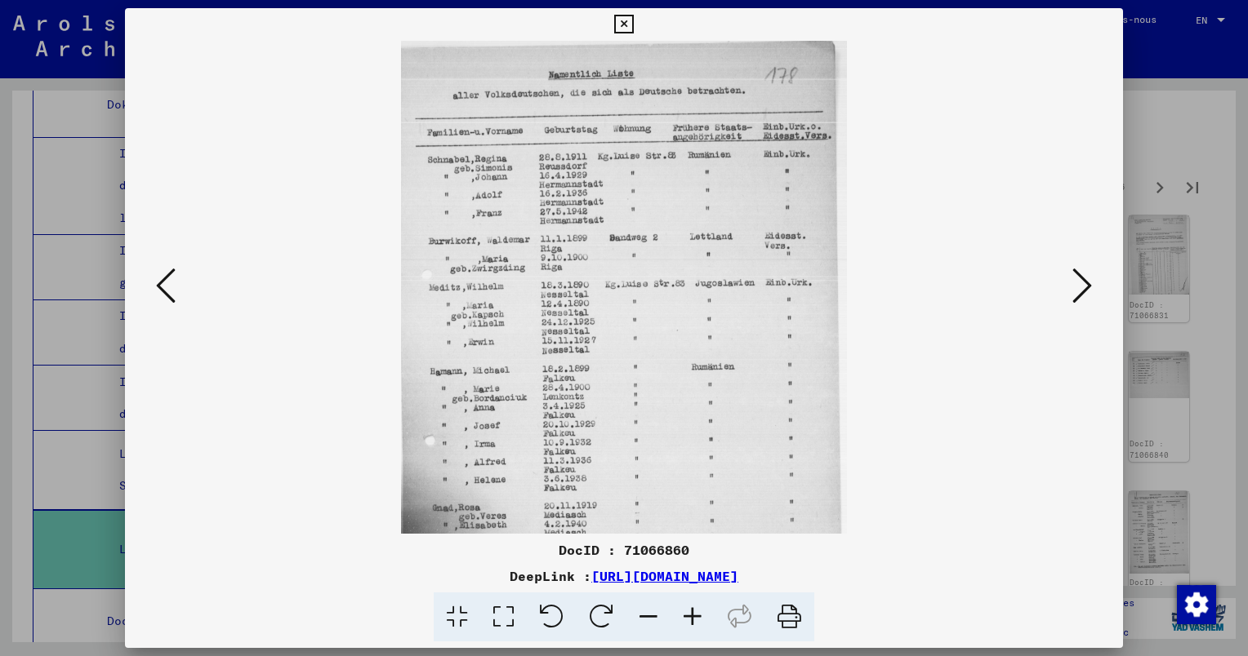
click at [694, 613] on icon at bounding box center [692, 618] width 44 height 50
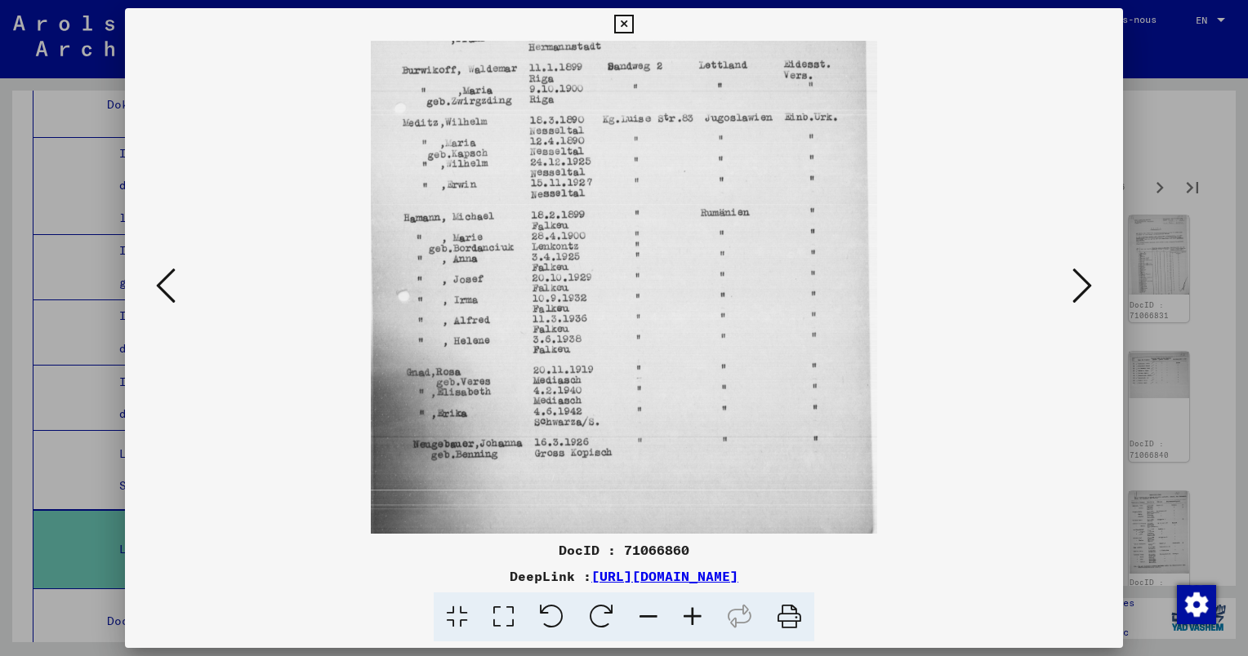
scroll to position [204, 0]
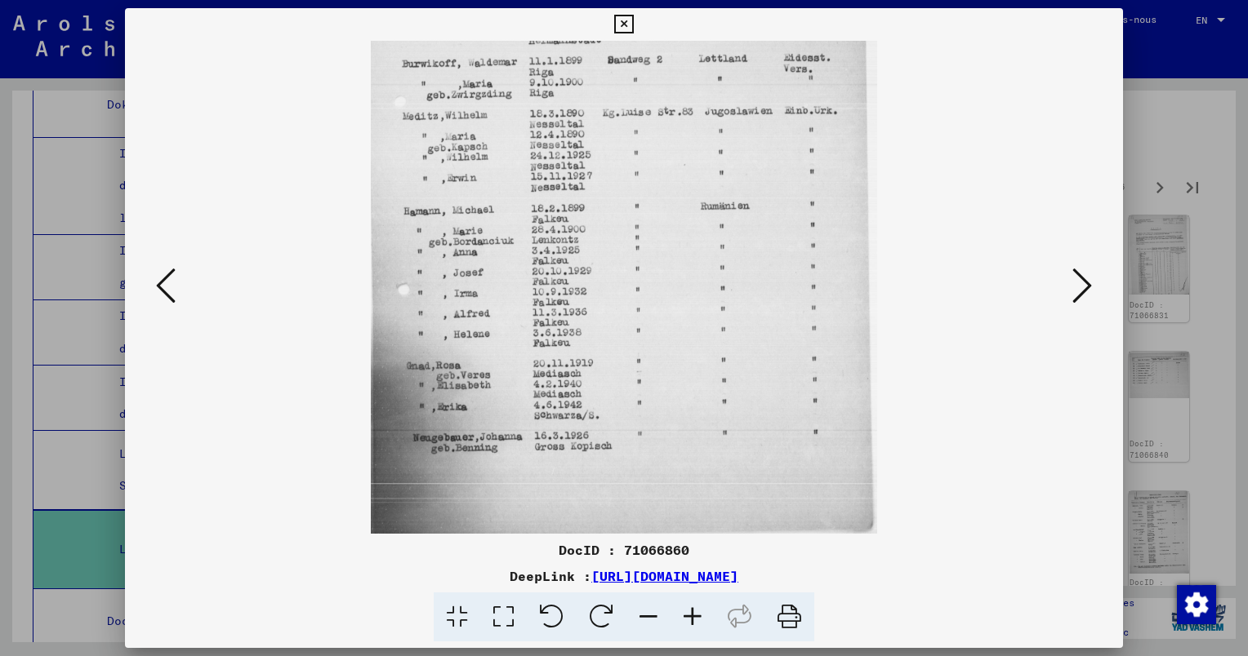
drag, startPoint x: 609, startPoint y: 367, endPoint x: 594, endPoint y: 151, distance: 216.1
click at [594, 151] on img at bounding box center [623, 185] width 505 height 697
click at [1090, 290] on button at bounding box center [1081, 287] width 29 height 47
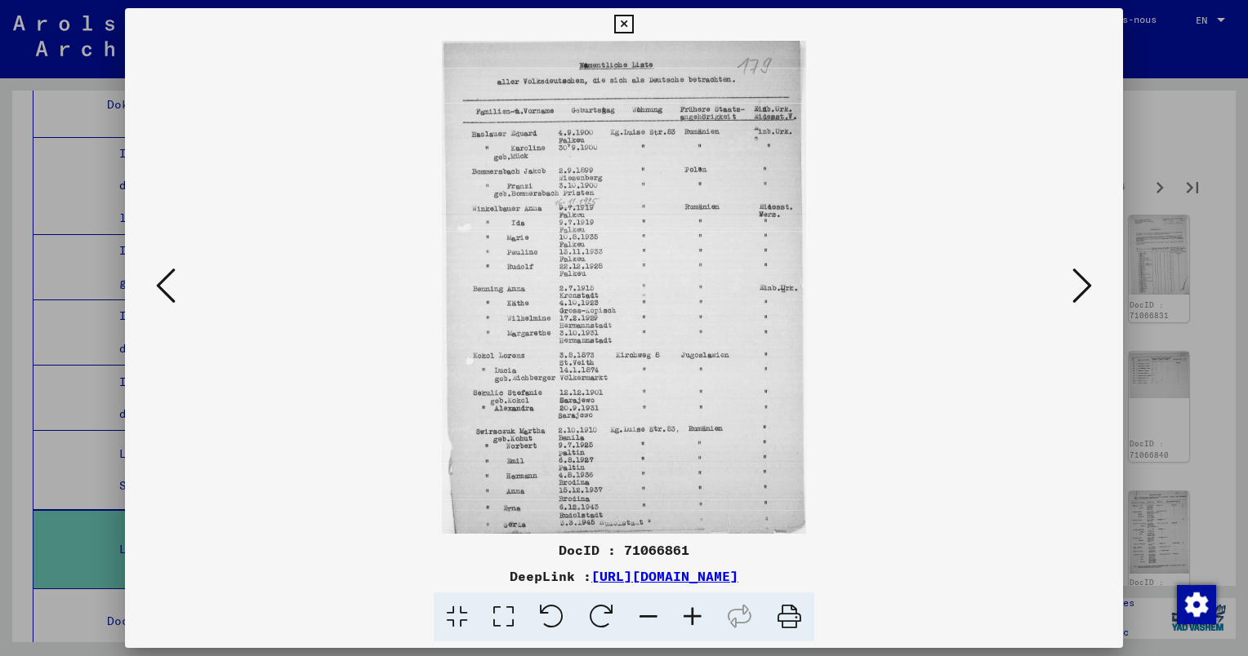
click at [1073, 285] on icon at bounding box center [1082, 285] width 20 height 39
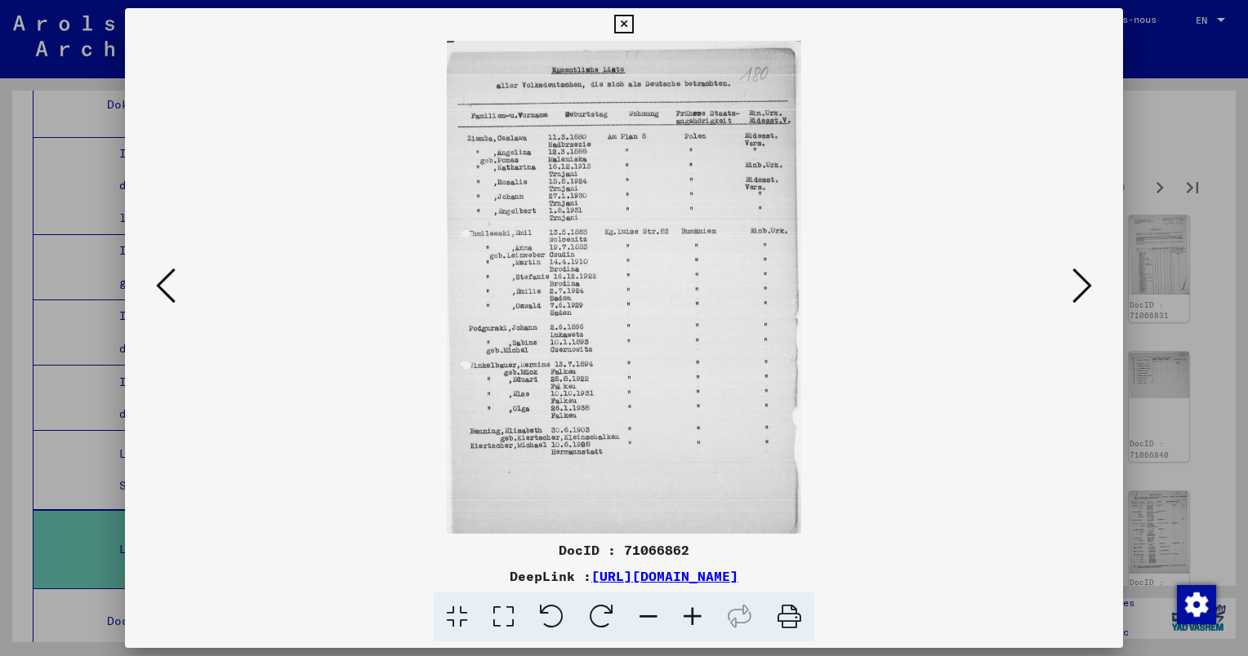
click at [1070, 282] on button at bounding box center [1081, 287] width 29 height 47
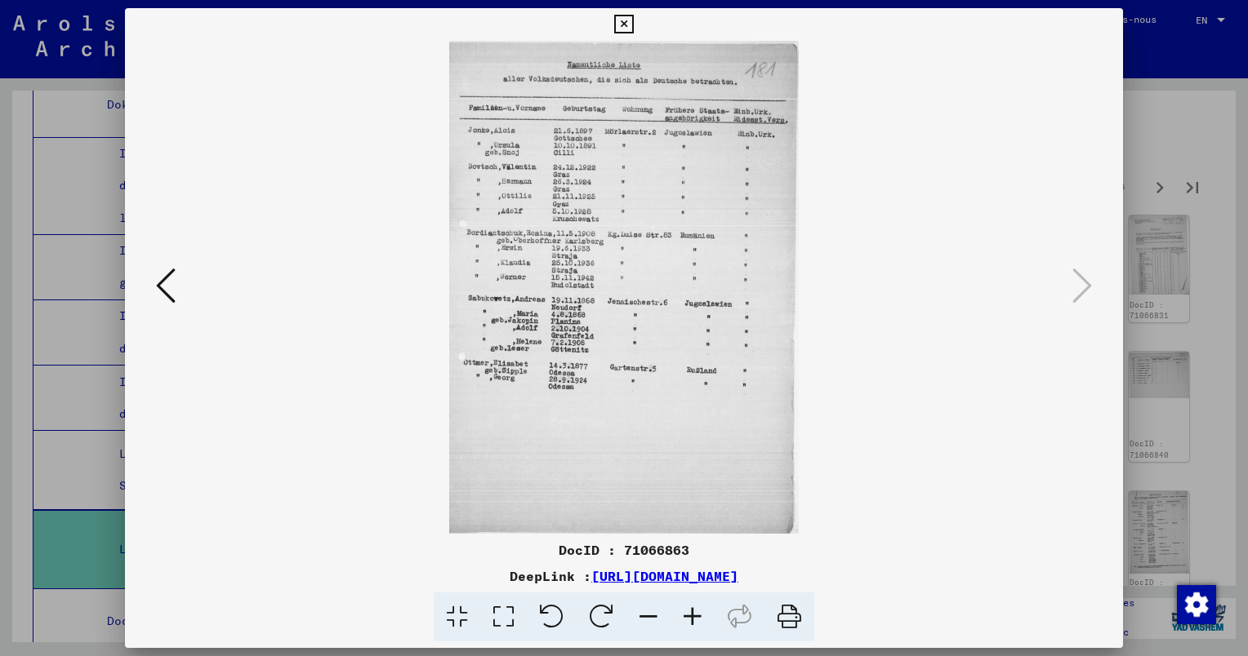
click at [1208, 349] on div at bounding box center [624, 328] width 1248 height 656
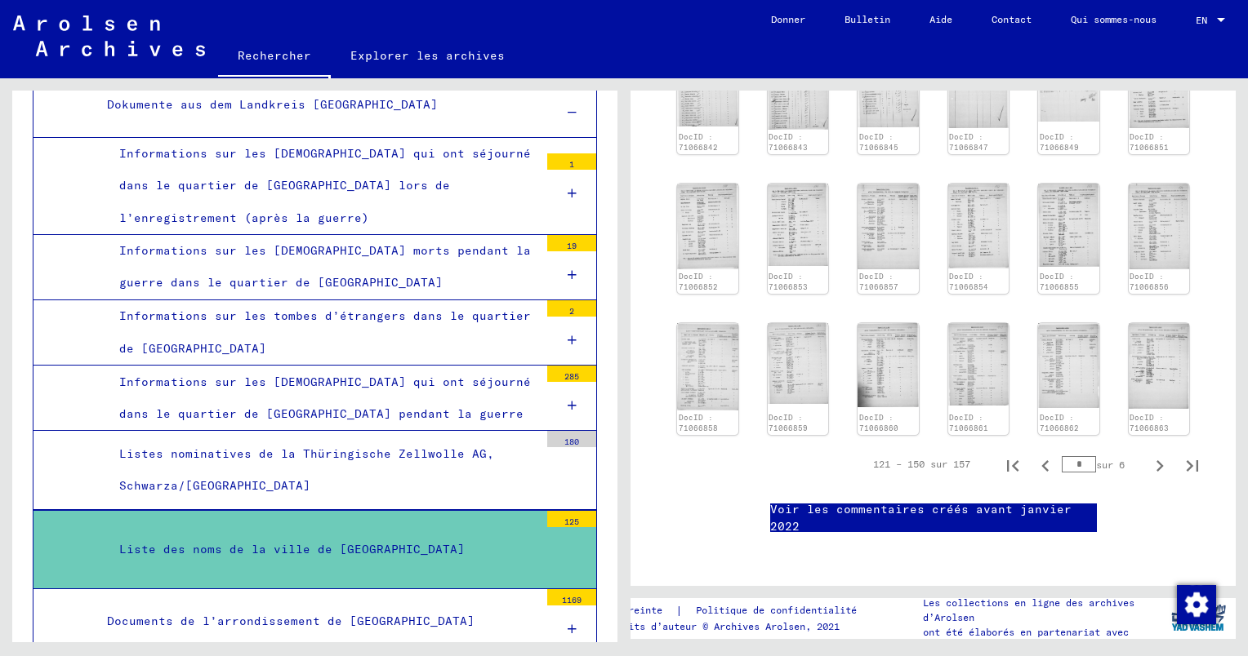
scroll to position [1059, 0]
click at [1156, 461] on icon "Page suivante" at bounding box center [1159, 466] width 7 height 11
type input "*"
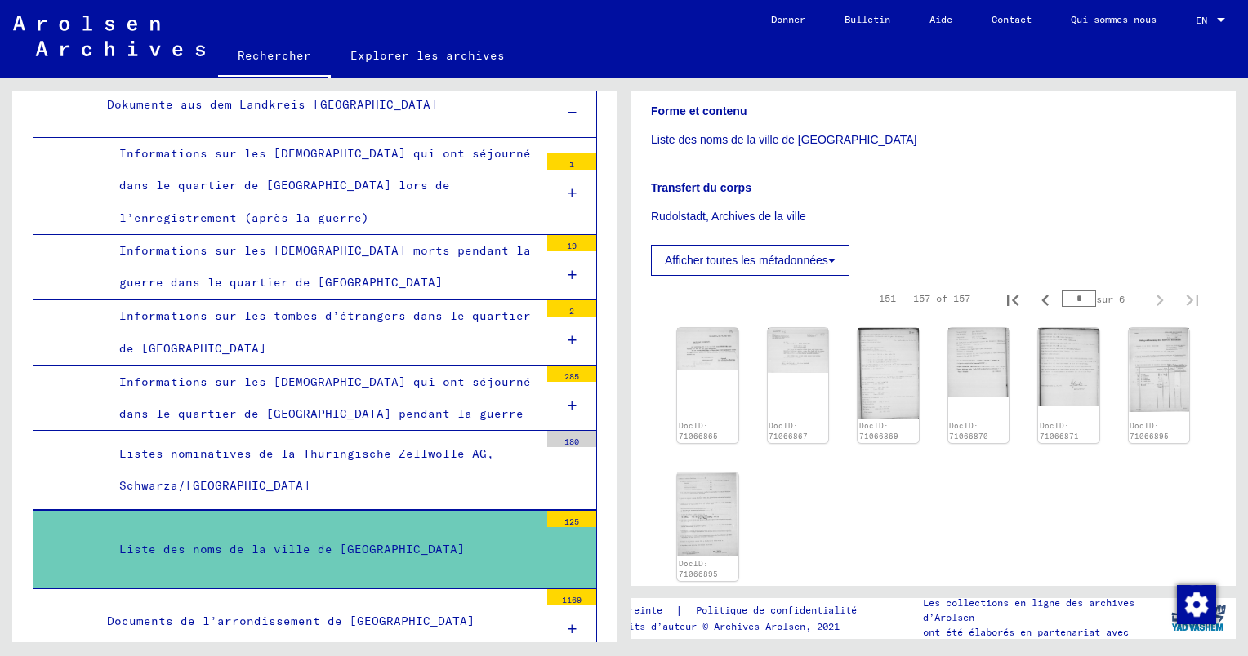
scroll to position [291, 0]
click at [709, 351] on img at bounding box center [707, 349] width 64 height 45
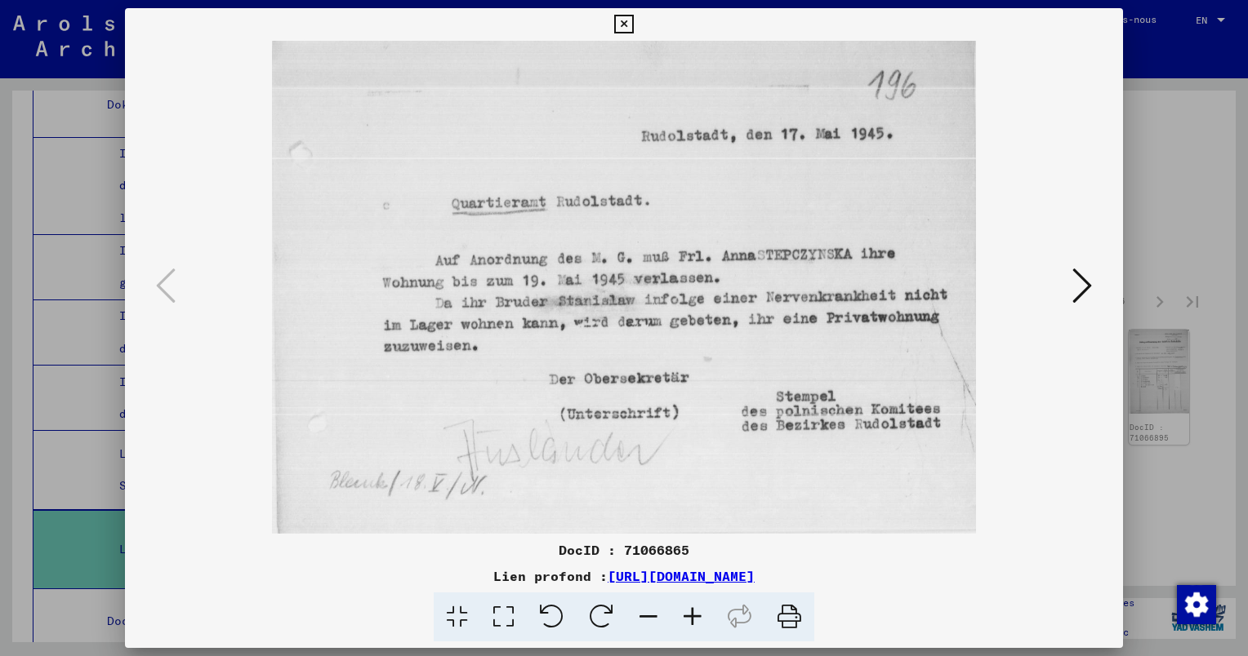
click at [1092, 288] on button at bounding box center [1081, 287] width 29 height 47
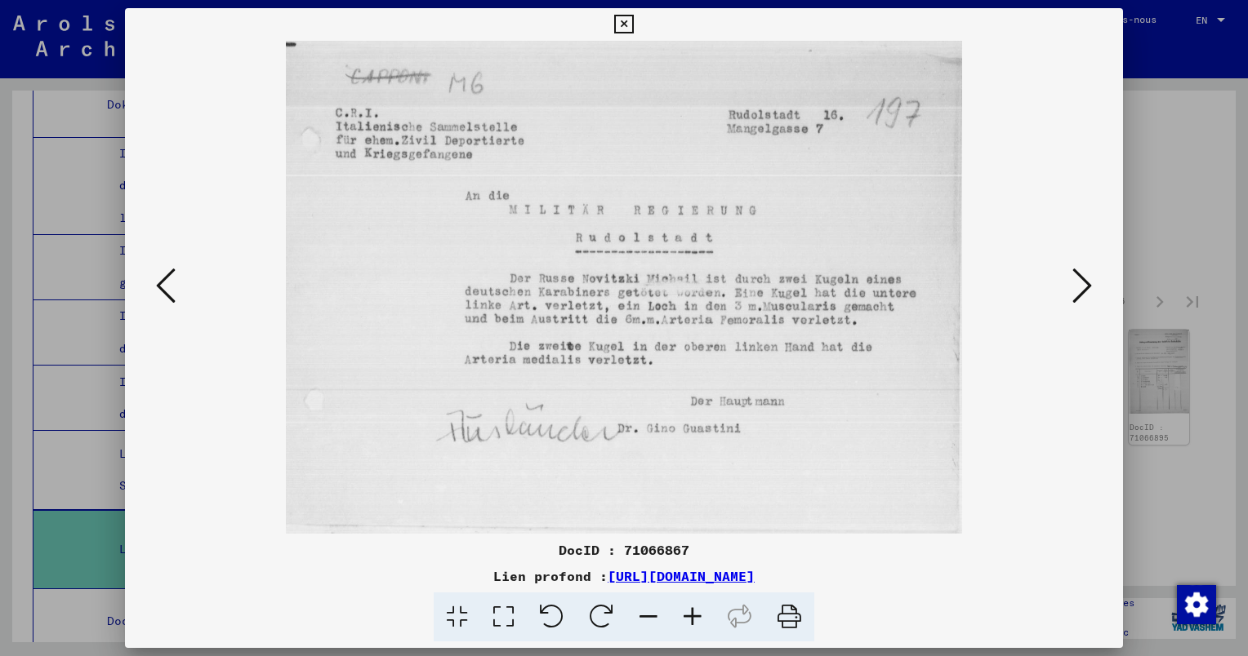
click at [1082, 296] on icon at bounding box center [1082, 285] width 20 height 39
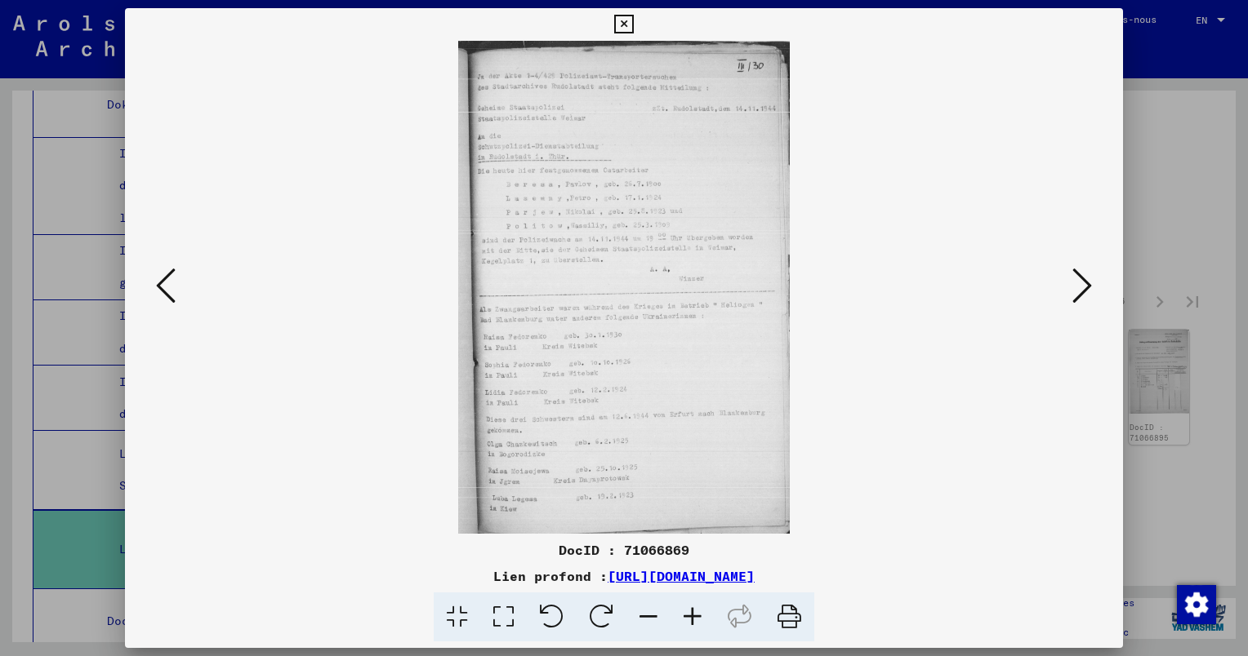
click at [696, 620] on icon at bounding box center [692, 618] width 44 height 50
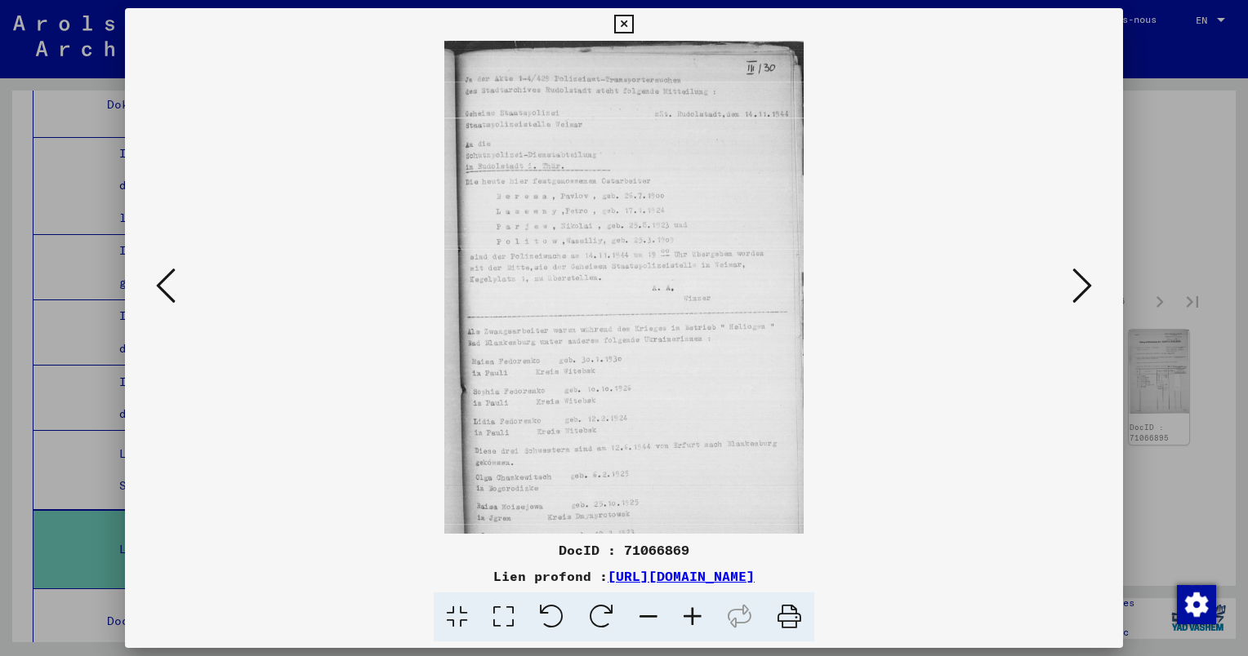
click at [696, 616] on icon at bounding box center [692, 618] width 44 height 50
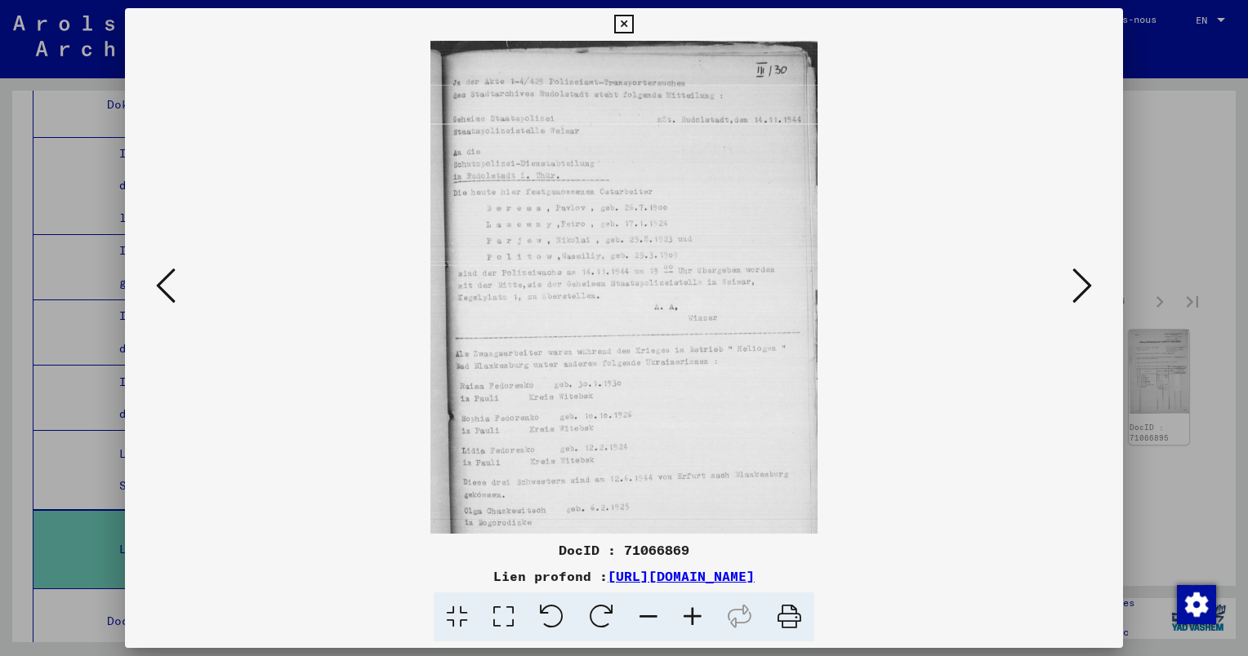
click at [696, 616] on icon at bounding box center [692, 618] width 44 height 50
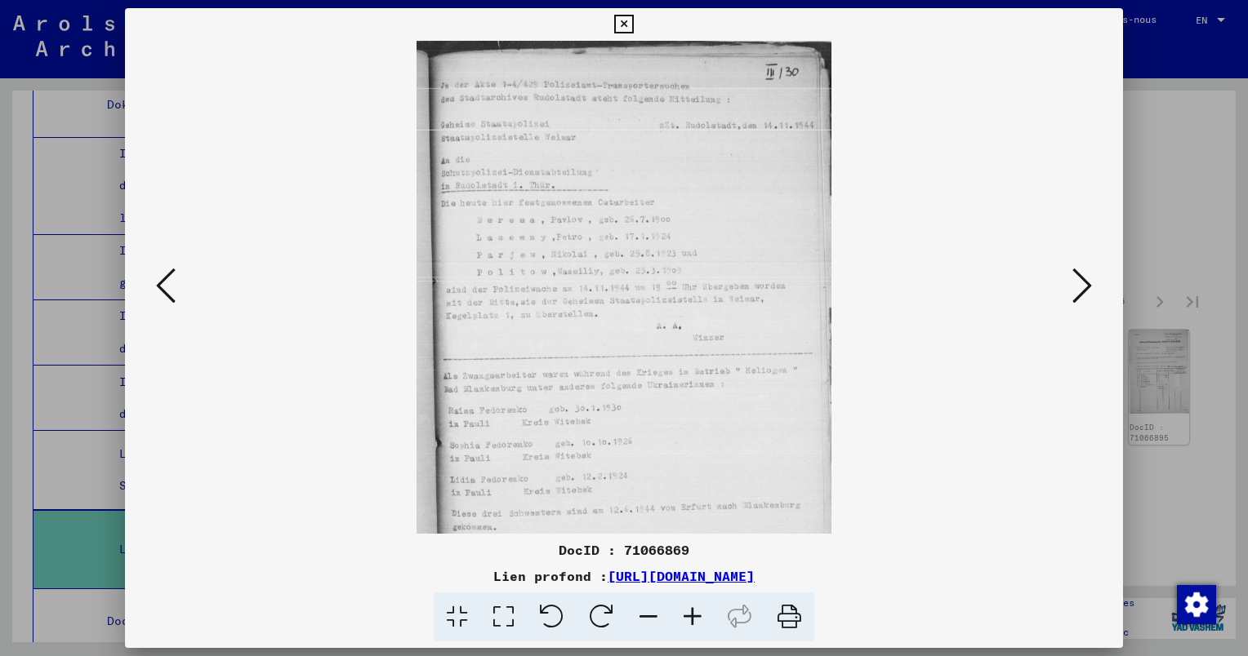
click at [696, 616] on icon at bounding box center [692, 618] width 44 height 50
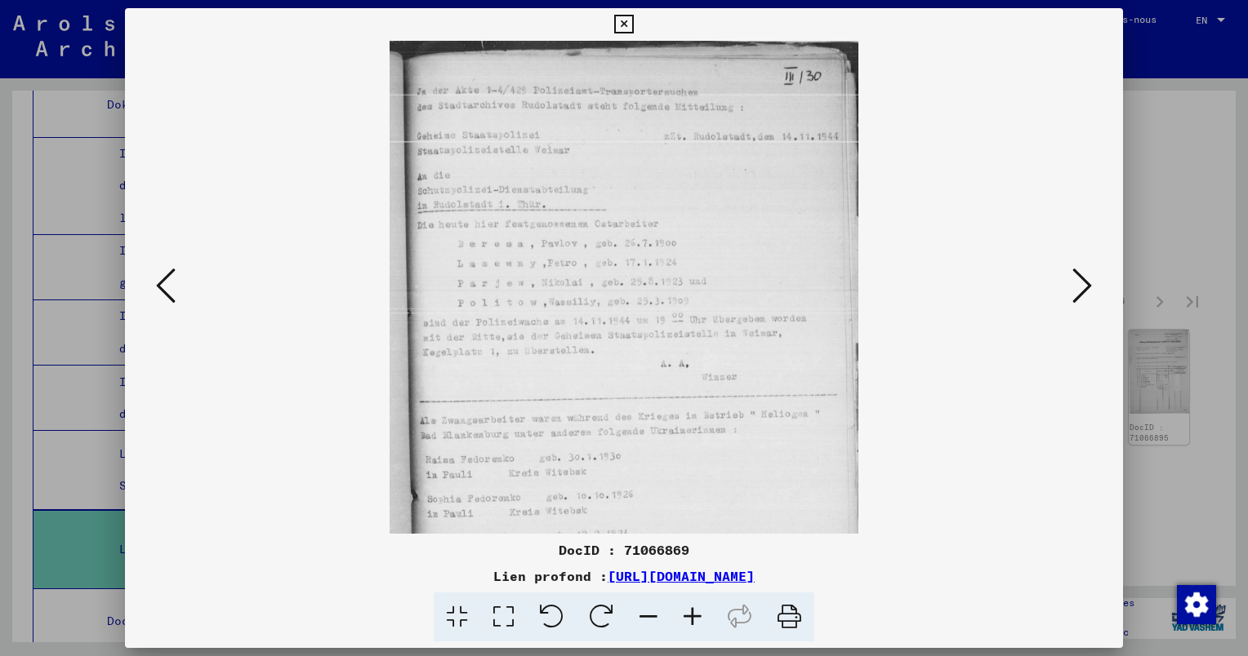
click at [696, 616] on icon at bounding box center [692, 618] width 44 height 50
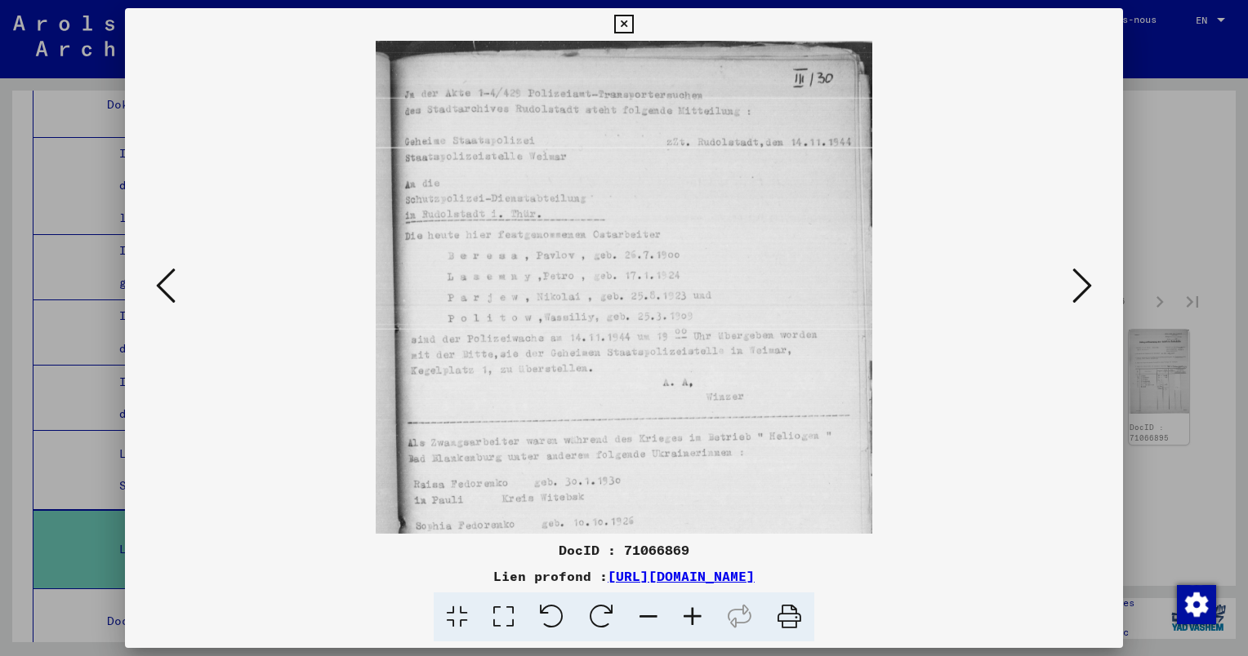
click at [696, 616] on icon at bounding box center [692, 618] width 44 height 50
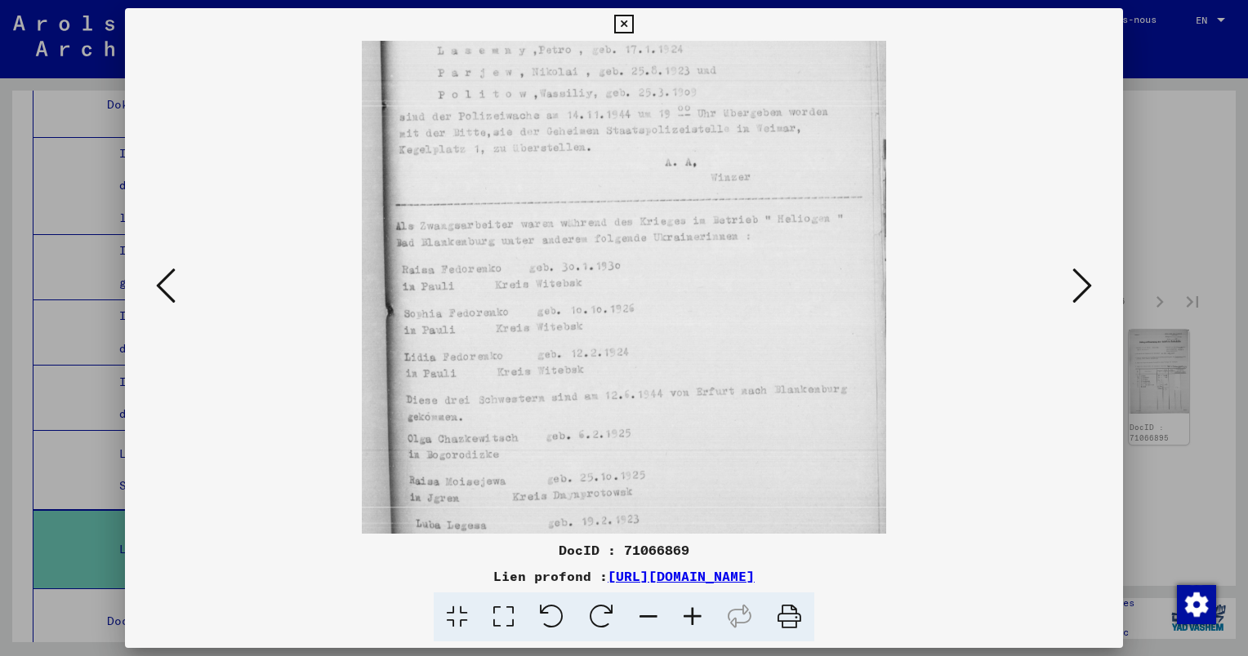
scroll to position [242, 0]
drag, startPoint x: 665, startPoint y: 405, endPoint x: 658, endPoint y: 162, distance: 242.6
click at [658, 162] on img at bounding box center [624, 188] width 524 height 779
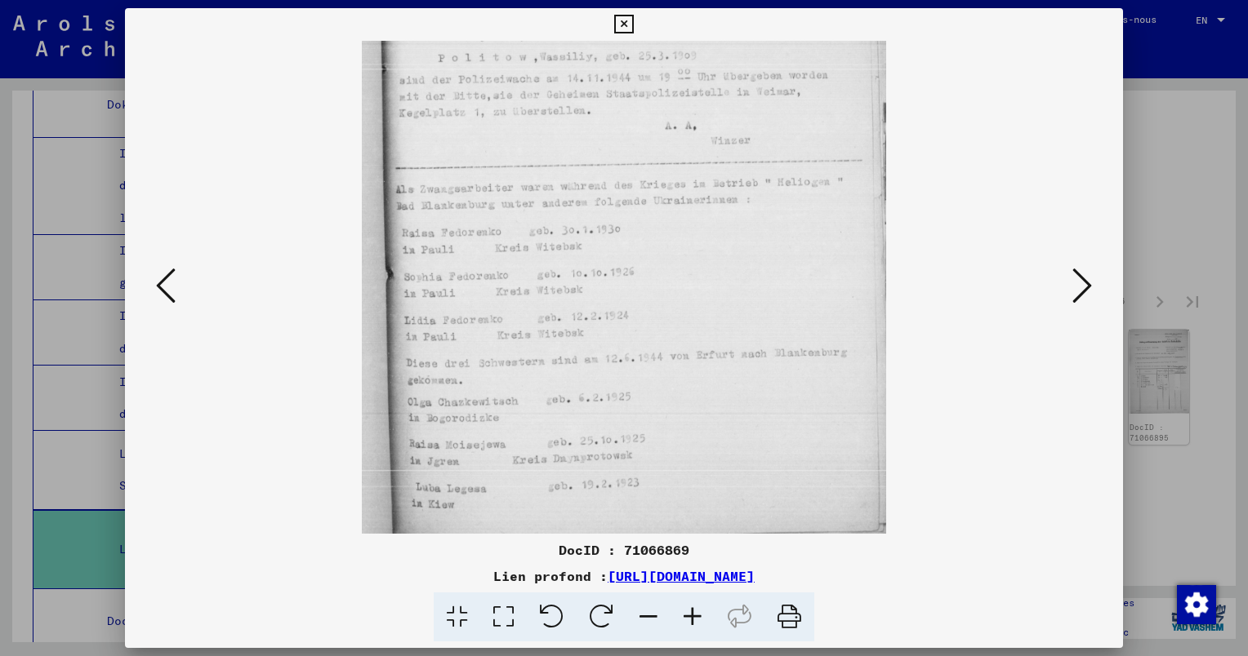
scroll to position [286, 0]
drag, startPoint x: 719, startPoint y: 396, endPoint x: 710, endPoint y: 299, distance: 97.6
click at [710, 300] on img at bounding box center [624, 144] width 524 height 779
click at [1076, 287] on icon at bounding box center [1082, 285] width 20 height 39
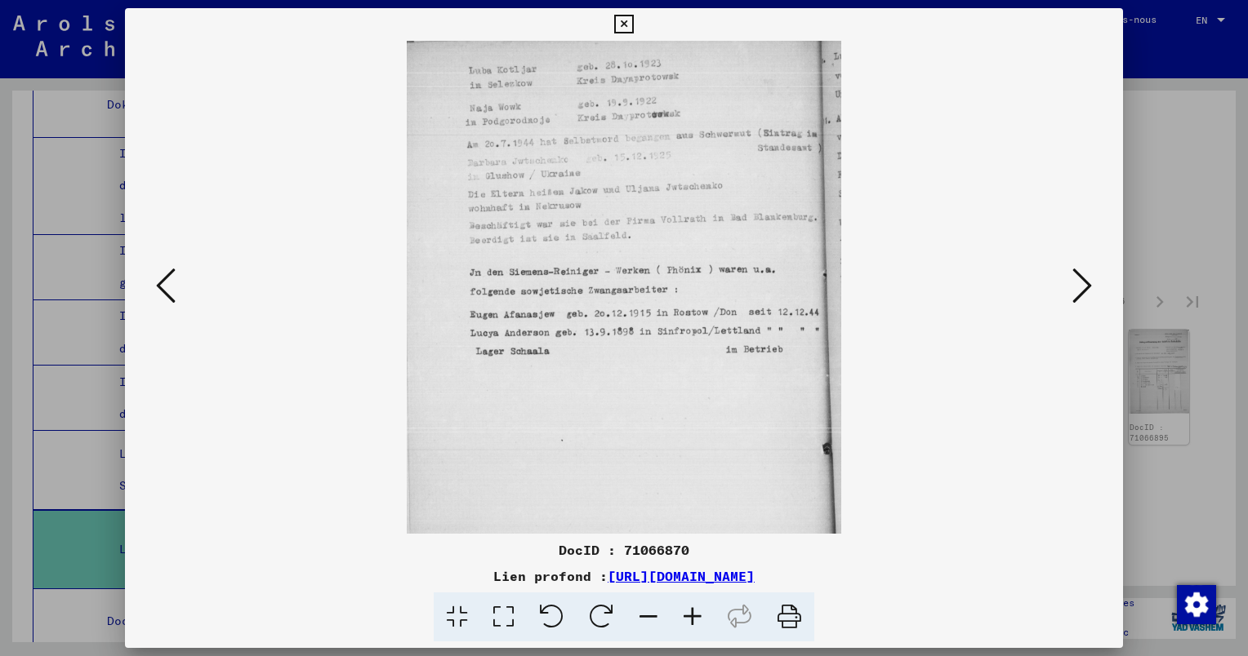
click at [1072, 279] on icon at bounding box center [1082, 285] width 20 height 39
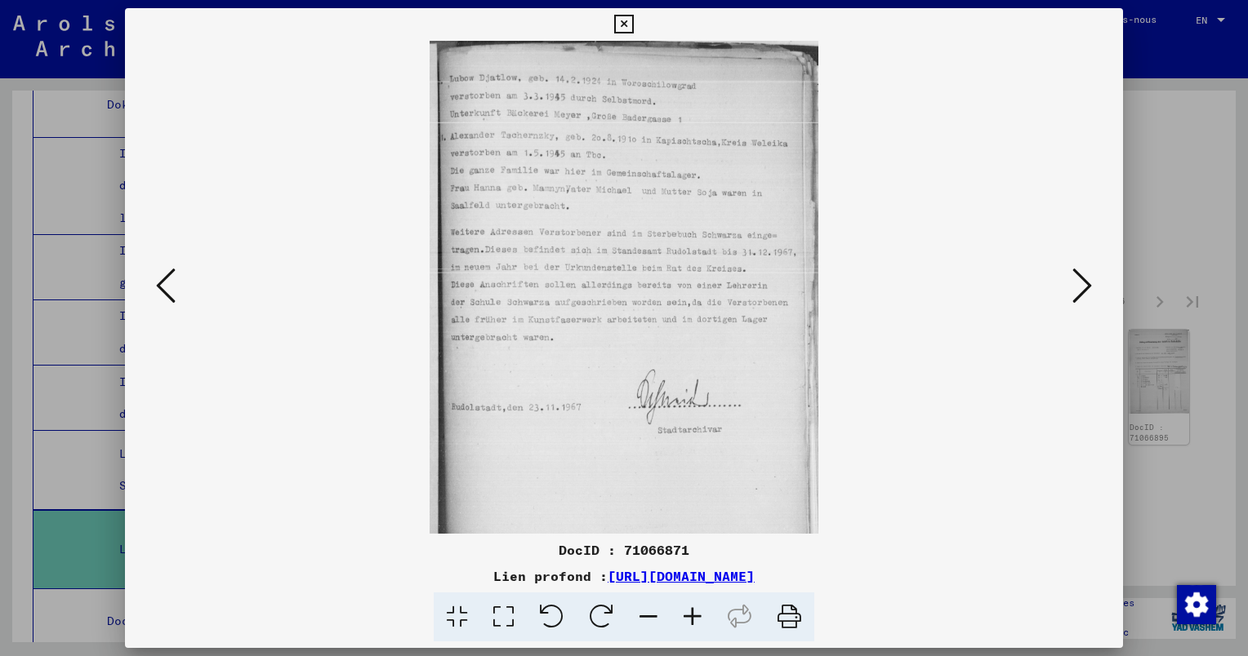
click at [1072, 279] on icon at bounding box center [1082, 285] width 20 height 39
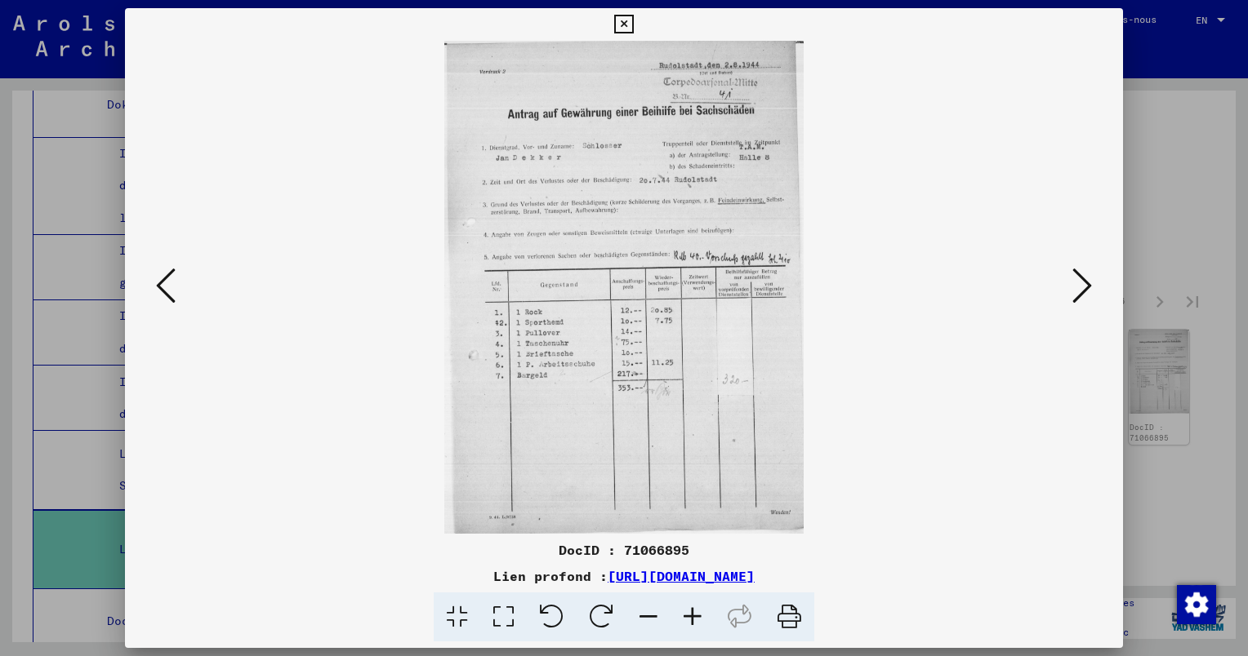
click at [1070, 276] on button at bounding box center [1081, 287] width 29 height 47
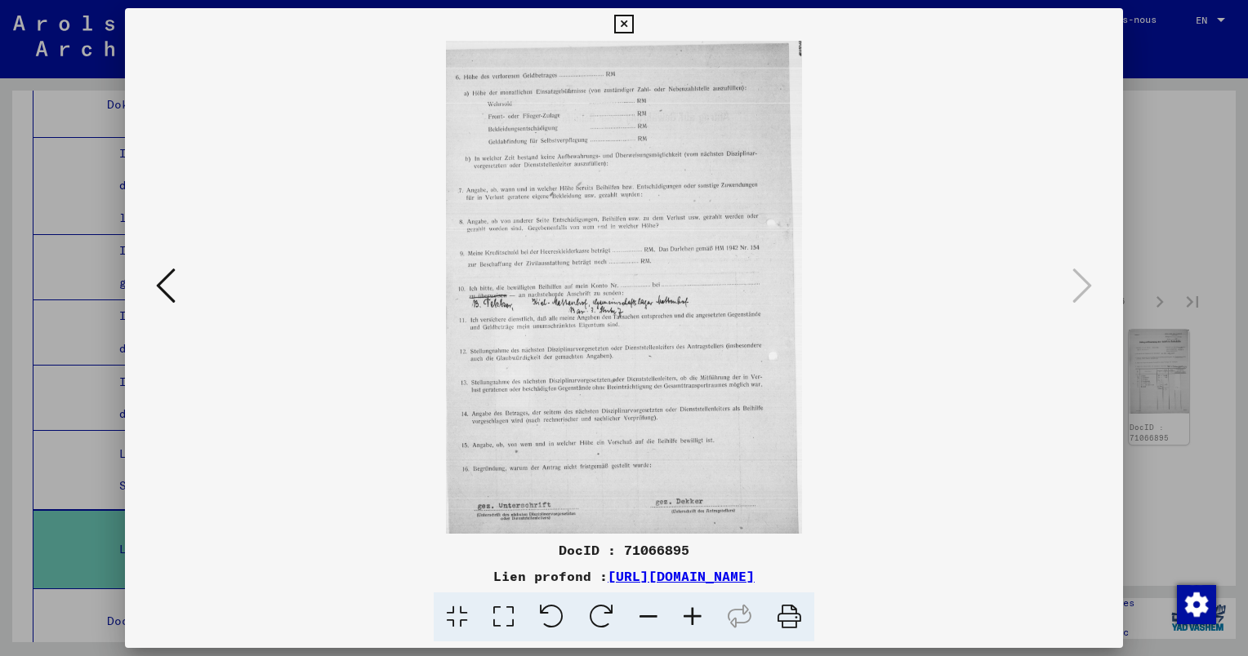
click at [1065, 299] on viewer-one-image at bounding box center [623, 287] width 887 height 493
click at [1169, 234] on div at bounding box center [624, 328] width 1248 height 656
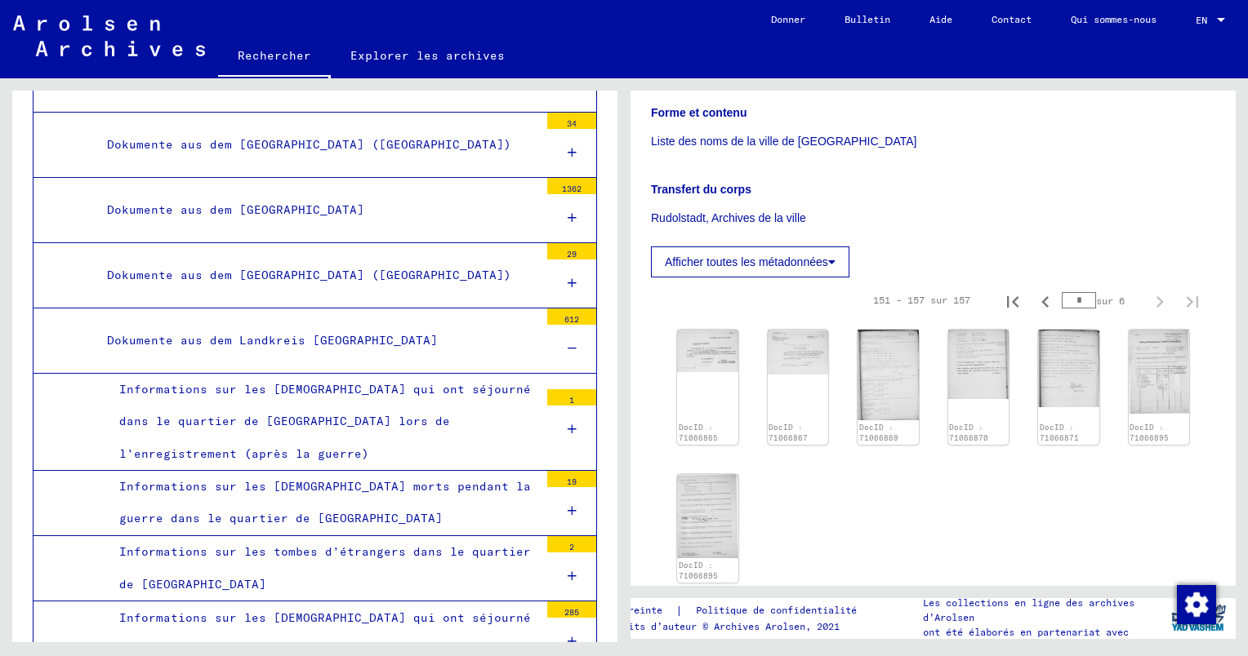
scroll to position [14005, 0]
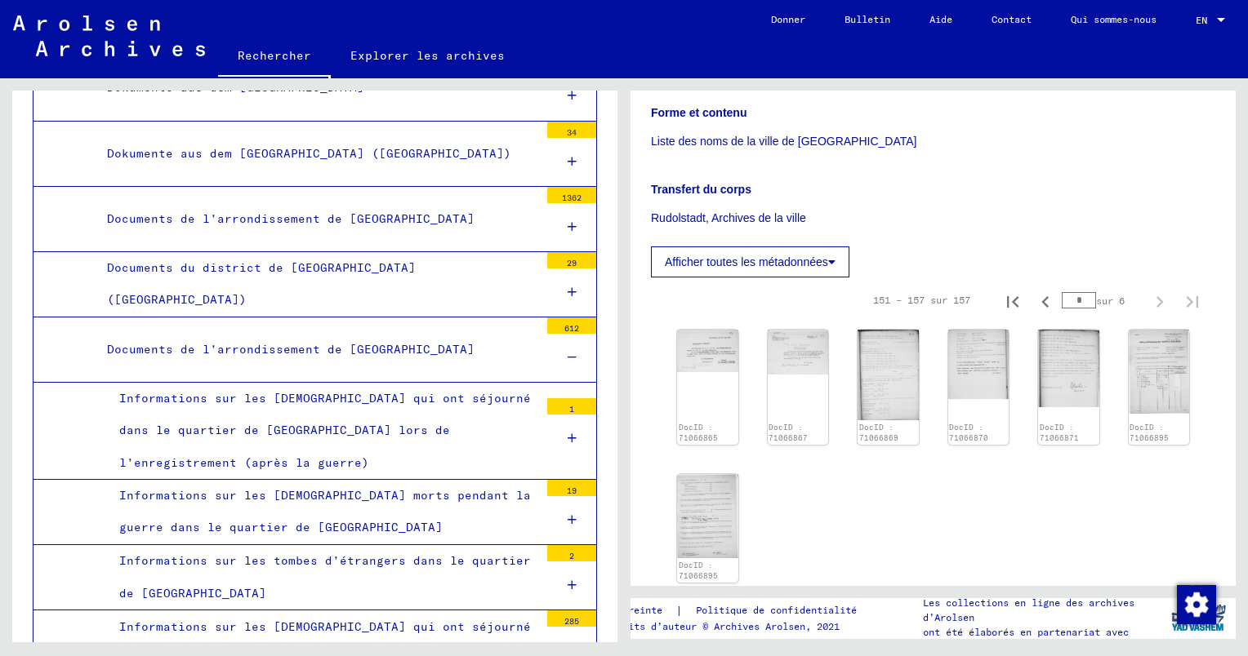
click at [340, 383] on div "Informations sur les [DEMOGRAPHIC_DATA] qui ont séjourné dans le quartier de [G…" at bounding box center [323, 431] width 432 height 96
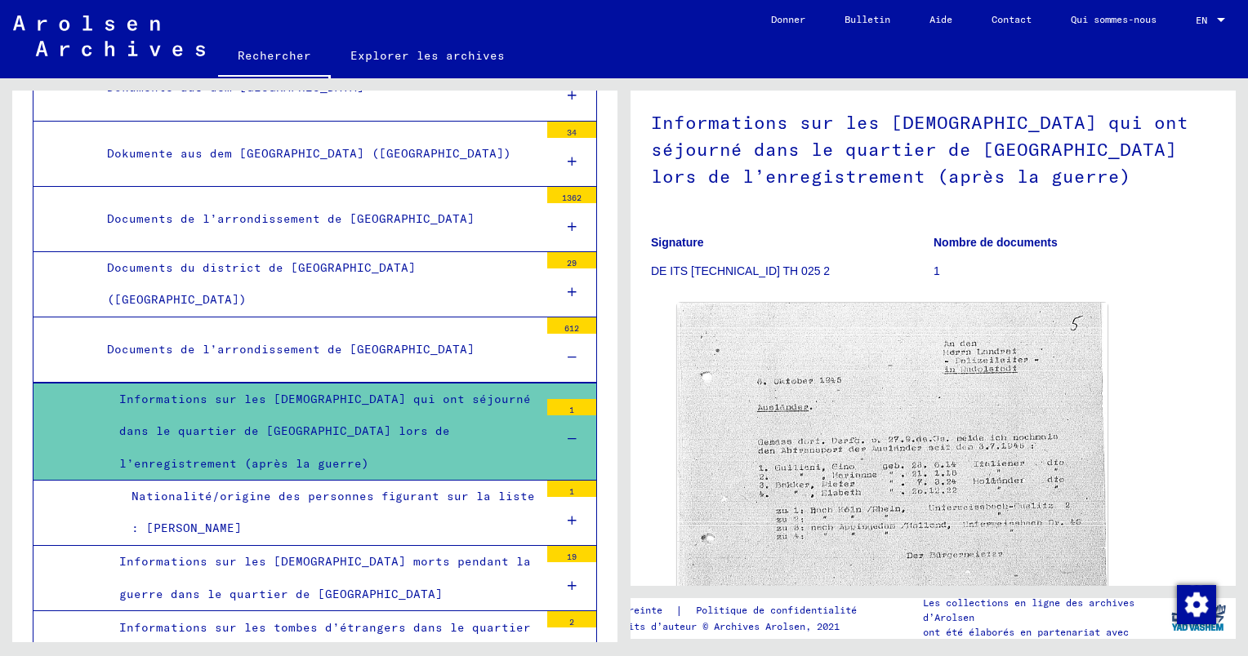
scroll to position [245, 0]
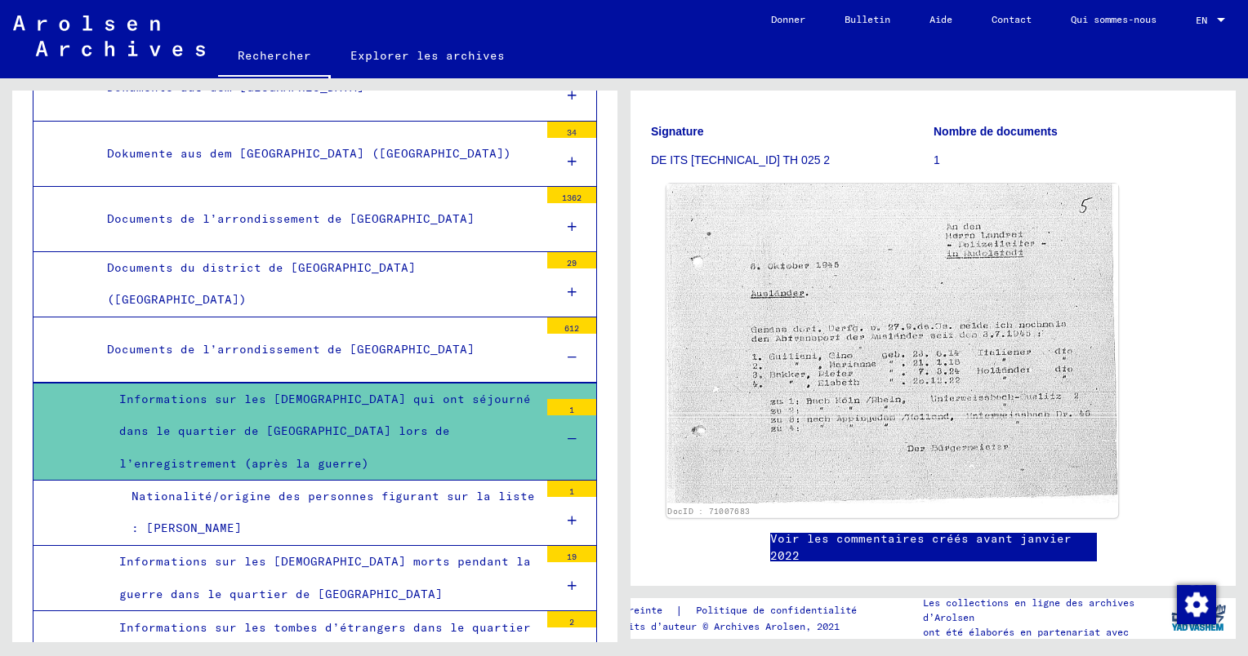
click at [871, 378] on img at bounding box center [892, 344] width 452 height 320
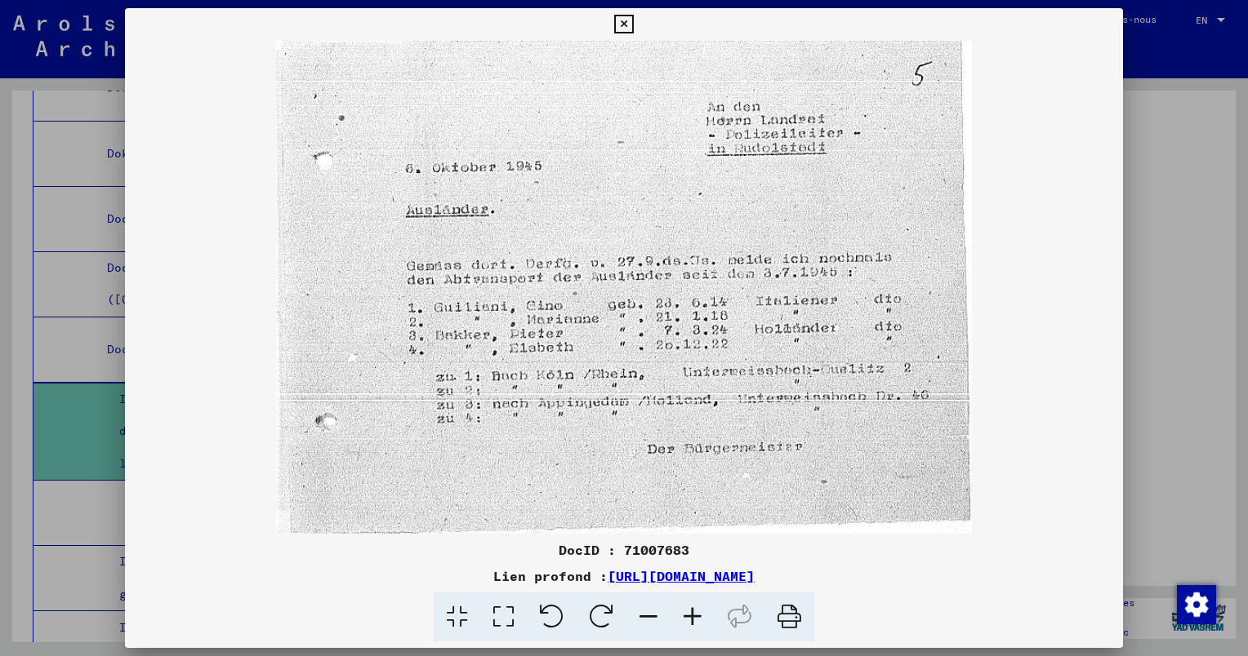
click at [990, 199] on img at bounding box center [624, 287] width 998 height 493
click at [1166, 162] on div at bounding box center [624, 328] width 1248 height 656
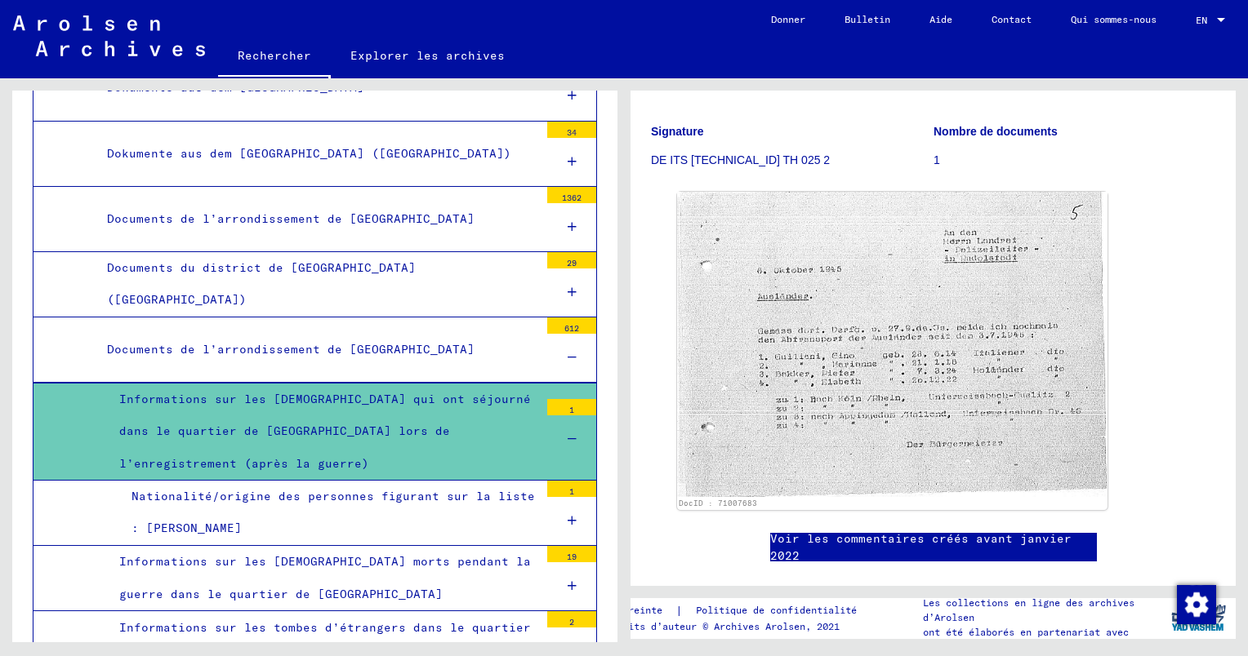
click at [267, 481] on div "Nationalité/origine des personnes figurant sur la liste : [PERSON_NAME]" at bounding box center [329, 513] width 420 height 64
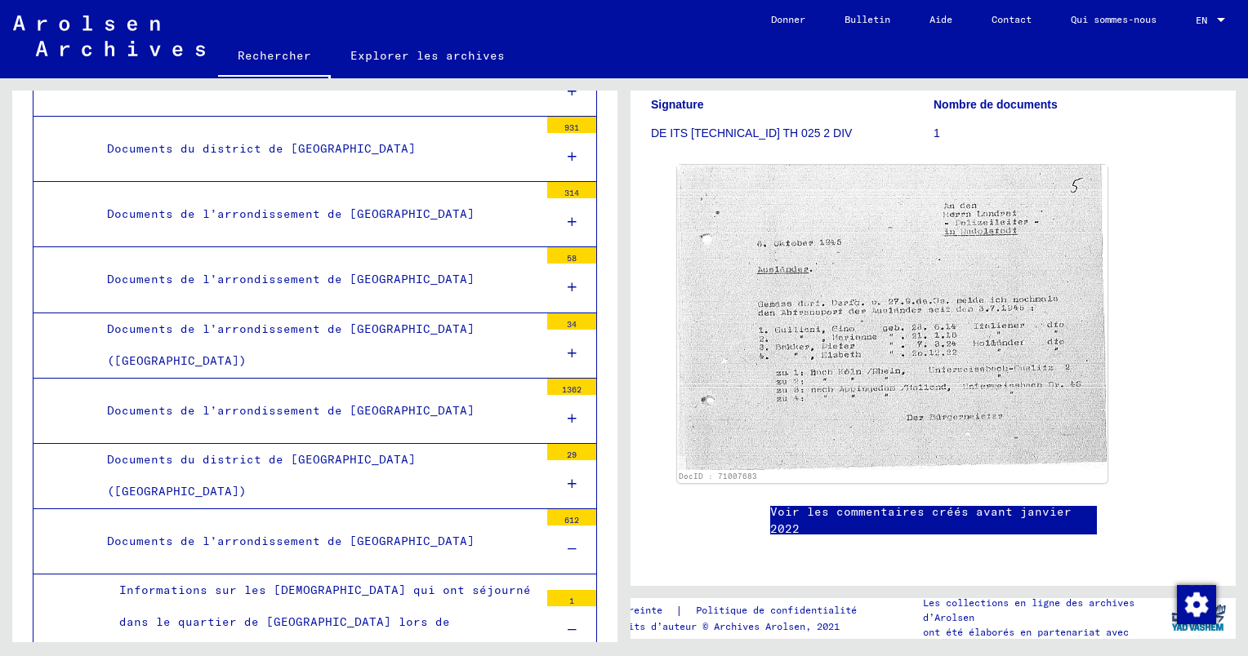
scroll to position [13842, 0]
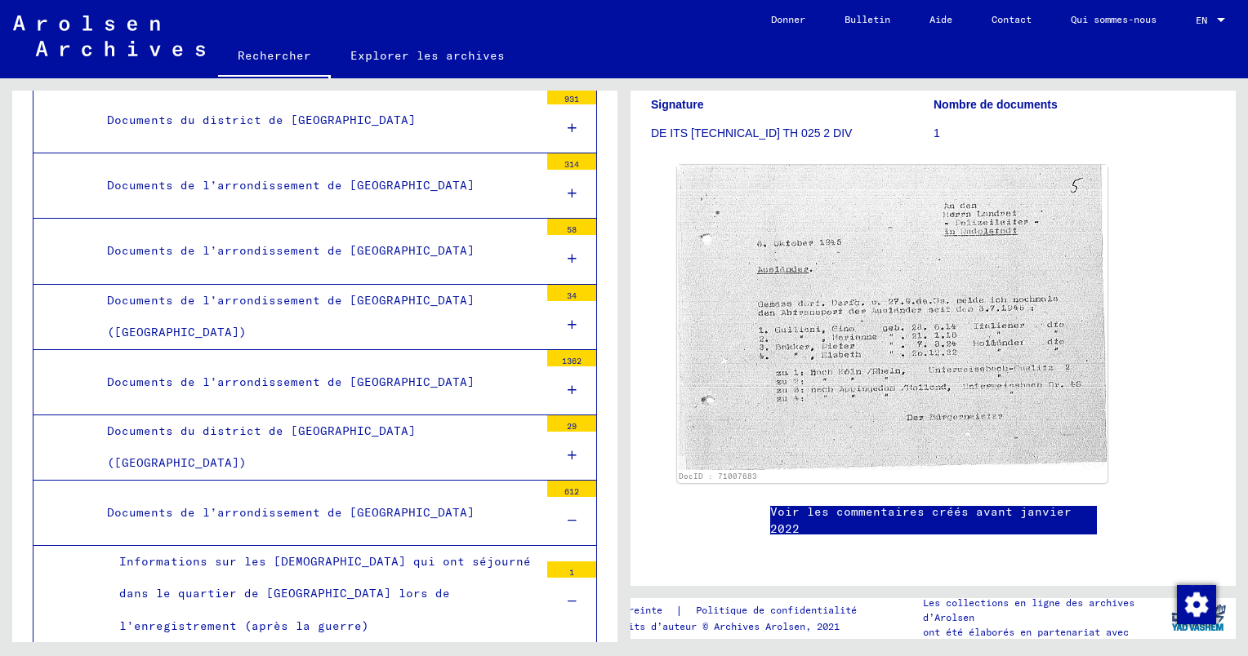
click at [288, 497] on div "Documents de l’arrondissement de [GEOGRAPHIC_DATA]" at bounding box center [317, 513] width 444 height 32
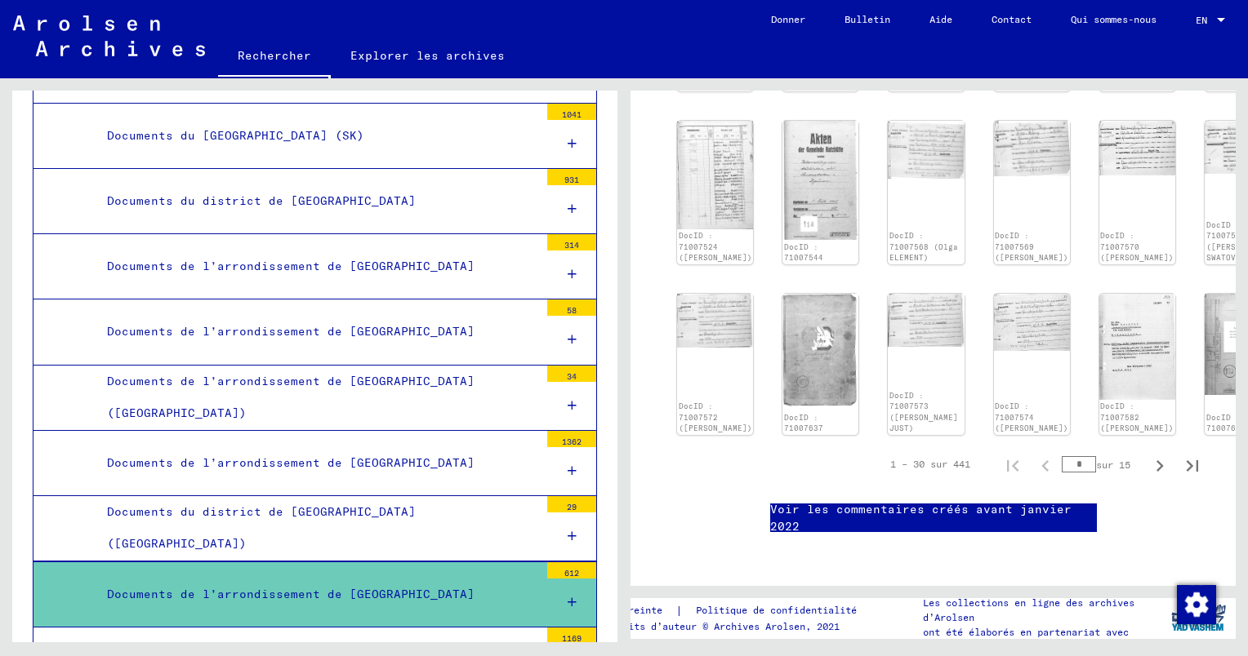
scroll to position [13760, 0]
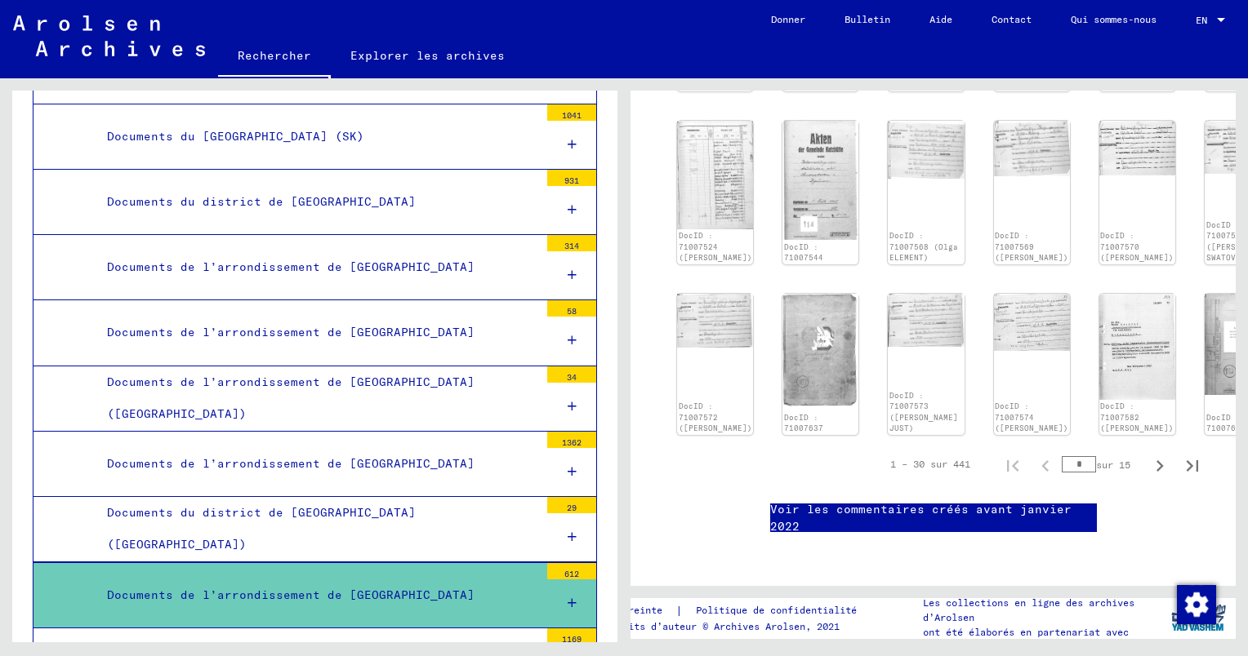
click at [340, 580] on div "Documents de l’arrondissement de [GEOGRAPHIC_DATA]" at bounding box center [317, 596] width 444 height 32
click at [337, 580] on div "Documents de l’arrondissement de [GEOGRAPHIC_DATA]" at bounding box center [317, 596] width 444 height 32
click at [336, 580] on div "Documents de l’arrondissement de [GEOGRAPHIC_DATA]" at bounding box center [317, 596] width 444 height 32
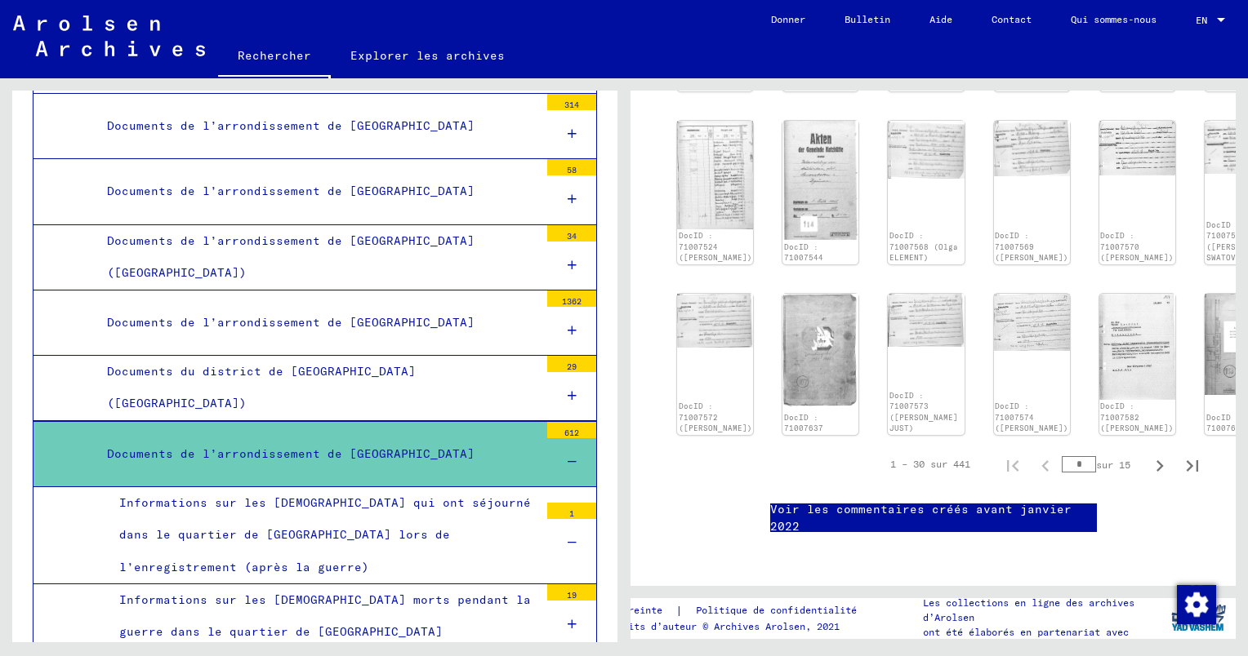
scroll to position [13923, 0]
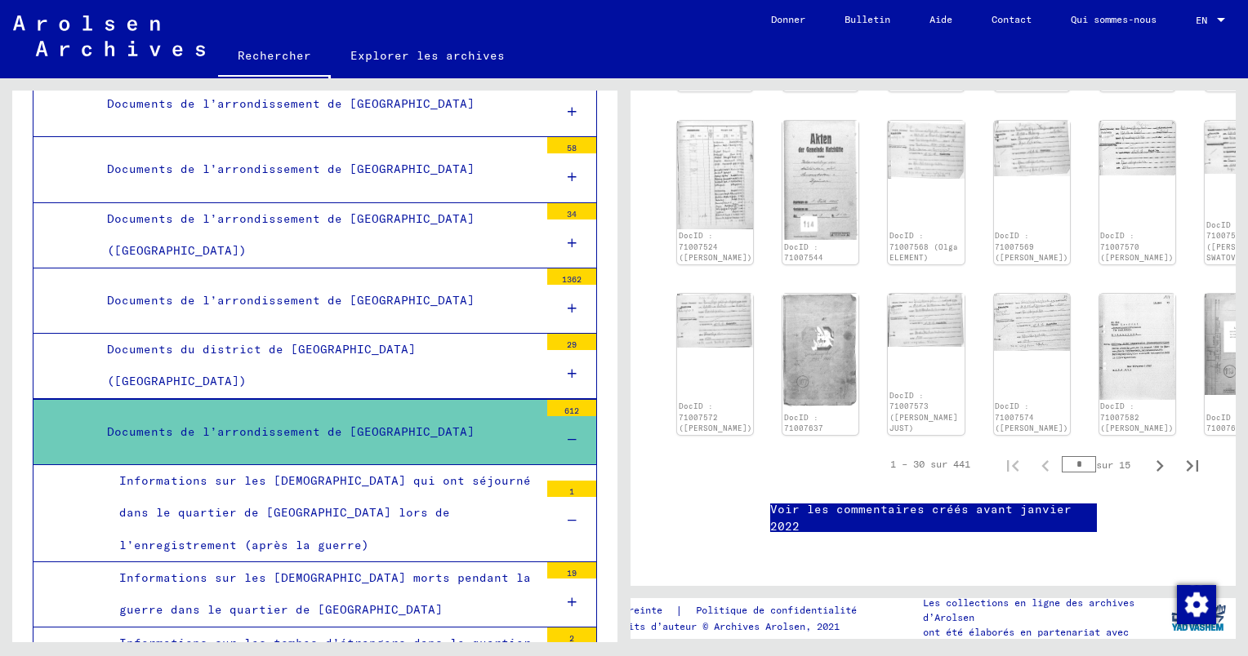
click at [359, 563] on div "Informations sur les [DEMOGRAPHIC_DATA] morts pendant la guerre dans le quartie…" at bounding box center [323, 595] width 432 height 64
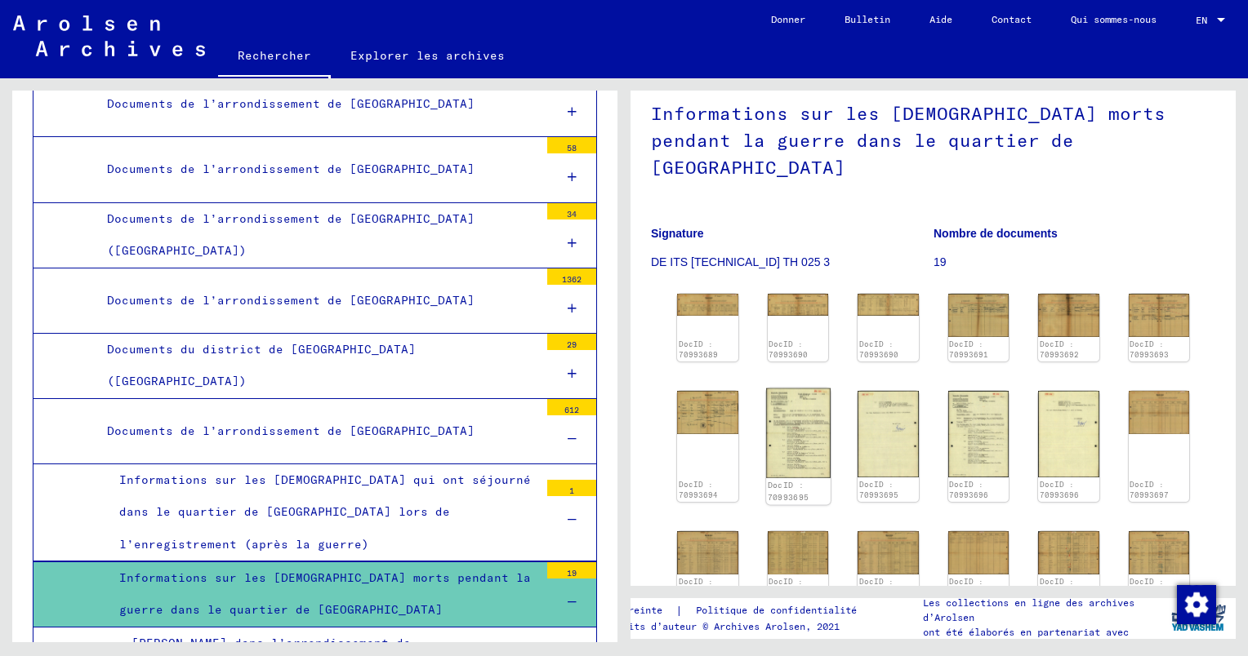
scroll to position [163, 0]
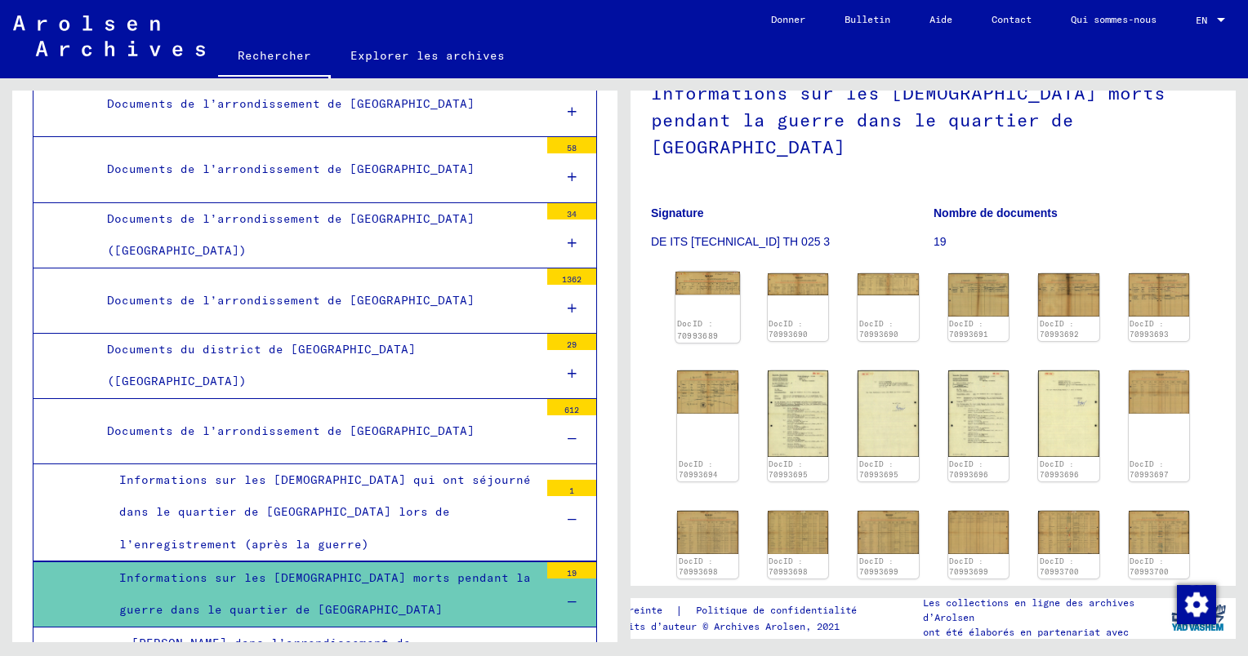
click at [717, 272] on img at bounding box center [707, 283] width 64 height 23
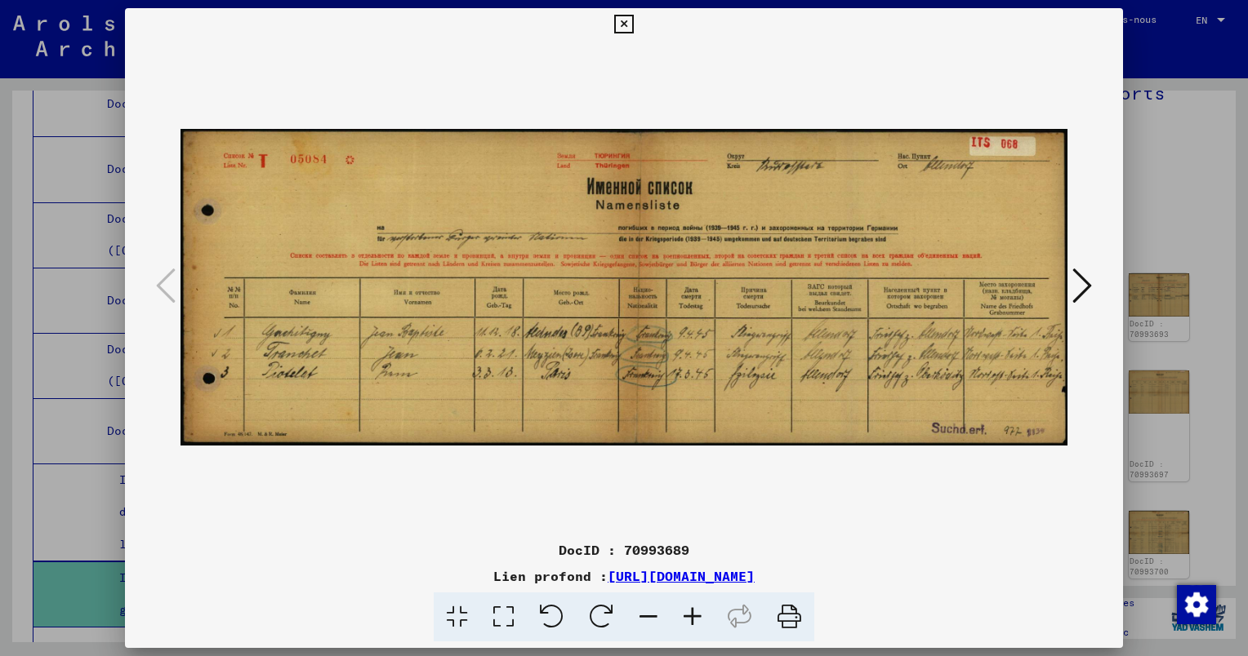
click at [687, 617] on icon at bounding box center [692, 618] width 44 height 50
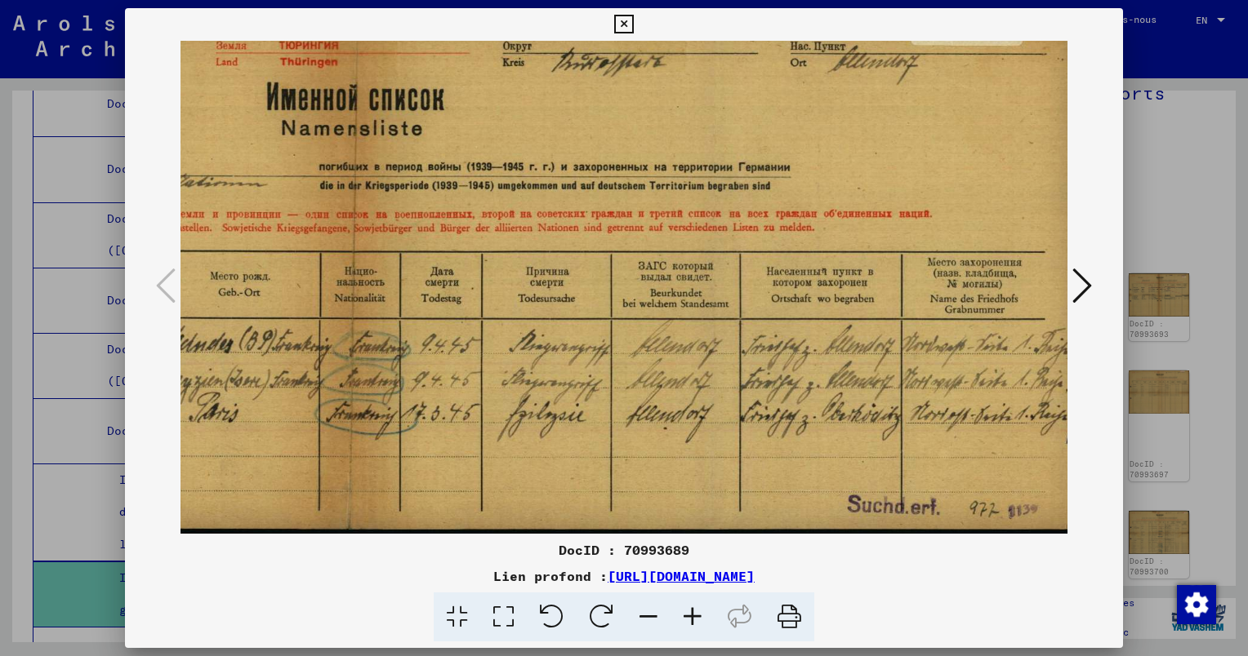
scroll to position [41, 607]
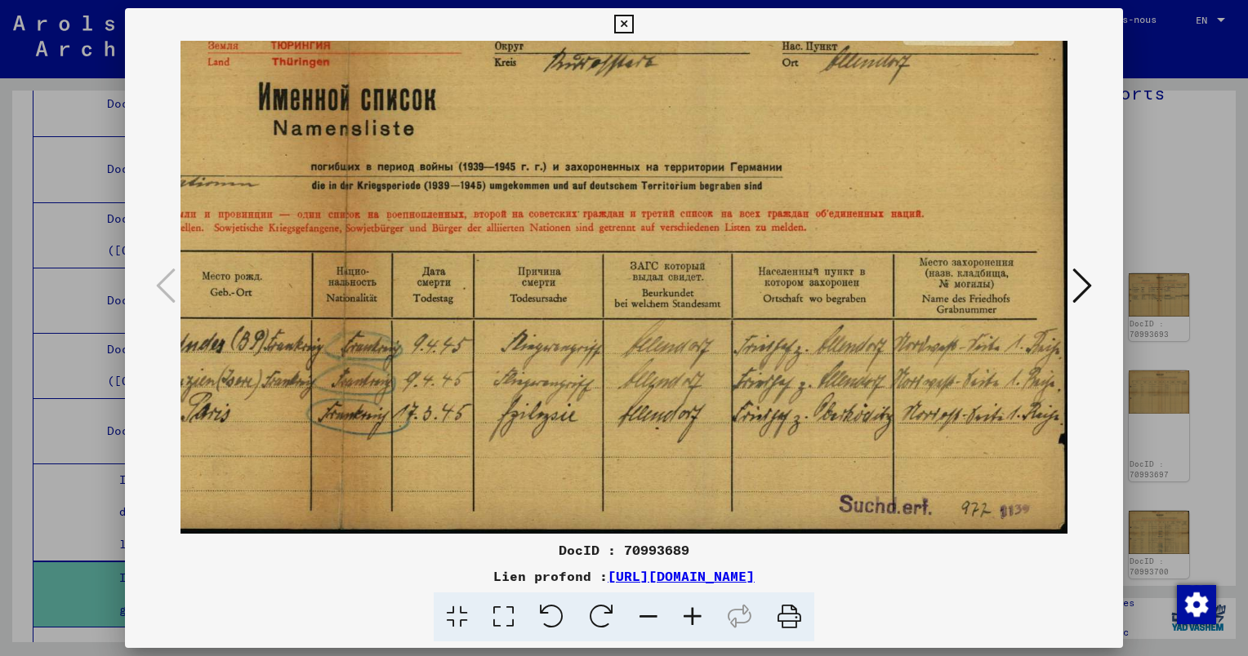
drag, startPoint x: 868, startPoint y: 418, endPoint x: 229, endPoint y: 260, distance: 657.9
click at [229, 260] on img at bounding box center [320, 267] width 1495 height 534
click at [1082, 278] on icon at bounding box center [1082, 285] width 20 height 39
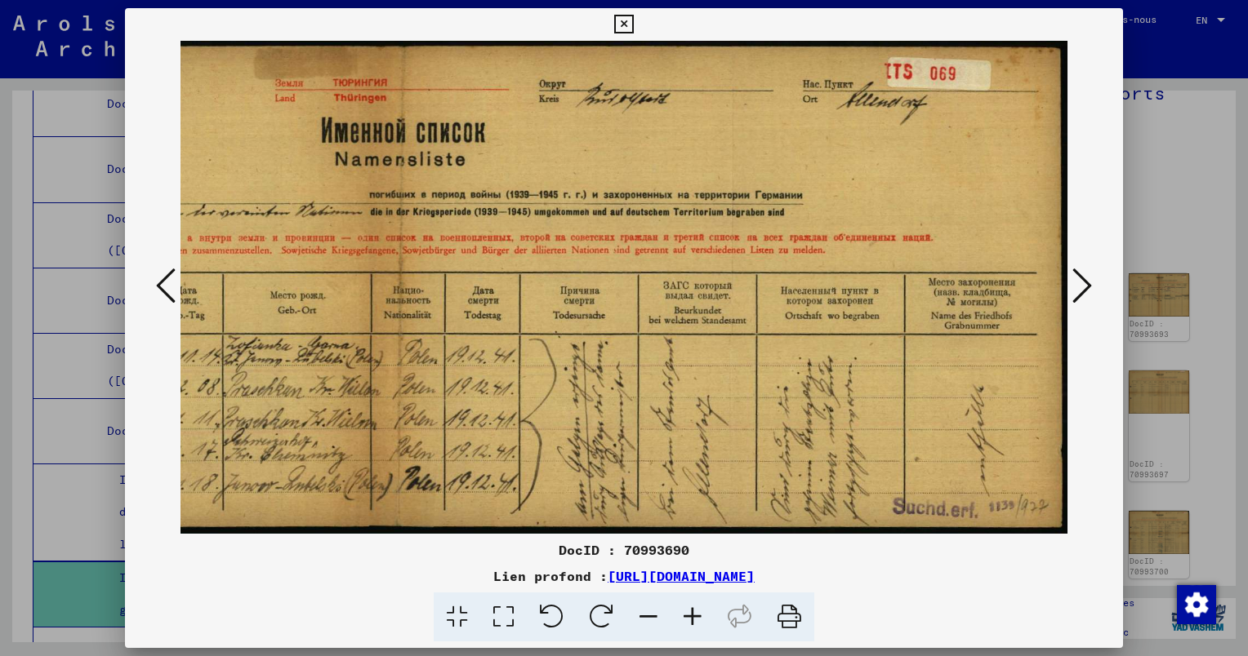
click at [1081, 291] on icon at bounding box center [1082, 285] width 20 height 39
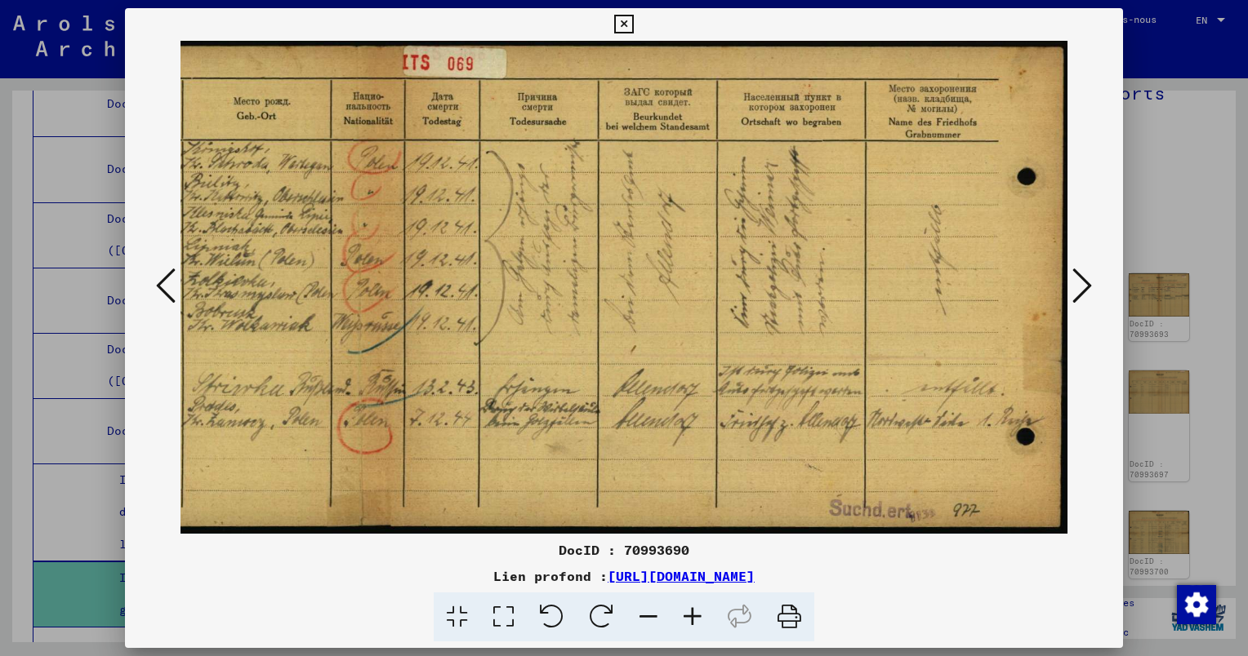
click at [1087, 281] on icon at bounding box center [1082, 285] width 20 height 39
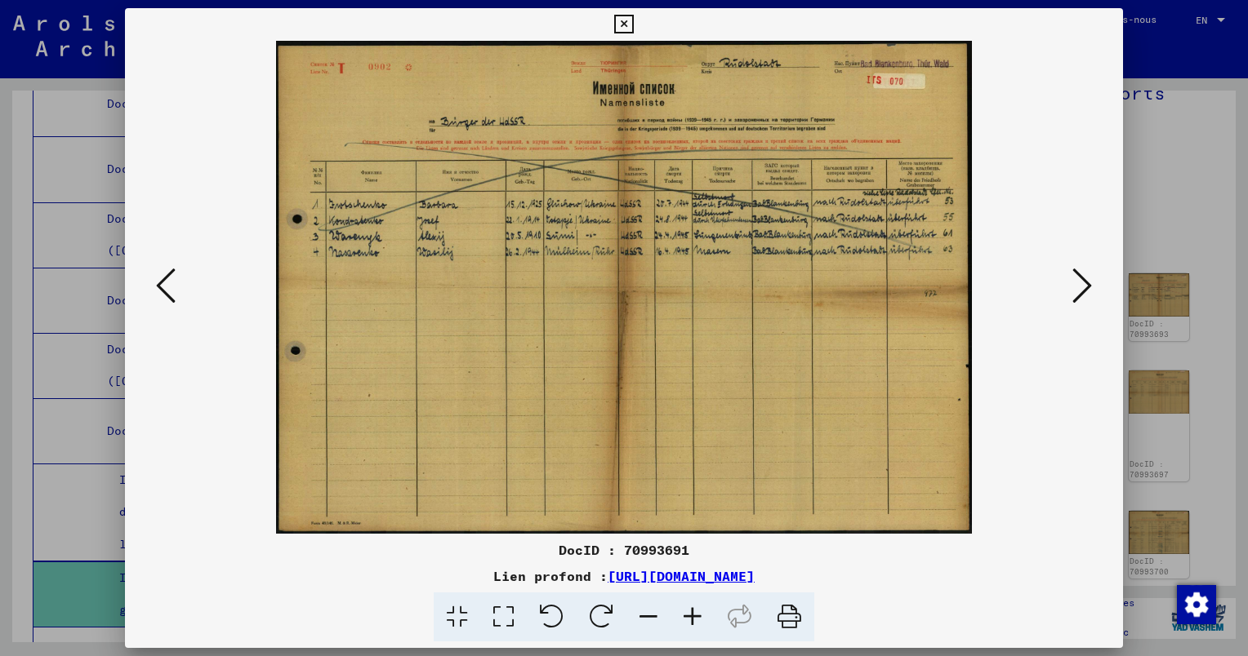
click at [1080, 283] on icon at bounding box center [1082, 285] width 20 height 39
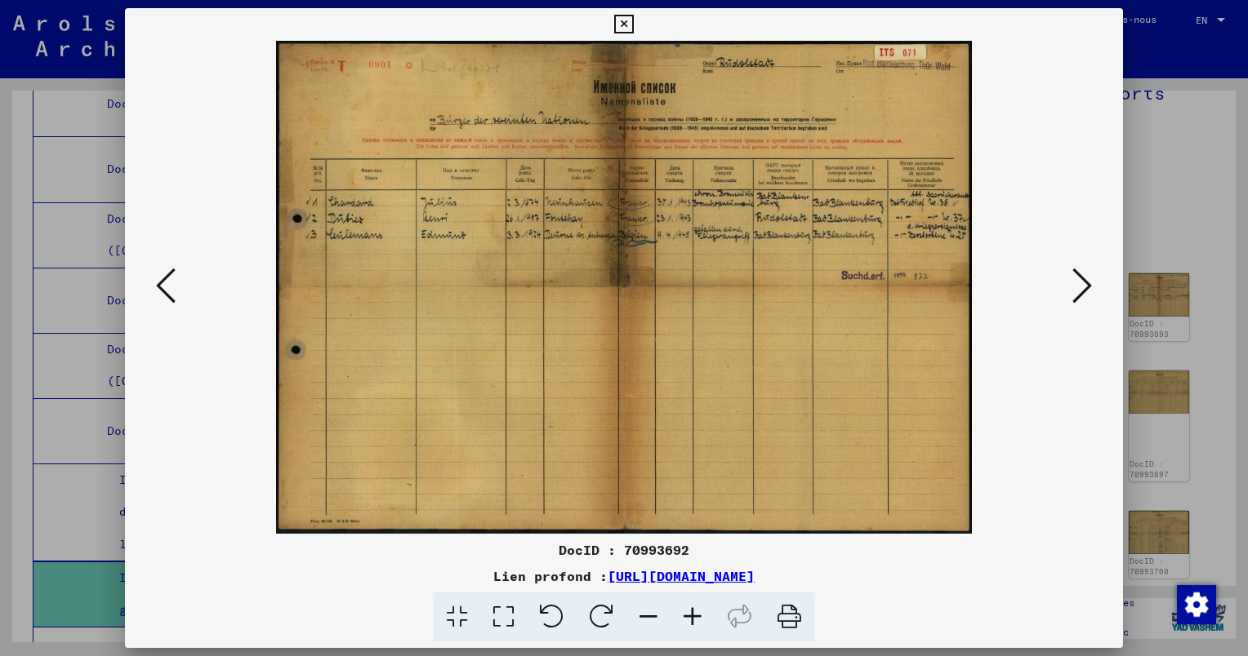
click at [1080, 283] on icon at bounding box center [1082, 285] width 20 height 39
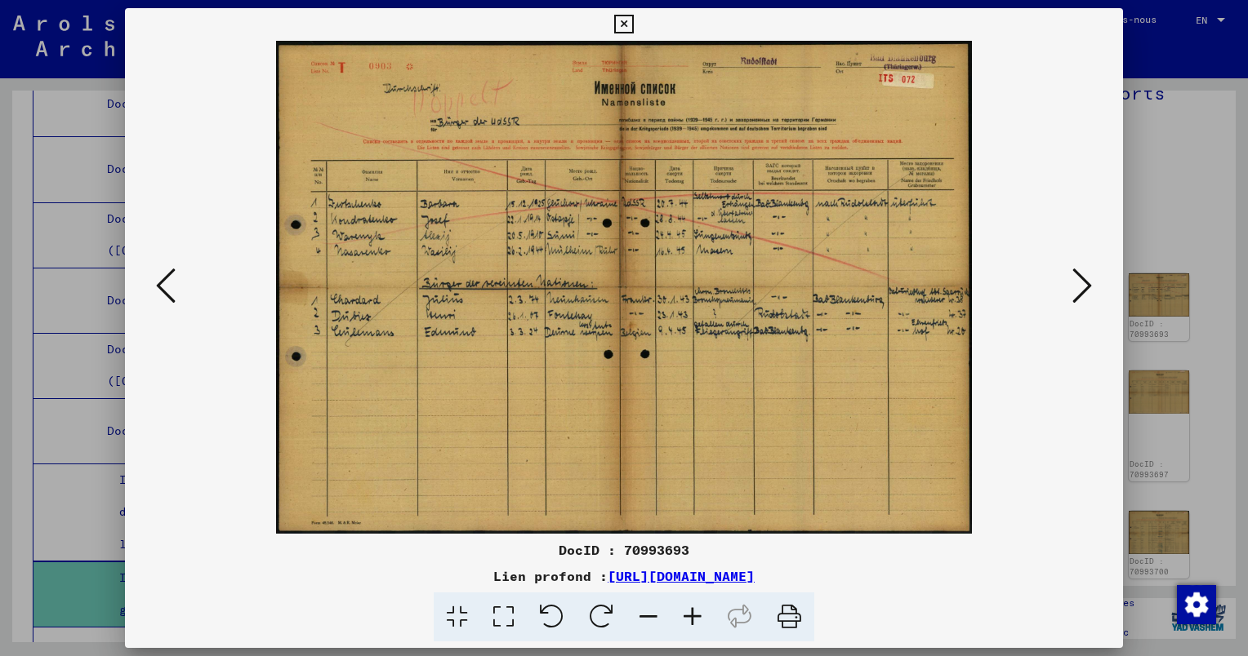
click at [1080, 283] on icon at bounding box center [1082, 285] width 20 height 39
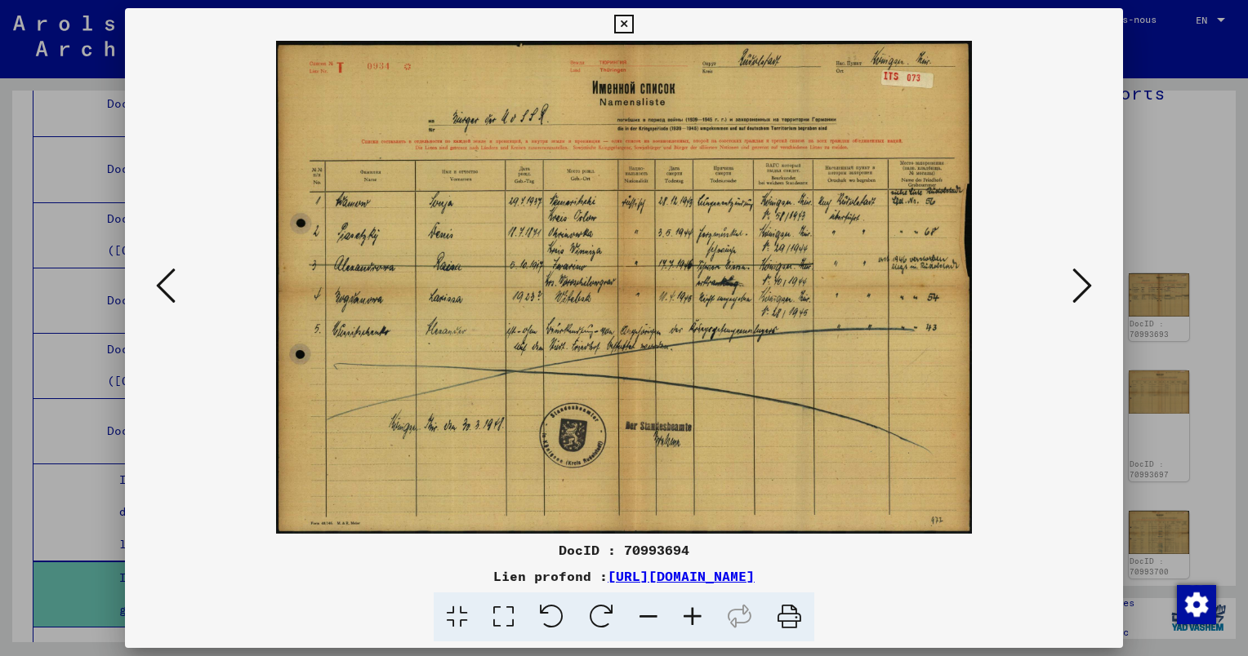
click at [1080, 283] on icon at bounding box center [1082, 285] width 20 height 39
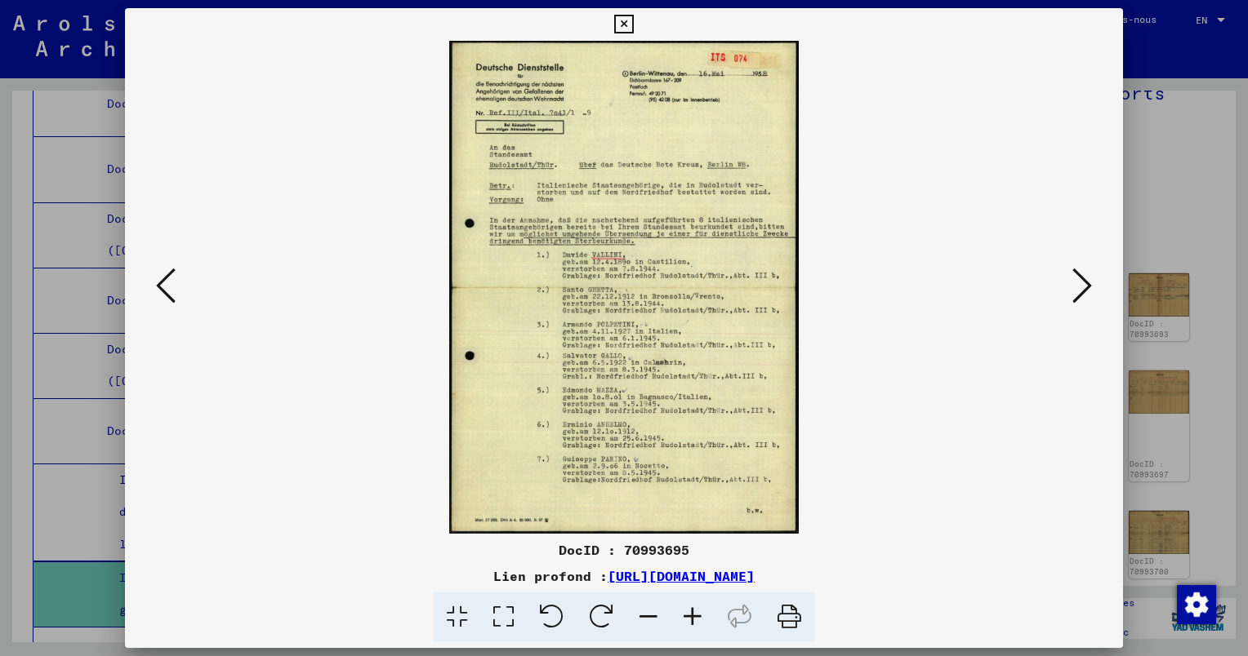
click at [1082, 290] on icon at bounding box center [1082, 285] width 20 height 39
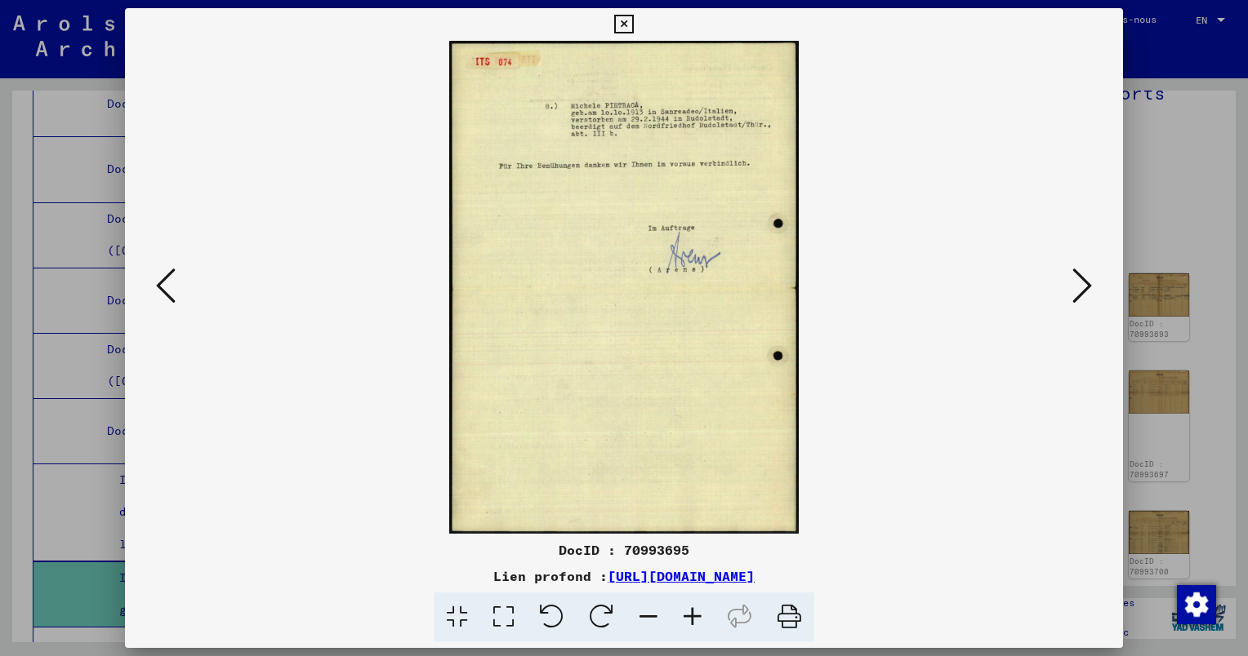
click at [1079, 290] on icon at bounding box center [1082, 285] width 20 height 39
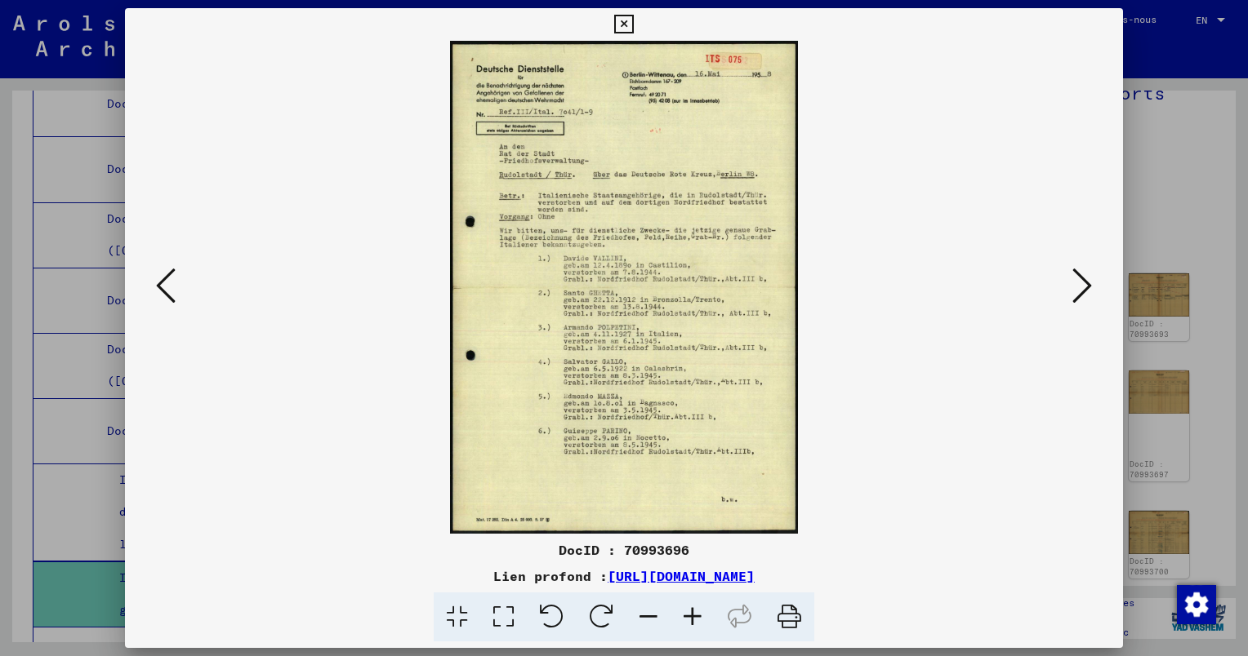
click at [1075, 290] on icon at bounding box center [1082, 285] width 20 height 39
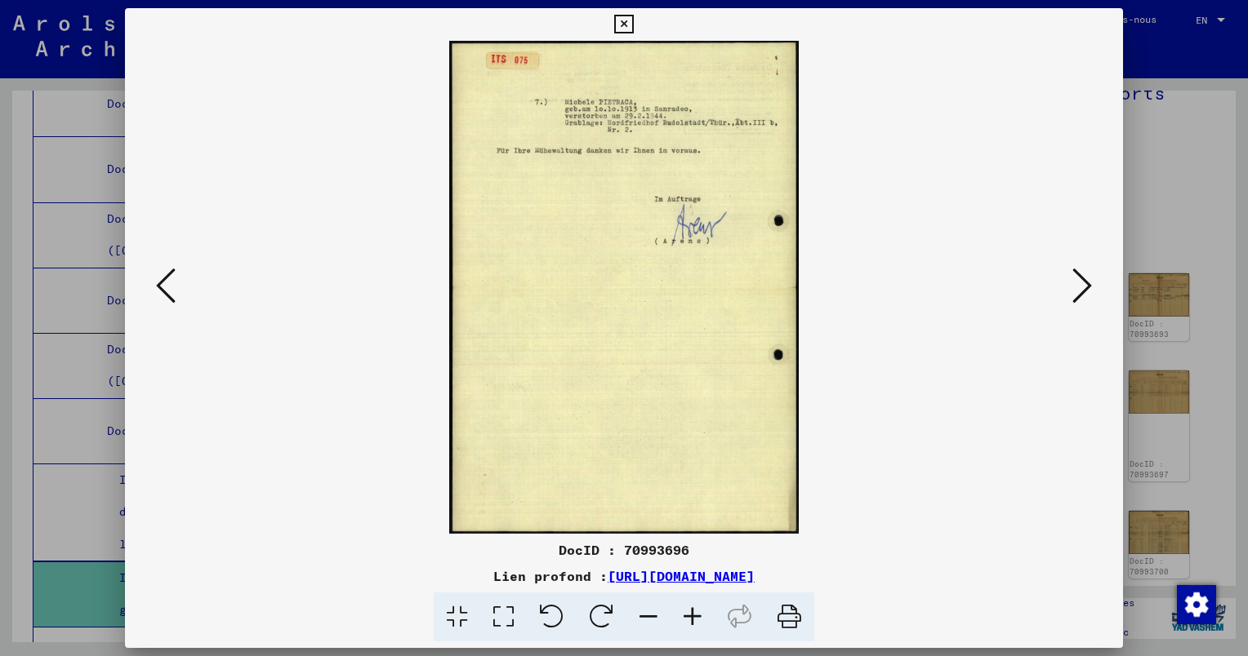
click at [1075, 290] on icon at bounding box center [1082, 285] width 20 height 39
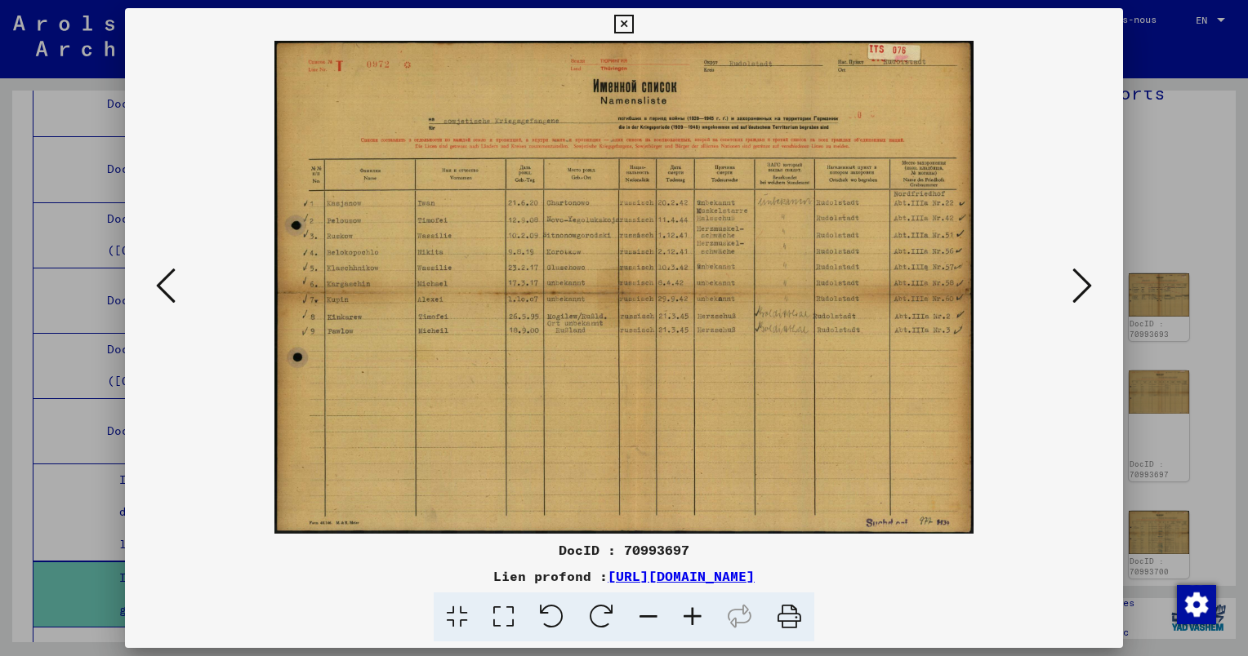
click at [1068, 287] on button at bounding box center [1081, 287] width 29 height 47
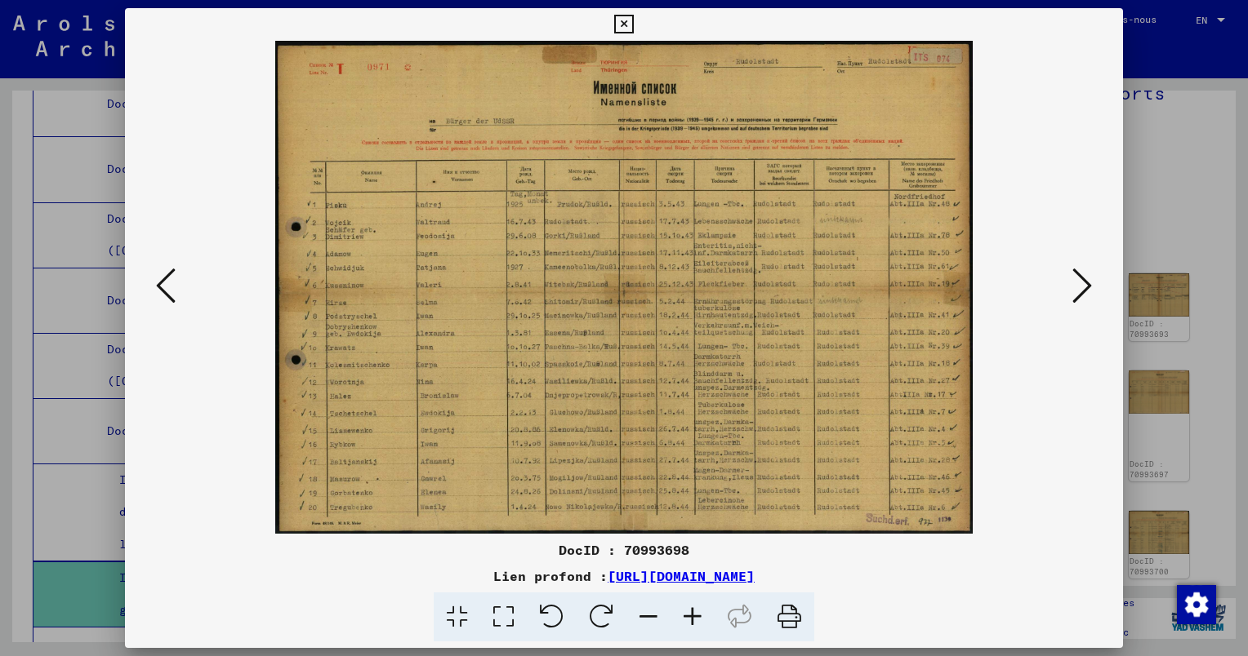
click at [1068, 287] on button at bounding box center [1081, 287] width 29 height 47
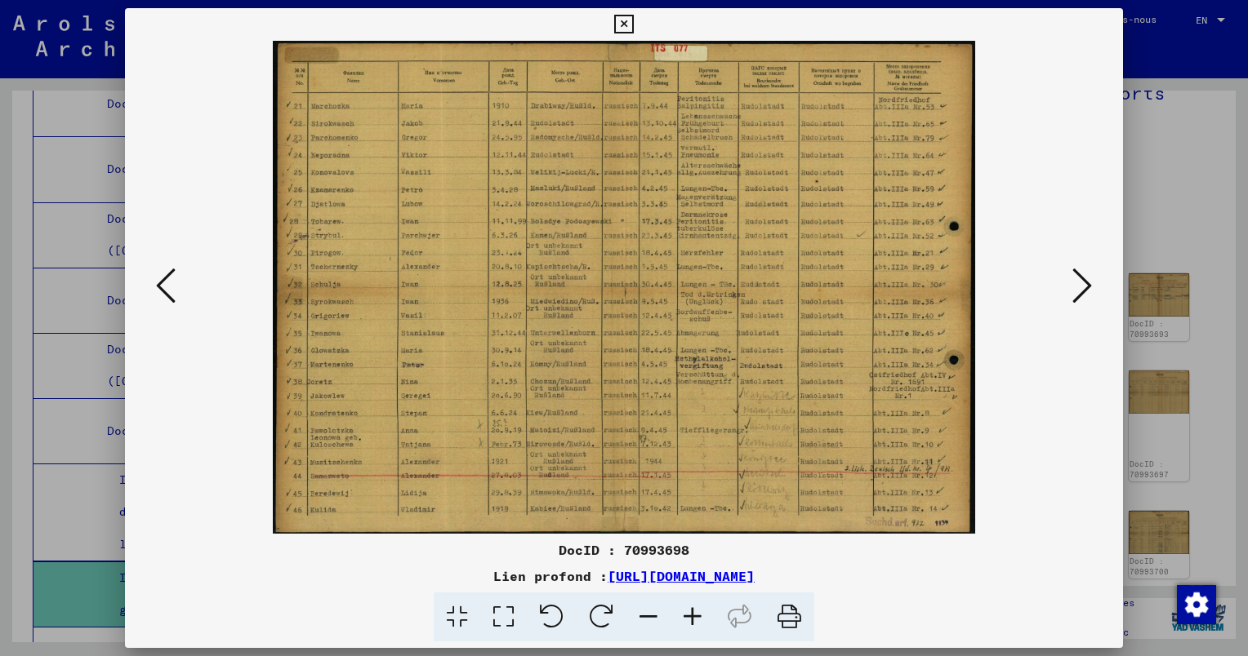
click at [1078, 291] on icon at bounding box center [1082, 285] width 20 height 39
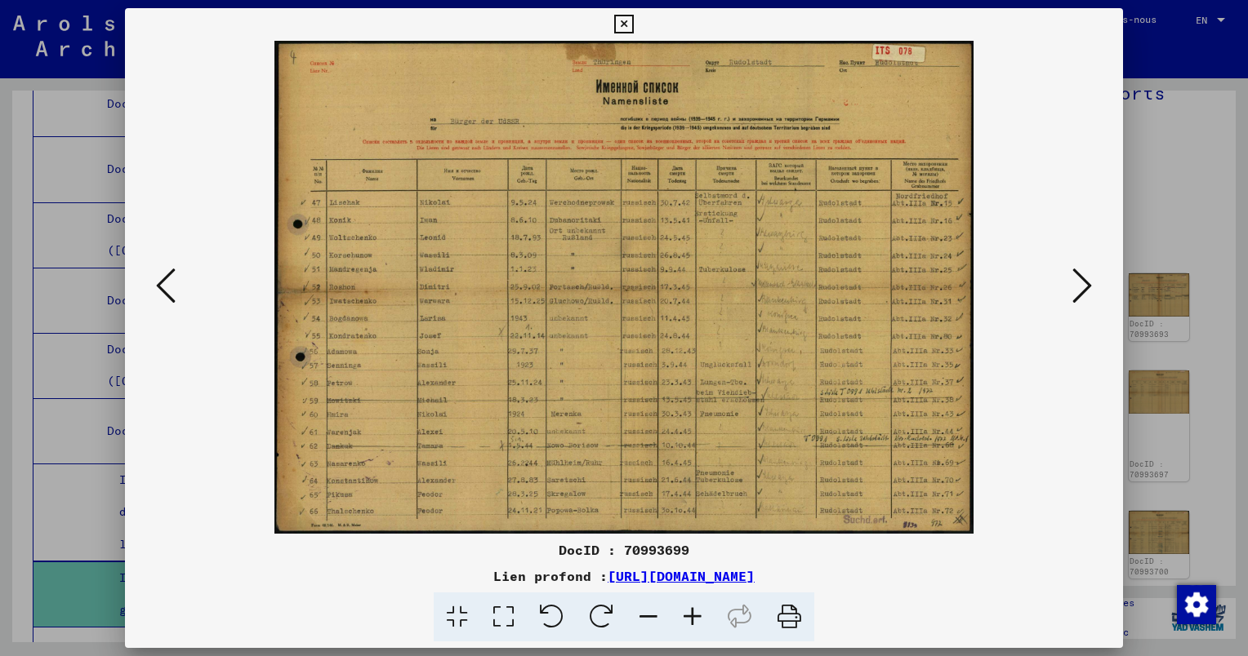
click at [1075, 291] on icon at bounding box center [1082, 285] width 20 height 39
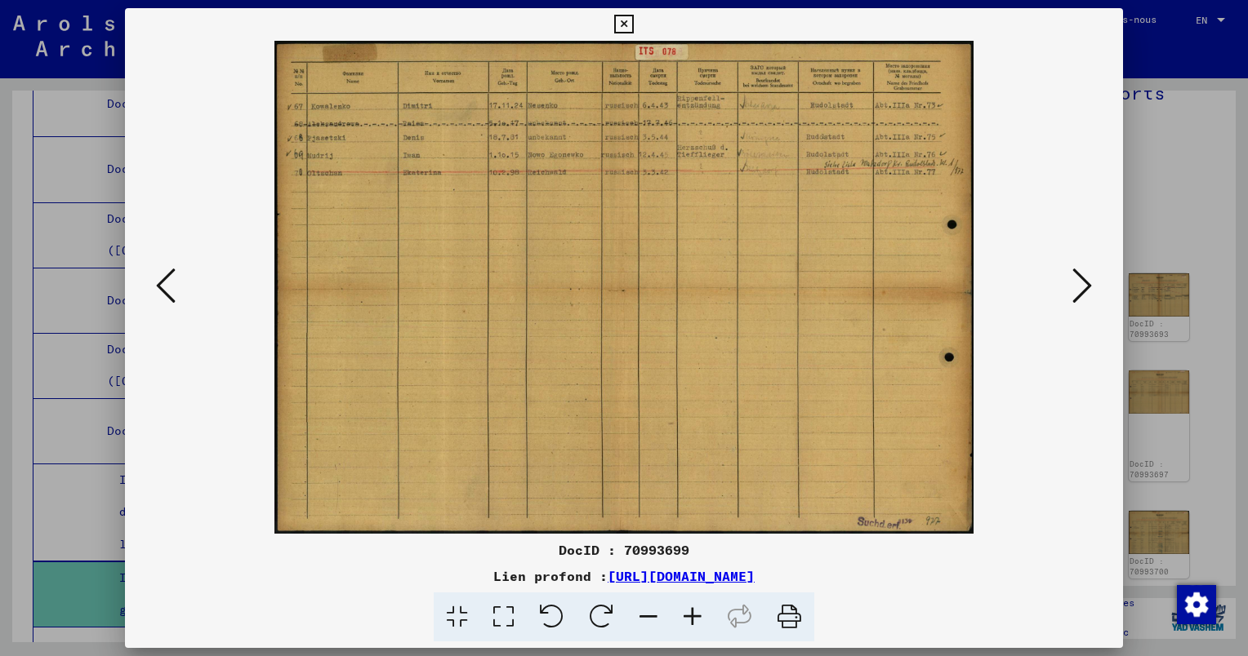
click at [1075, 287] on icon at bounding box center [1082, 285] width 20 height 39
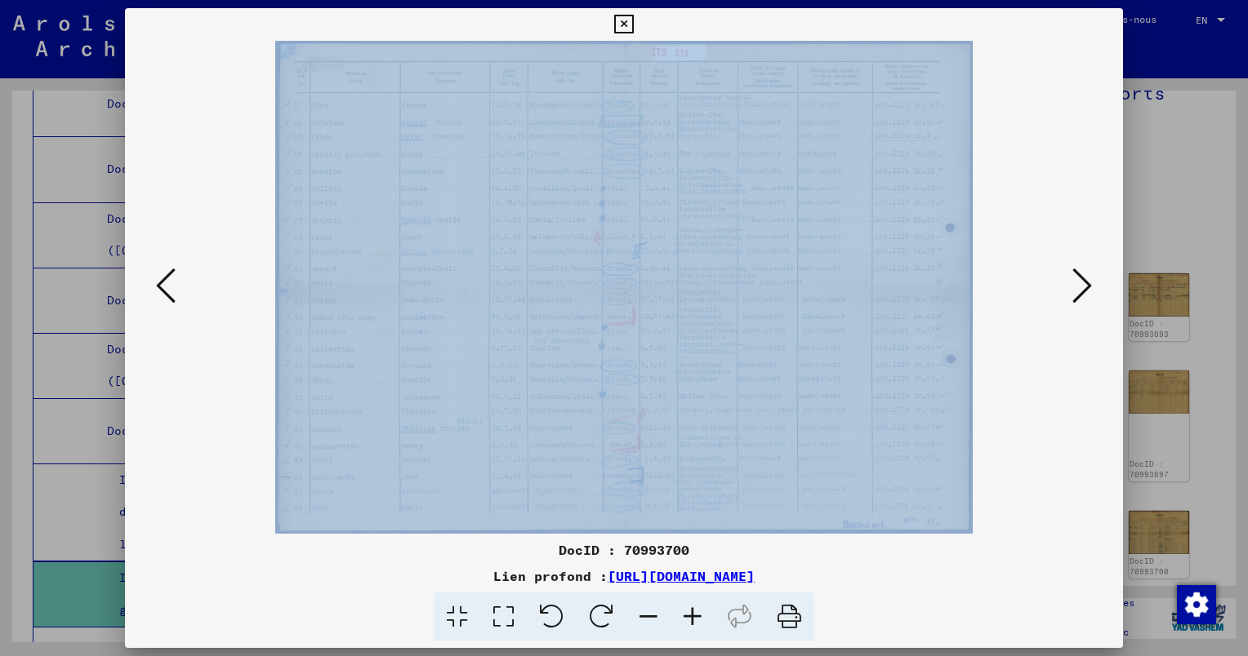
click at [1067, 285] on div at bounding box center [624, 287] width 998 height 493
drag, startPoint x: 1067, startPoint y: 285, endPoint x: 1084, endPoint y: 289, distance: 17.6
click at [1084, 289] on icon at bounding box center [1082, 285] width 20 height 39
click at [1084, 288] on icon at bounding box center [1082, 285] width 20 height 39
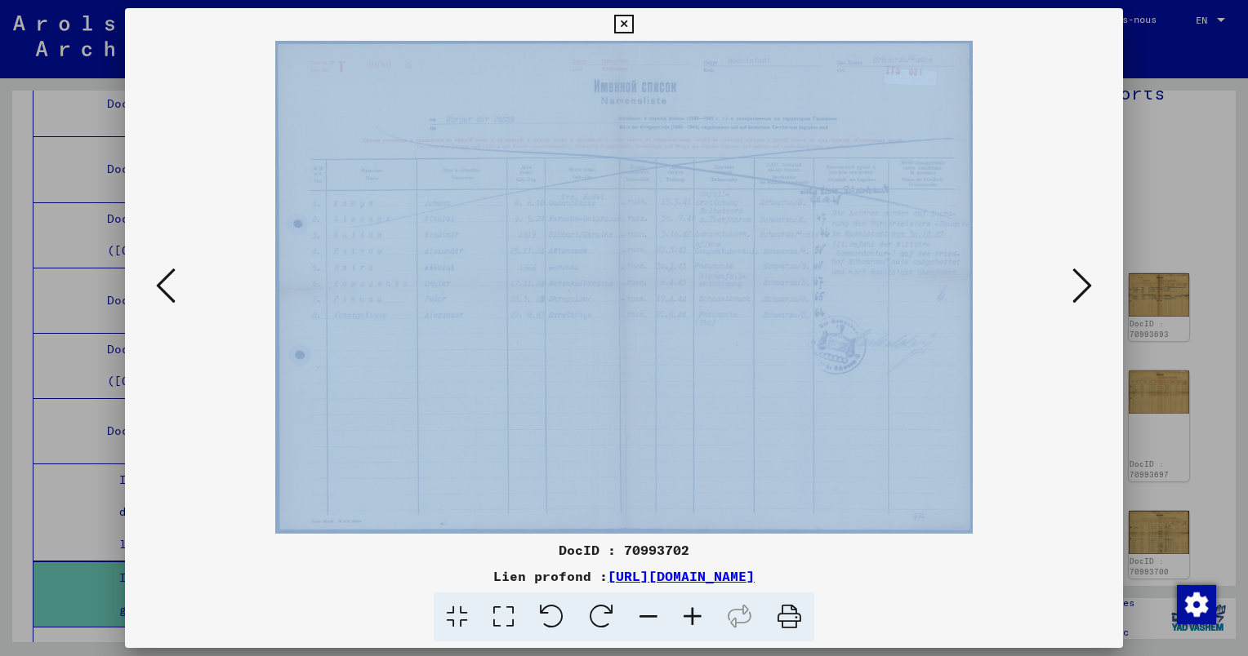
click at [1083, 287] on icon at bounding box center [1082, 285] width 20 height 39
click at [1082, 287] on icon at bounding box center [1082, 285] width 20 height 39
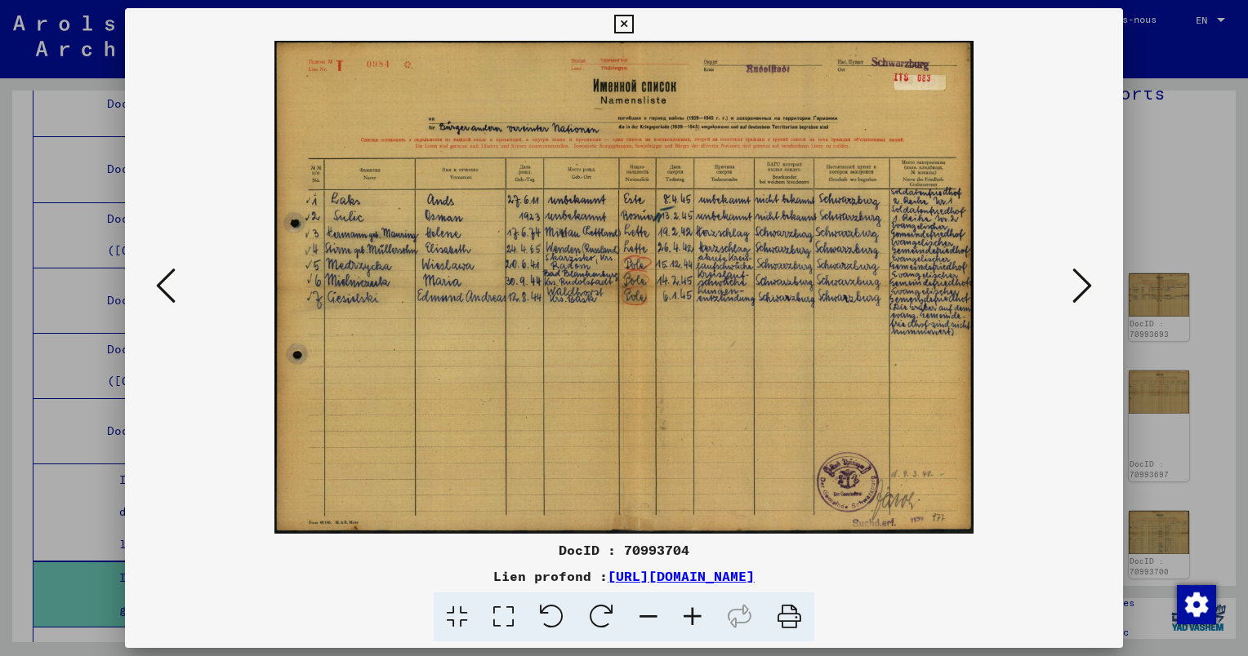
click at [180, 286] on viewer-one-image at bounding box center [623, 287] width 887 height 493
click at [163, 284] on icon at bounding box center [166, 285] width 20 height 39
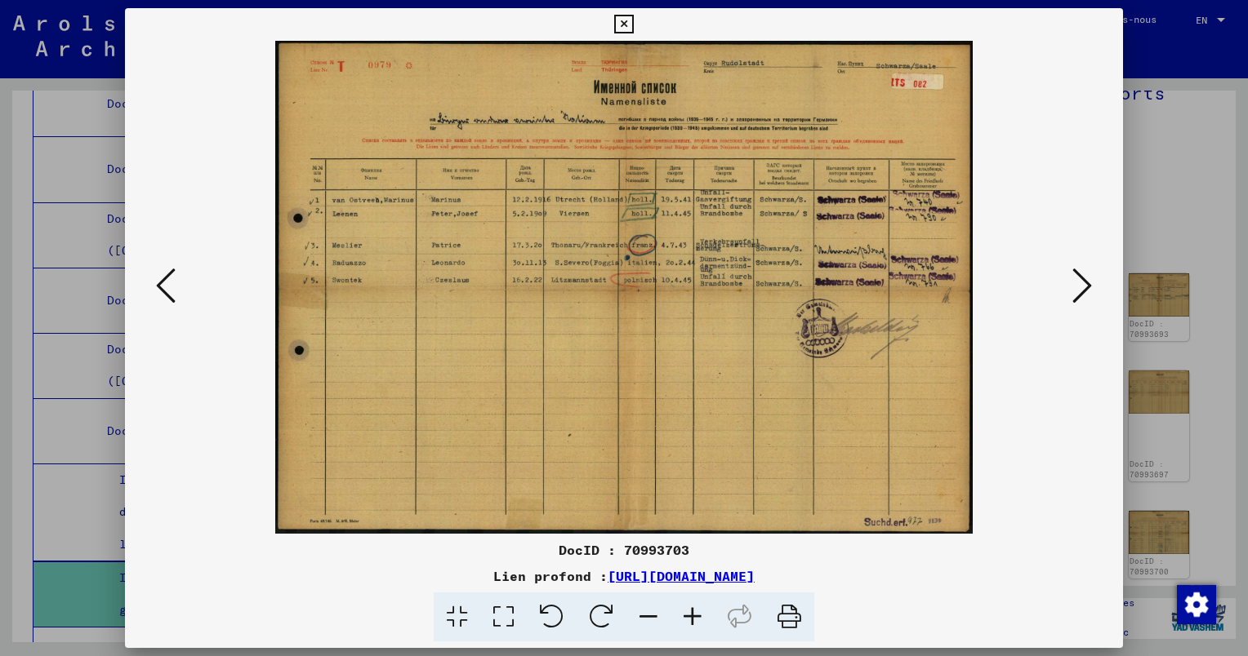
click at [1076, 284] on icon at bounding box center [1082, 285] width 20 height 39
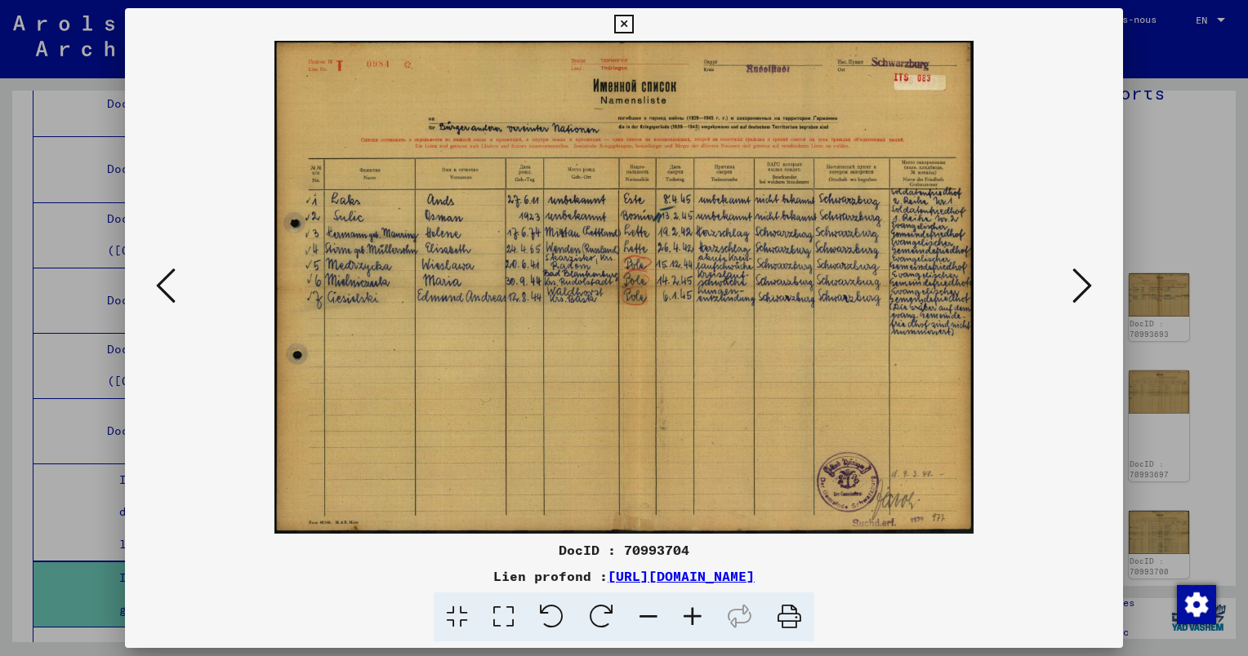
click at [1073, 283] on icon at bounding box center [1082, 285] width 20 height 39
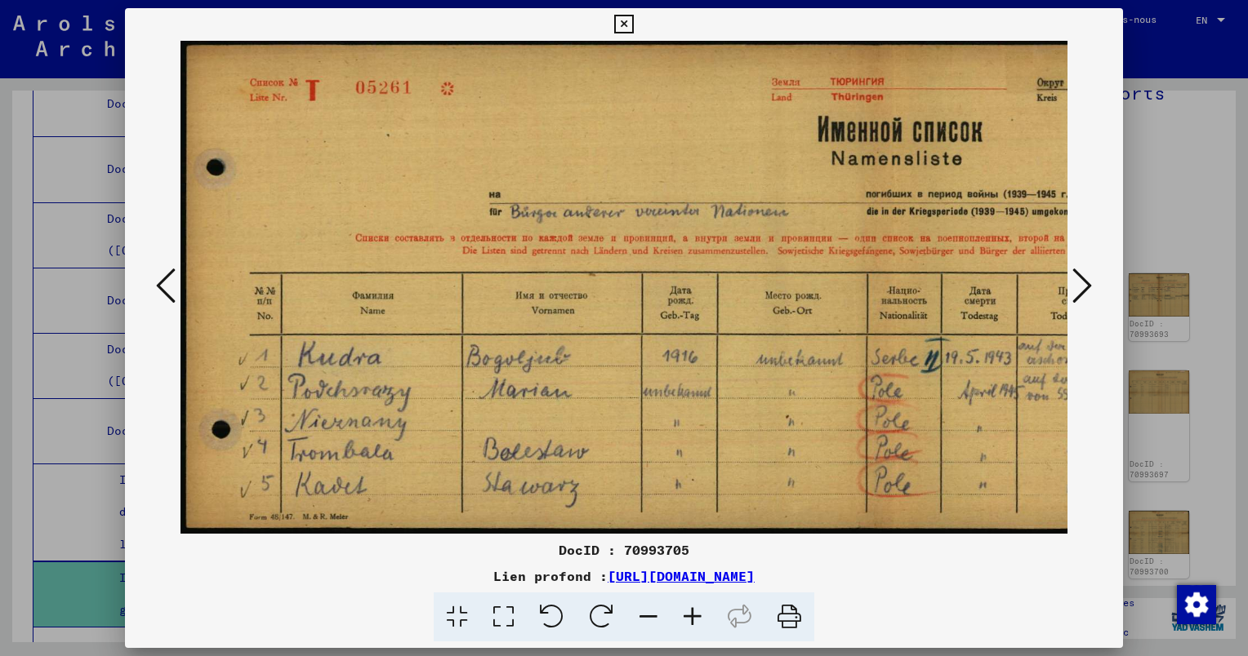
click at [1088, 287] on icon at bounding box center [1082, 285] width 20 height 39
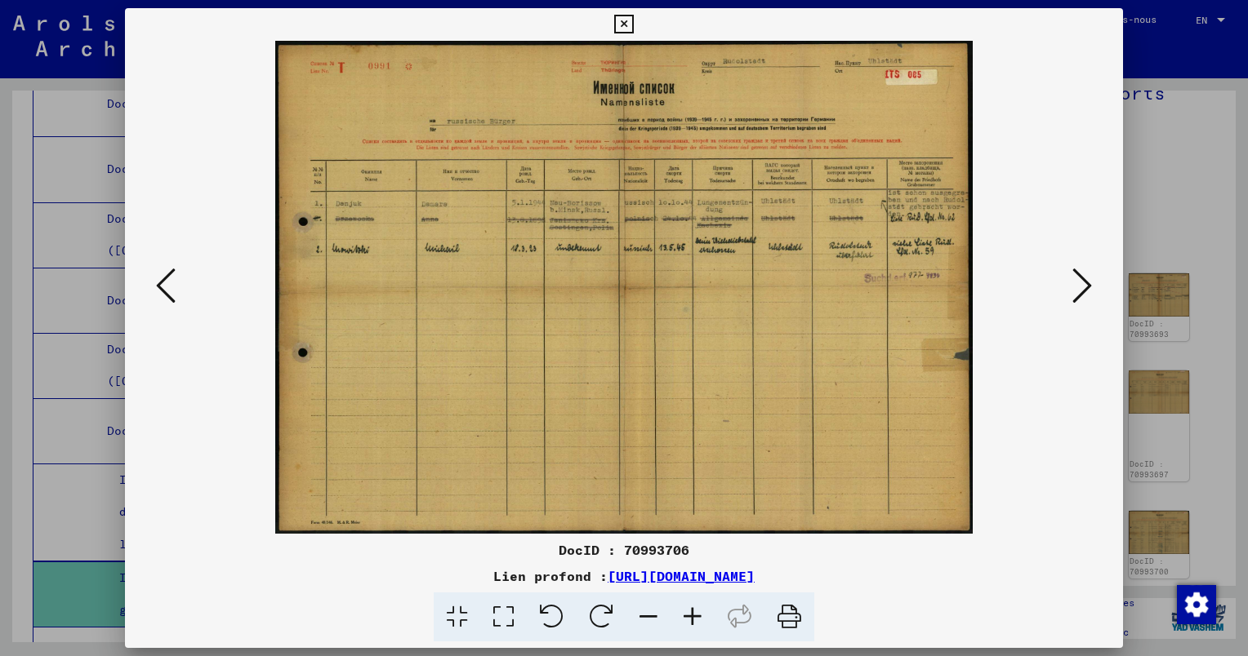
click at [1084, 287] on icon at bounding box center [1082, 285] width 20 height 39
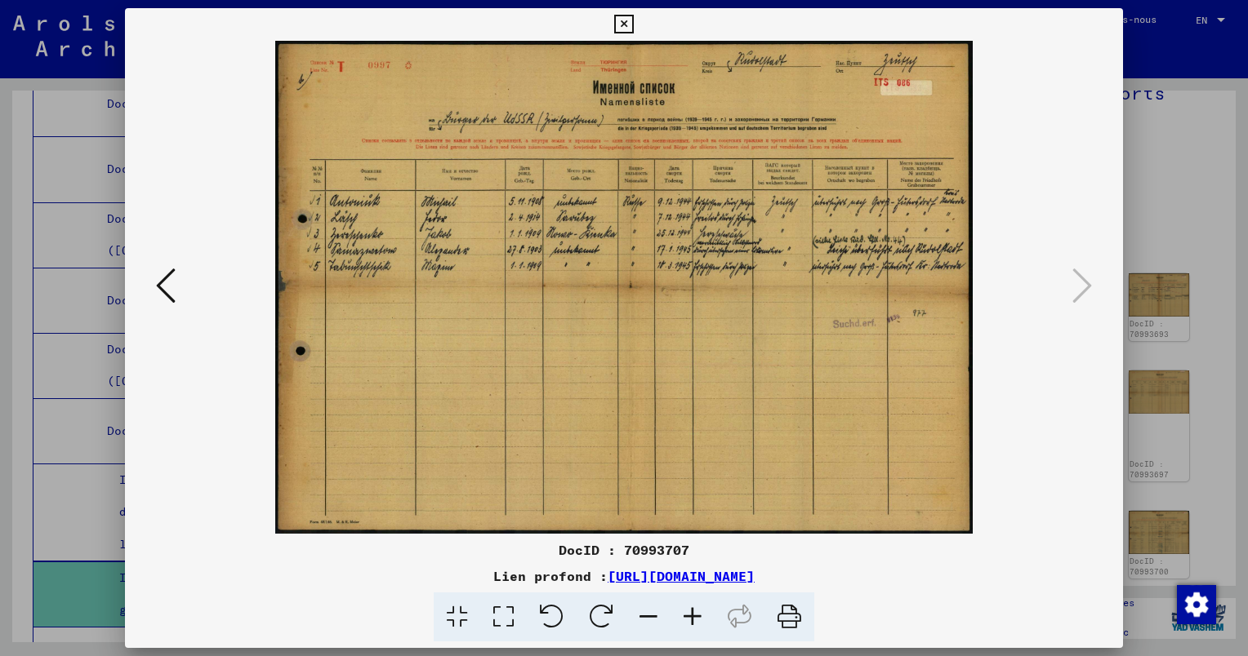
click at [1151, 189] on div at bounding box center [624, 328] width 1248 height 656
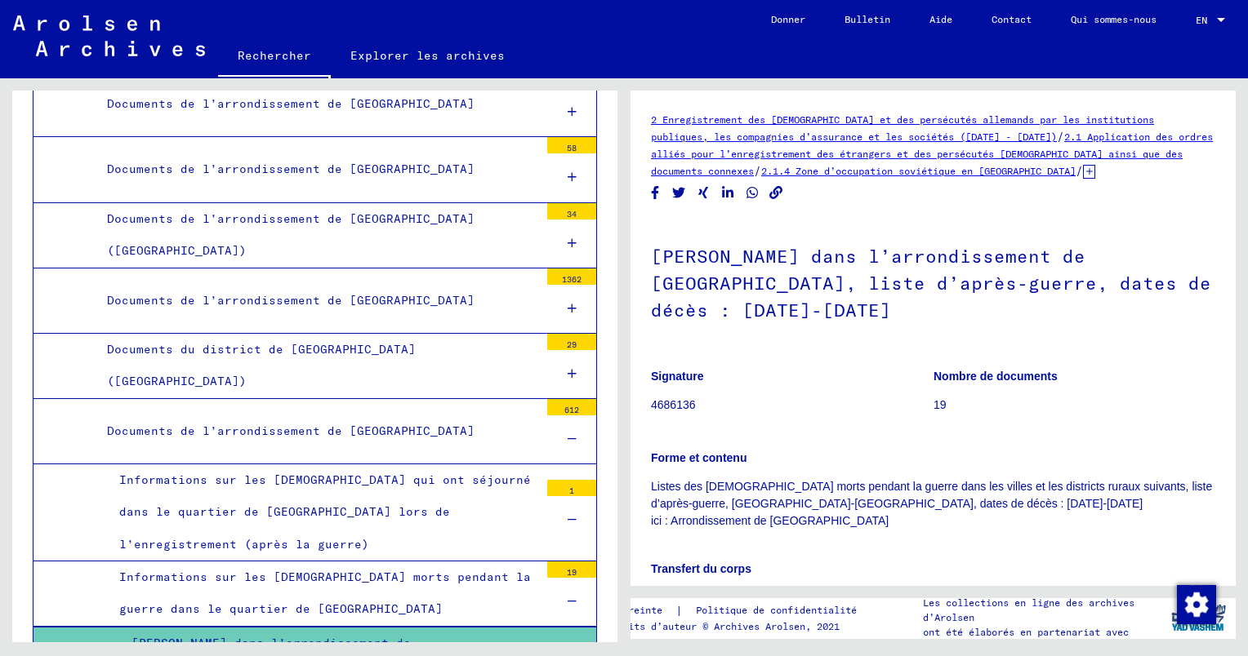
click at [683, 397] on p "4686136" at bounding box center [792, 405] width 282 height 17
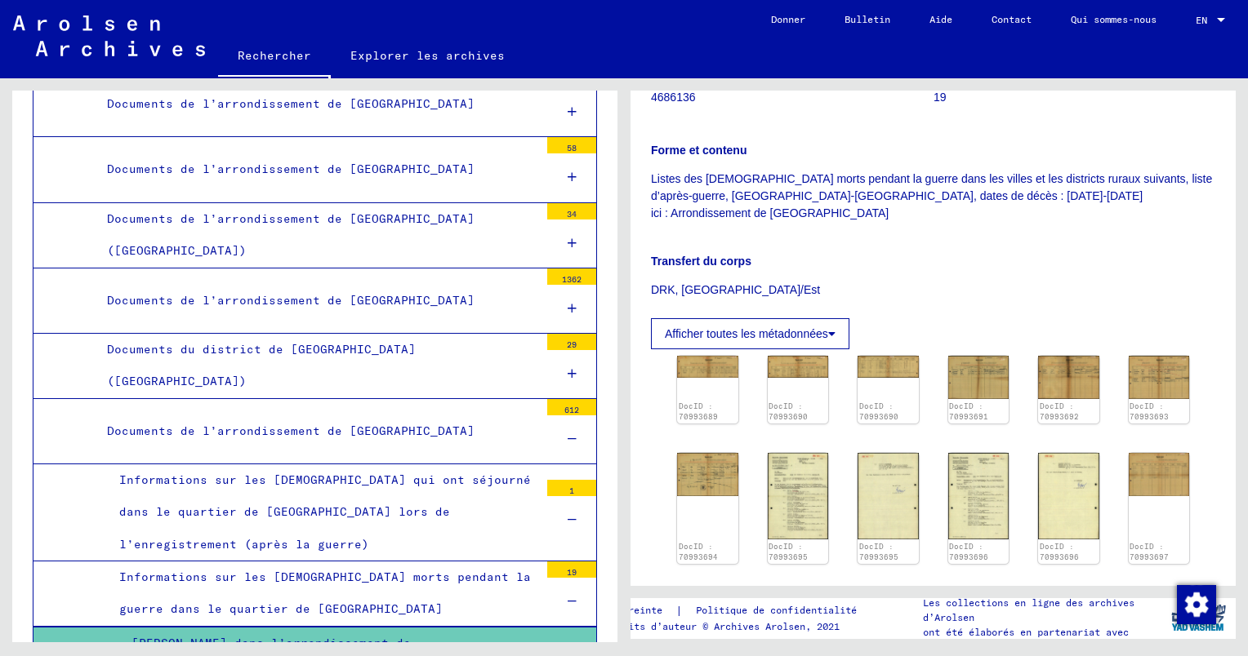
scroll to position [327, 0]
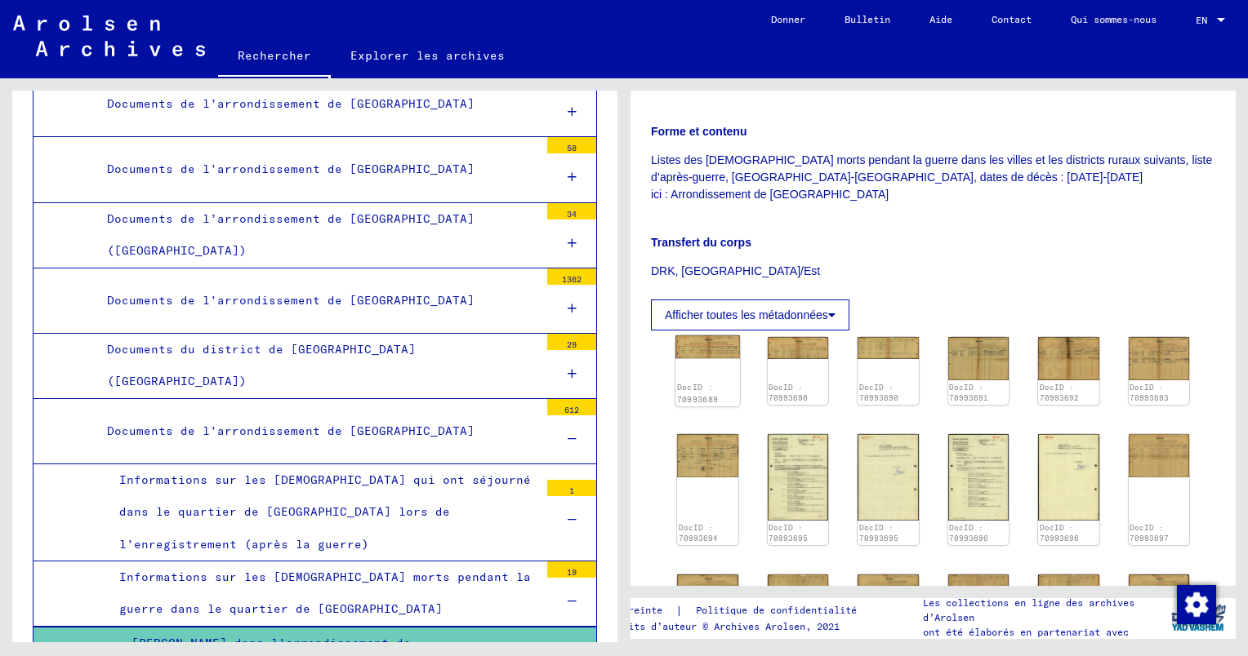
click at [714, 382] on div "DocID : 70993689" at bounding box center [707, 393] width 61 height 23
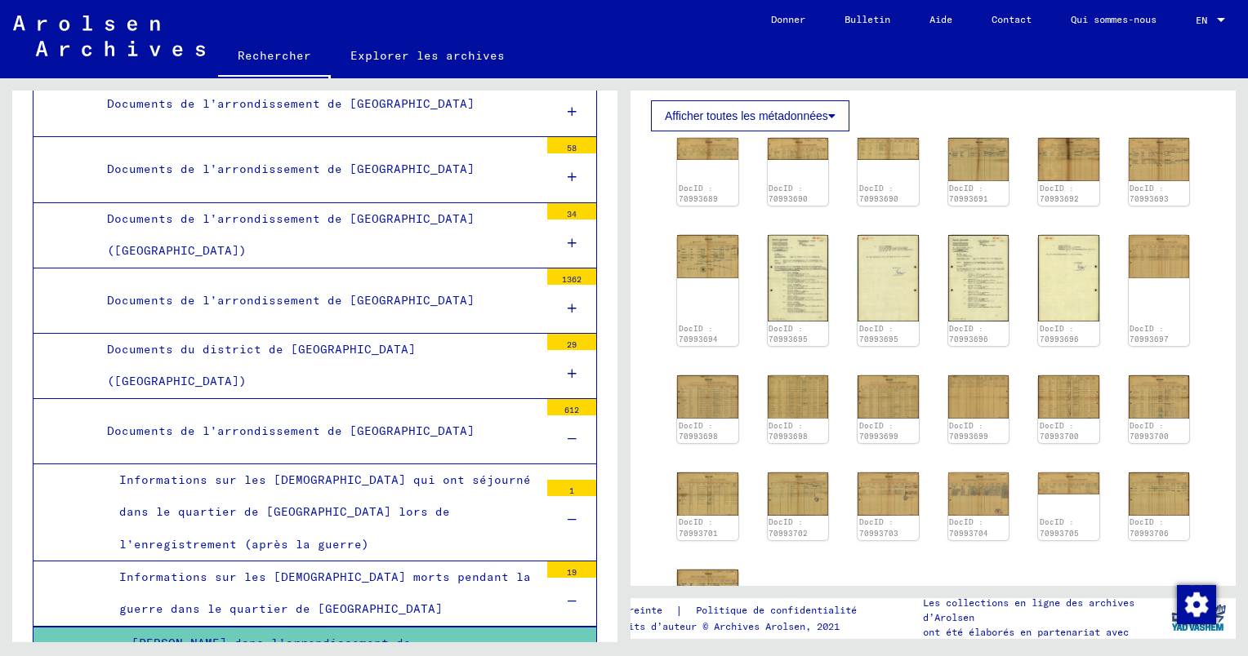
scroll to position [653, 0]
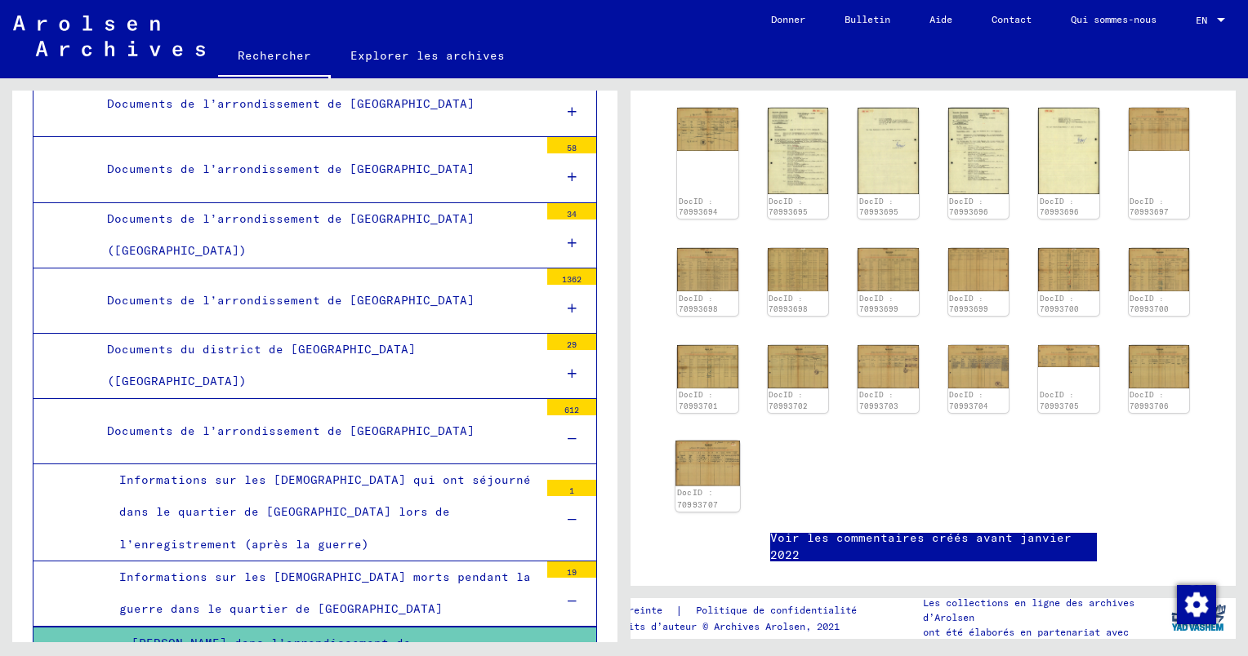
click at [707, 441] on img at bounding box center [707, 463] width 64 height 45
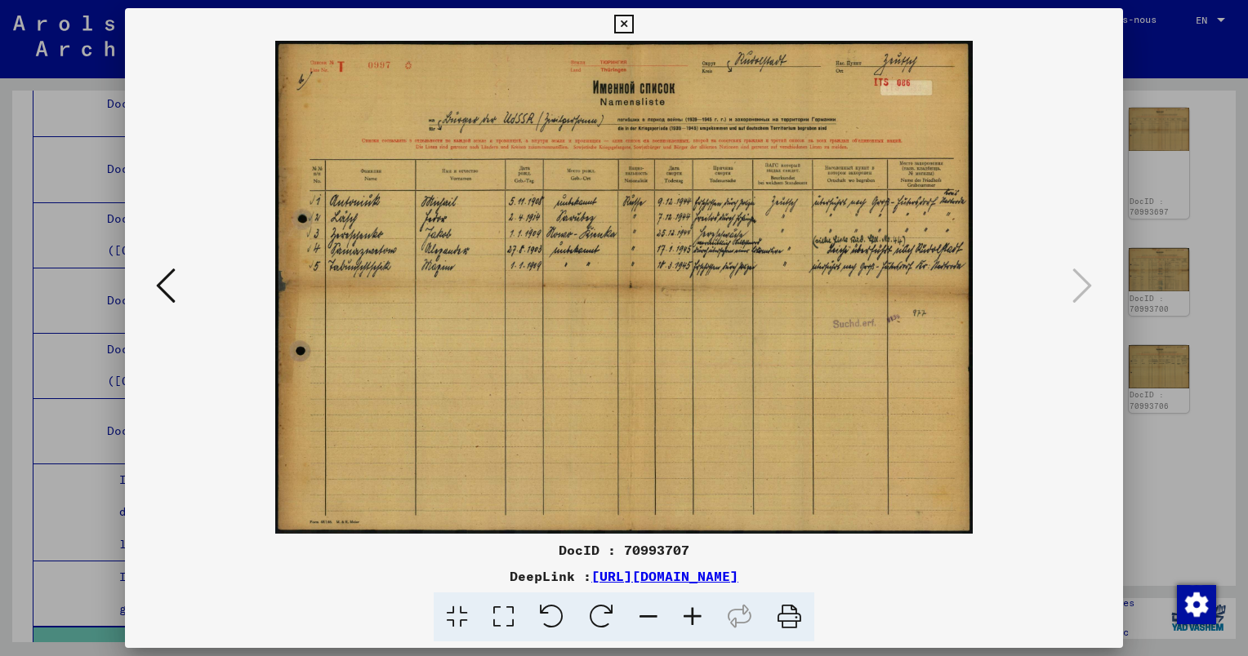
click at [1213, 181] on div at bounding box center [624, 328] width 1248 height 656
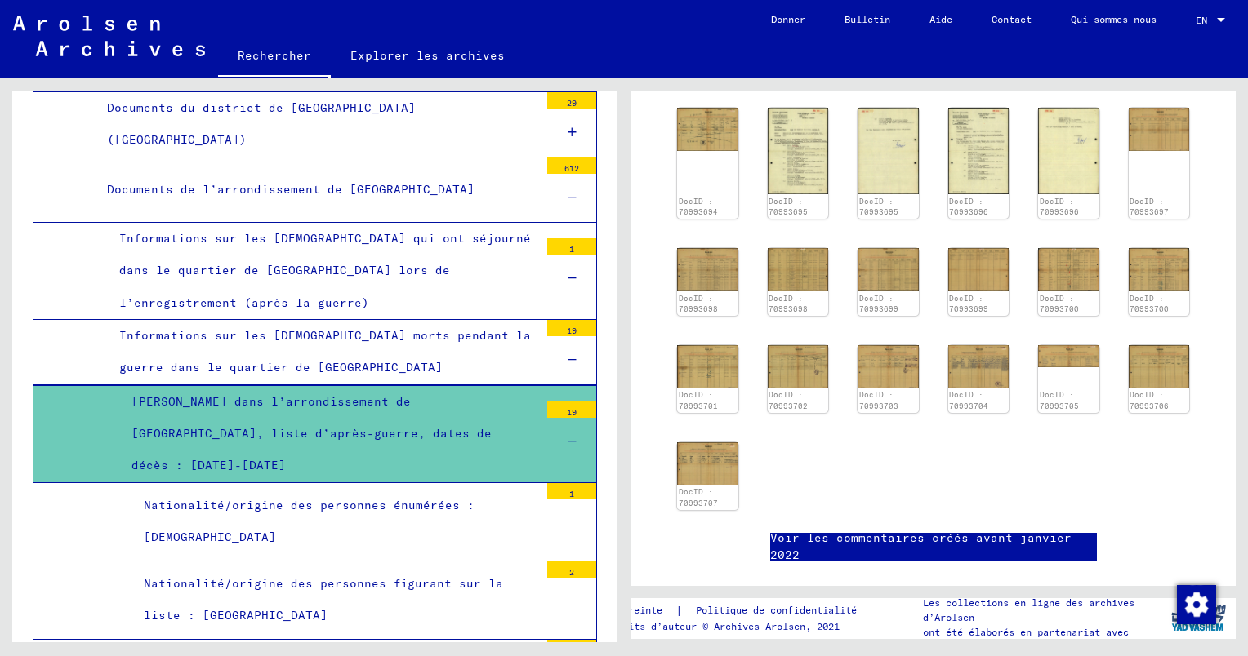
scroll to position [14168, 0]
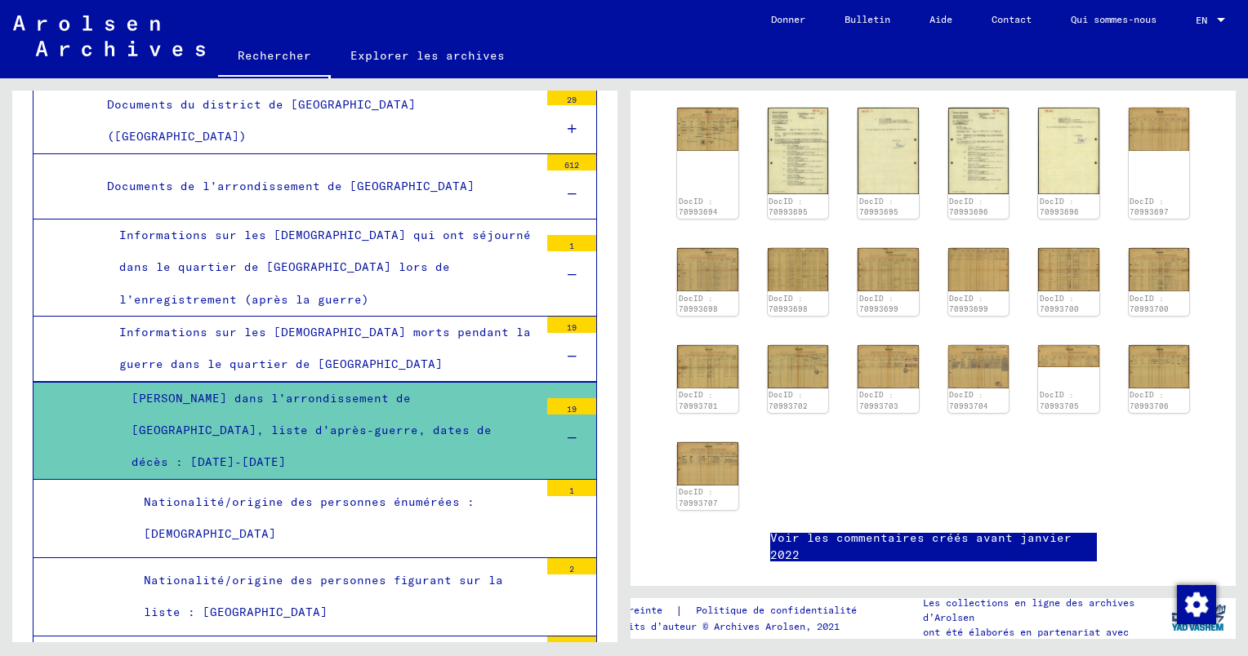
click at [333, 487] on div "Nationalité/origine des personnes énumérées : [DEMOGRAPHIC_DATA]" at bounding box center [334, 519] width 407 height 64
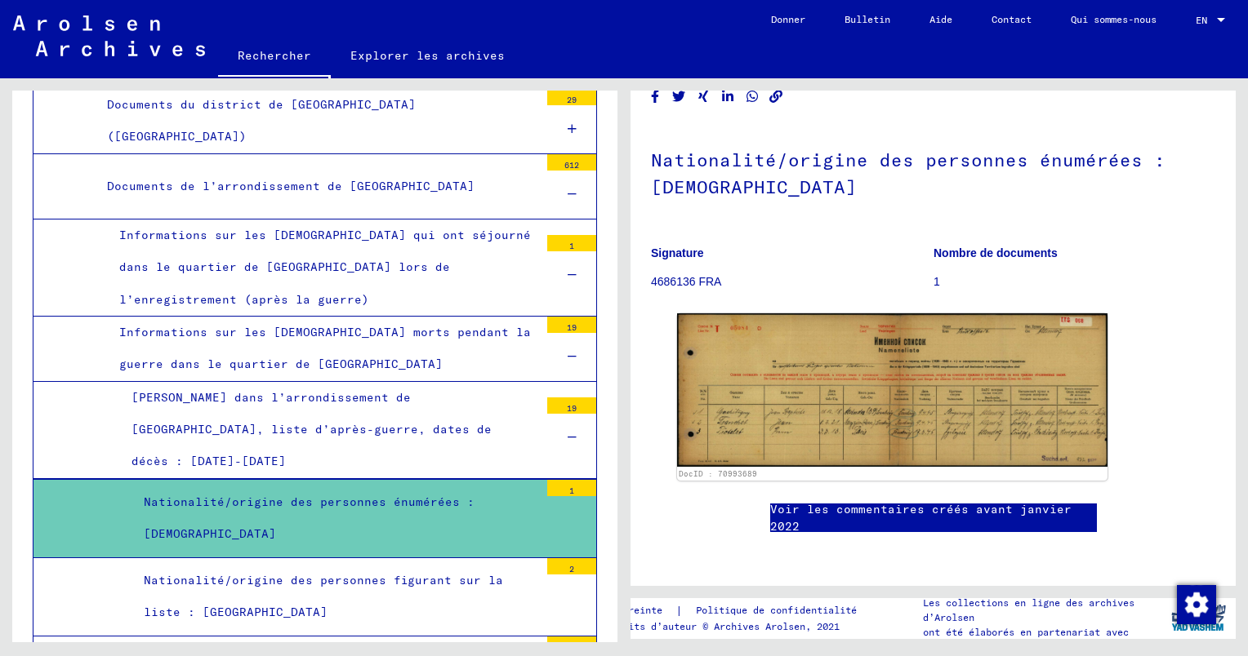
scroll to position [163, 0]
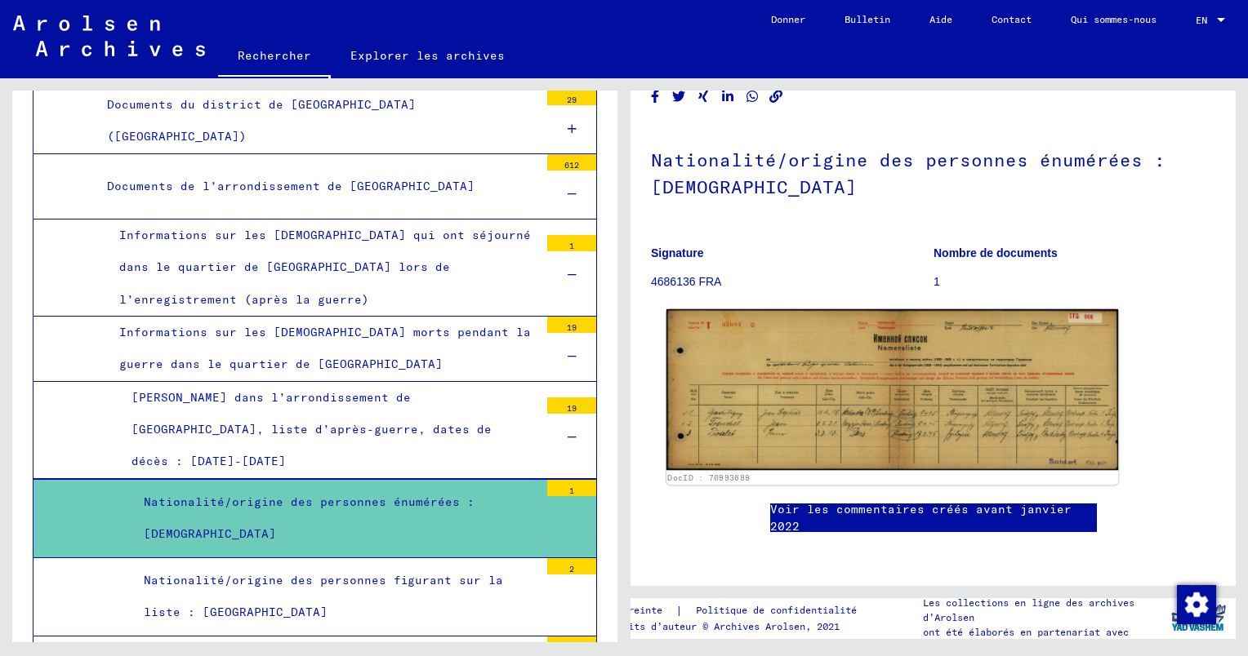
click at [874, 339] on img at bounding box center [892, 390] width 452 height 162
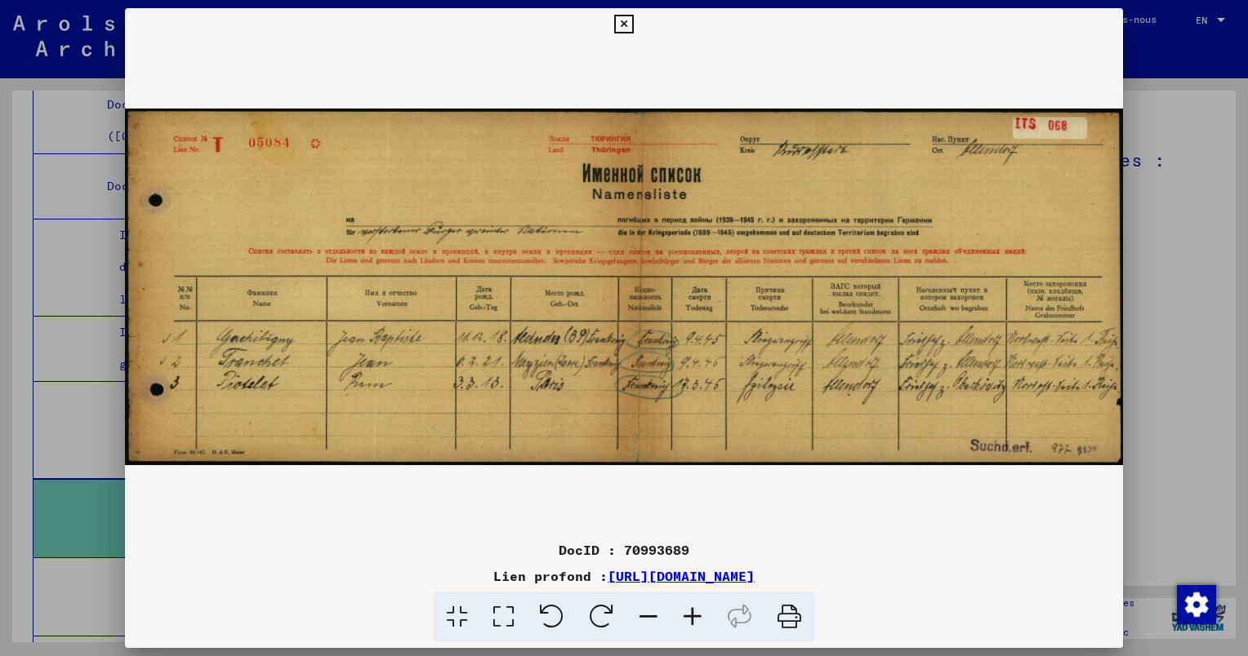
click at [692, 613] on icon at bounding box center [692, 618] width 44 height 50
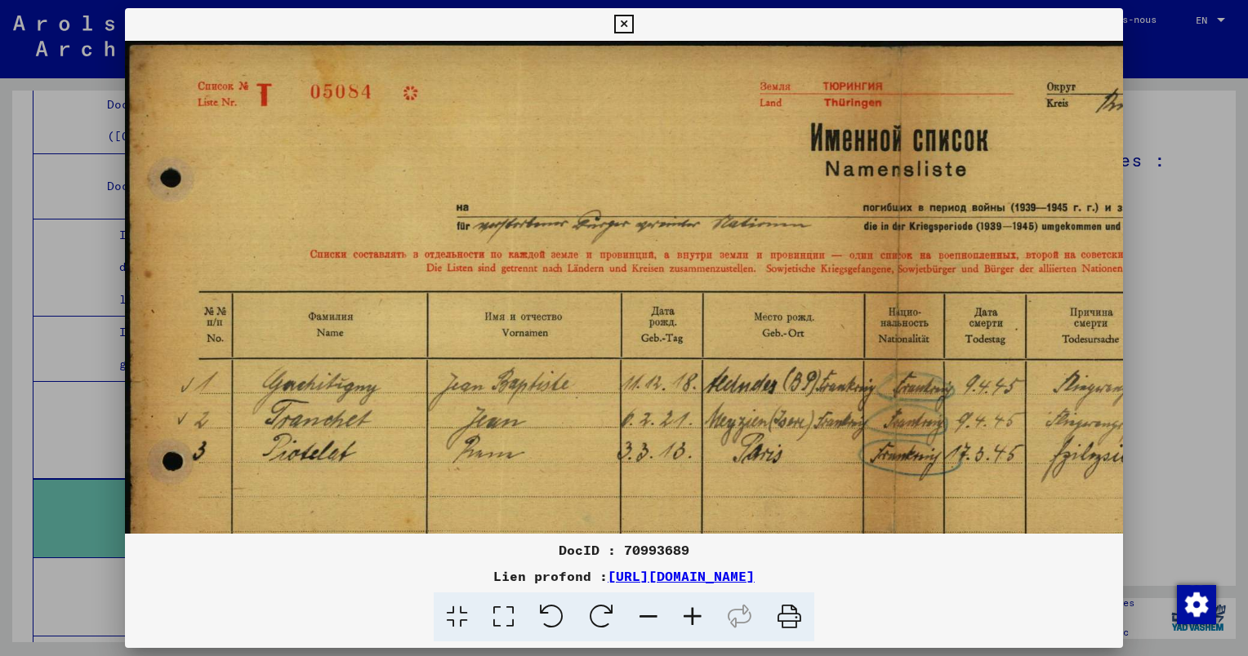
click at [692, 613] on icon at bounding box center [692, 618] width 44 height 50
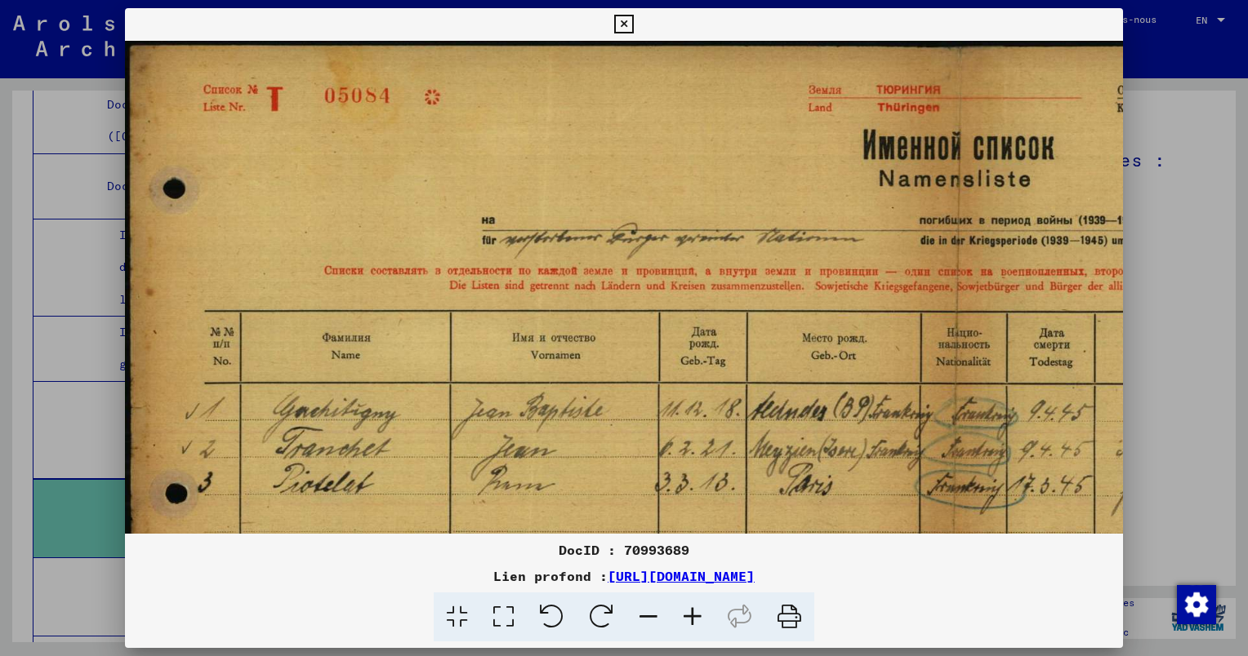
click at [692, 613] on icon at bounding box center [692, 618] width 44 height 50
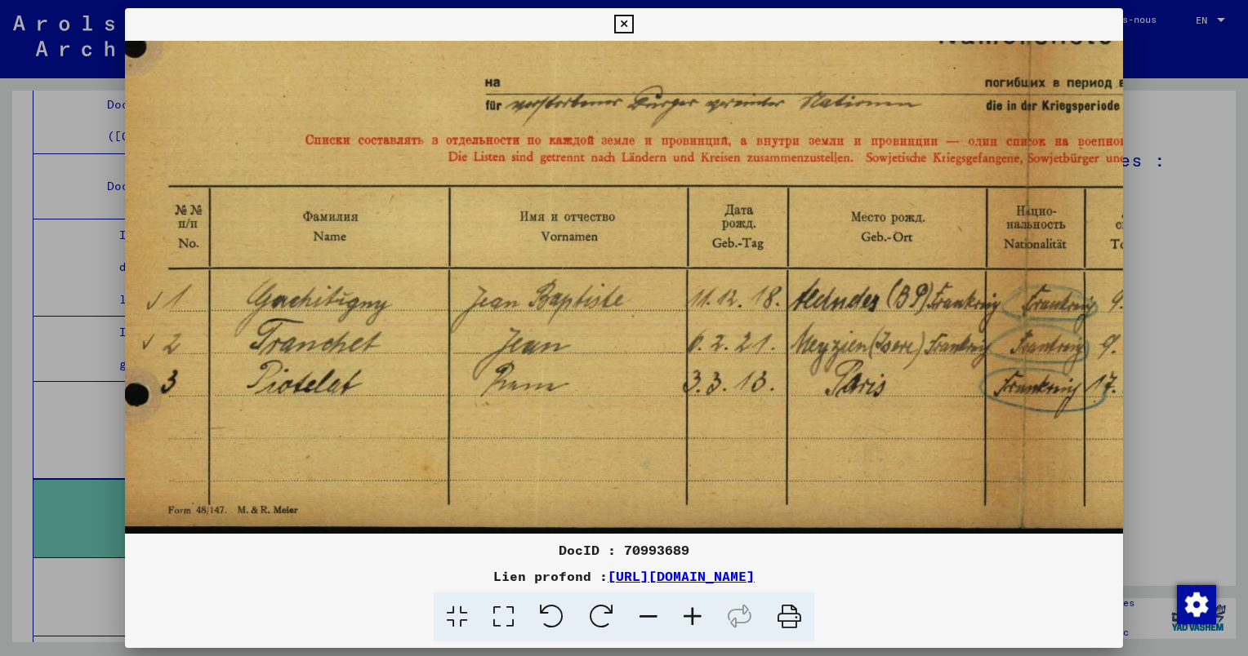
scroll to position [163, 51]
drag, startPoint x: 839, startPoint y: 453, endPoint x: 790, endPoint y: 244, distance: 214.7
click at [790, 244] on img at bounding box center [993, 206] width 1838 height 656
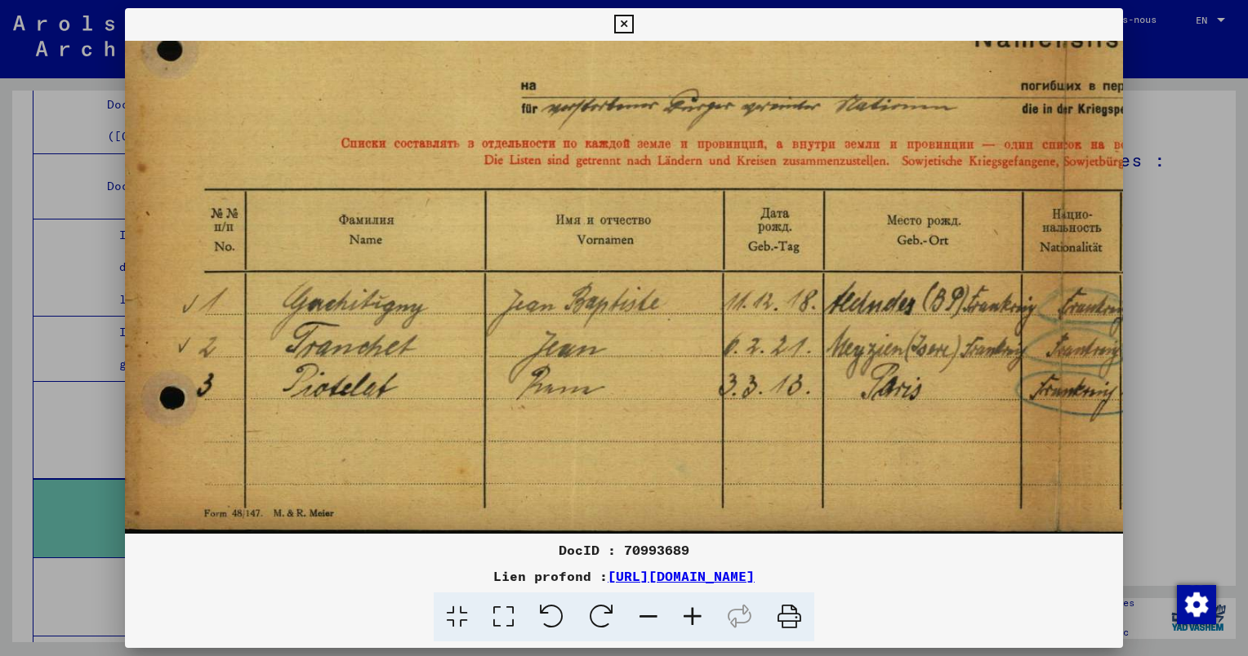
scroll to position [158, 0]
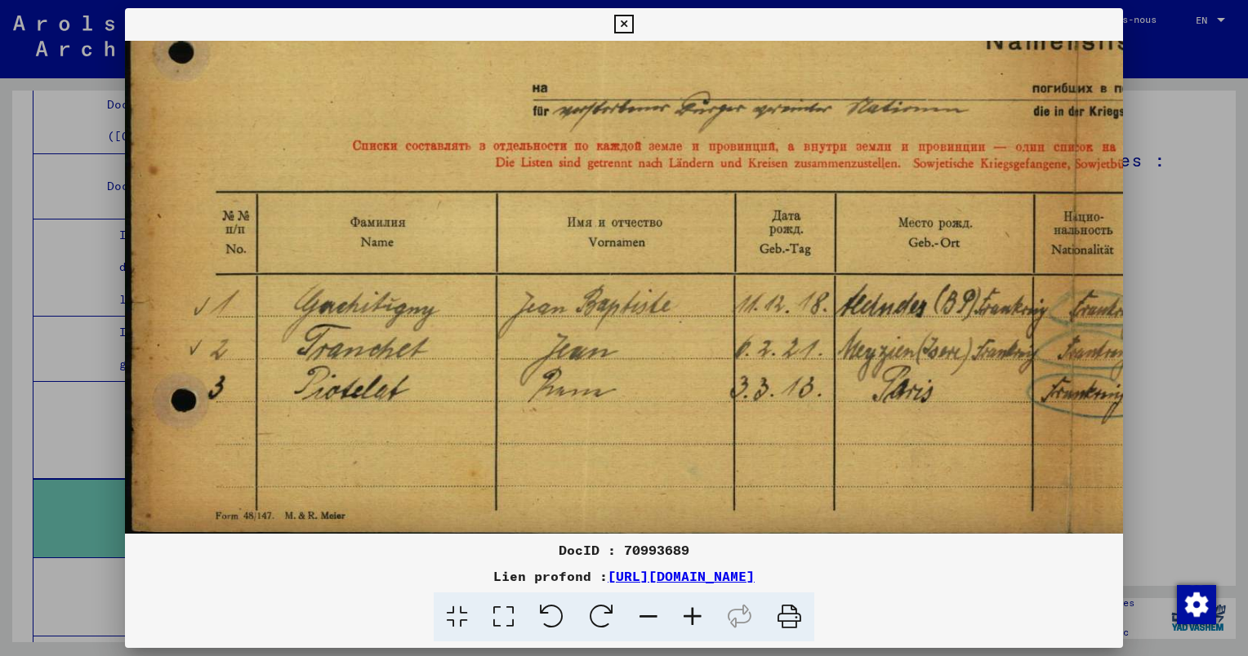
drag, startPoint x: 550, startPoint y: 402, endPoint x: 614, endPoint y: 408, distance: 64.0
click at [614, 408] on img at bounding box center [1044, 211] width 1838 height 656
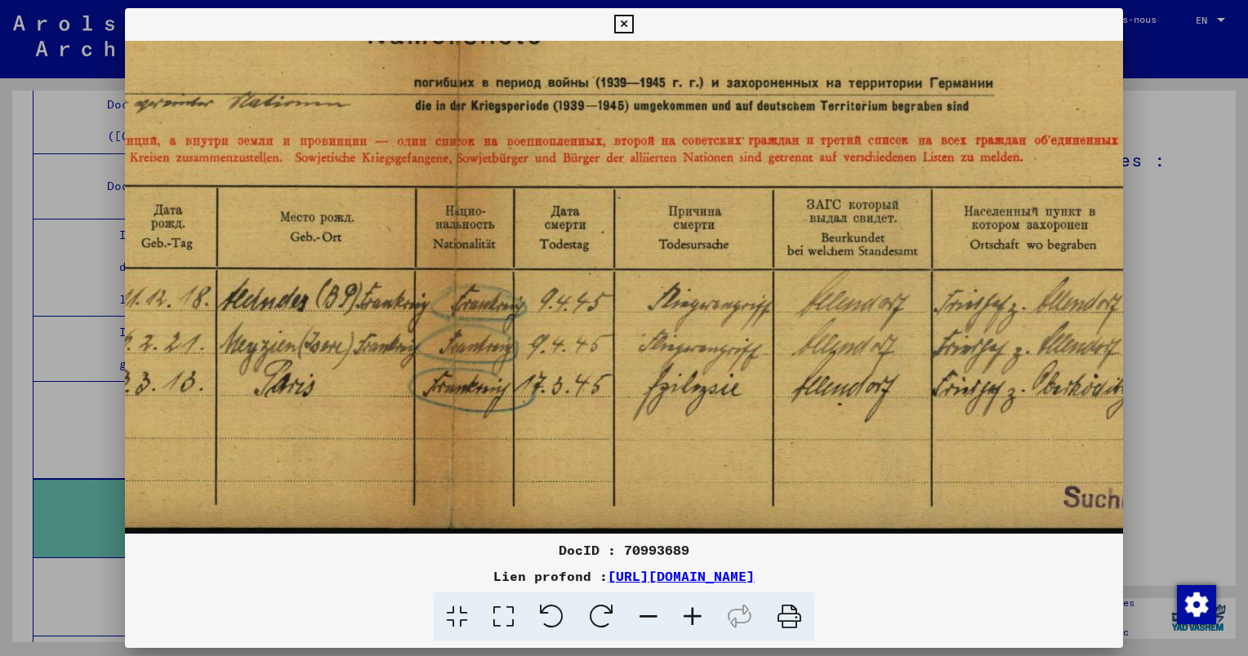
scroll to position [163, 631]
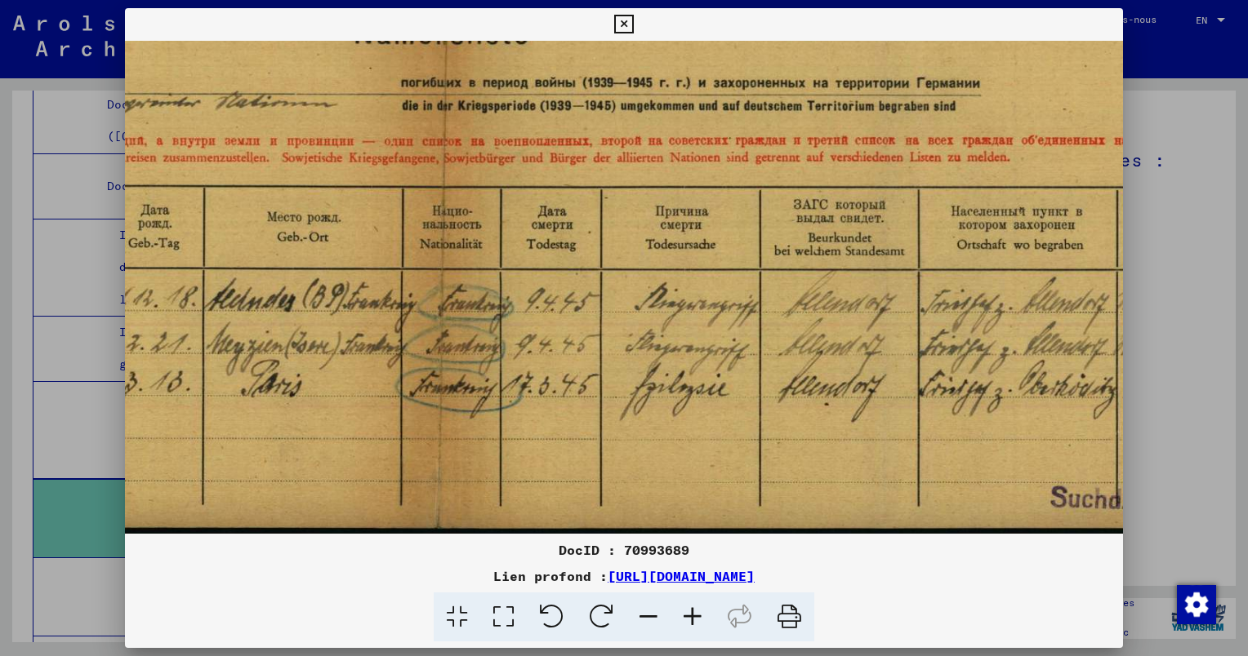
drag, startPoint x: 732, startPoint y: 391, endPoint x: 116, endPoint y: 357, distance: 616.6
click at [116, 357] on div "DocID : 70993689 Lien profond : [URL][DOMAIN_NAME]" at bounding box center [624, 328] width 1248 height 656
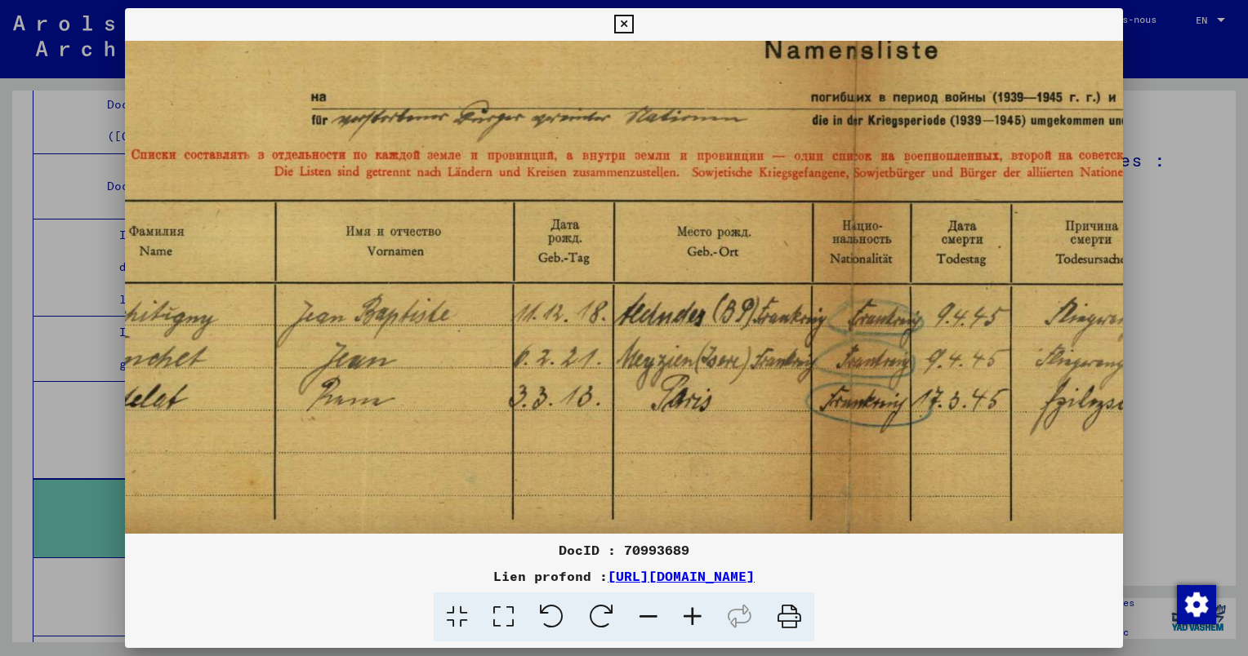
scroll to position [156, 207]
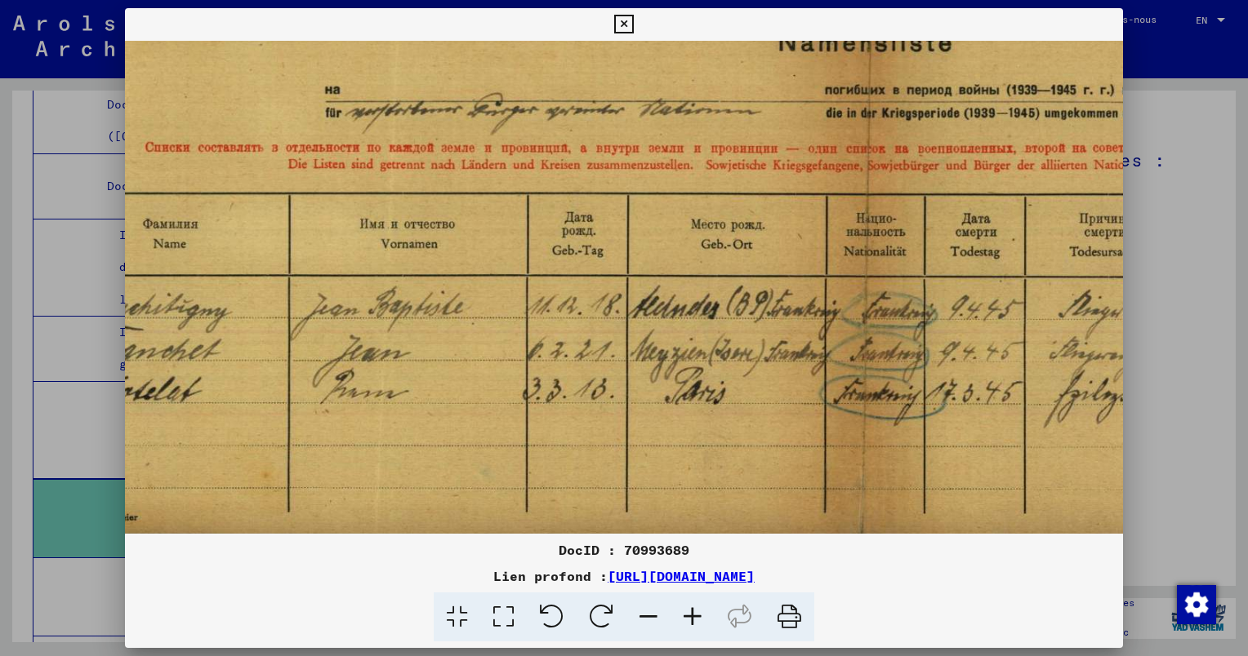
drag, startPoint x: 817, startPoint y: 413, endPoint x: 1181, endPoint y: 406, distance: 363.4
click at [1206, 412] on div "DocID : 70993689 Lien profond : [URL][DOMAIN_NAME]" at bounding box center [624, 328] width 1248 height 656
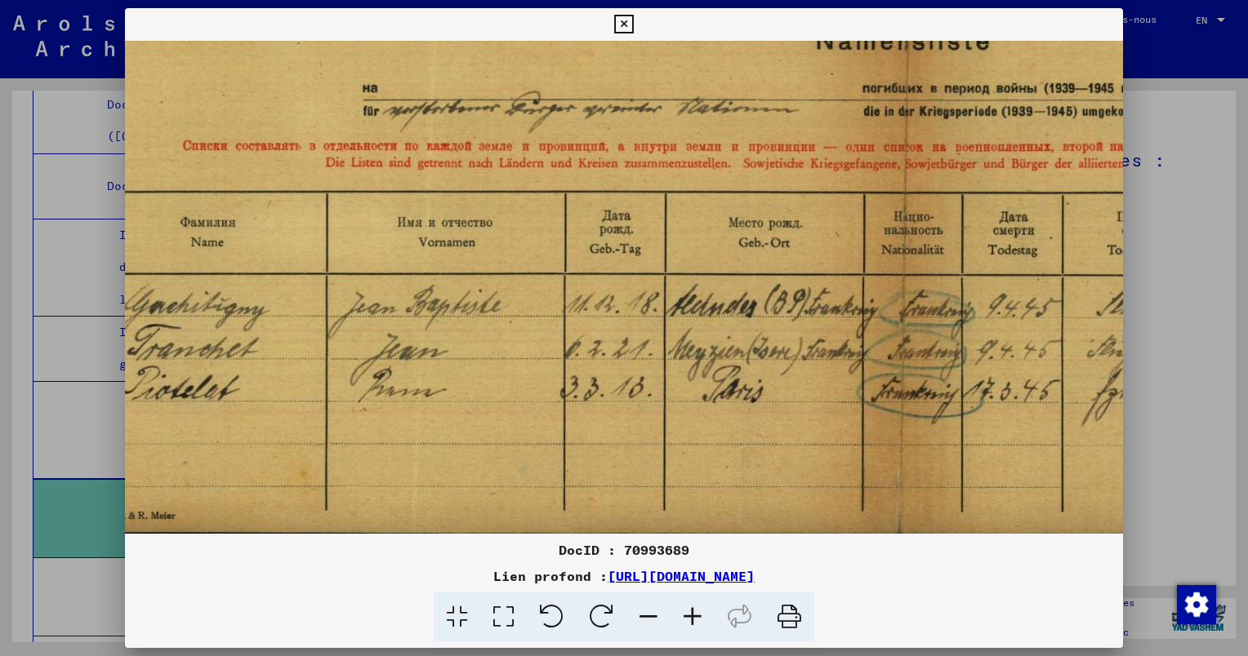
scroll to position [158, 77]
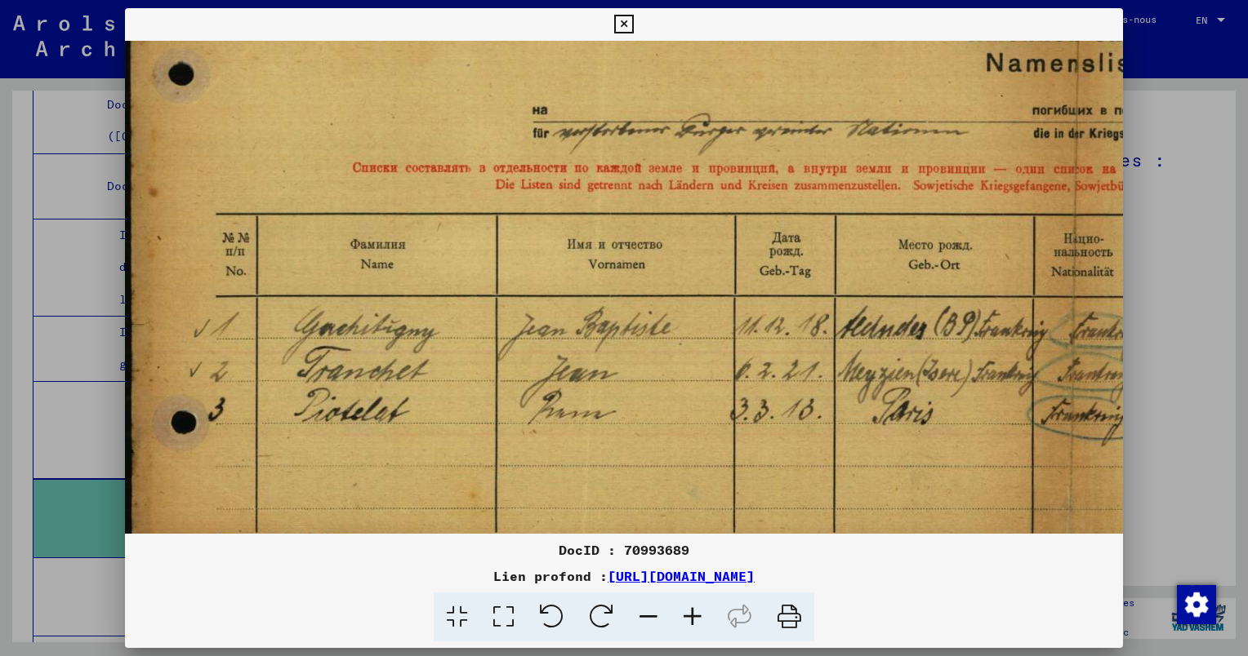
drag, startPoint x: 376, startPoint y: 390, endPoint x: 724, endPoint y: 357, distance: 349.4
click at [696, 398] on img at bounding box center [1044, 233] width 1838 height 656
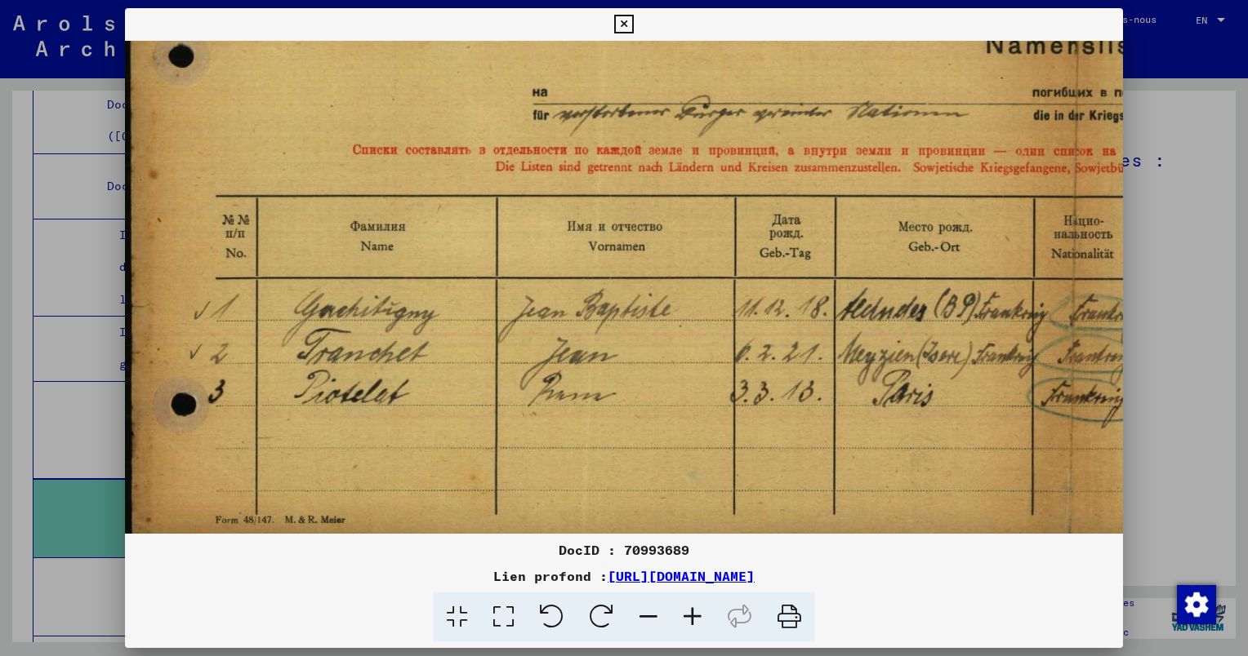
click at [1180, 314] on div at bounding box center [624, 328] width 1248 height 656
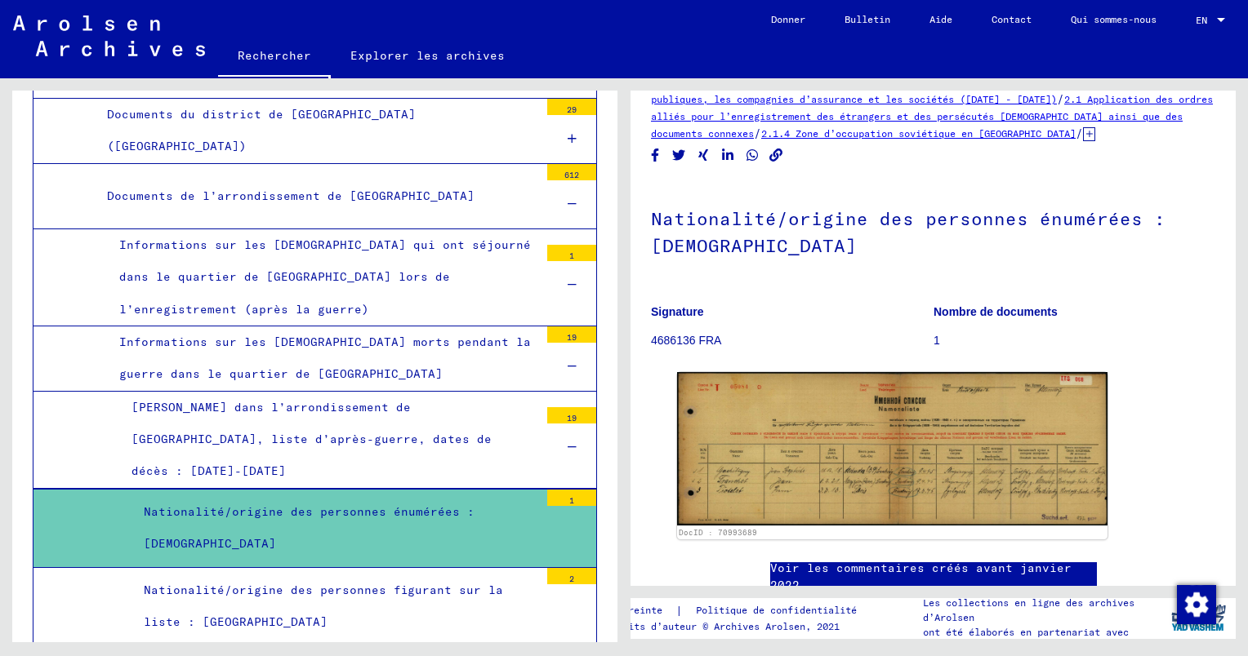
scroll to position [14168, 0]
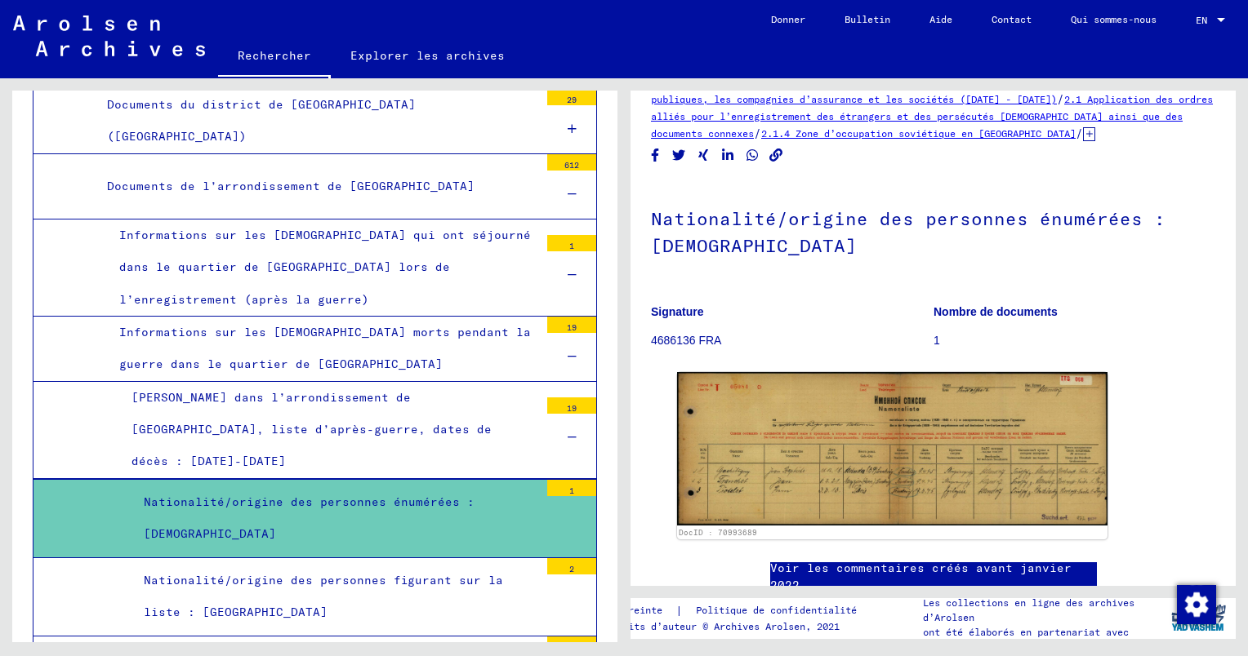
click at [360, 565] on div "Nationalité/origine des personnes figurant sur la liste : [GEOGRAPHIC_DATA]" at bounding box center [334, 597] width 407 height 64
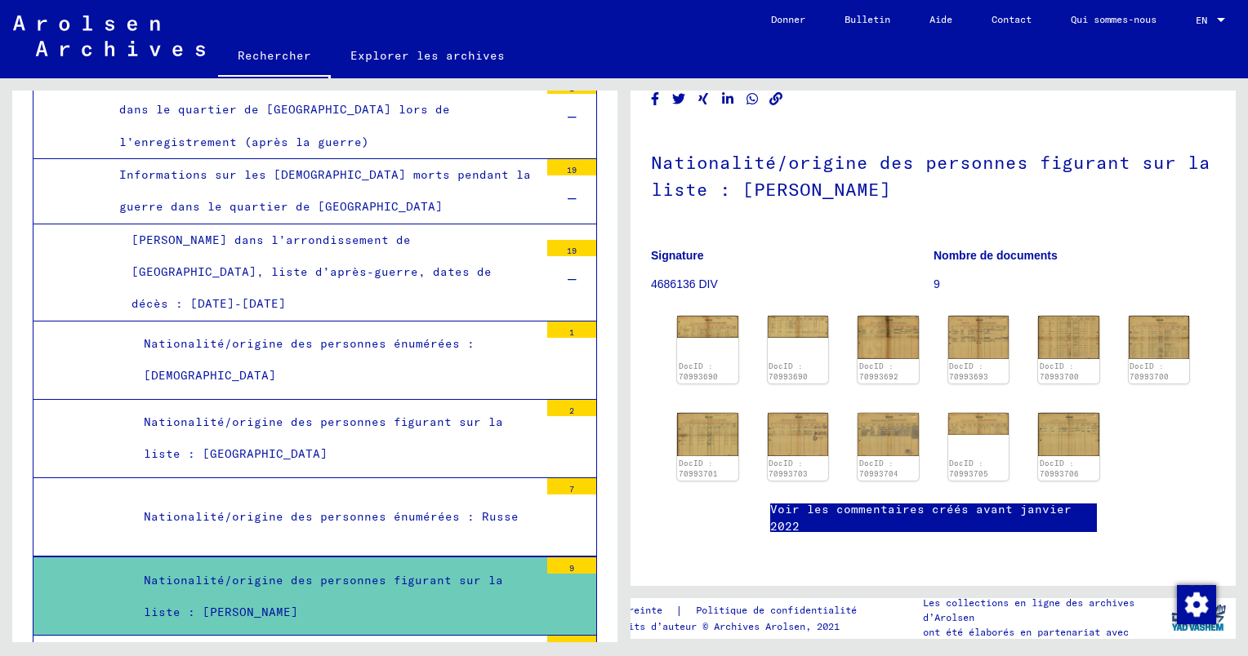
scroll to position [14331, 0]
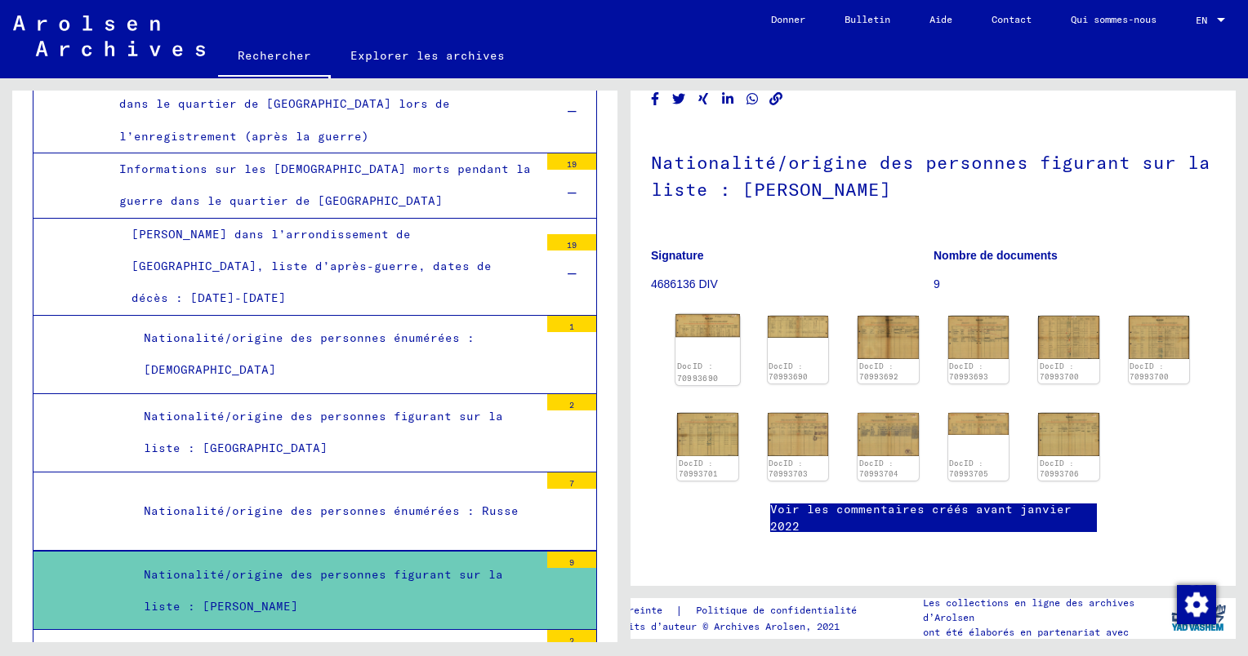
click at [699, 362] on link "DocID : 70993690" at bounding box center [697, 372] width 41 height 21
click at [702, 314] on img at bounding box center [707, 325] width 64 height 23
